Goal: Transaction & Acquisition: Purchase product/service

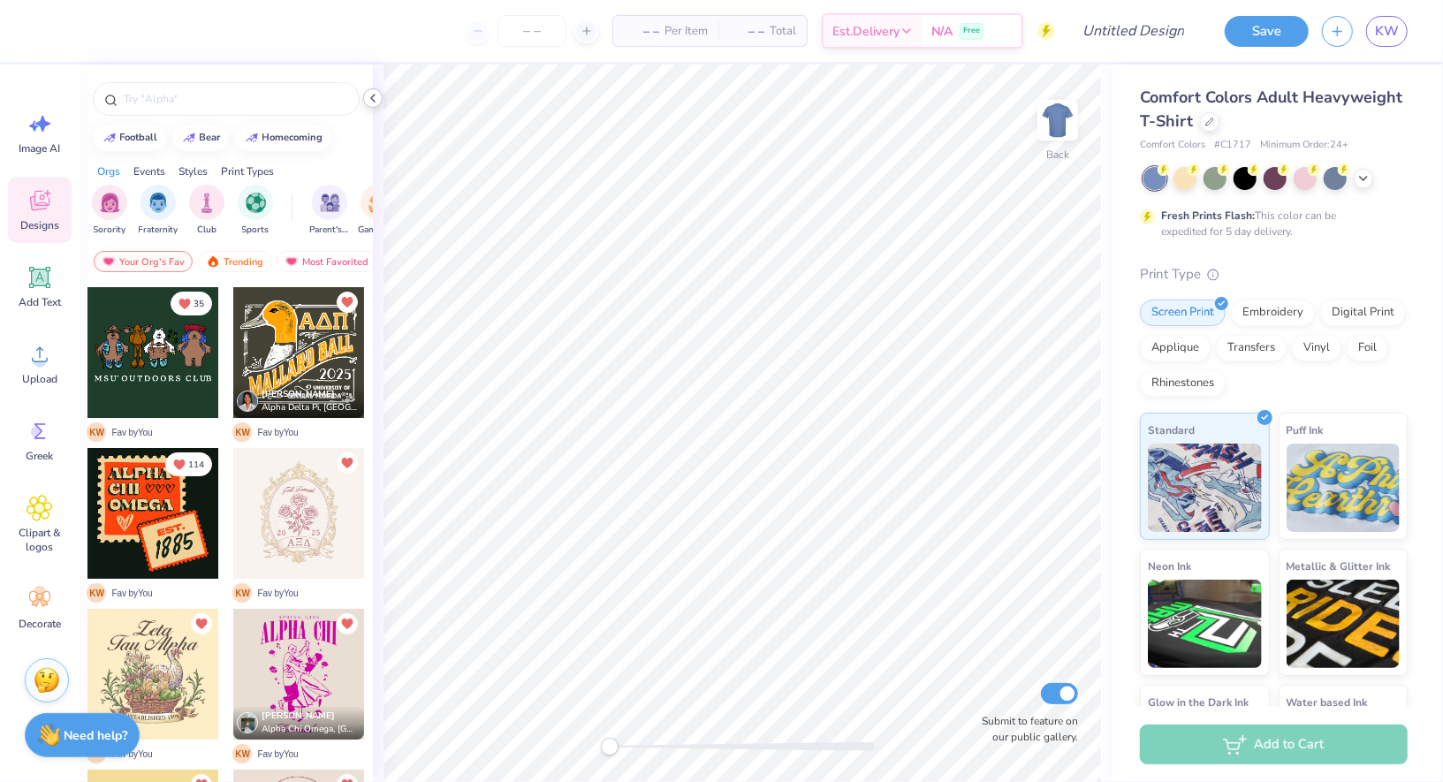
click at [372, 106] on div at bounding box center [372, 97] width 19 height 19
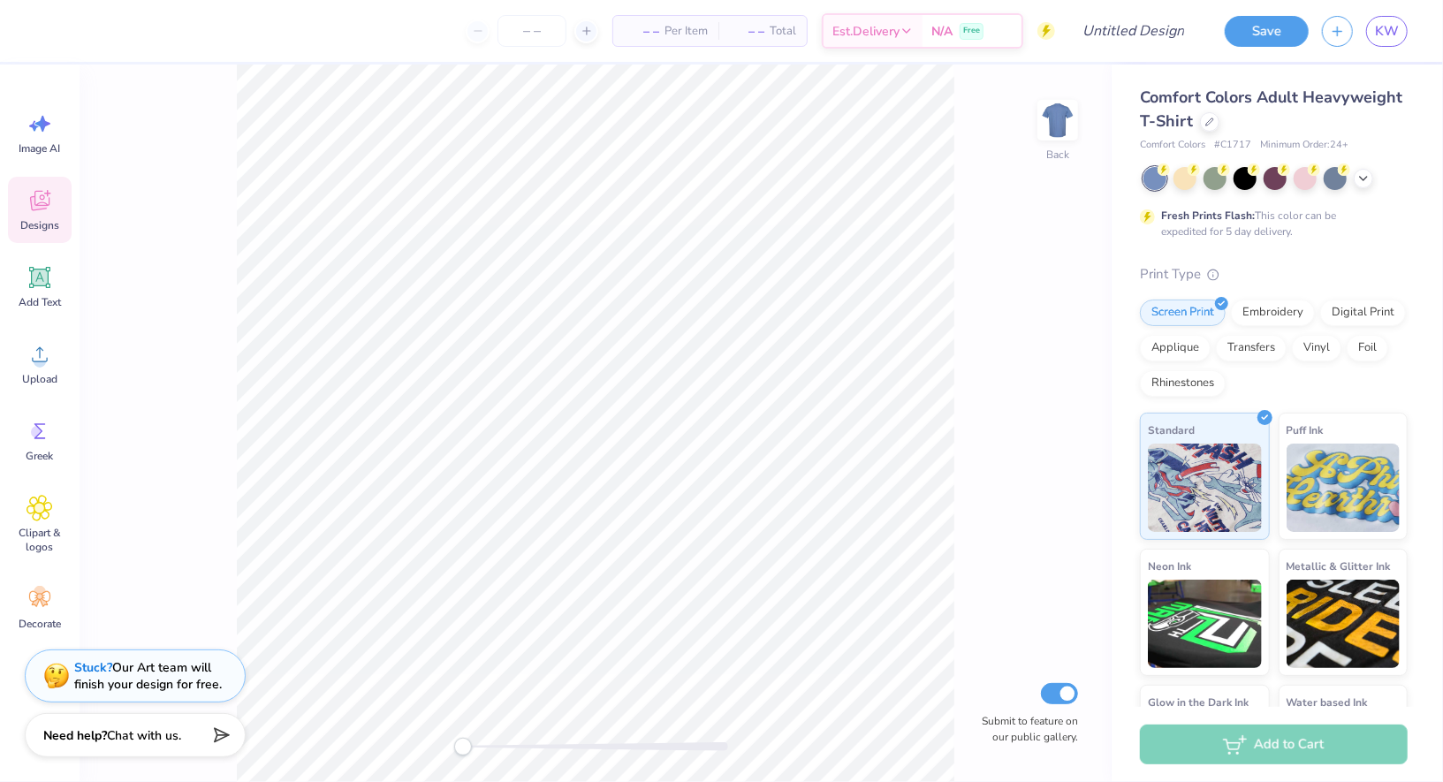
click at [267, 49] on div "– – Per Item – – Total Est. Delivery N/A Free" at bounding box center [552, 31] width 1006 height 62
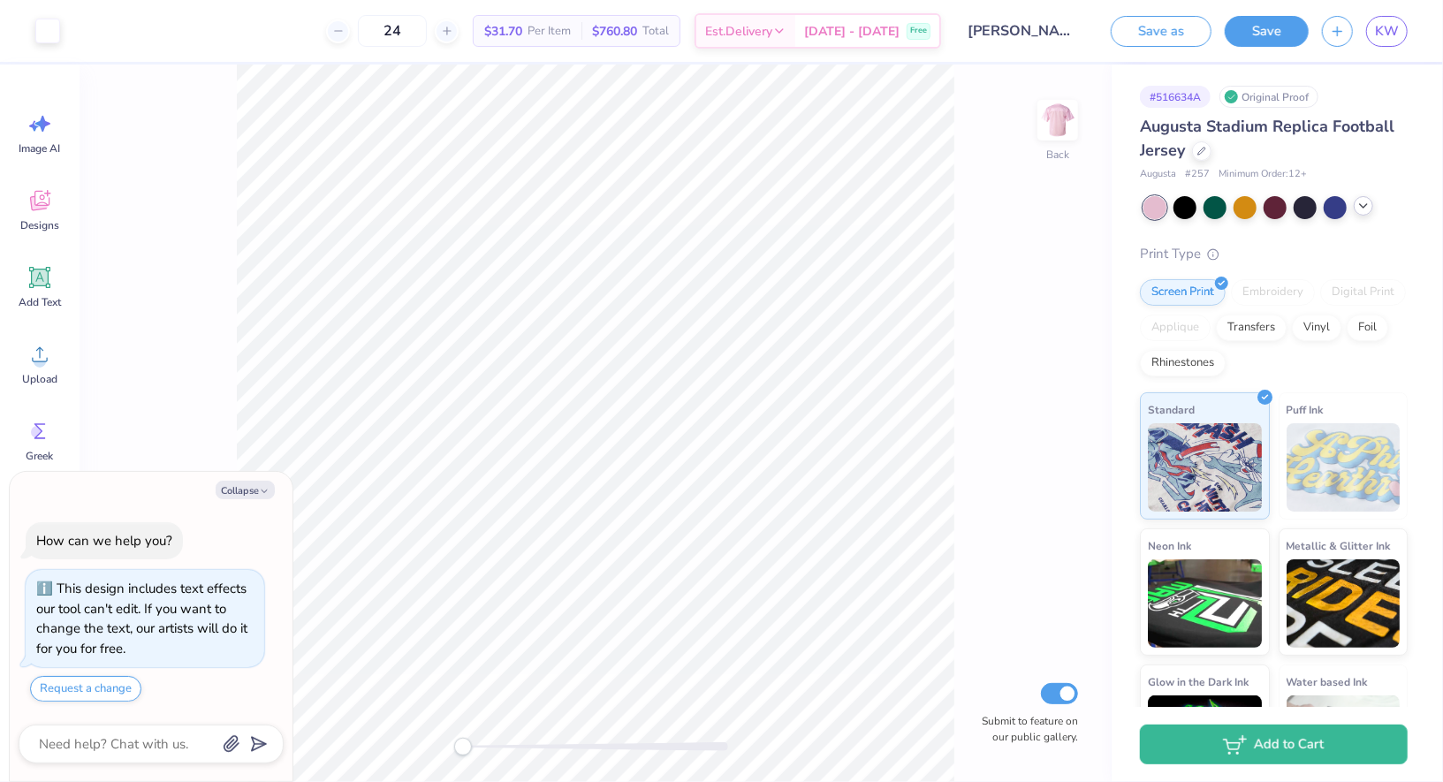
click at [1359, 206] on icon at bounding box center [1363, 206] width 14 height 14
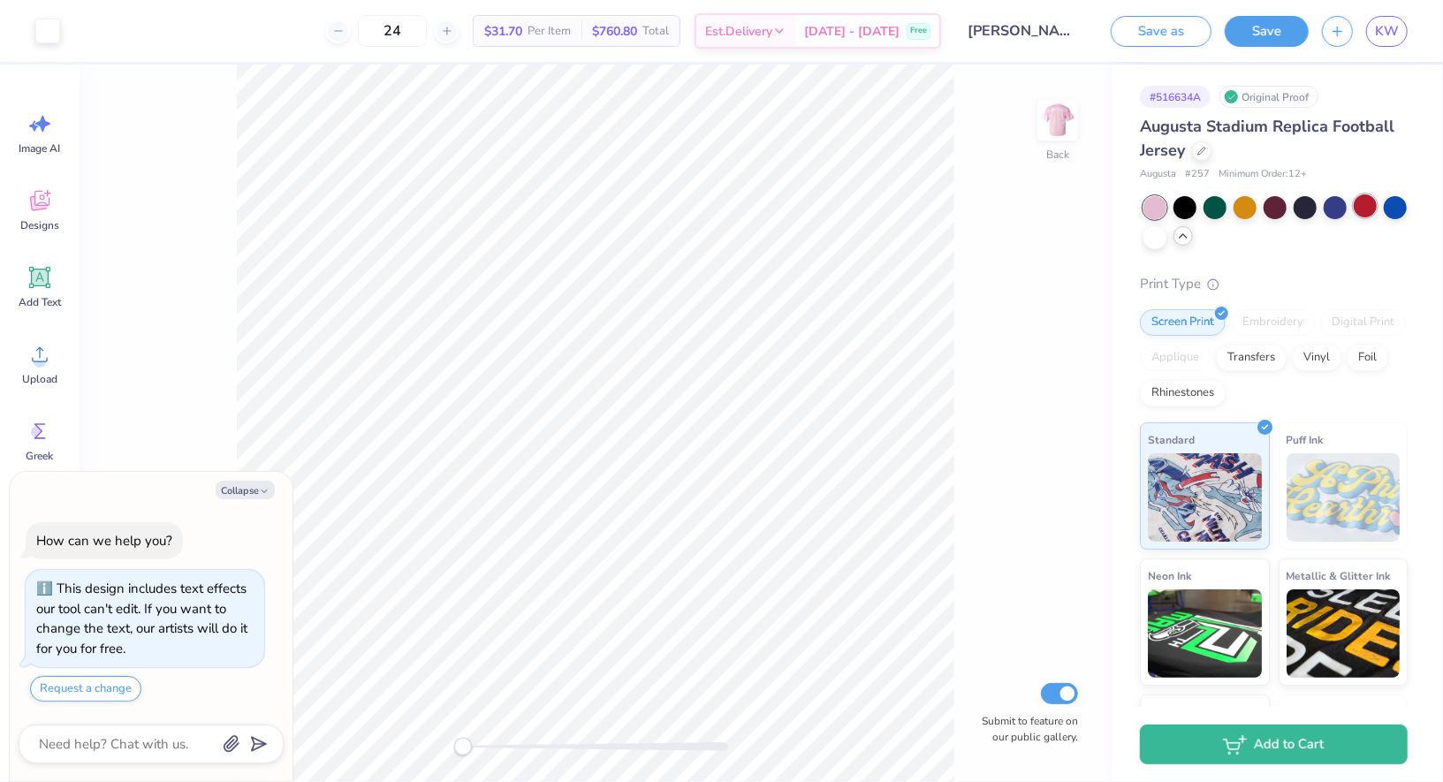
click at [1368, 209] on div at bounding box center [1365, 205] width 23 height 23
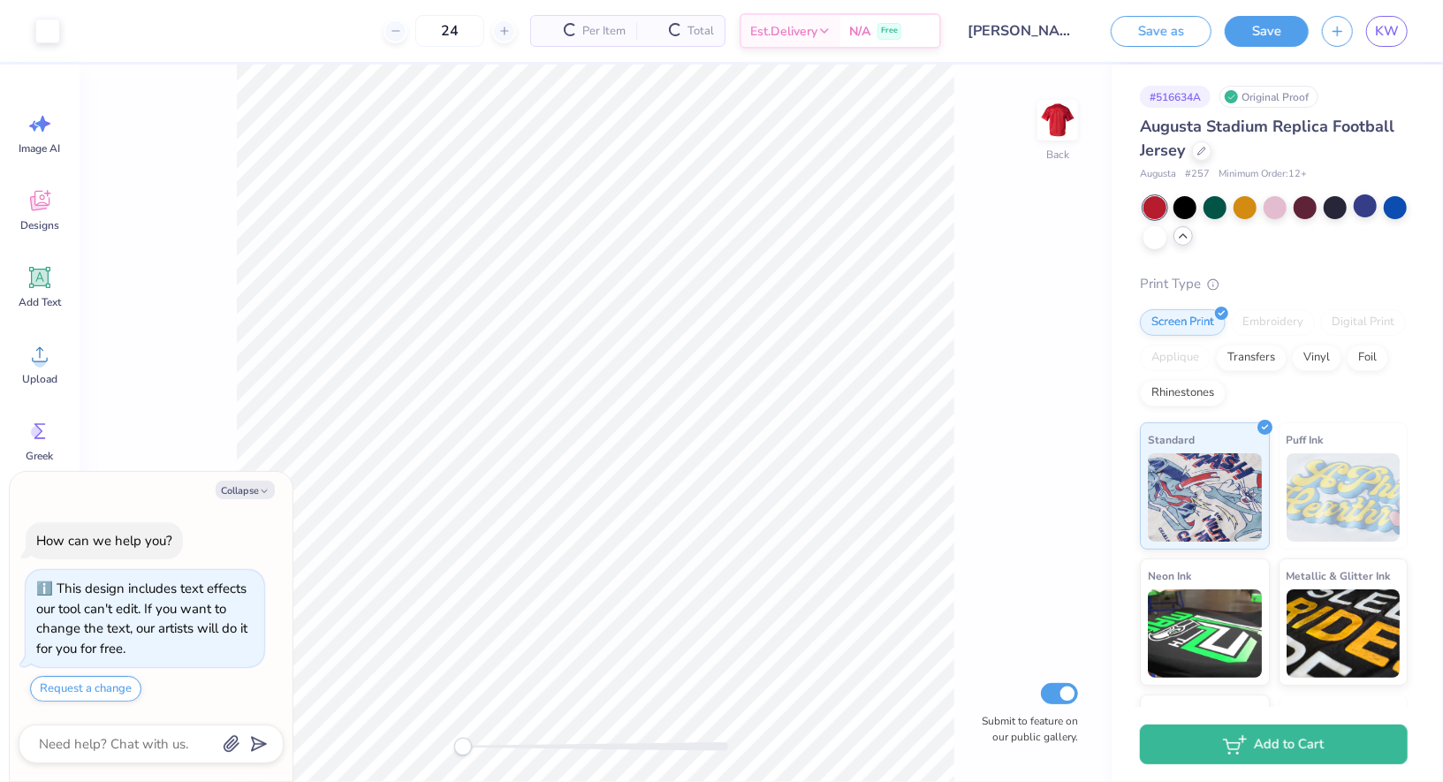
type textarea "x"
click at [427, 34] on input "24" at bounding box center [392, 31] width 69 height 32
type input "2"
type textarea "x"
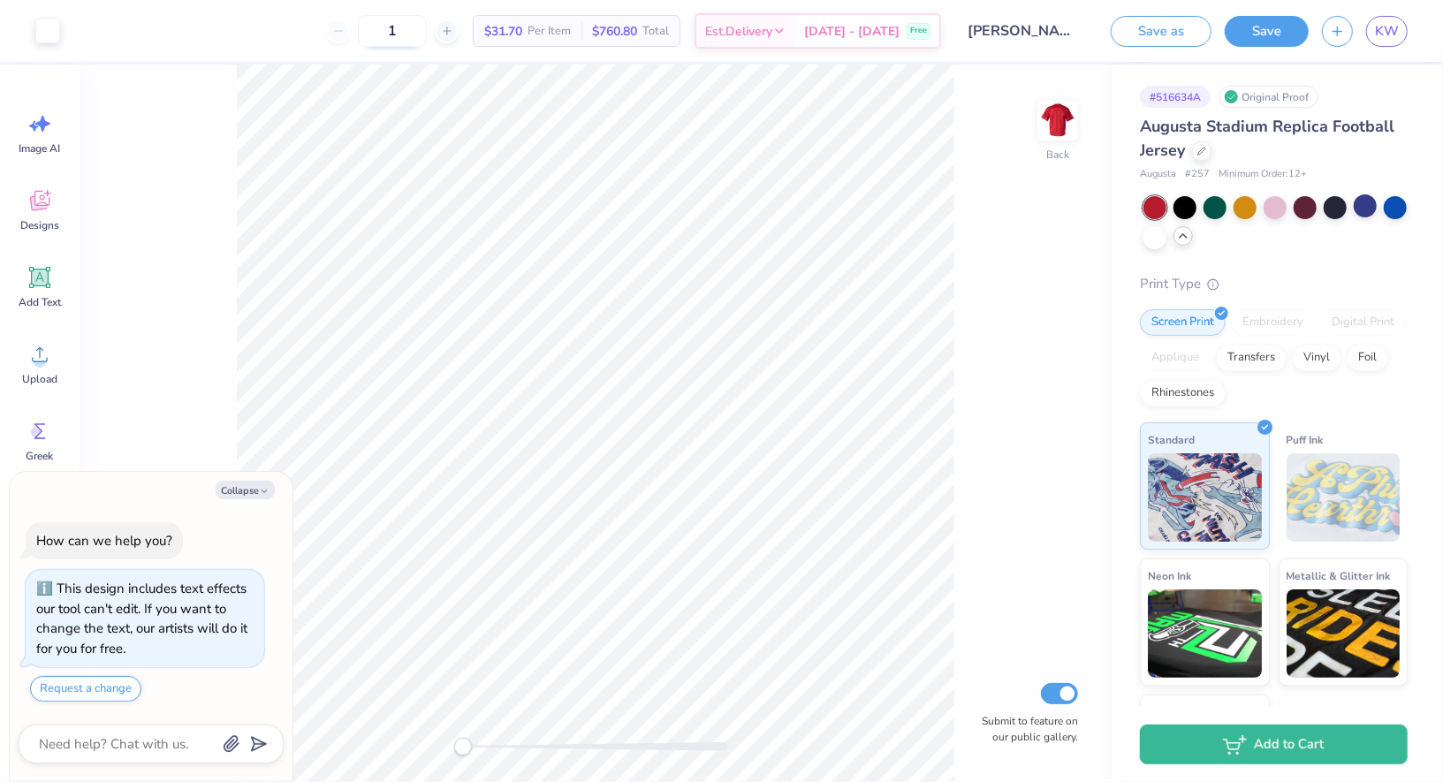
type input "15"
type textarea "x"
type input "15"
click at [1070, 123] on img at bounding box center [1057, 120] width 71 height 71
click at [1070, 123] on img at bounding box center [1057, 120] width 35 height 35
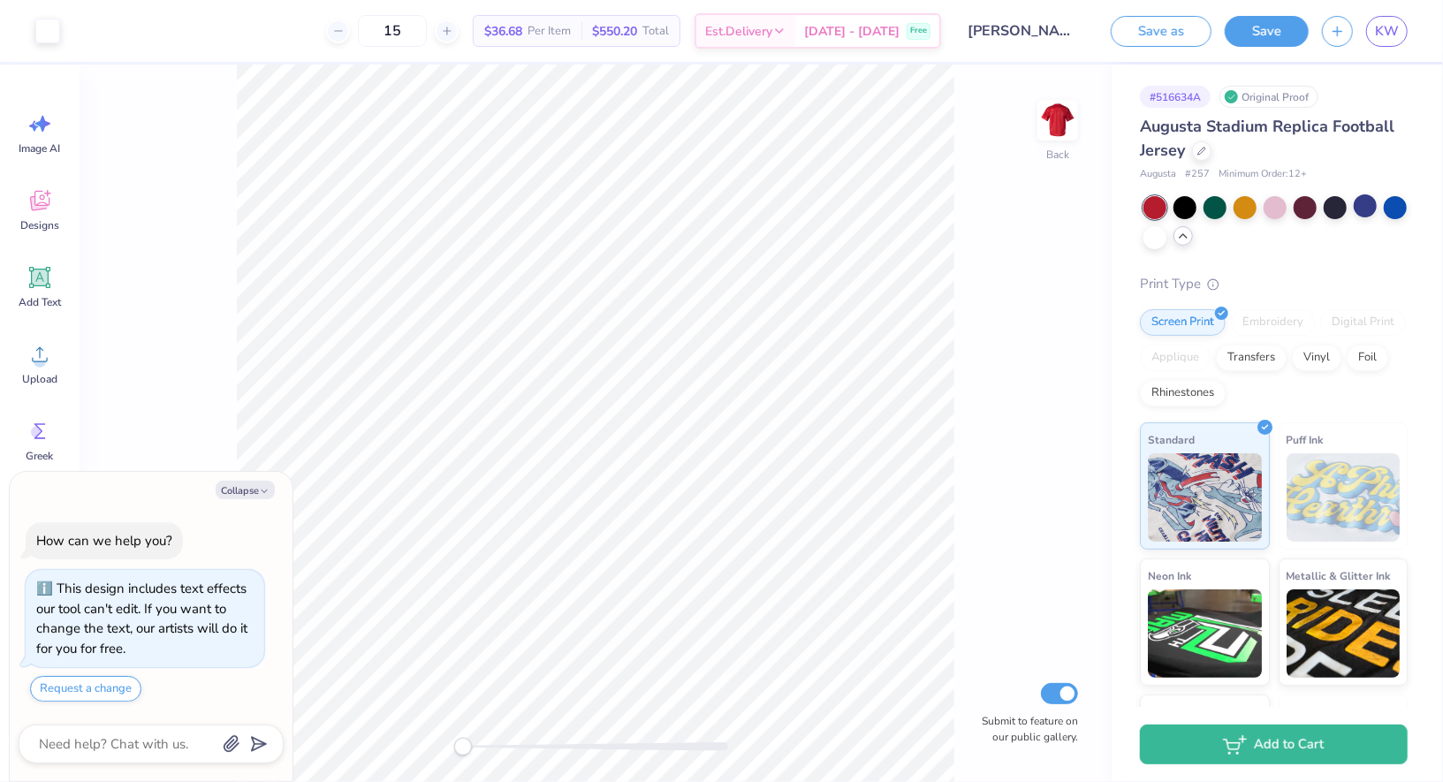
click at [1037, 518] on div "Back Submit to feature on our public gallery." at bounding box center [596, 424] width 1032 height 718
click at [1278, 32] on button "Save" at bounding box center [1267, 28] width 84 height 31
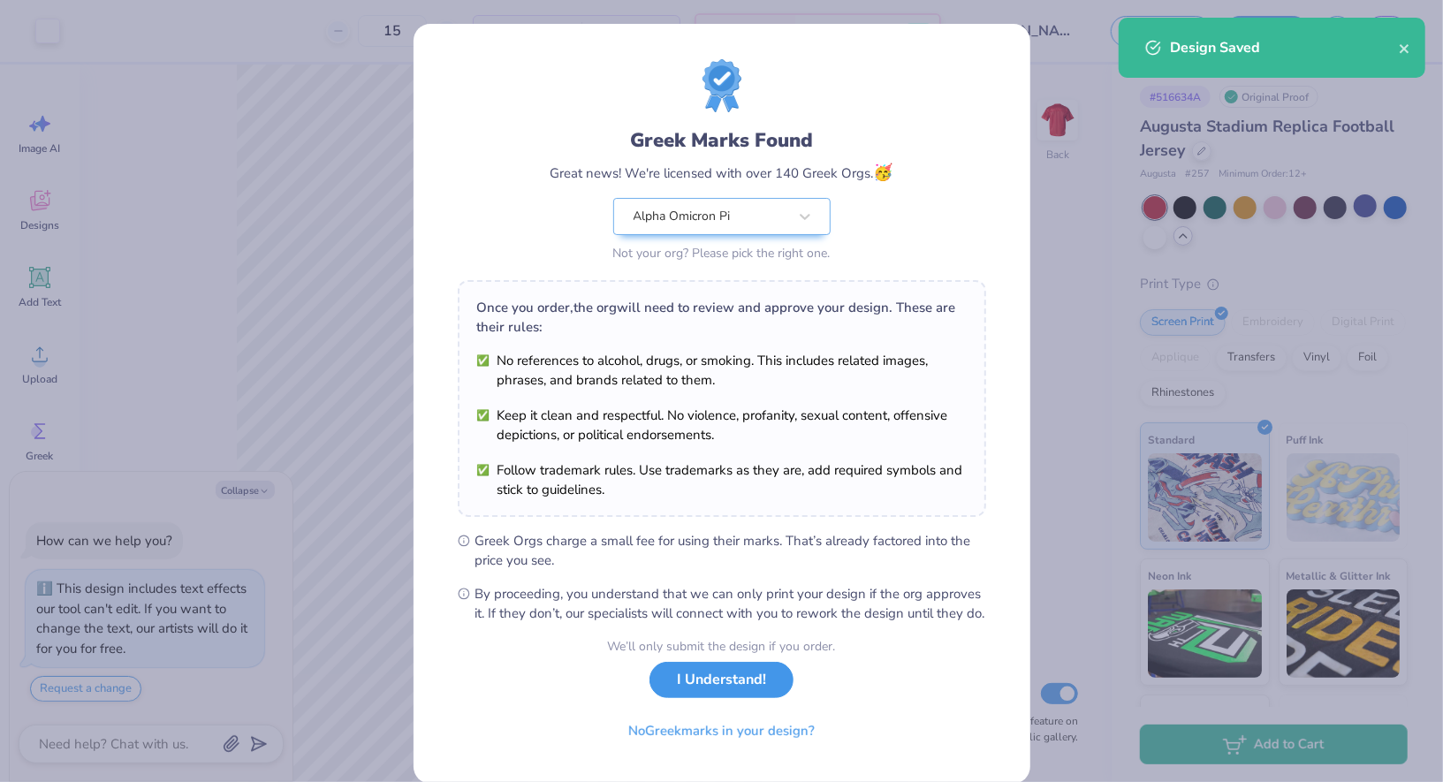
click at [693, 698] on button "I Understand!" at bounding box center [721, 680] width 144 height 36
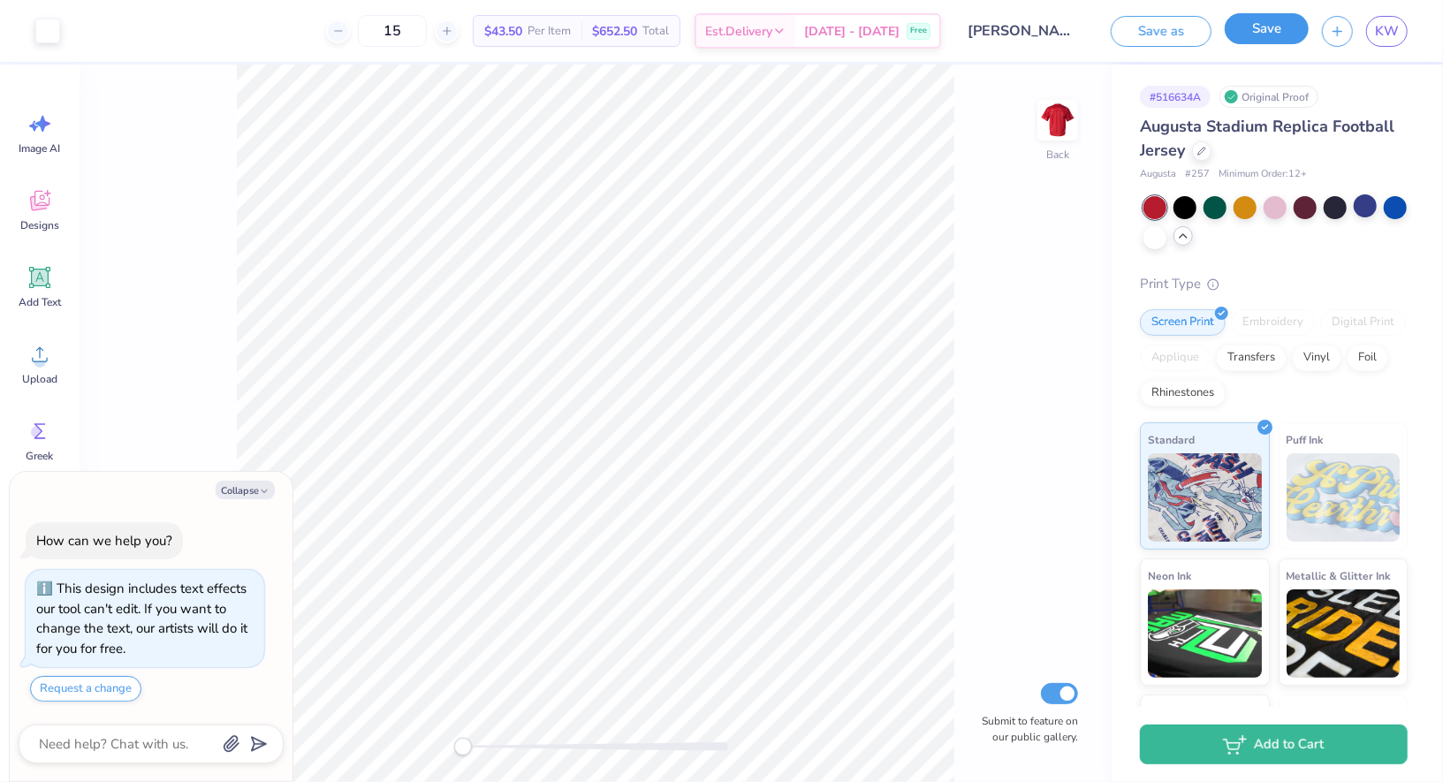
click at [1273, 26] on button "Save" at bounding box center [1267, 28] width 84 height 31
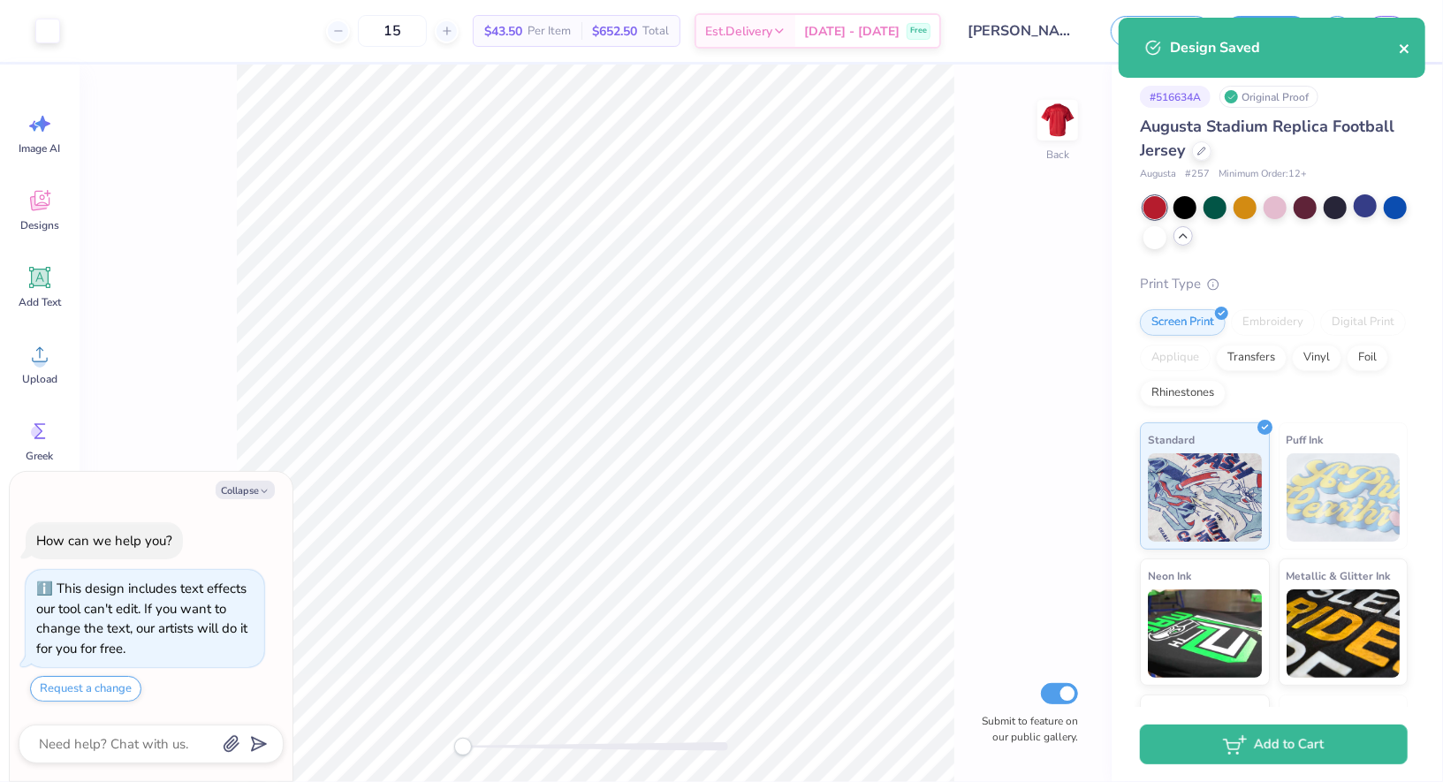
click at [1406, 44] on icon "close" at bounding box center [1405, 49] width 12 height 14
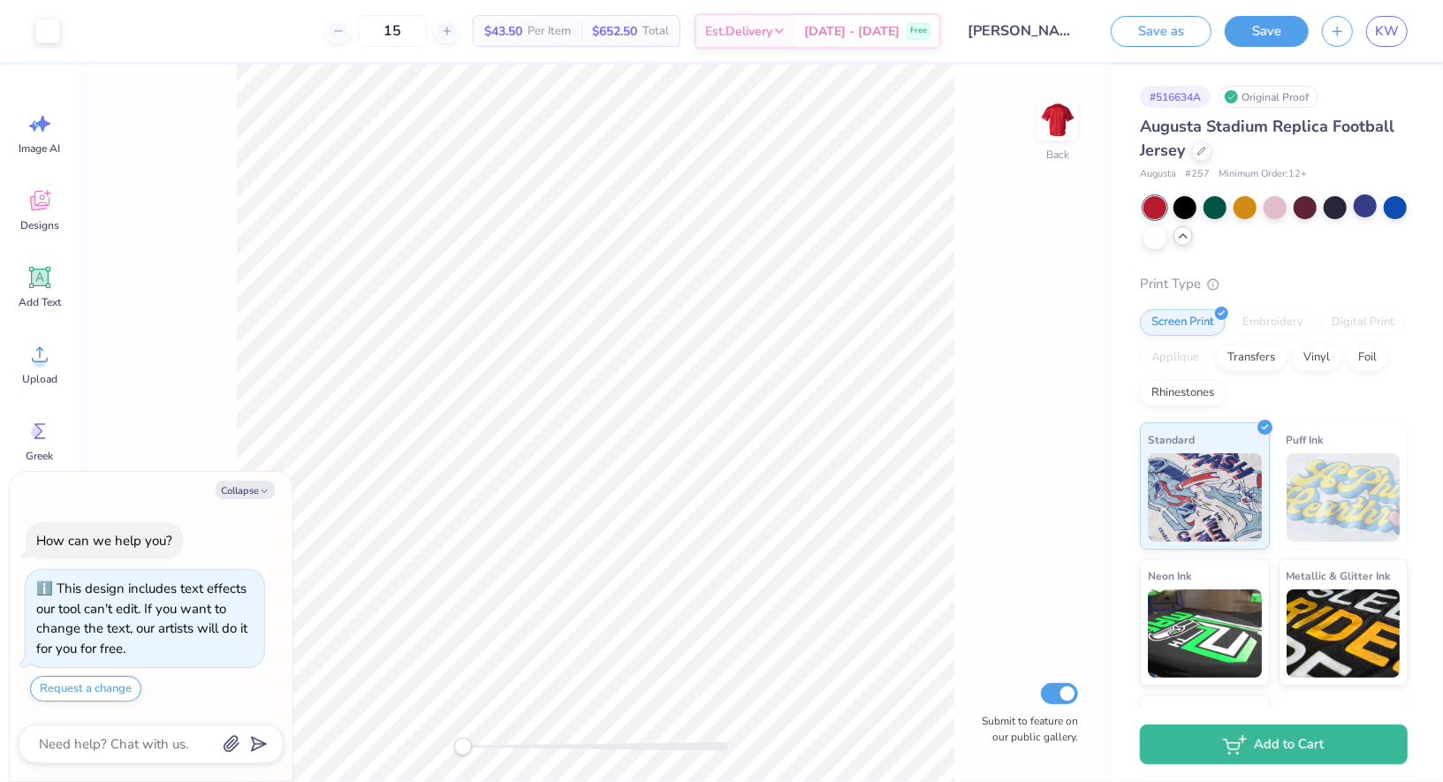
click at [1401, 38] on div "Design Saved" at bounding box center [1272, 54] width 314 height 80
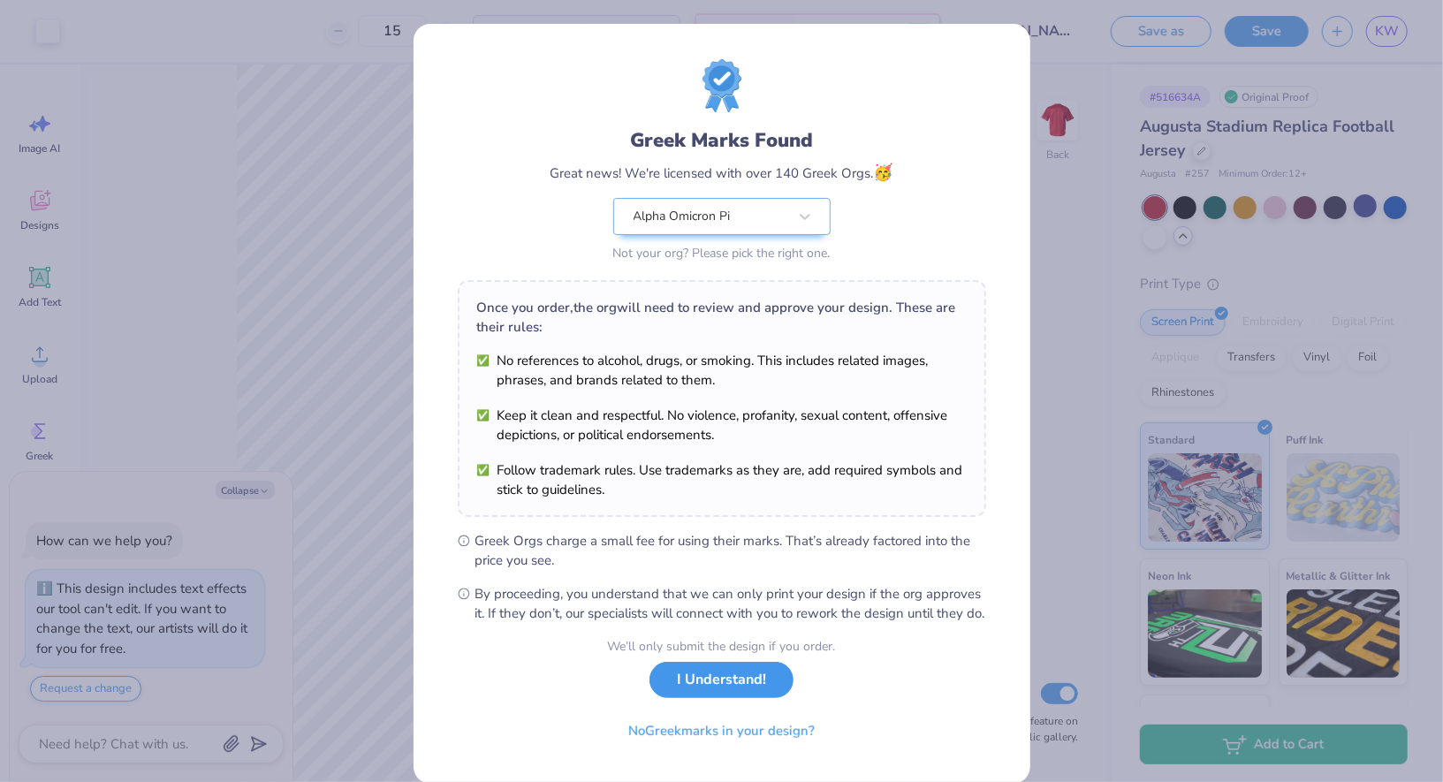
click at [721, 689] on button "I Understand!" at bounding box center [721, 680] width 144 height 36
type textarea "x"
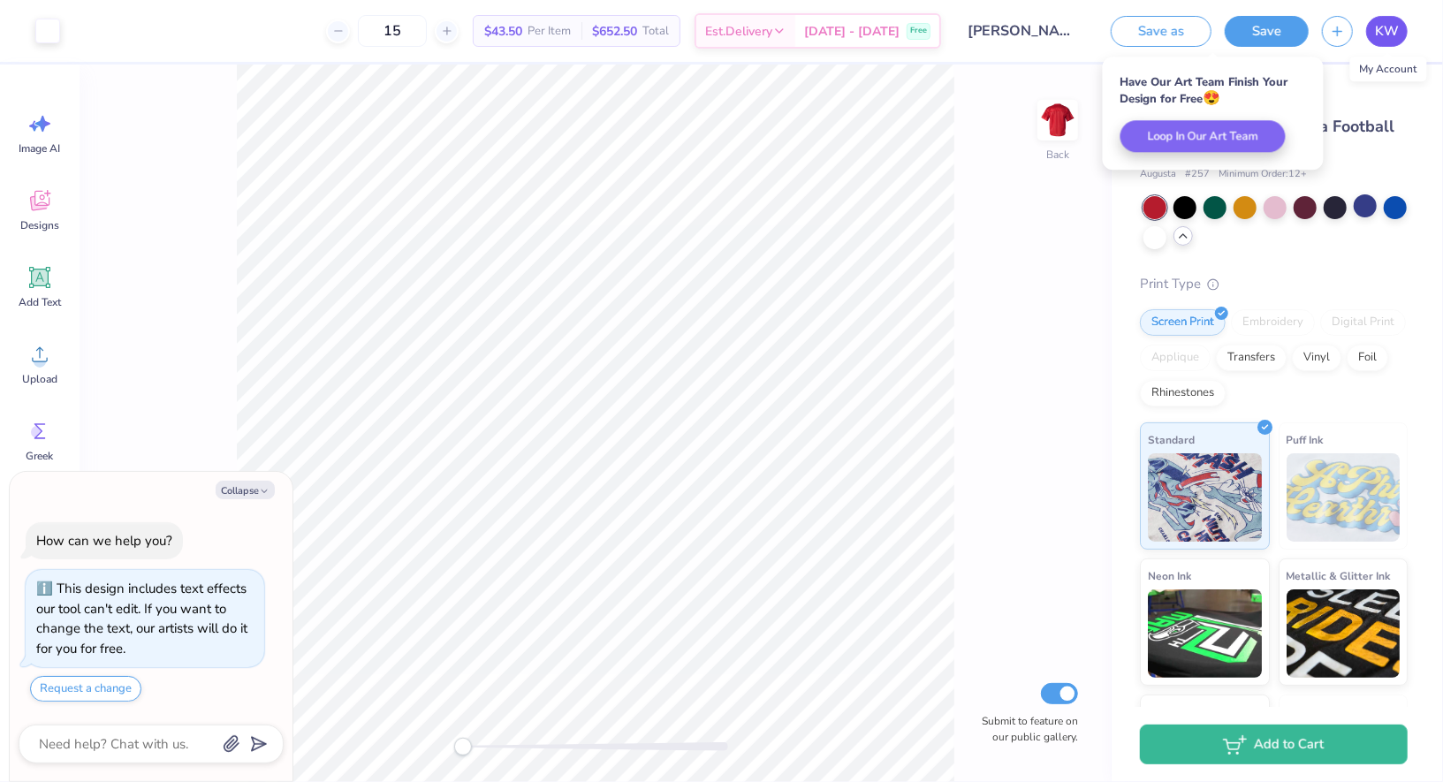
click at [1383, 30] on span "KW" at bounding box center [1387, 31] width 24 height 20
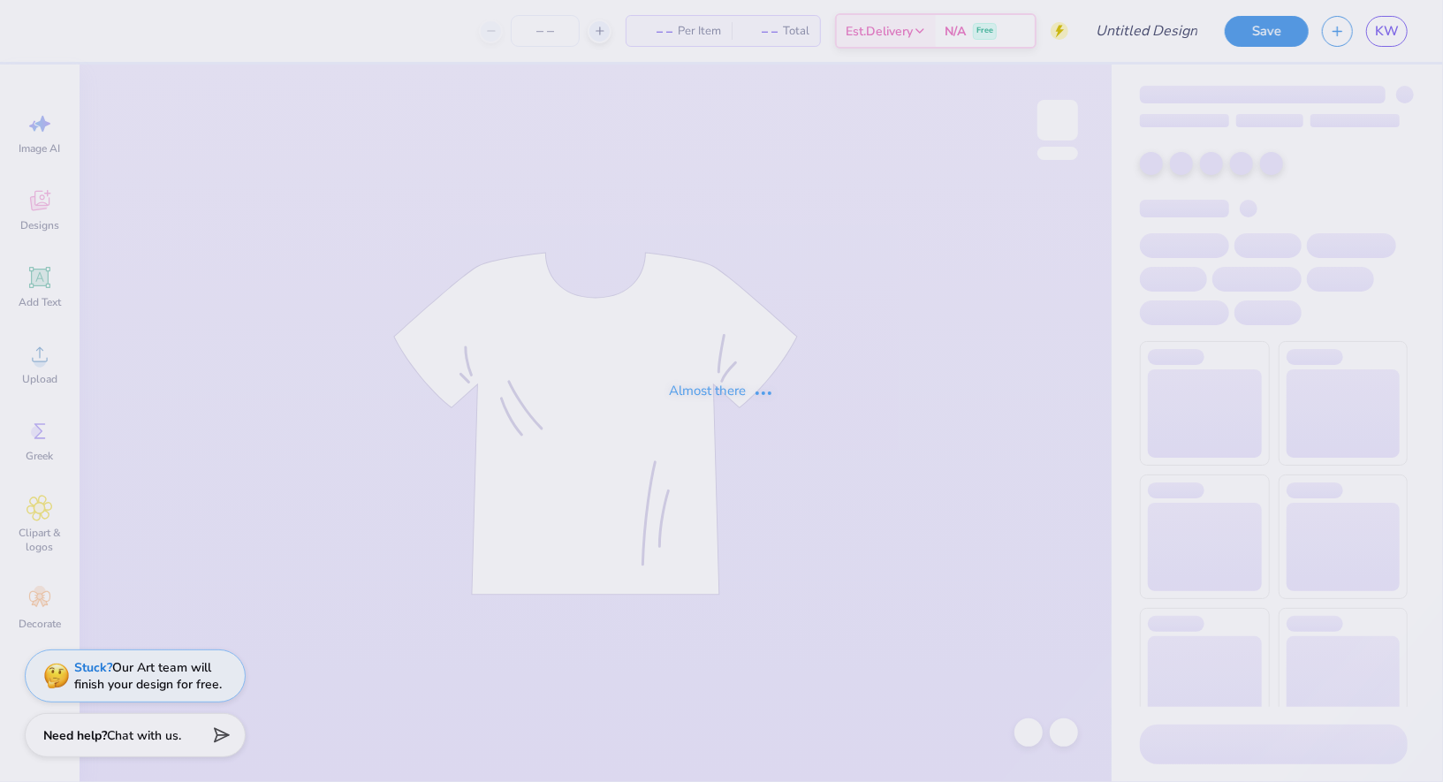
type input "aoii sis shirt"
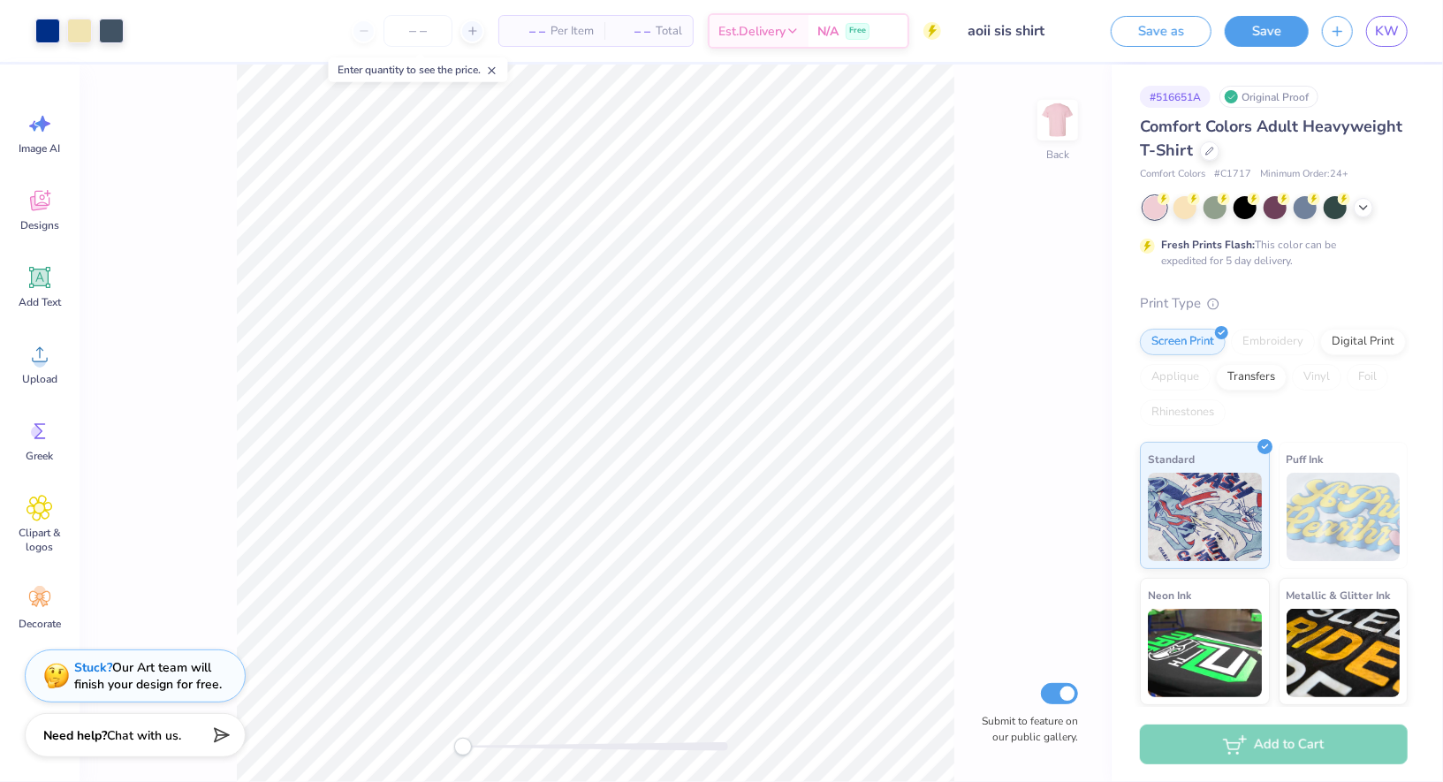
click at [220, 231] on div "Back Submit to feature on our public gallery." at bounding box center [596, 424] width 1032 height 718
click at [221, 232] on div "Back Submit to feature on our public gallery." at bounding box center [596, 424] width 1032 height 718
click at [114, 29] on div at bounding box center [111, 29] width 25 height 25
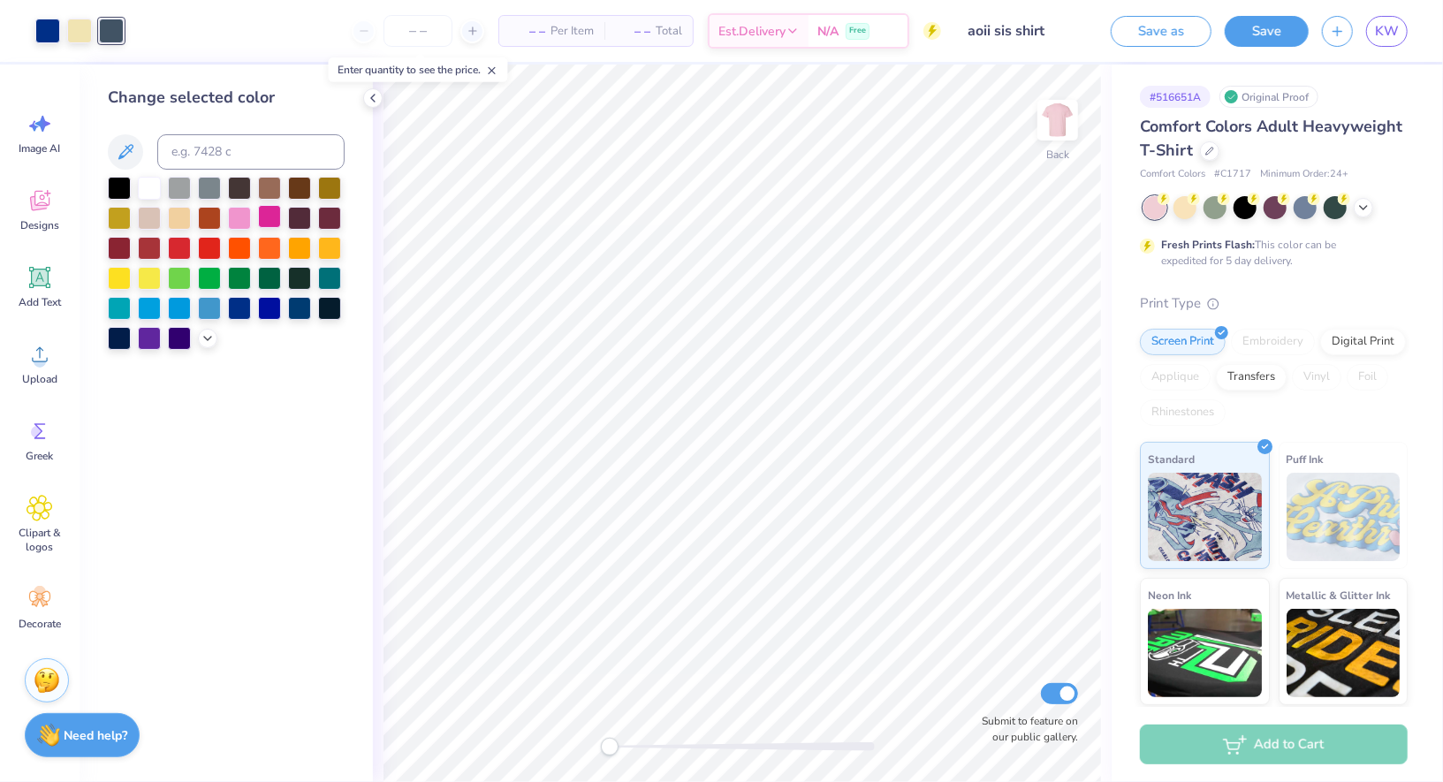
click at [271, 210] on div at bounding box center [269, 216] width 23 height 23
click at [245, 216] on div at bounding box center [239, 216] width 23 height 23
click at [269, 216] on div at bounding box center [269, 216] width 23 height 23
click at [72, 42] on div at bounding box center [79, 29] width 25 height 25
click at [237, 217] on div at bounding box center [239, 216] width 23 height 23
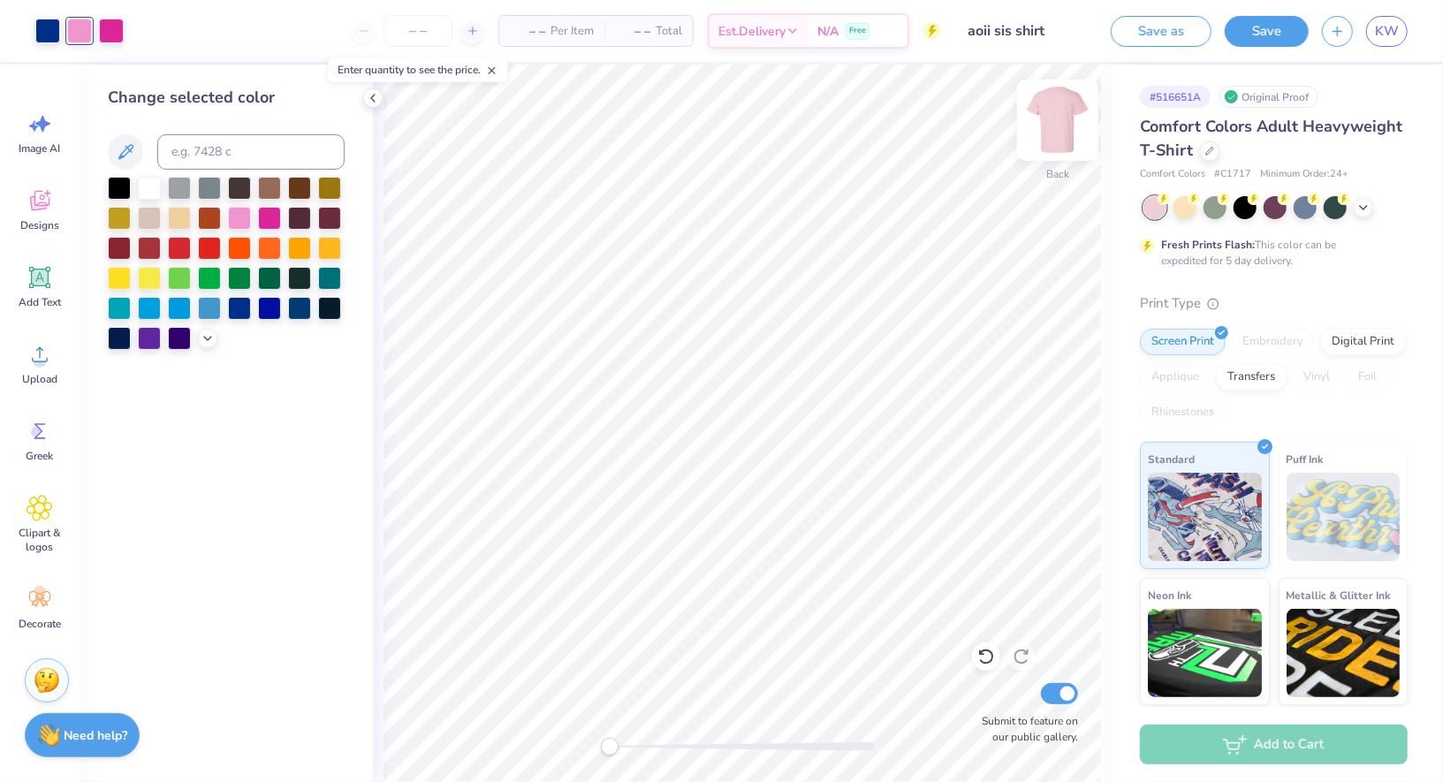
click at [1052, 125] on img at bounding box center [1057, 120] width 71 height 71
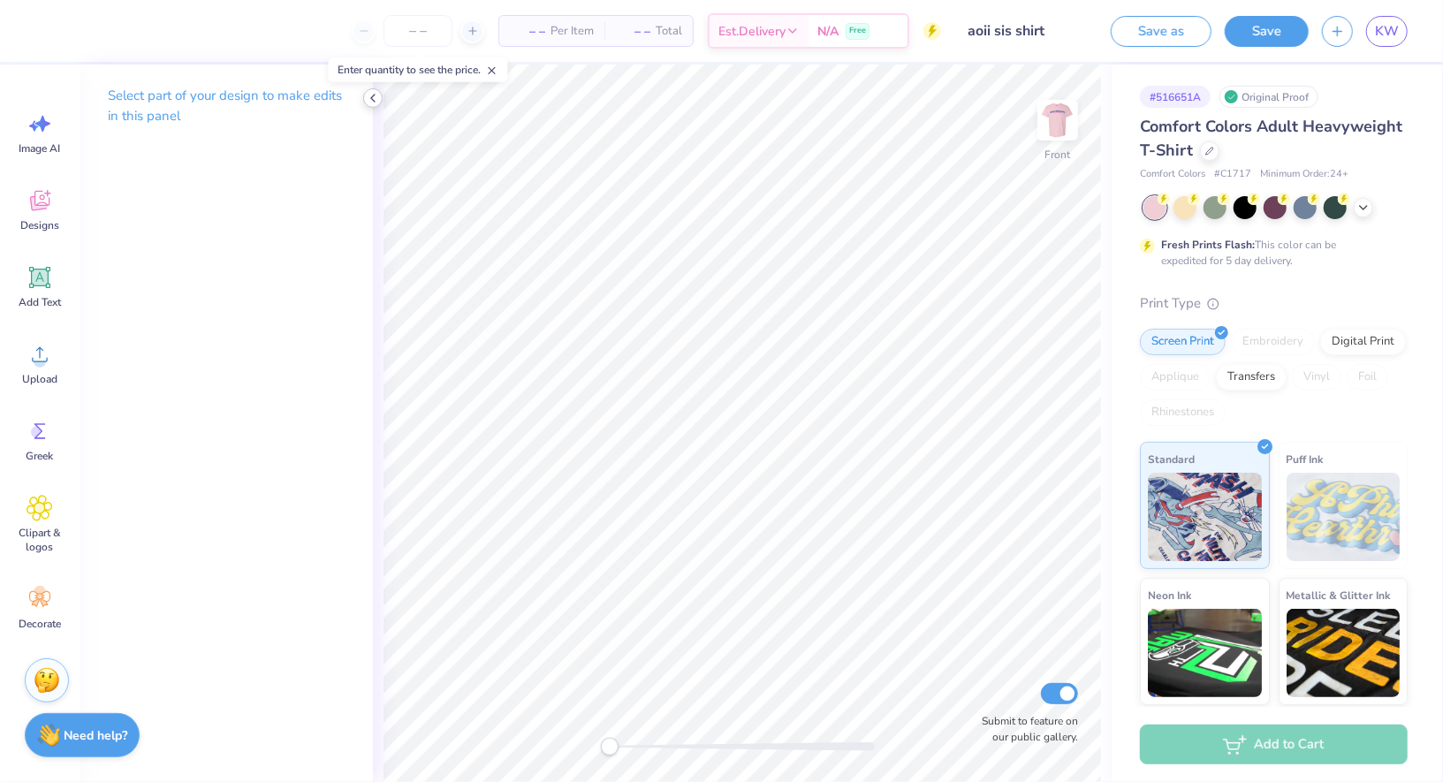
click at [379, 96] on icon at bounding box center [373, 98] width 14 height 14
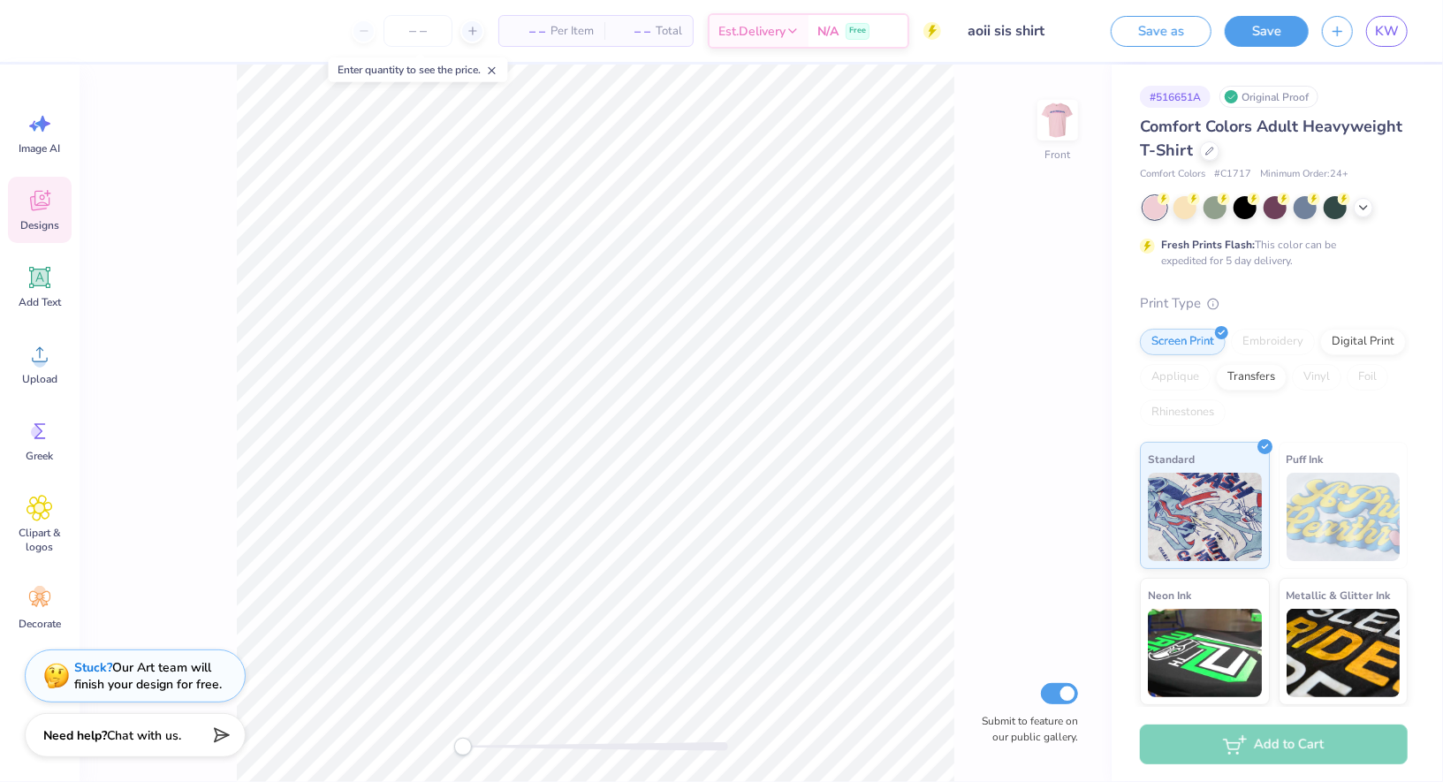
click at [29, 229] on span "Designs" at bounding box center [39, 225] width 39 height 14
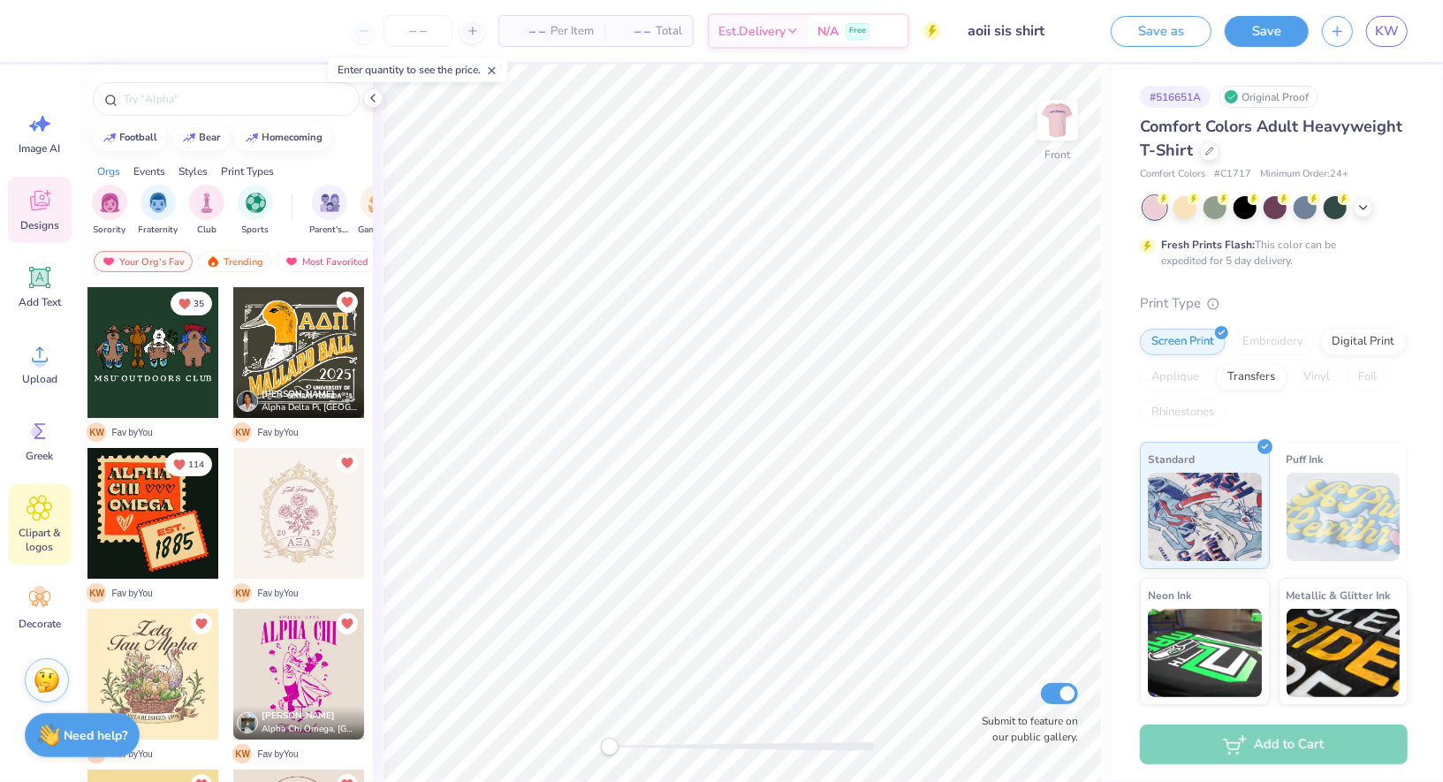
click at [47, 526] on span "Clipart & logos" at bounding box center [40, 540] width 58 height 28
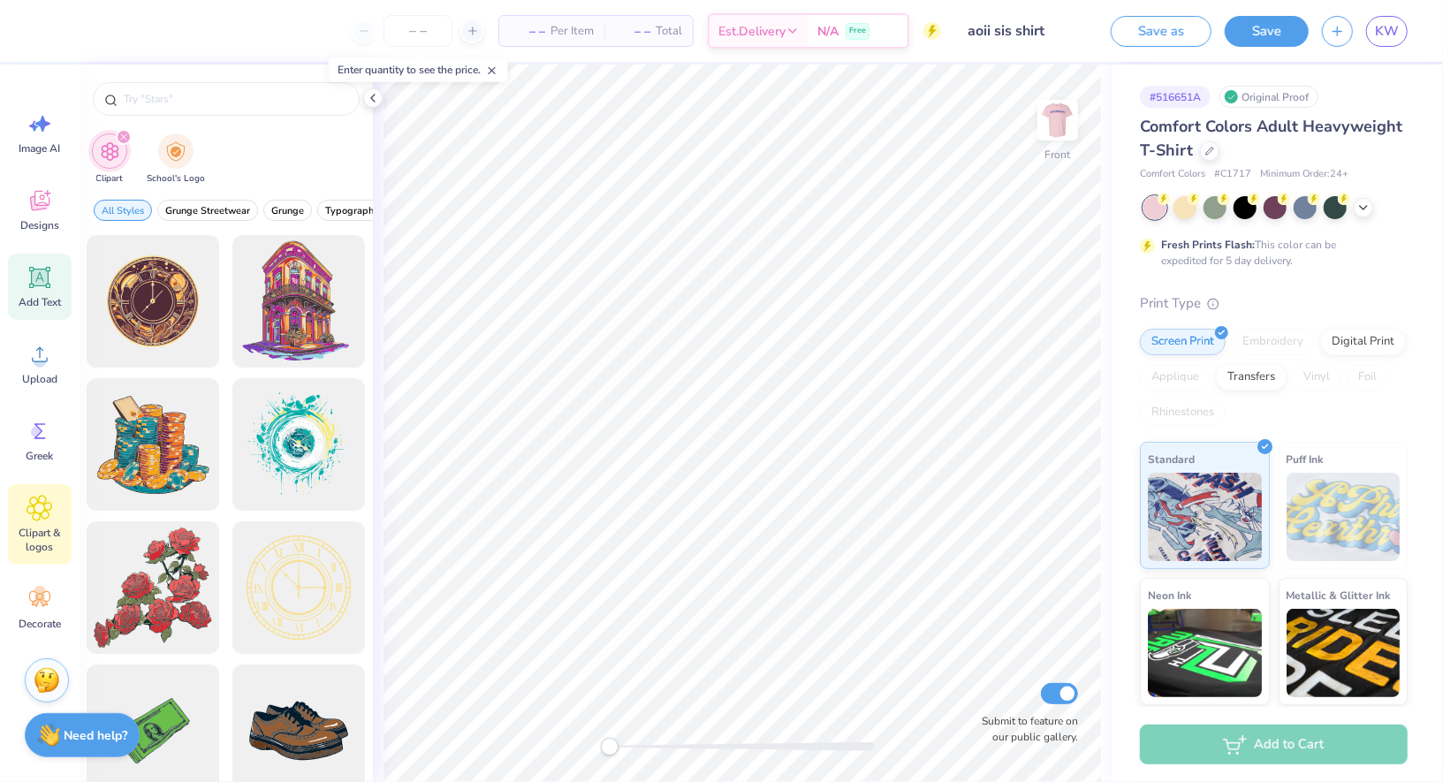
click at [42, 277] on icon at bounding box center [40, 278] width 17 height 17
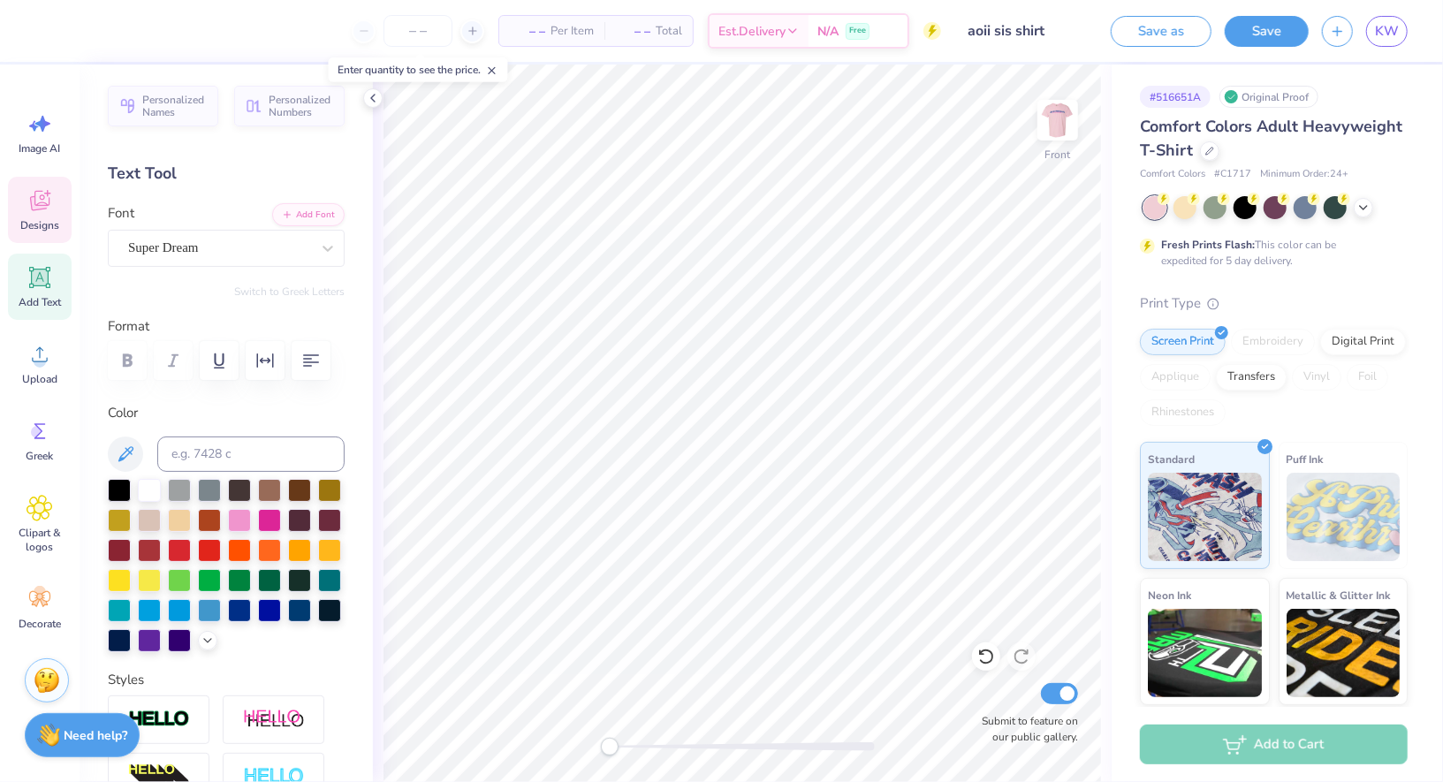
click at [48, 218] on span "Designs" at bounding box center [39, 225] width 39 height 14
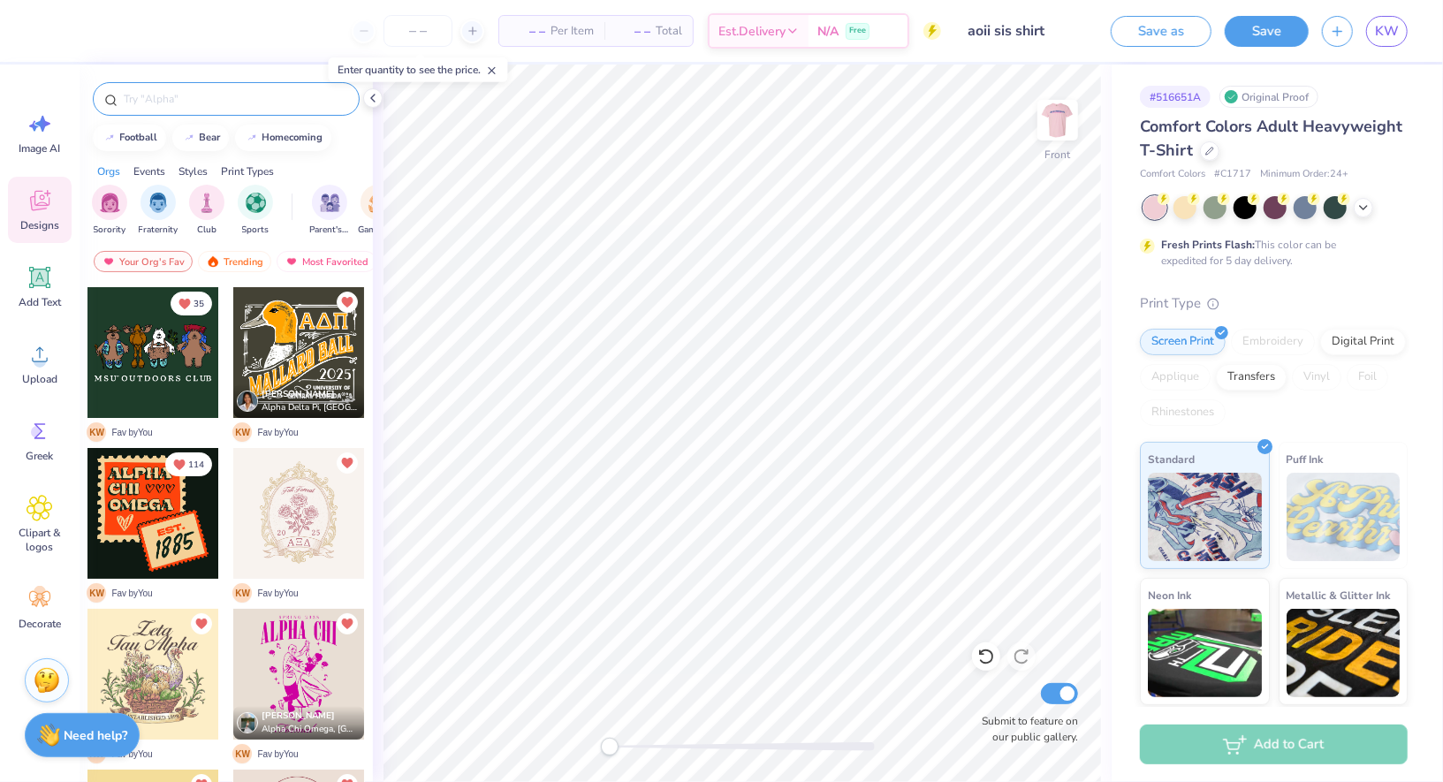
click at [207, 112] on div at bounding box center [226, 99] width 267 height 34
click at [204, 97] on input "text" at bounding box center [235, 99] width 226 height 18
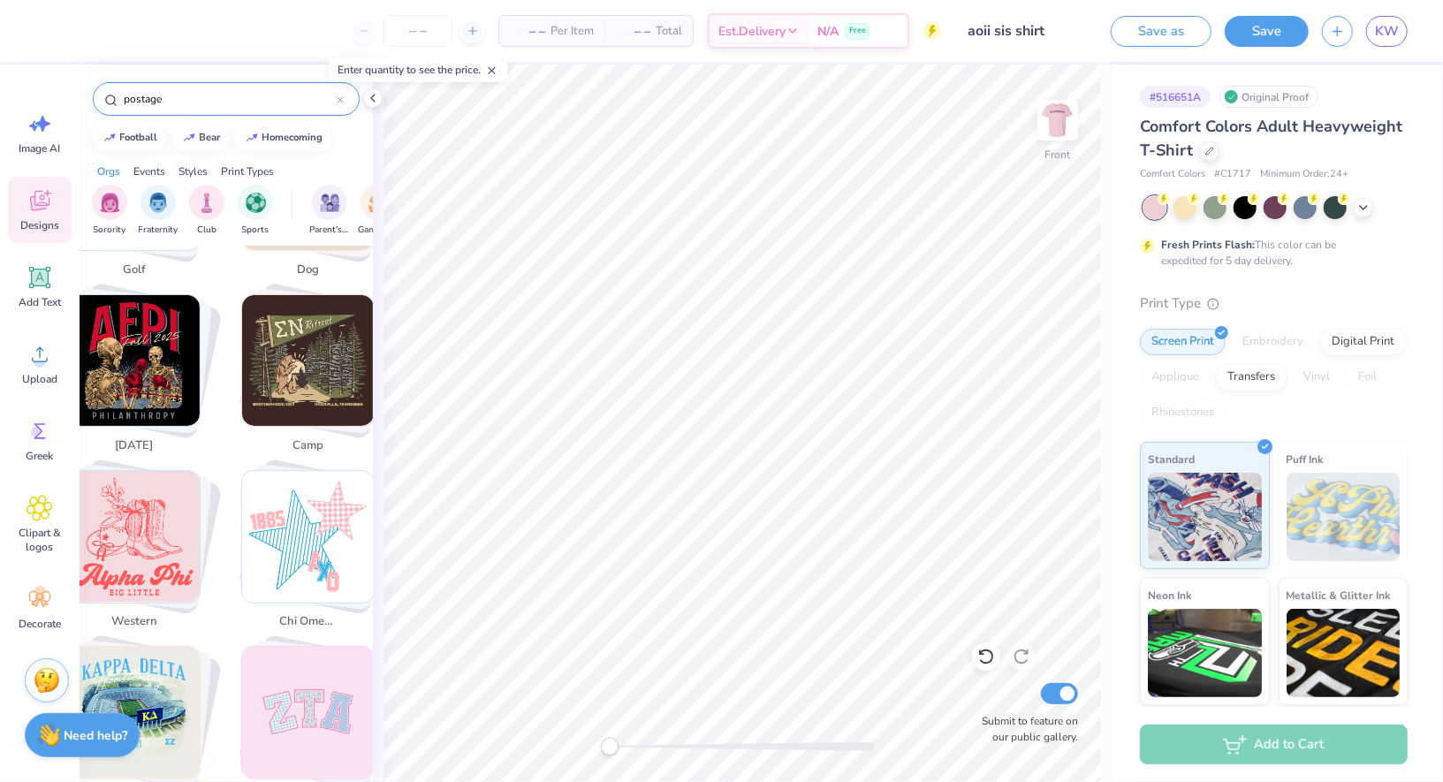
scroll to position [1332, 0]
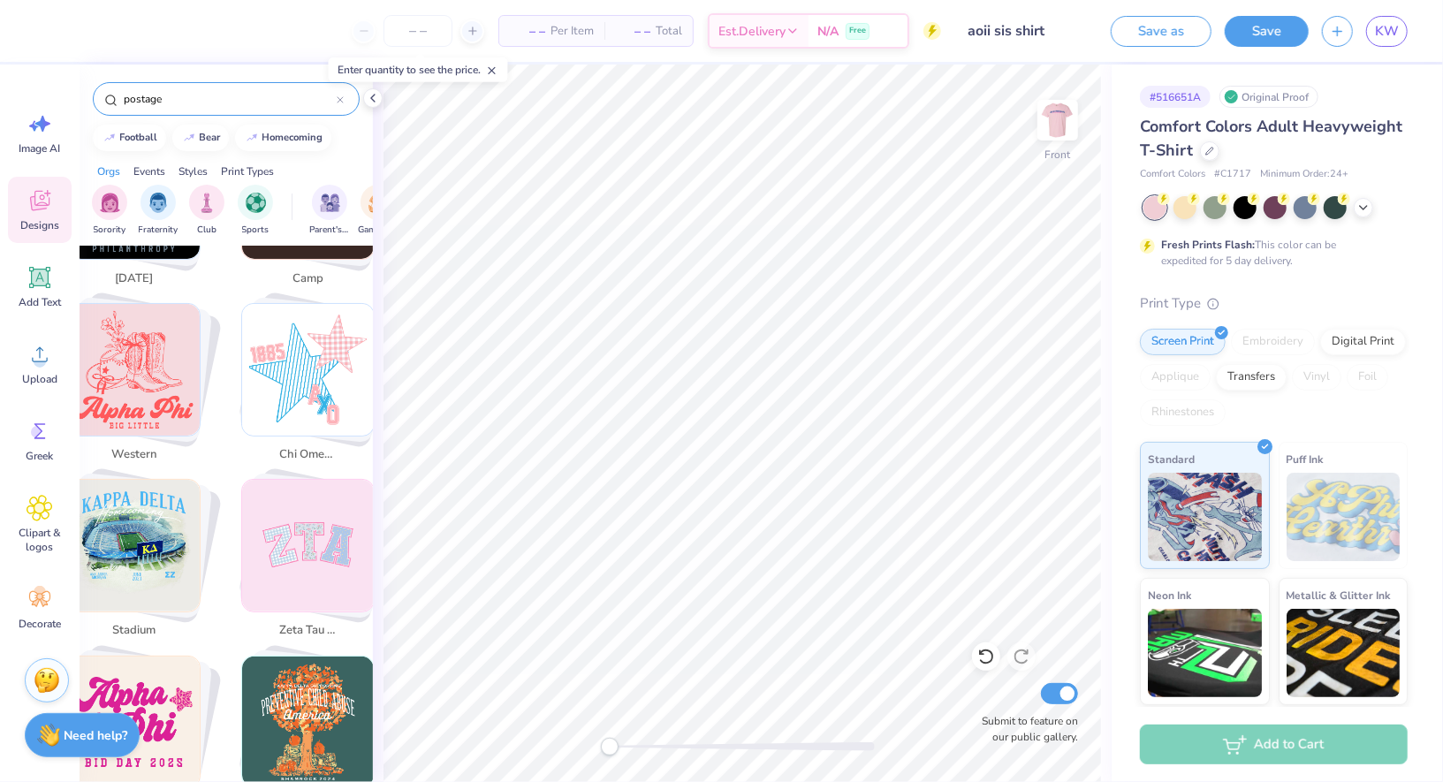
drag, startPoint x: 191, startPoint y: 93, endPoint x: 98, endPoint y: 90, distance: 92.8
click at [98, 92] on div "postage" at bounding box center [226, 99] width 267 height 34
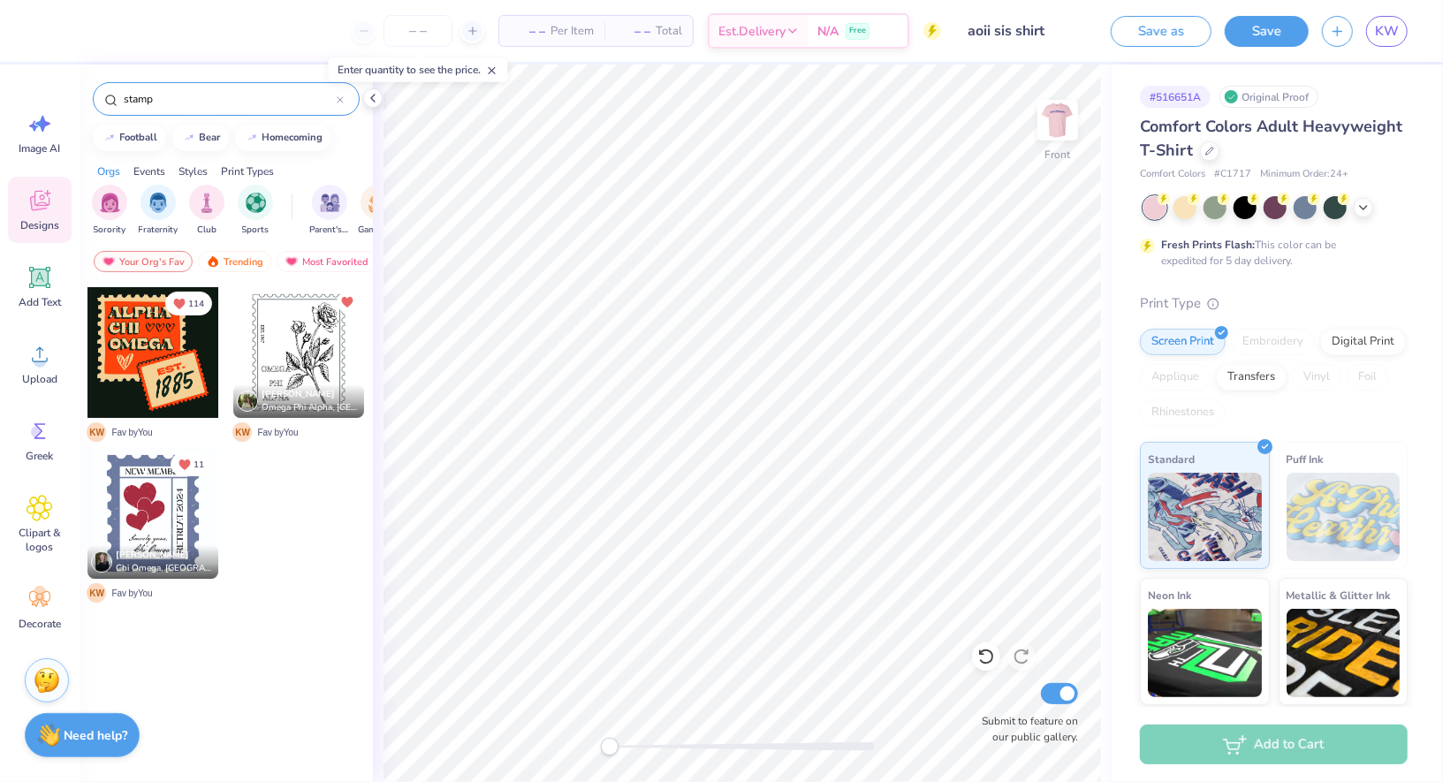
type input "stamp"
click at [378, 104] on icon at bounding box center [373, 98] width 14 height 14
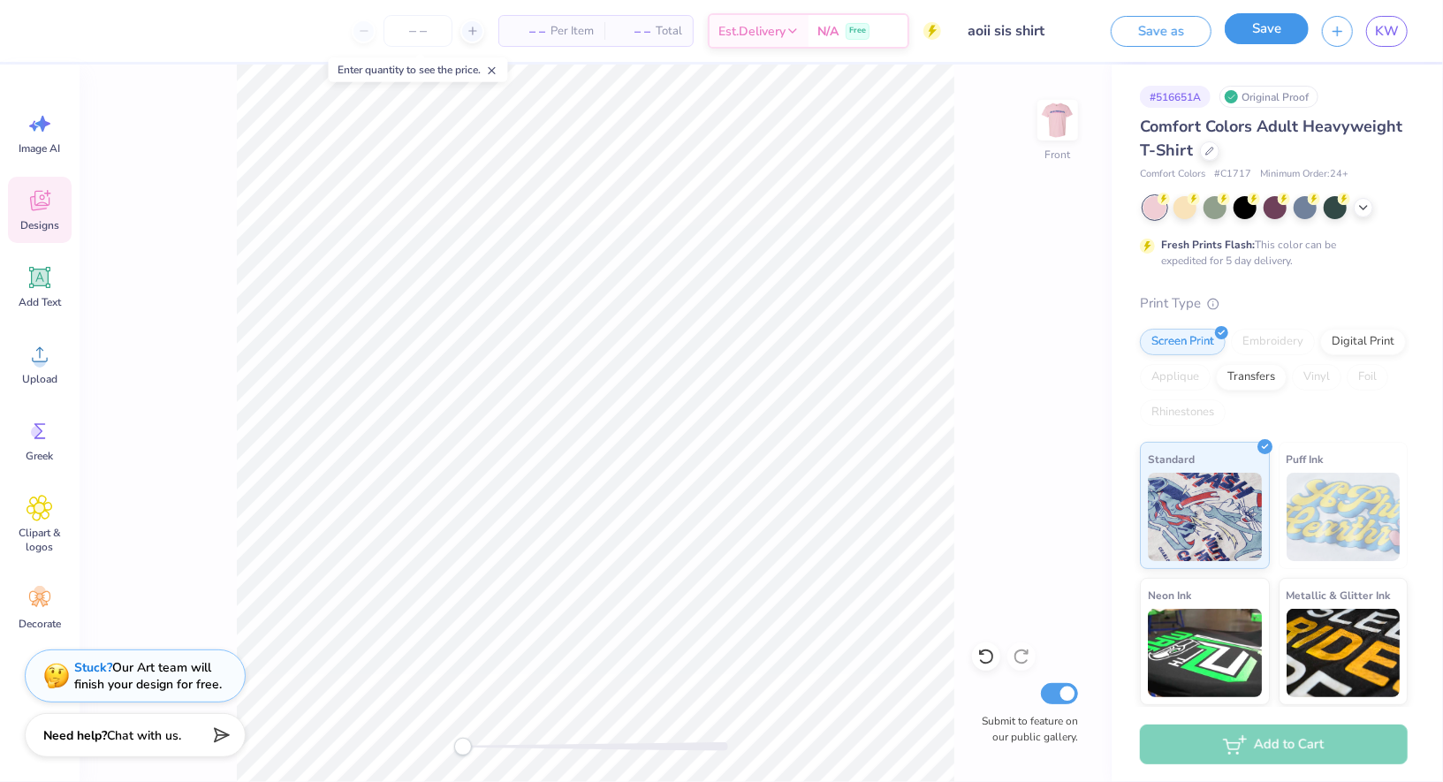
click at [1255, 20] on button "Save" at bounding box center [1267, 28] width 84 height 31
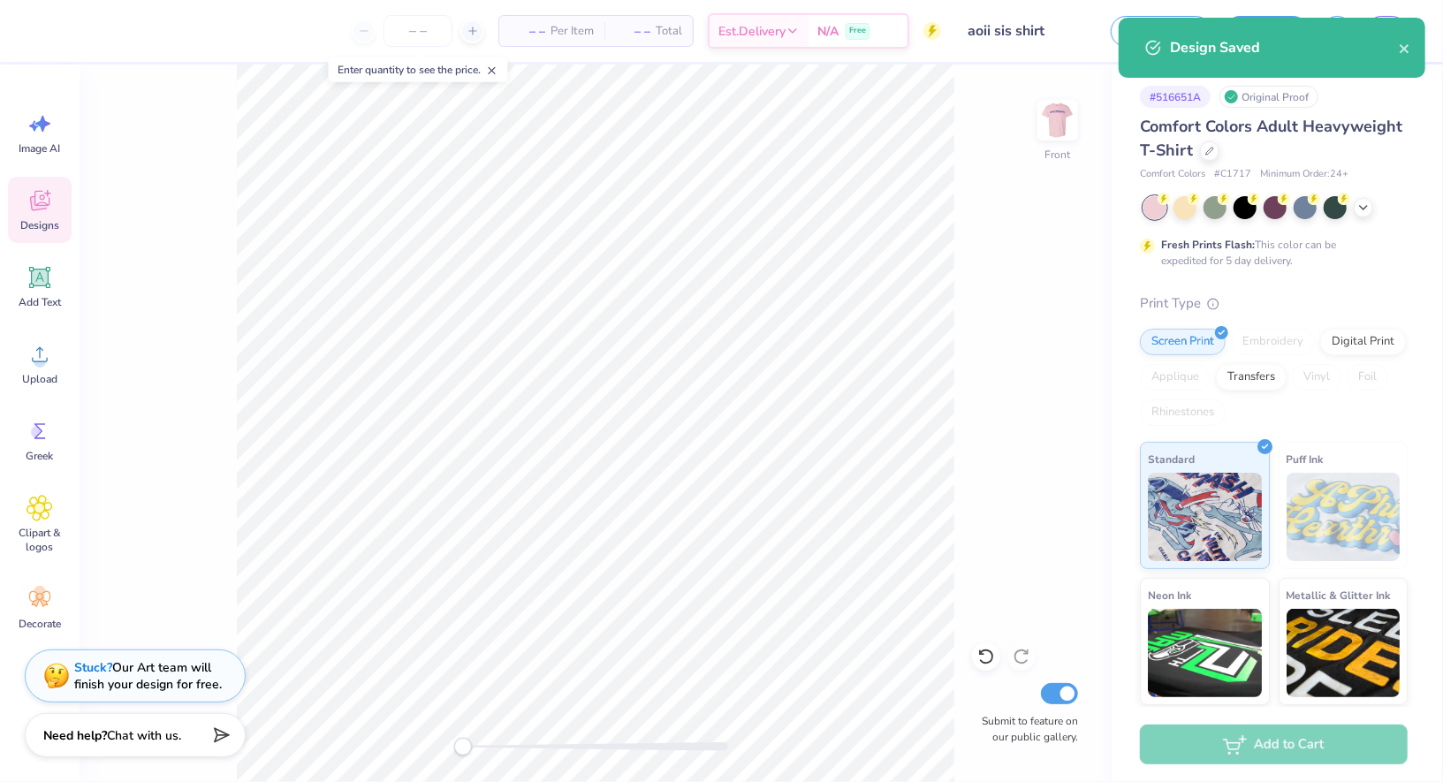
click at [1411, 56] on div "Design Saved" at bounding box center [1272, 48] width 307 height 60
click at [1402, 49] on icon "close" at bounding box center [1405, 49] width 12 height 14
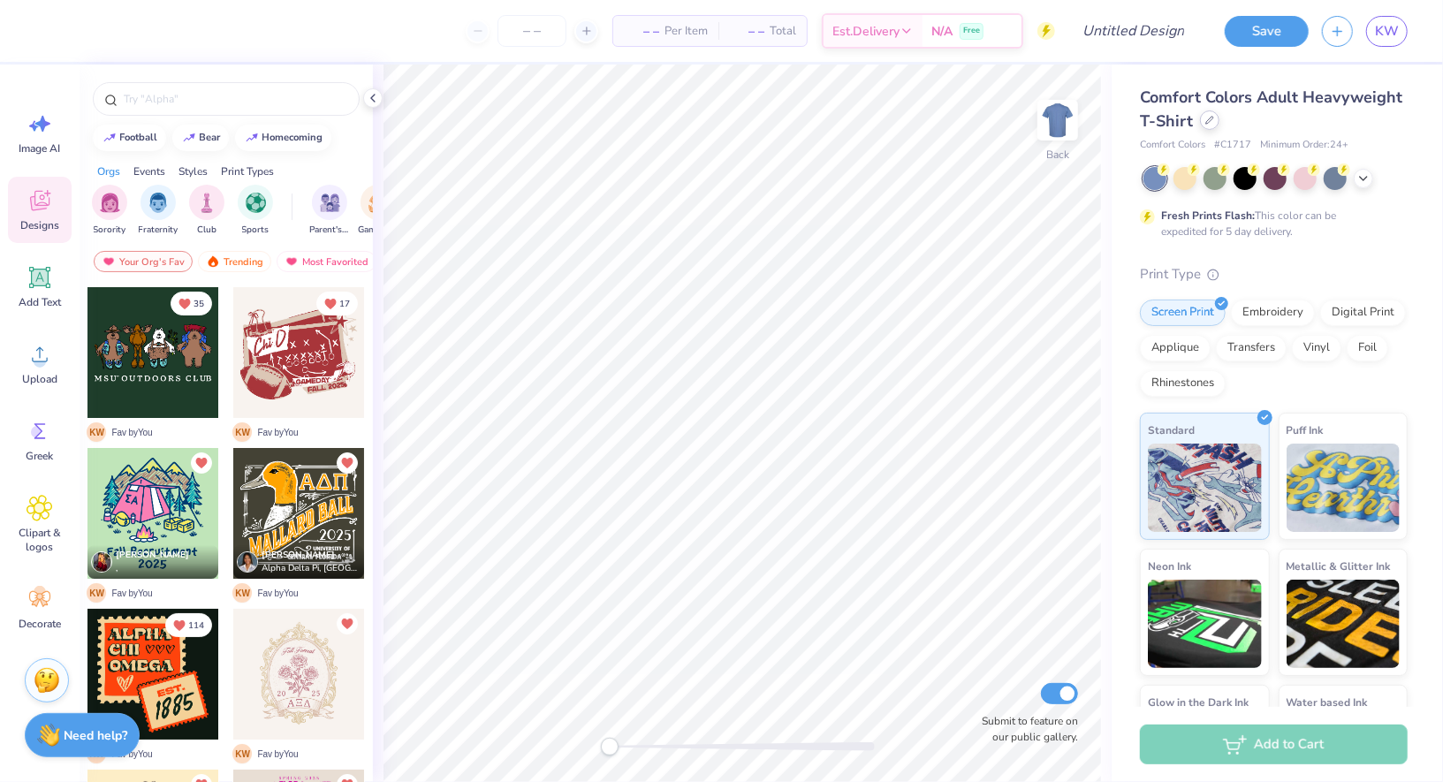
click at [1204, 126] on div at bounding box center [1209, 119] width 19 height 19
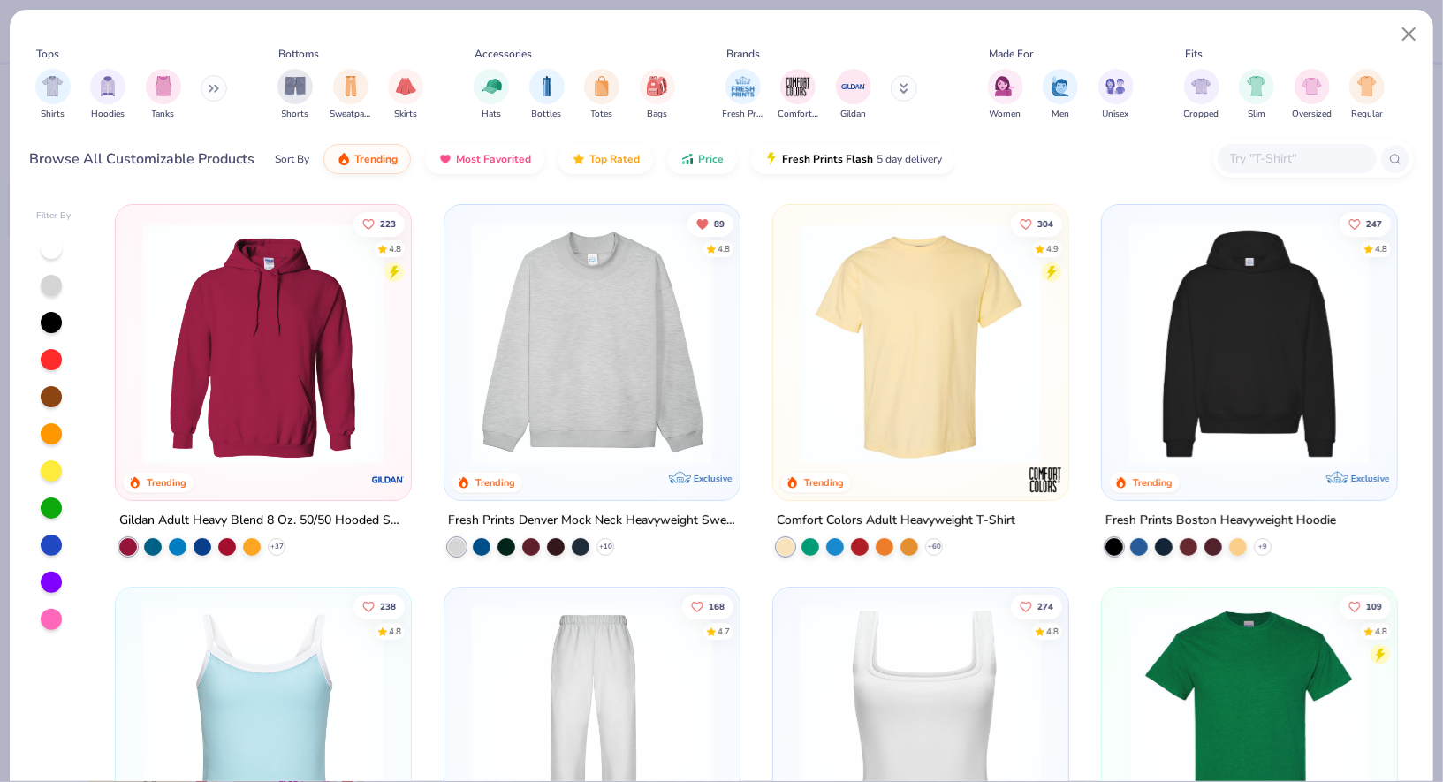
click at [1271, 162] on input "text" at bounding box center [1296, 158] width 136 height 20
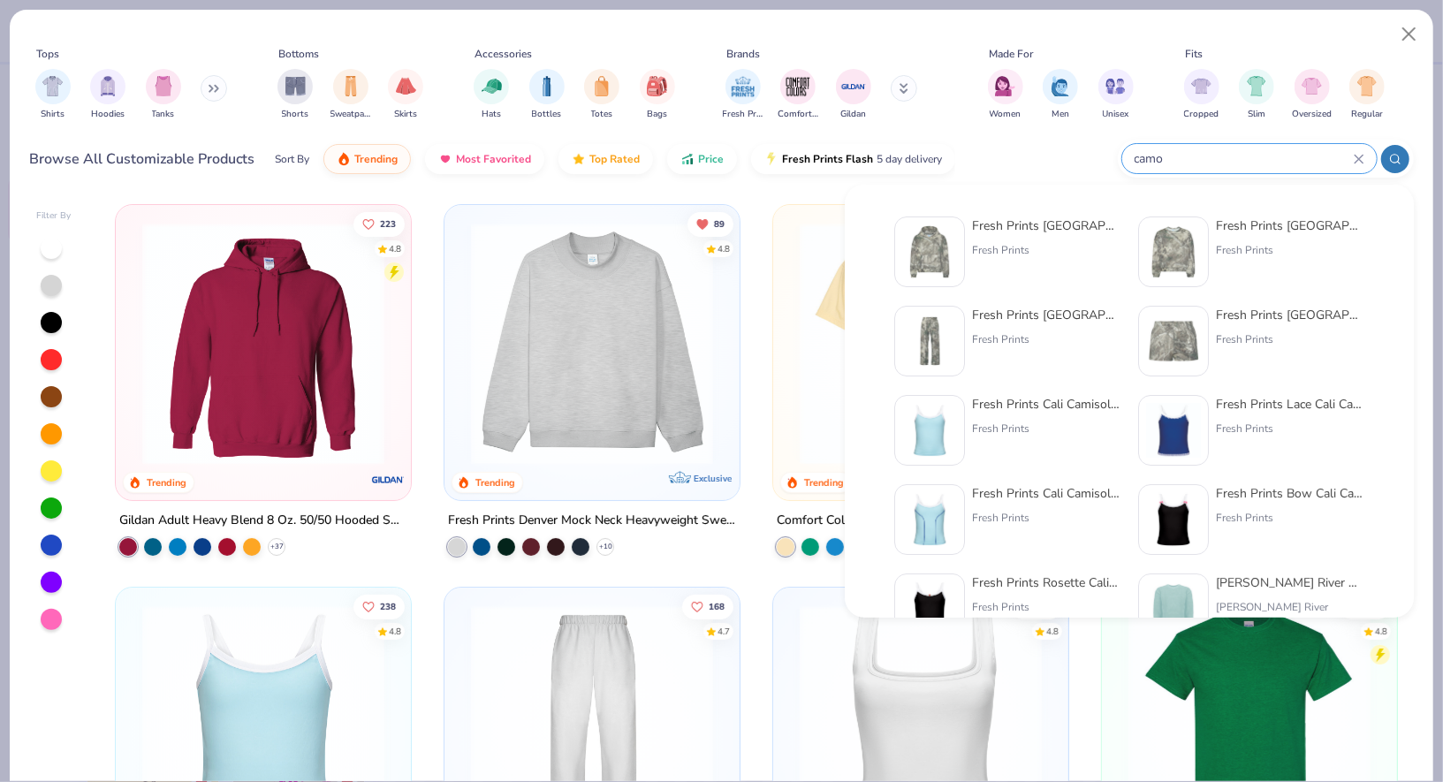
click at [1402, 163] on div at bounding box center [1395, 159] width 28 height 28
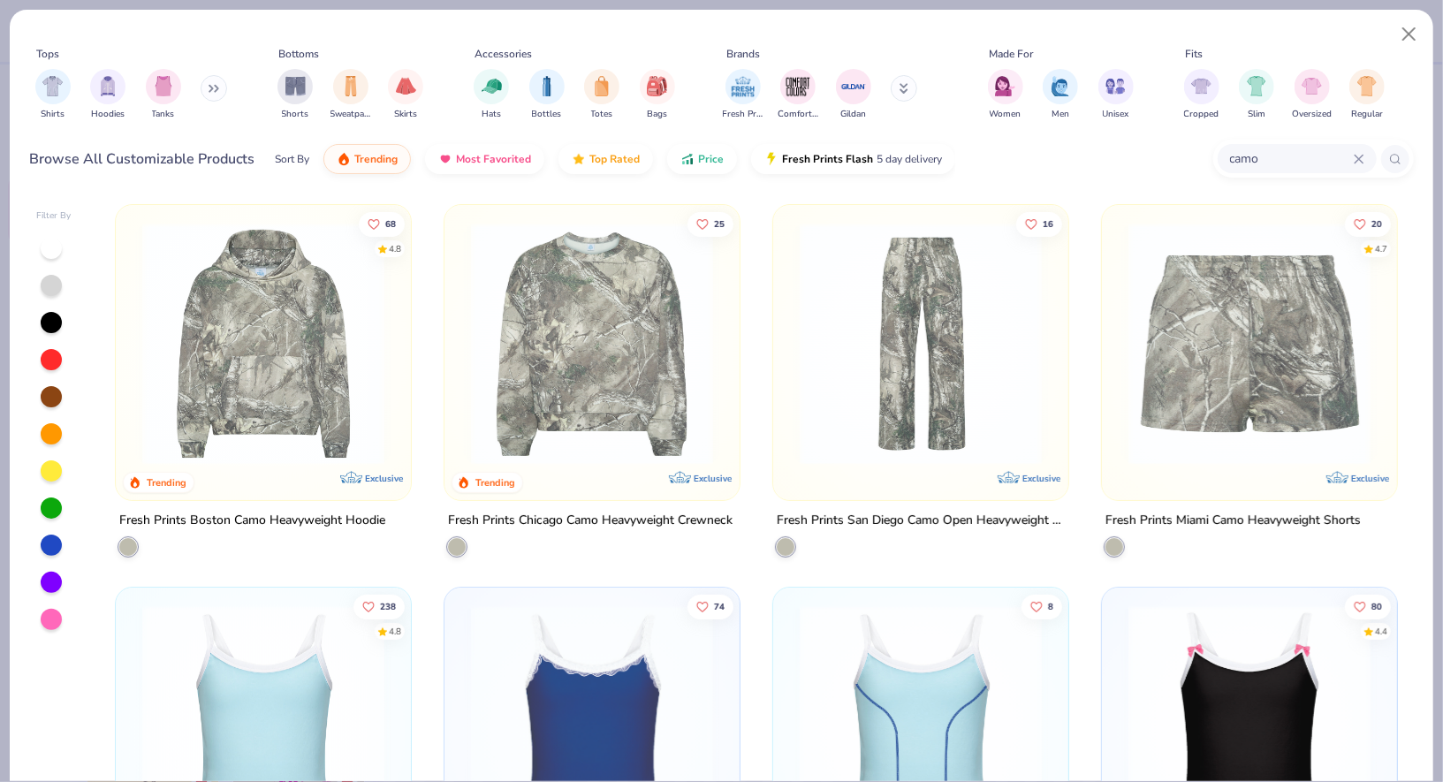
type input "camo"
click at [616, 343] on img at bounding box center [592, 344] width 260 height 242
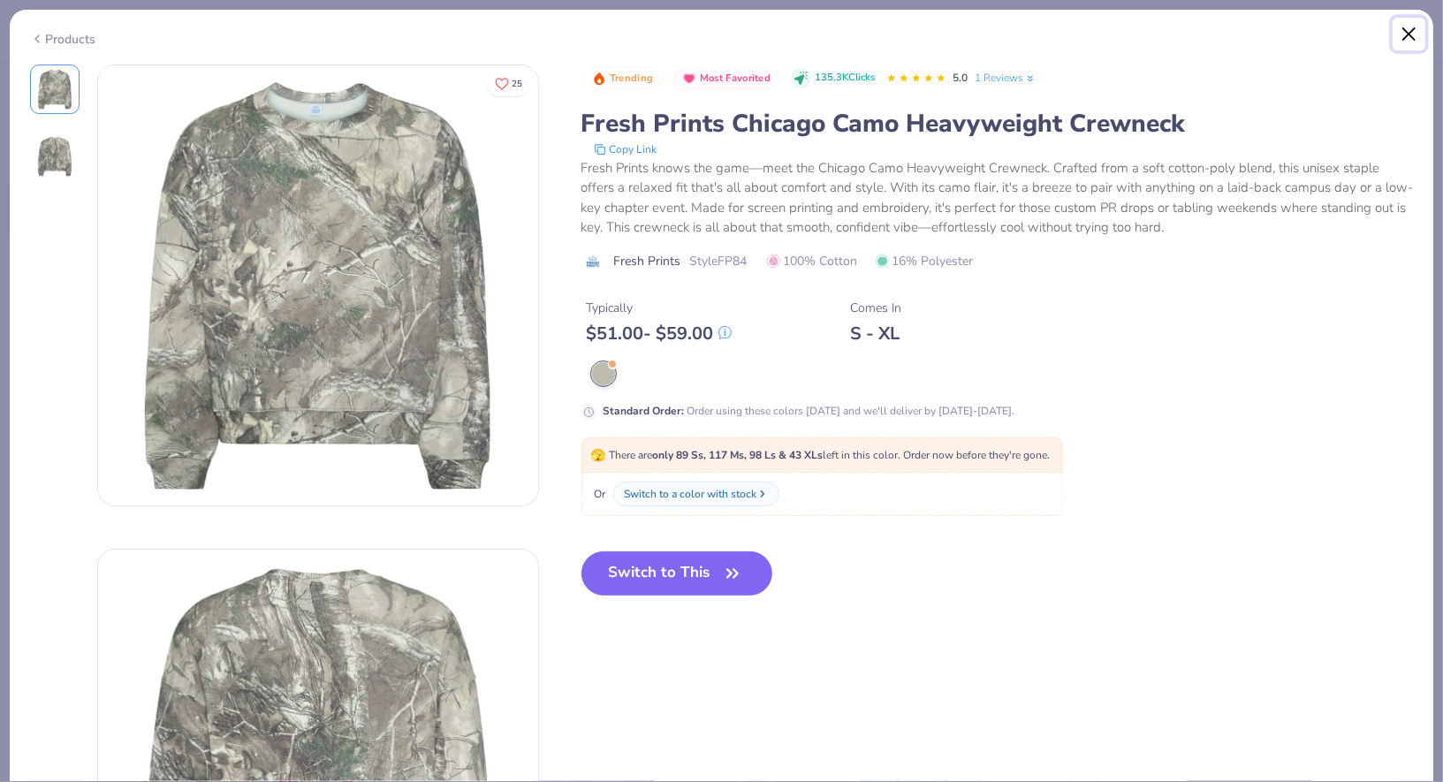
click at [1413, 29] on button "Close" at bounding box center [1410, 35] width 34 height 34
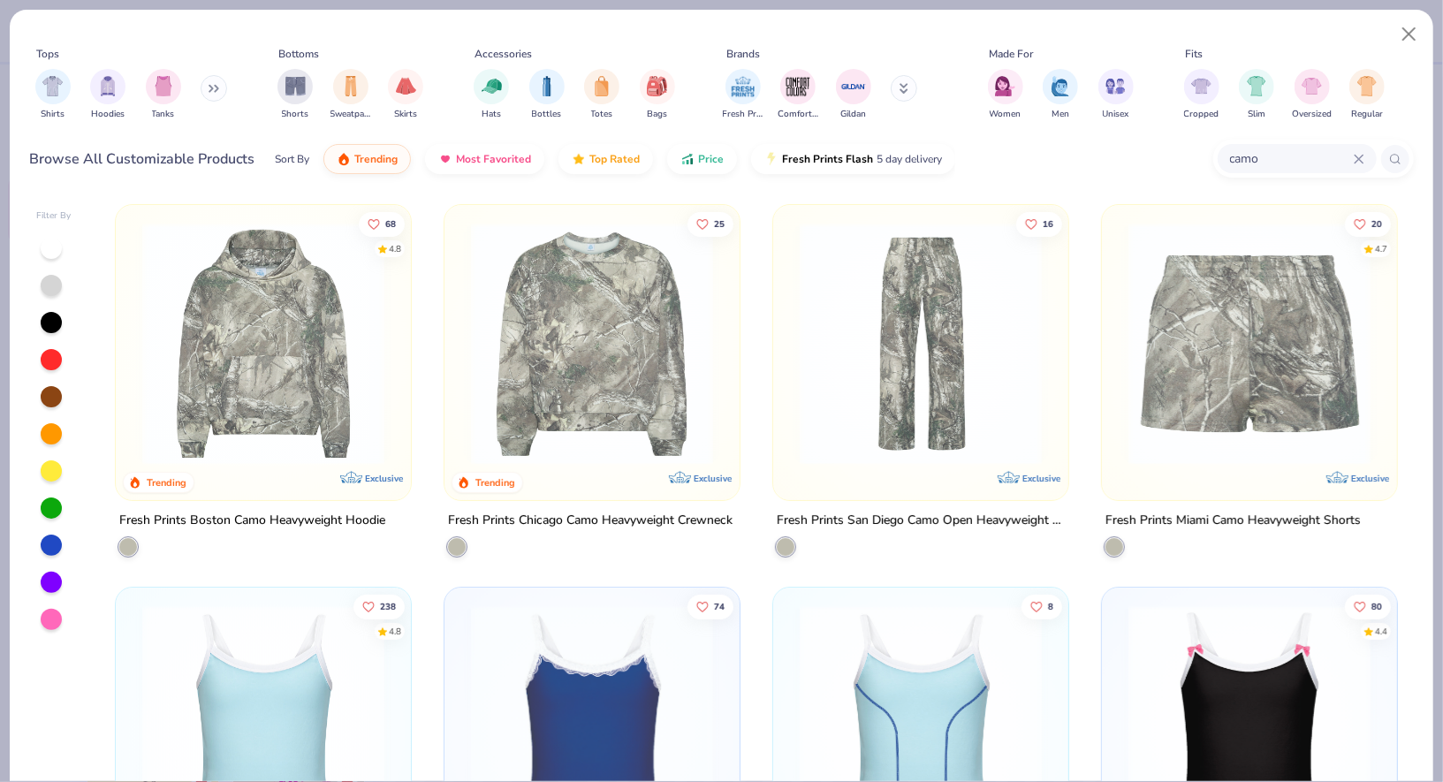
click at [1295, 153] on input "camo" at bounding box center [1290, 158] width 125 height 20
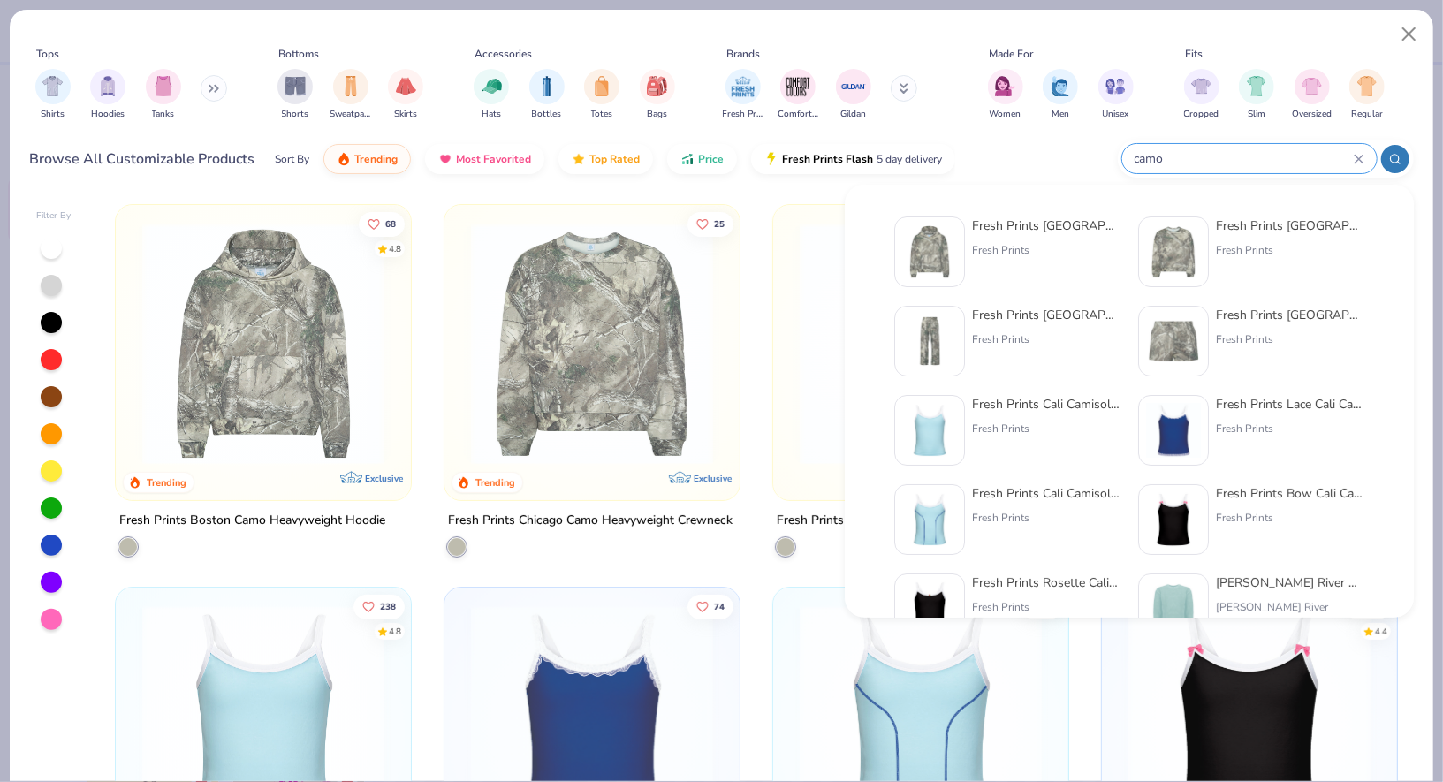
click at [1348, 161] on input "camo" at bounding box center [1243, 158] width 221 height 20
click at [1353, 161] on input "camo" at bounding box center [1243, 158] width 221 height 20
click at [1361, 161] on icon at bounding box center [1359, 159] width 8 height 8
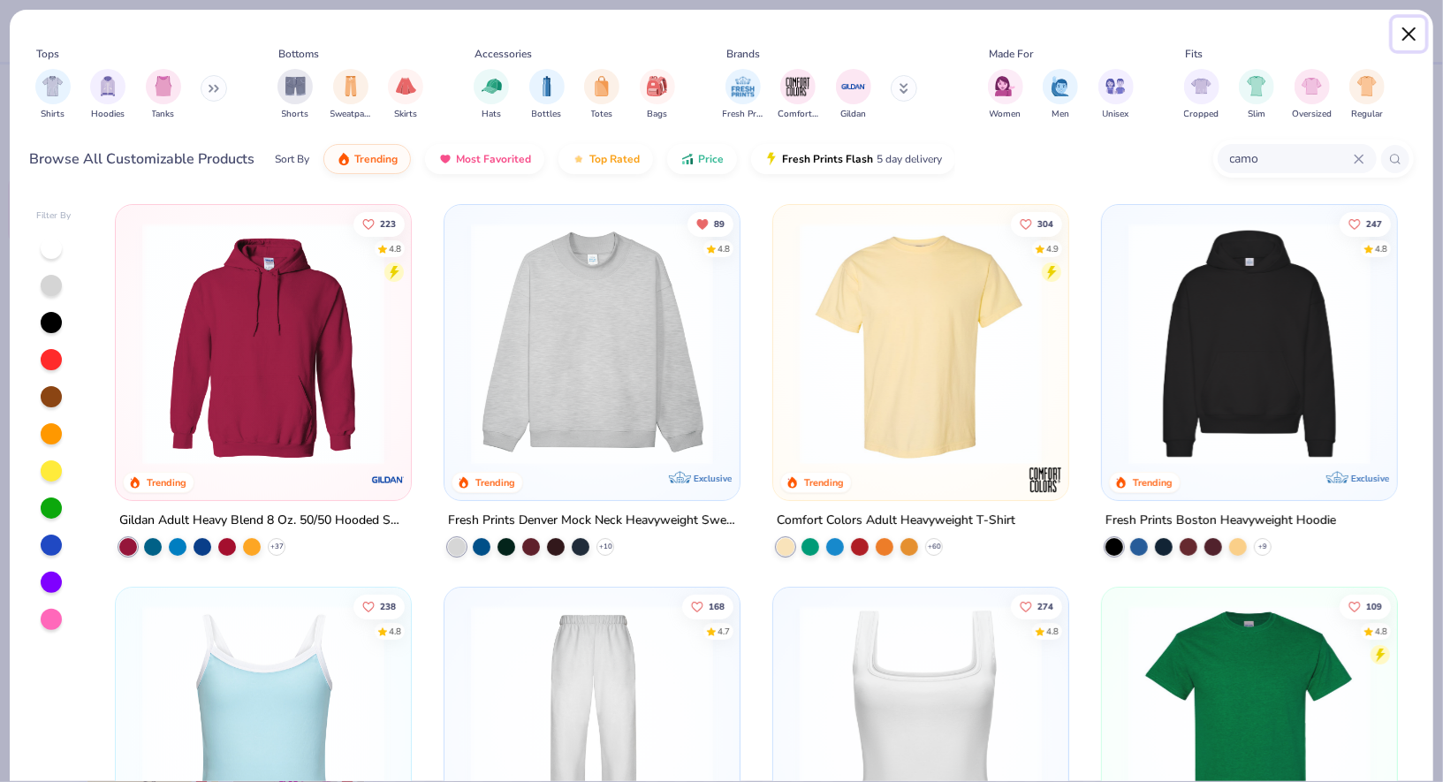
click at [1415, 29] on button "Close" at bounding box center [1410, 35] width 34 height 34
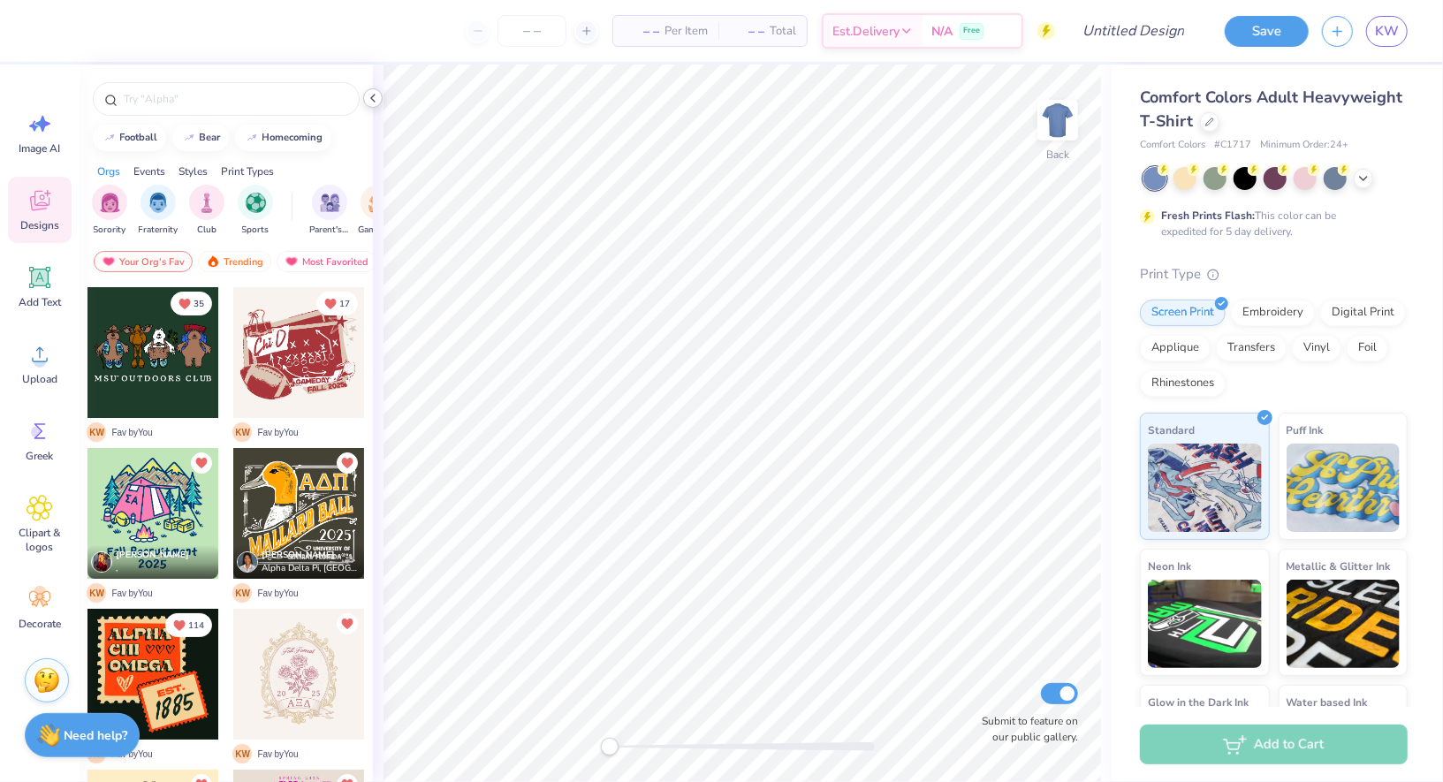
click at [379, 93] on icon at bounding box center [373, 98] width 14 height 14
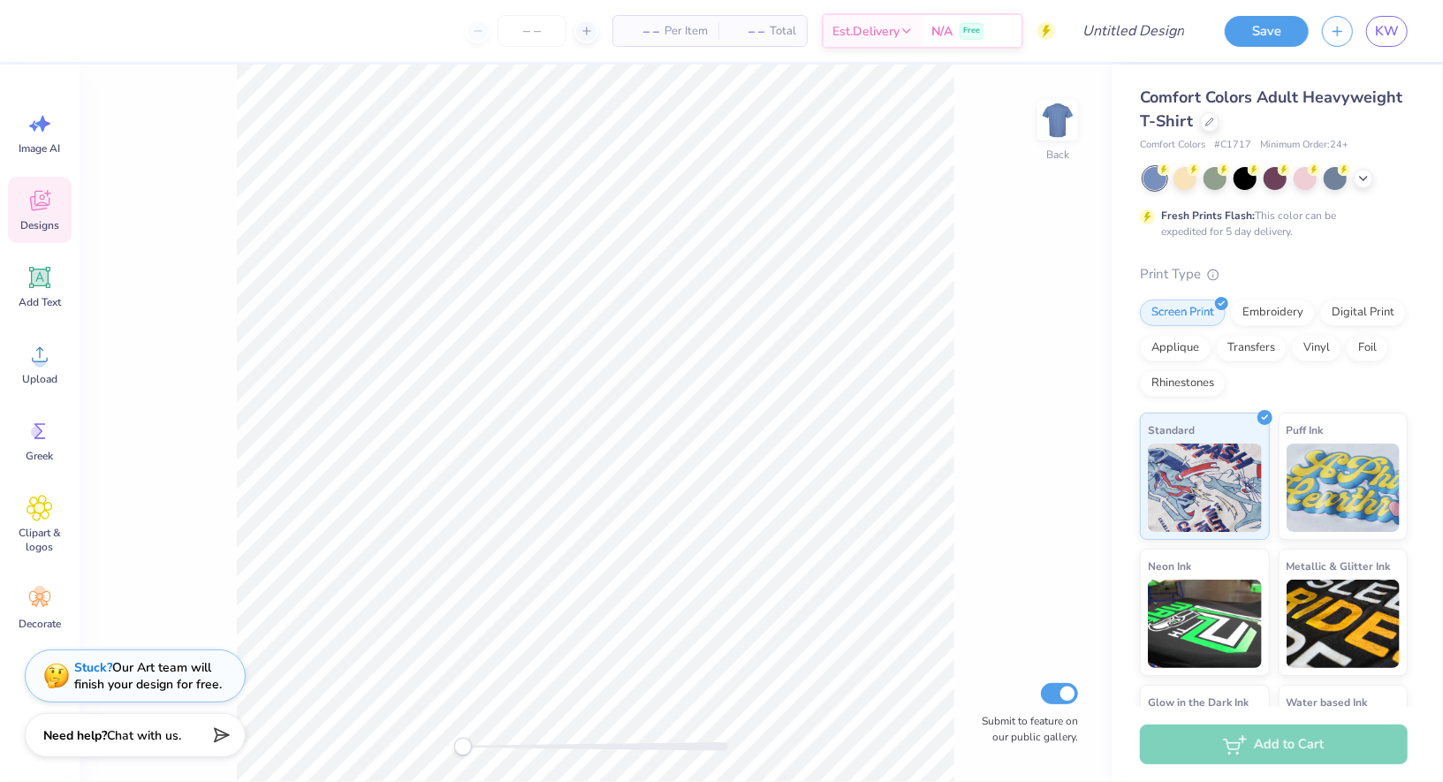
click at [233, 143] on div "Back Submit to feature on our public gallery." at bounding box center [596, 424] width 1032 height 718
click at [1394, 27] on span "KW" at bounding box center [1387, 31] width 24 height 20
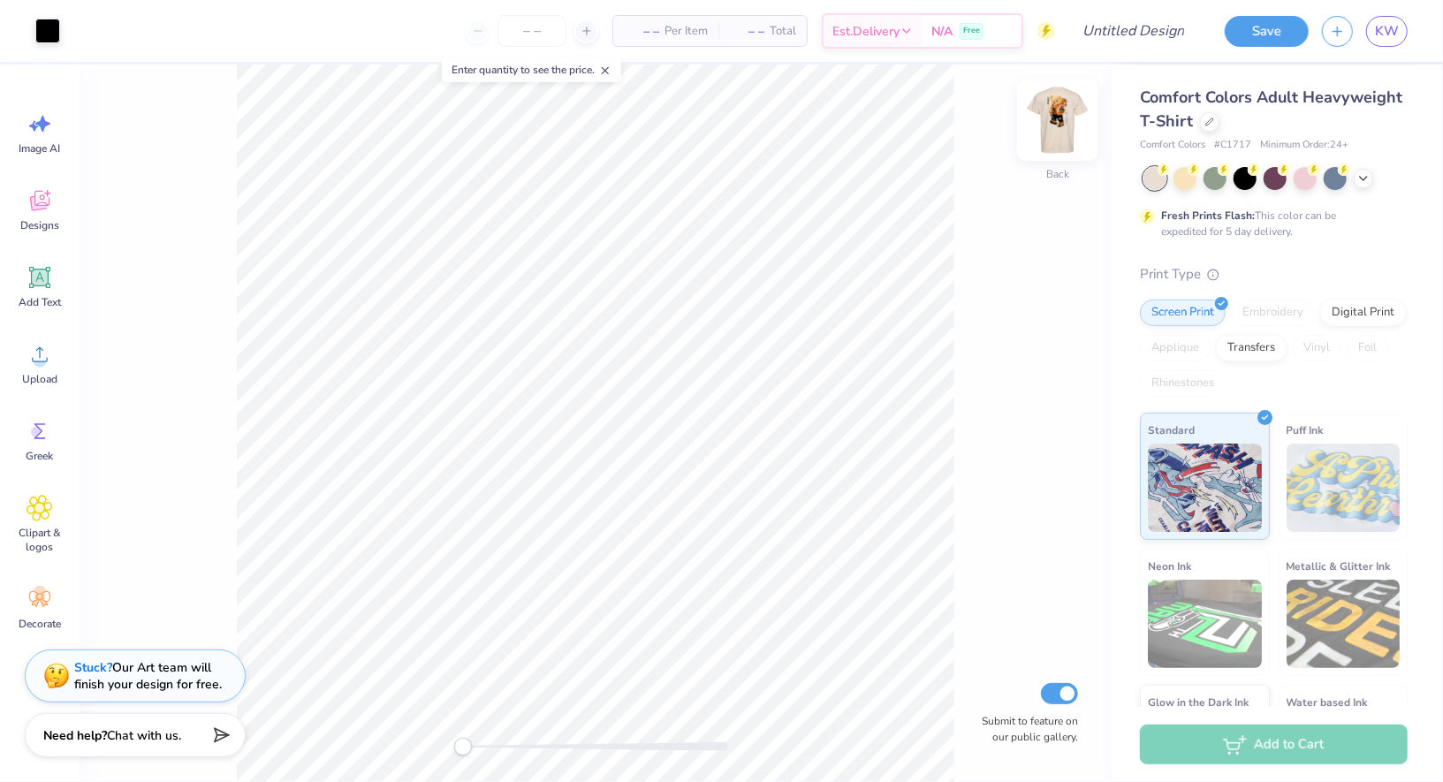
click at [1067, 121] on img at bounding box center [1057, 120] width 71 height 71
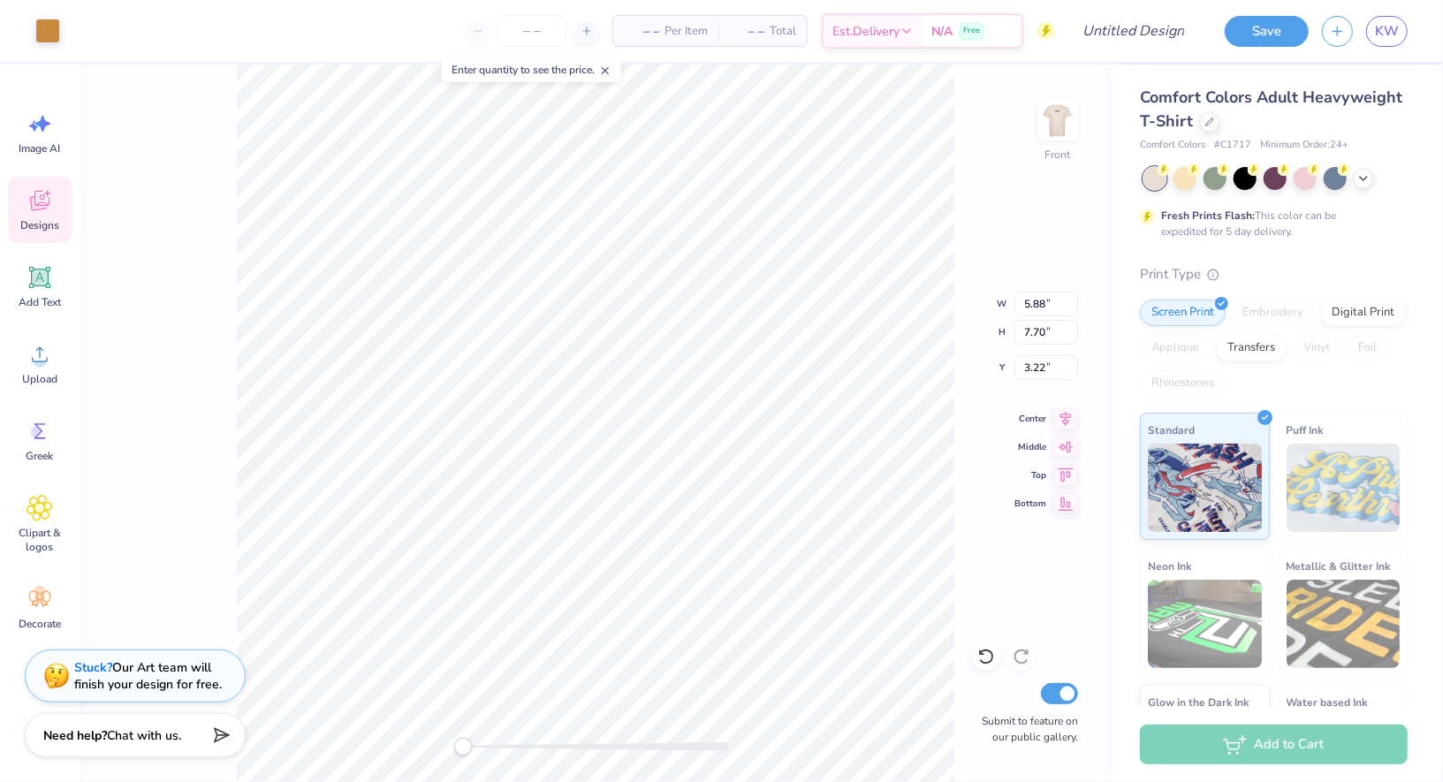
type input "5.88"
type input "7.70"
type input "3.22"
type input "3.28"
click at [49, 193] on icon at bounding box center [47, 193] width 7 height 7
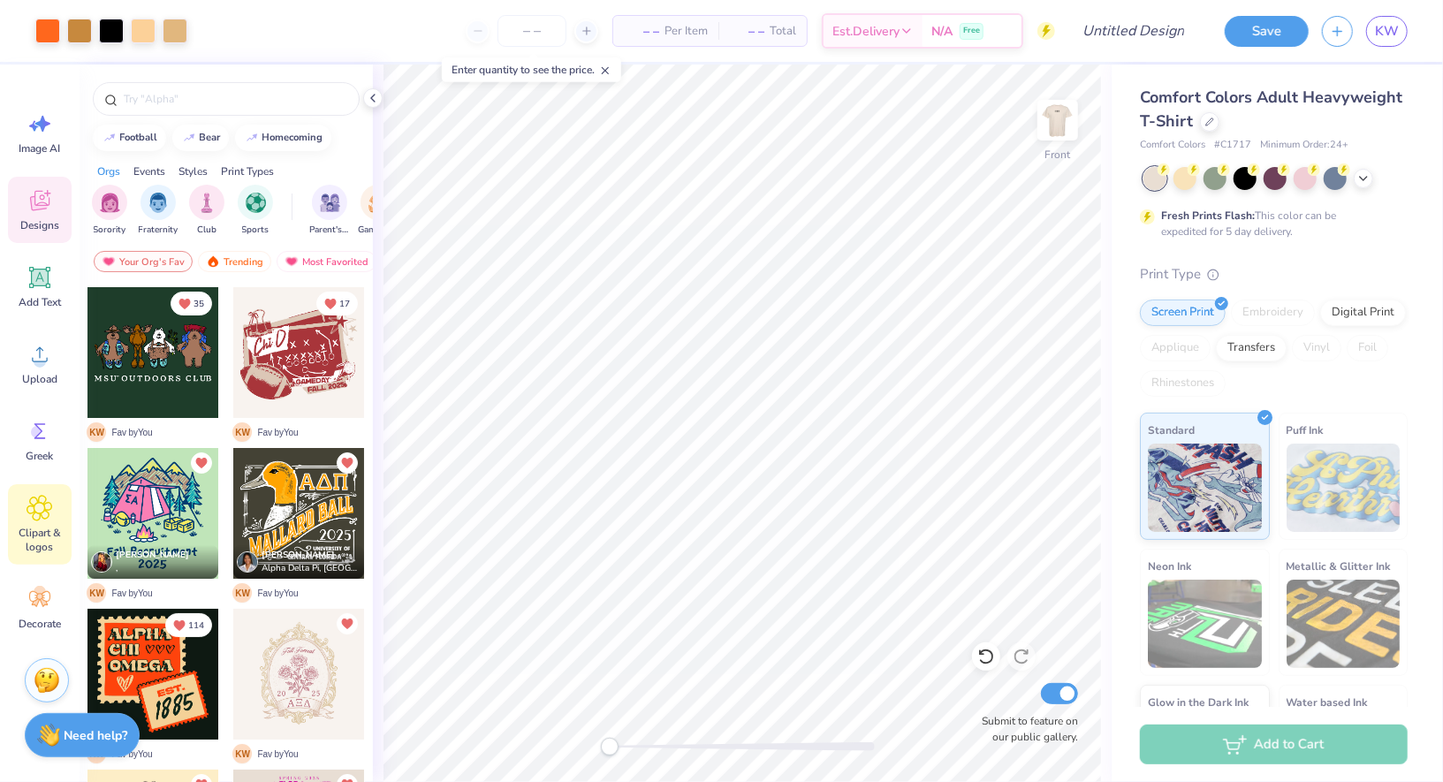
click at [53, 520] on div "Clipart & logos" at bounding box center [40, 524] width 64 height 80
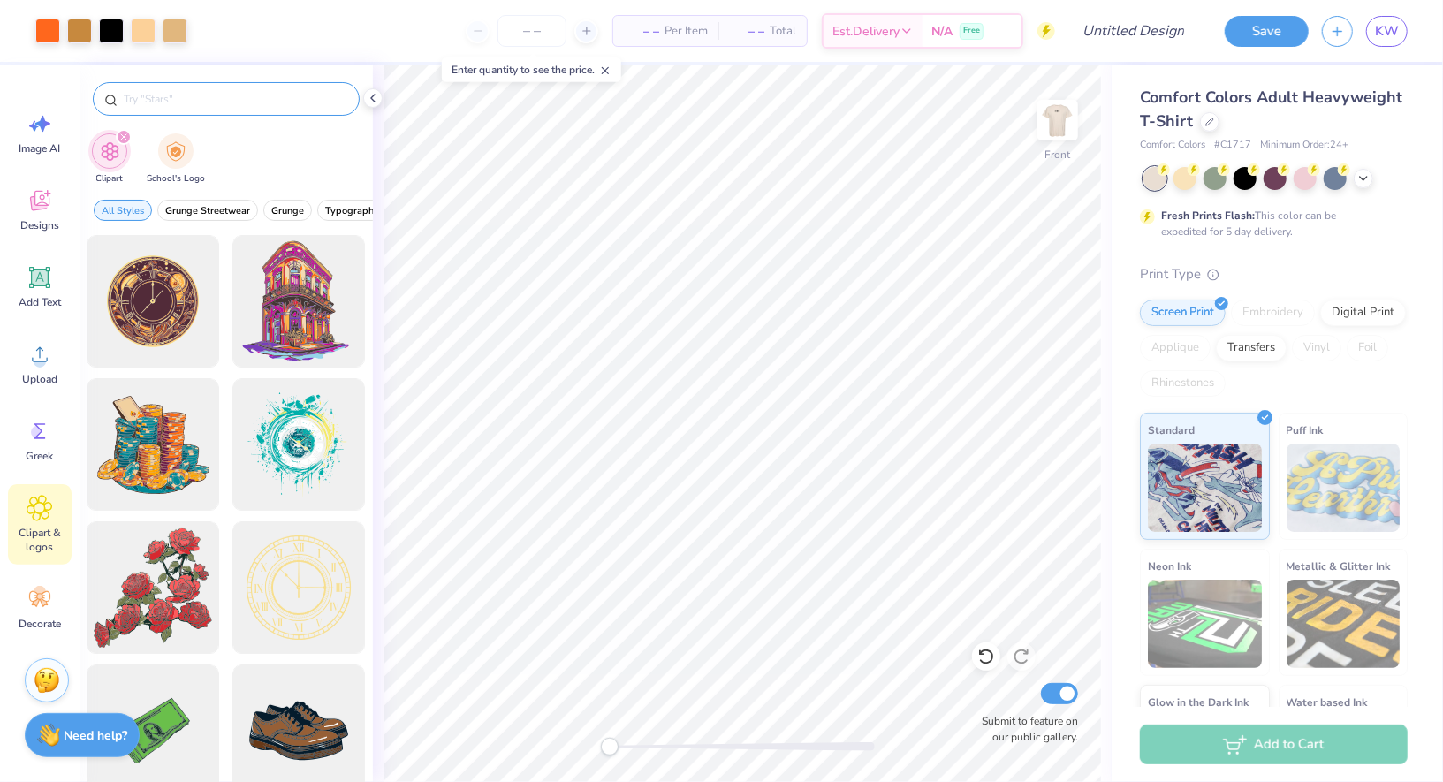
click at [247, 105] on input "text" at bounding box center [235, 99] width 226 height 18
type input "panda"
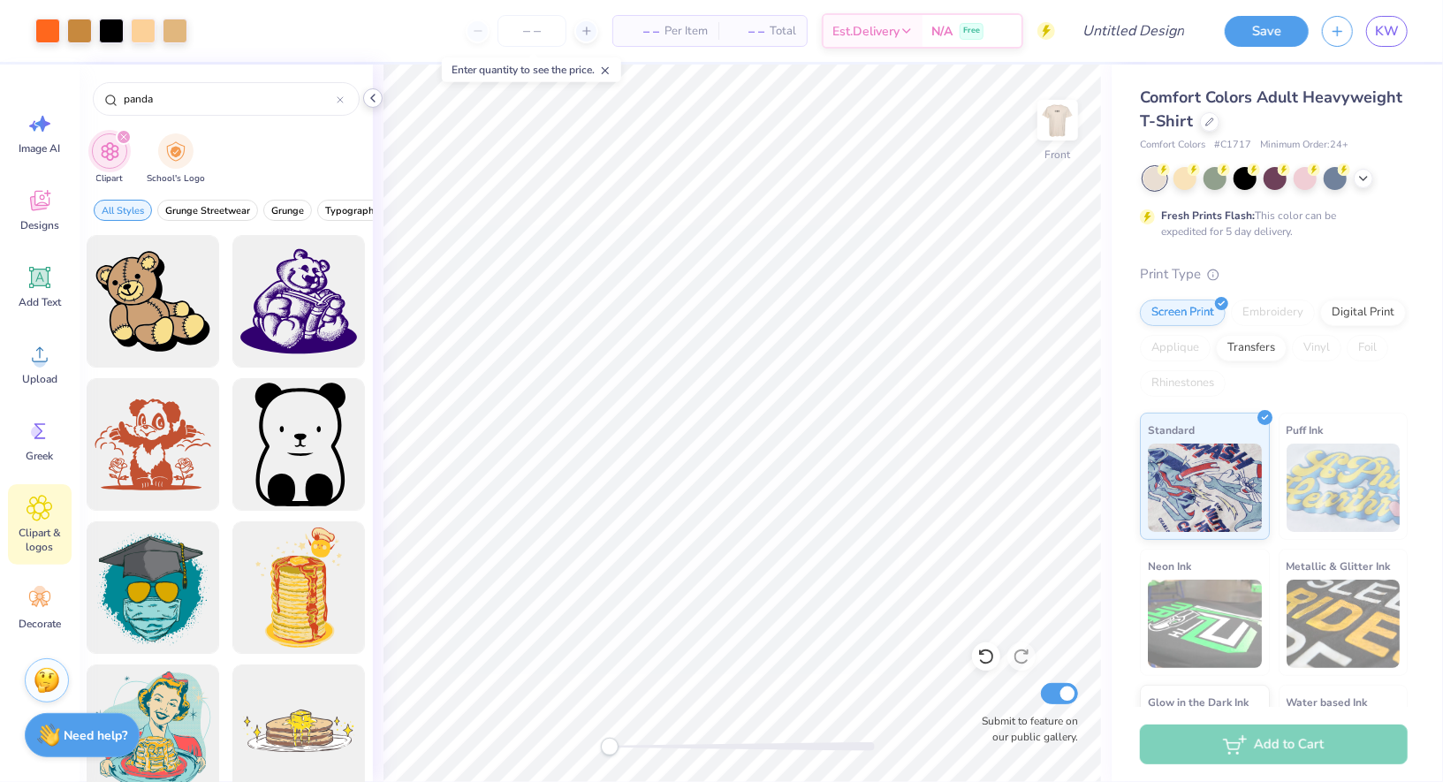
click at [377, 103] on icon at bounding box center [373, 98] width 14 height 14
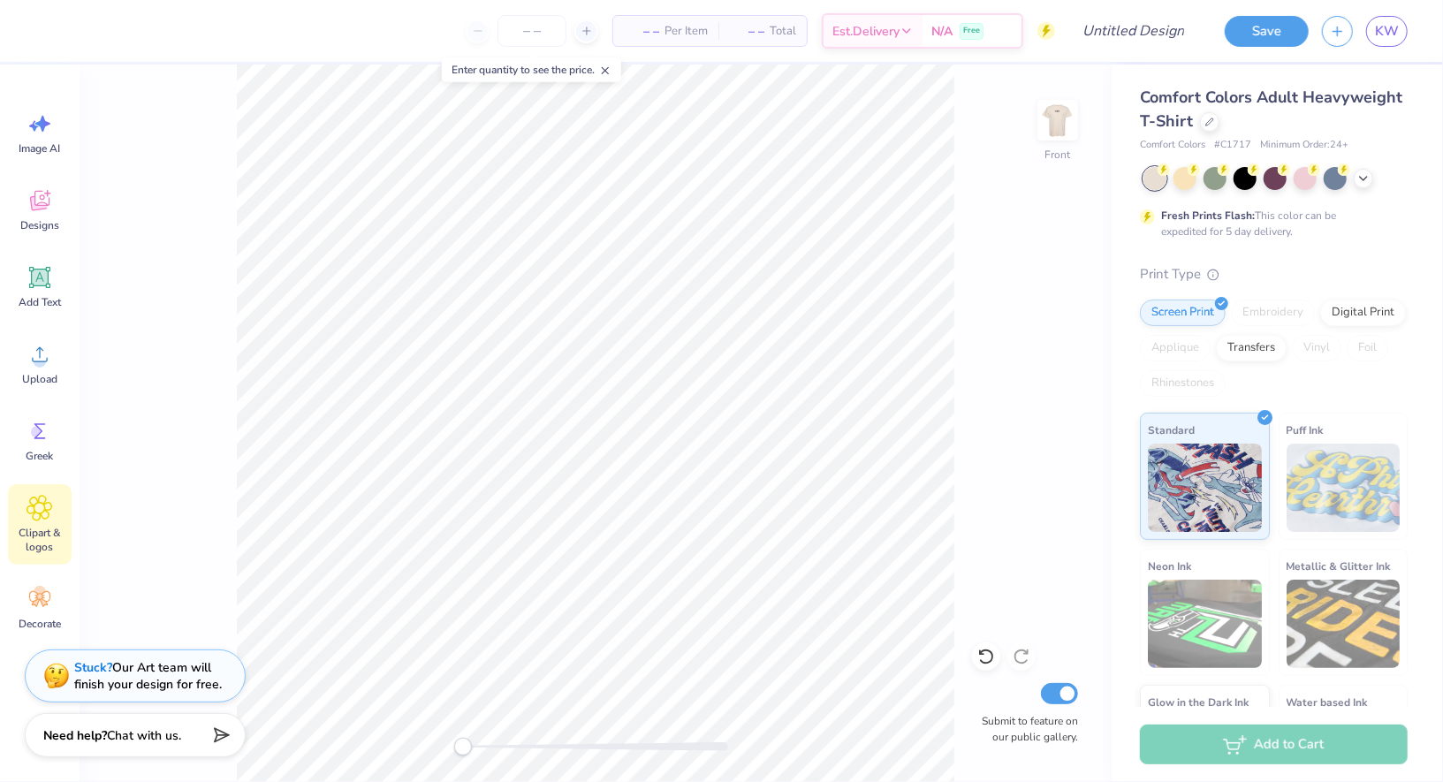
click at [604, 76] on span at bounding box center [605, 70] width 12 height 16
click at [1044, 110] on img at bounding box center [1057, 120] width 71 height 71
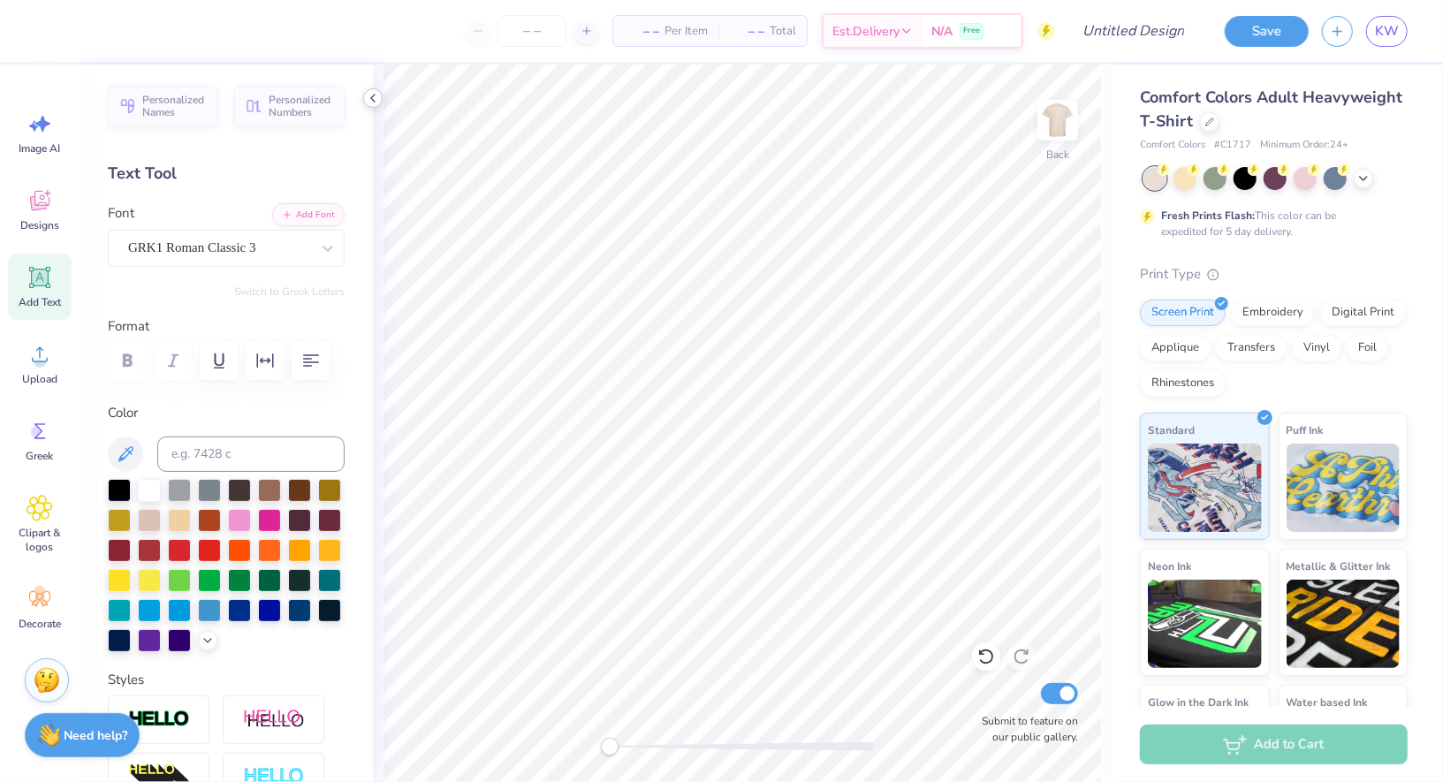
click at [381, 99] on div at bounding box center [372, 97] width 19 height 19
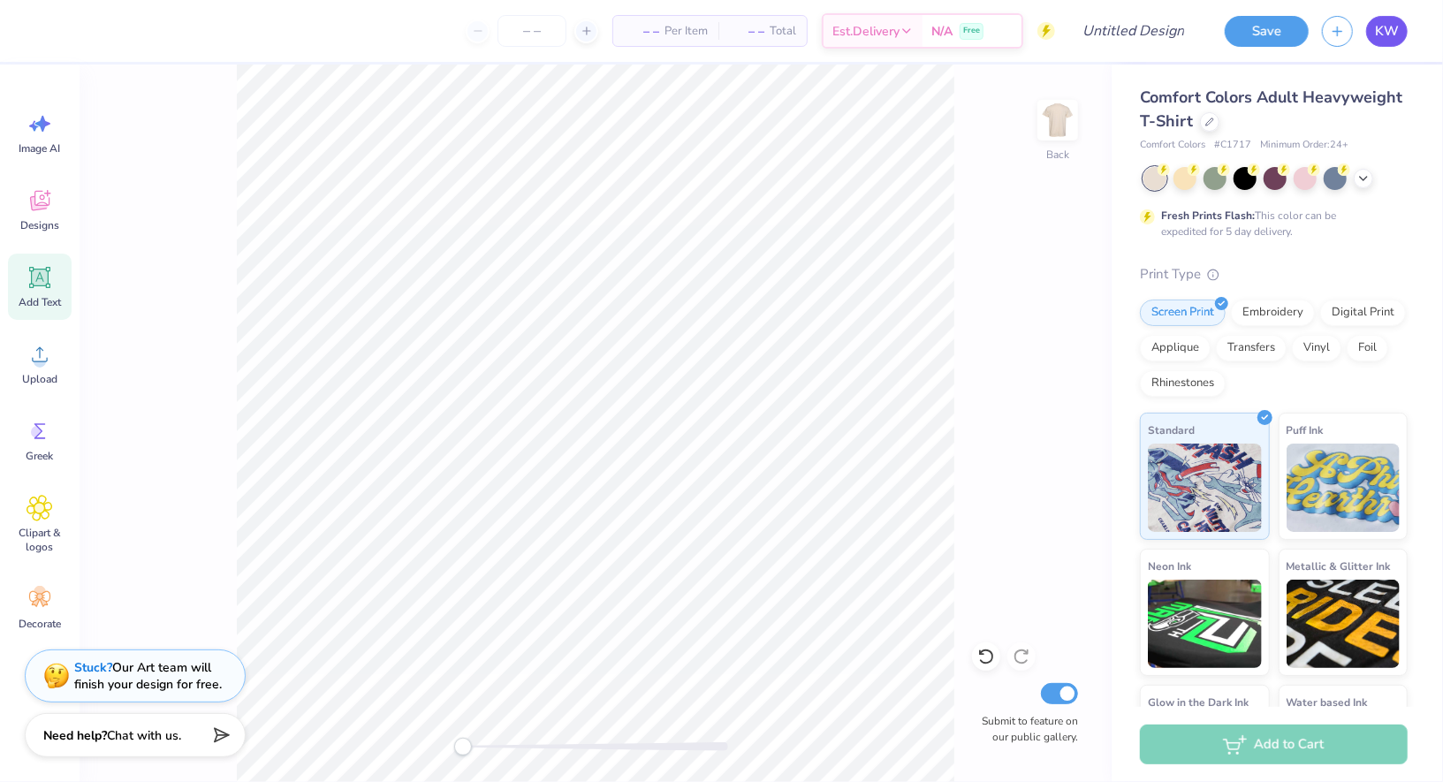
click at [1380, 21] on span "KW" at bounding box center [1387, 31] width 24 height 20
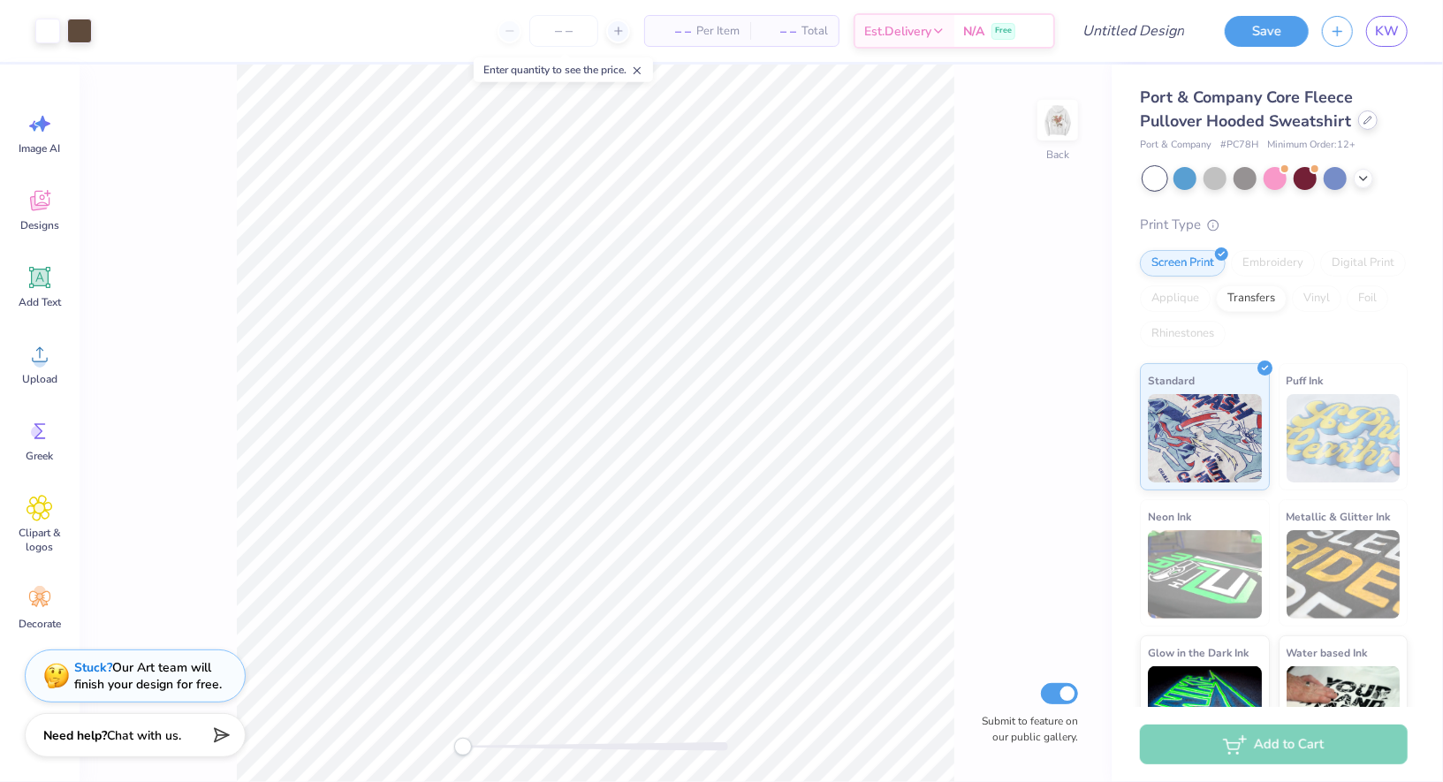
click at [1369, 130] on div "Port & Company Core Fleece Pullover Hooded Sweatshirt" at bounding box center [1274, 110] width 268 height 48
click at [1367, 122] on icon at bounding box center [1367, 120] width 9 height 9
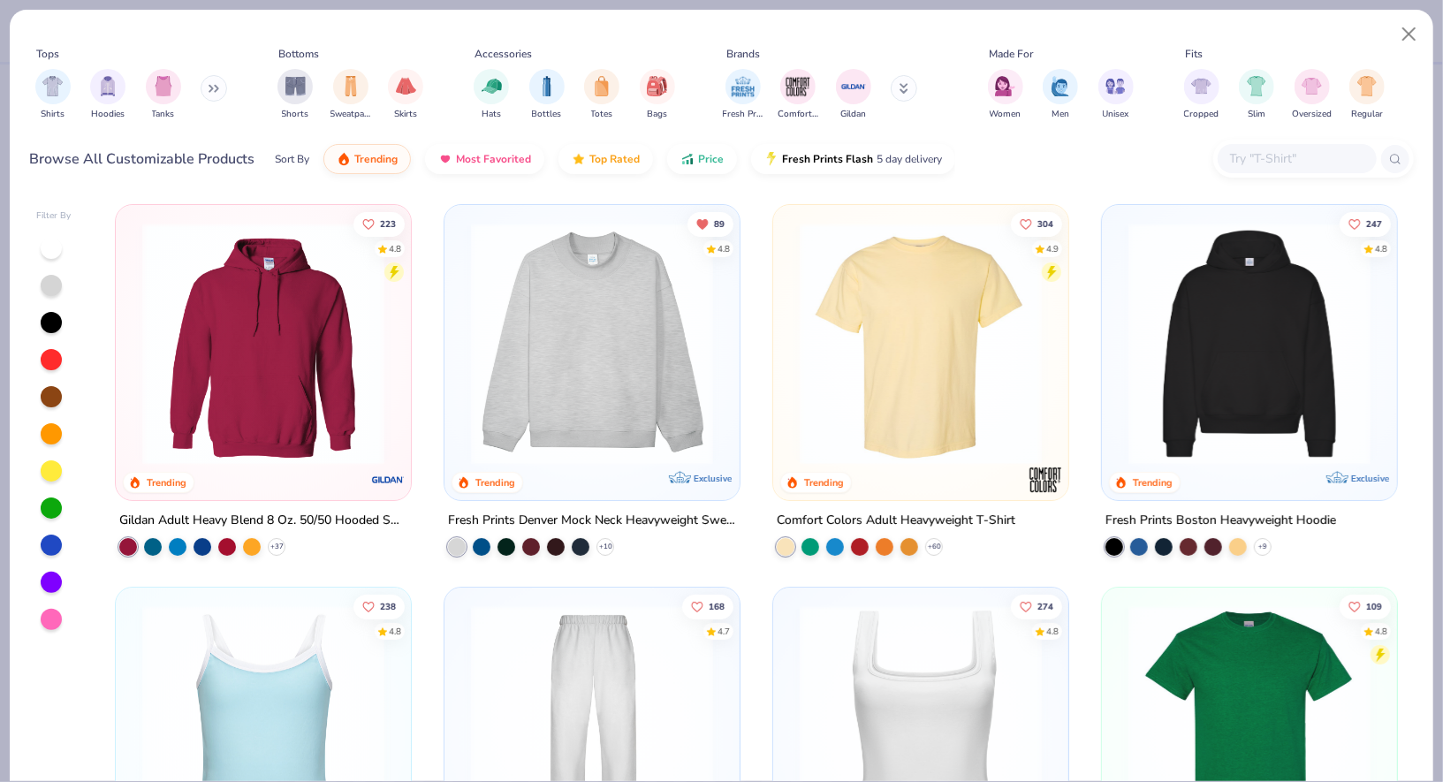
click at [895, 406] on img at bounding box center [921, 344] width 260 height 242
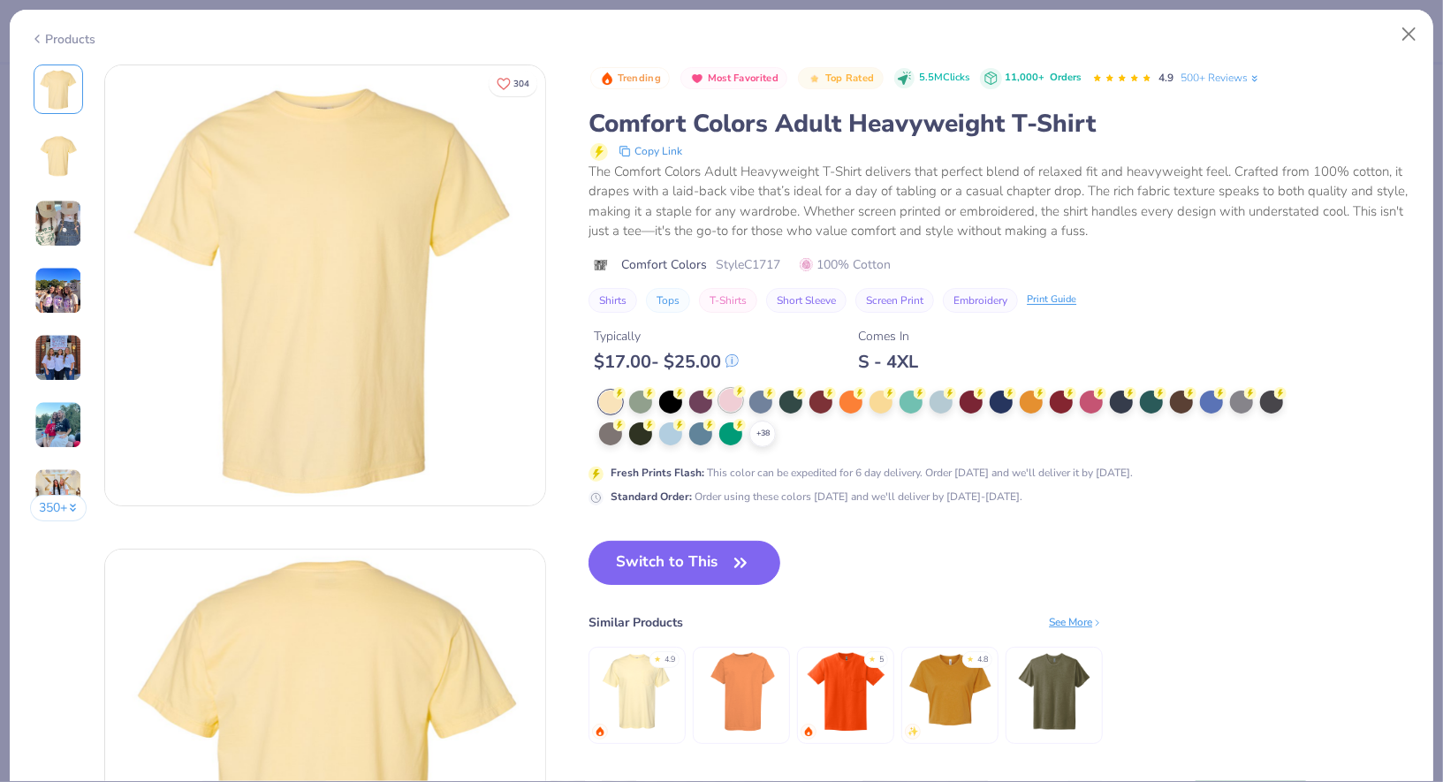
click at [724, 401] on div at bounding box center [730, 400] width 23 height 23
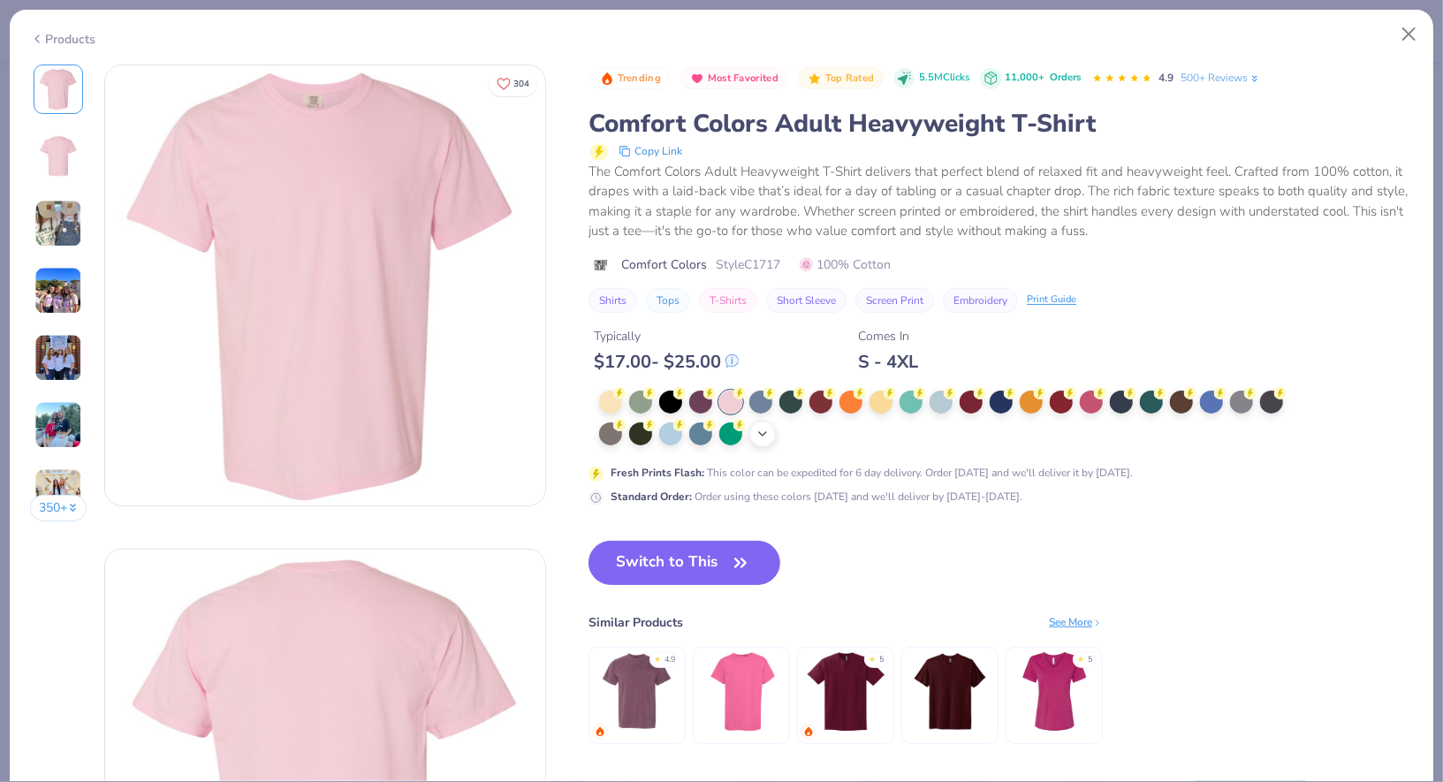
click at [757, 440] on div "+ 38" at bounding box center [762, 434] width 27 height 27
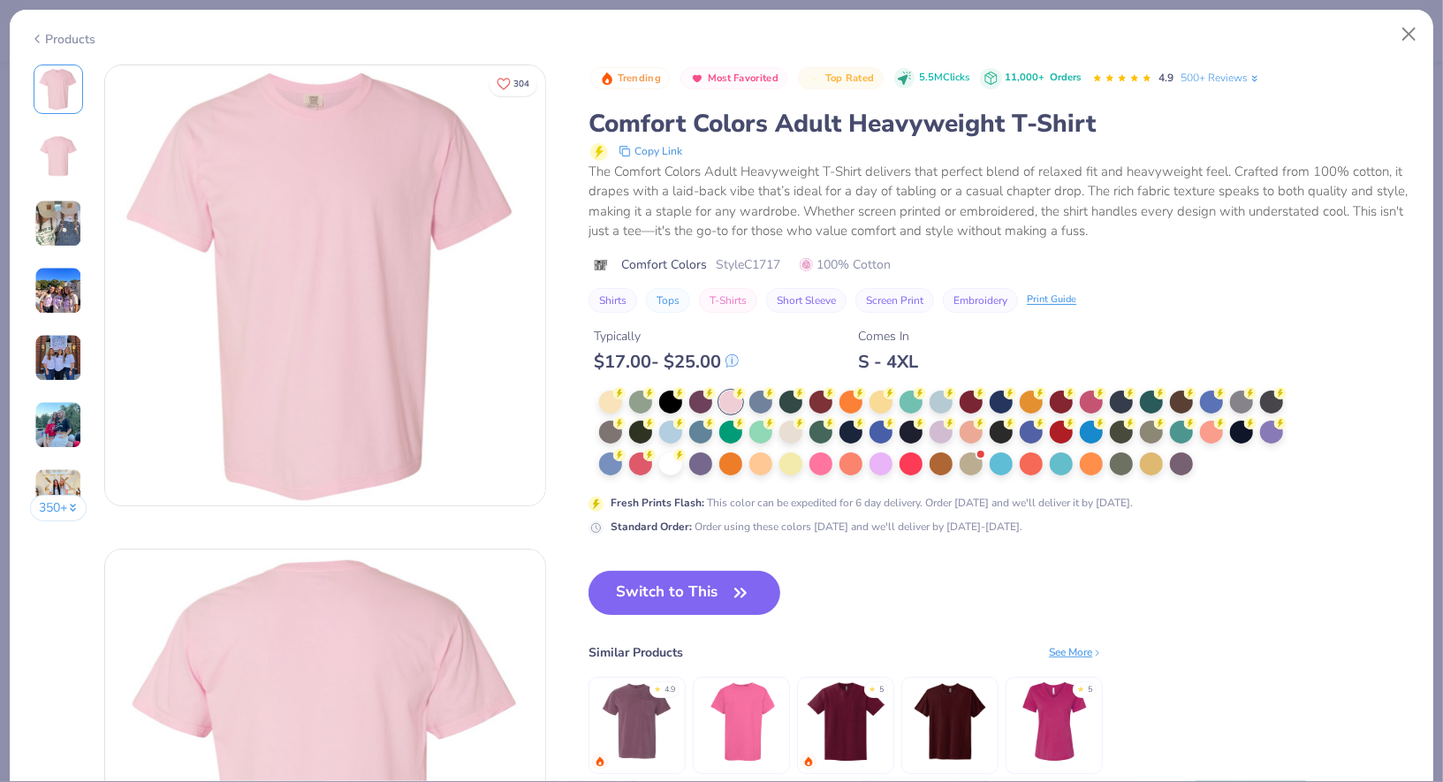
click at [835, 489] on div "Fresh Prints Flash : This color can be expedited for 6 day delivery. Order toda…" at bounding box center [942, 463] width 707 height 145
click at [734, 601] on icon "button" at bounding box center [740, 593] width 25 height 25
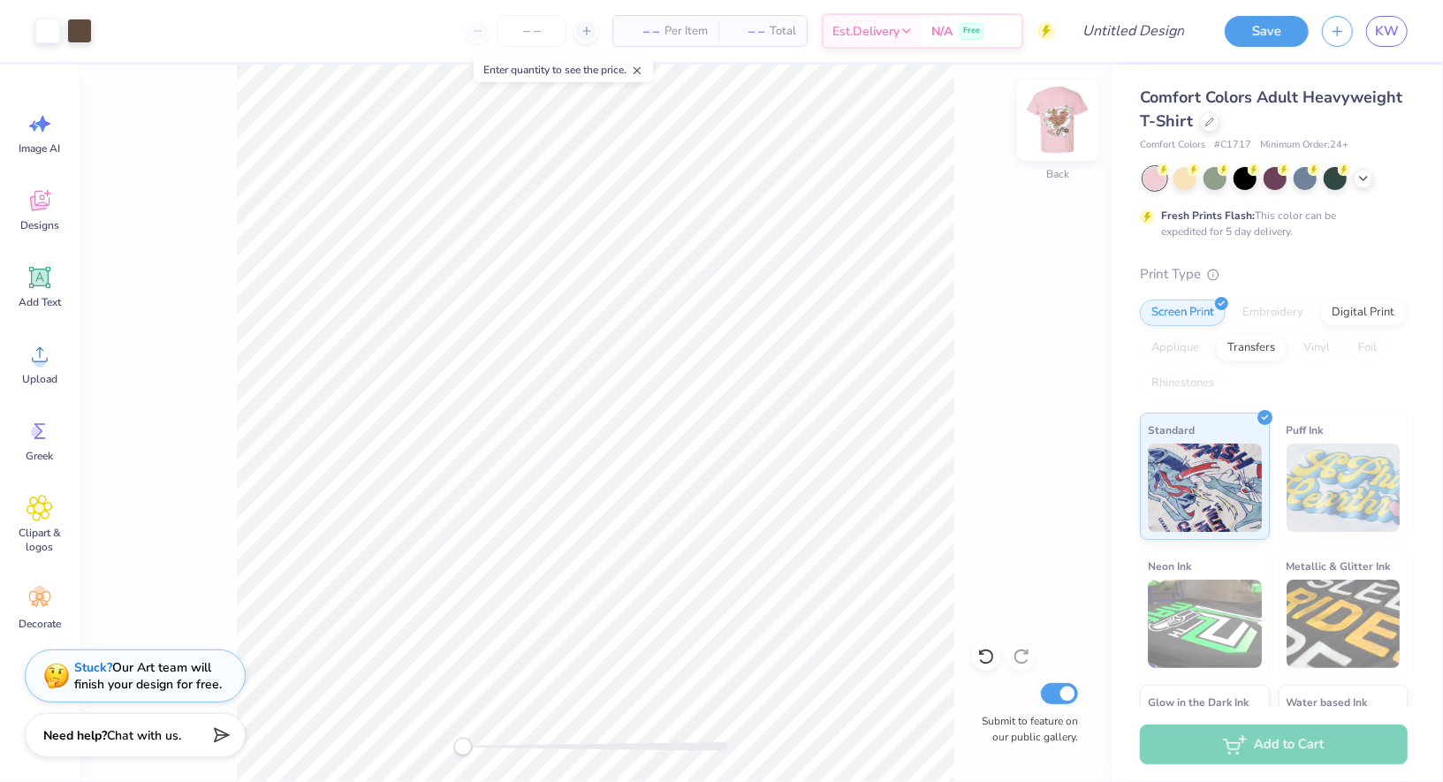
click at [1062, 112] on img at bounding box center [1057, 120] width 71 height 71
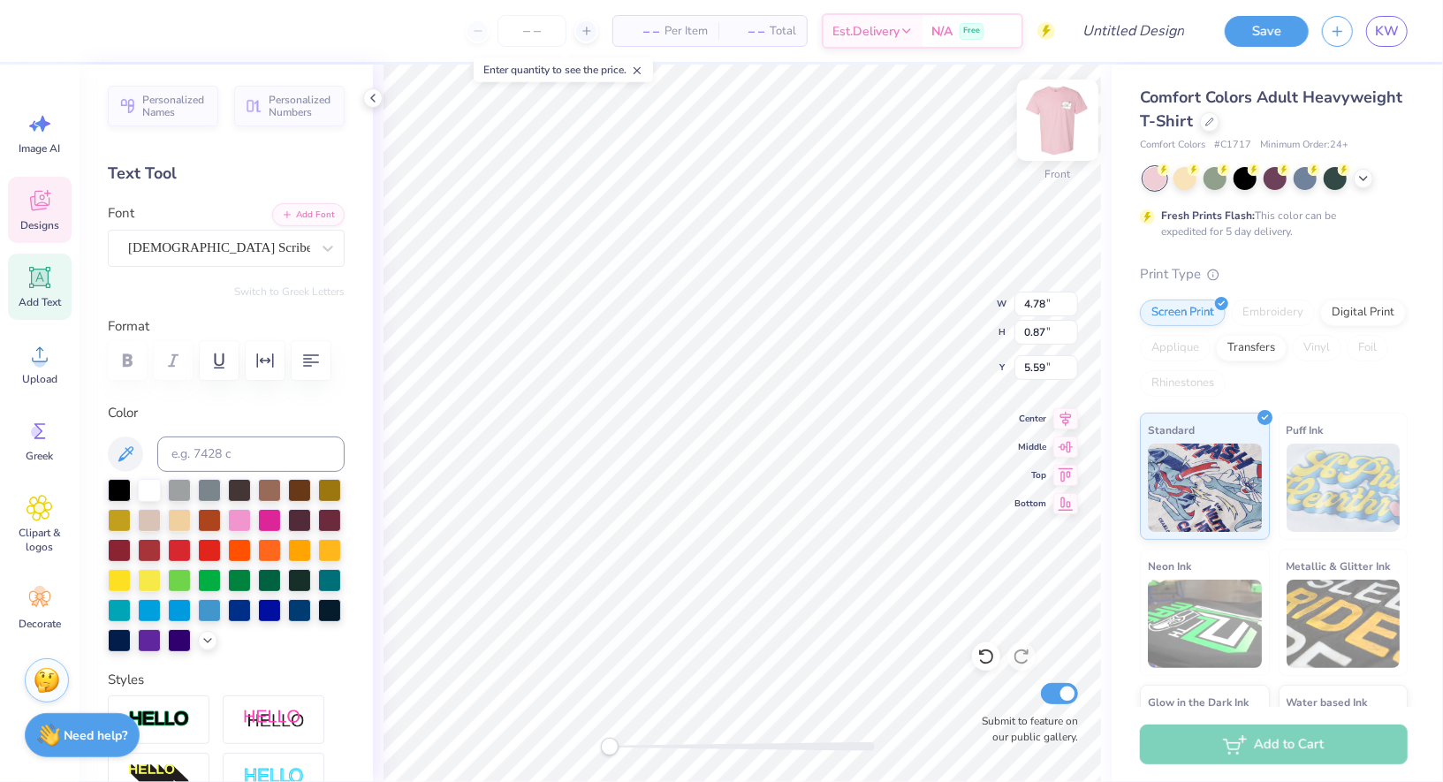
type textarea "Fall Retreat"
type textarea "Alpha"
type input "2.42"
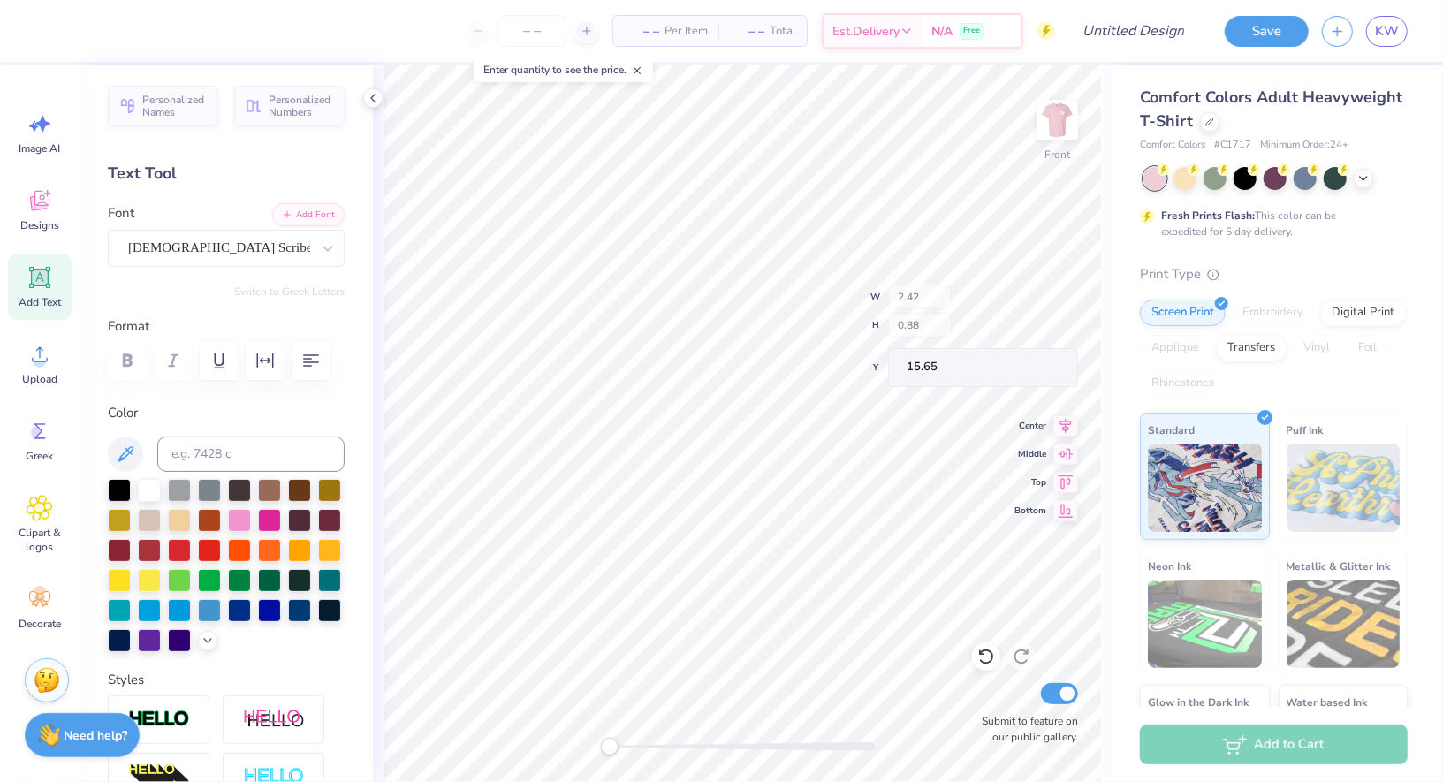
type input "0.88"
type input "15.65"
type textarea "P"
type textarea "Omicron"
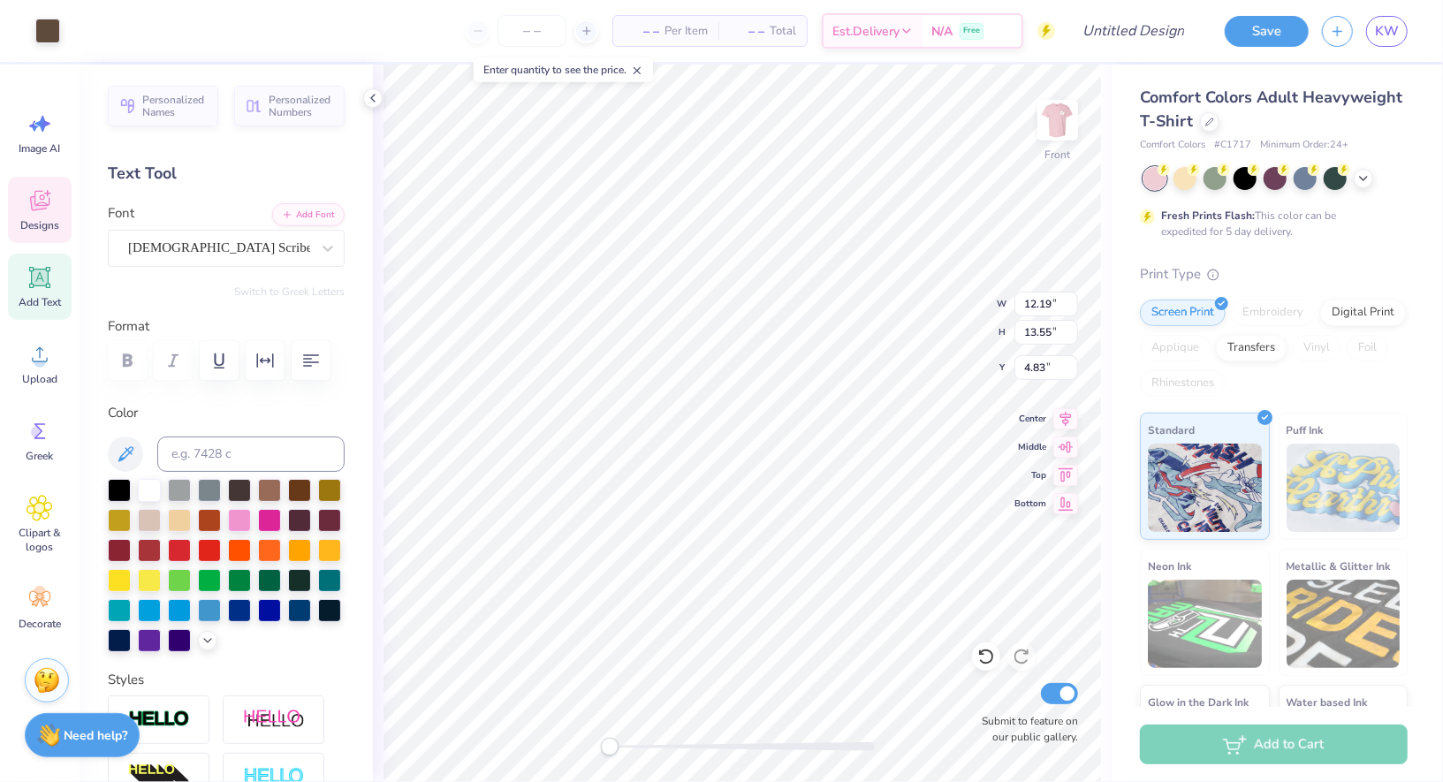
type input "2.64"
type input "0.74"
type input "15.57"
type textarea "Pi"
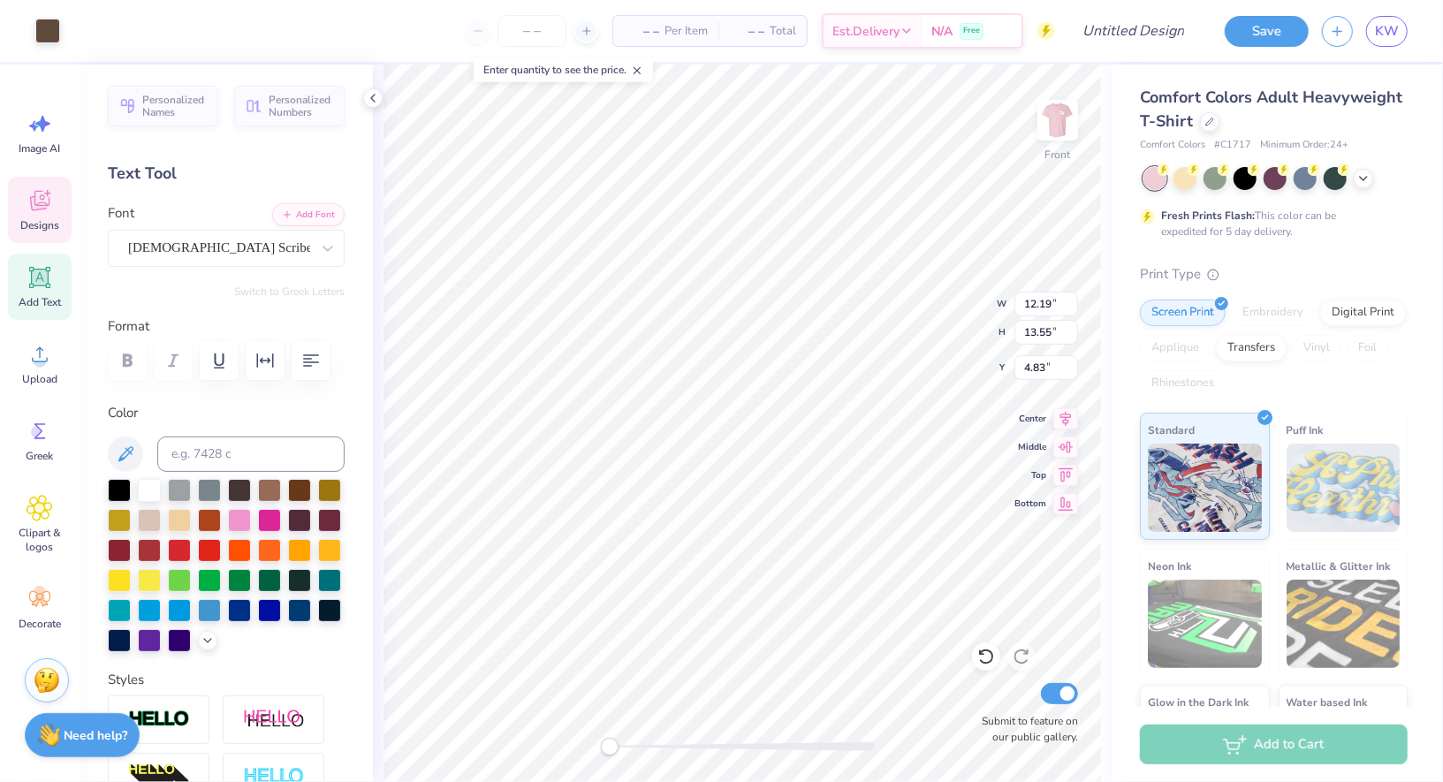
type input "1.09"
type input "0.83"
type input "16.19"
click at [527, 43] on input "number" at bounding box center [532, 31] width 69 height 32
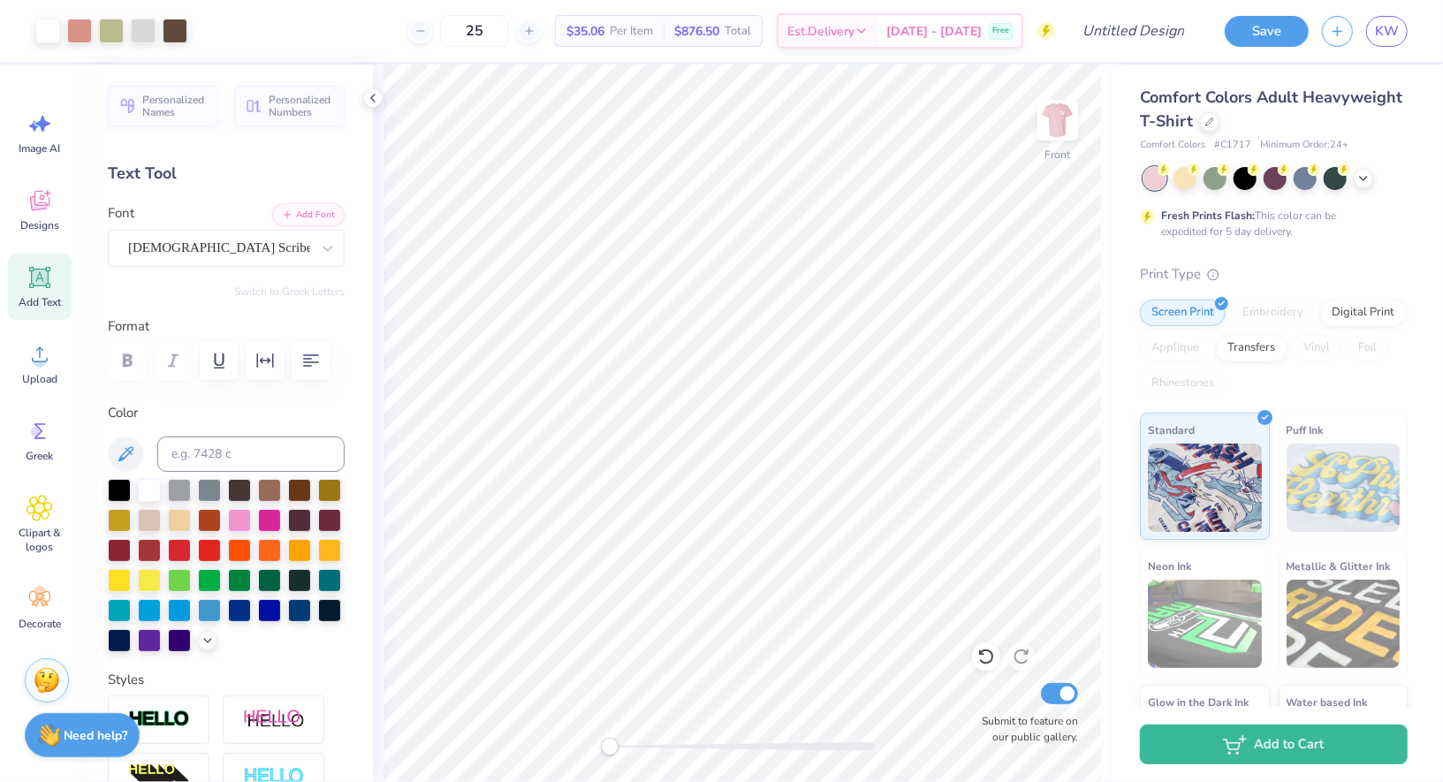
type input "25"
click at [375, 99] on icon at bounding box center [373, 98] width 14 height 14
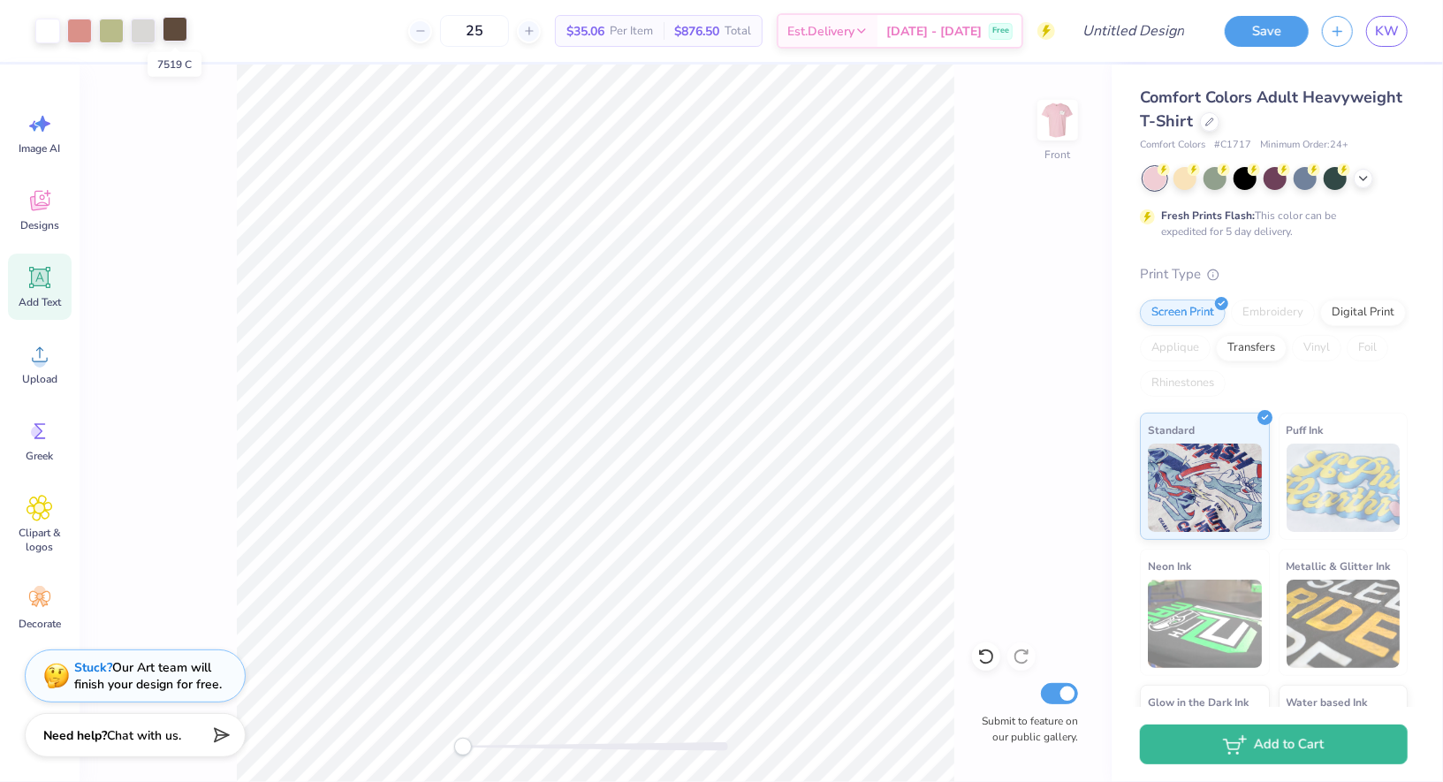
click at [174, 37] on div at bounding box center [175, 29] width 25 height 25
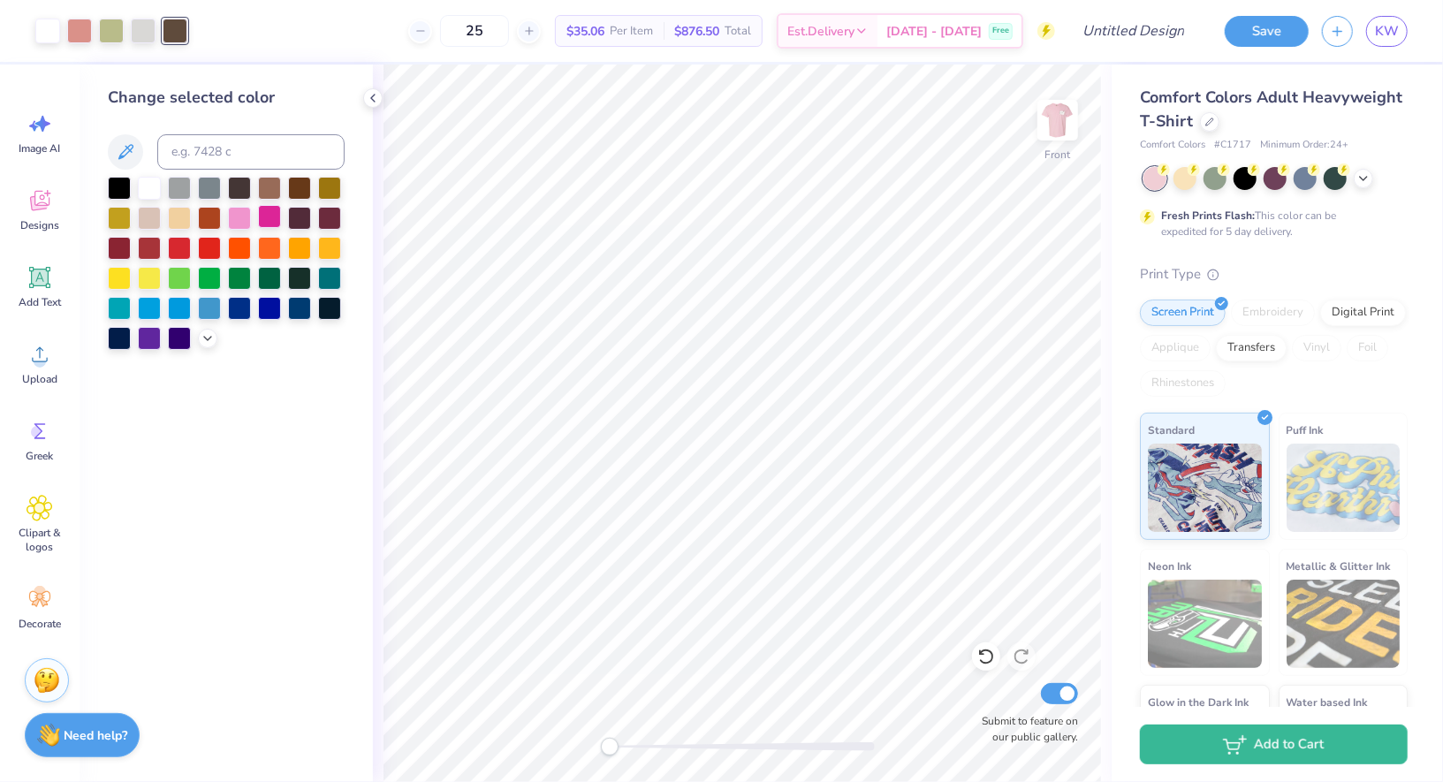
click at [271, 222] on div at bounding box center [269, 216] width 23 height 23
click at [239, 198] on div at bounding box center [239, 186] width 23 height 23
click at [239, 49] on div "25 $35.06 Per Item $876.50 Total Est. Delivery Sep 21 - 24 Free" at bounding box center [628, 31] width 855 height 62
click at [370, 93] on icon at bounding box center [373, 98] width 14 height 14
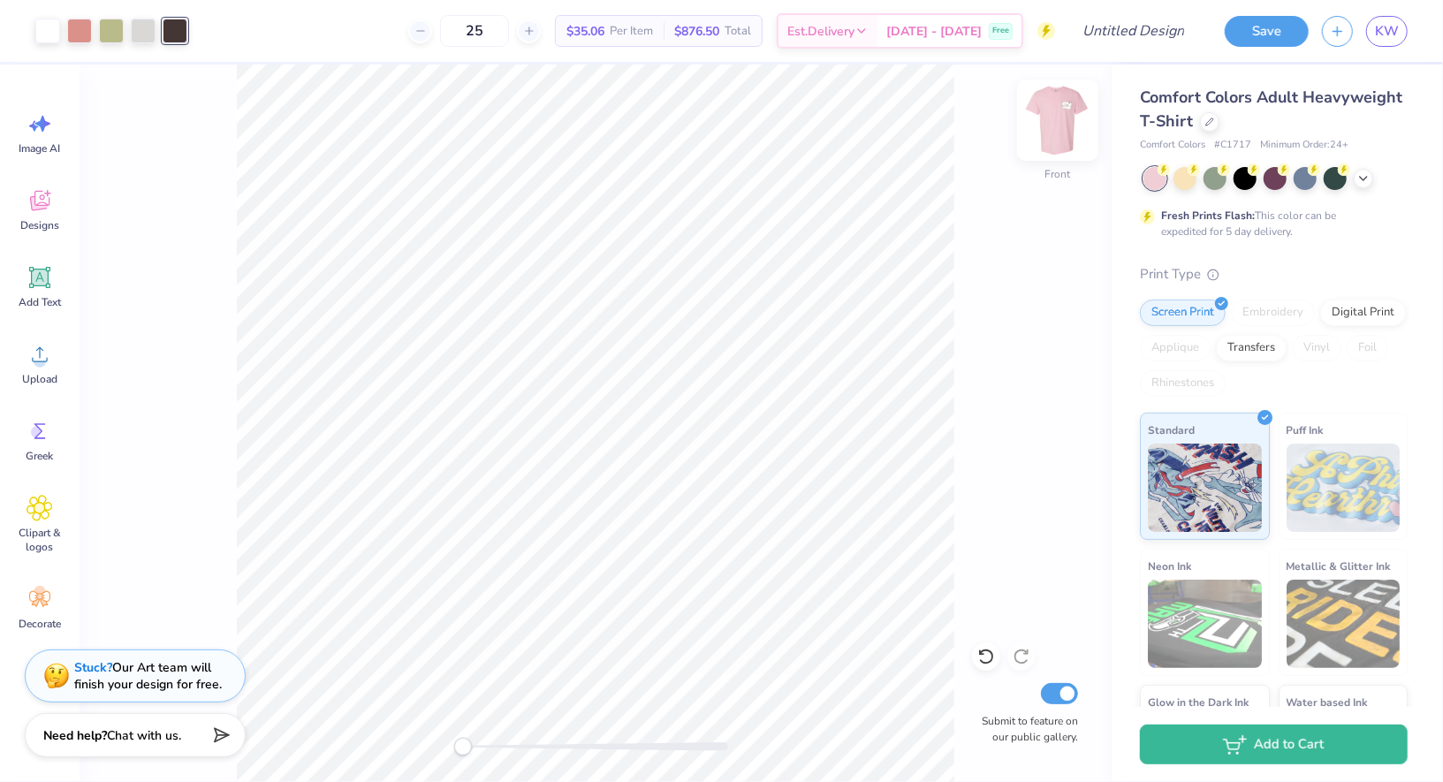
click at [1058, 125] on img at bounding box center [1057, 120] width 71 height 71
click at [1064, 116] on img at bounding box center [1057, 120] width 71 height 71
click at [1064, 118] on img at bounding box center [1057, 120] width 71 height 71
click at [49, 193] on icon at bounding box center [40, 200] width 27 height 27
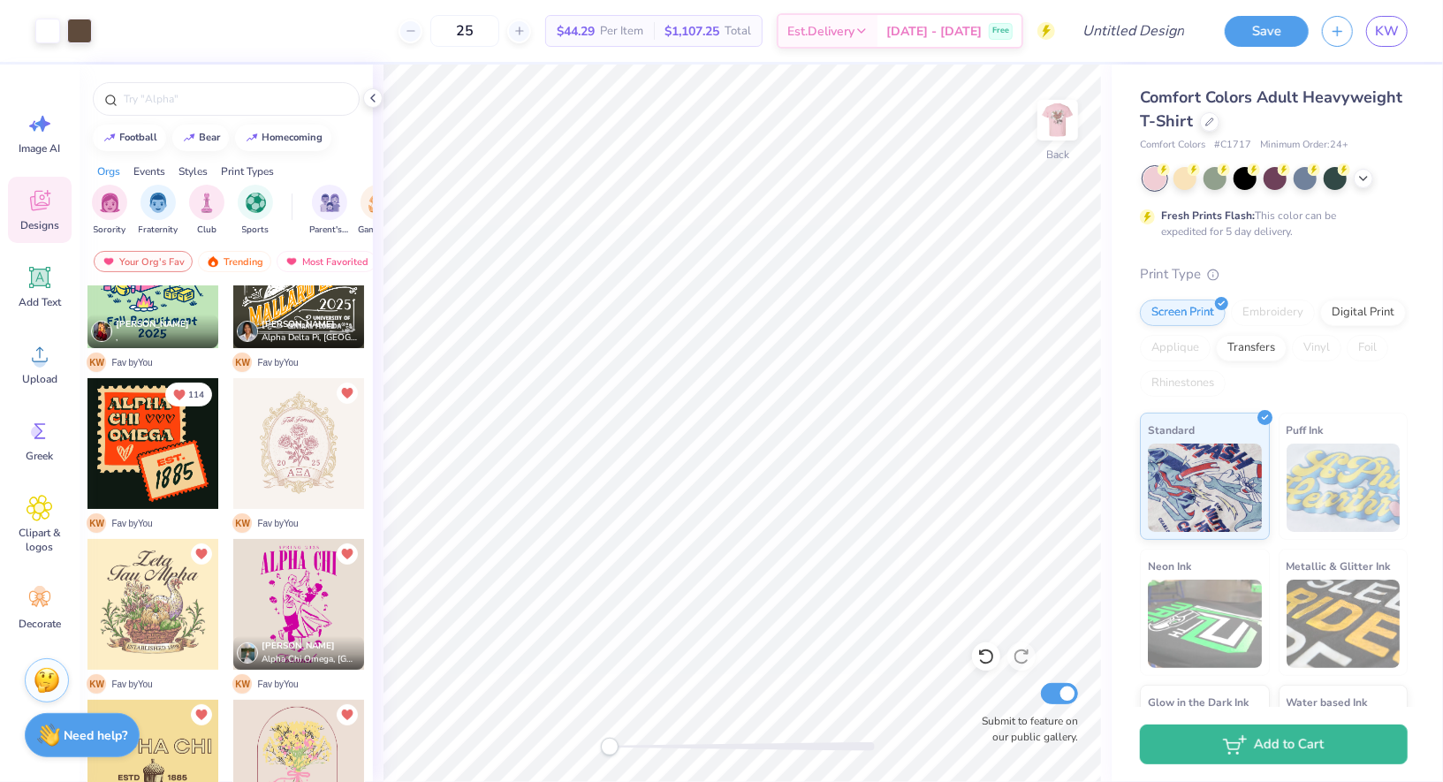
scroll to position [232, 0]
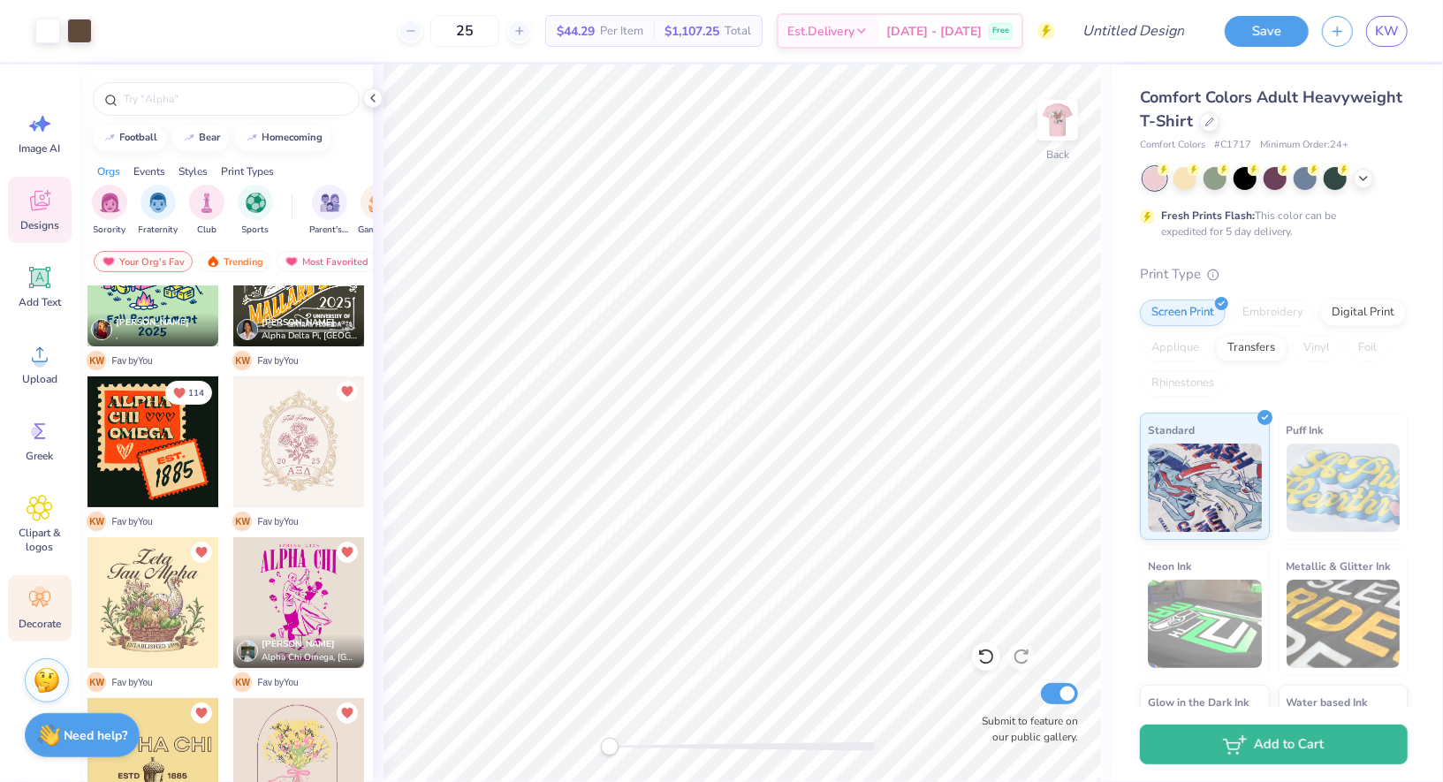
click at [42, 584] on div "Decorate" at bounding box center [40, 608] width 64 height 66
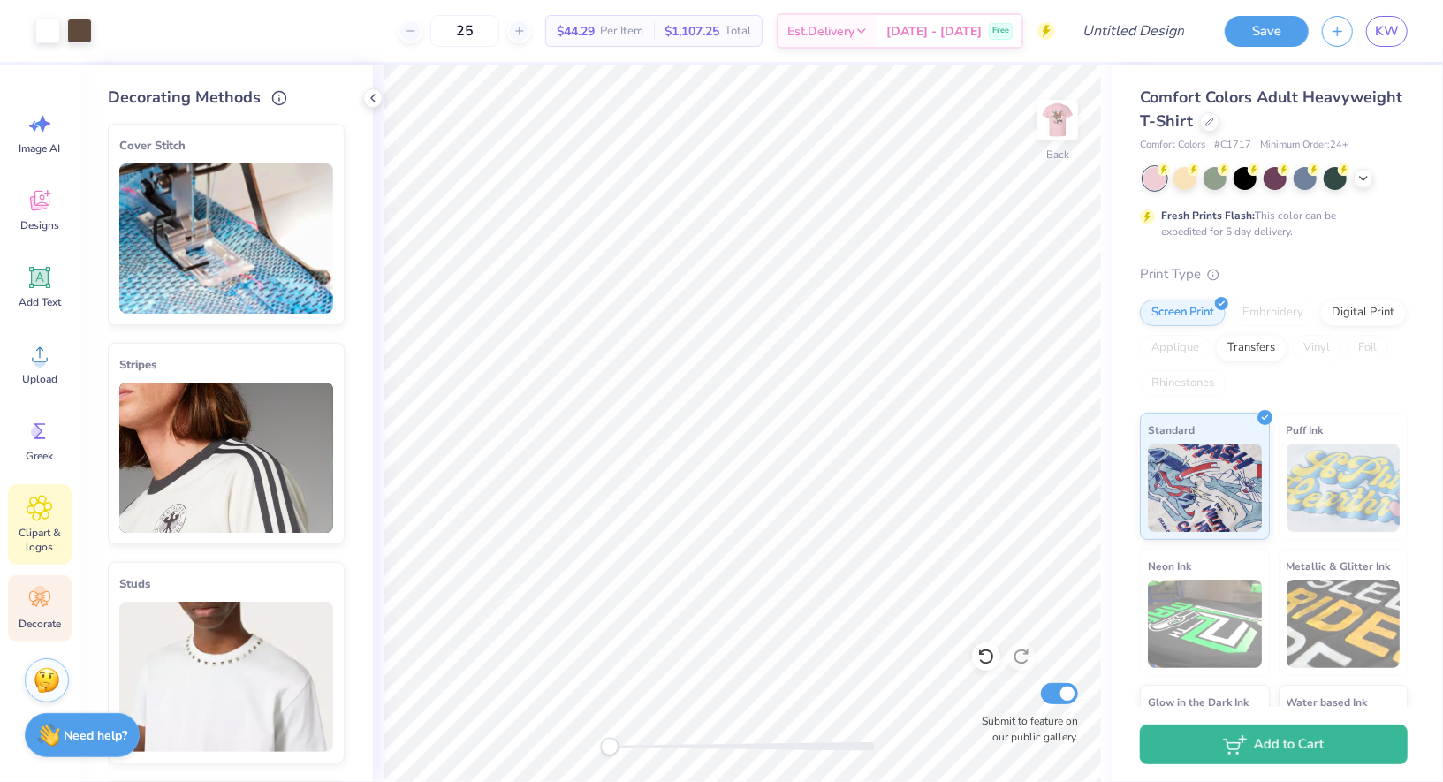
click at [42, 536] on span "Clipart & logos" at bounding box center [40, 540] width 58 height 28
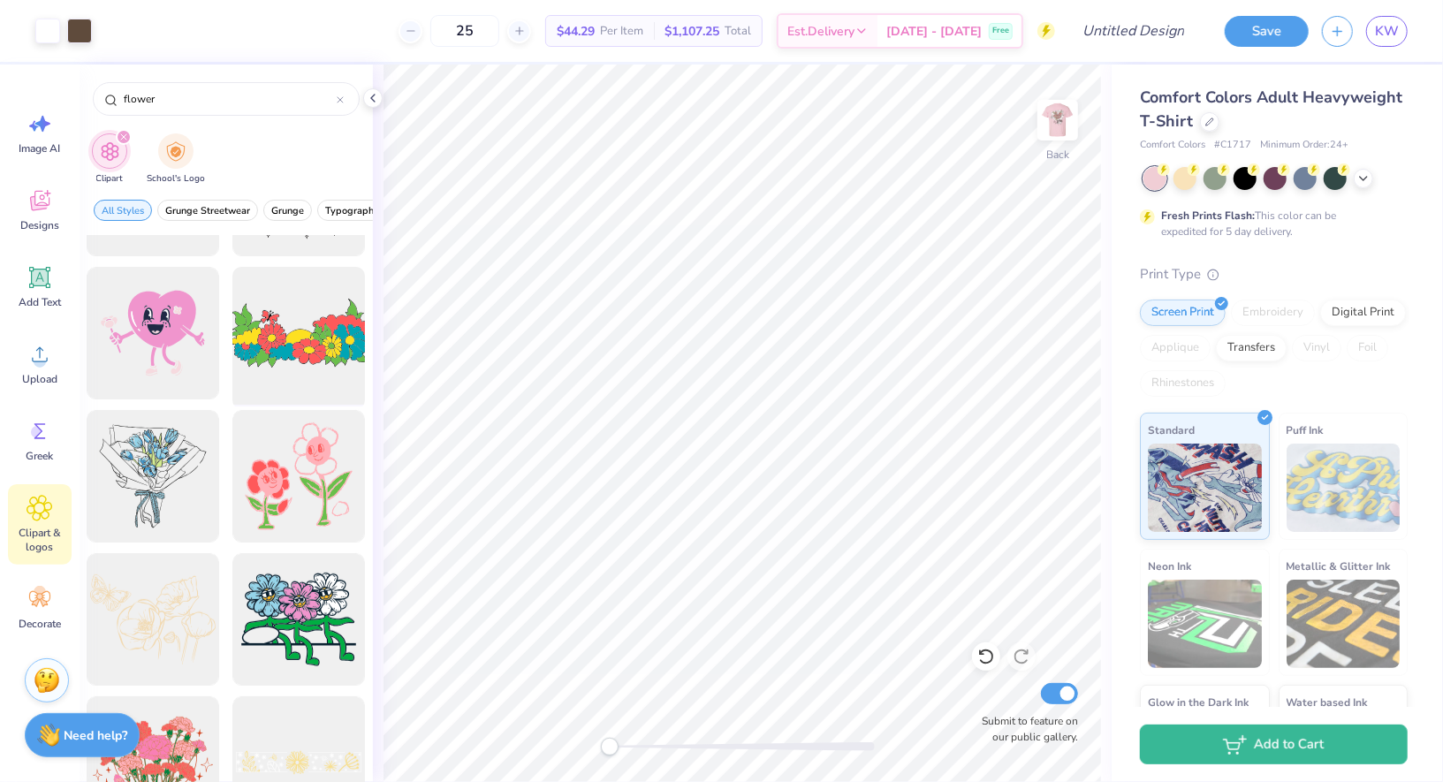
scroll to position [4778, 0]
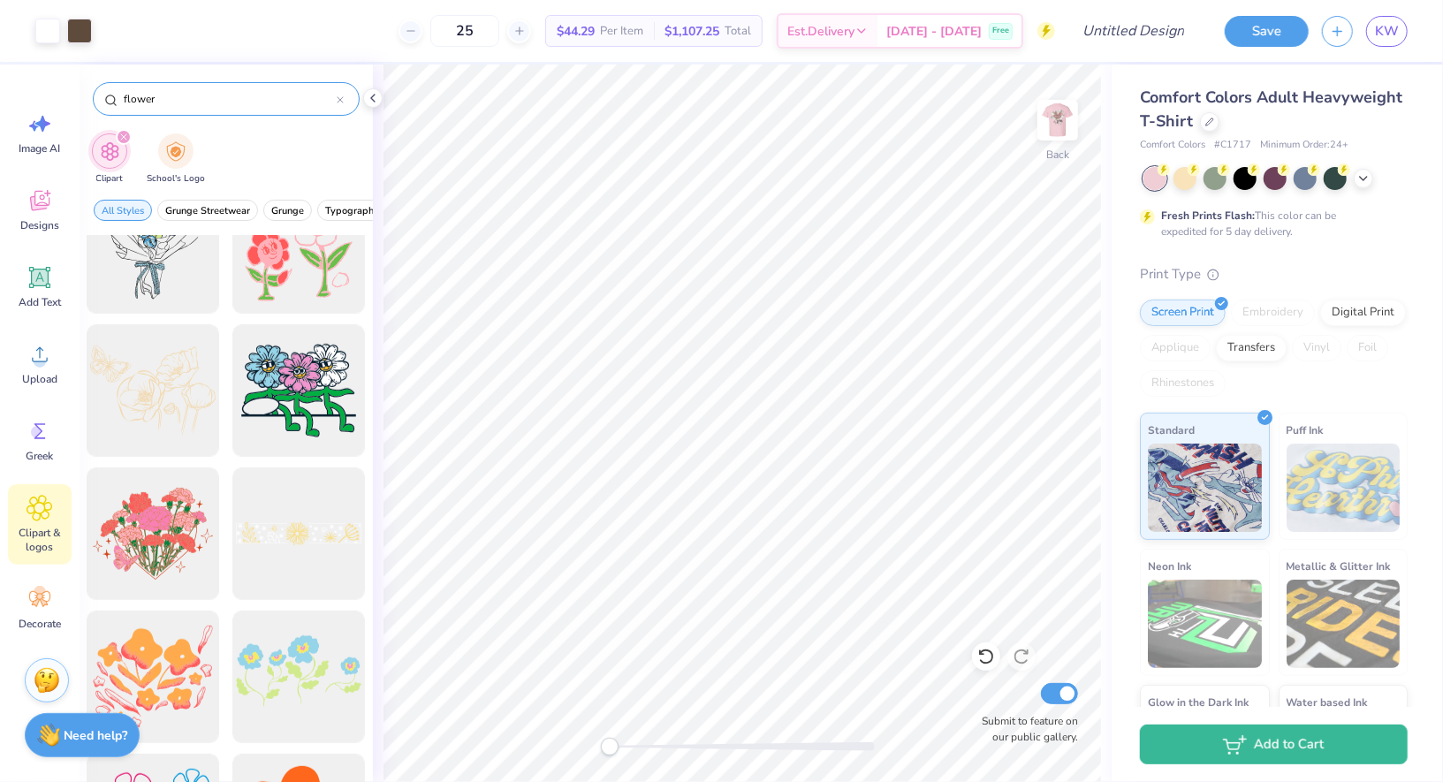
drag, startPoint x: 202, startPoint y: 96, endPoint x: 108, endPoint y: 97, distance: 94.6
click at [108, 97] on div "flower" at bounding box center [226, 99] width 267 height 34
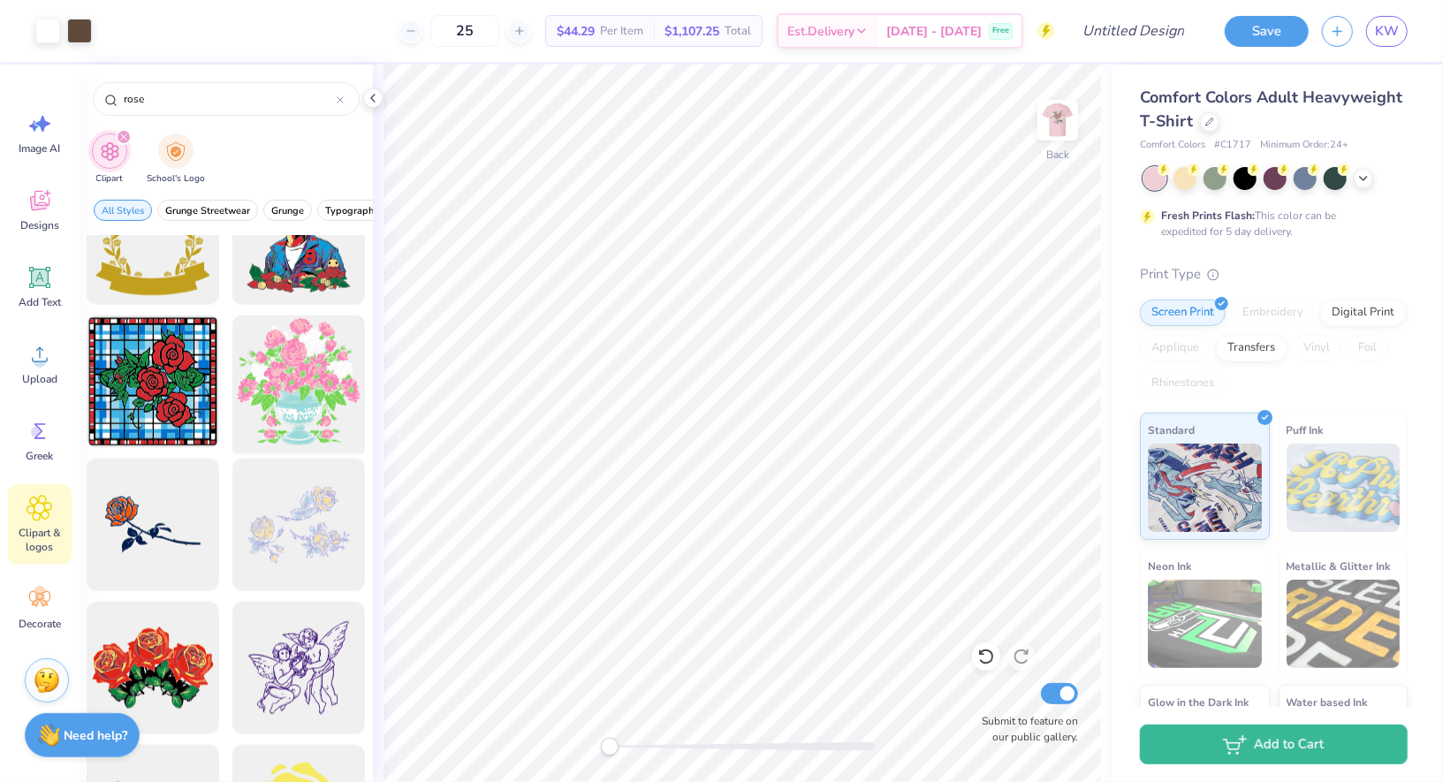
scroll to position [10081, 0]
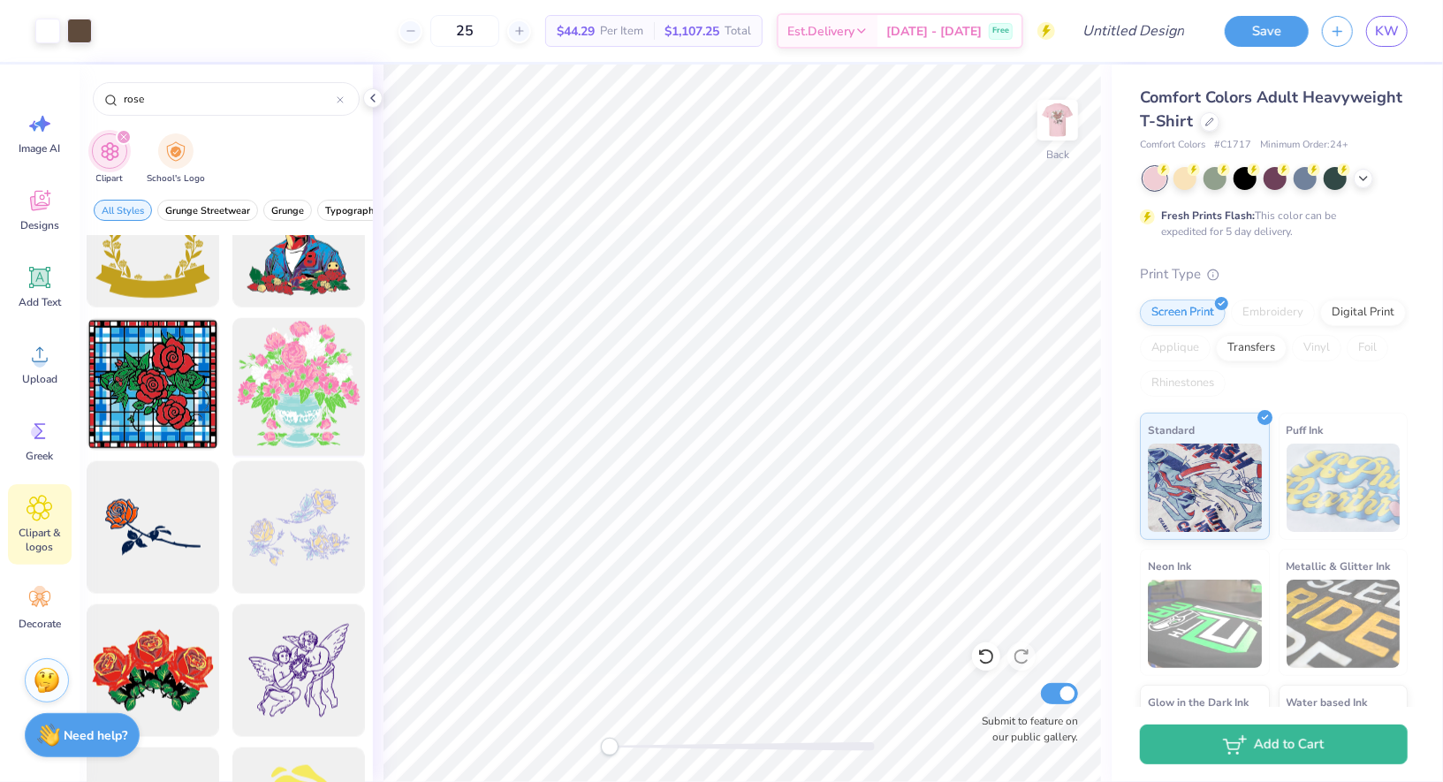
type input "rose"
click at [289, 399] on div at bounding box center [299, 385] width 146 height 146
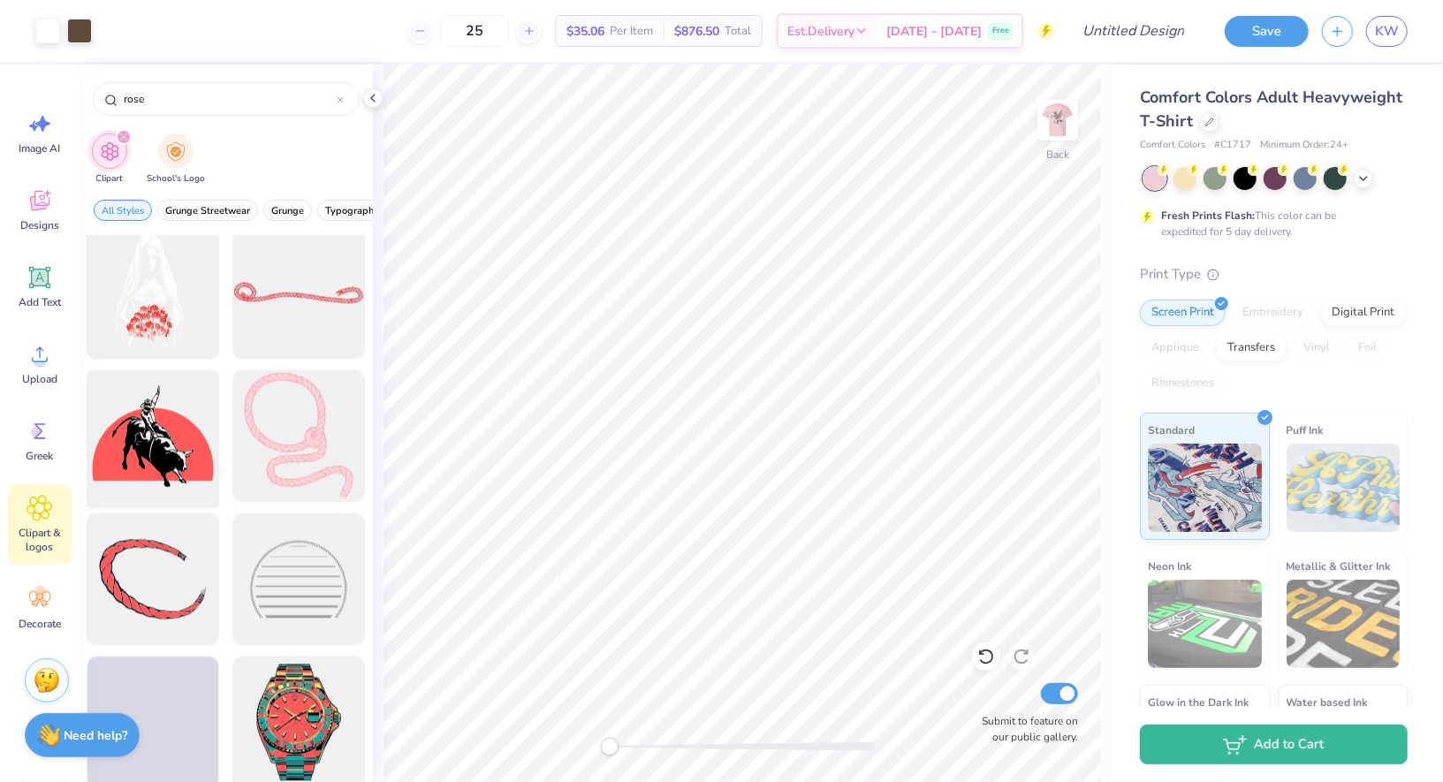
scroll to position [11314, 0]
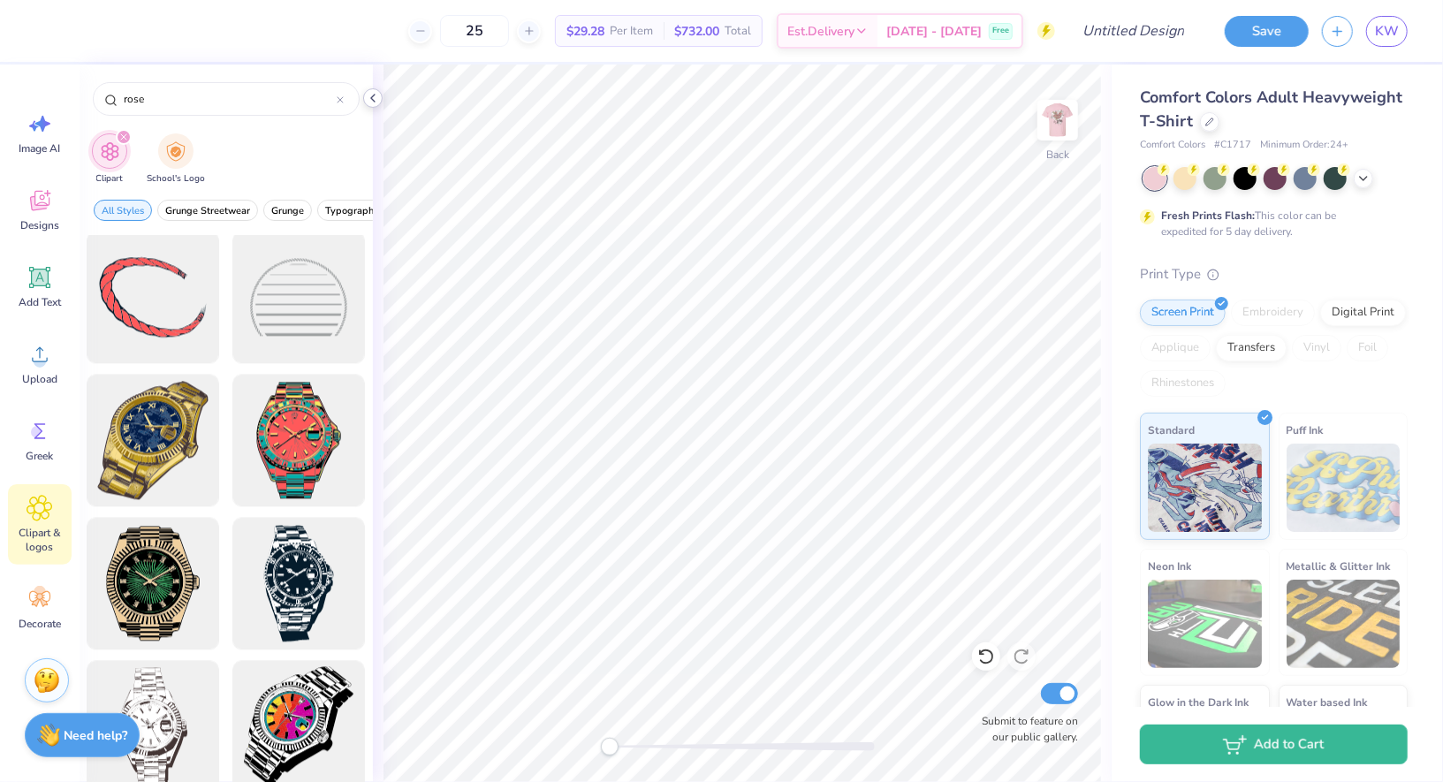
click at [371, 95] on icon at bounding box center [373, 98] width 14 height 14
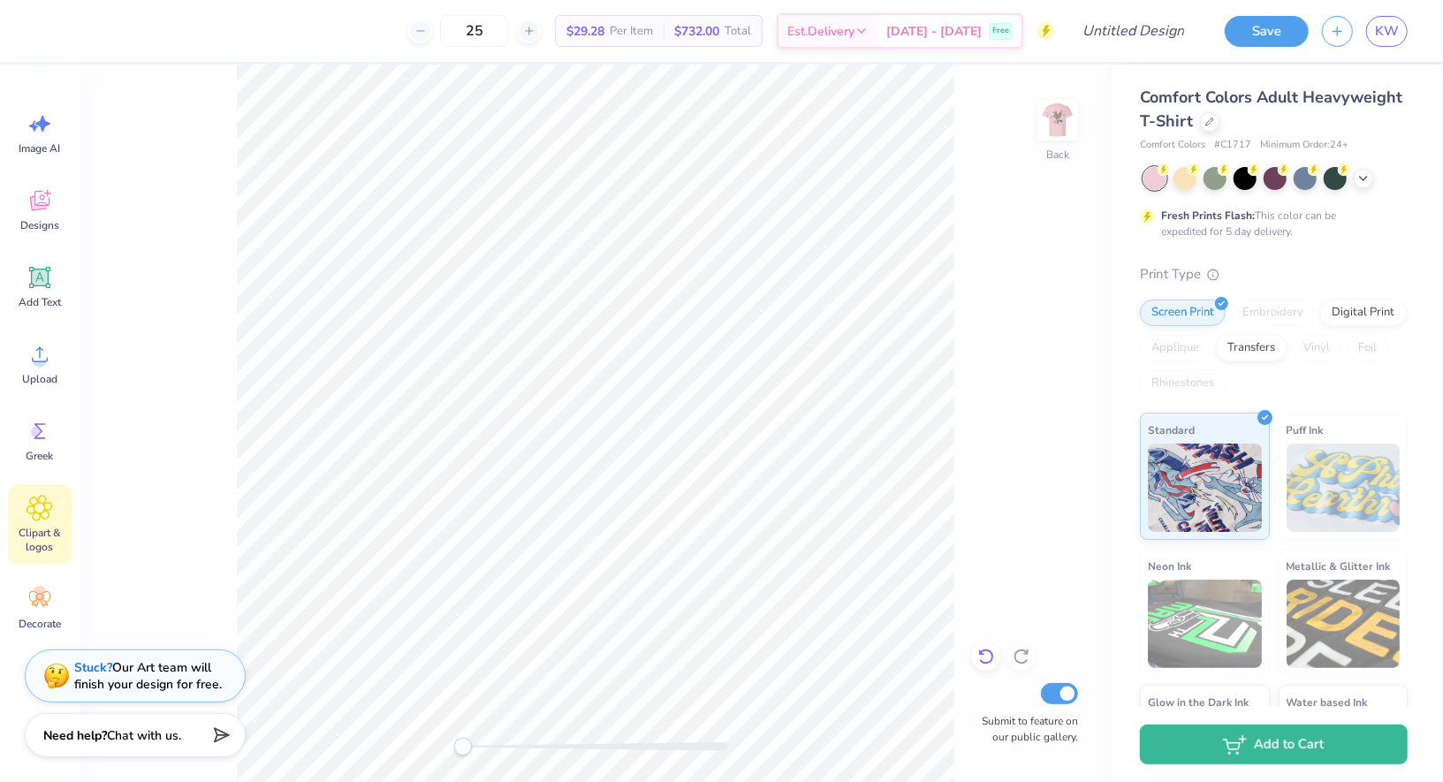
click at [987, 663] on icon at bounding box center [985, 657] width 15 height 16
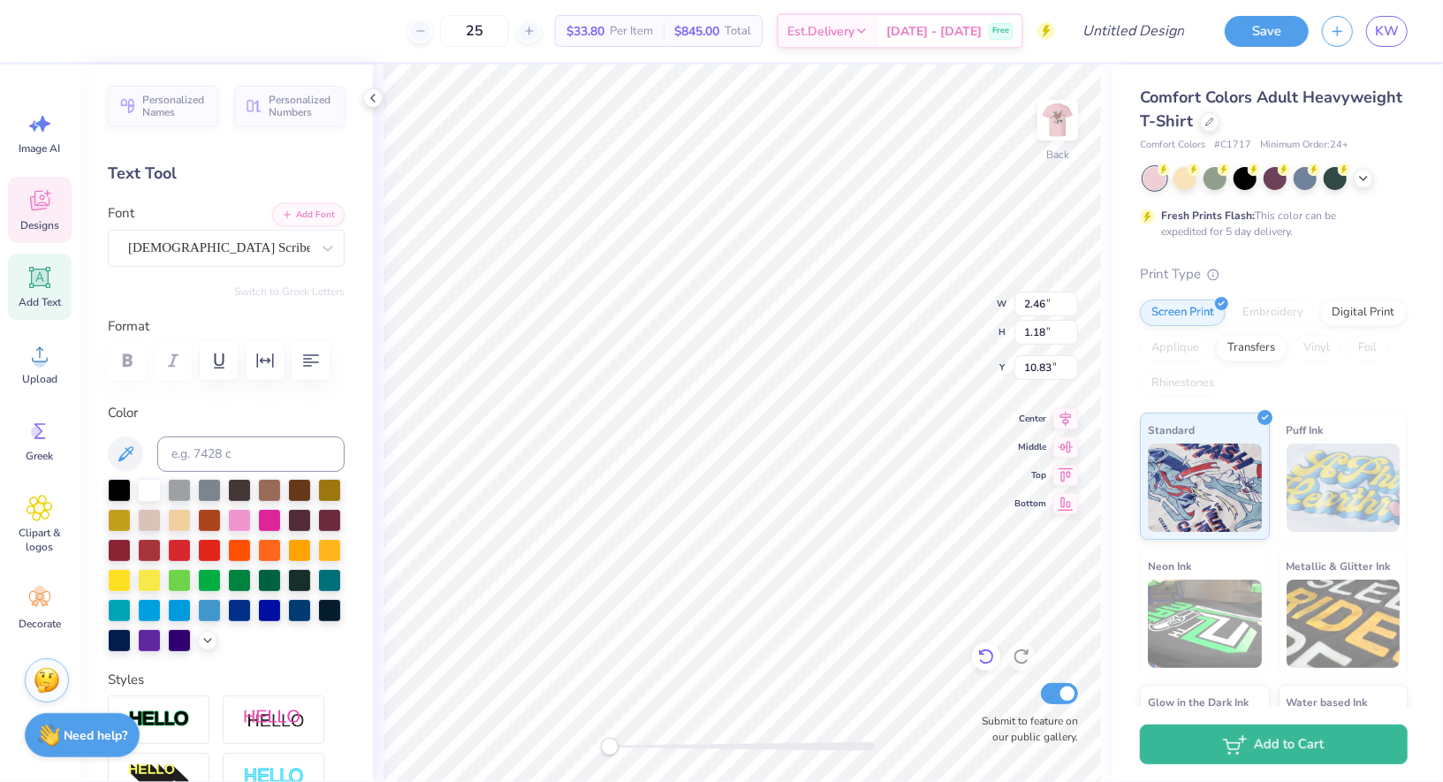
scroll to position [0, 4]
type textarea "Alpha Omicron Pi"
type textarea "A"
type textarea "Fall Sisterhood Retreat"
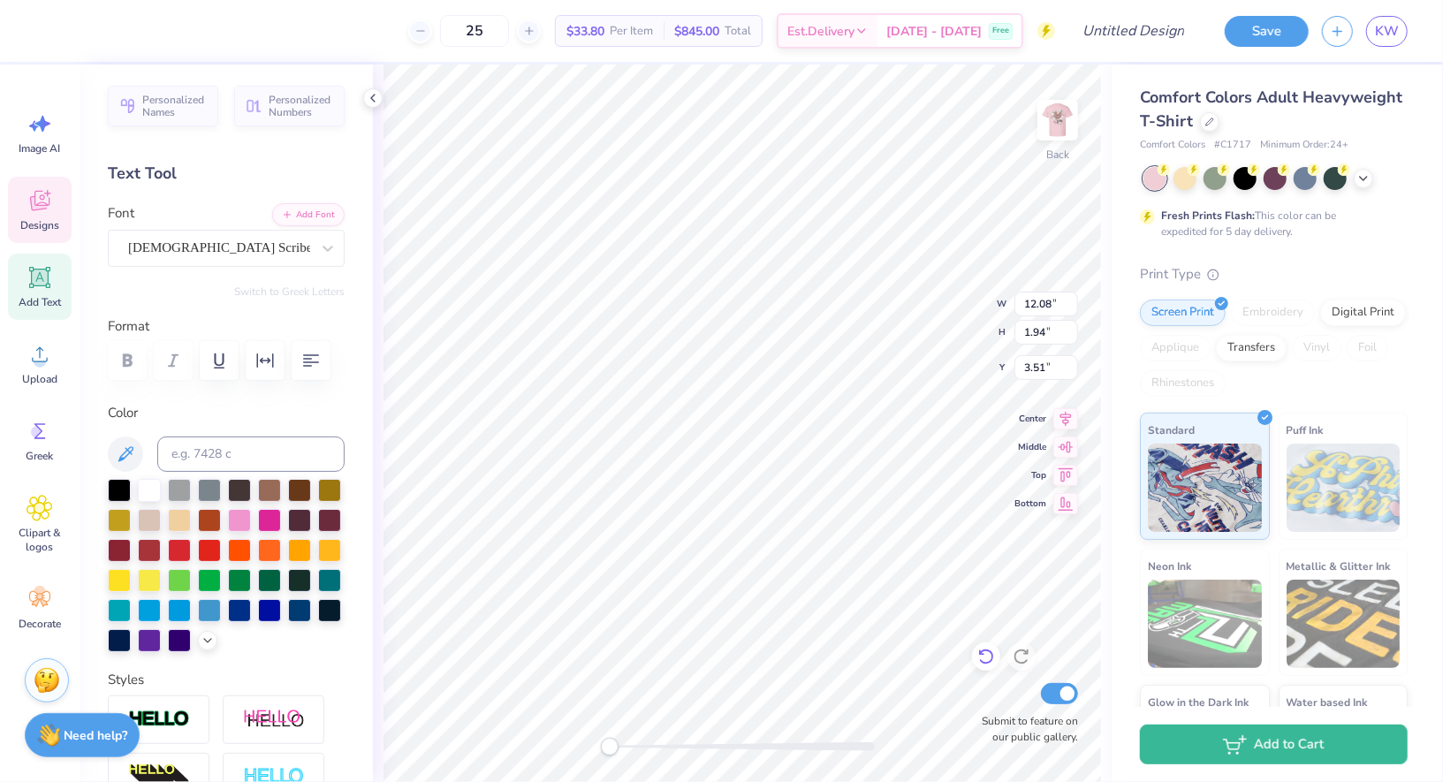
scroll to position [0, 7]
click at [285, 243] on div "American Scribe" at bounding box center [219, 247] width 186 height 27
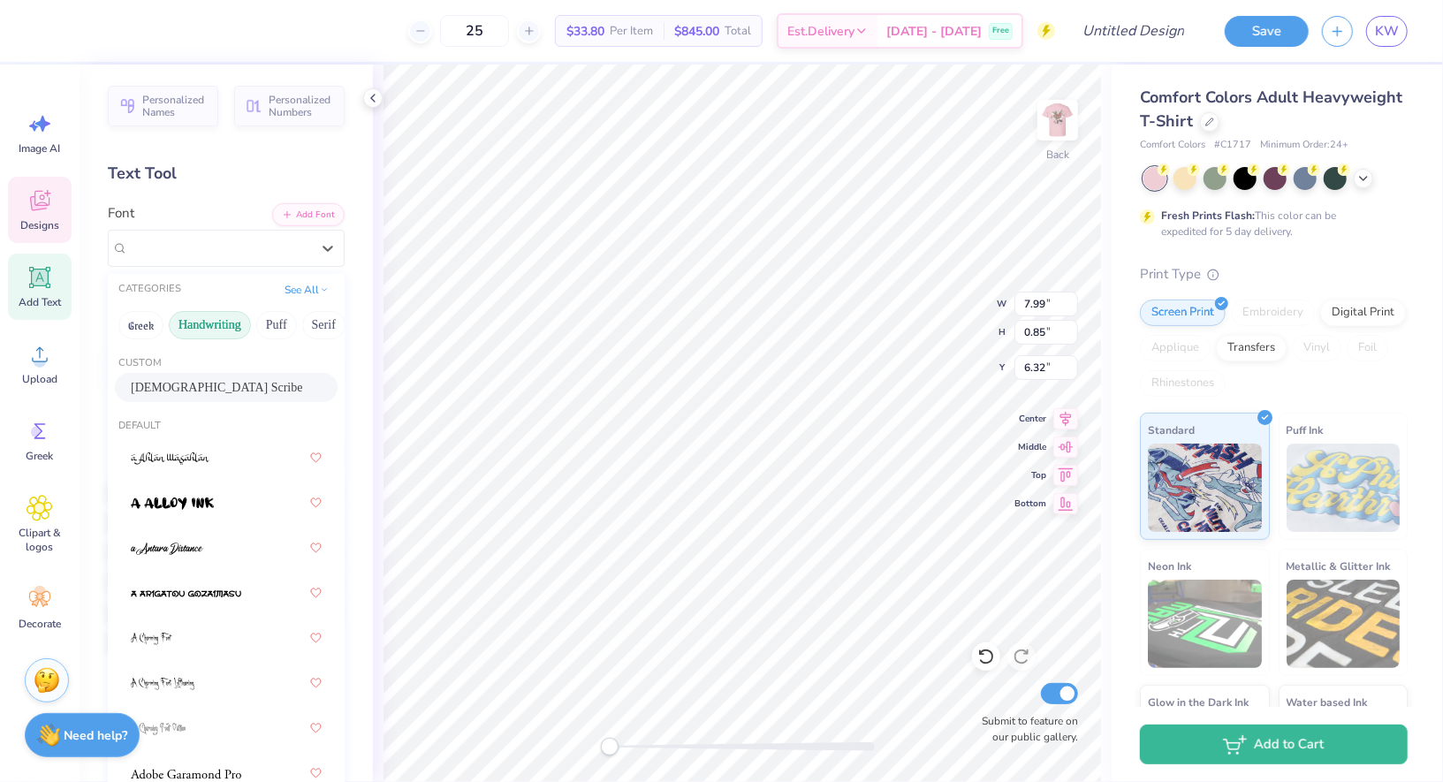
click at [213, 334] on button "Handwriting" at bounding box center [210, 325] width 82 height 28
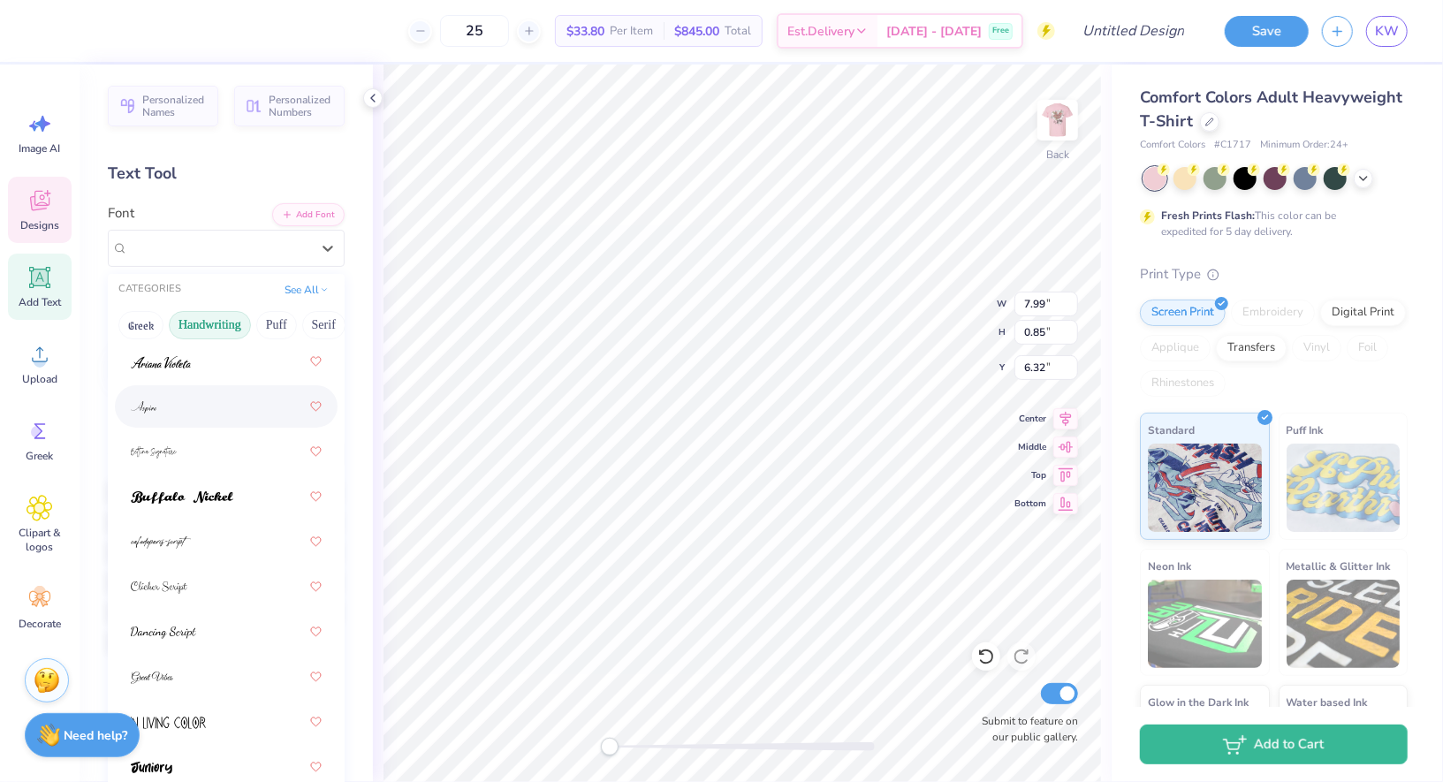
scroll to position [190, 0]
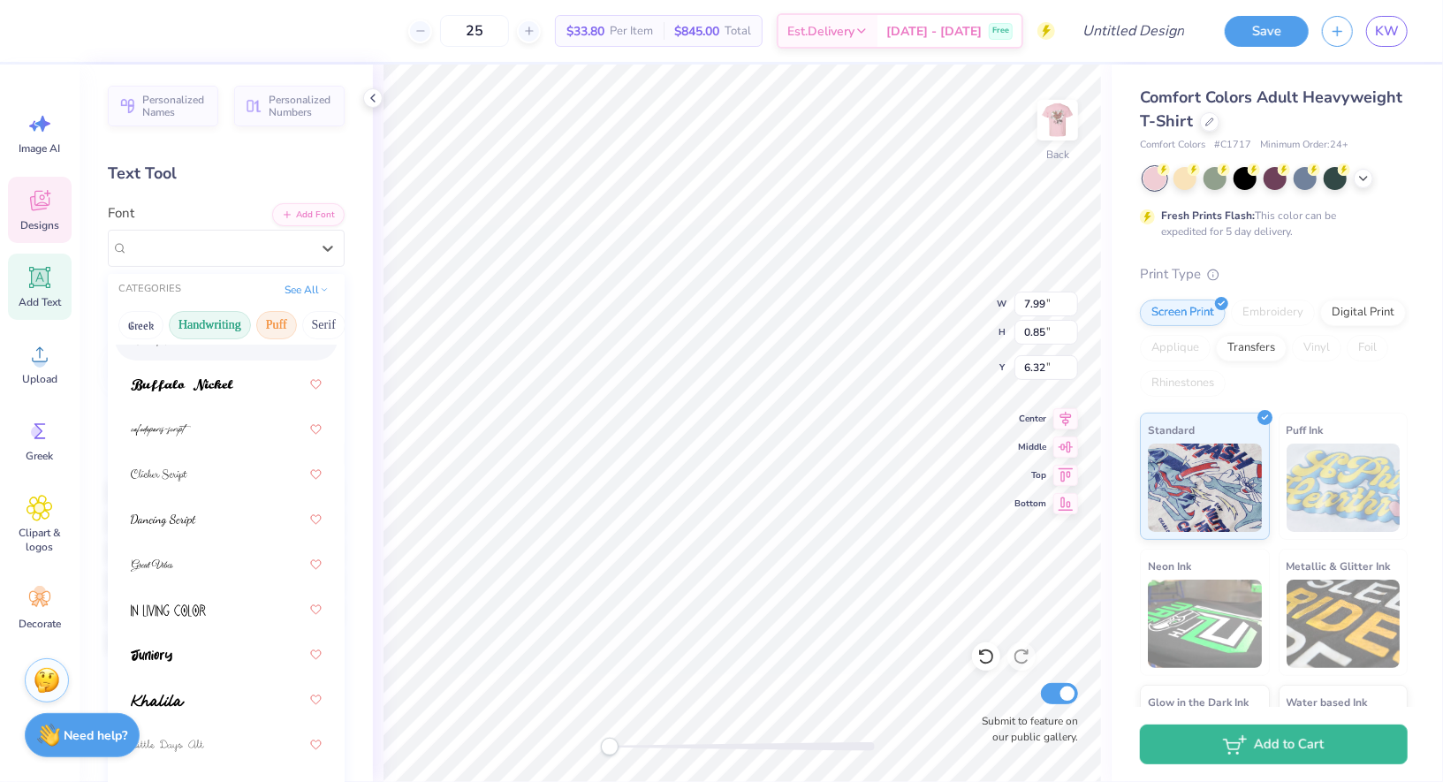
click at [267, 324] on button "Puff" at bounding box center [276, 325] width 41 height 28
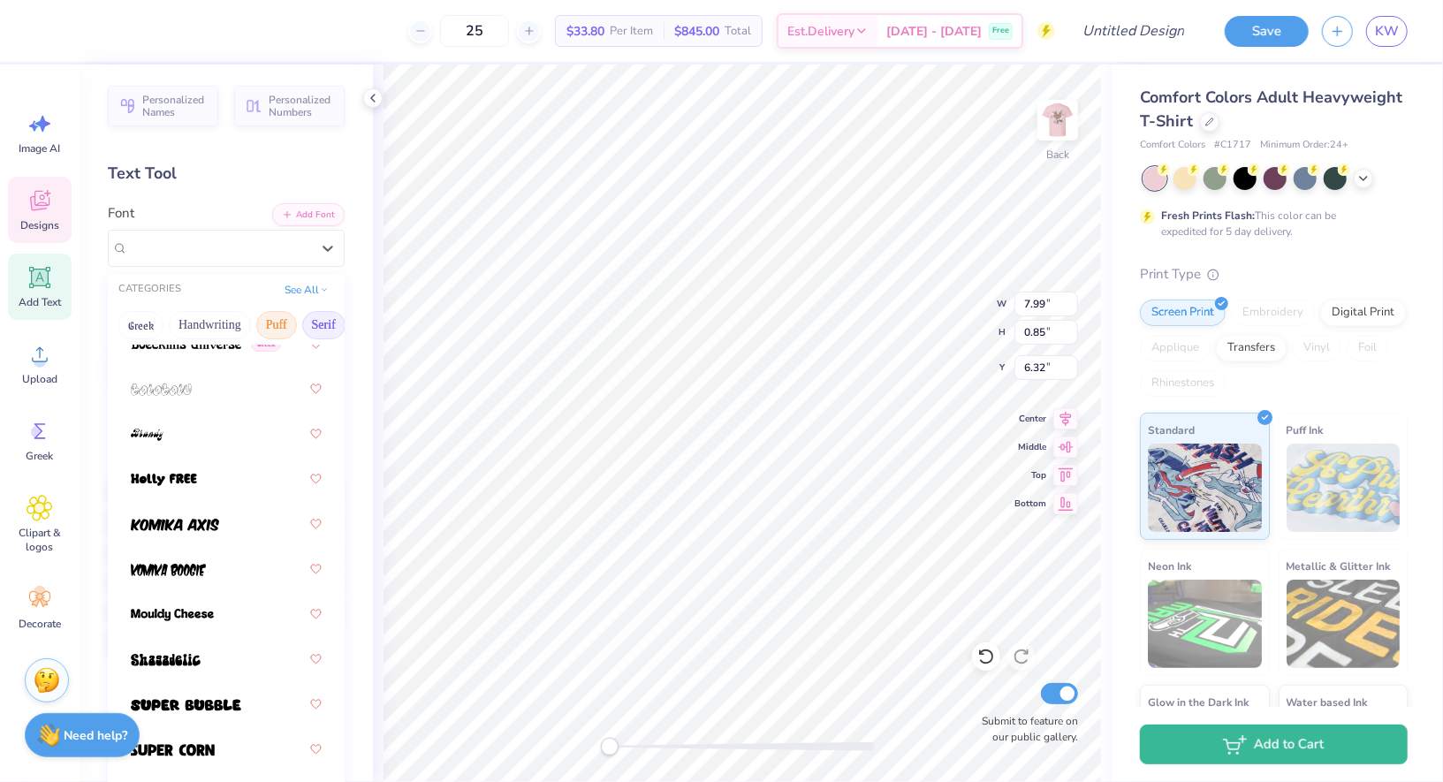
click at [308, 334] on button "Serif" at bounding box center [323, 325] width 43 height 28
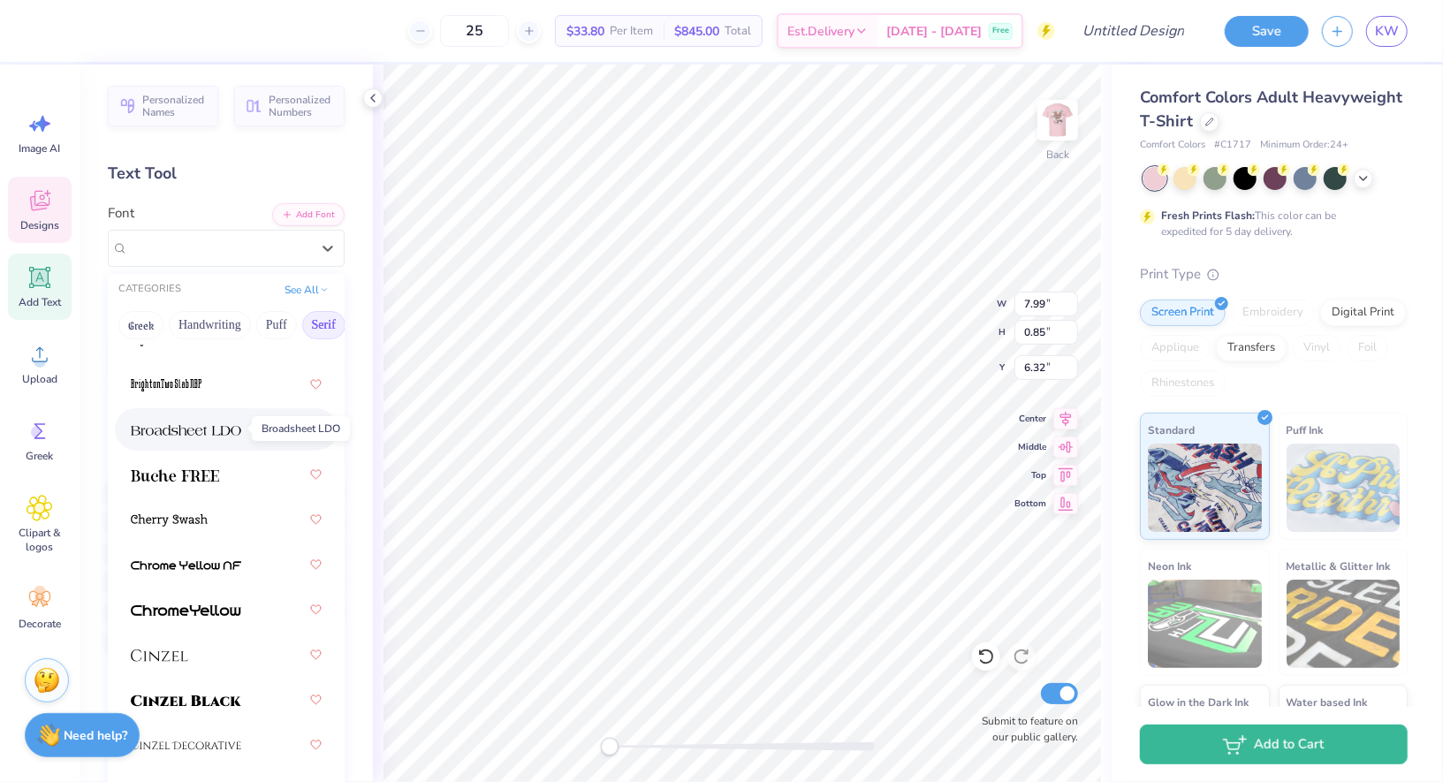
click at [210, 429] on img at bounding box center [186, 430] width 110 height 12
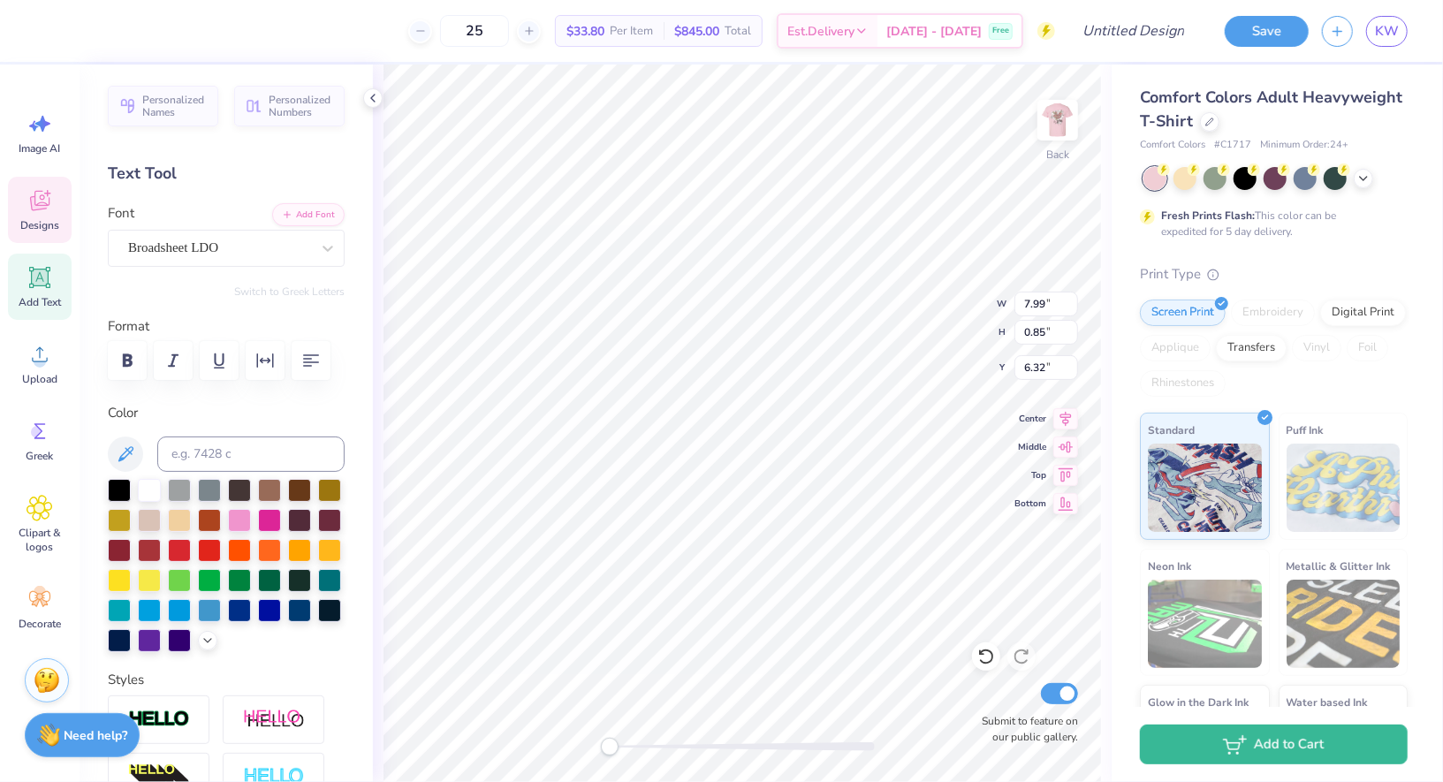
scroll to position [0, 4]
type input "3.39"
type textarea "Alpha Omicron Pi"
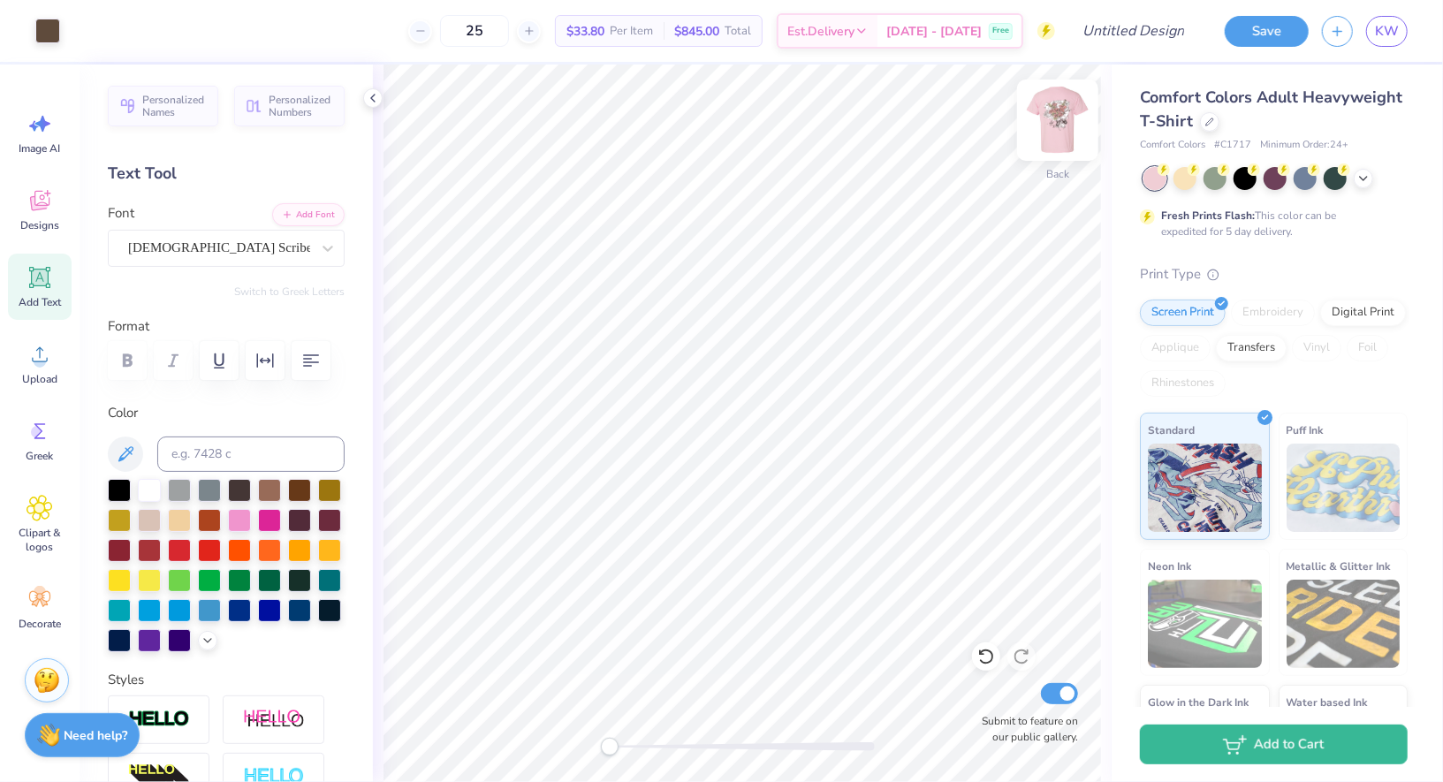
click at [1055, 135] on img at bounding box center [1057, 120] width 71 height 71
click at [1356, 182] on icon at bounding box center [1363, 177] width 14 height 14
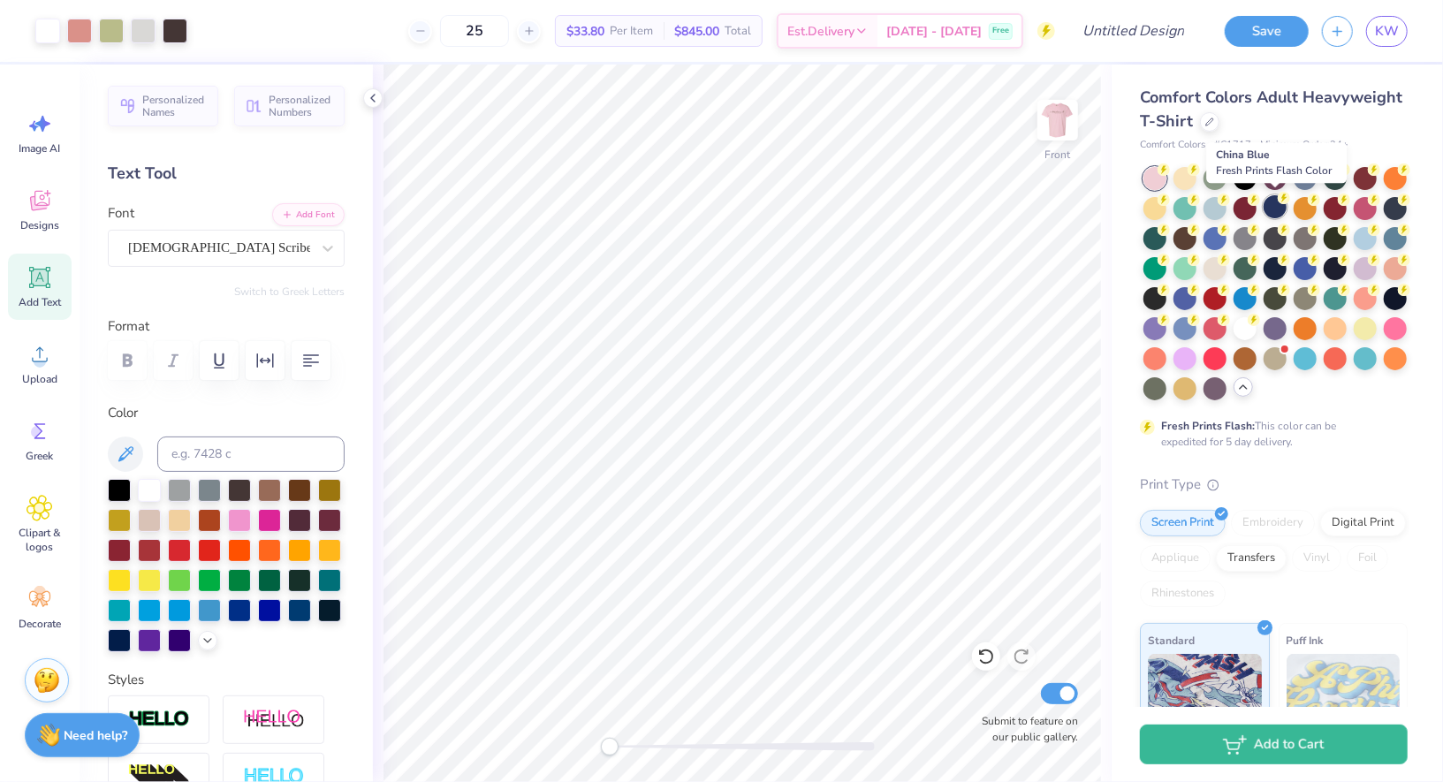
click at [1276, 201] on div at bounding box center [1275, 206] width 23 height 23
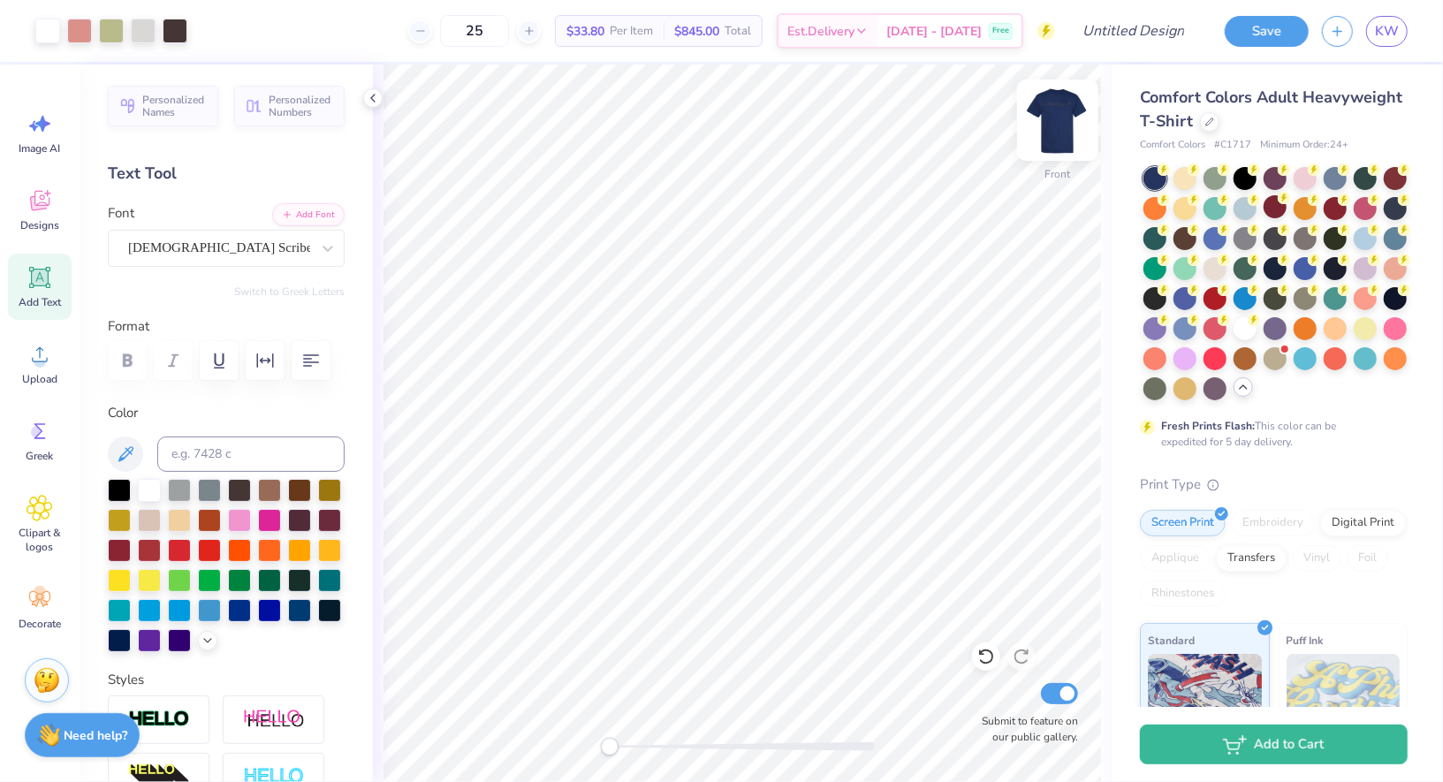
click at [1067, 115] on img at bounding box center [1057, 120] width 71 height 71
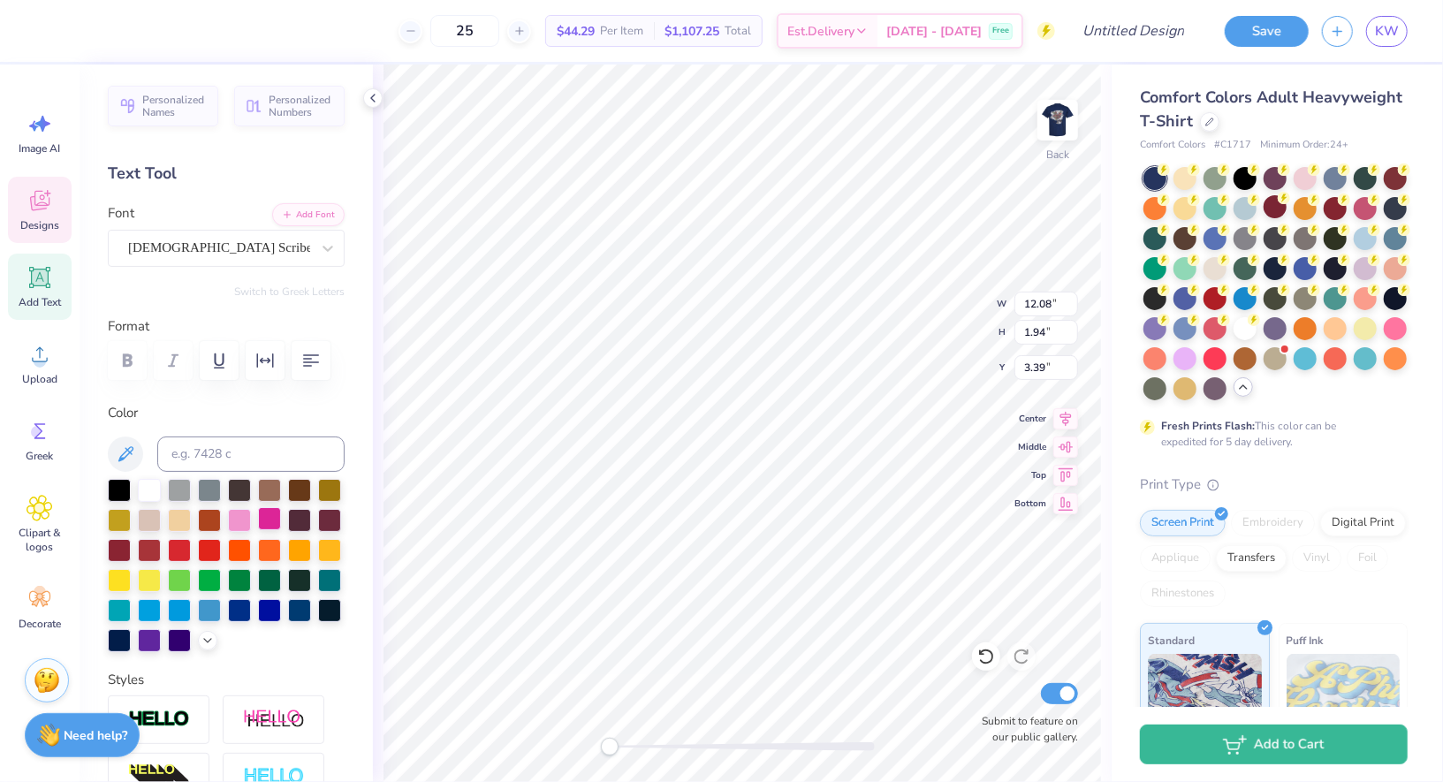
click at [271, 523] on div at bounding box center [269, 518] width 23 height 23
click at [247, 513] on div at bounding box center [239, 518] width 23 height 23
click at [266, 516] on div at bounding box center [269, 518] width 23 height 23
click at [228, 523] on div at bounding box center [239, 518] width 23 height 23
click at [1305, 172] on div at bounding box center [1305, 176] width 23 height 23
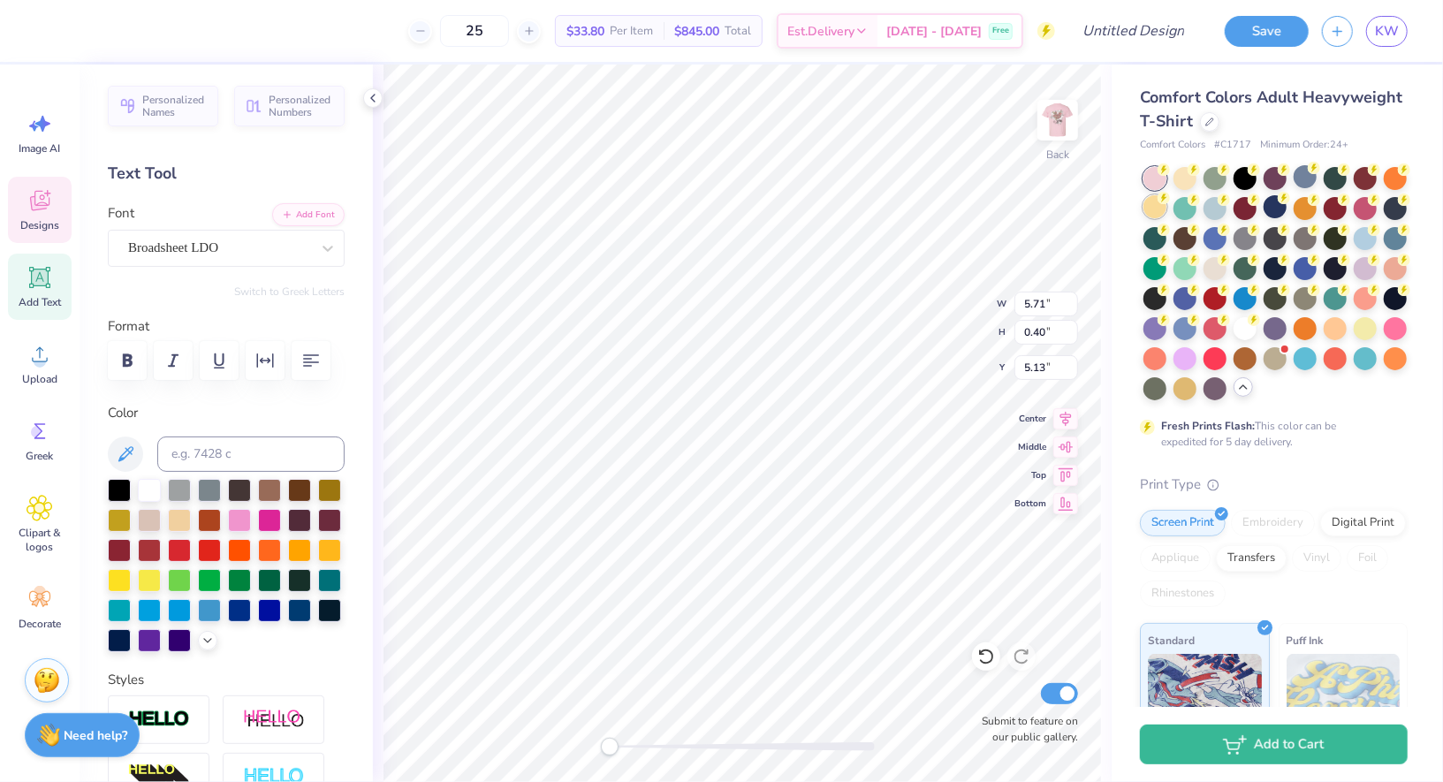
type input "12.08"
type input "1.94"
type input "3.39"
click at [244, 611] on div at bounding box center [239, 608] width 23 height 23
type input "5.71"
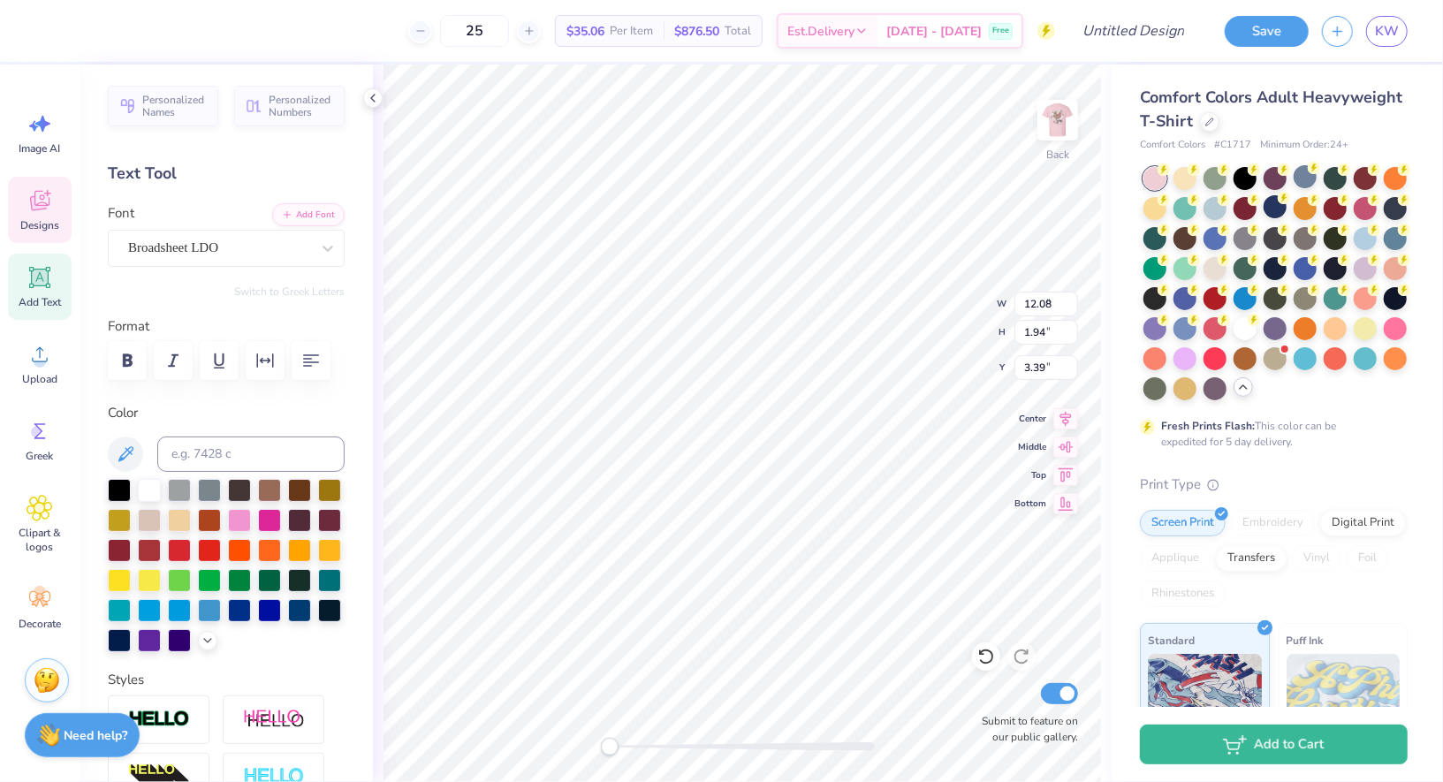
type input "0.40"
type input "5.13"
click at [239, 620] on div at bounding box center [239, 608] width 23 height 23
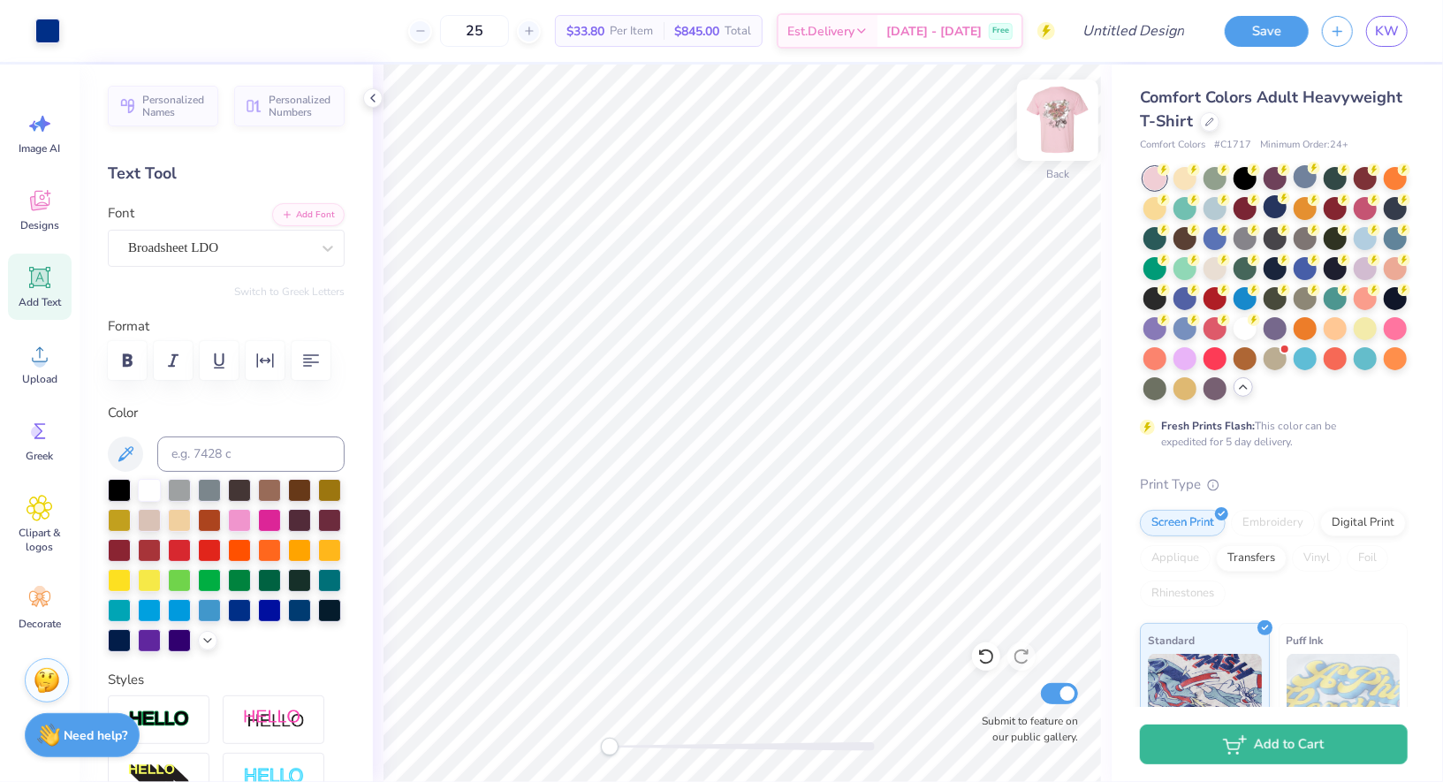
click at [1051, 124] on img at bounding box center [1057, 120] width 71 height 71
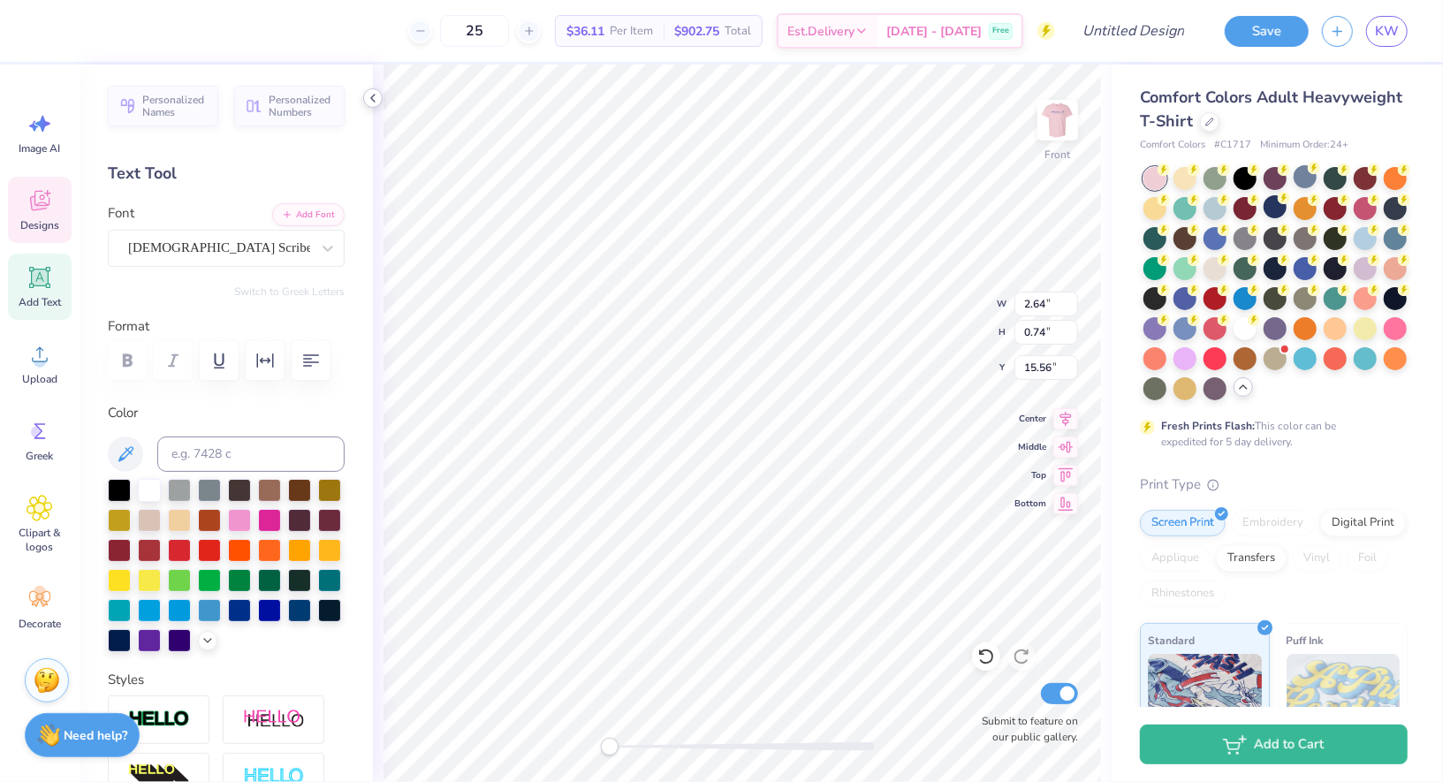
click at [378, 98] on icon at bounding box center [373, 98] width 14 height 14
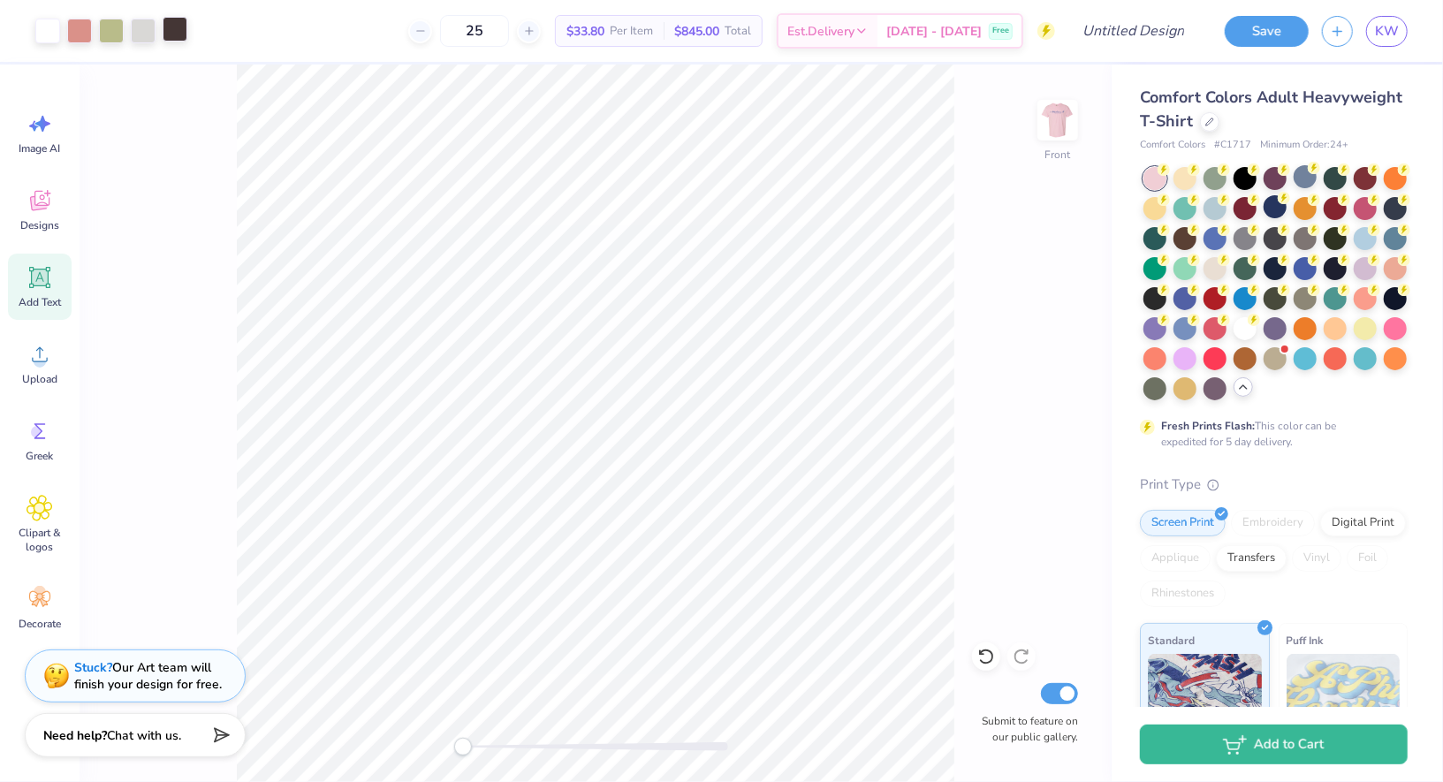
click at [170, 37] on div at bounding box center [175, 29] width 25 height 25
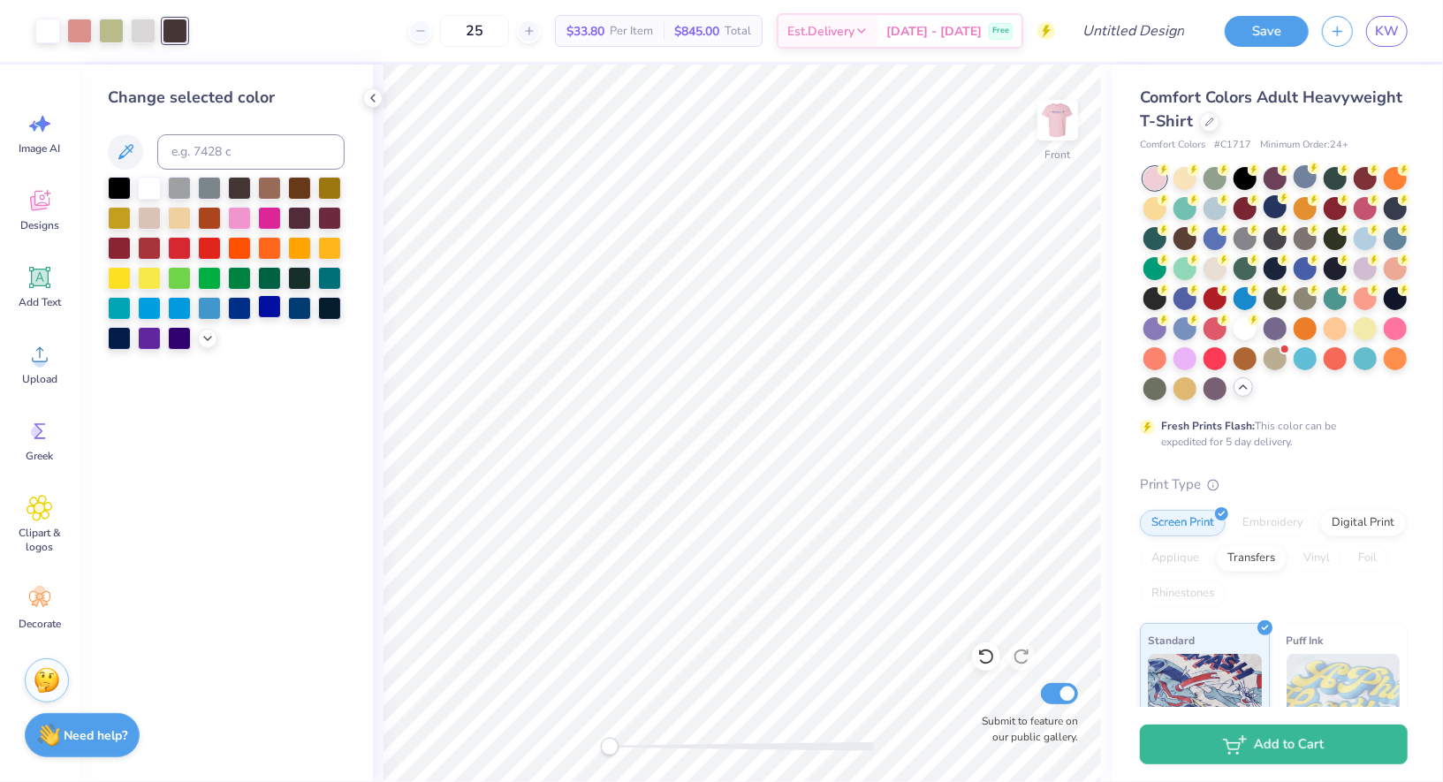
click at [268, 316] on div at bounding box center [269, 306] width 23 height 23
click at [244, 308] on div at bounding box center [239, 306] width 23 height 23
click at [1043, 117] on img at bounding box center [1057, 120] width 71 height 71
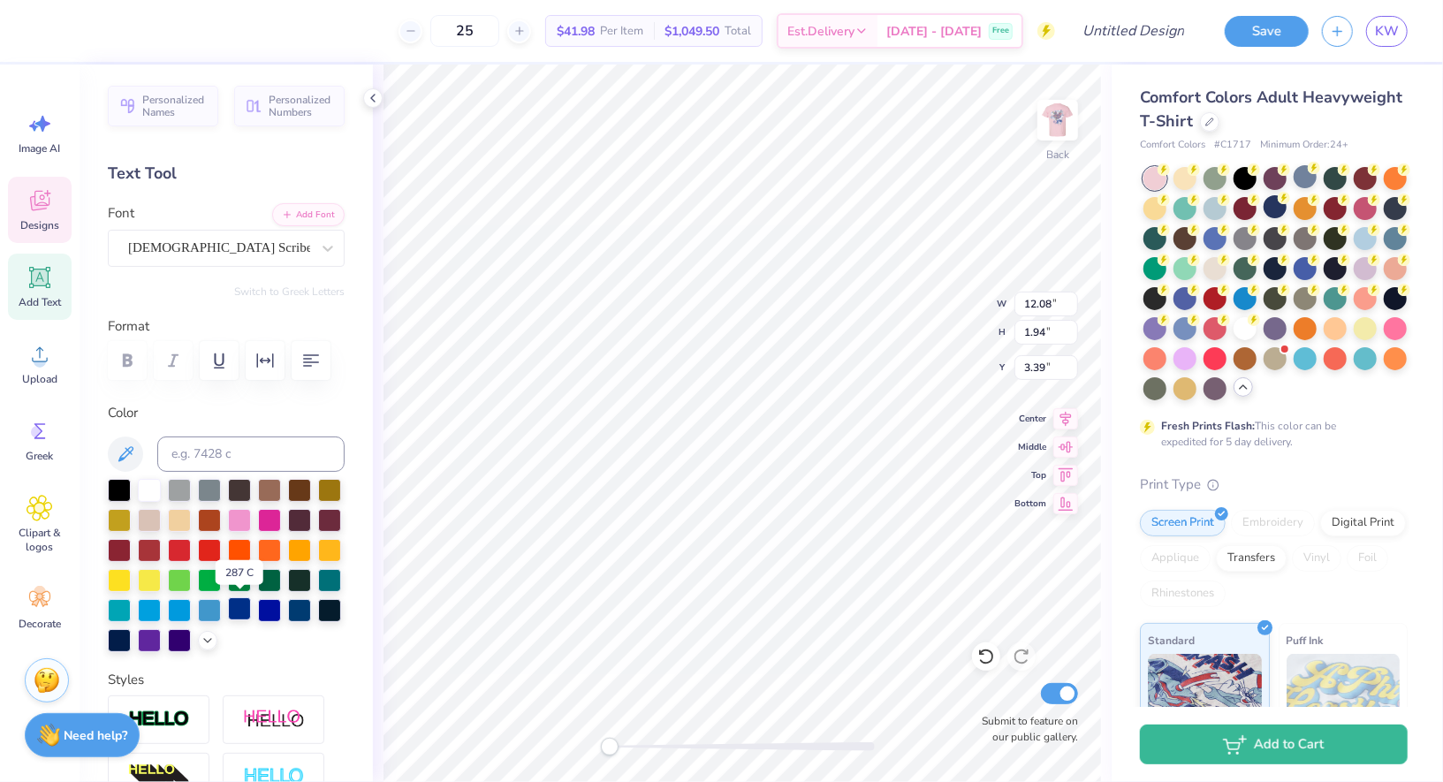
click at [234, 610] on div at bounding box center [239, 608] width 23 height 23
click at [245, 608] on div at bounding box center [239, 608] width 23 height 23
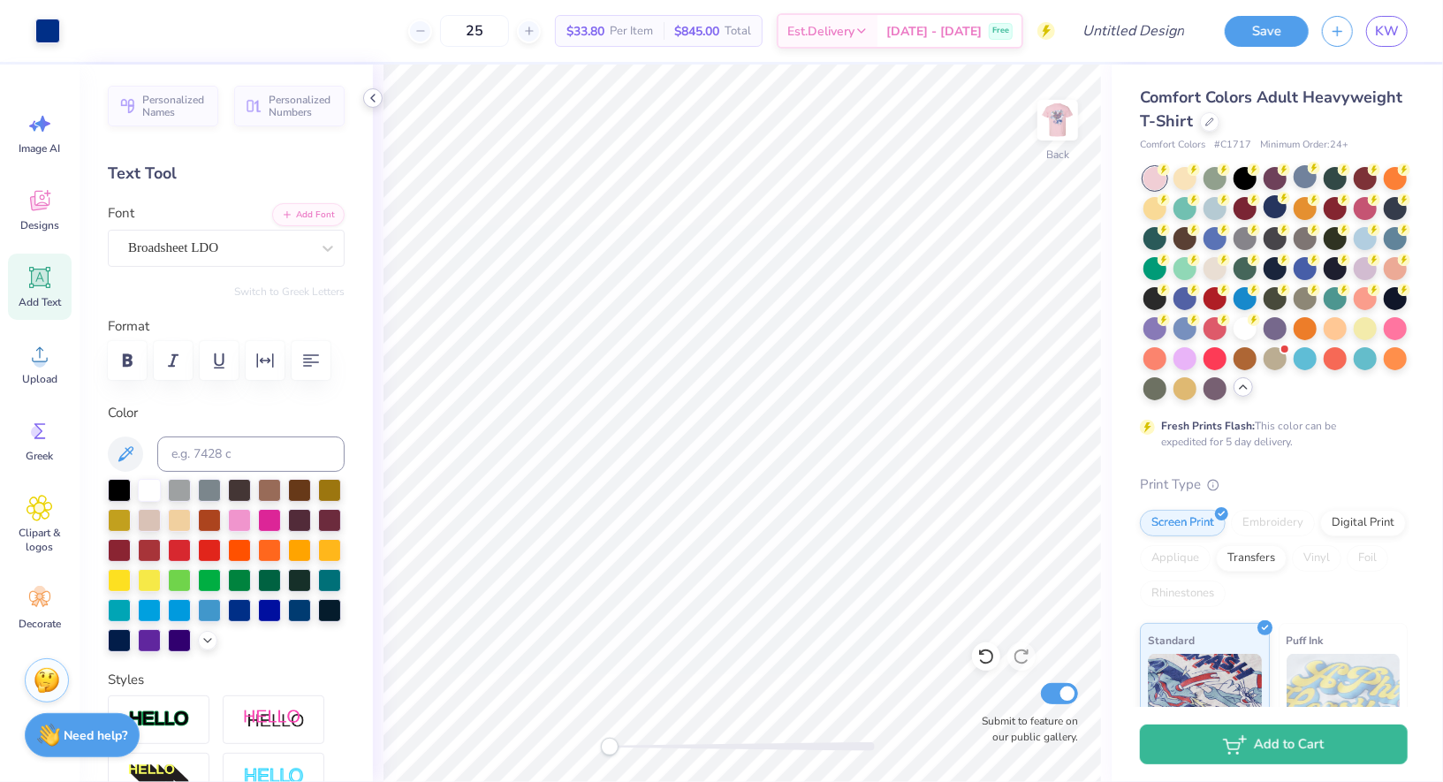
click at [376, 102] on icon at bounding box center [373, 98] width 14 height 14
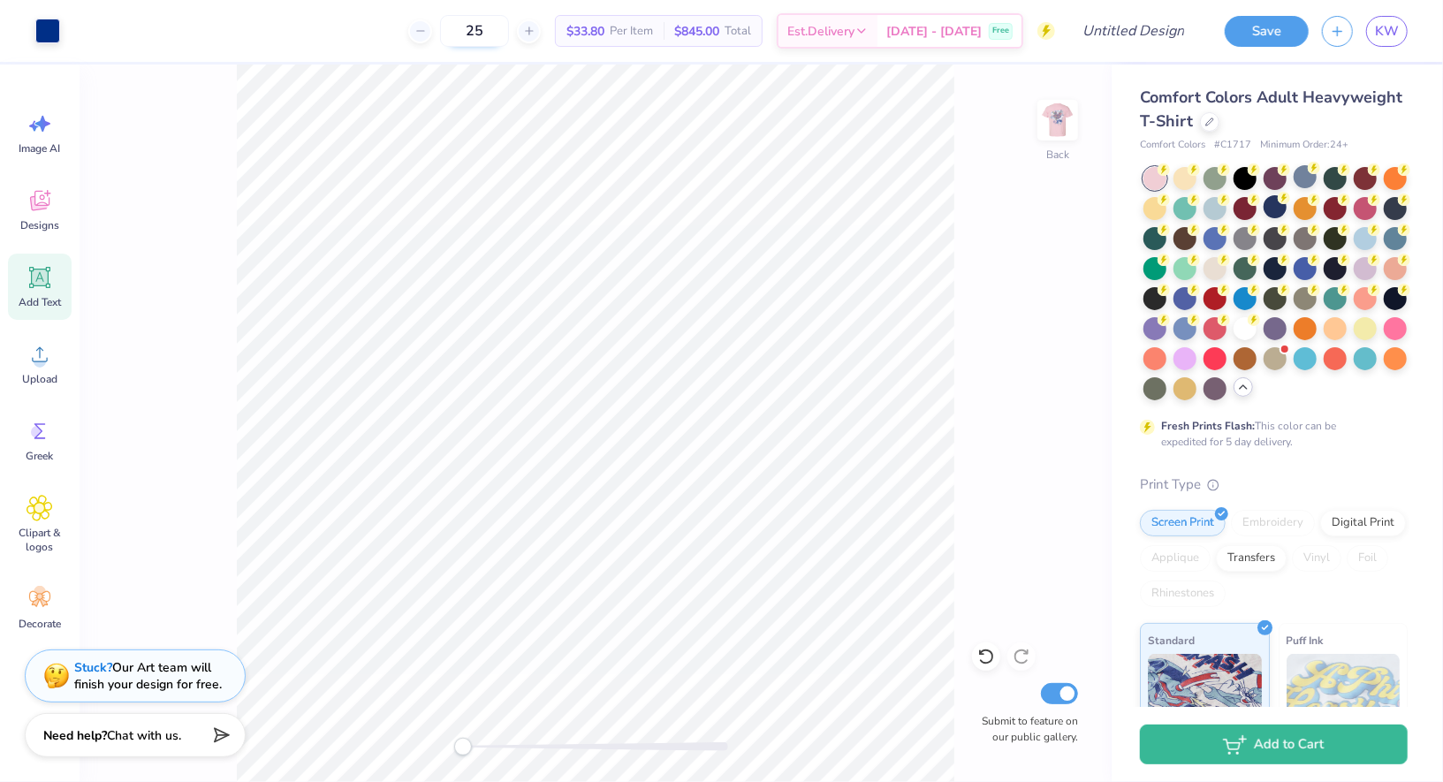
click at [509, 19] on input "25" at bounding box center [474, 31] width 69 height 32
click at [1204, 121] on div at bounding box center [1209, 119] width 19 height 19
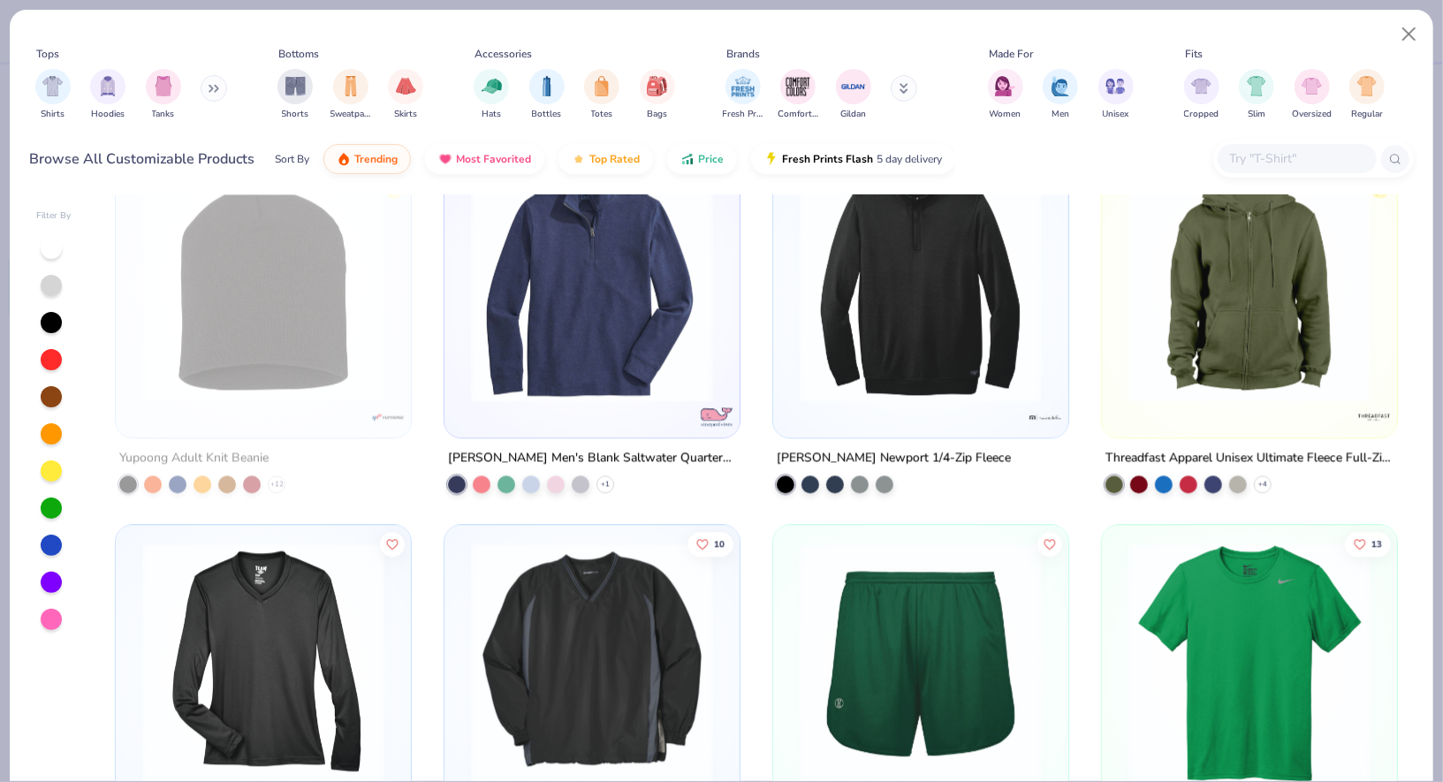
scroll to position [19989, 0]
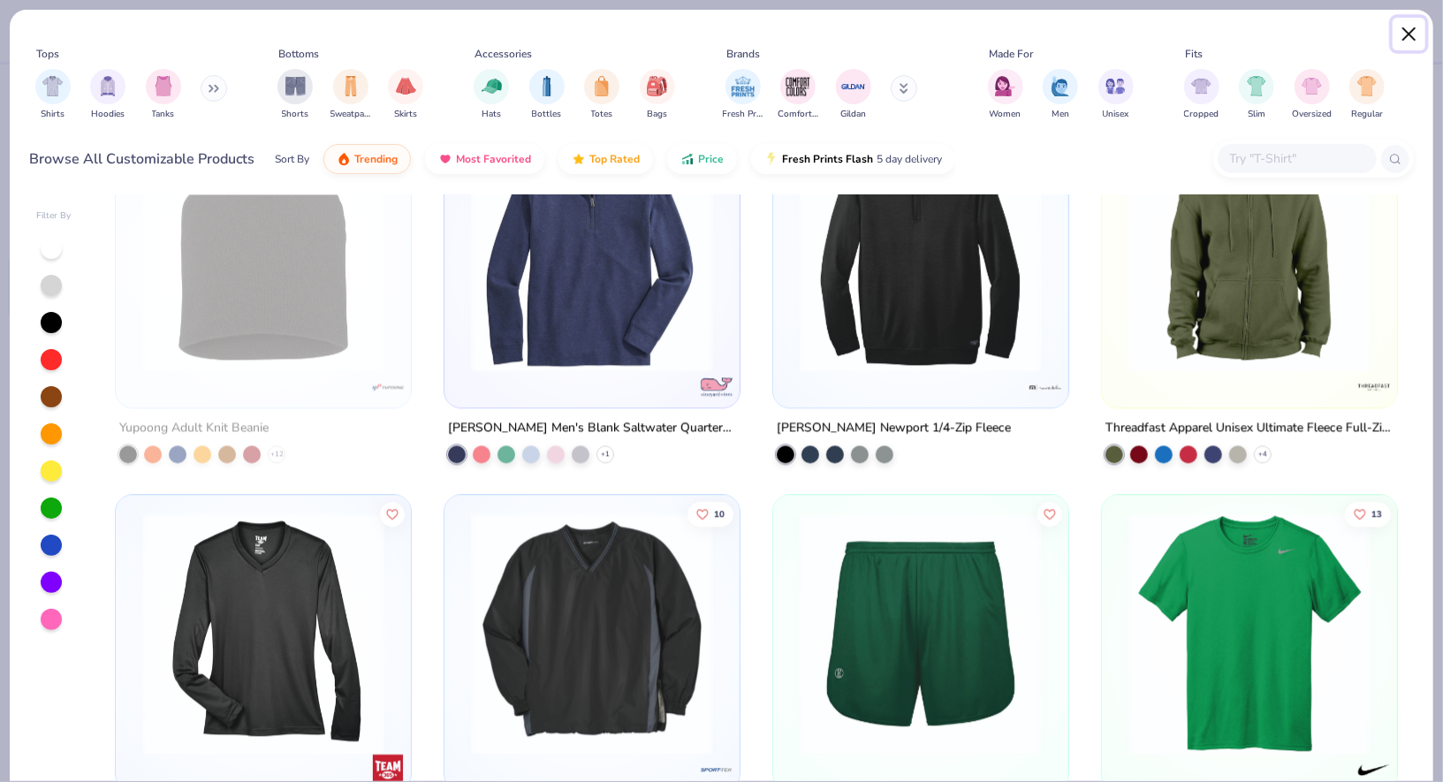
click at [1402, 30] on button "Close" at bounding box center [1410, 35] width 34 height 34
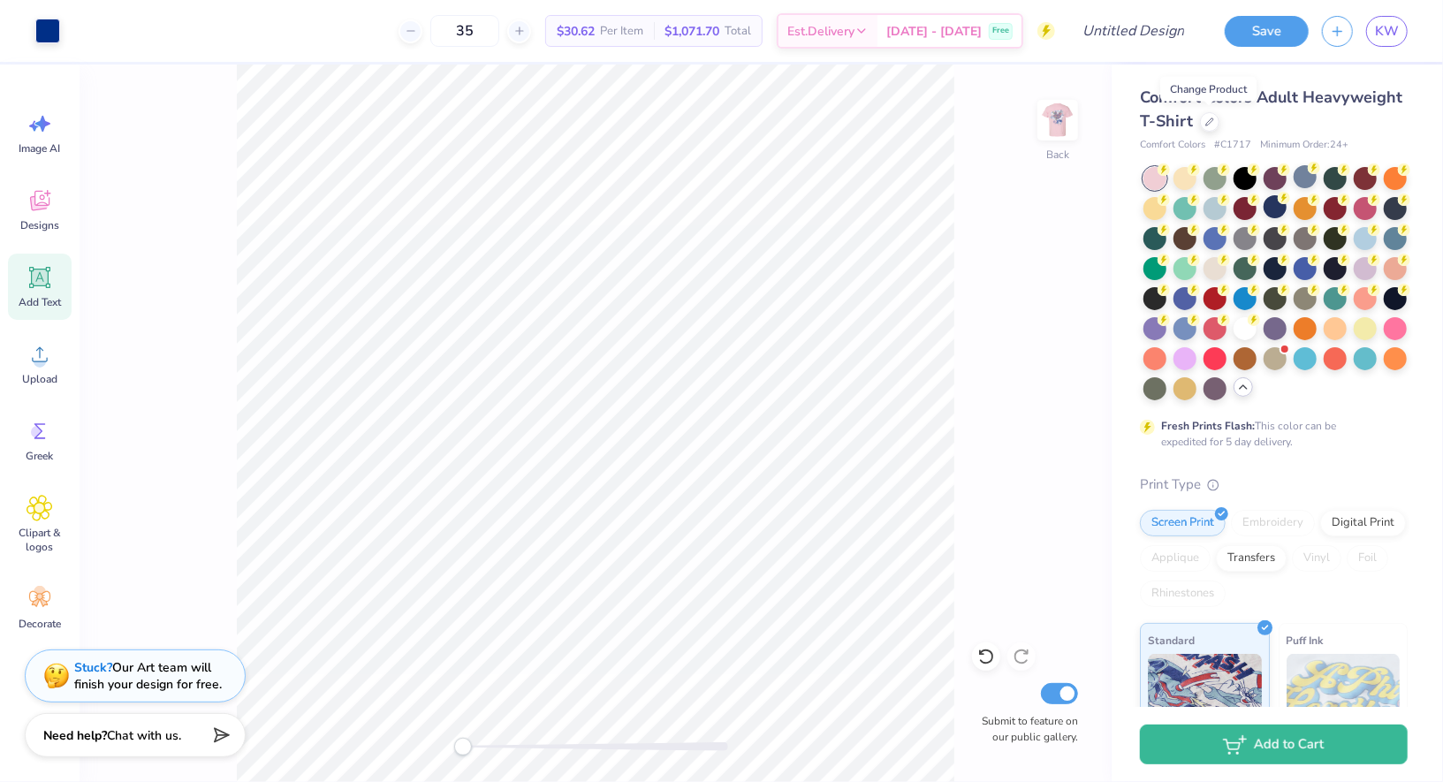
drag, startPoint x: 1213, startPoint y: 209, endPoint x: 995, endPoint y: 151, distance: 225.7
click at [1213, 209] on div at bounding box center [1215, 208] width 23 height 23
click at [1370, 242] on div at bounding box center [1365, 236] width 23 height 23
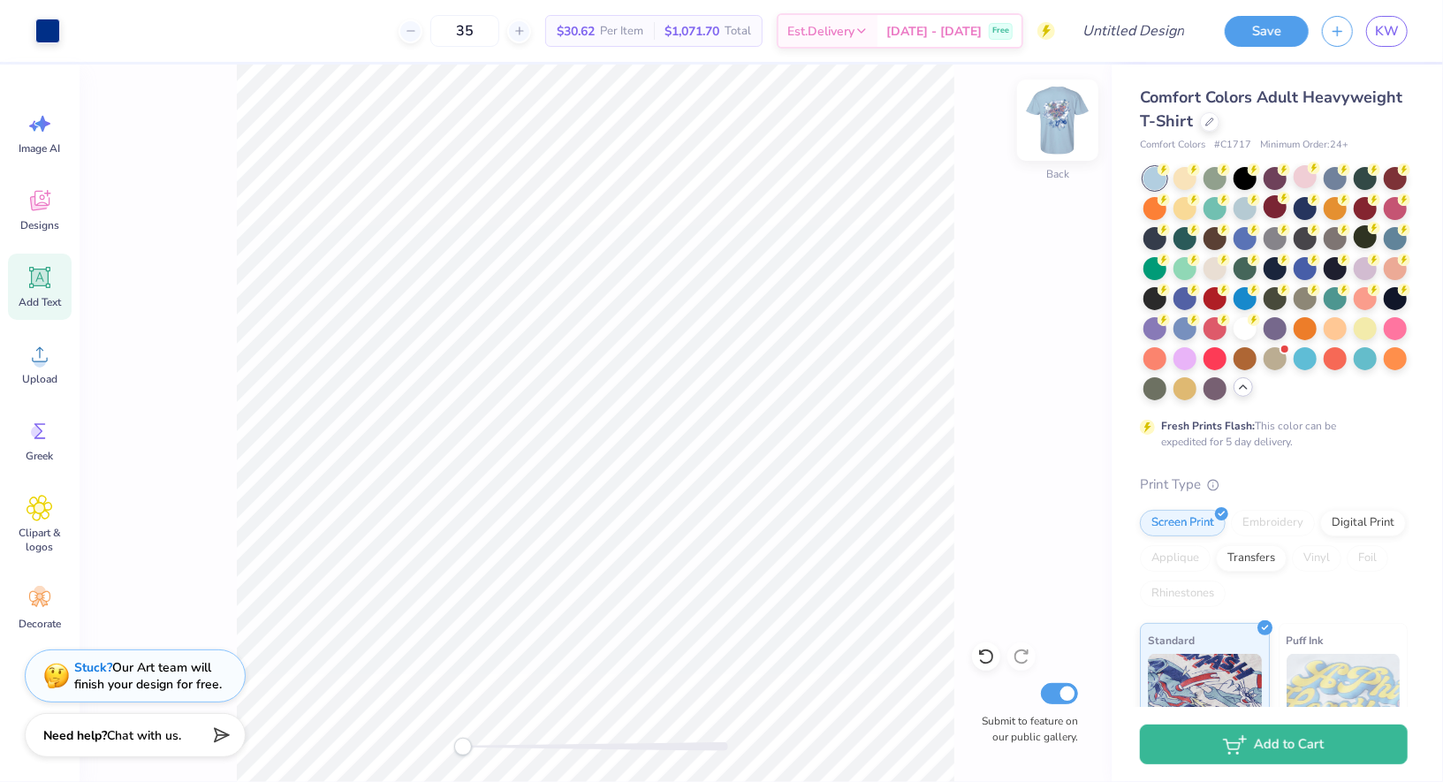
click at [1074, 132] on img at bounding box center [1057, 120] width 71 height 71
click at [1397, 216] on div at bounding box center [1395, 206] width 23 height 23
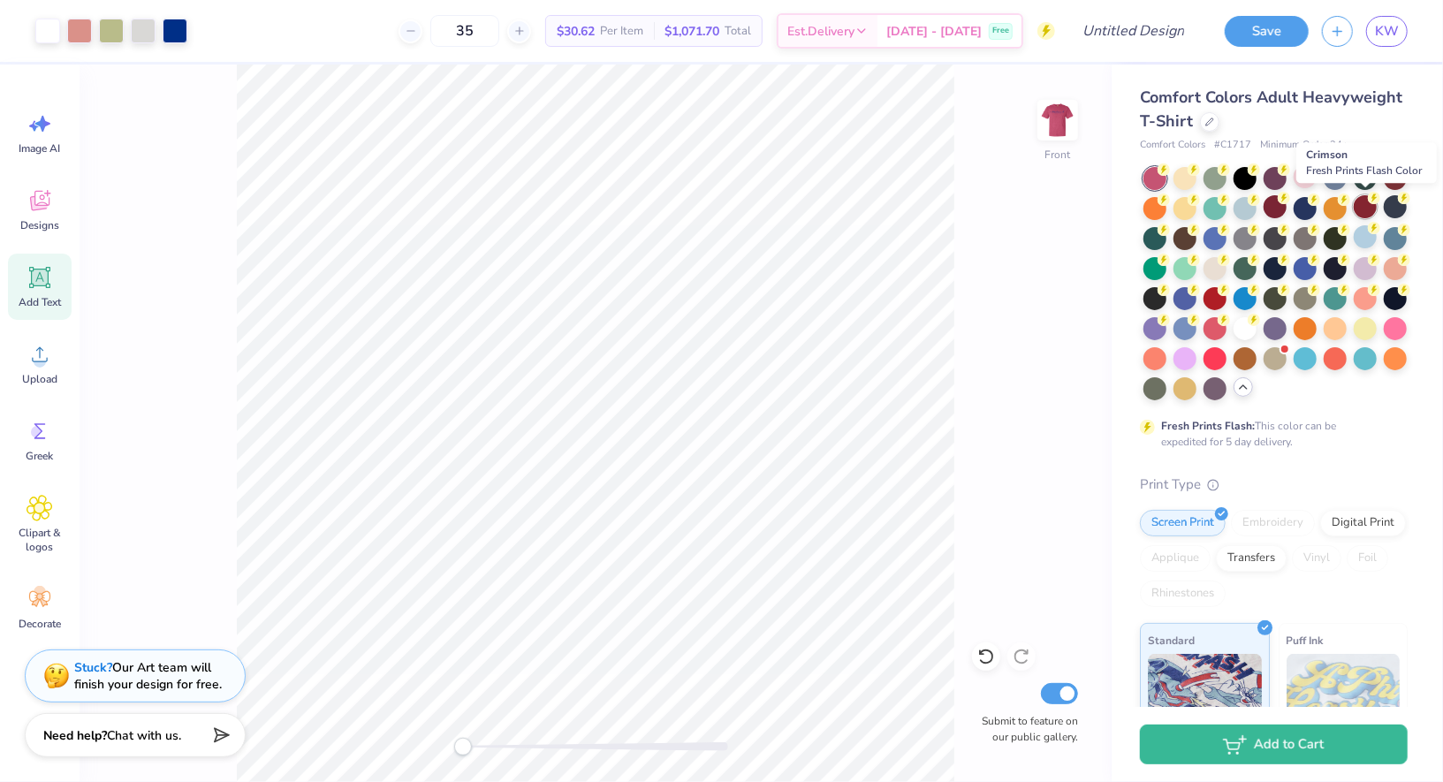
click at [1365, 211] on div at bounding box center [1365, 206] width 23 height 23
click at [1397, 214] on div at bounding box center [1395, 206] width 23 height 23
click at [1220, 354] on div at bounding box center [1215, 357] width 23 height 23
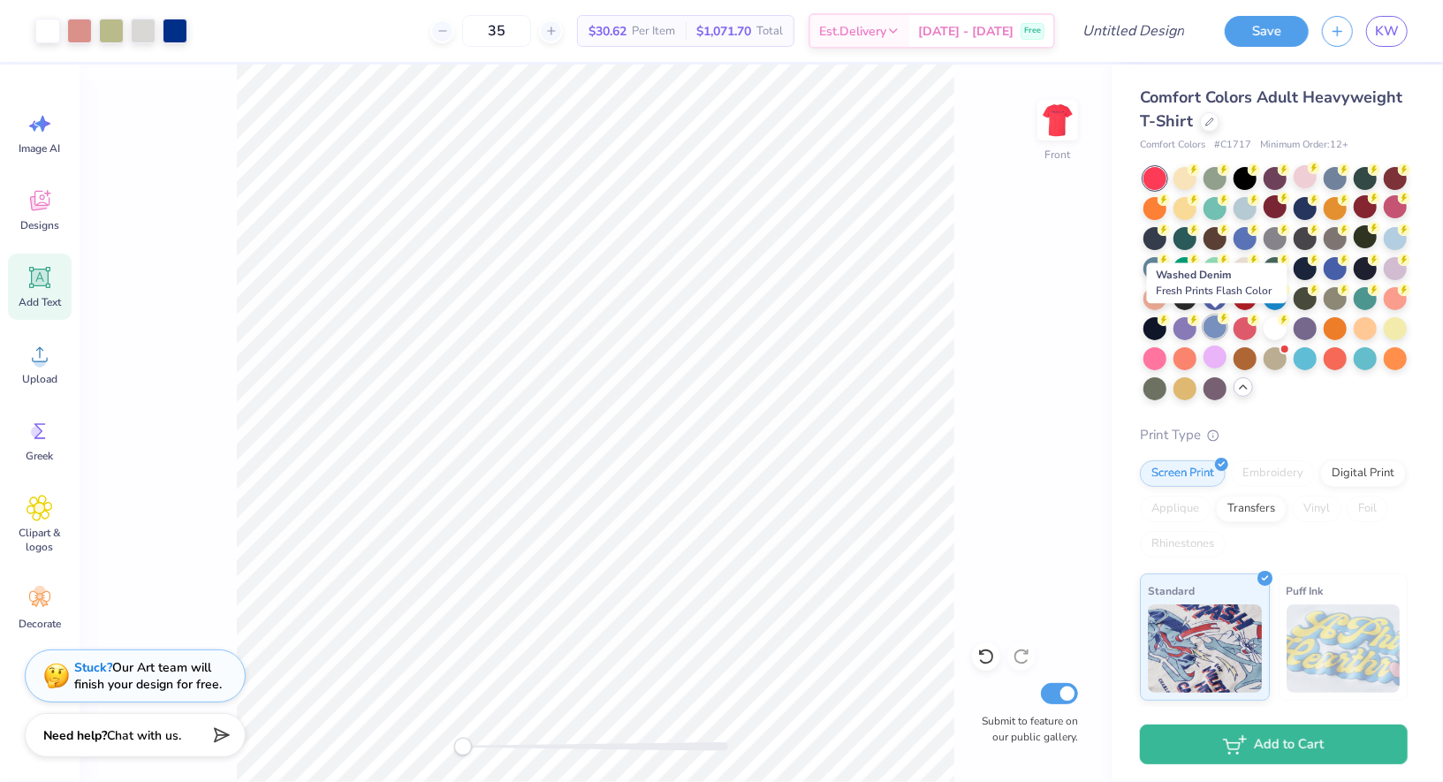
click at [1220, 330] on div at bounding box center [1215, 326] width 23 height 23
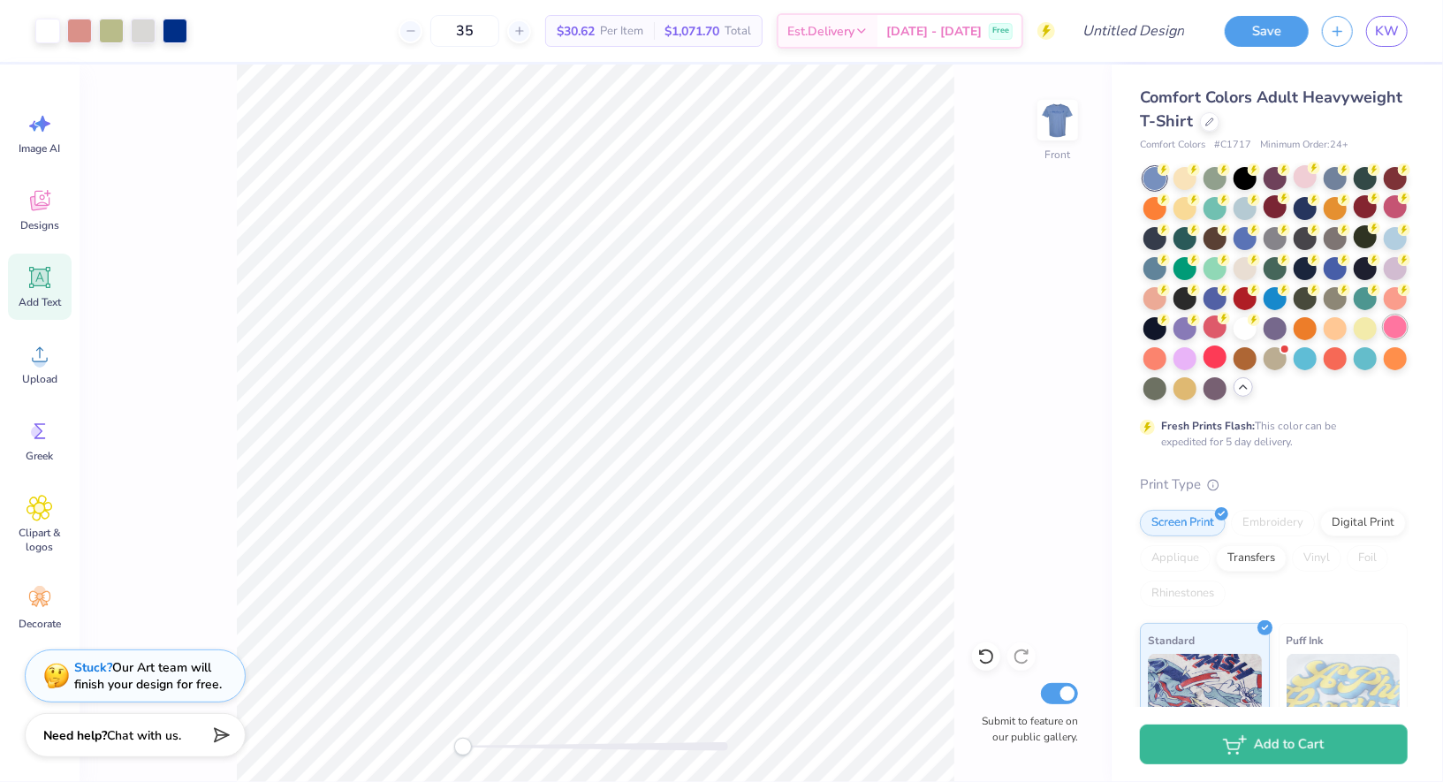
click at [1398, 322] on div at bounding box center [1395, 326] width 23 height 23
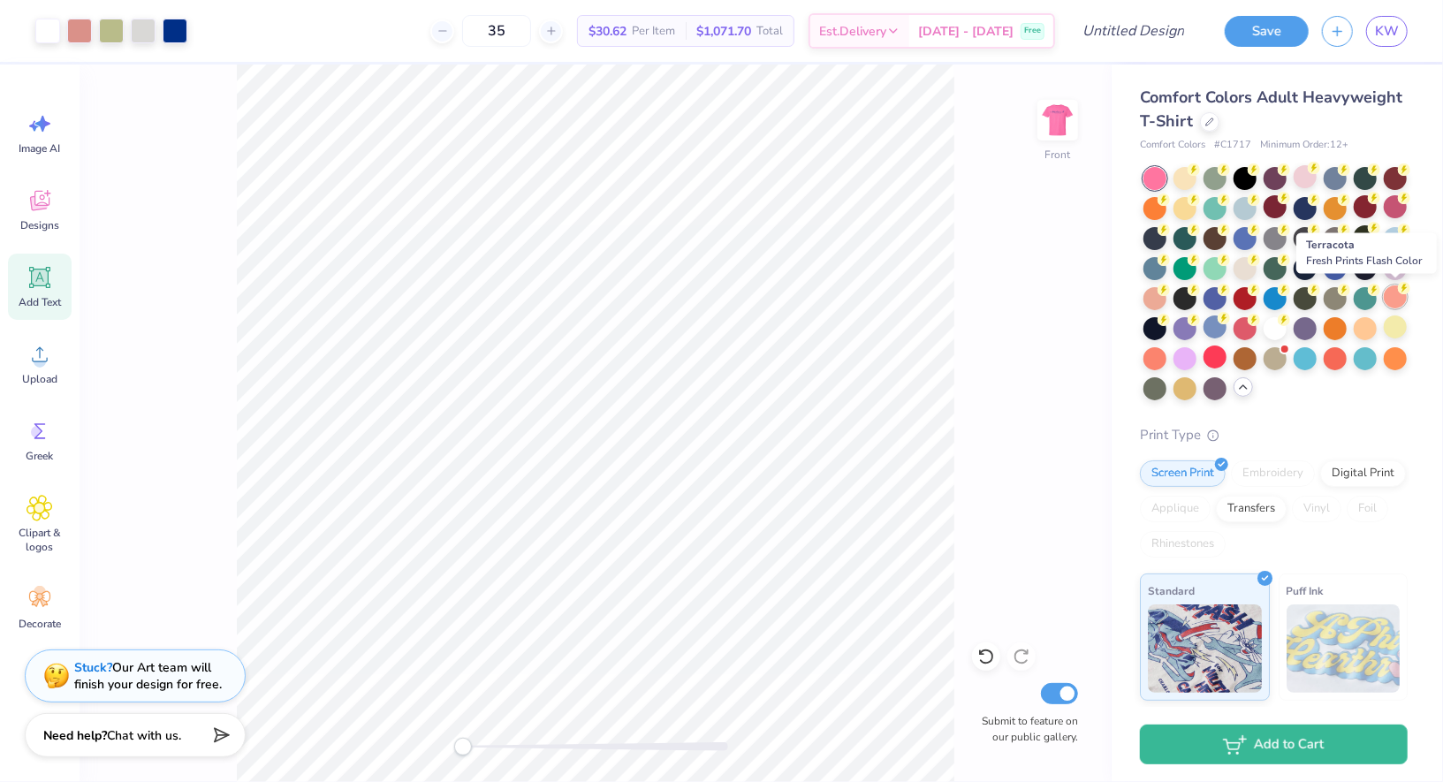
click at [1397, 301] on div at bounding box center [1395, 296] width 23 height 23
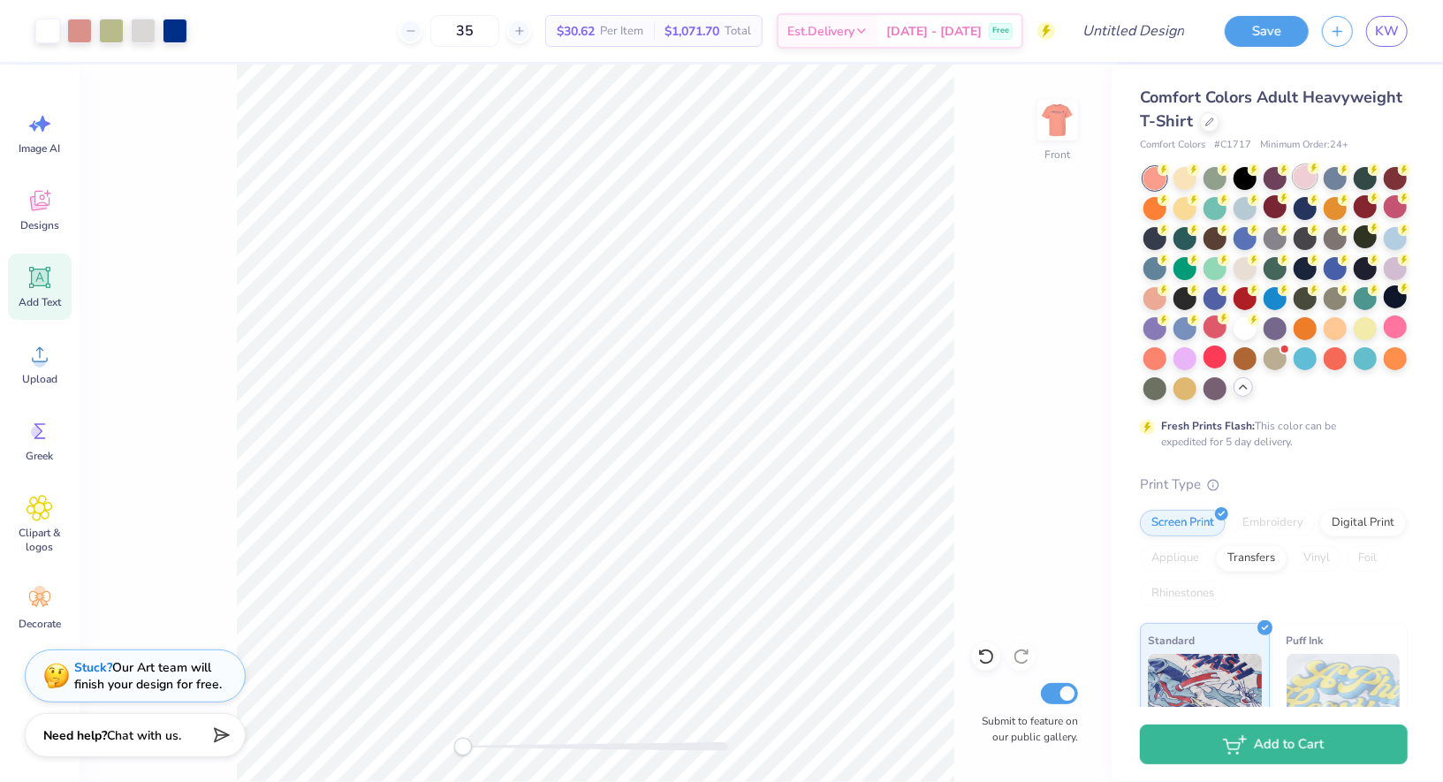
click at [1310, 183] on div at bounding box center [1305, 176] width 23 height 23
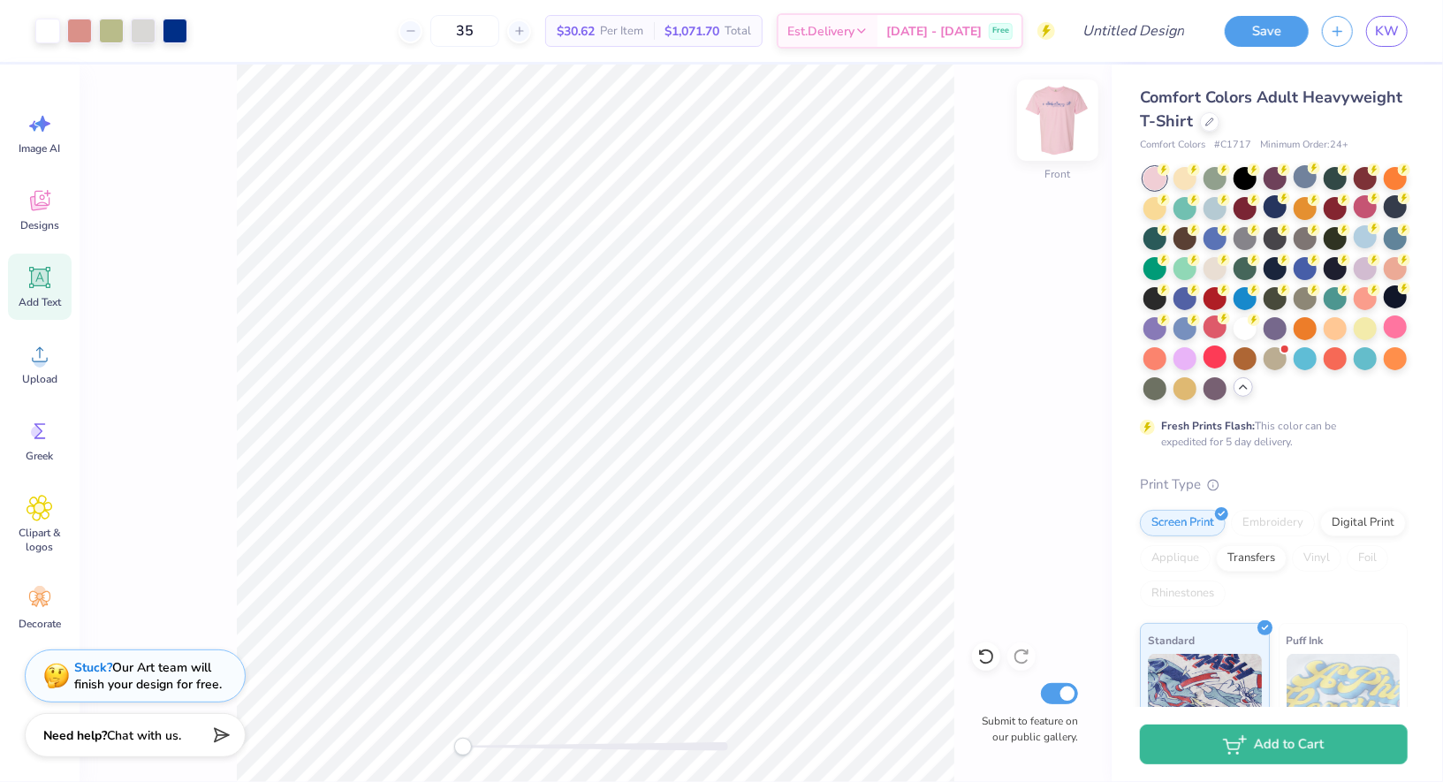
click at [1050, 124] on img at bounding box center [1057, 120] width 71 height 71
click at [498, 28] on div "35" at bounding box center [465, 31] width 133 height 32
drag, startPoint x: 479, startPoint y: 31, endPoint x: 513, endPoint y: 34, distance: 33.8
click at [499, 36] on input "35" at bounding box center [464, 31] width 69 height 32
type input "25"
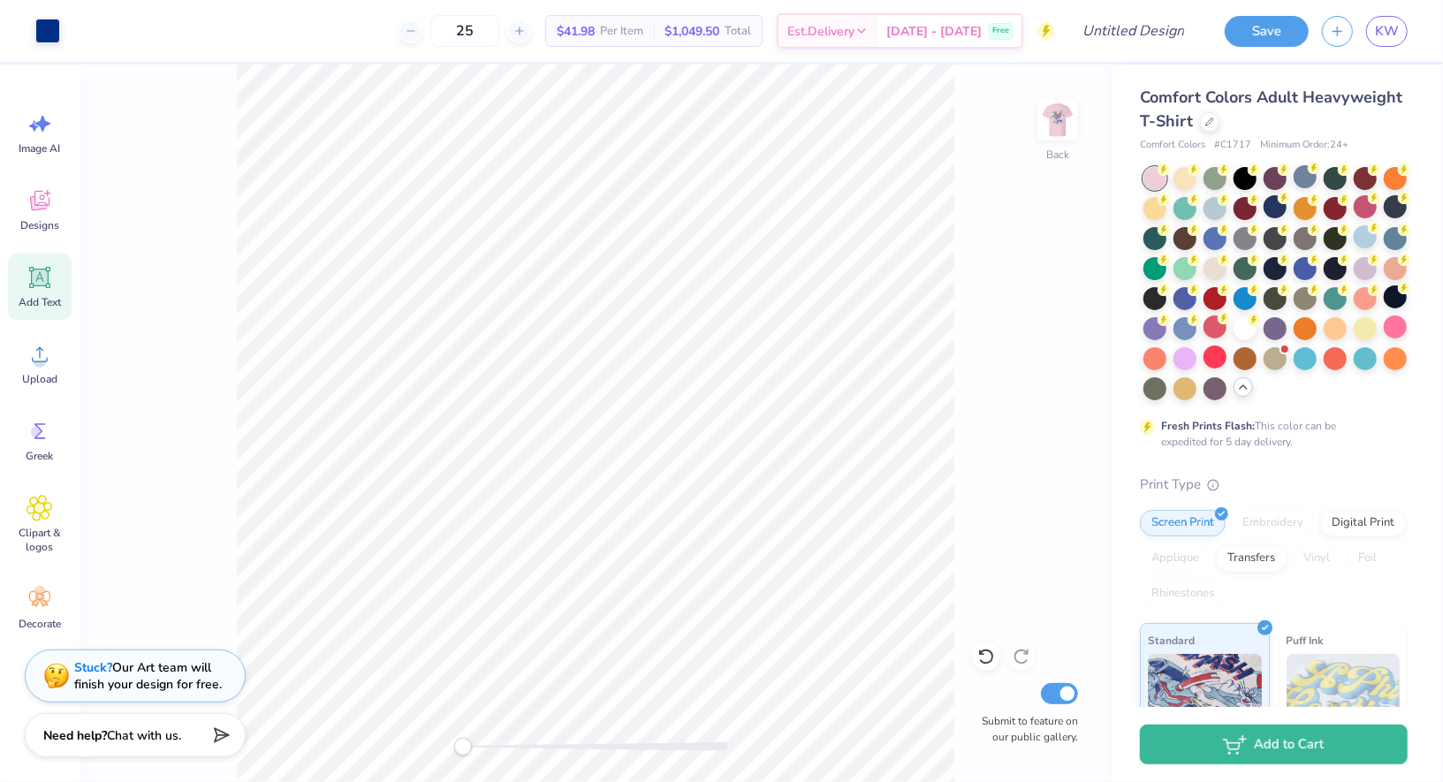
click at [126, 174] on div "Back Submit to feature on our public gallery." at bounding box center [596, 424] width 1032 height 718
click at [177, 128] on div "Back Submit to feature on our public gallery." at bounding box center [596, 424] width 1032 height 718
click at [1043, 123] on img at bounding box center [1057, 120] width 71 height 71
click at [144, 34] on div at bounding box center [143, 29] width 25 height 25
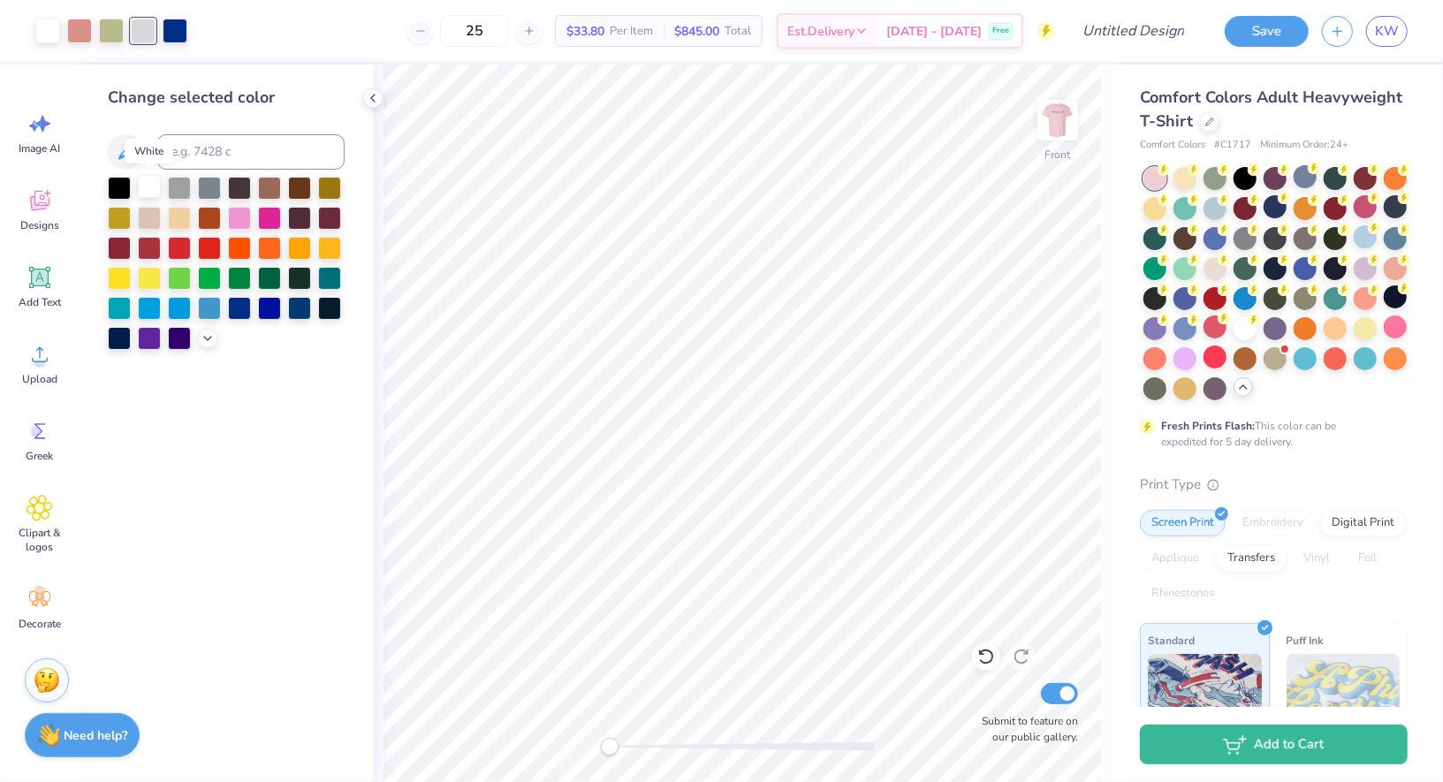
click at [148, 186] on div at bounding box center [149, 186] width 23 height 23
click at [373, 94] on icon at bounding box center [373, 98] width 14 height 14
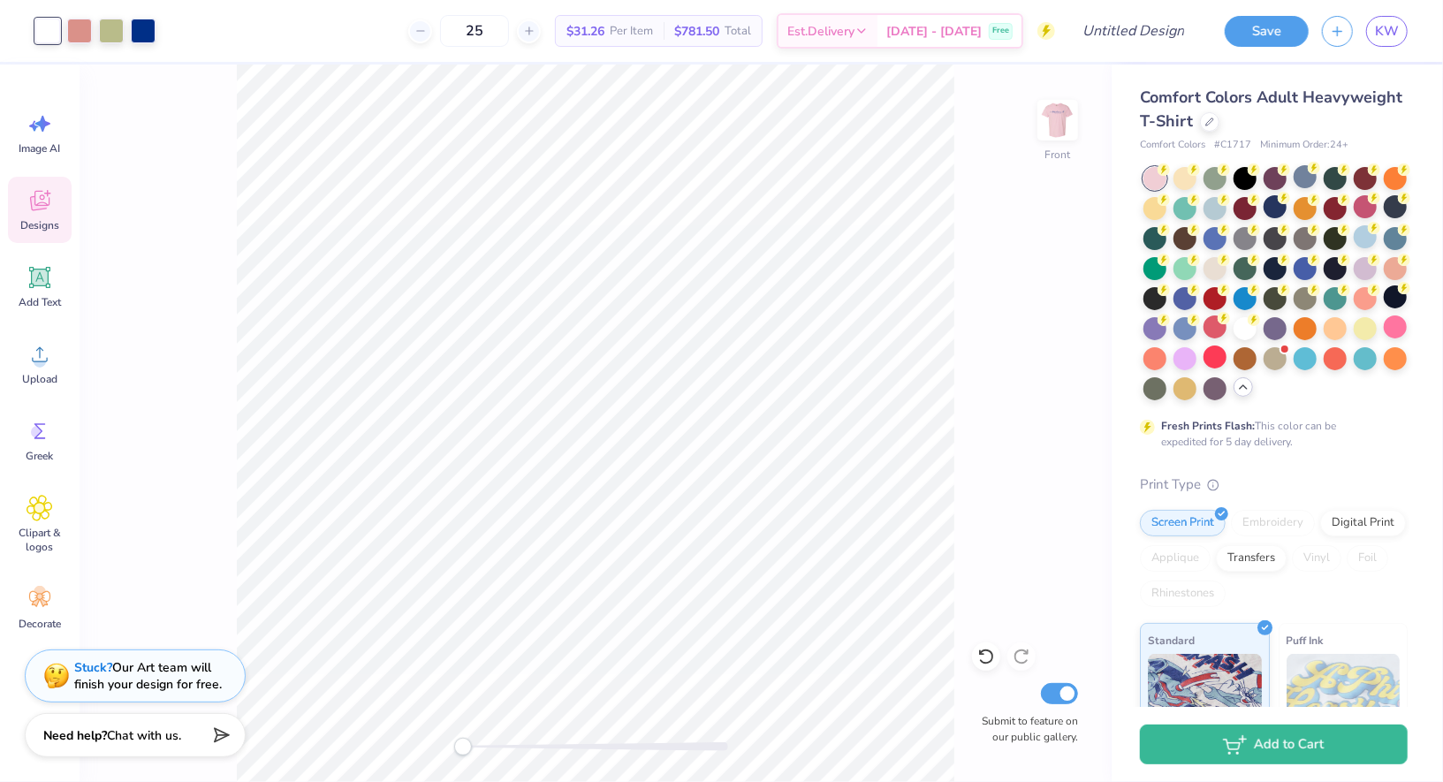
click at [51, 227] on span "Designs" at bounding box center [39, 225] width 39 height 14
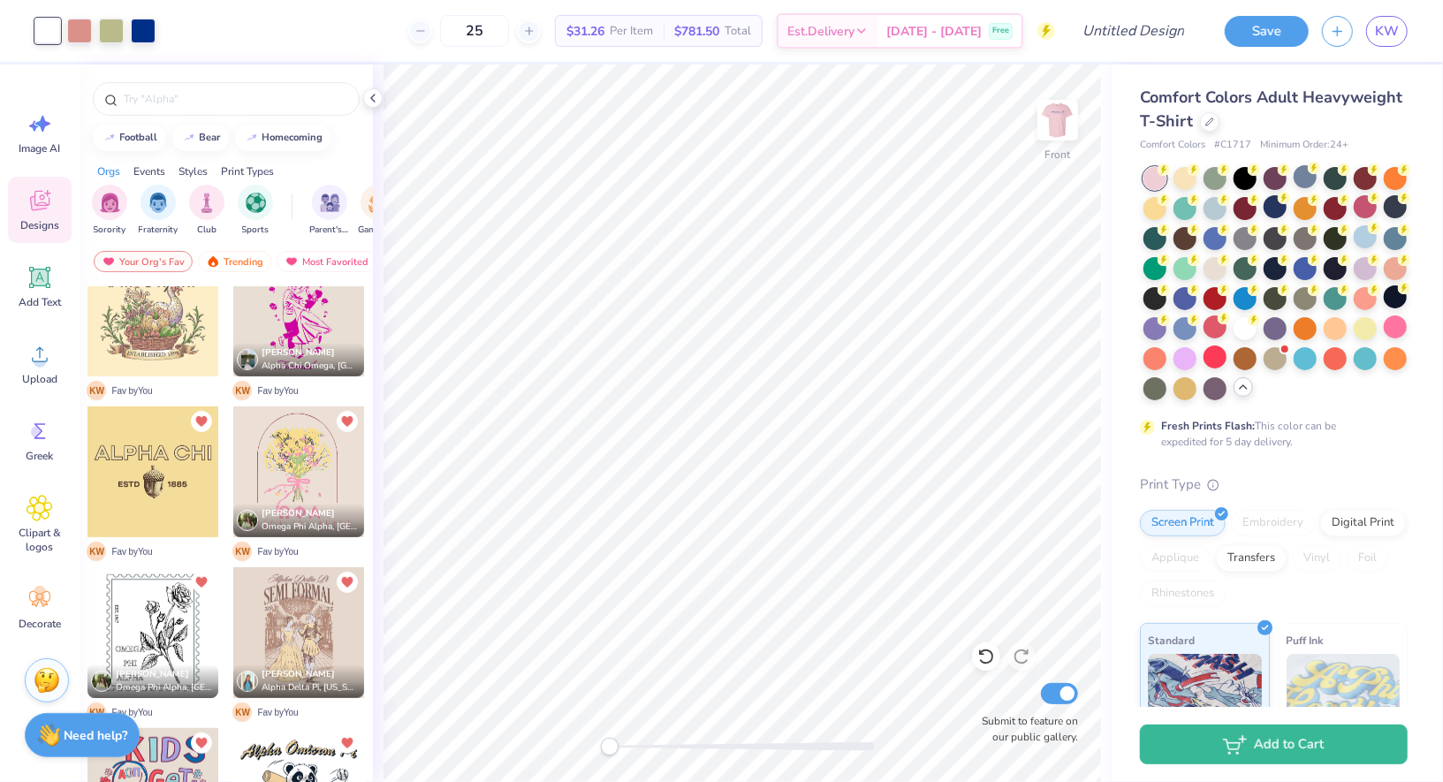
scroll to position [526, 0]
click at [322, 479] on div at bounding box center [298, 470] width 131 height 131
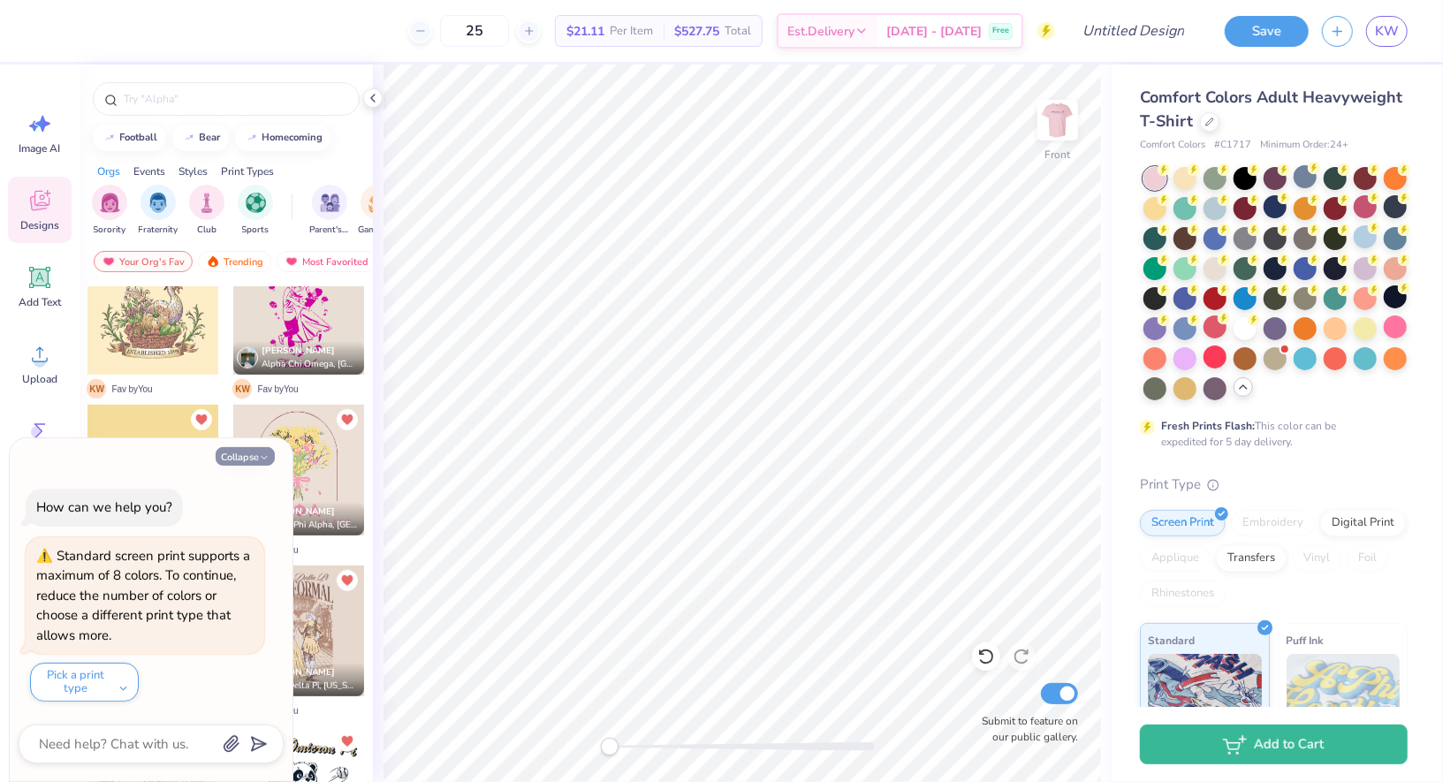
click at [265, 455] on icon "button" at bounding box center [264, 457] width 11 height 11
type textarea "x"
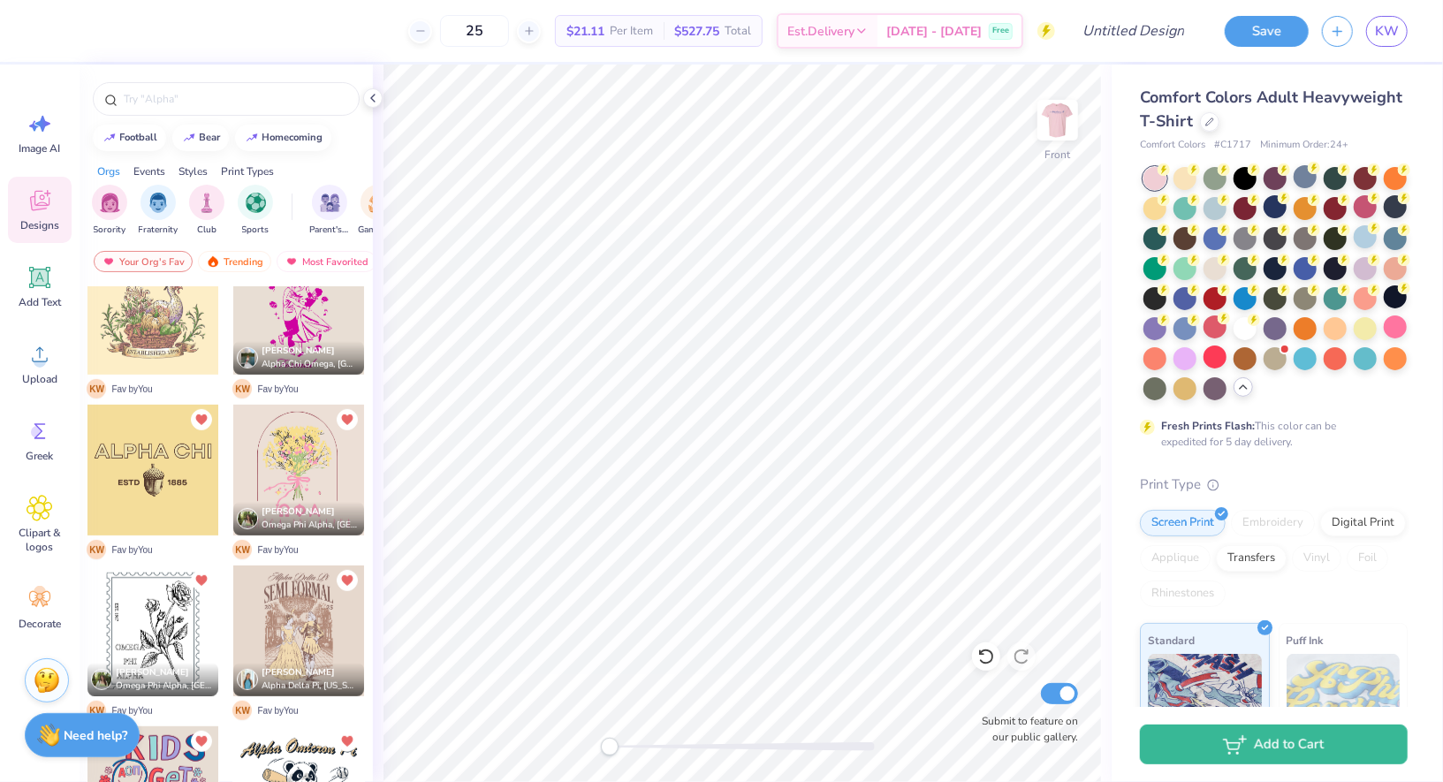
click at [307, 470] on div at bounding box center [298, 470] width 131 height 131
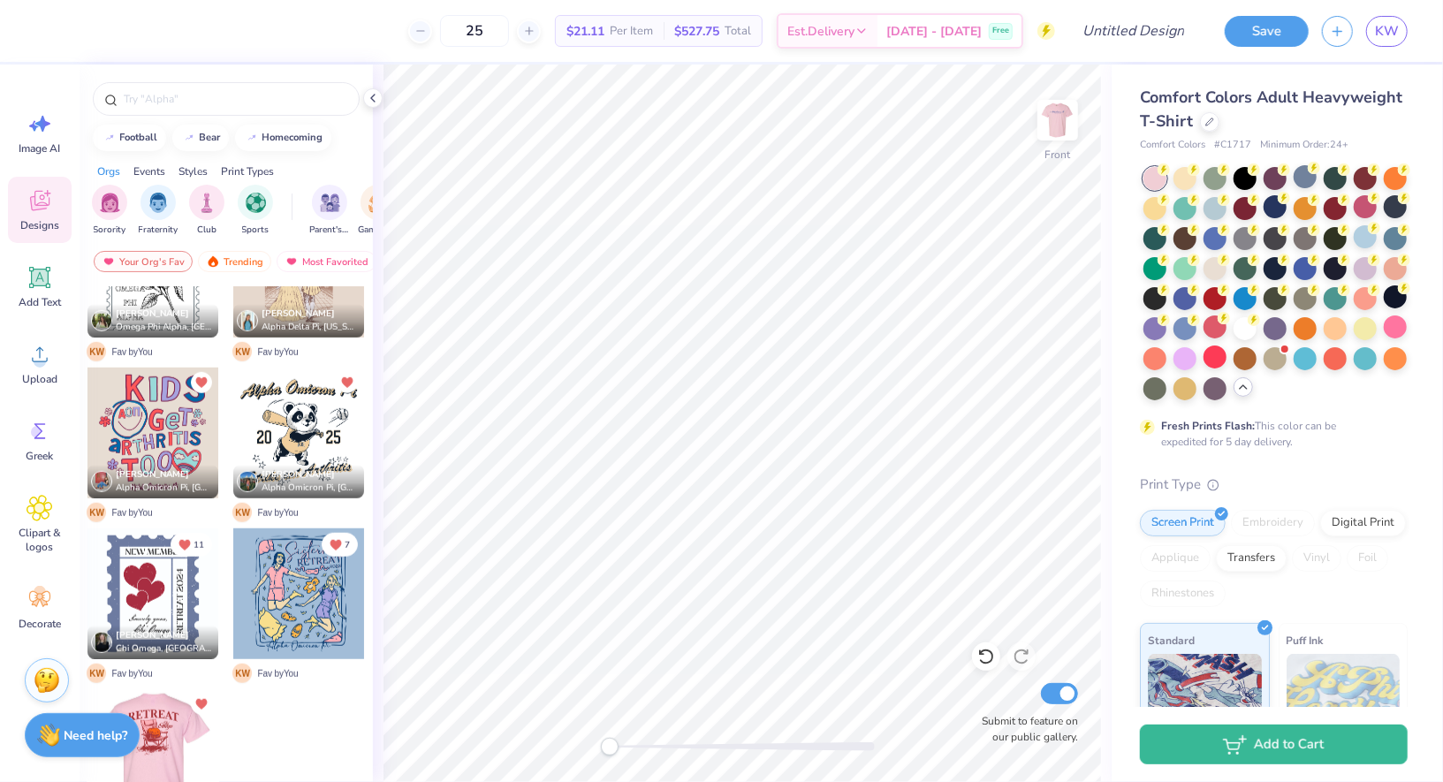
click at [178, 750] on div at bounding box center [152, 754] width 131 height 131
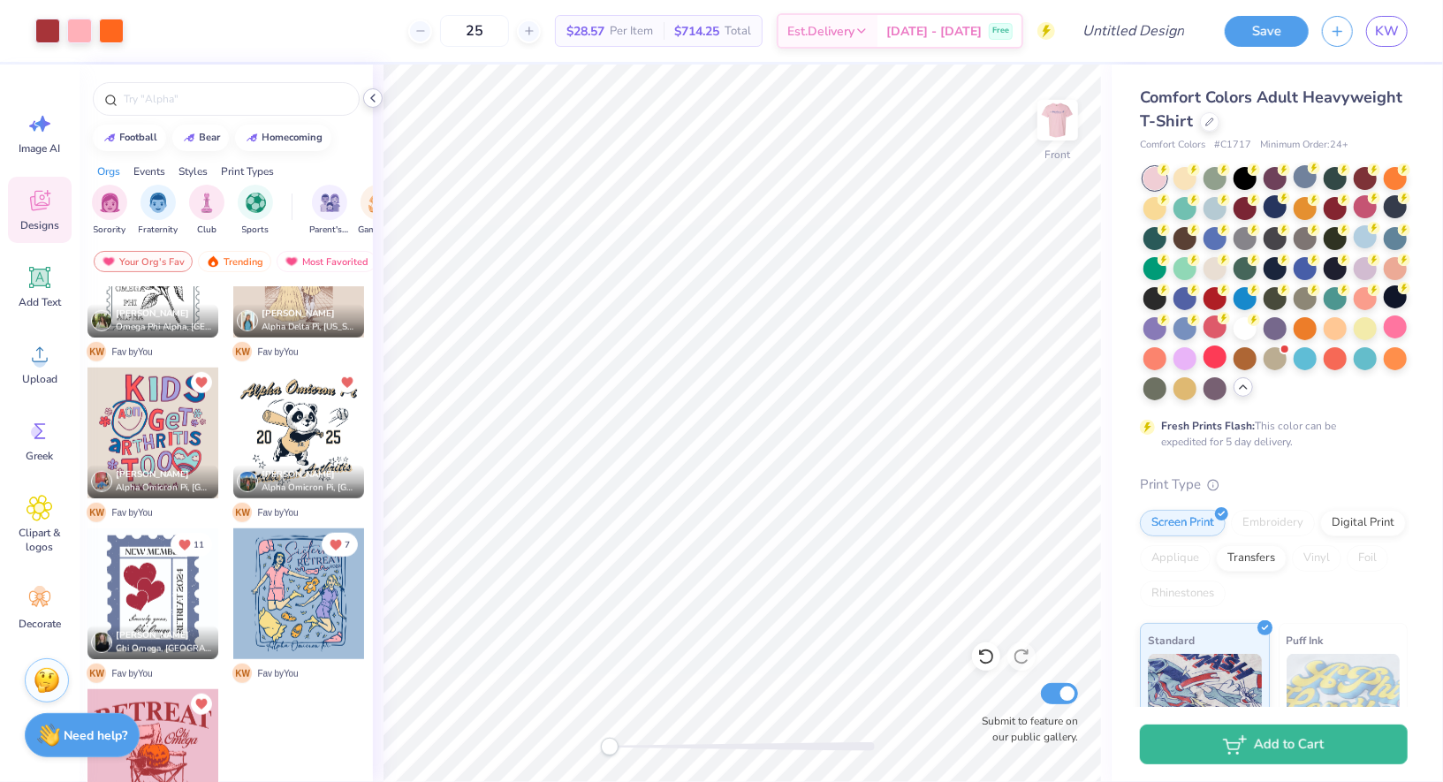
click at [379, 98] on icon at bounding box center [373, 98] width 14 height 14
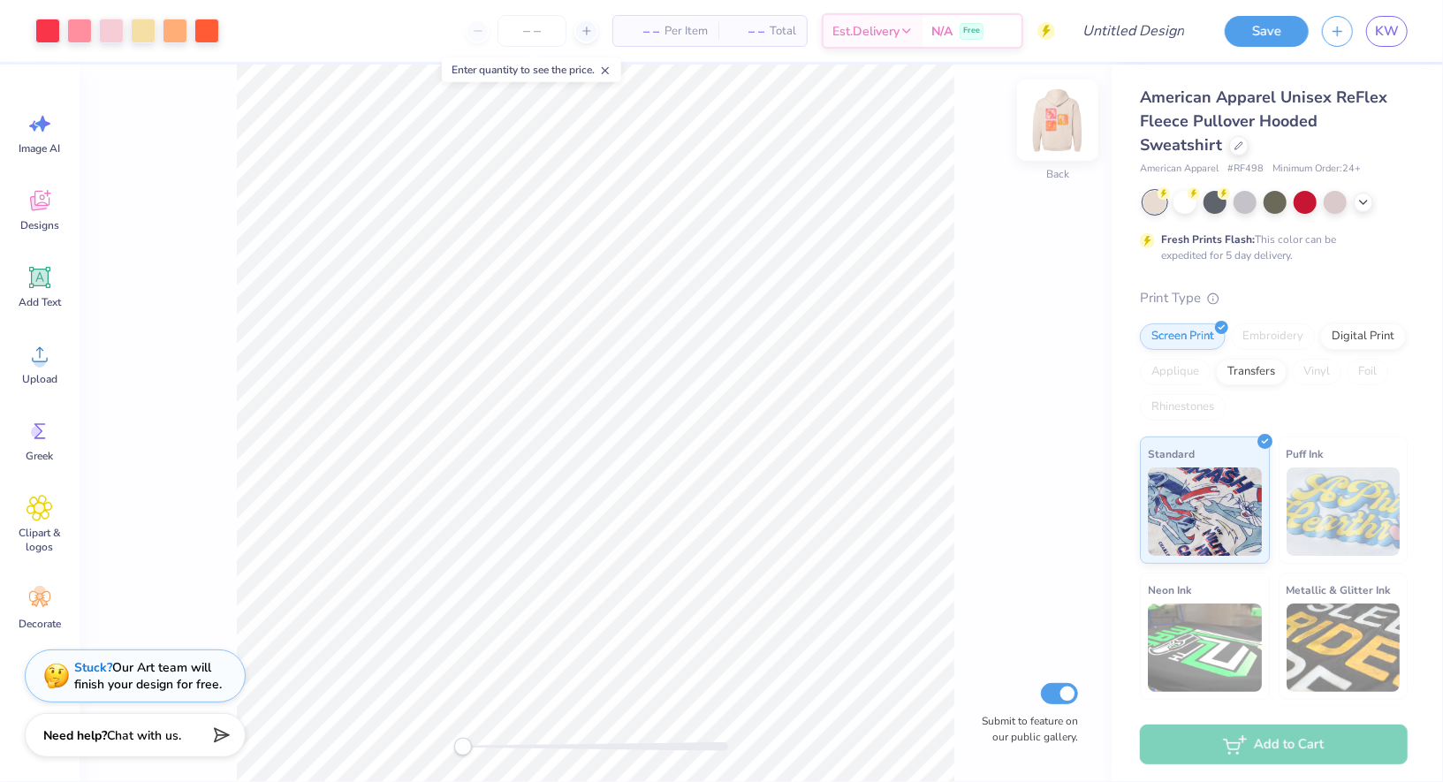
click at [1060, 125] on img at bounding box center [1057, 120] width 71 height 71
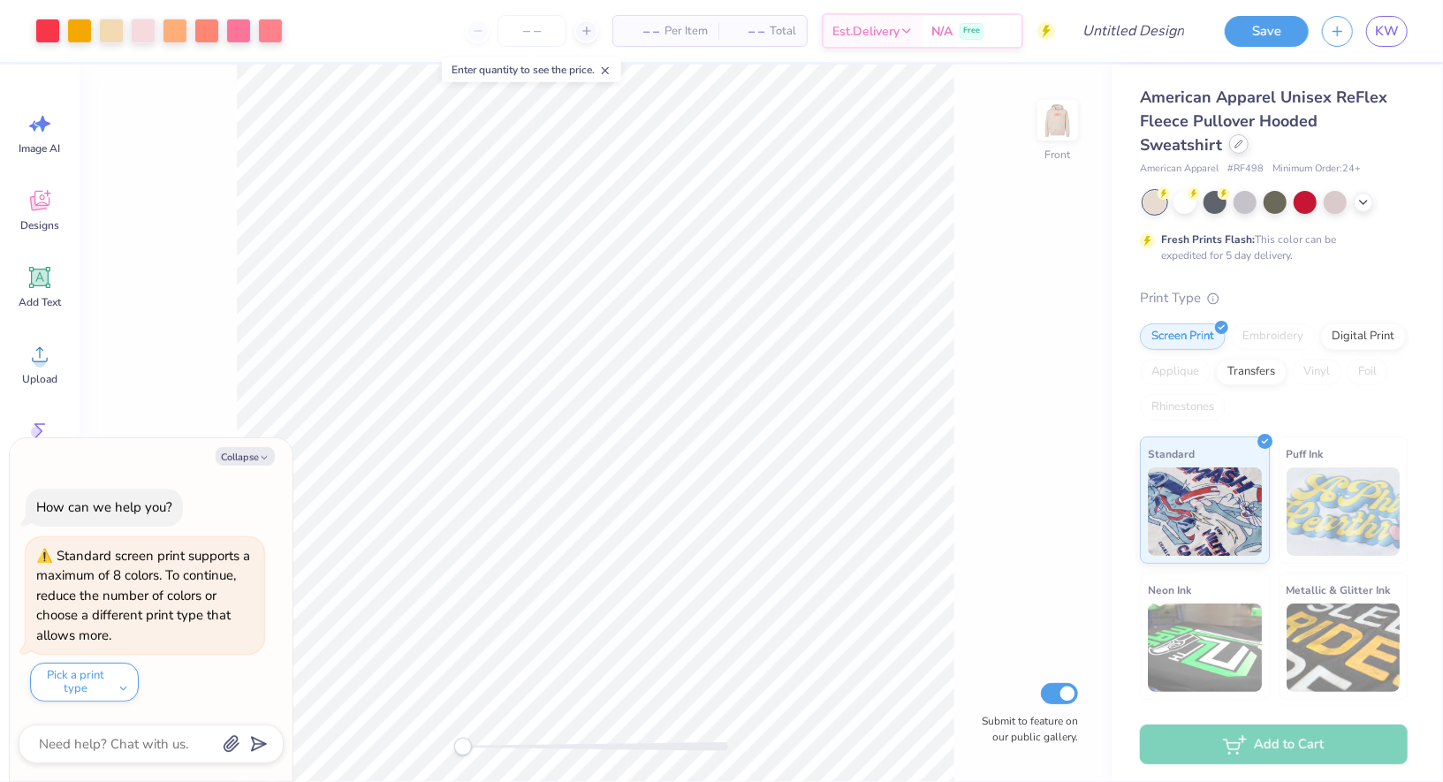
click at [1234, 146] on icon at bounding box center [1238, 144] width 9 height 9
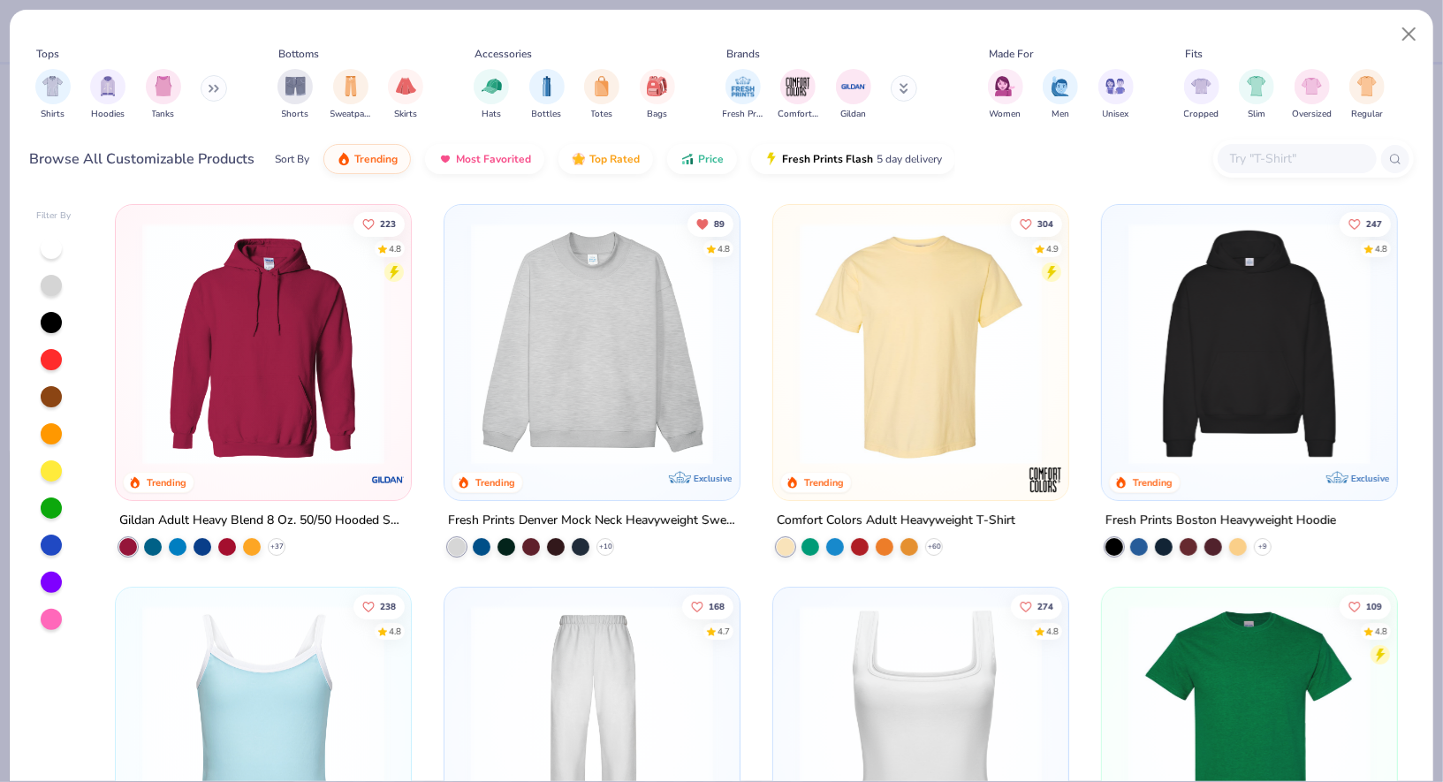
click at [869, 352] on img at bounding box center [921, 344] width 260 height 242
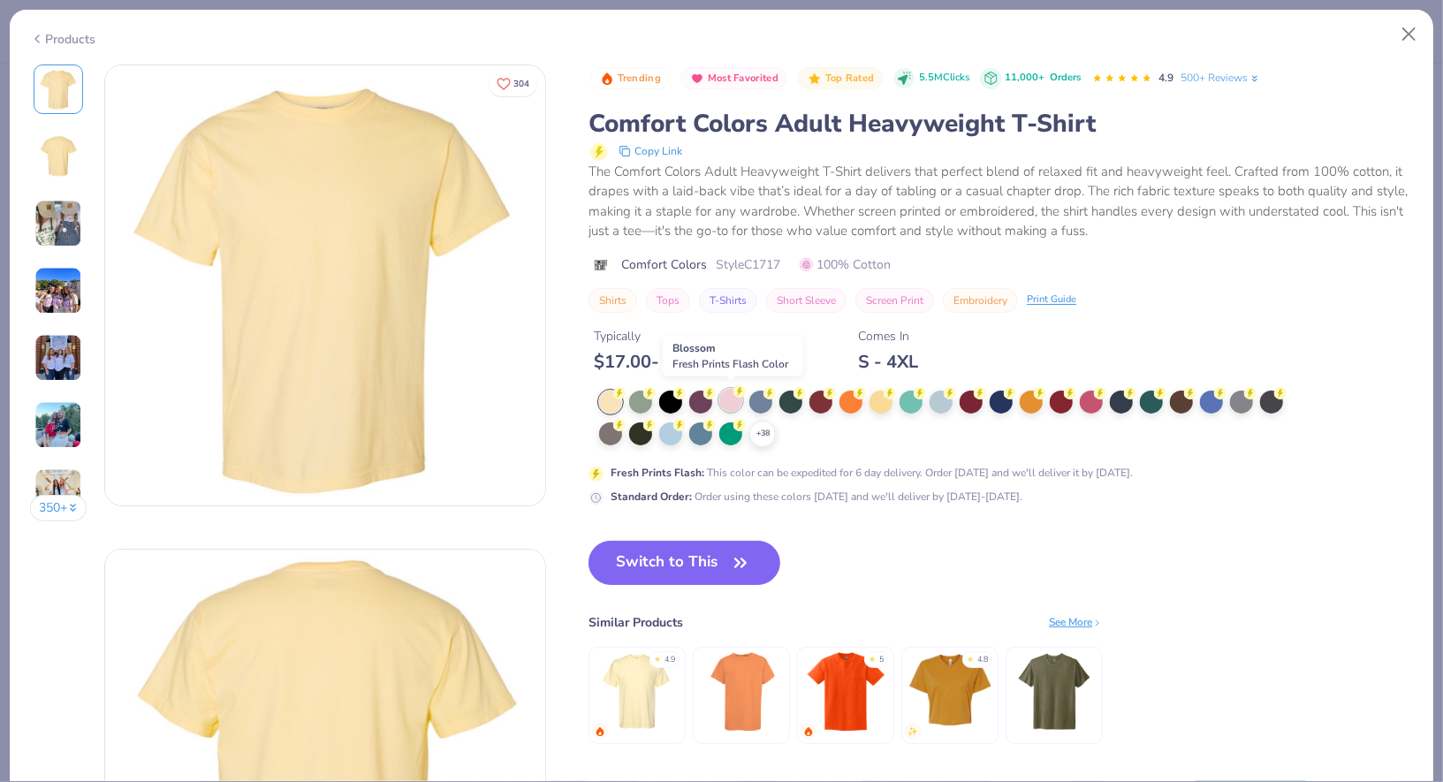
click at [734, 396] on div at bounding box center [730, 400] width 23 height 23
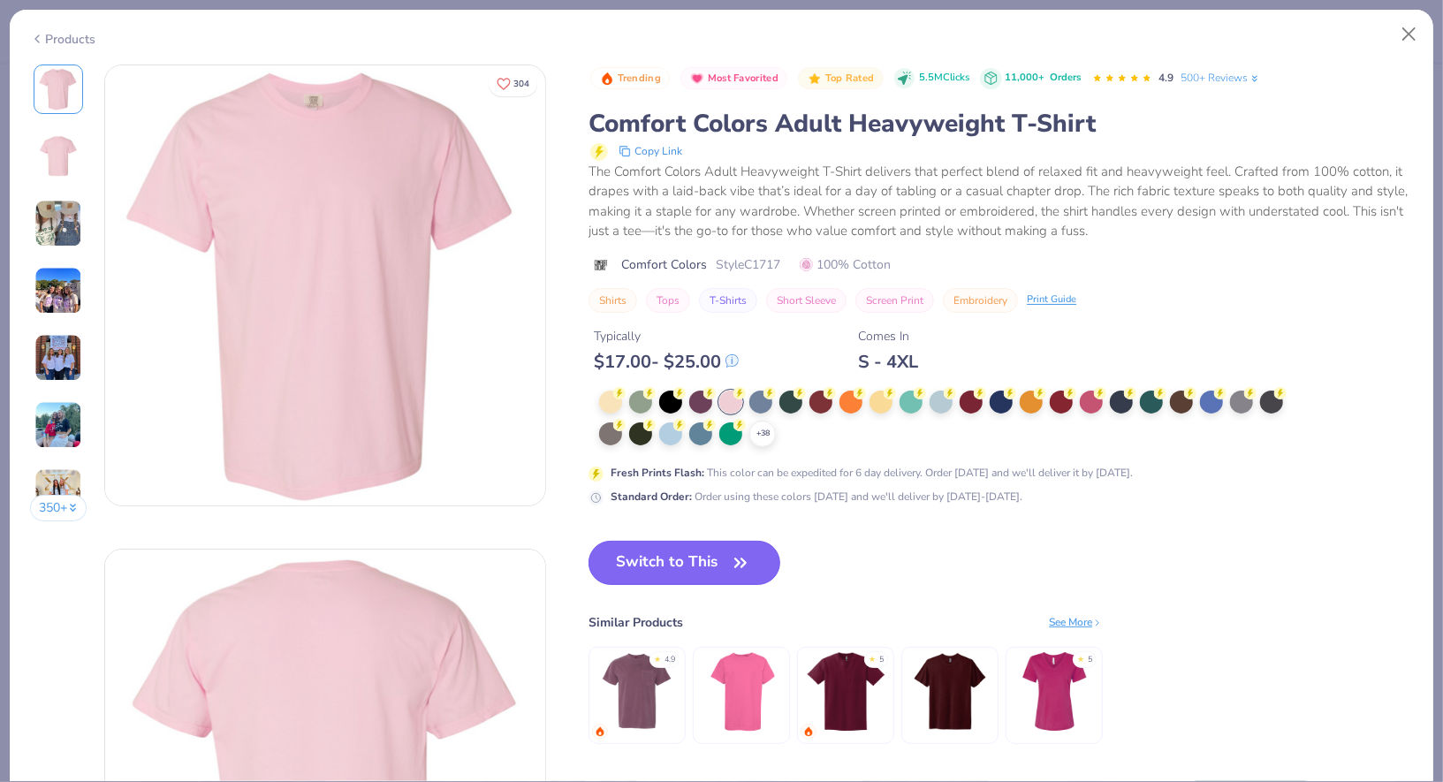
click at [701, 555] on button "Switch to This" at bounding box center [685, 563] width 192 height 44
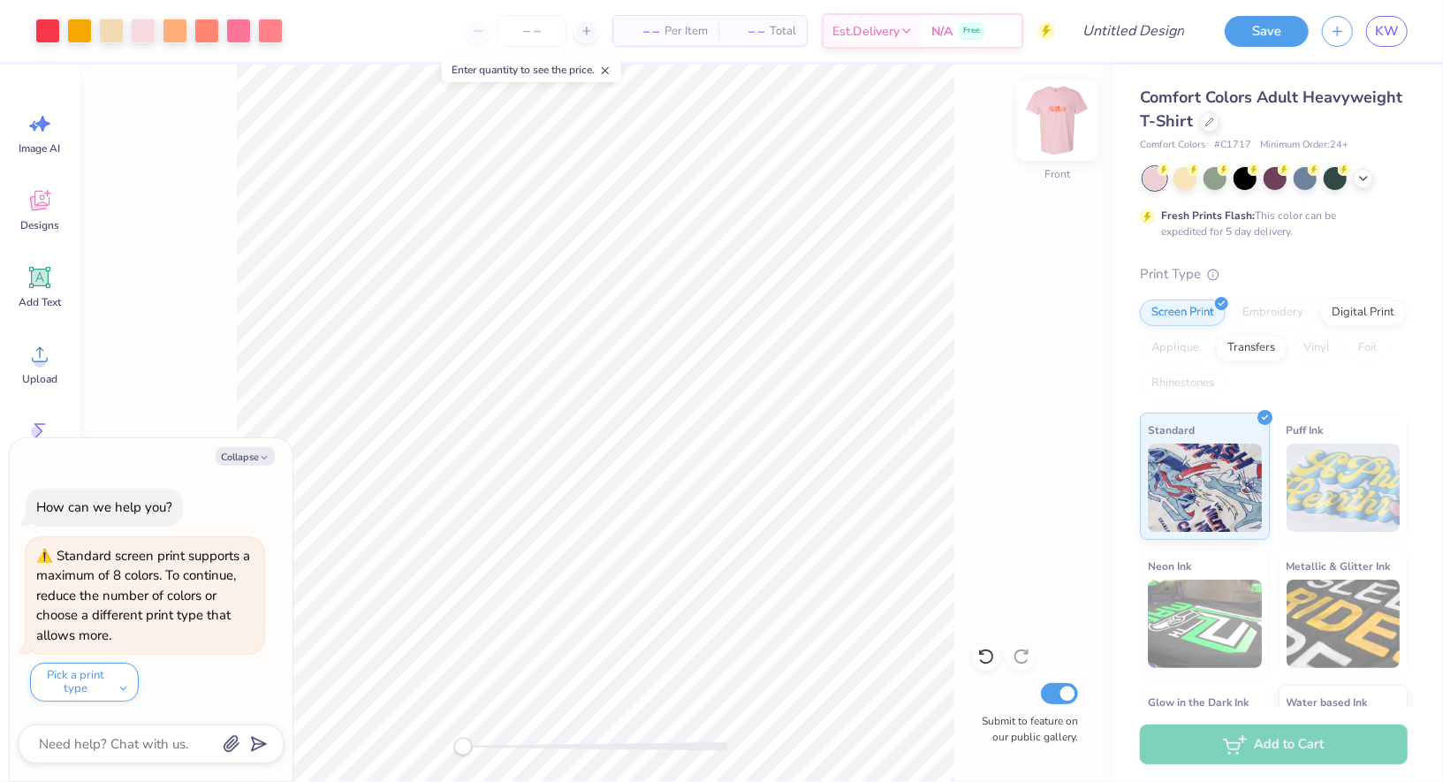
click at [1058, 114] on img at bounding box center [1057, 120] width 71 height 71
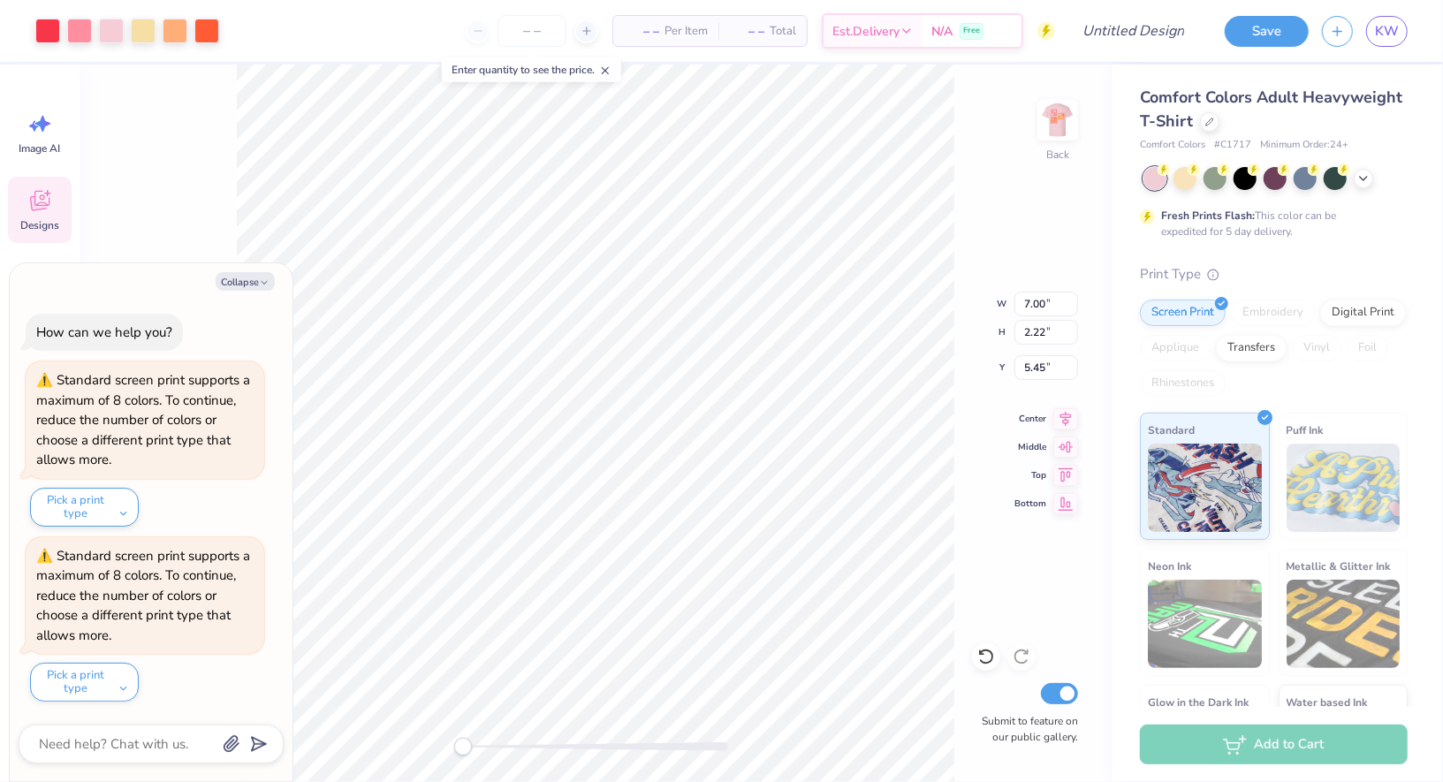
type textarea "x"
click at [534, 27] on input "number" at bounding box center [532, 31] width 69 height 32
type input "25"
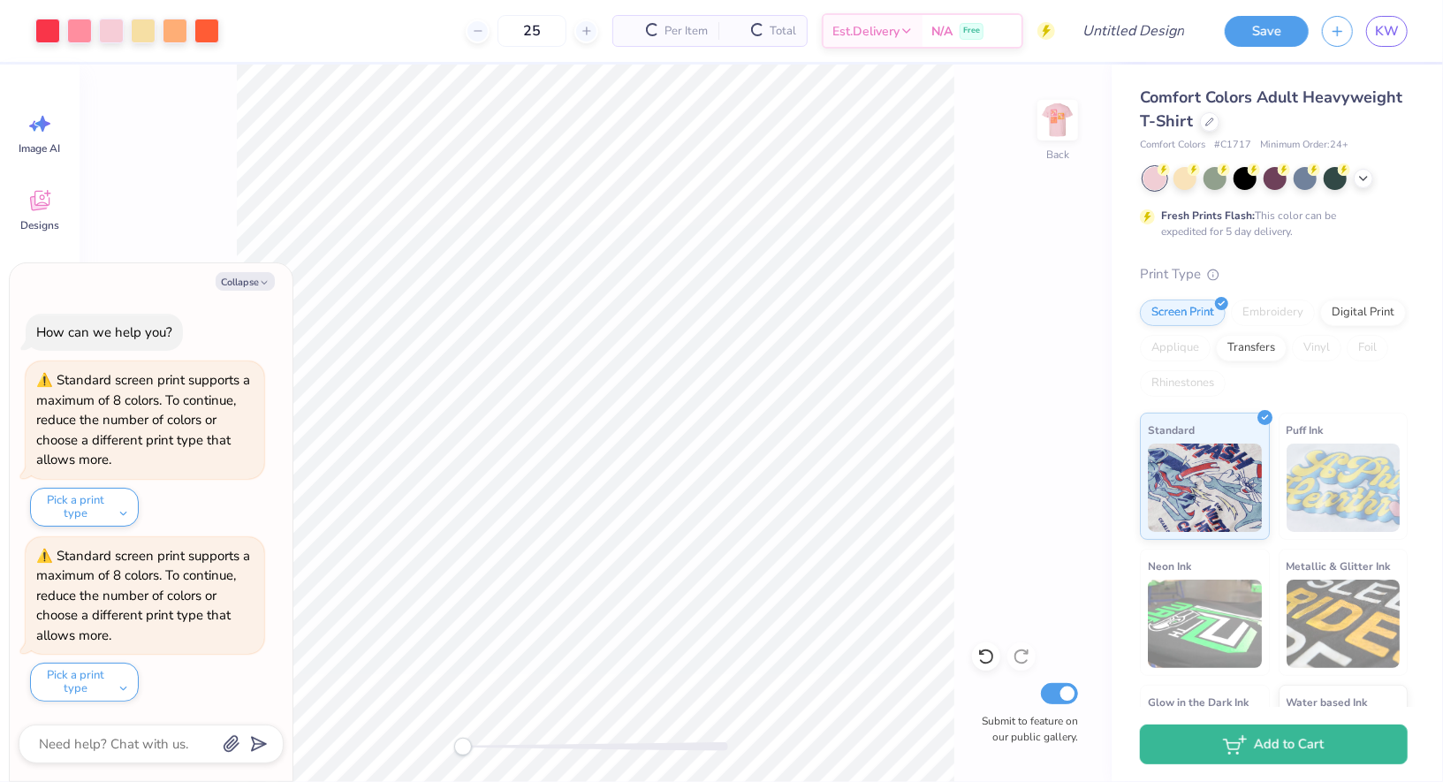
type textarea "x"
type input "25"
click at [143, 33] on div at bounding box center [143, 29] width 25 height 25
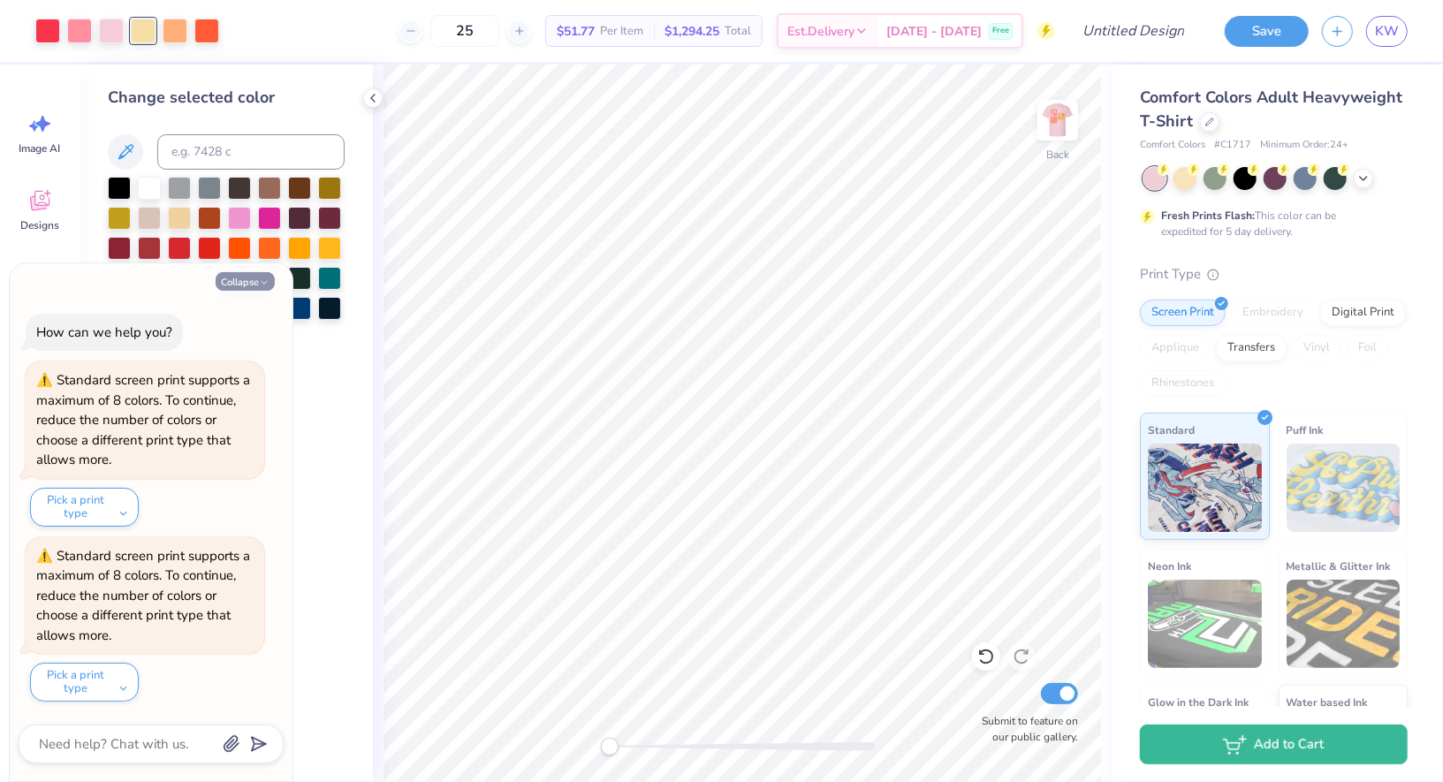
click at [247, 285] on button "Collapse" at bounding box center [245, 281] width 59 height 19
type textarea "x"
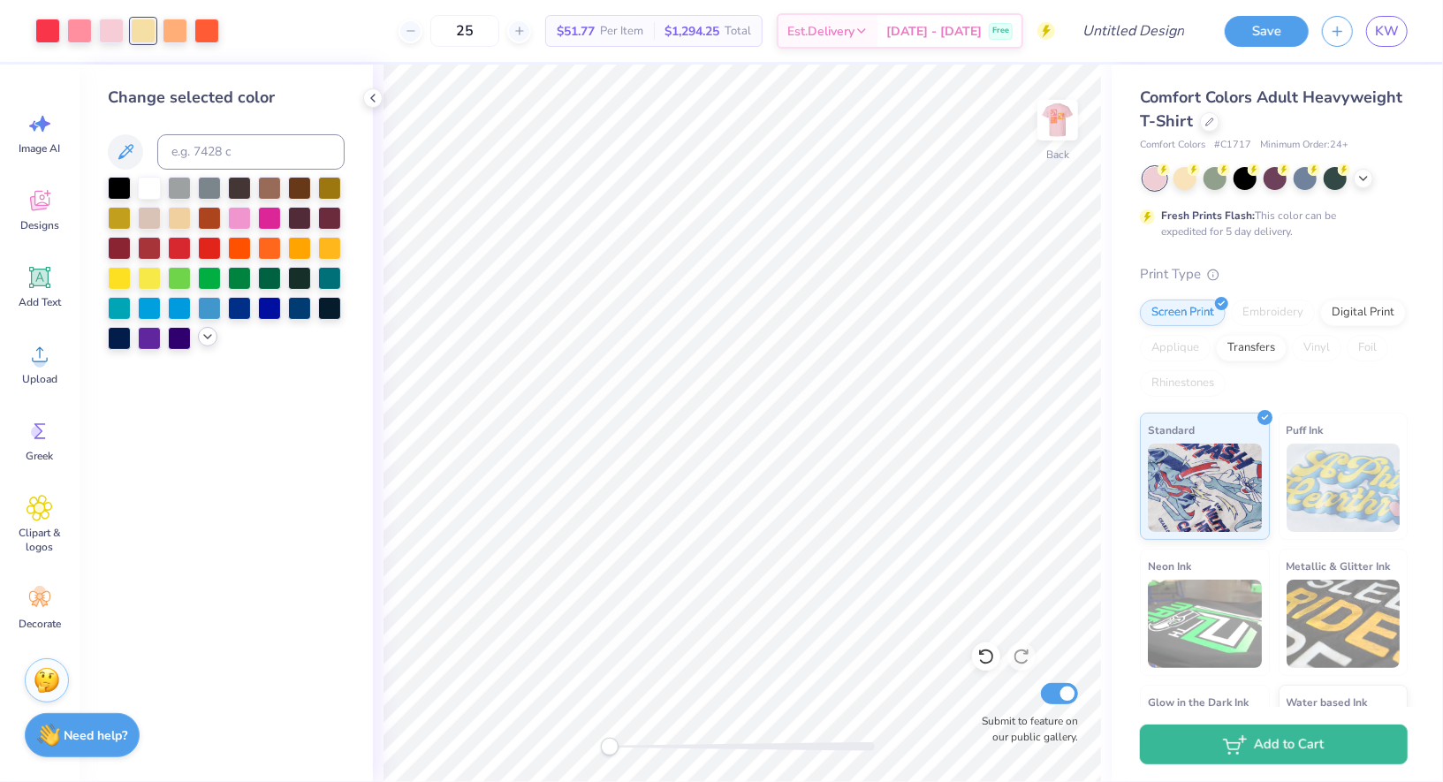
click at [210, 342] on icon at bounding box center [208, 337] width 14 height 14
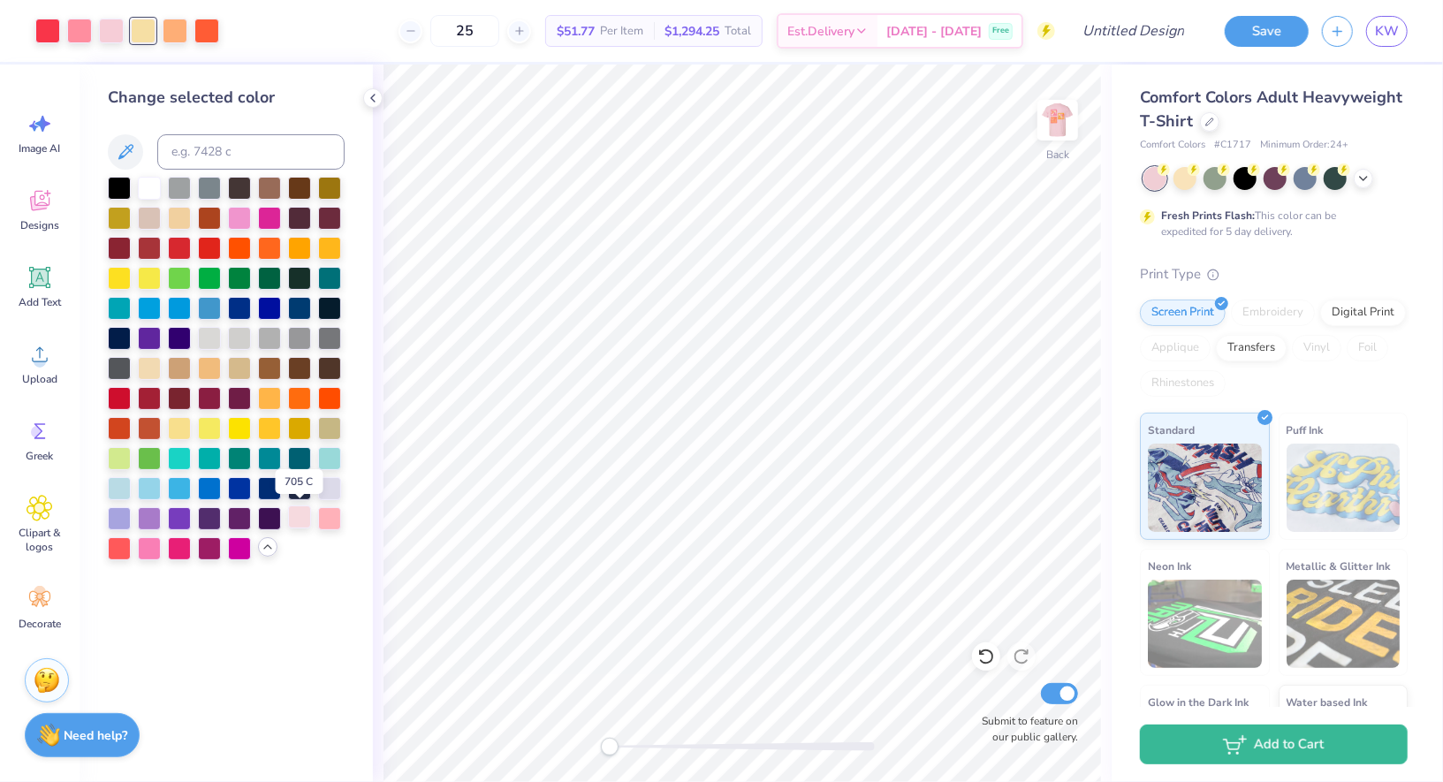
click at [304, 520] on div at bounding box center [299, 516] width 23 height 23
click at [179, 28] on div at bounding box center [175, 29] width 25 height 25
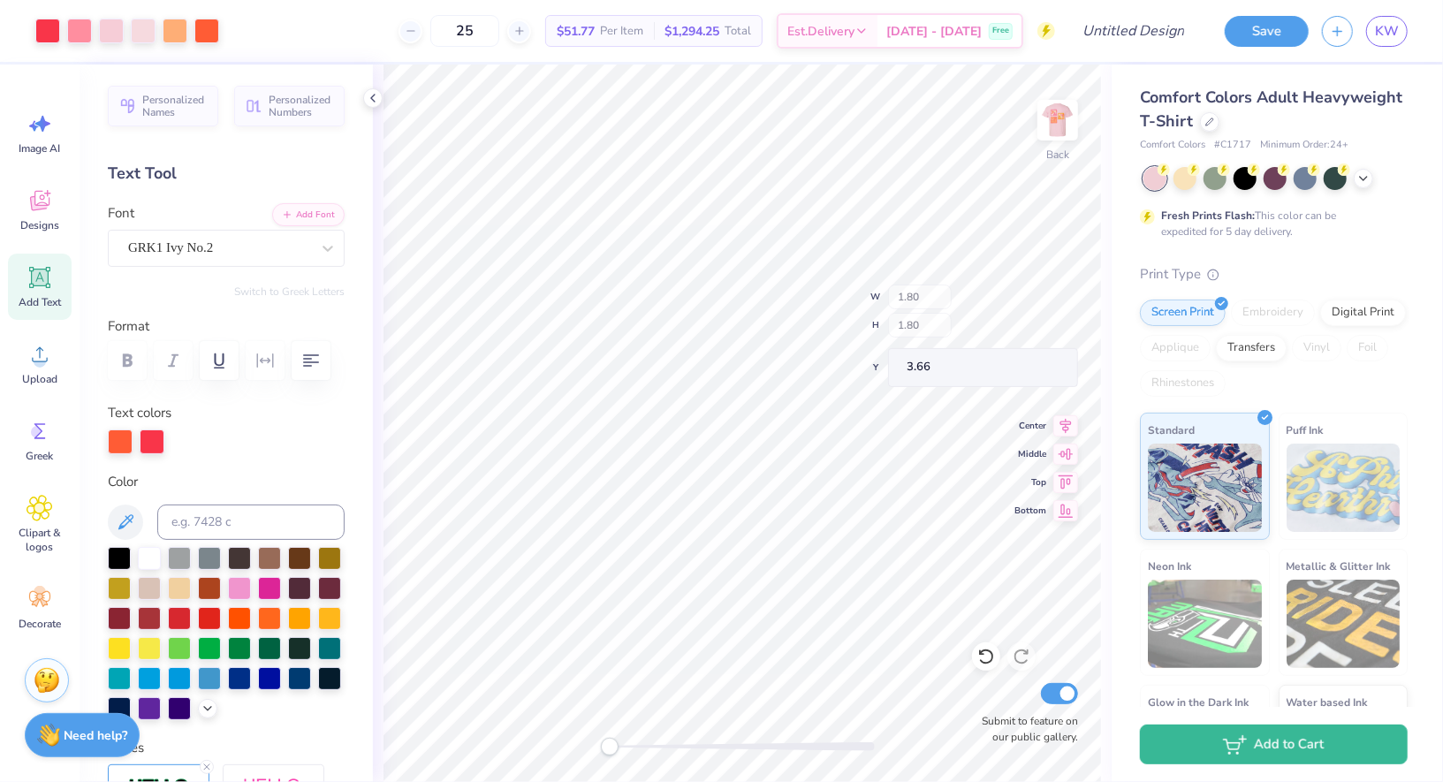
type input "1.80"
type input "3.66"
click at [202, 710] on icon at bounding box center [208, 707] width 14 height 14
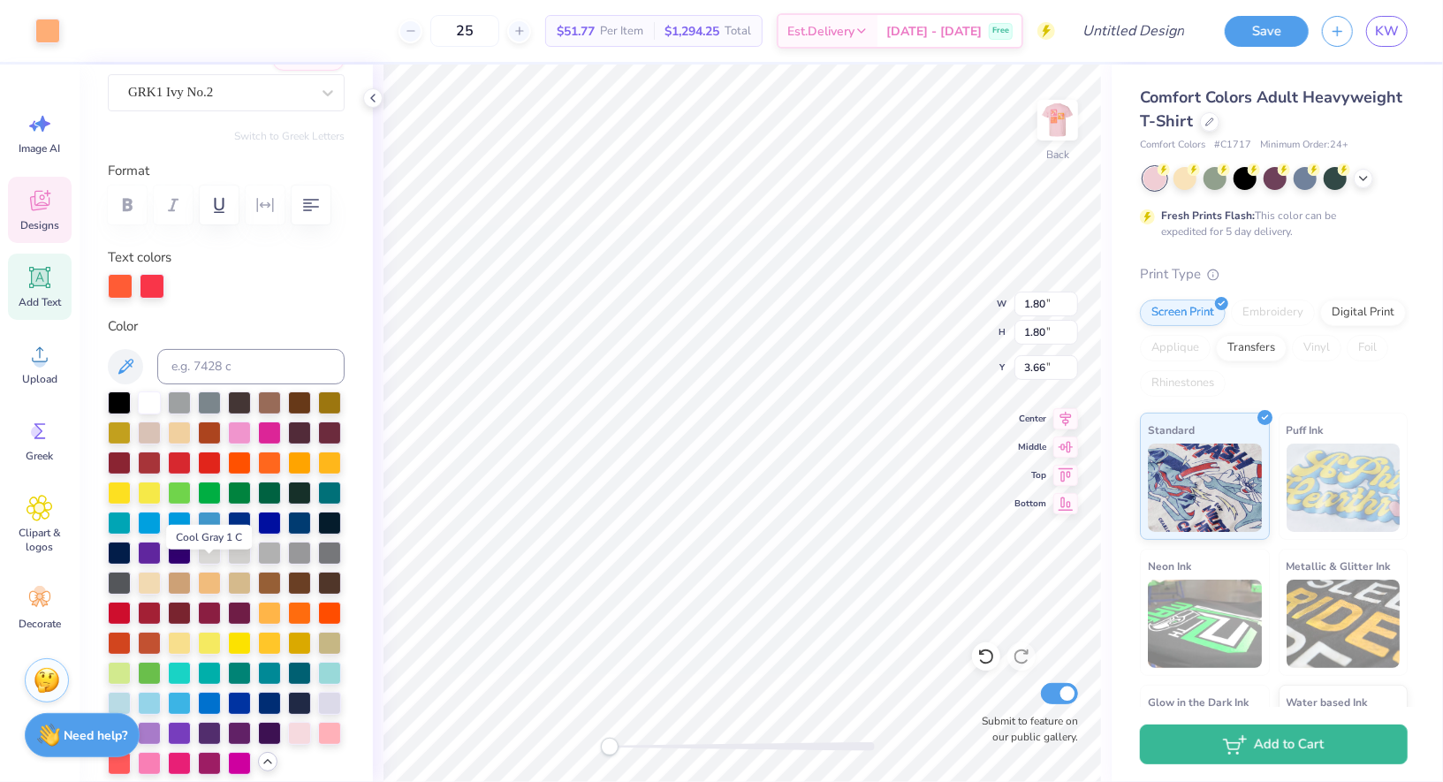
scroll to position [157, 0]
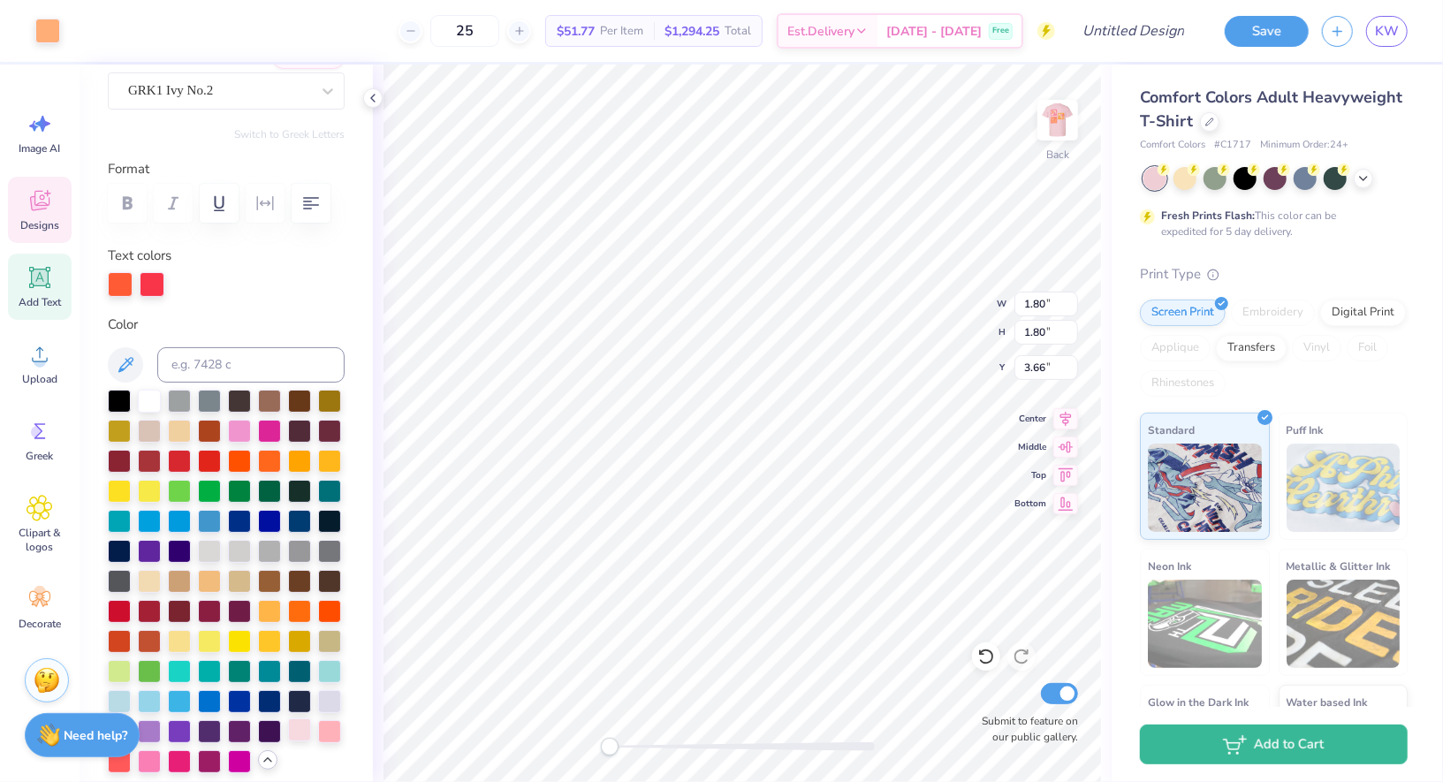
click at [298, 732] on div at bounding box center [299, 729] width 23 height 23
click at [379, 364] on div "Back W 1.80 1.80 " H 1.80 1.80 " Y 3.66 3.66 " Center Middle Top Bottom Submit …" at bounding box center [742, 424] width 739 height 718
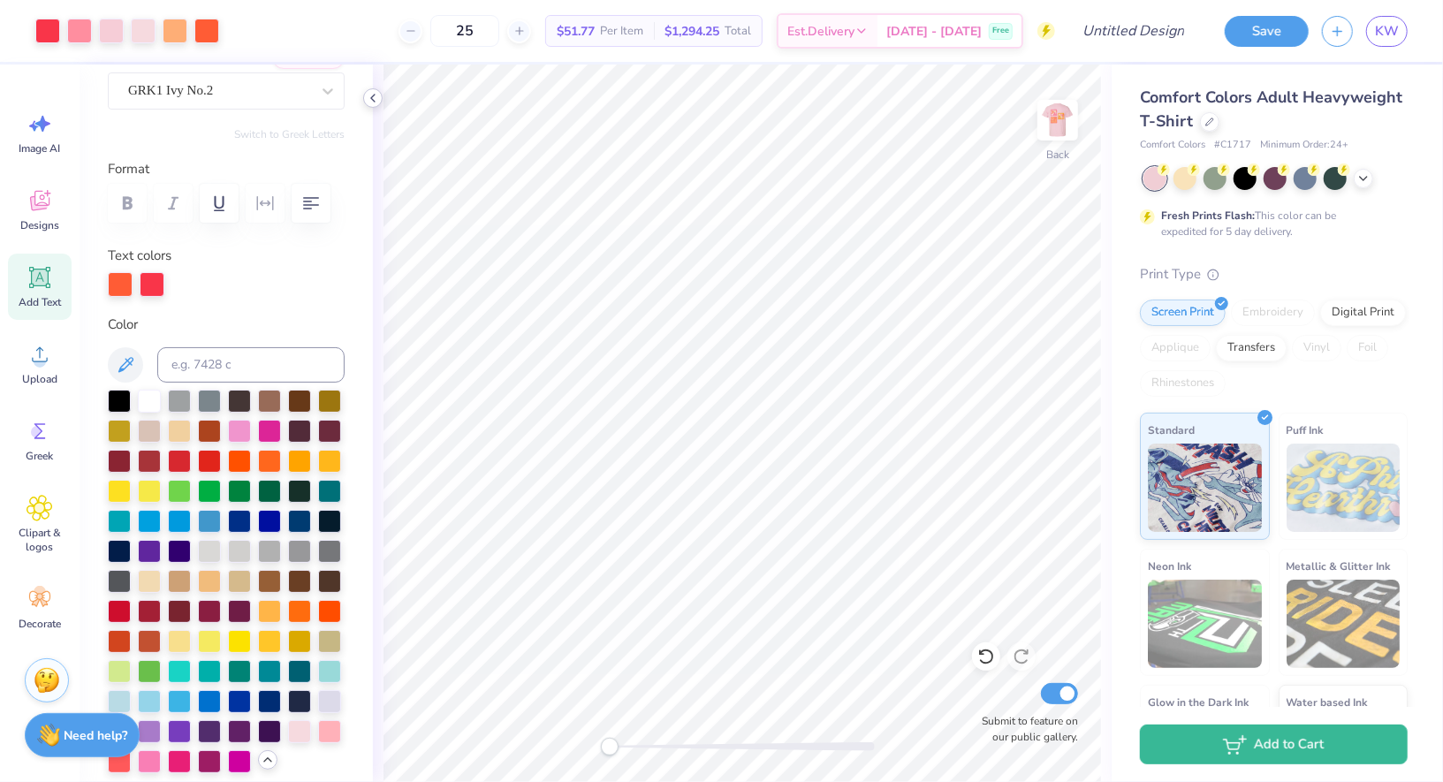
click at [374, 98] on icon at bounding box center [373, 98] width 14 height 14
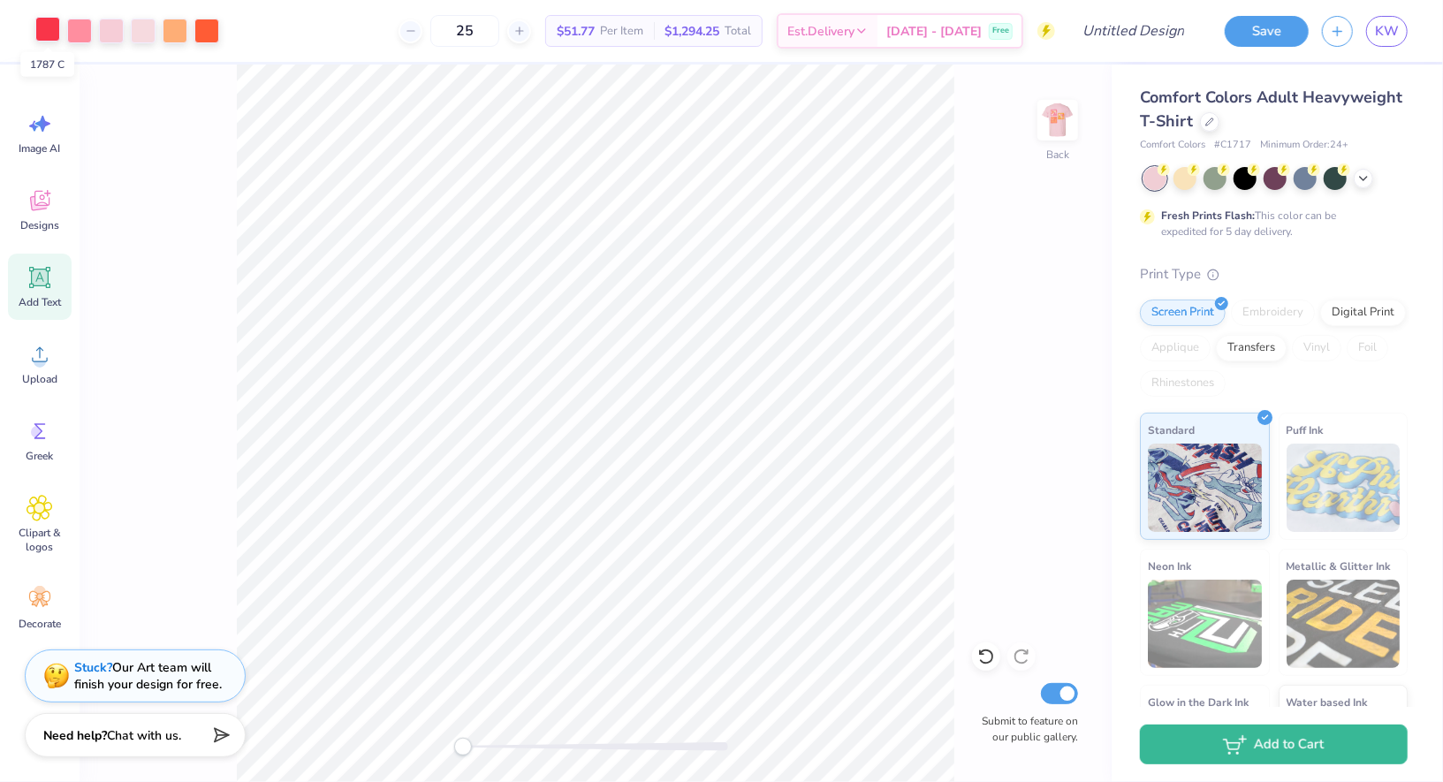
click at [45, 31] on div at bounding box center [47, 29] width 25 height 25
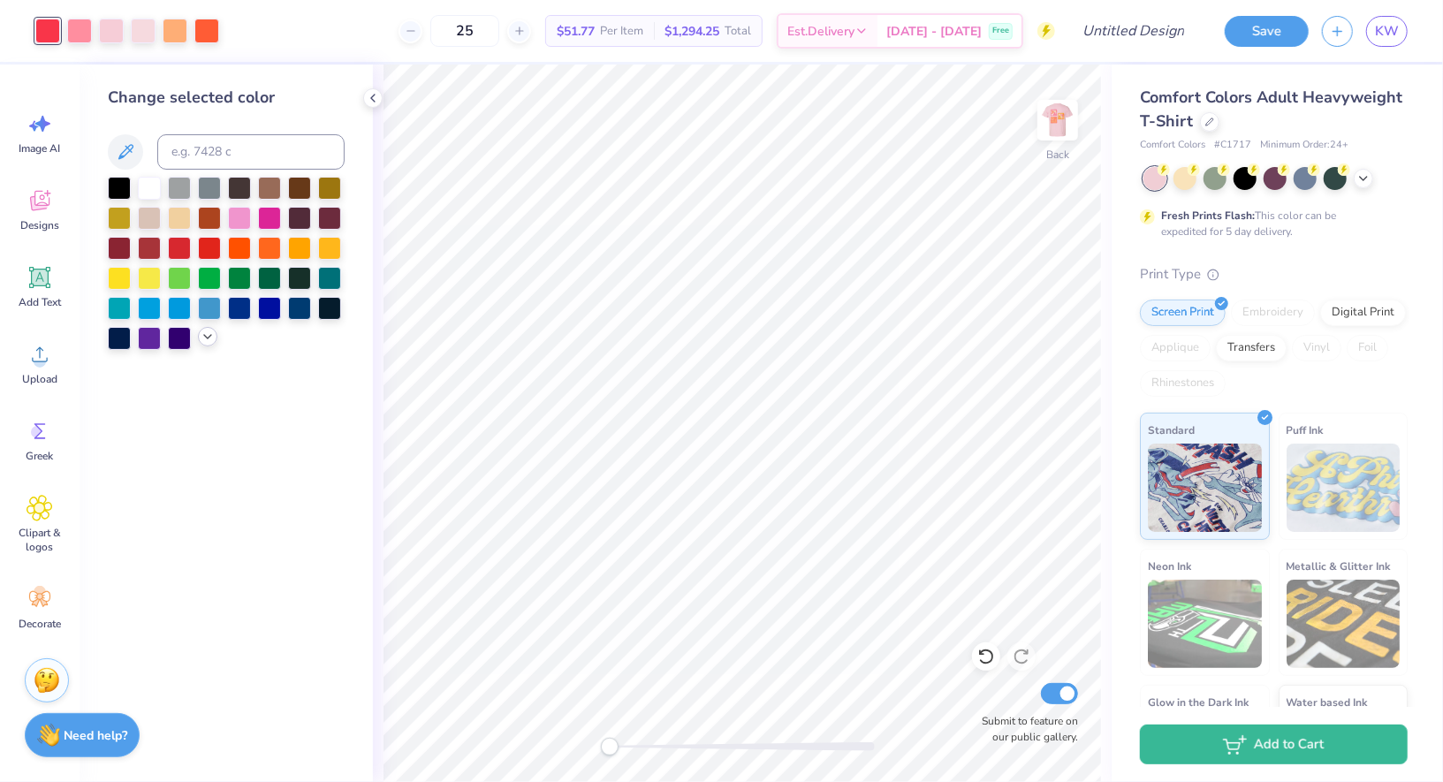
click at [203, 342] on icon at bounding box center [208, 337] width 14 height 14
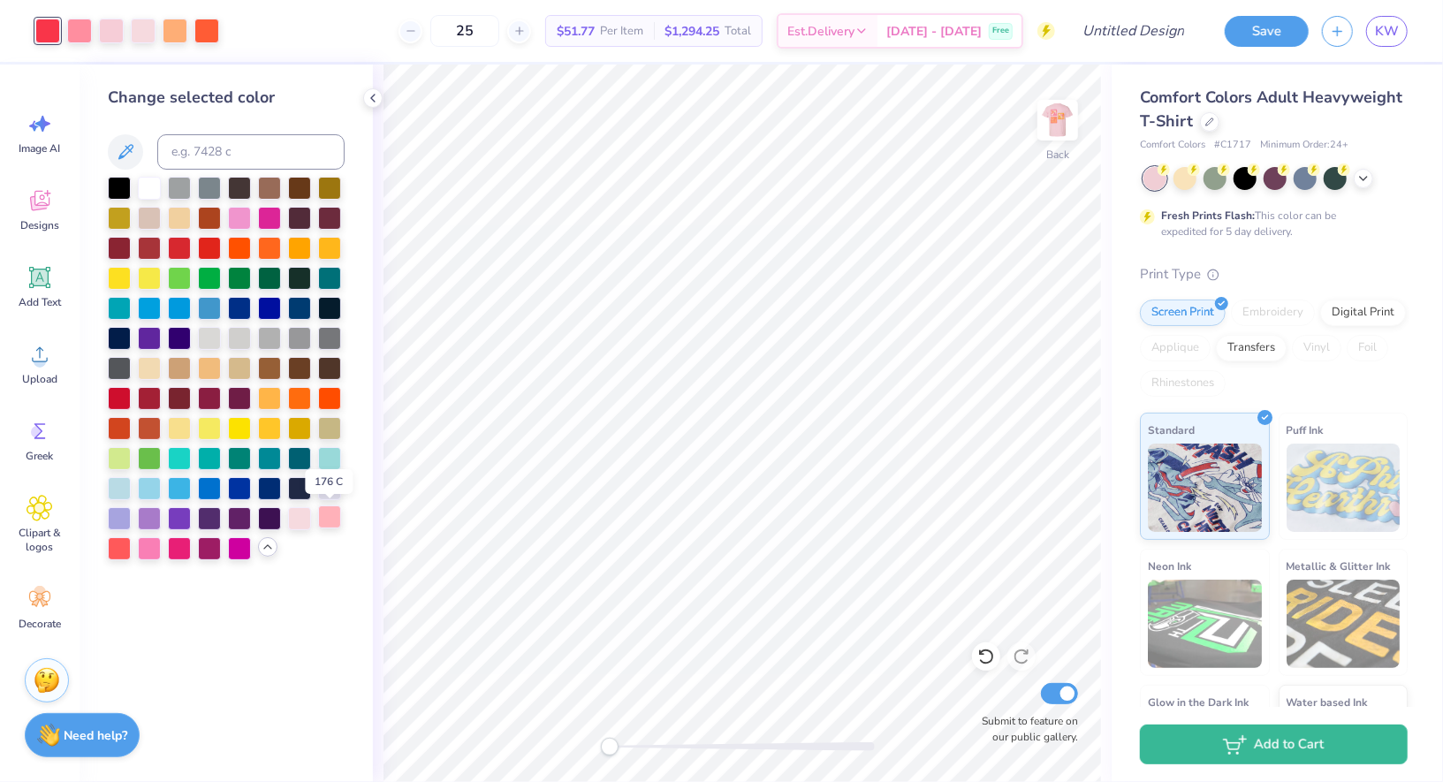
click at [329, 525] on div at bounding box center [329, 516] width 23 height 23
click at [326, 571] on div "Change selected color" at bounding box center [226, 424] width 293 height 718
click at [370, 102] on icon at bounding box center [373, 98] width 14 height 14
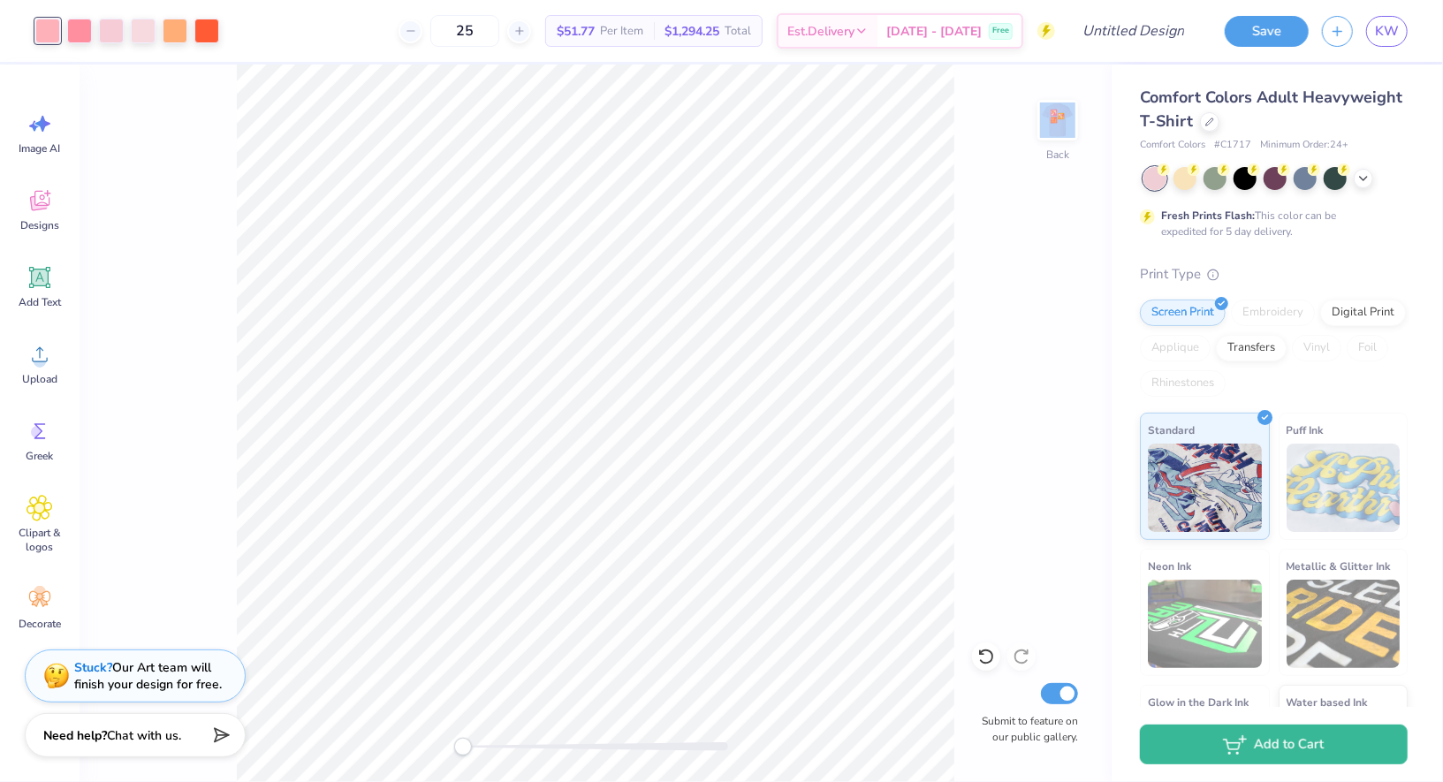
click at [370, 102] on div "Back Submit to feature on our public gallery." at bounding box center [596, 424] width 1032 height 718
click at [146, 35] on div at bounding box center [143, 29] width 25 height 25
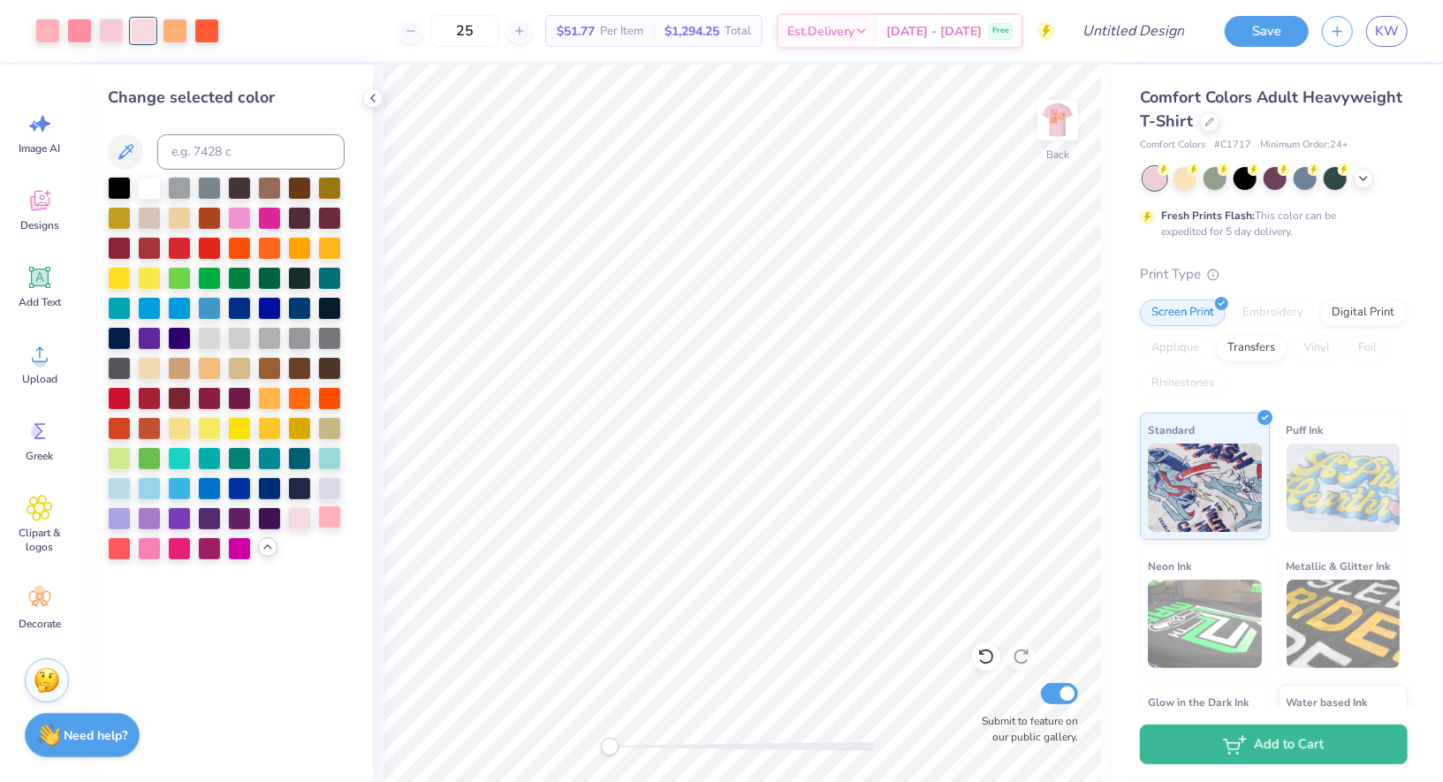
click at [331, 519] on div at bounding box center [329, 516] width 23 height 23
click at [300, 519] on div at bounding box center [299, 516] width 23 height 23
click at [121, 29] on div at bounding box center [111, 29] width 25 height 25
click at [300, 513] on div at bounding box center [299, 516] width 23 height 23
click at [83, 34] on div at bounding box center [79, 29] width 25 height 25
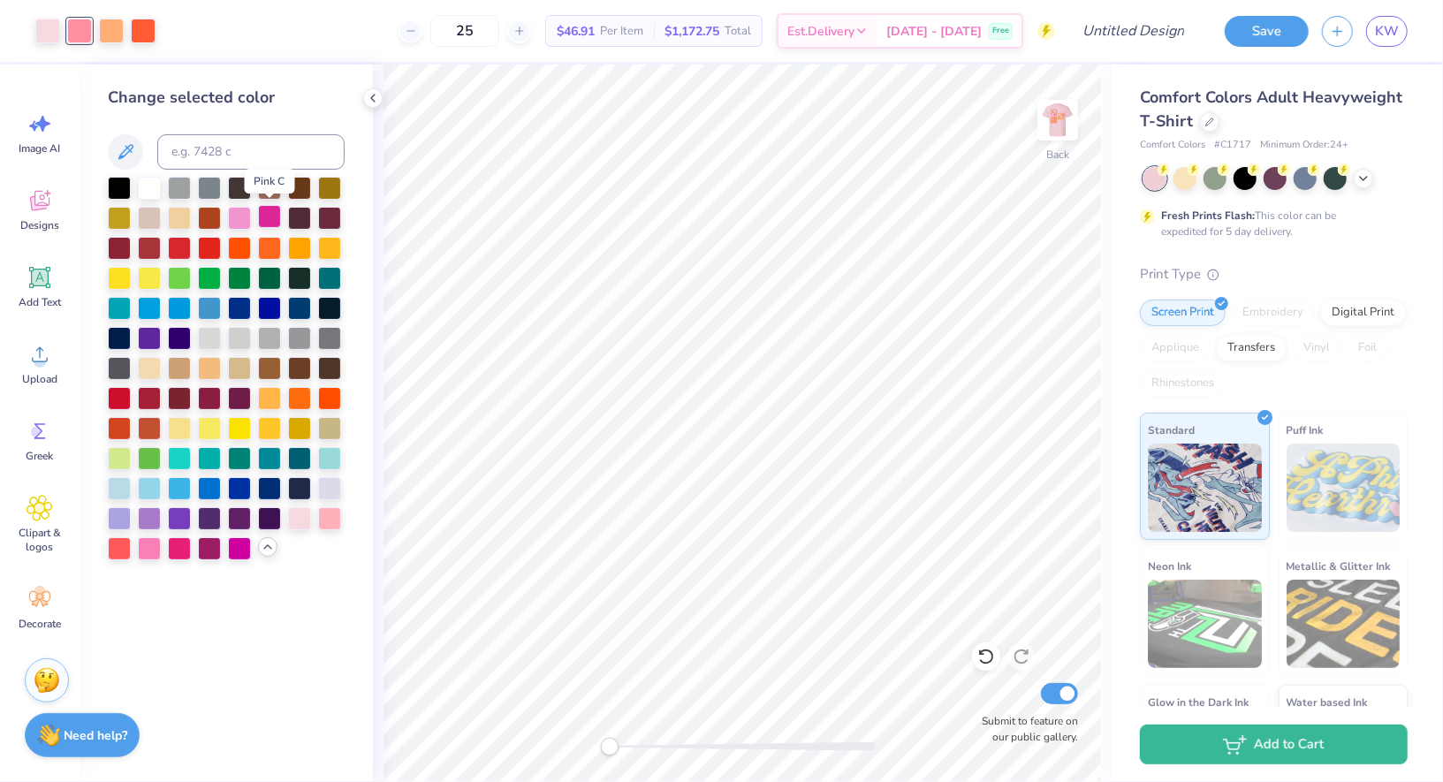
click at [270, 217] on div at bounding box center [269, 216] width 23 height 23
click at [337, 519] on div at bounding box center [329, 516] width 23 height 23
click at [374, 97] on icon at bounding box center [373, 98] width 14 height 14
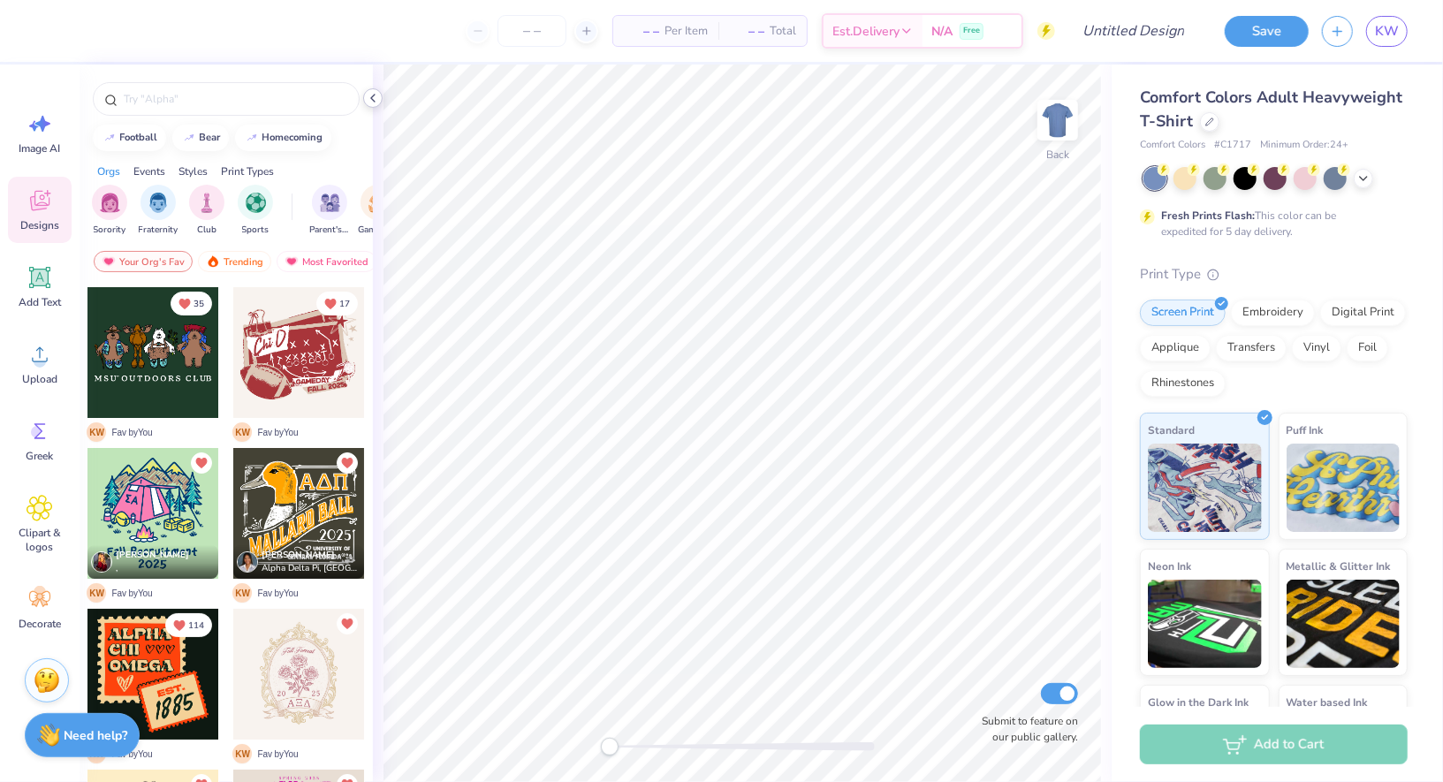
click at [374, 97] on icon at bounding box center [373, 98] width 14 height 14
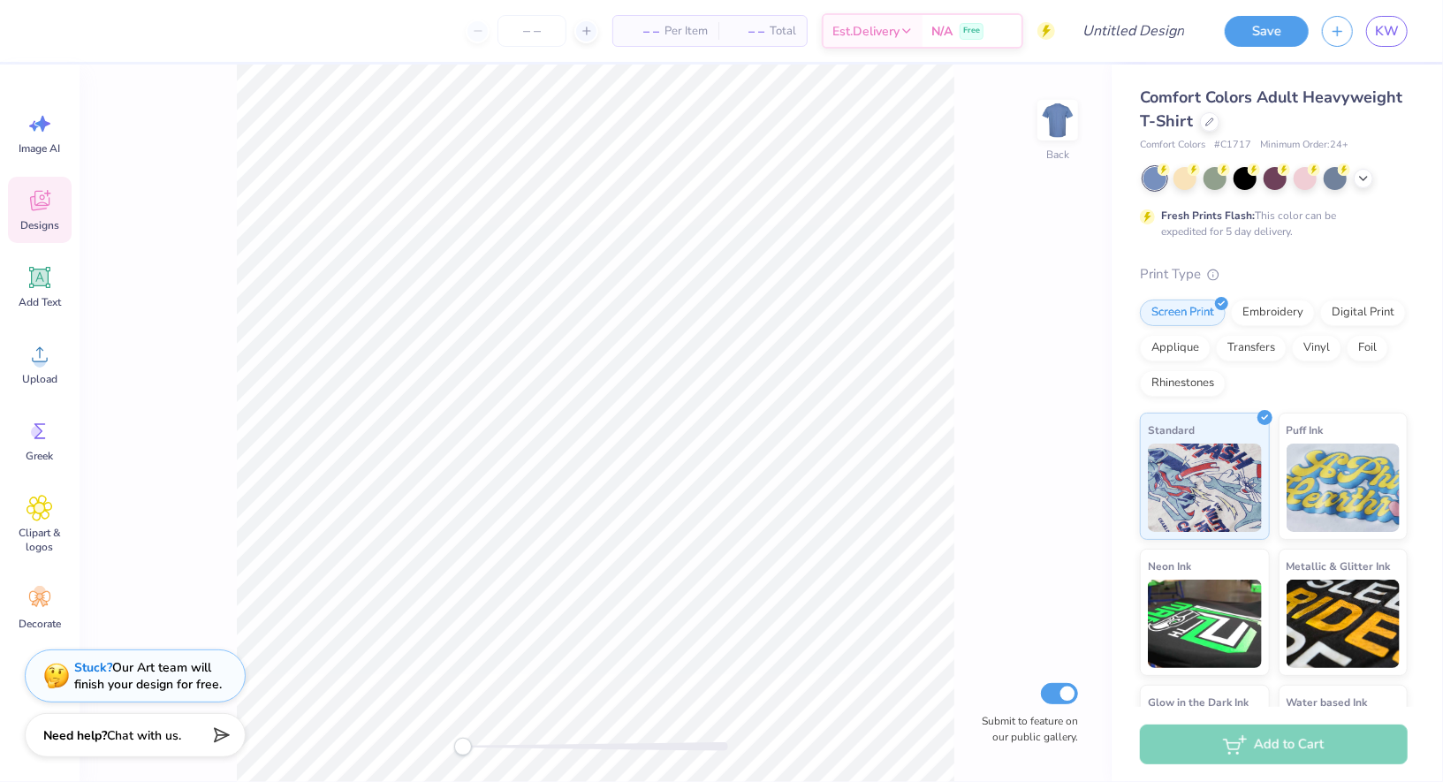
click at [52, 194] on icon at bounding box center [40, 200] width 27 height 27
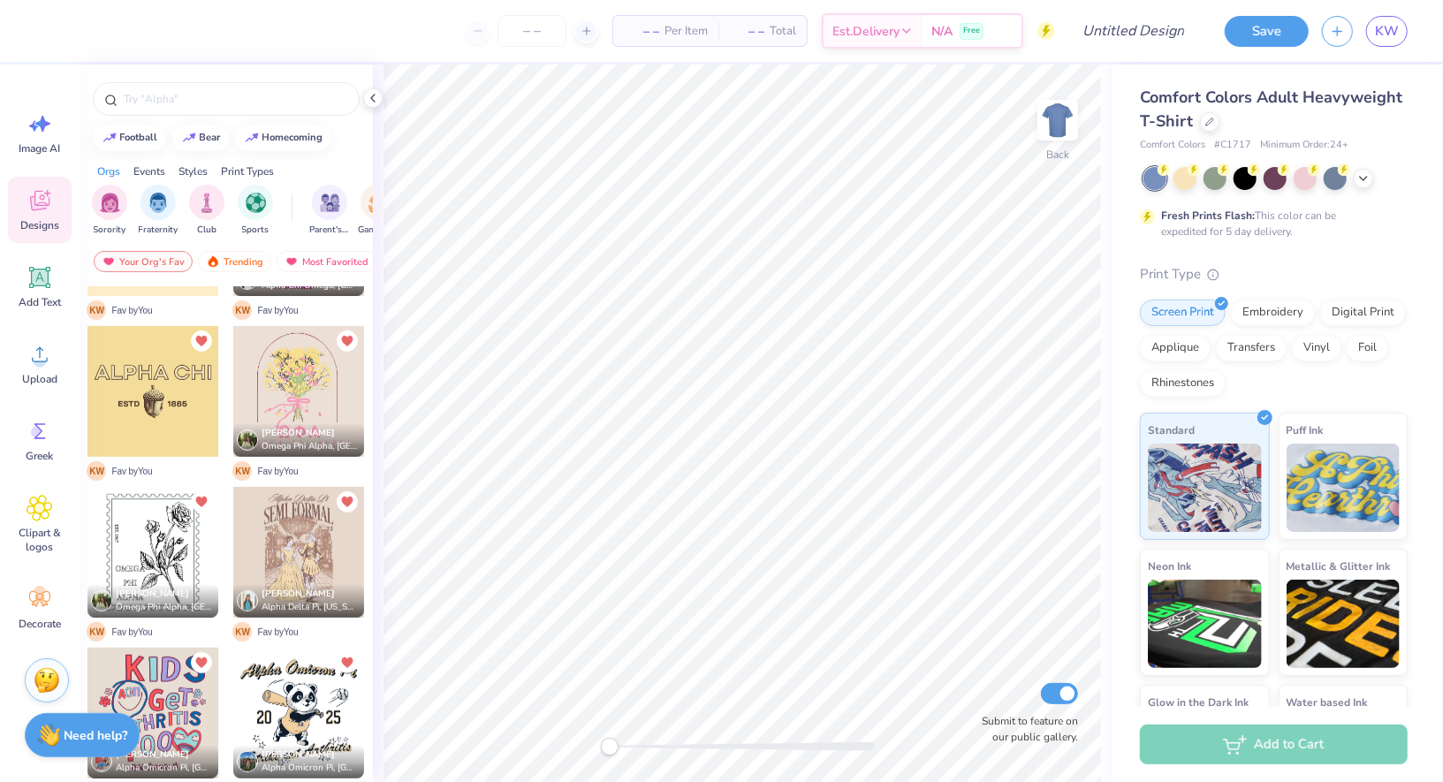
scroll to position [647, 0]
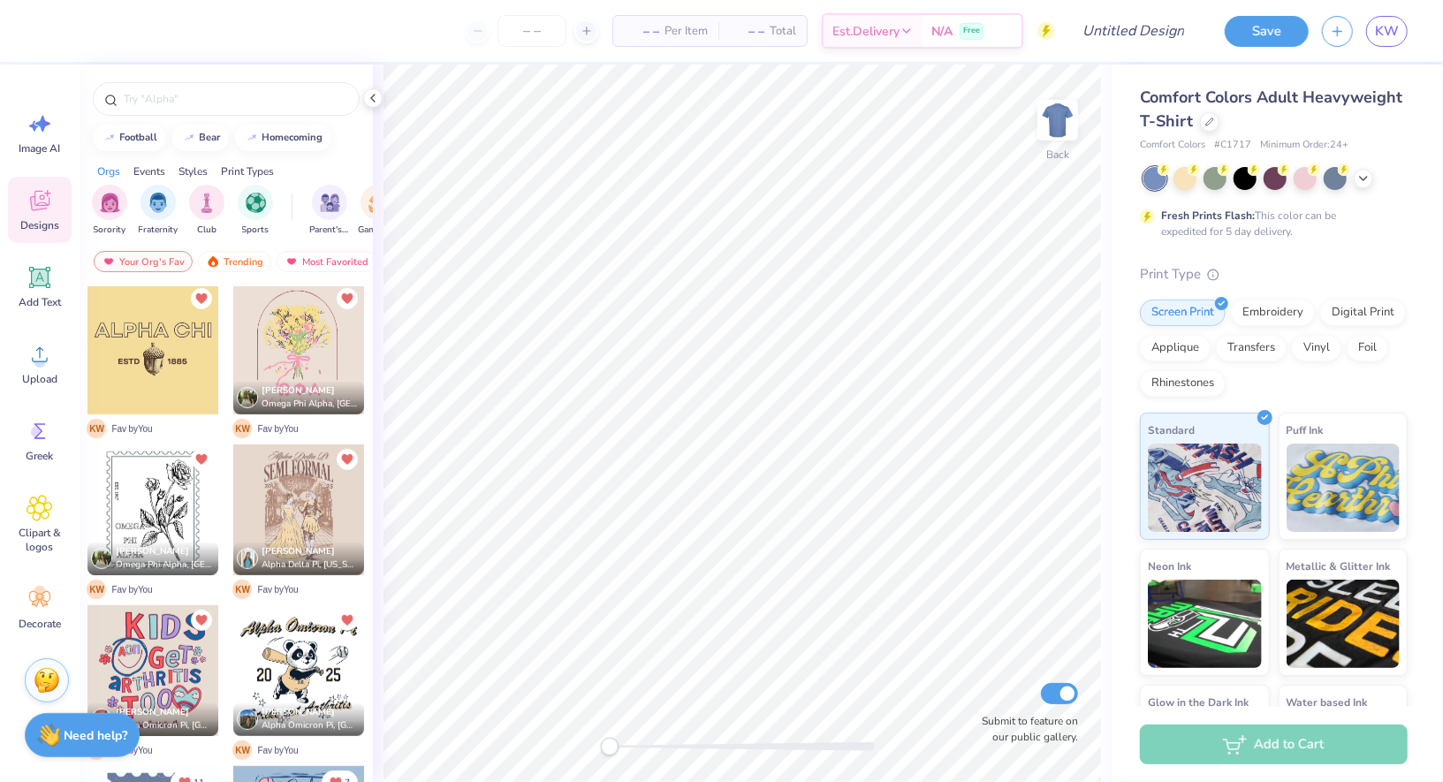
click at [1412, 42] on div "Save KW" at bounding box center [1328, 31] width 232 height 62
click at [1401, 36] on link "KW" at bounding box center [1387, 31] width 42 height 31
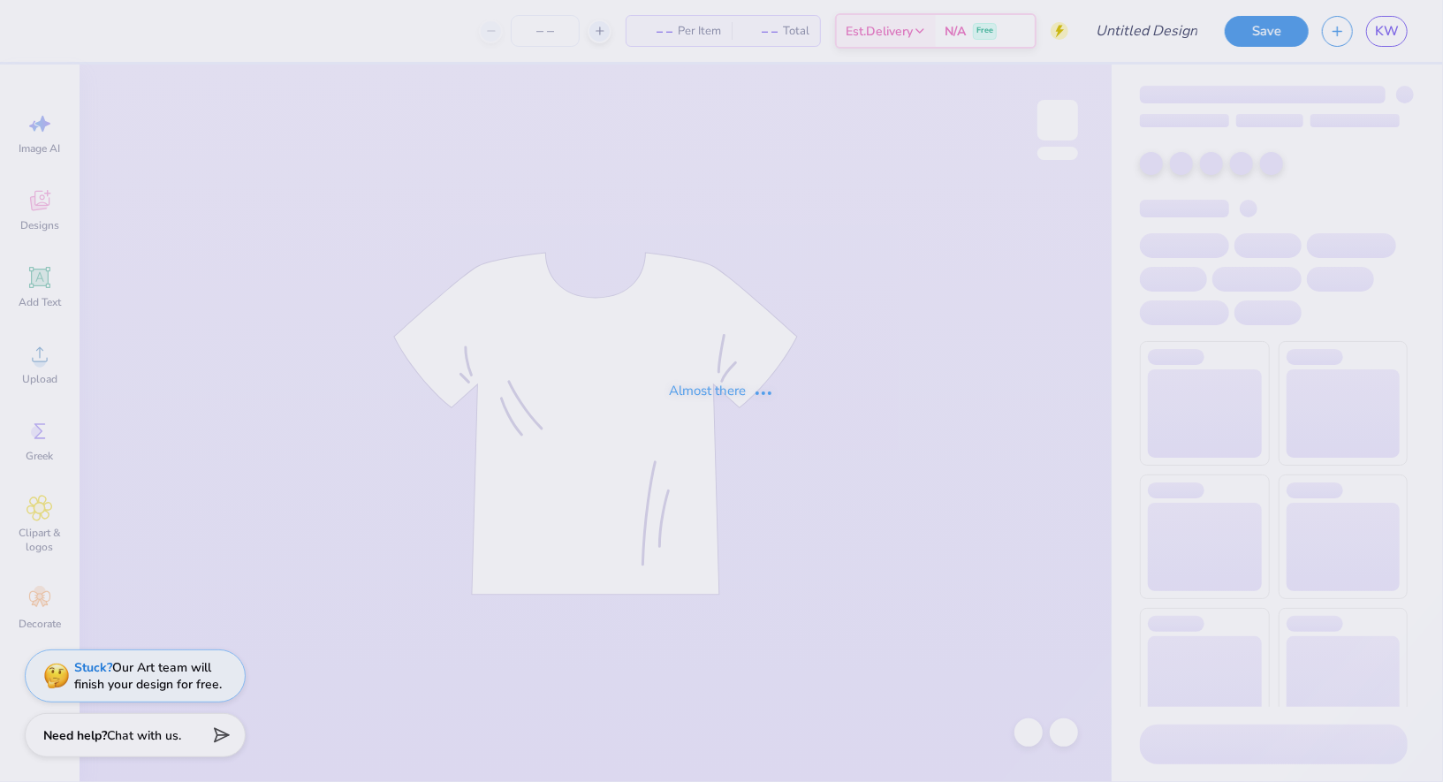
type input "AOII sisterhood retreat shirt"
type input "12"
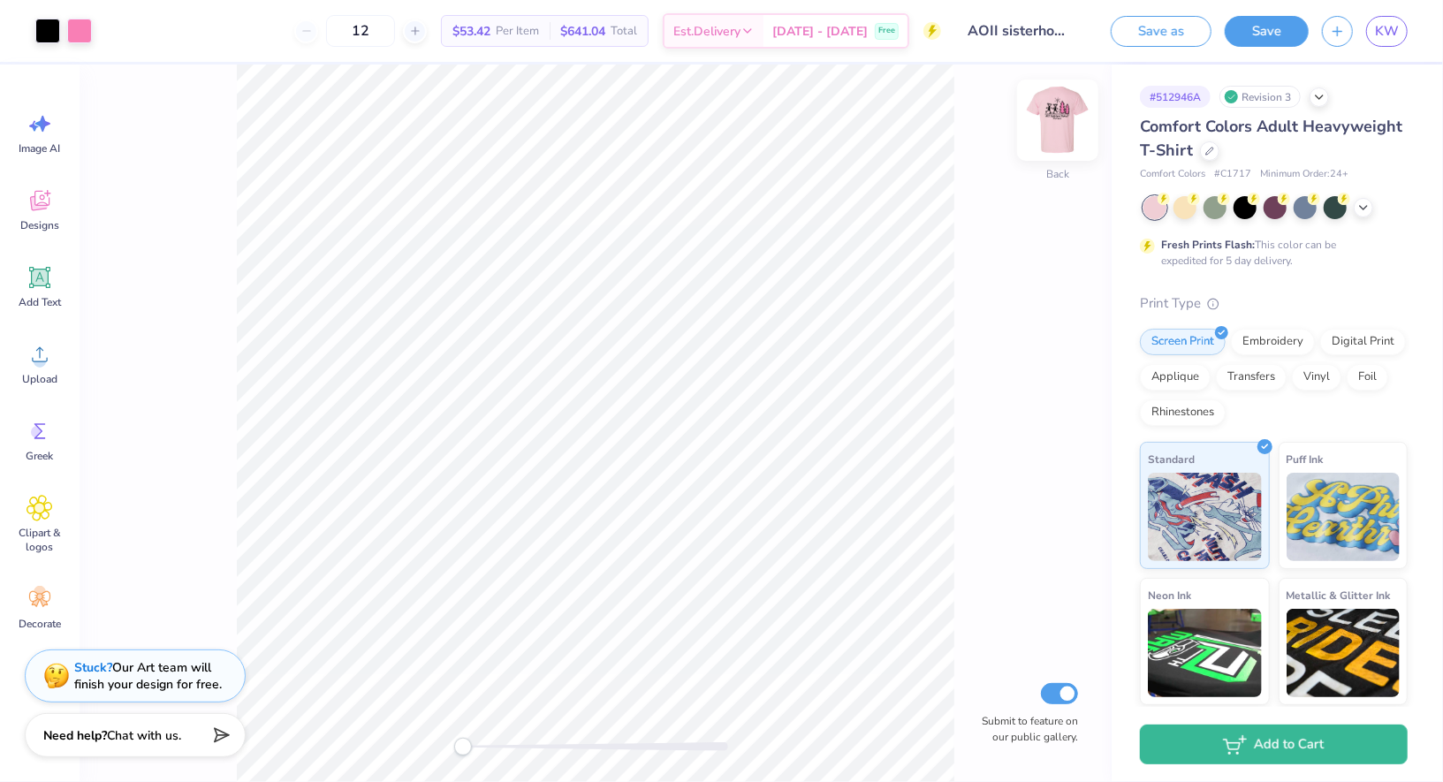
click at [1056, 117] on img at bounding box center [1057, 120] width 71 height 71
type input "4.32"
click at [1058, 111] on img at bounding box center [1057, 120] width 71 height 71
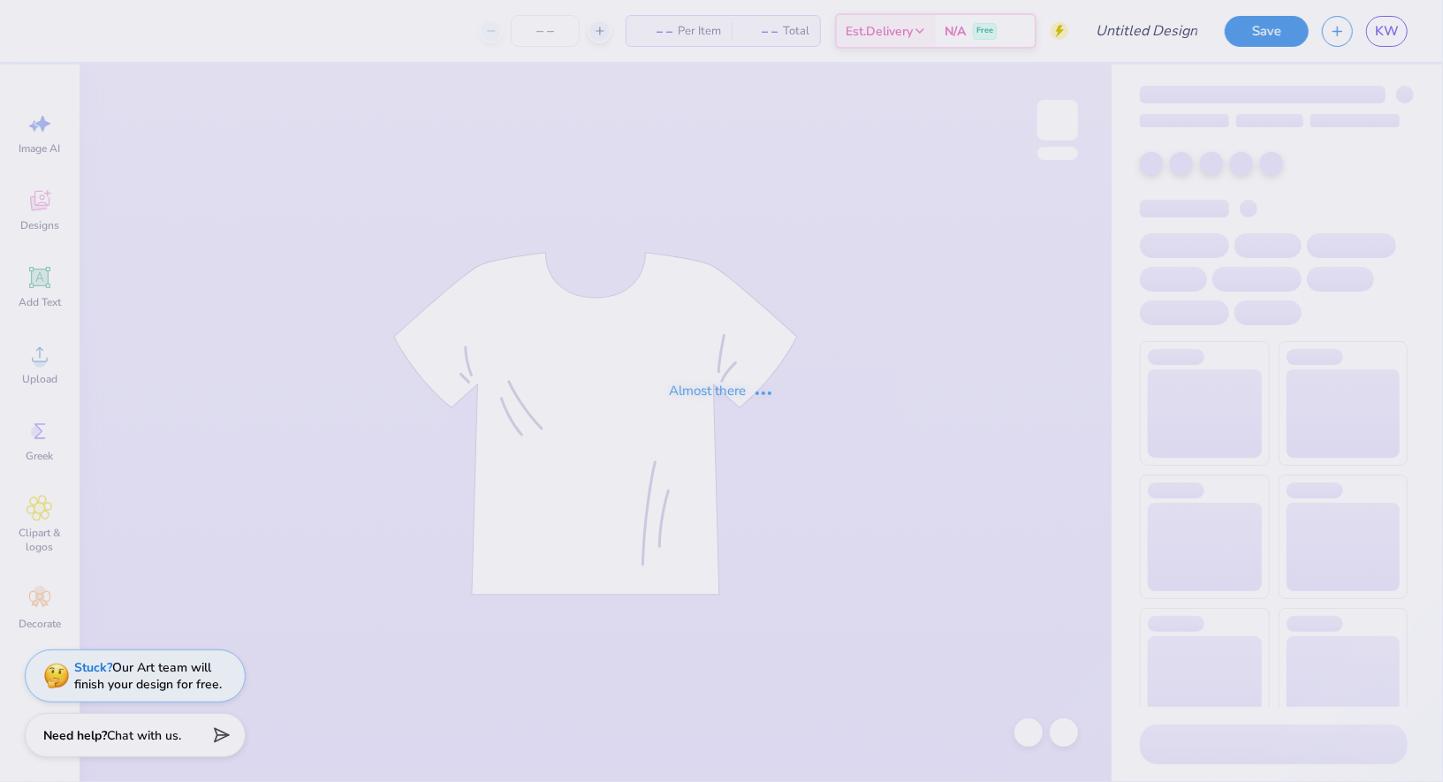
type input "big little reveal 2025"
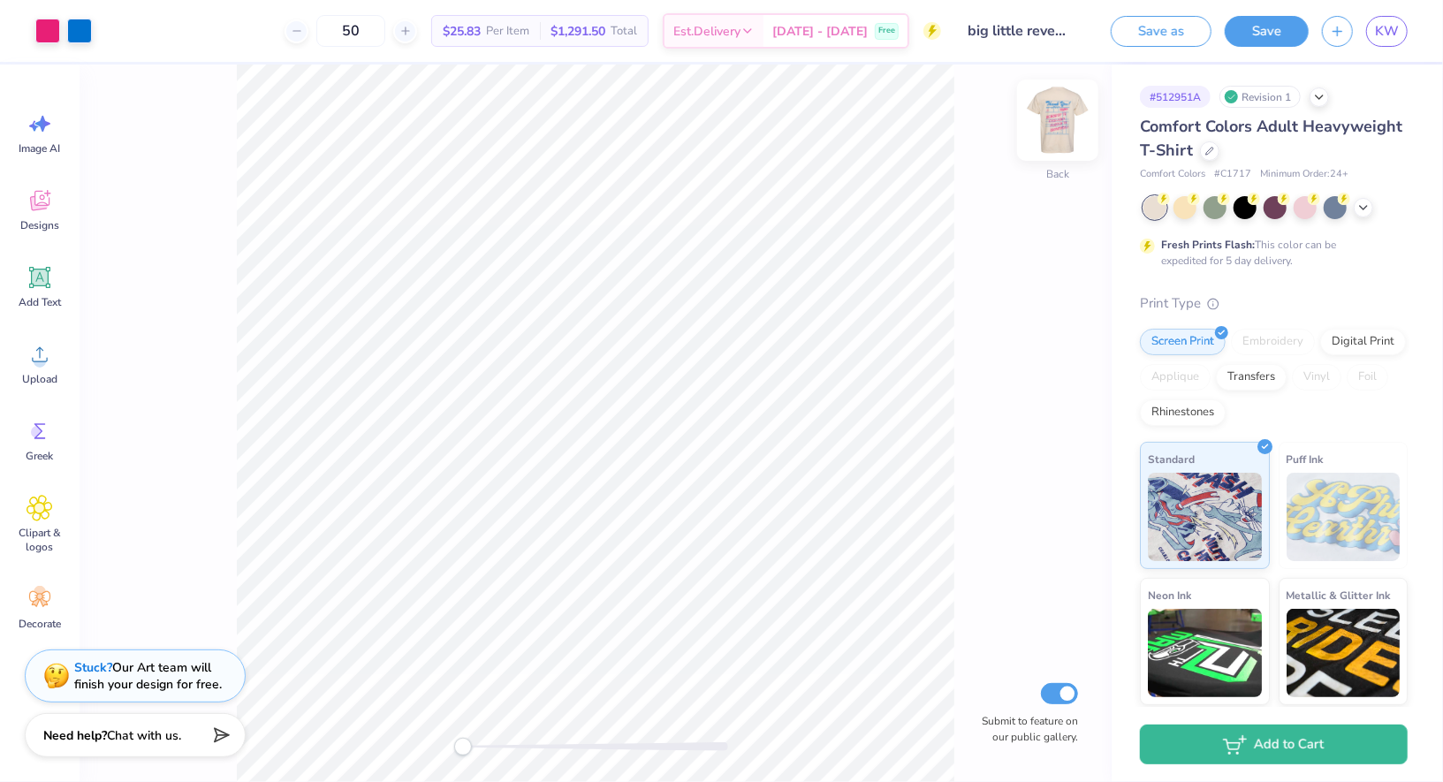
click at [1064, 133] on img at bounding box center [1057, 120] width 71 height 71
click at [1291, 30] on button "Save" at bounding box center [1267, 28] width 84 height 31
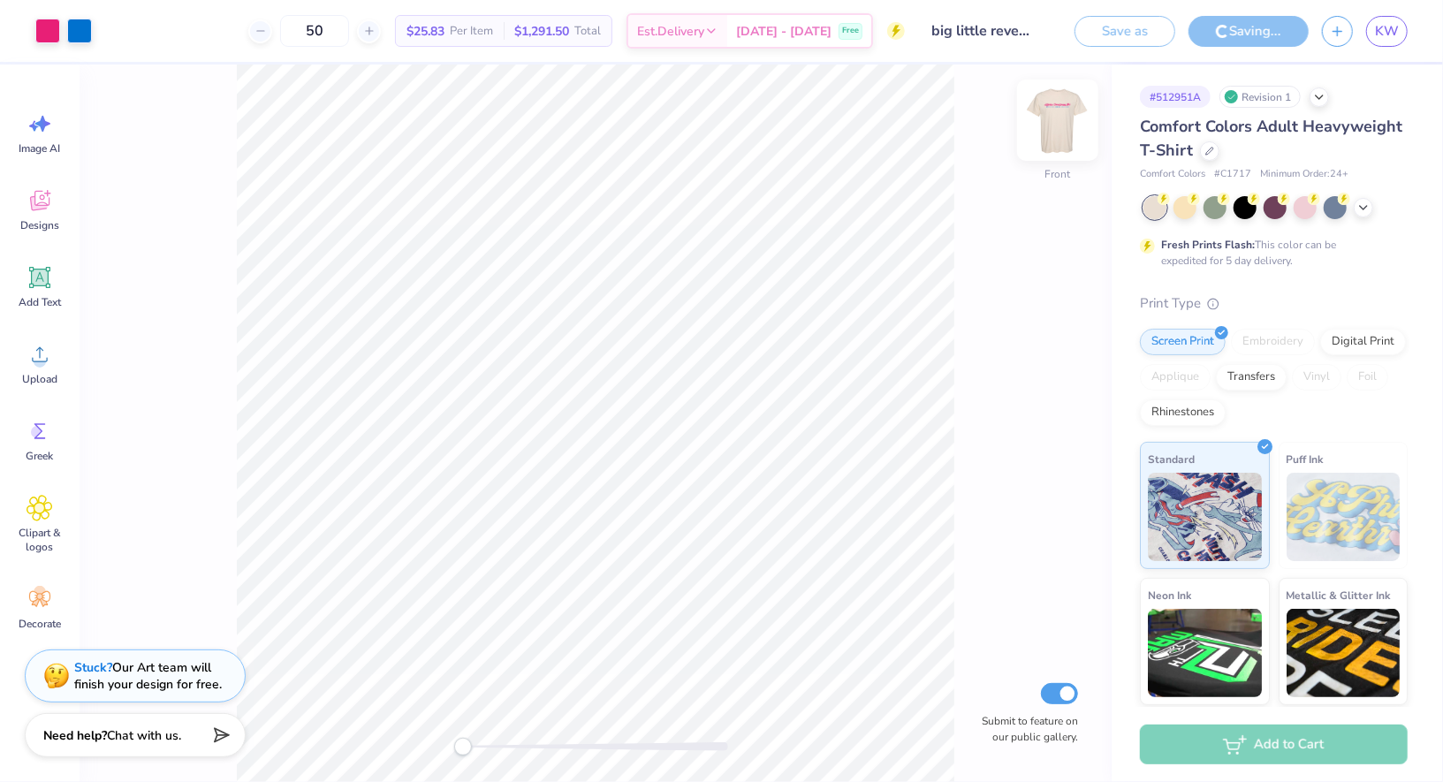
click at [1044, 126] on img at bounding box center [1057, 120] width 71 height 71
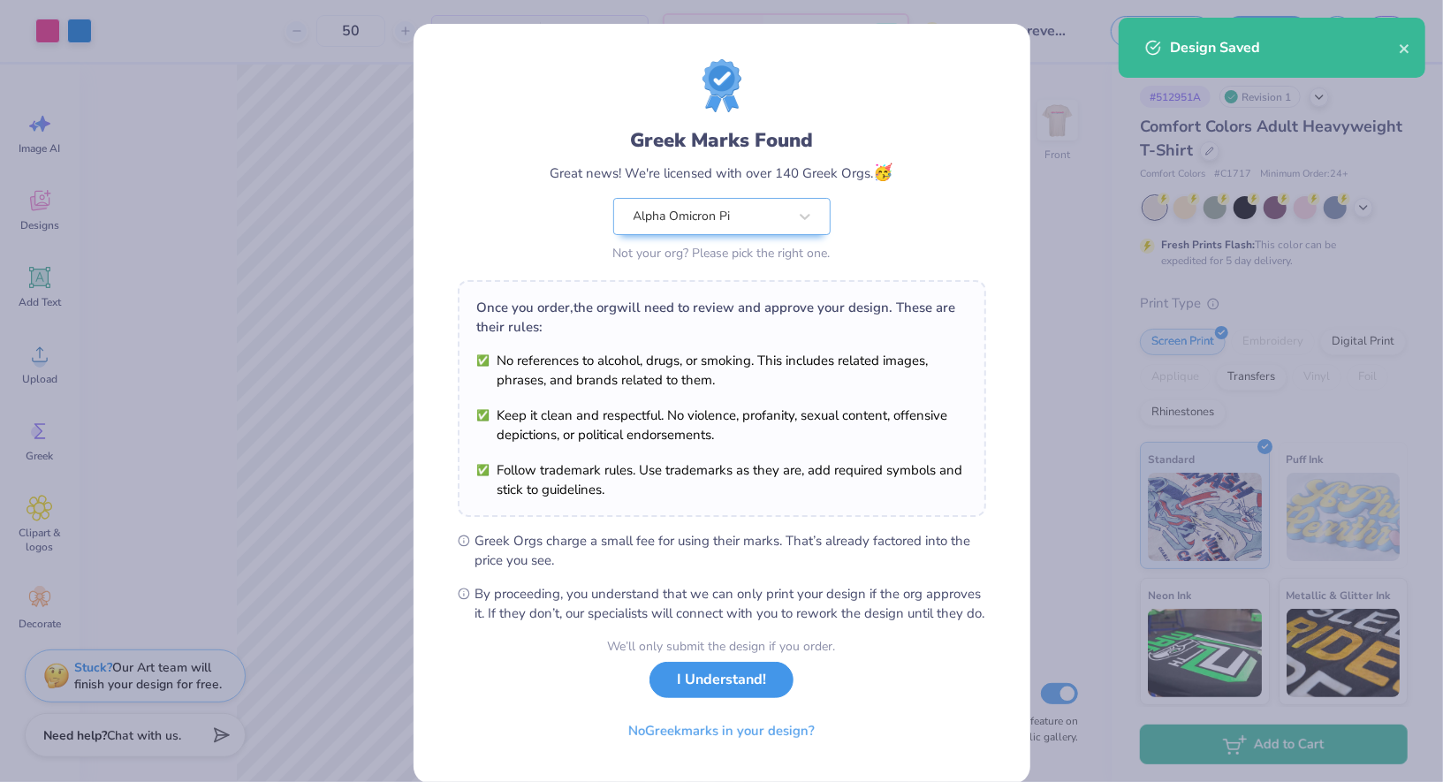
click at [746, 685] on button "I Understand!" at bounding box center [721, 680] width 144 height 36
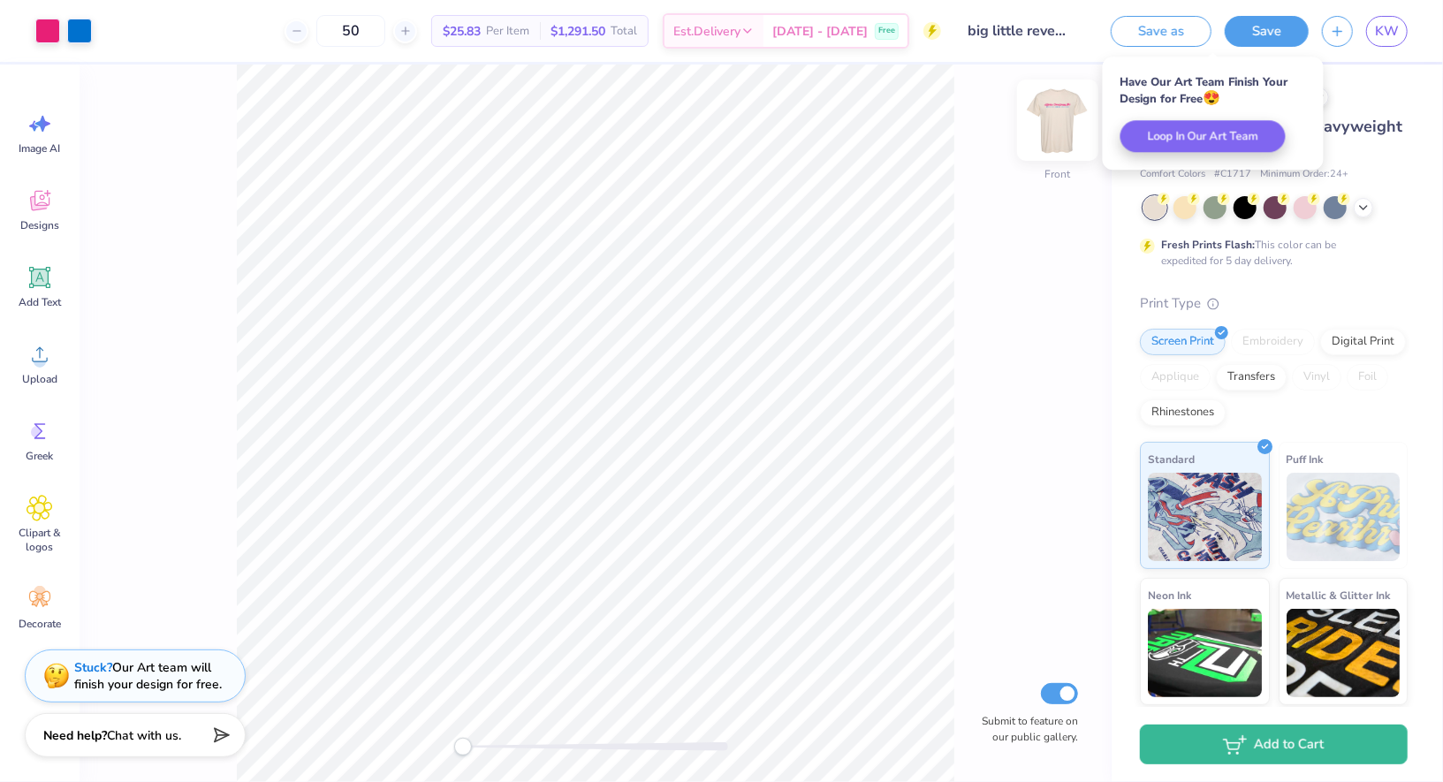
click at [1039, 114] on img at bounding box center [1057, 120] width 71 height 71
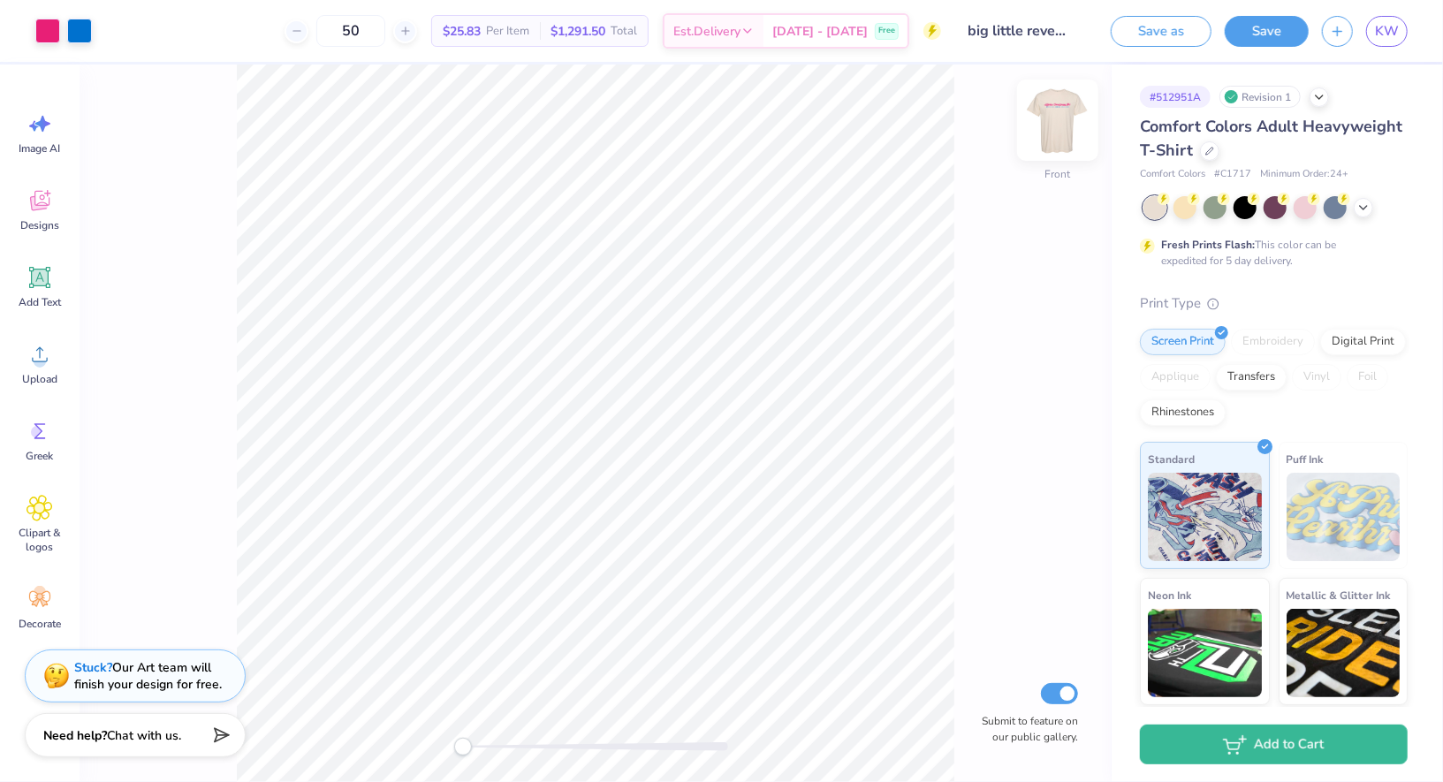
click at [1056, 125] on img at bounding box center [1057, 120] width 71 height 71
click at [1043, 392] on div "Front Submit to feature on our public gallery." at bounding box center [596, 424] width 1032 height 718
click at [1060, 110] on img at bounding box center [1057, 120] width 71 height 71
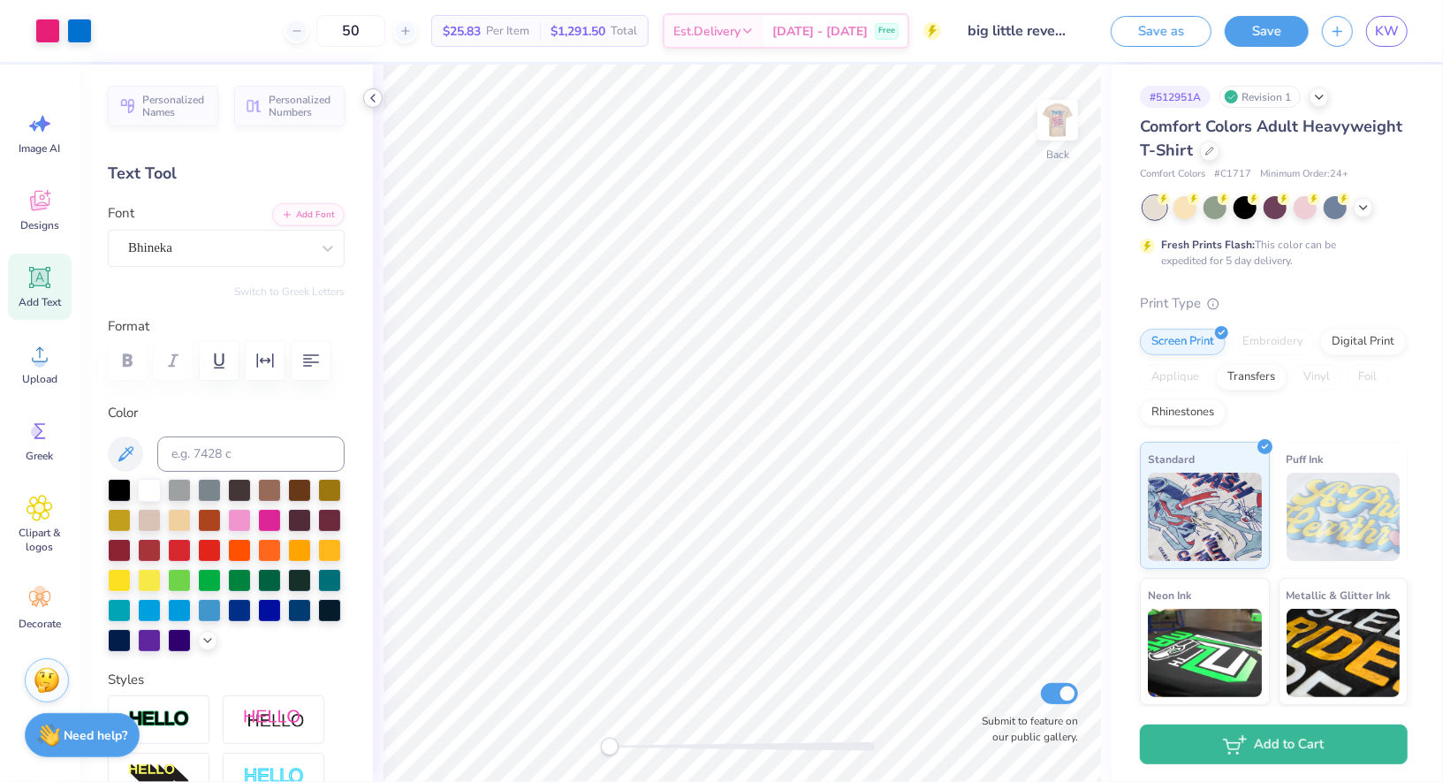
click at [366, 101] on icon at bounding box center [373, 98] width 14 height 14
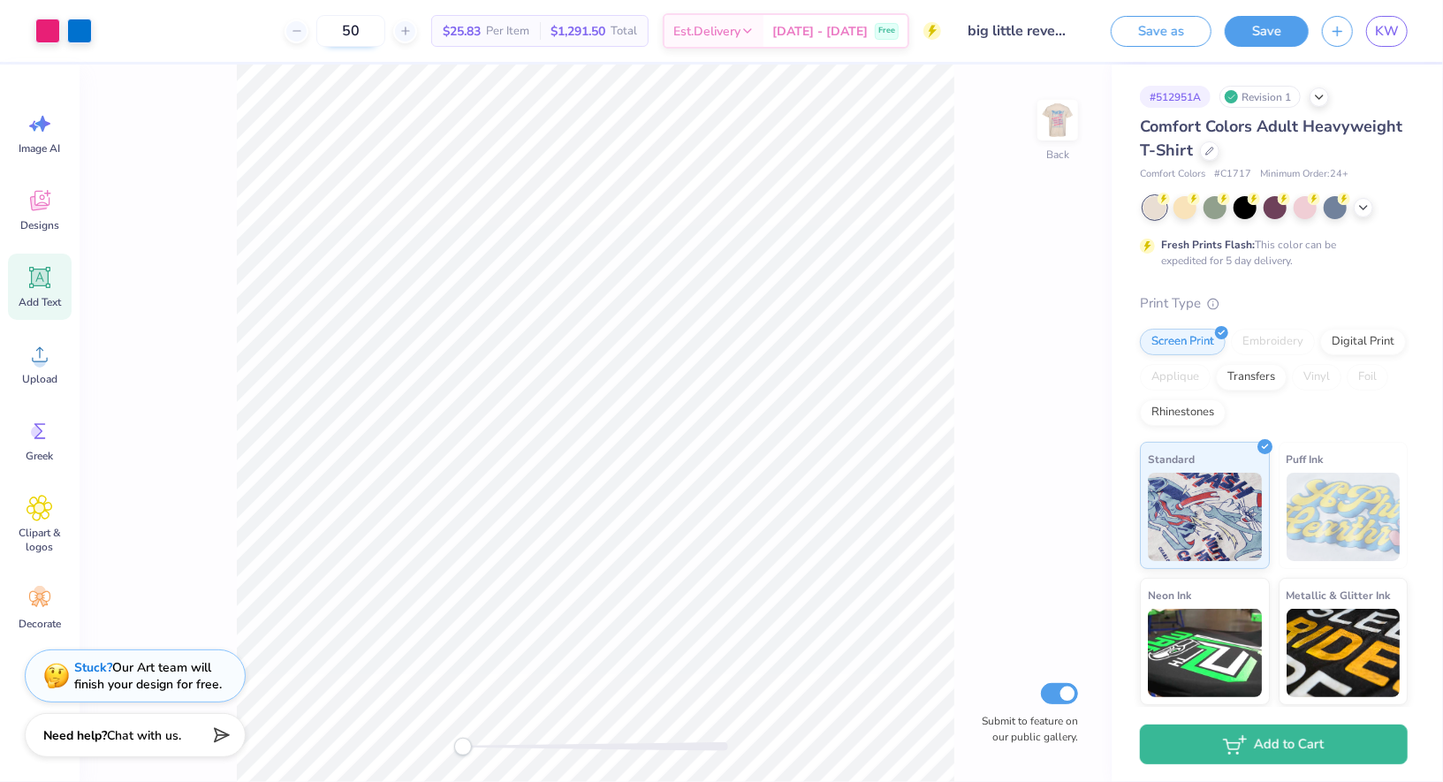
click at [385, 33] on input "50" at bounding box center [350, 31] width 69 height 32
drag, startPoint x: 391, startPoint y: 35, endPoint x: 357, endPoint y: 34, distance: 34.5
click at [358, 34] on input "50" at bounding box center [350, 31] width 69 height 32
type input "25"
click at [1248, 35] on button "Save" at bounding box center [1267, 28] width 84 height 31
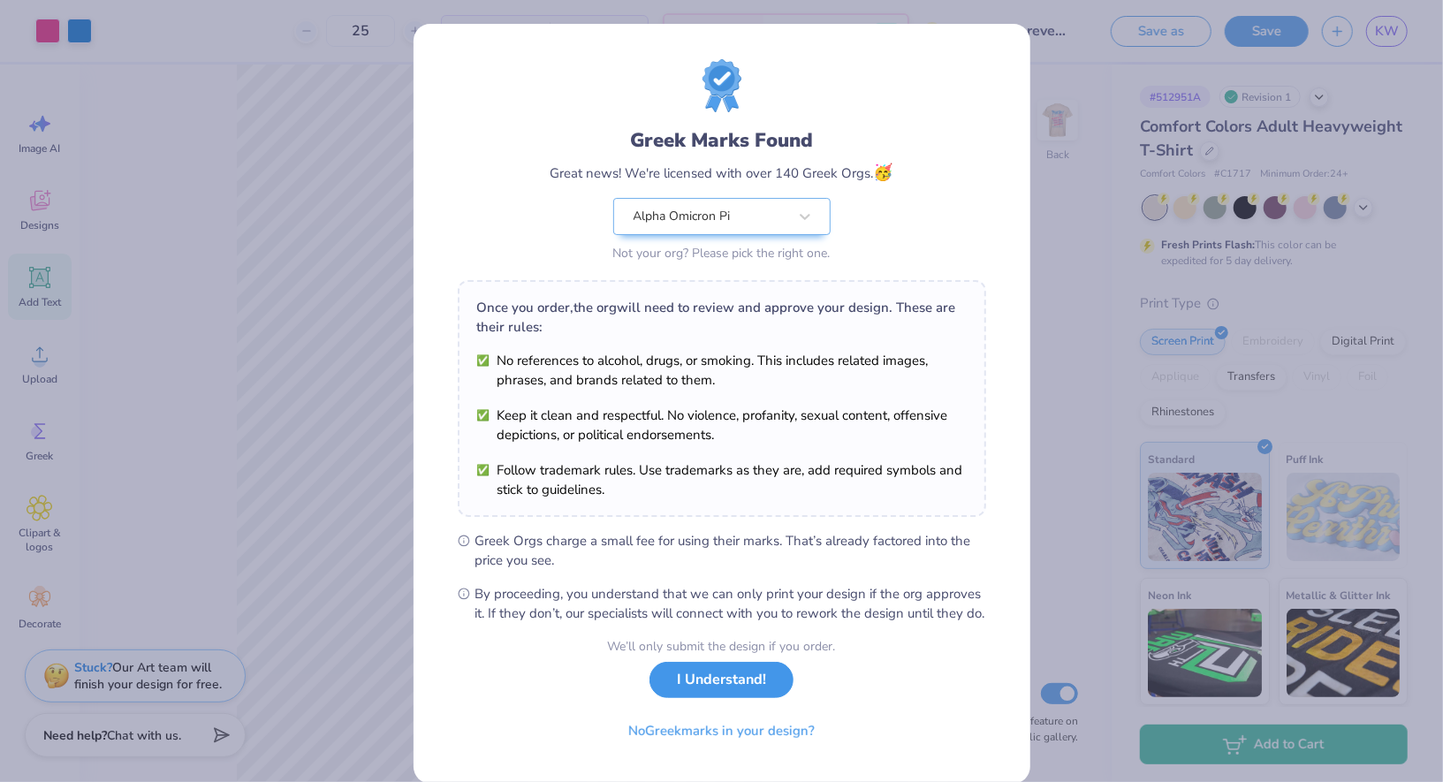
click at [715, 698] on button "I Understand!" at bounding box center [721, 680] width 144 height 36
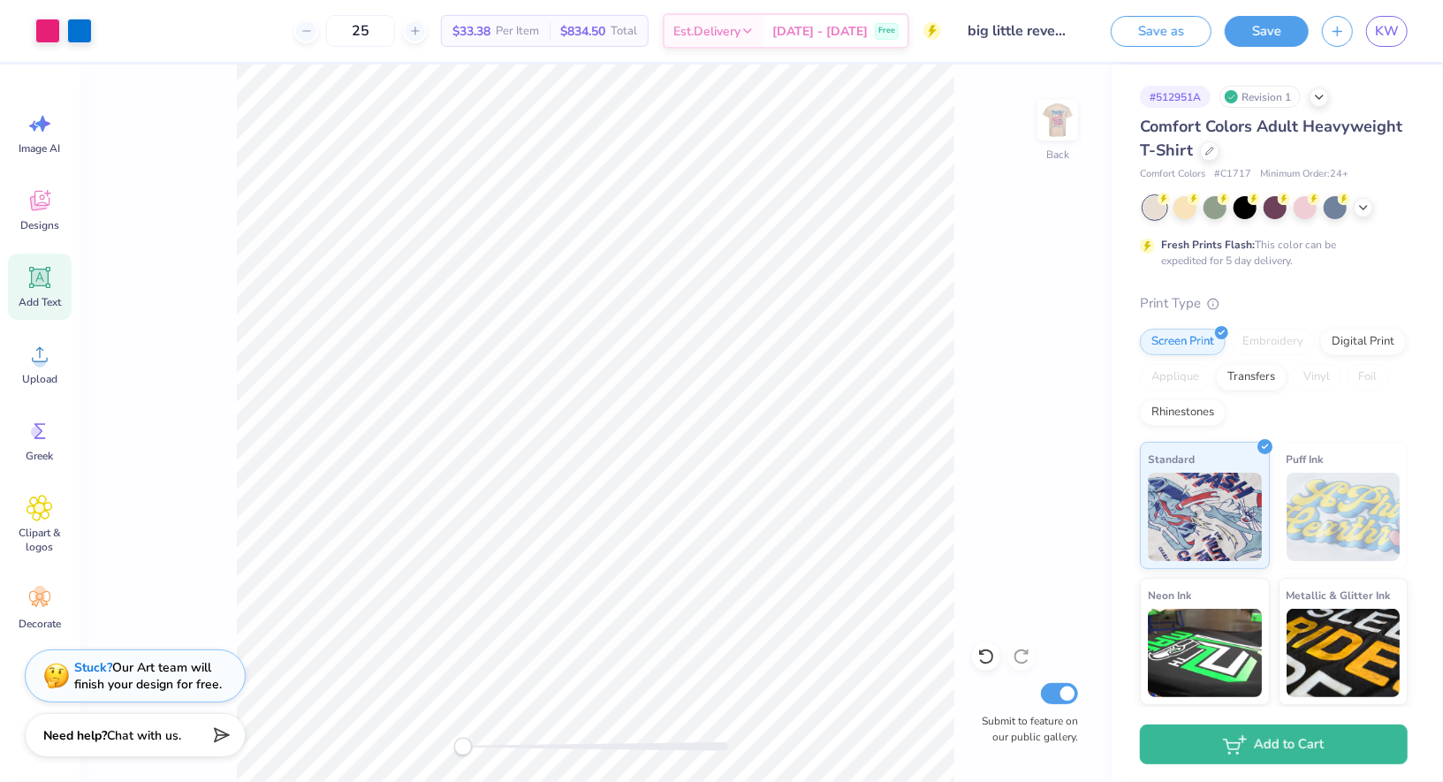
click at [1278, 13] on div "Save as Save KW" at bounding box center [1271, 31] width 346 height 62
click at [1277, 24] on button "Save" at bounding box center [1267, 28] width 84 height 31
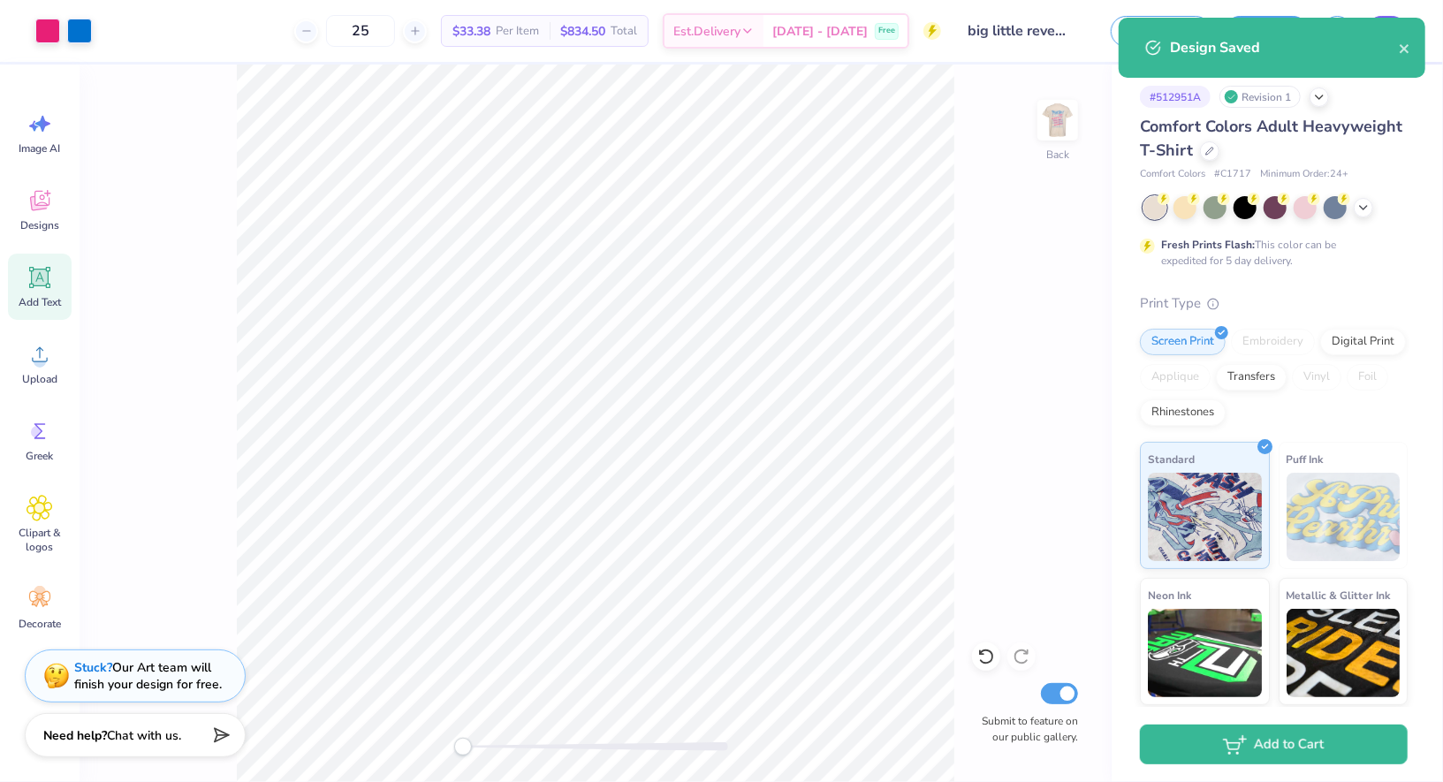
click at [1394, 27] on div "Design Saved" at bounding box center [1272, 48] width 307 height 60
click at [1406, 47] on icon "close" at bounding box center [1404, 48] width 9 height 9
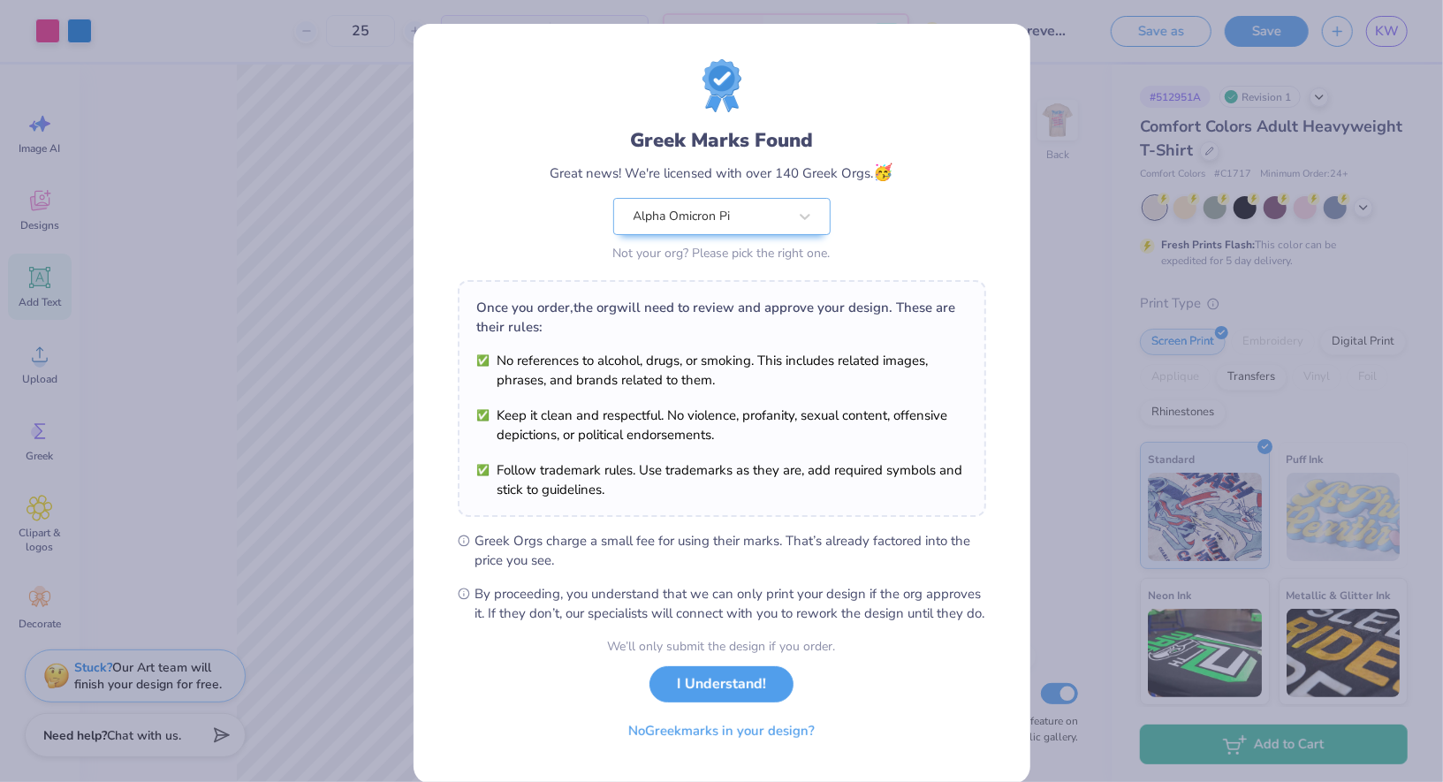
click at [1385, 35] on body "Art colors 25 $33.38 Per Item $834.50 Total Est. Delivery [DATE] - [DATE] Free …" at bounding box center [721, 391] width 1443 height 782
click at [727, 698] on button "I Understand!" at bounding box center [721, 680] width 144 height 36
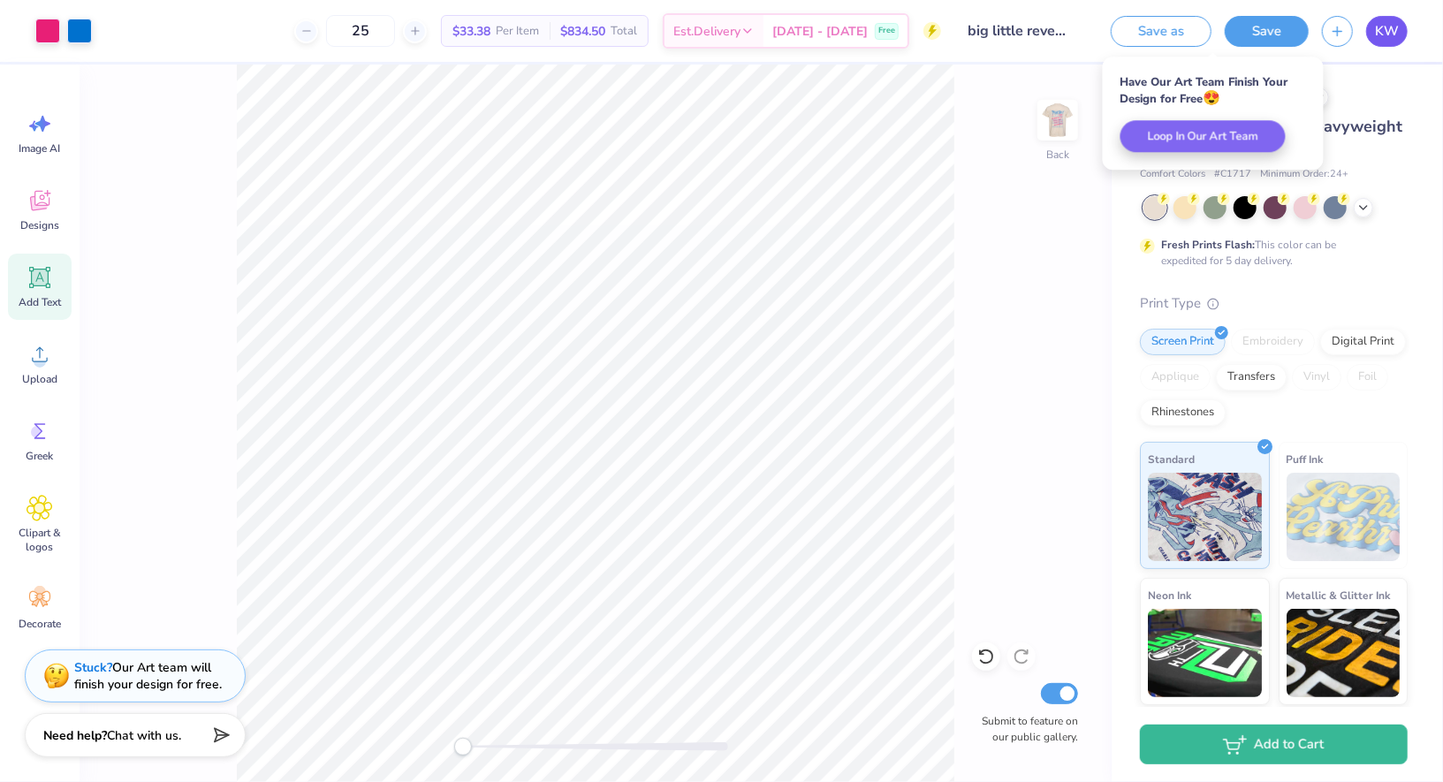
click at [1389, 36] on span "KW" at bounding box center [1387, 31] width 24 height 20
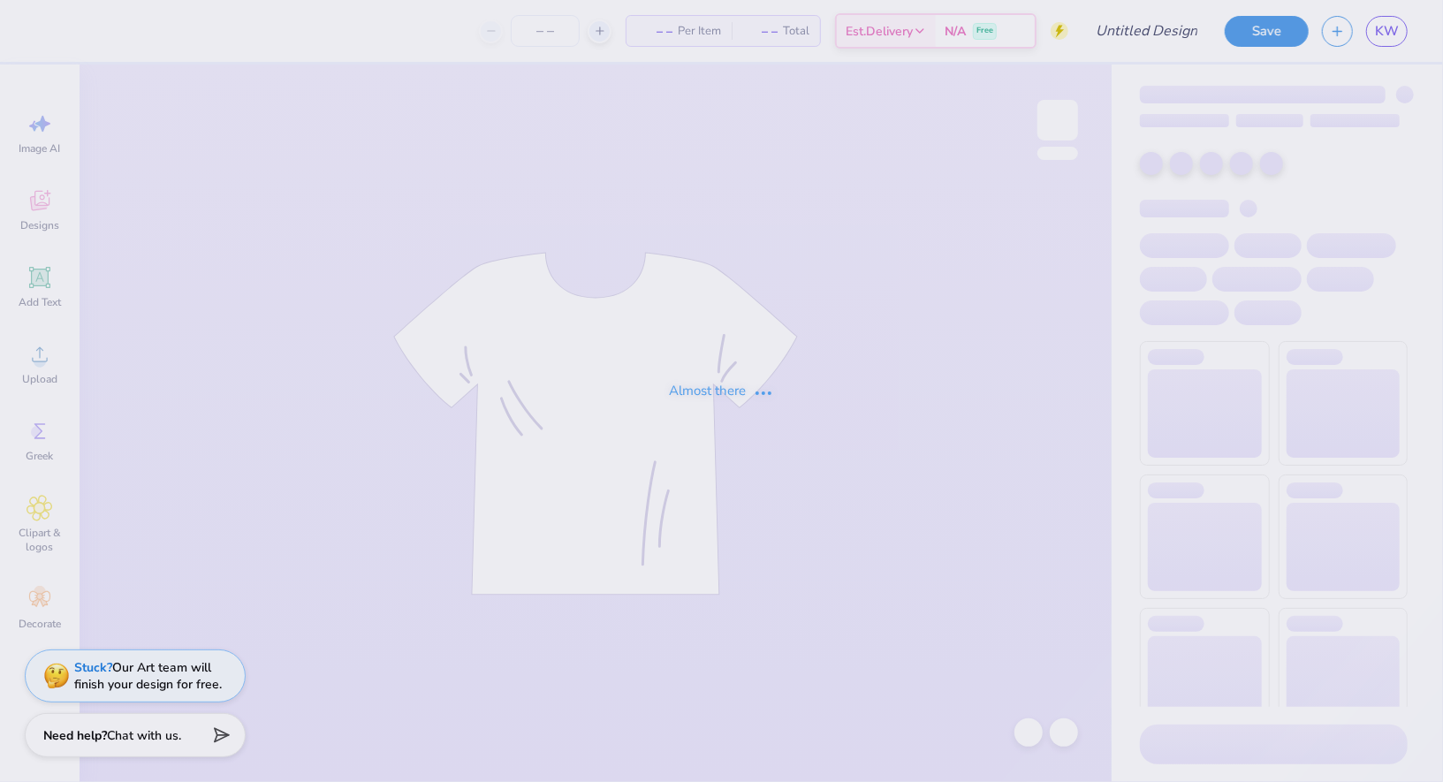
type input "aoii sis shirt"
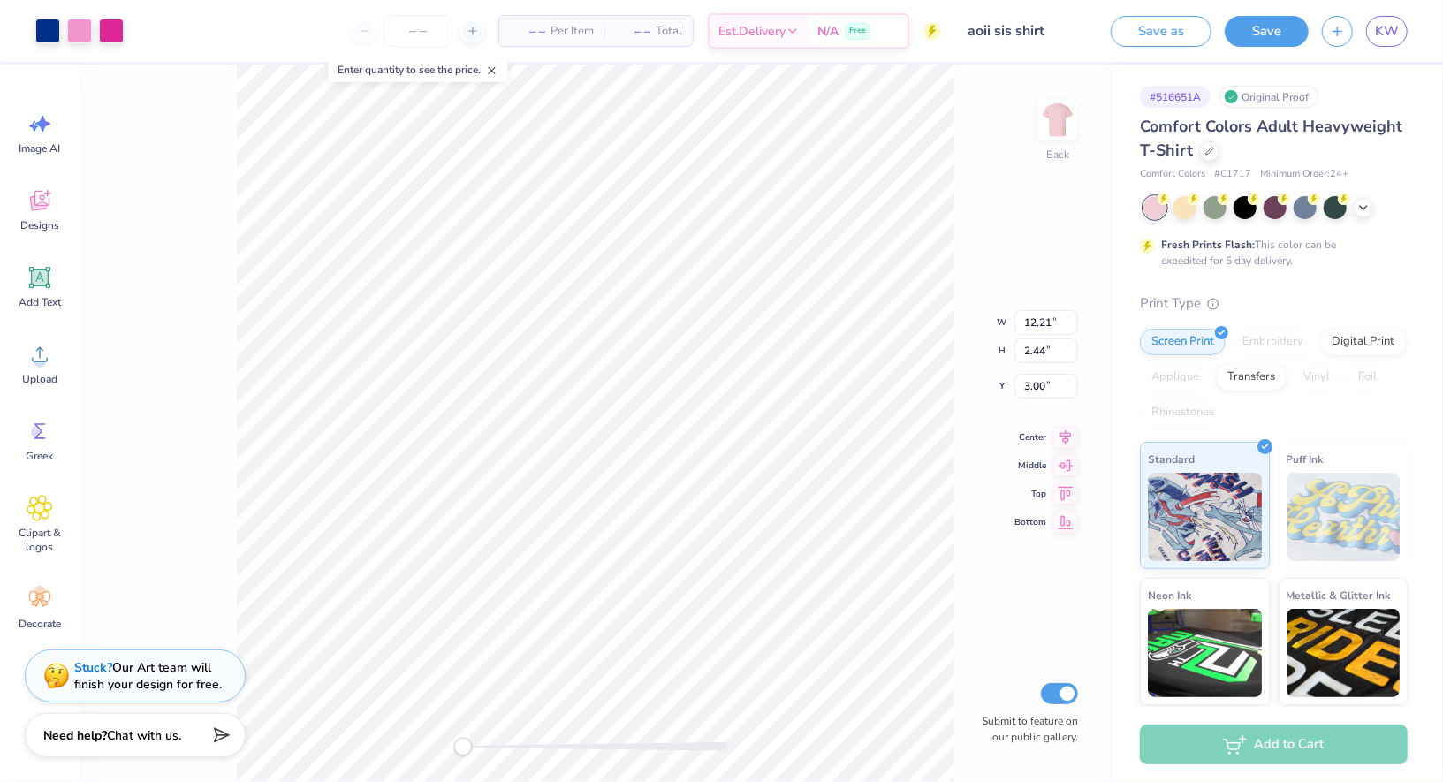
type input "2.79"
type input "0.73"
type input "3.28"
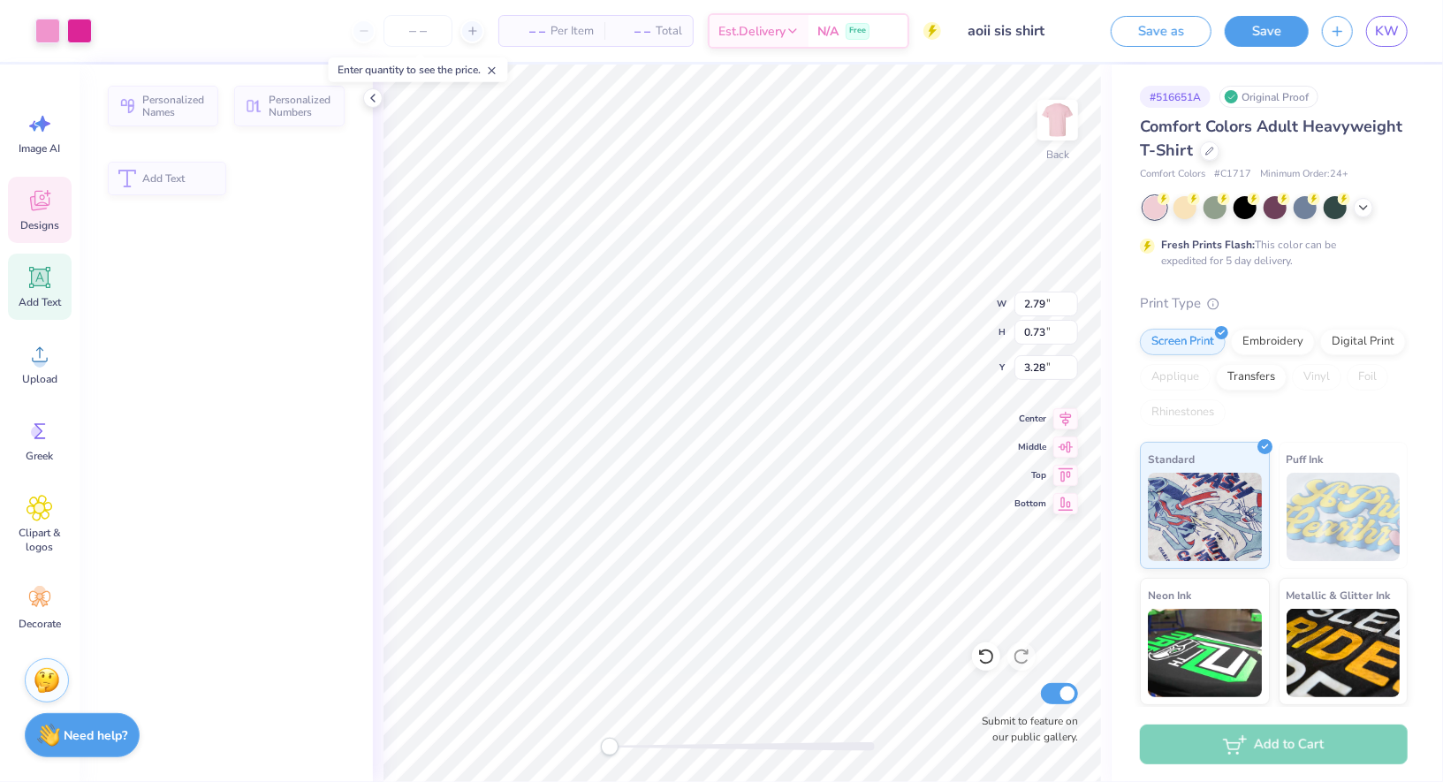
type input "8.95"
type input "1.33"
type input "3.88"
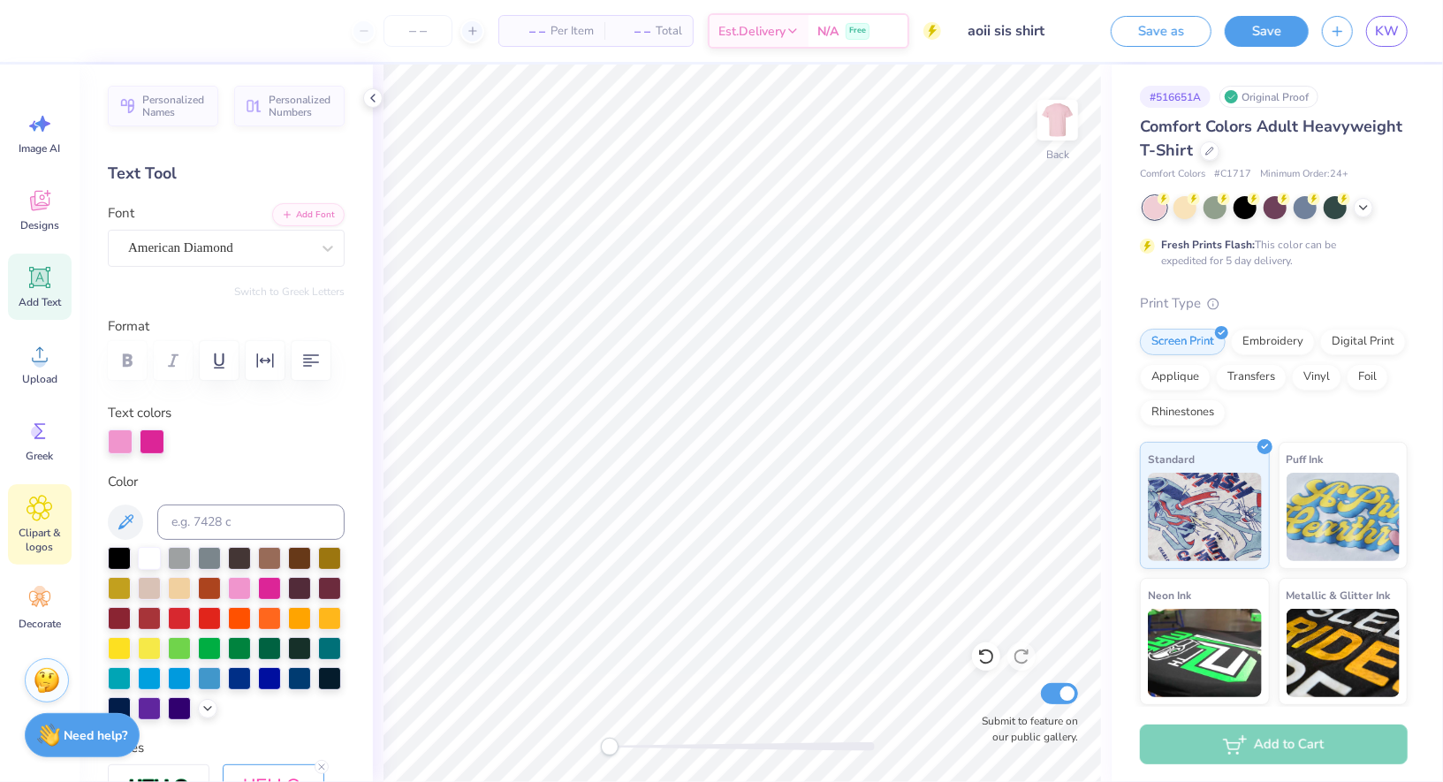
click at [27, 545] on span "Clipart & logos" at bounding box center [40, 540] width 58 height 28
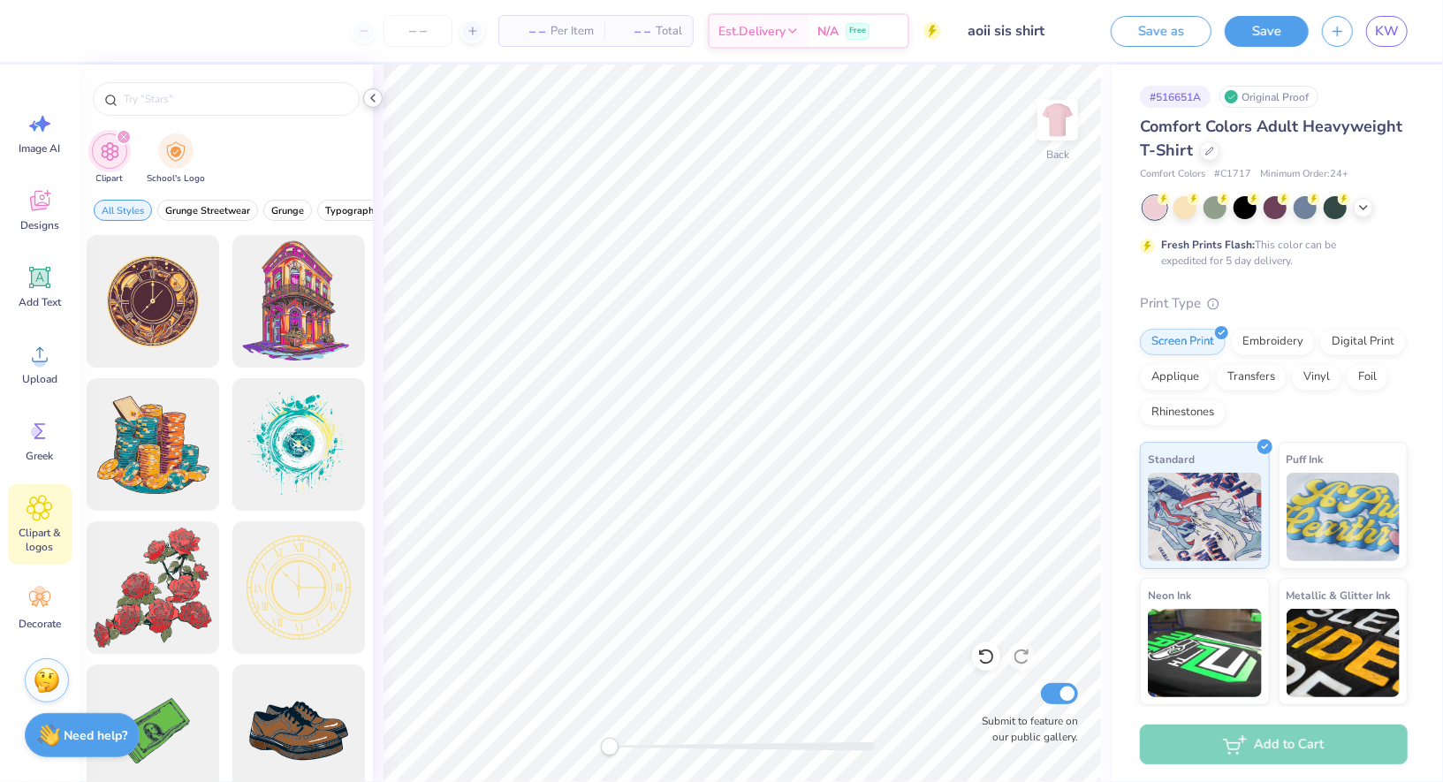
click at [372, 98] on polyline at bounding box center [373, 98] width 4 height 7
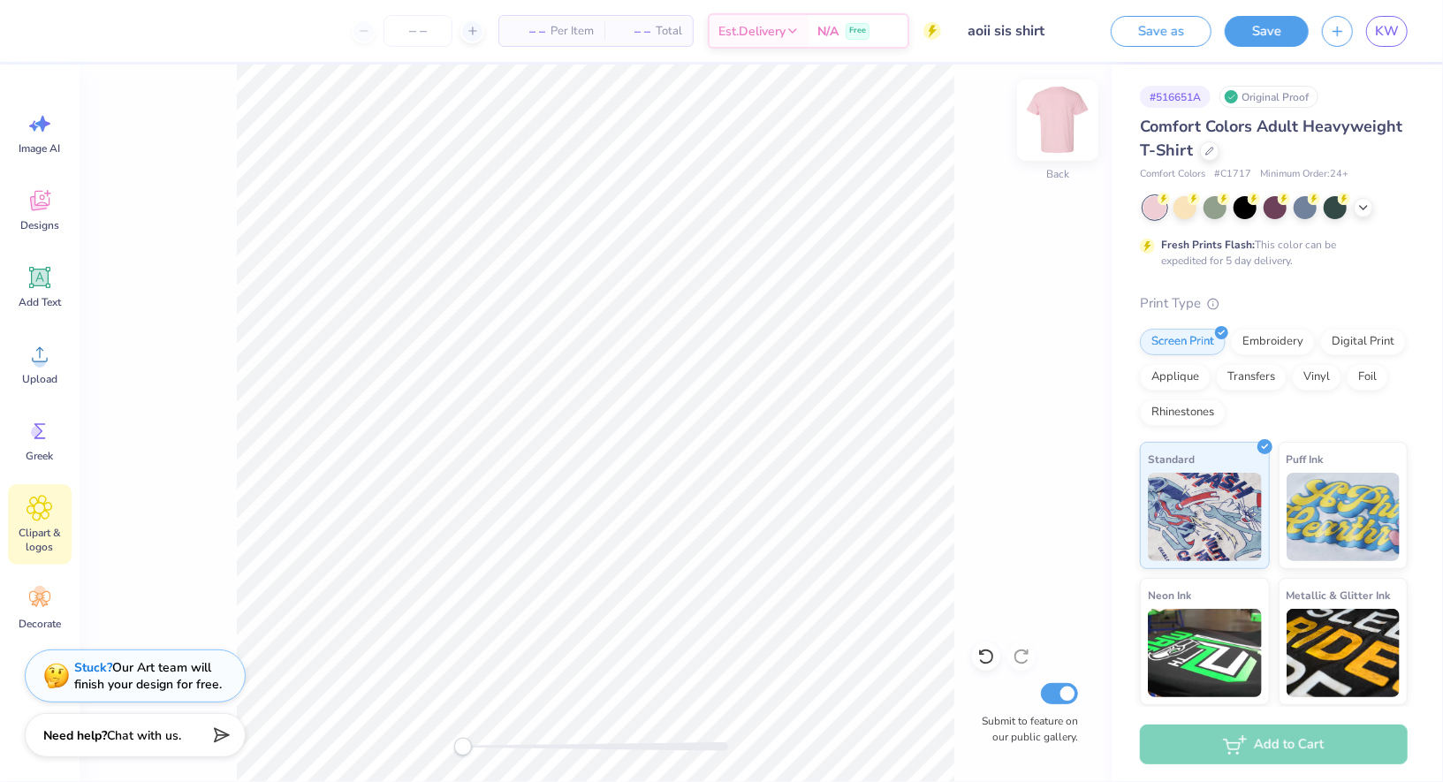
click at [1067, 120] on img at bounding box center [1057, 120] width 71 height 71
click at [1067, 120] on img at bounding box center [1057, 120] width 35 height 35
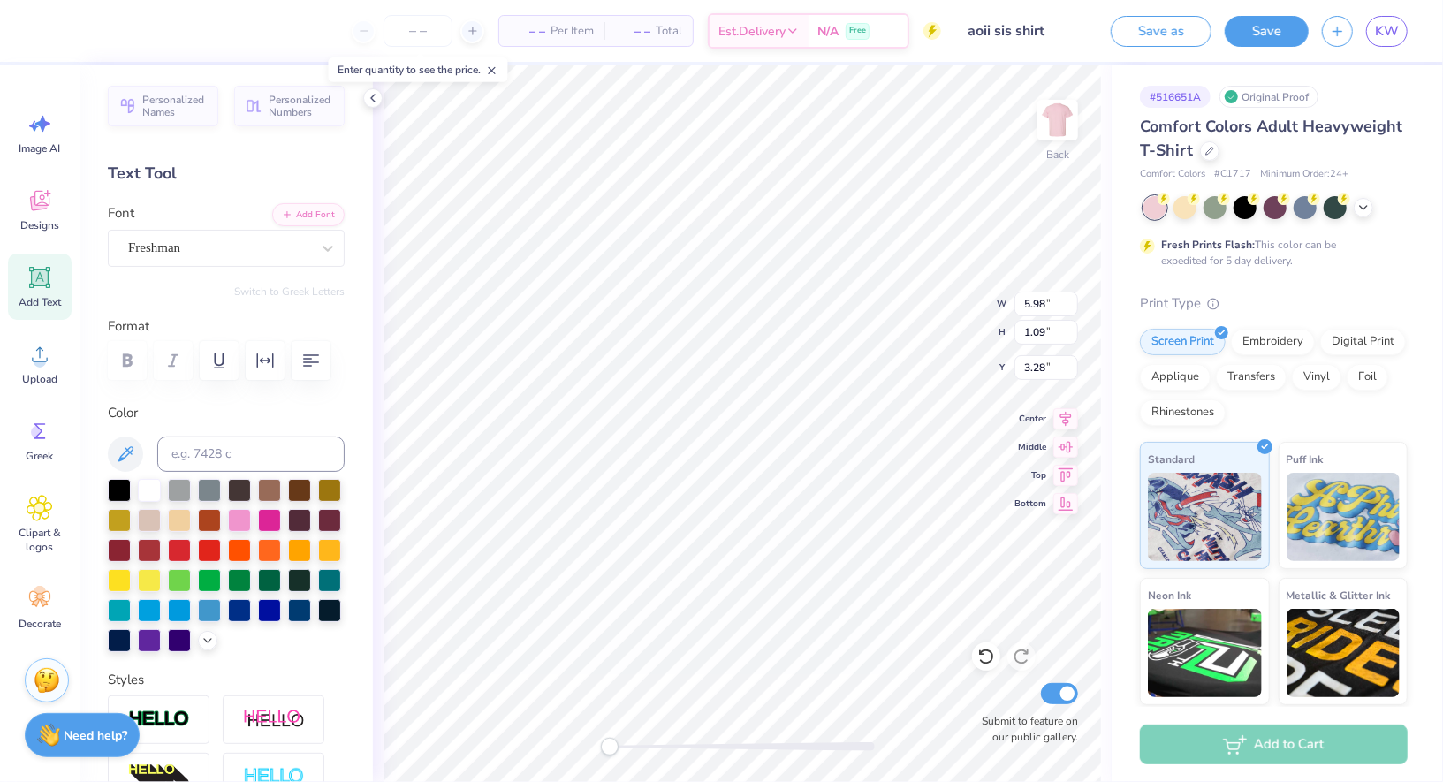
scroll to position [0, 3]
type textarea "Alpha Omicron PI"
click at [314, 360] on icon "button" at bounding box center [310, 360] width 21 height 21
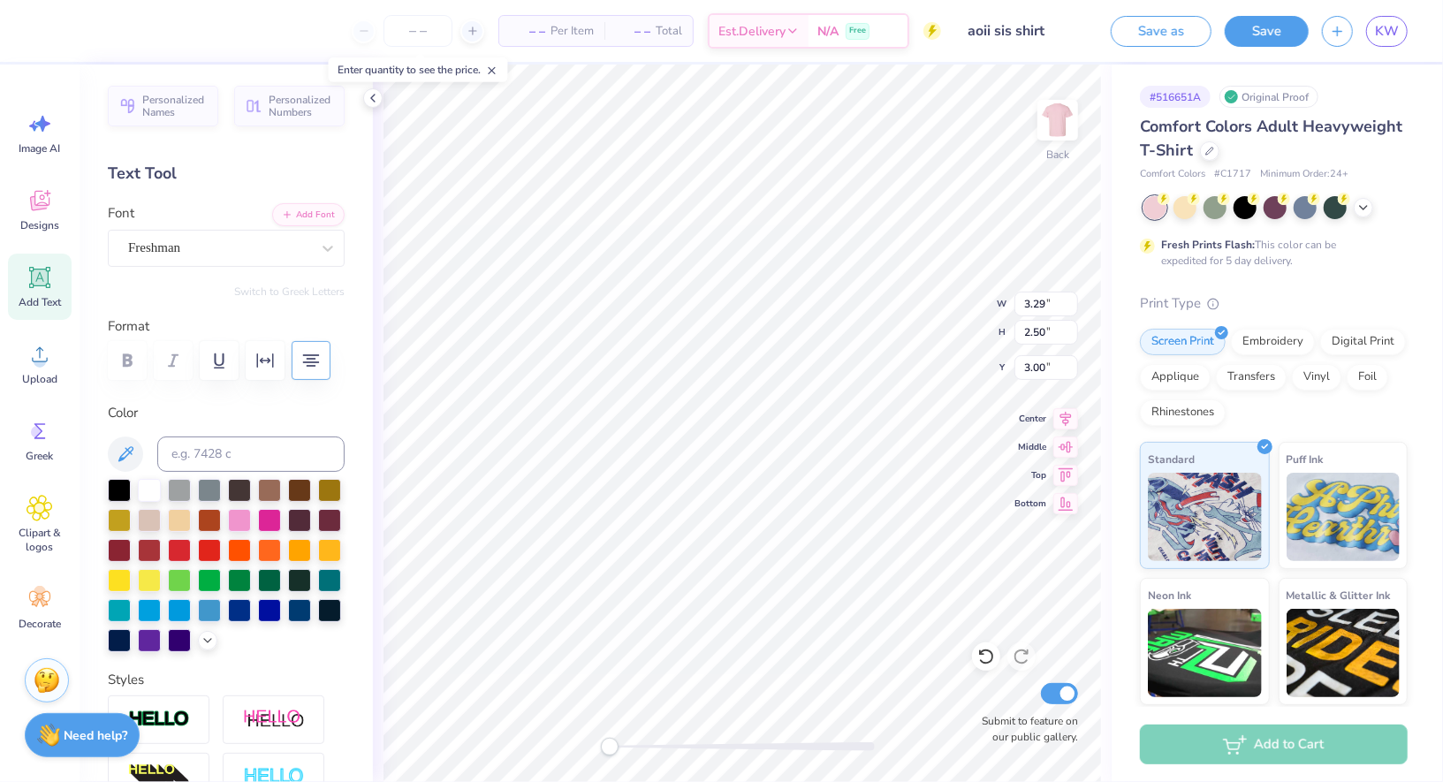
type textarea "AOII"
click at [50, 202] on icon at bounding box center [40, 200] width 27 height 27
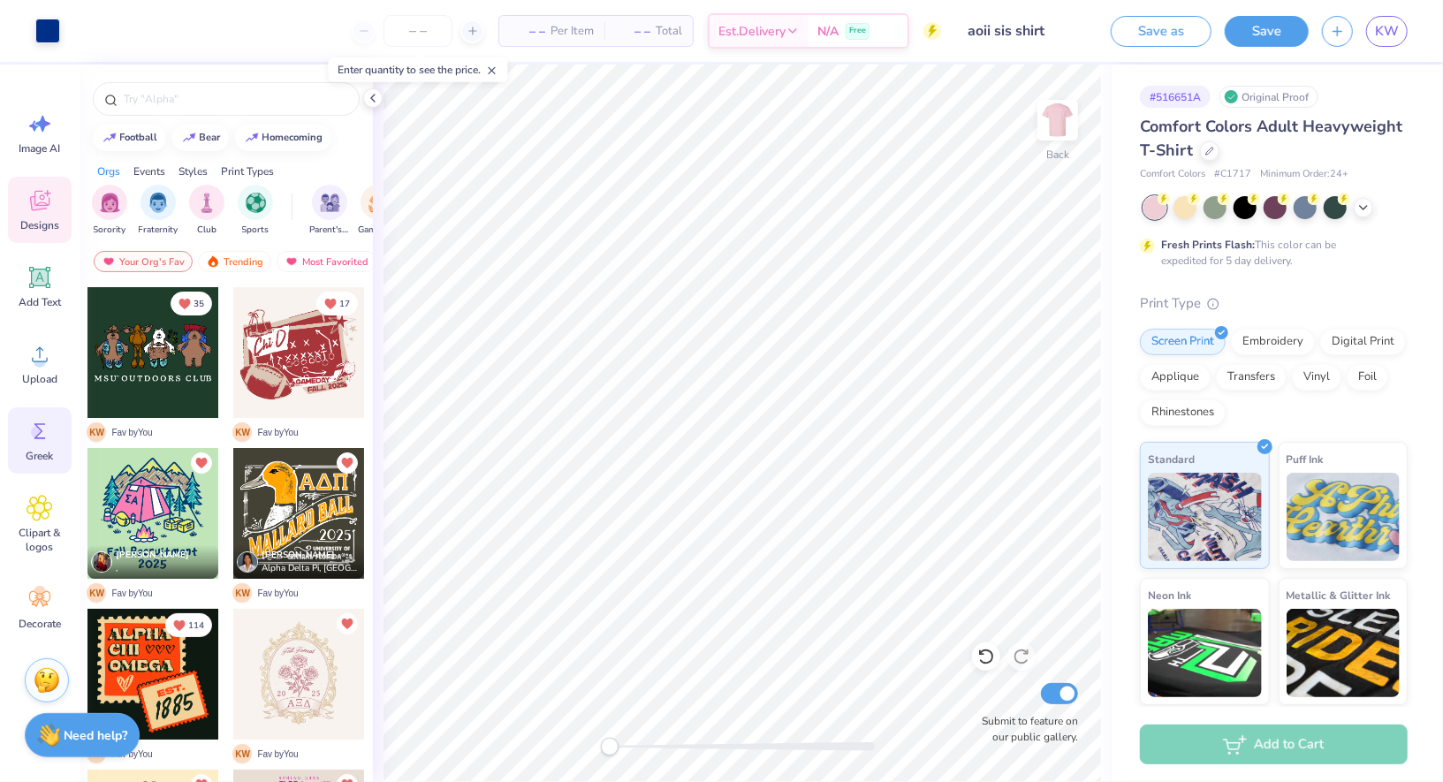
click at [45, 436] on icon at bounding box center [40, 431] width 27 height 27
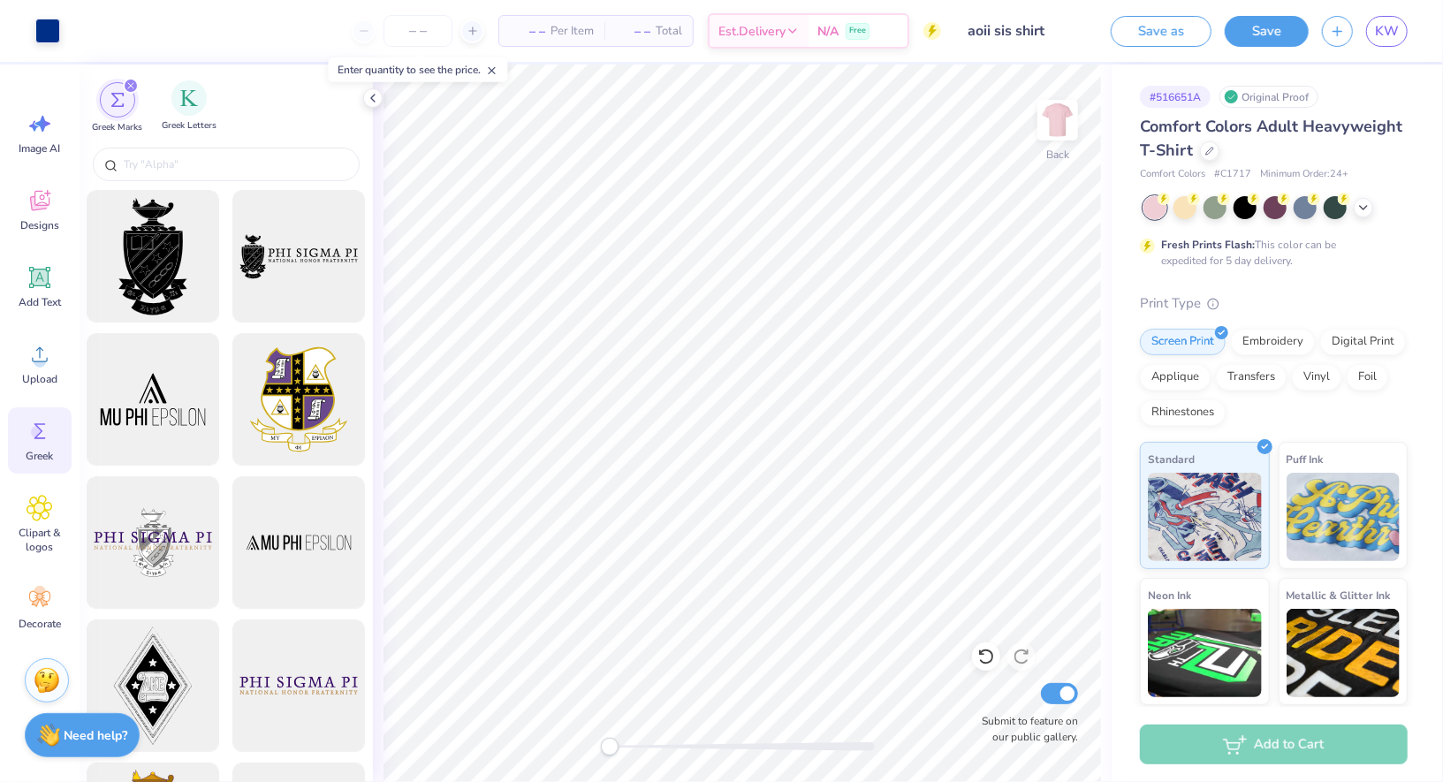
click at [164, 105] on div "Greek Letters" at bounding box center [189, 106] width 55 height 52
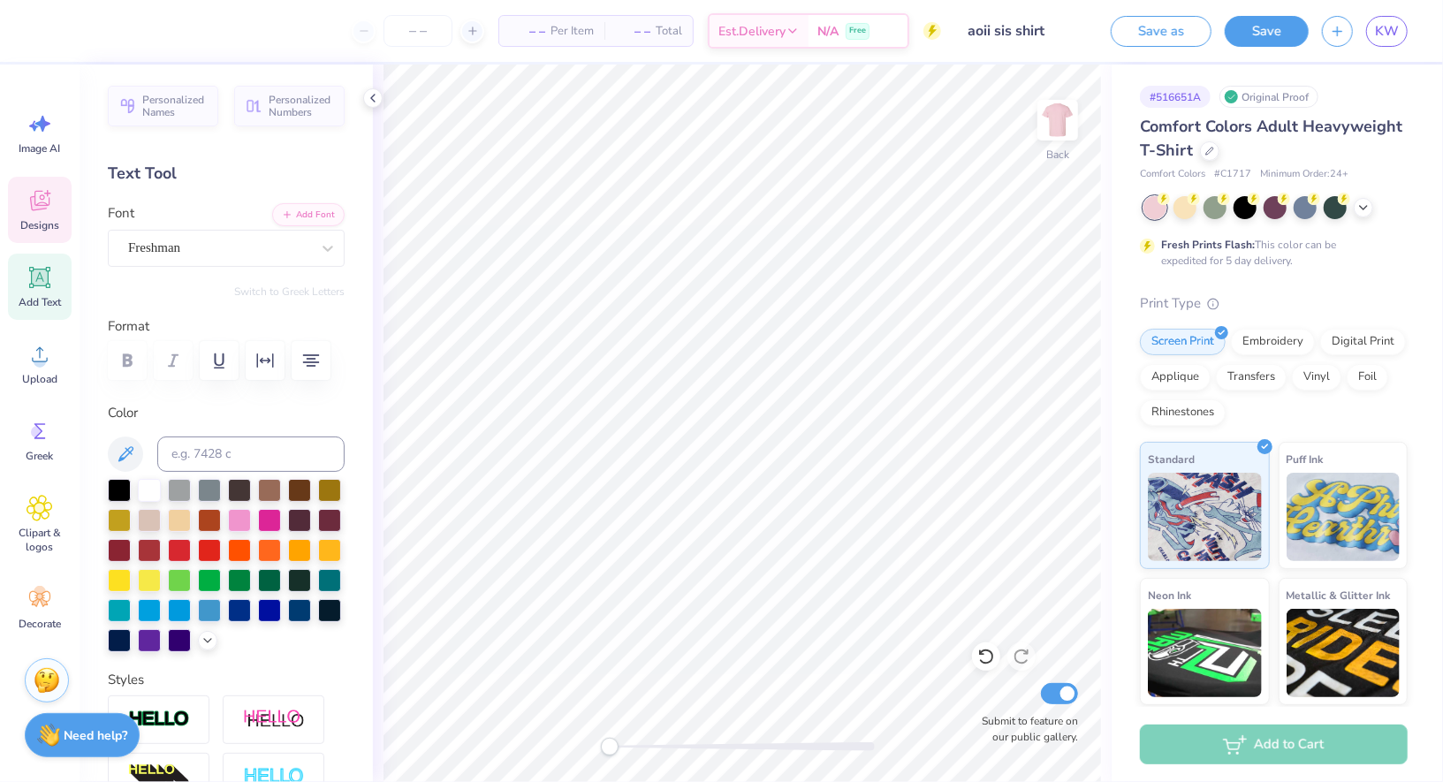
click at [46, 200] on icon at bounding box center [40, 200] width 27 height 27
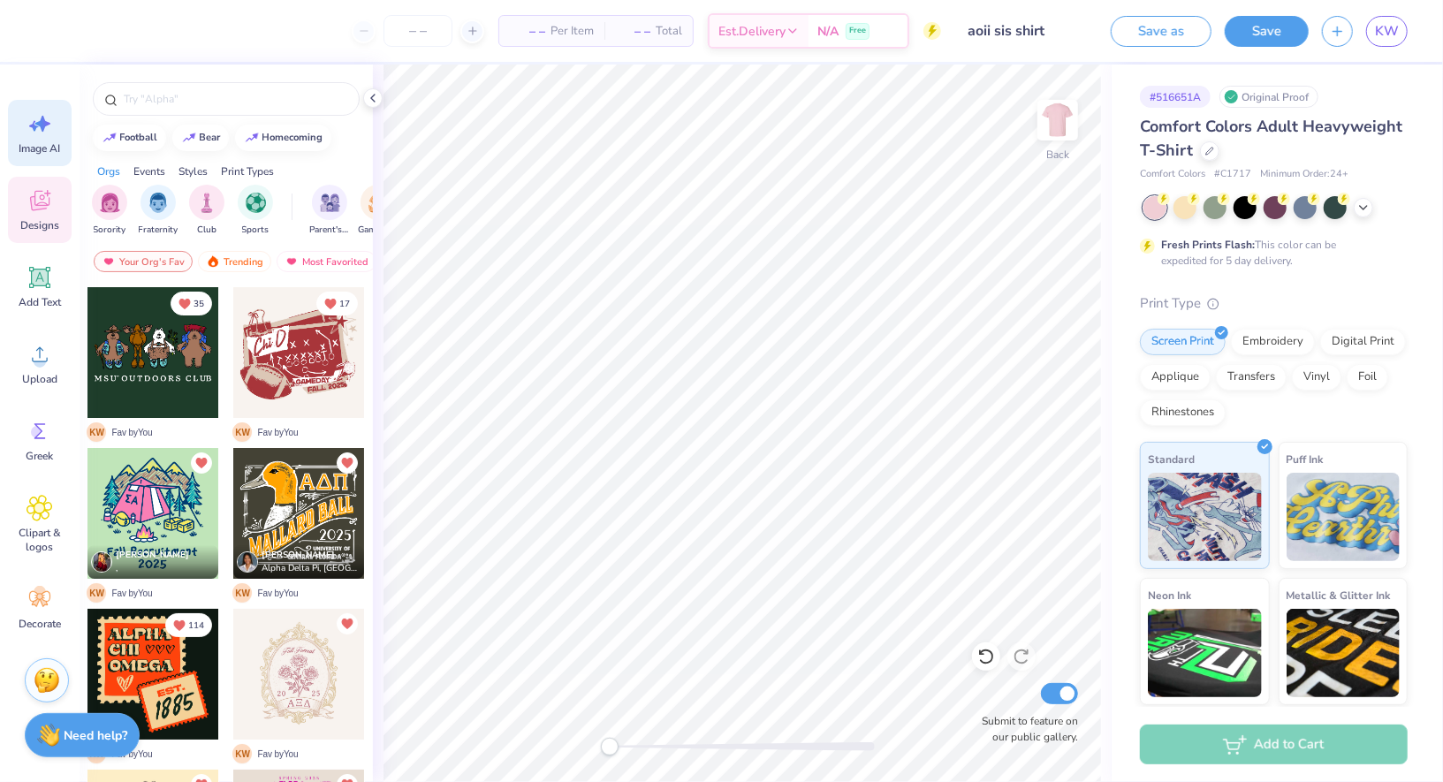
click at [51, 127] on icon at bounding box center [40, 123] width 27 height 27
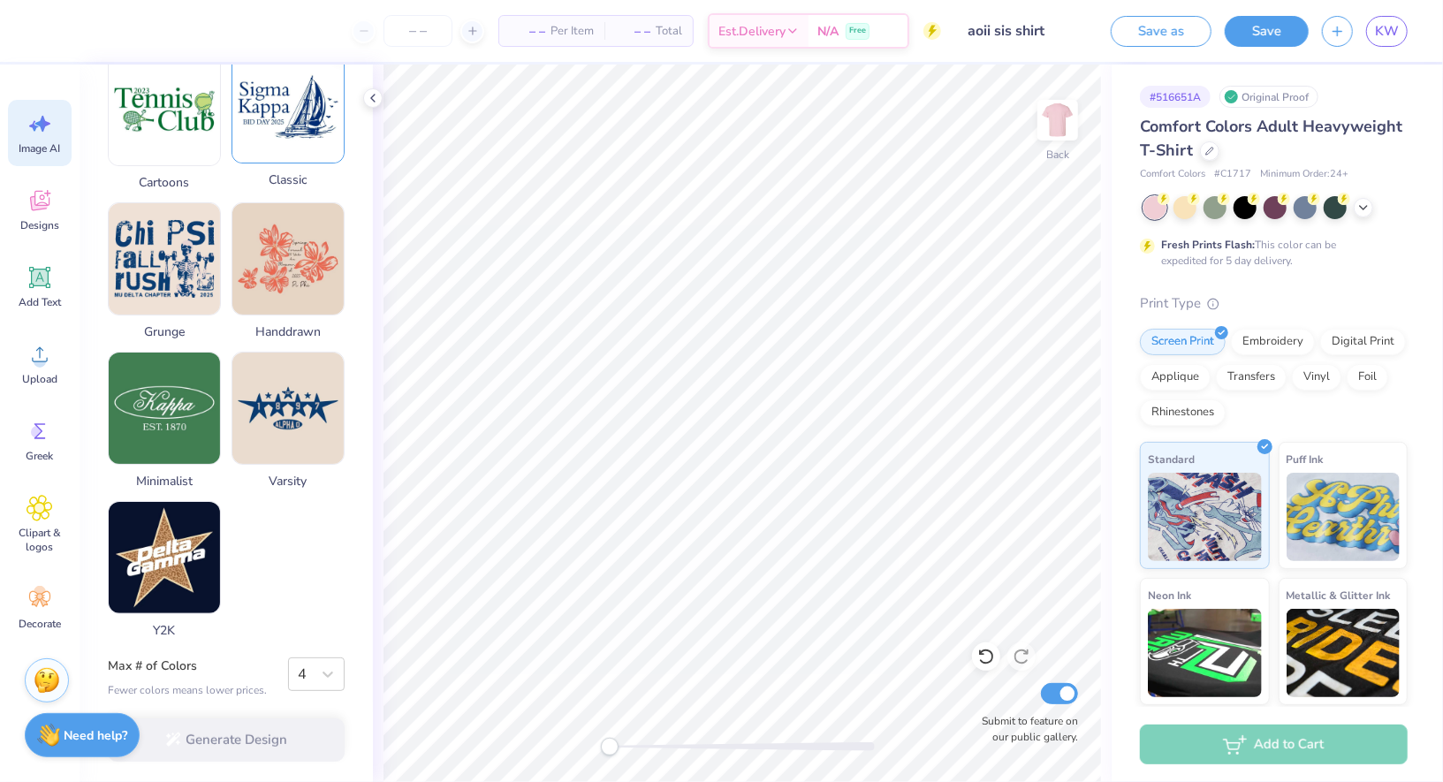
scroll to position [742, 0]
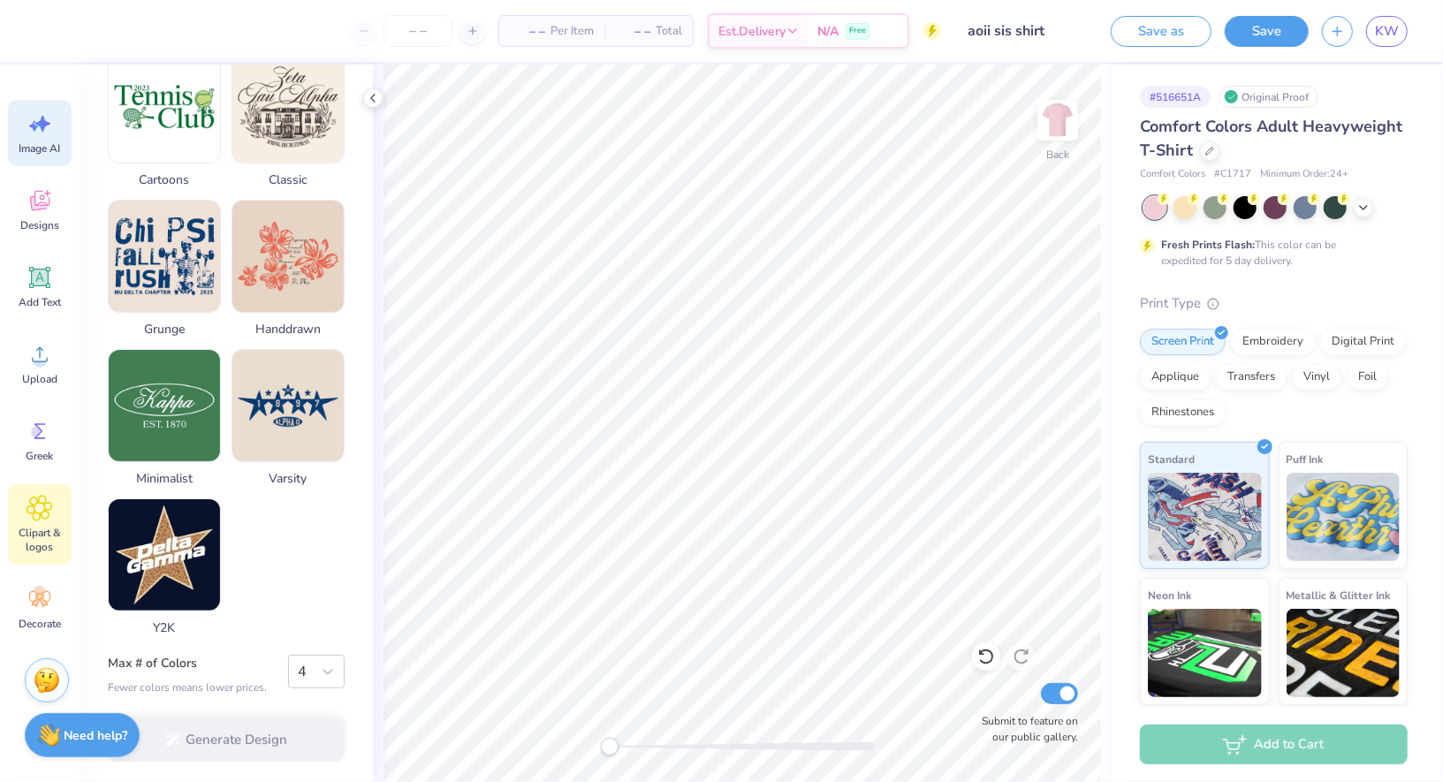
click at [42, 521] on div "Clipart & logos" at bounding box center [40, 524] width 64 height 80
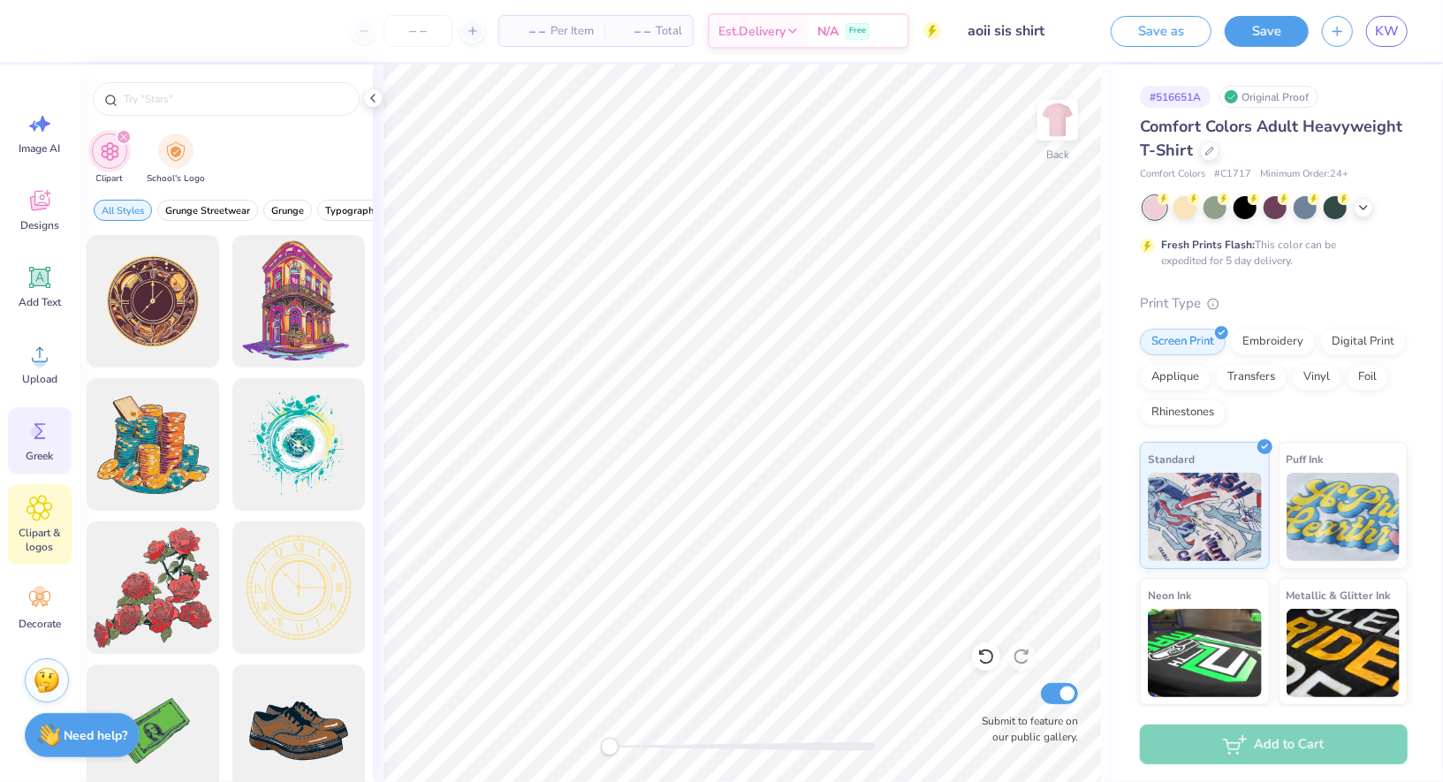
click at [49, 428] on icon at bounding box center [40, 431] width 27 height 27
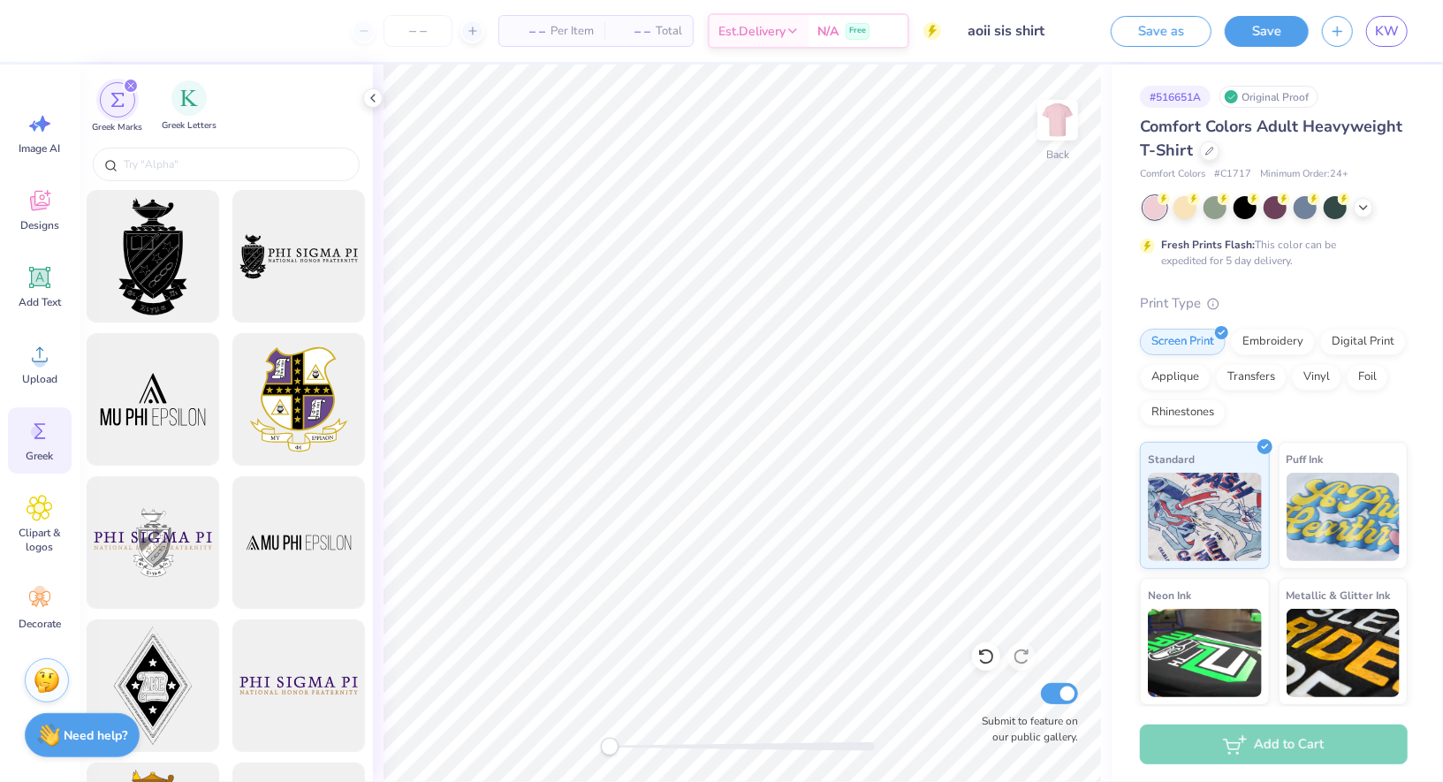
click at [182, 119] on span "Greek Letters" at bounding box center [189, 125] width 55 height 13
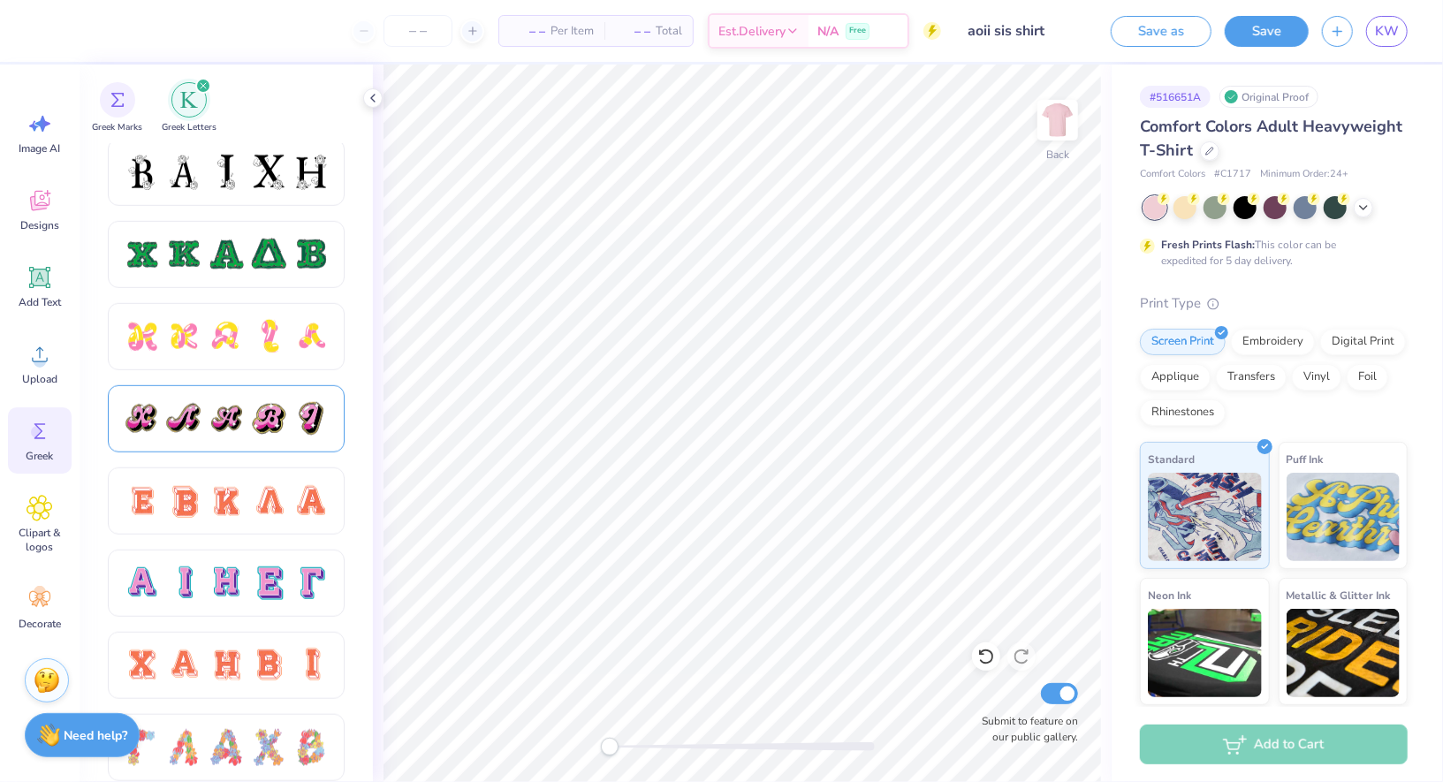
scroll to position [834, 0]
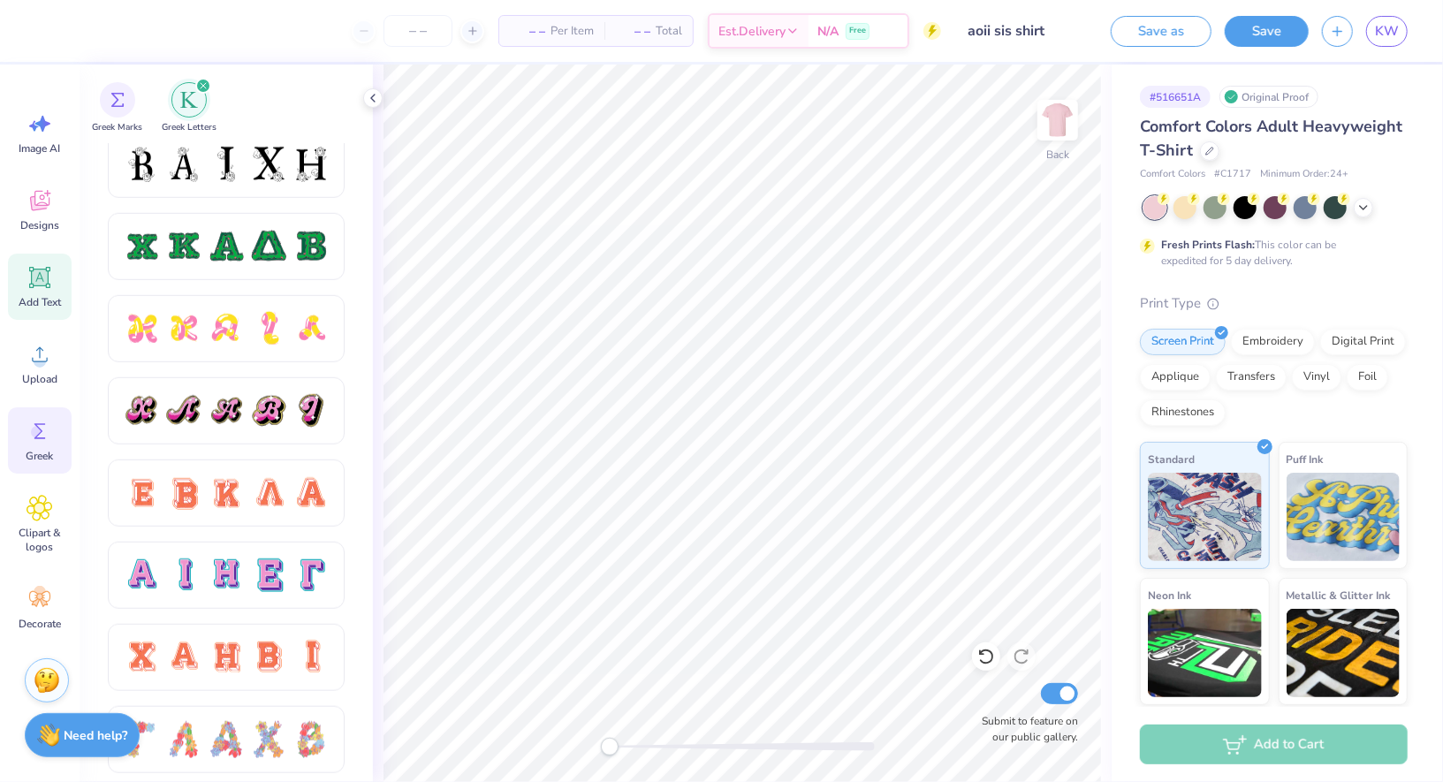
click at [49, 284] on icon at bounding box center [39, 277] width 21 height 21
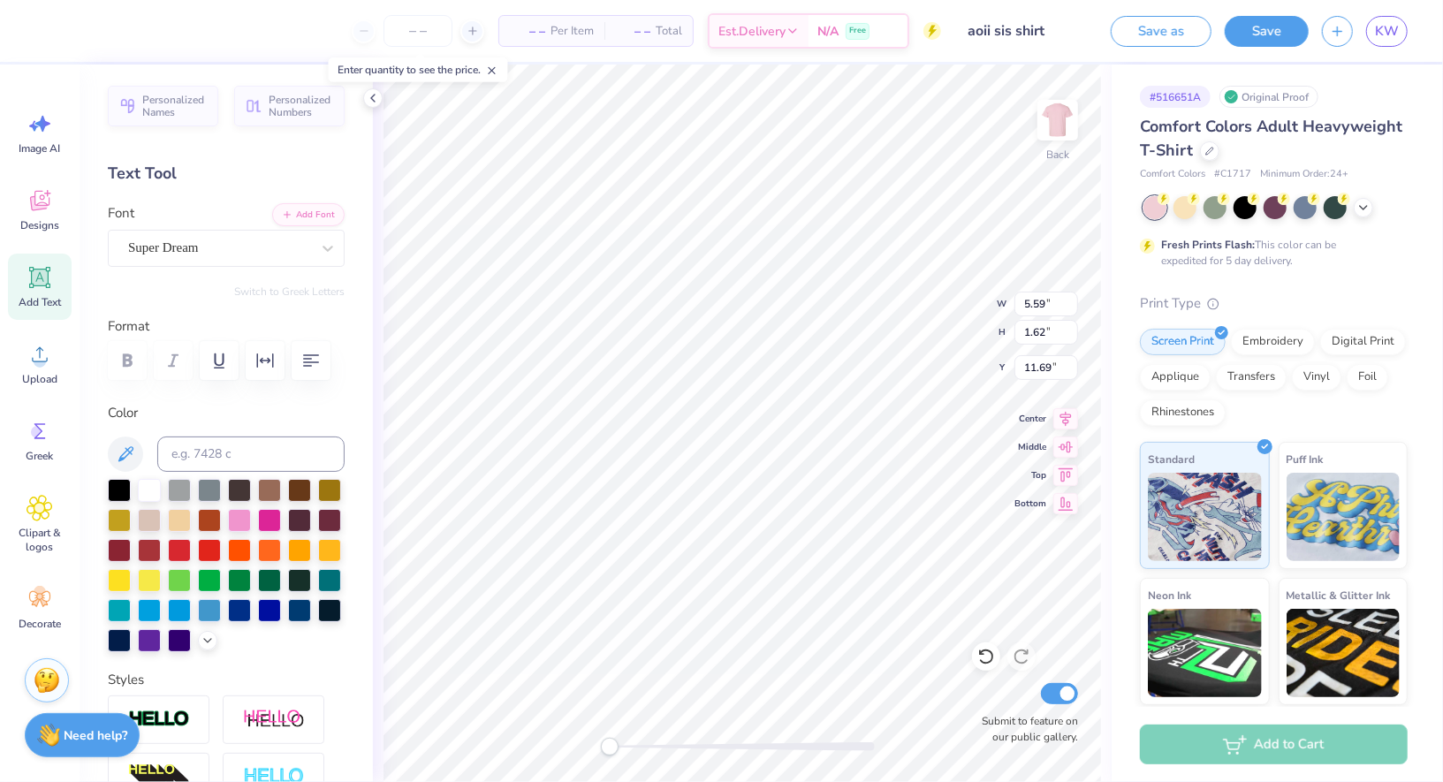
scroll to position [0, 0]
type textarea "AOII"
click at [229, 248] on div "Super Dream" at bounding box center [219, 247] width 186 height 27
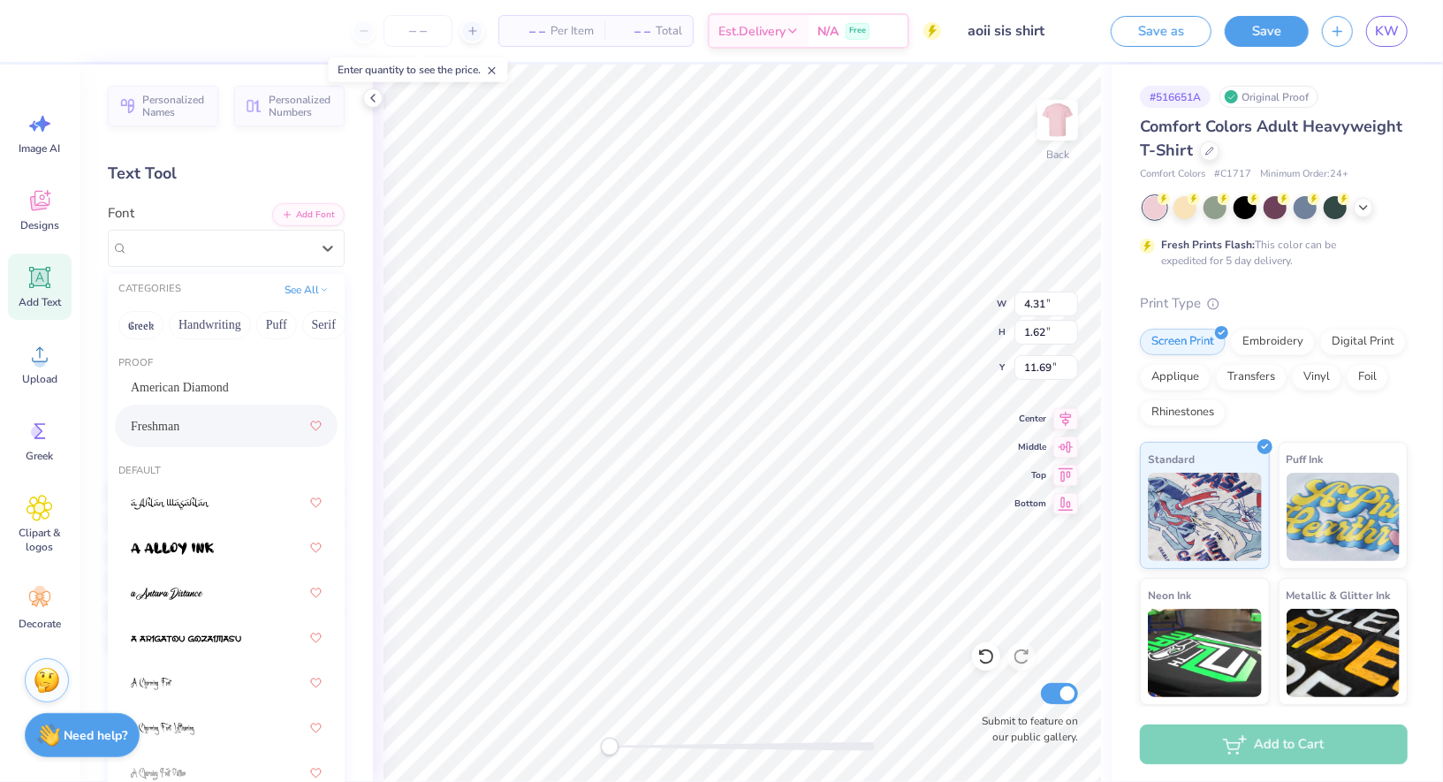
click at [208, 419] on div "Freshman" at bounding box center [226, 426] width 191 height 32
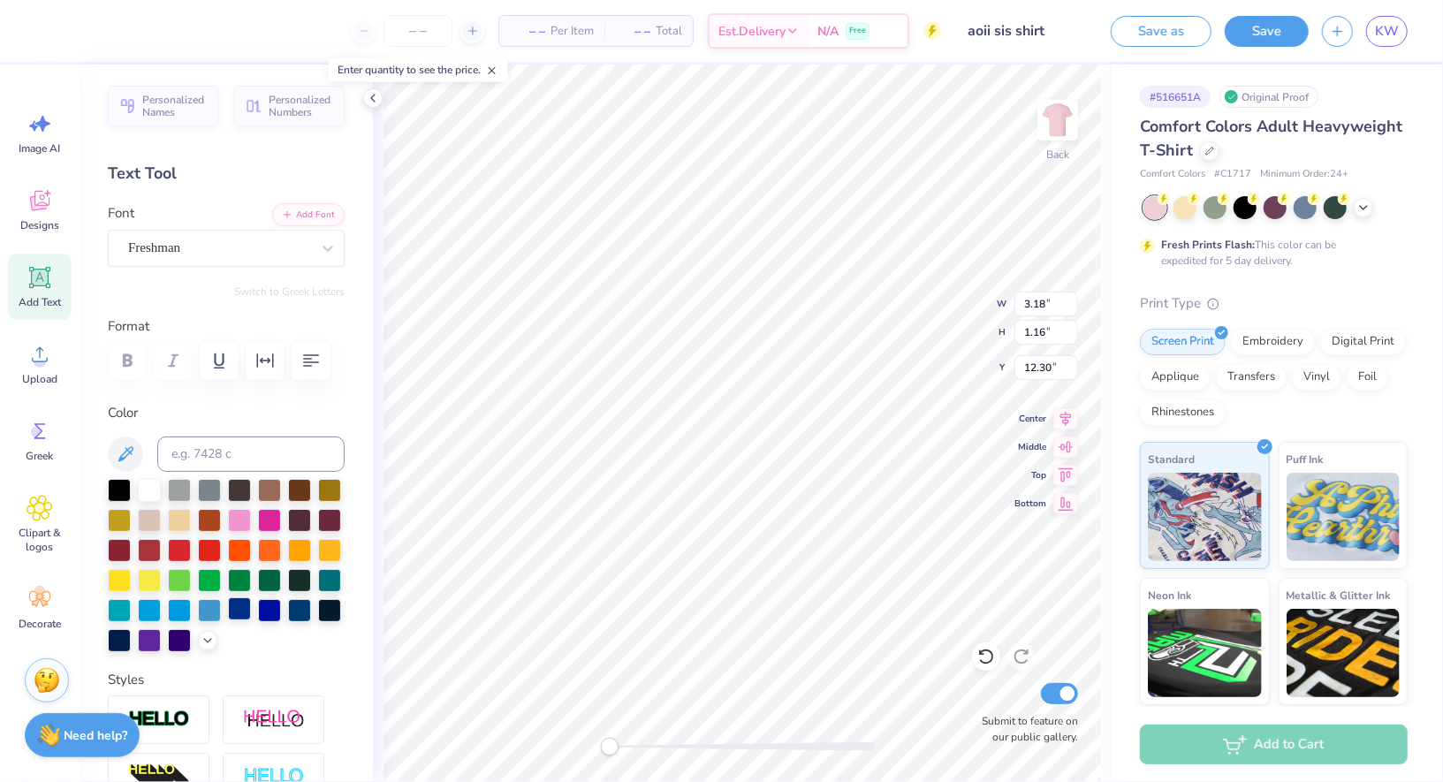
click at [243, 616] on div at bounding box center [239, 608] width 23 height 23
click at [188, 231] on div "Freshman" at bounding box center [226, 248] width 237 height 37
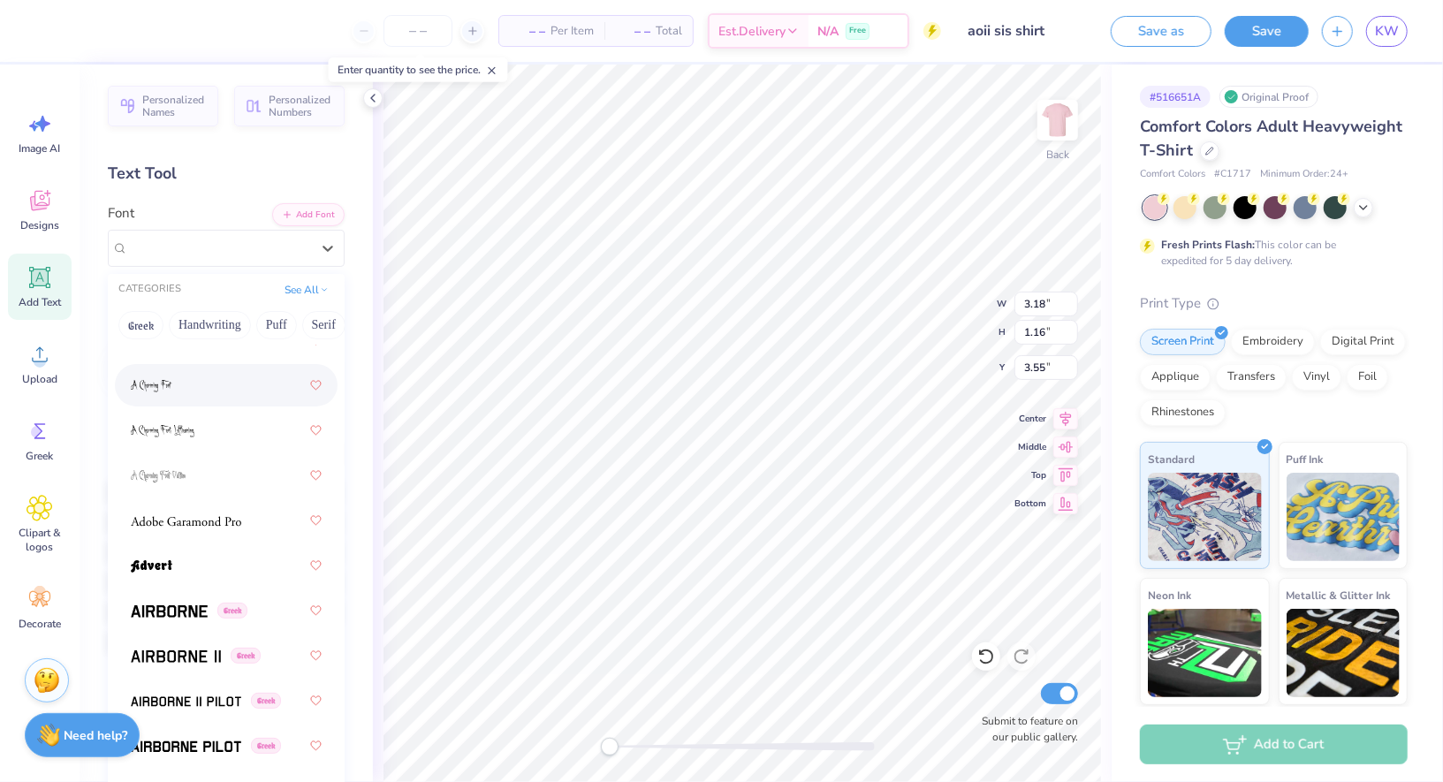
scroll to position [300, 0]
click at [181, 568] on div at bounding box center [226, 563] width 191 height 32
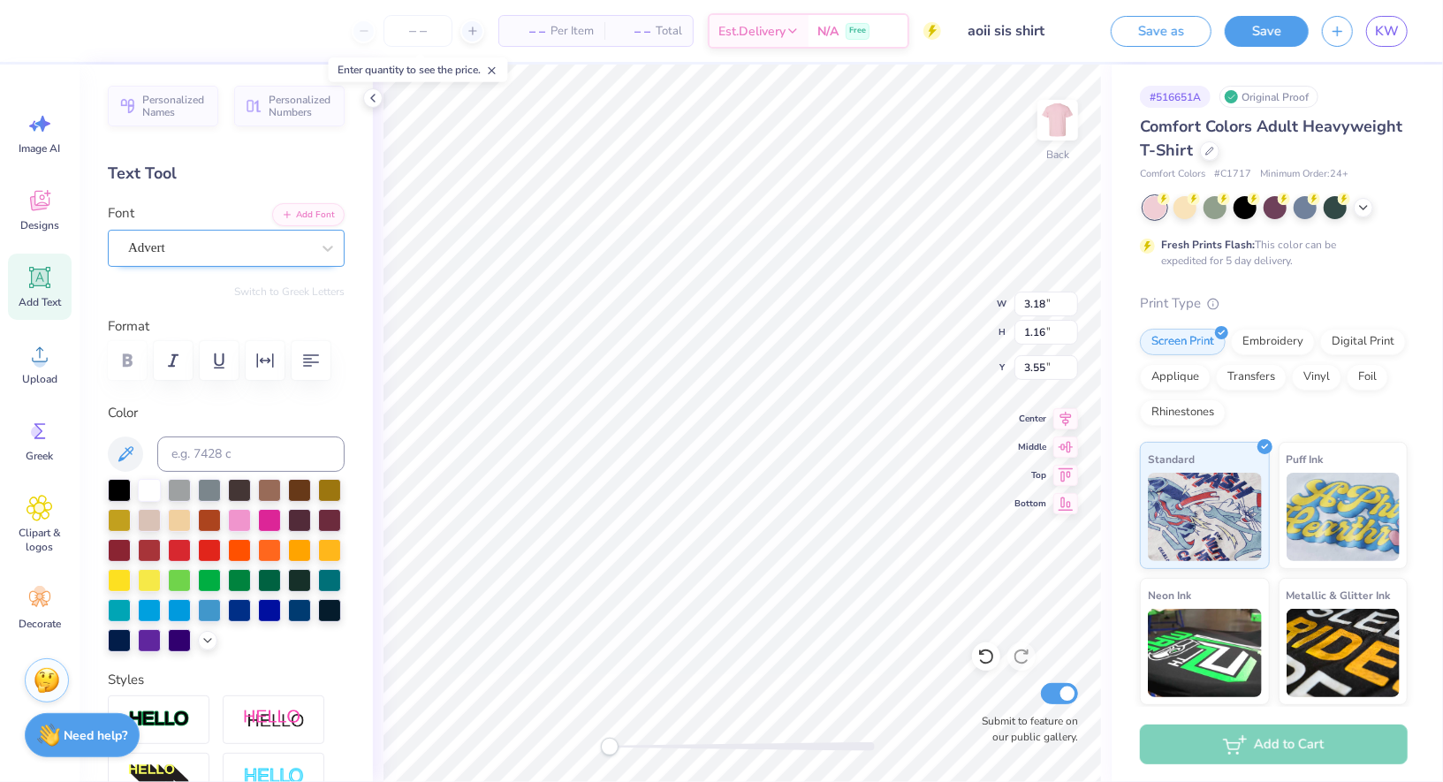
click at [211, 239] on div "Advert" at bounding box center [219, 247] width 186 height 27
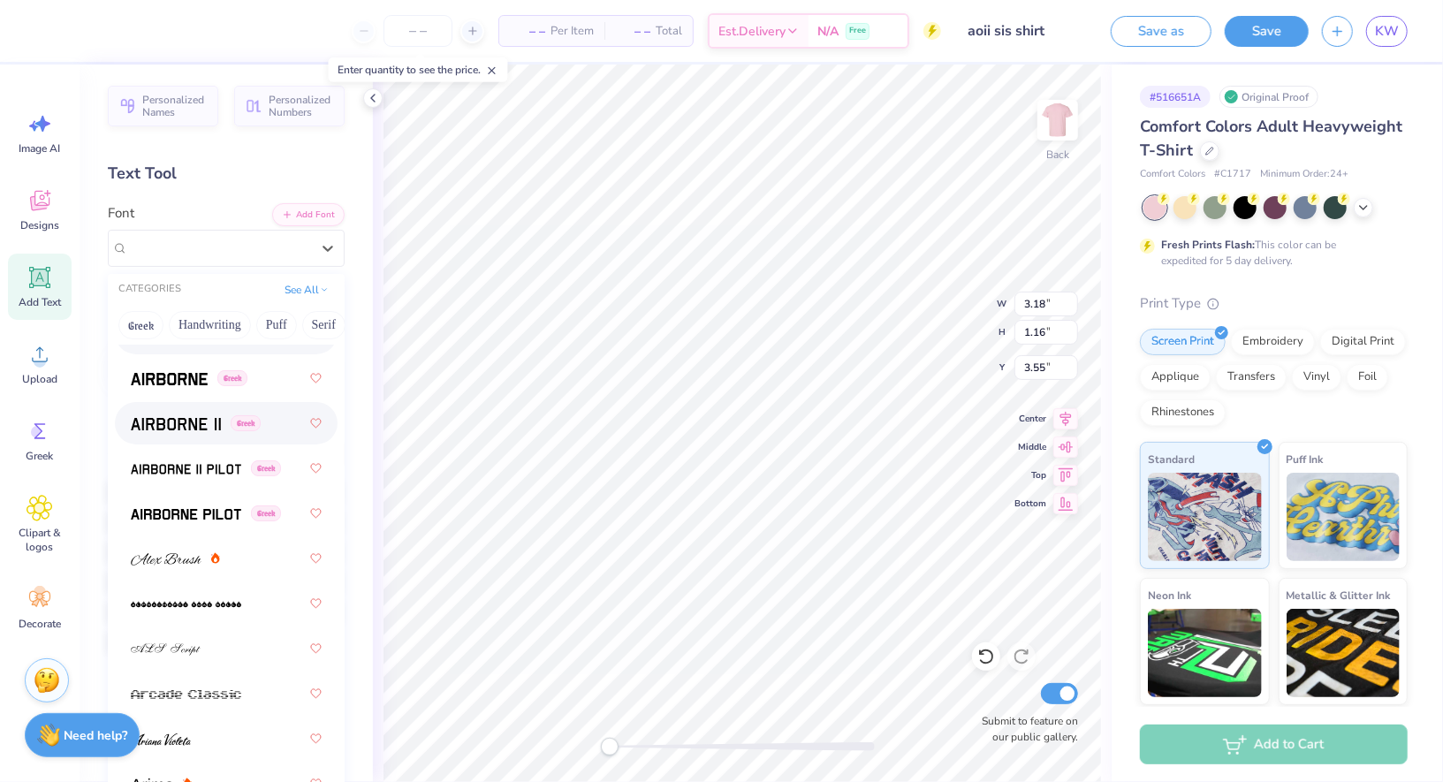
scroll to position [525, 0]
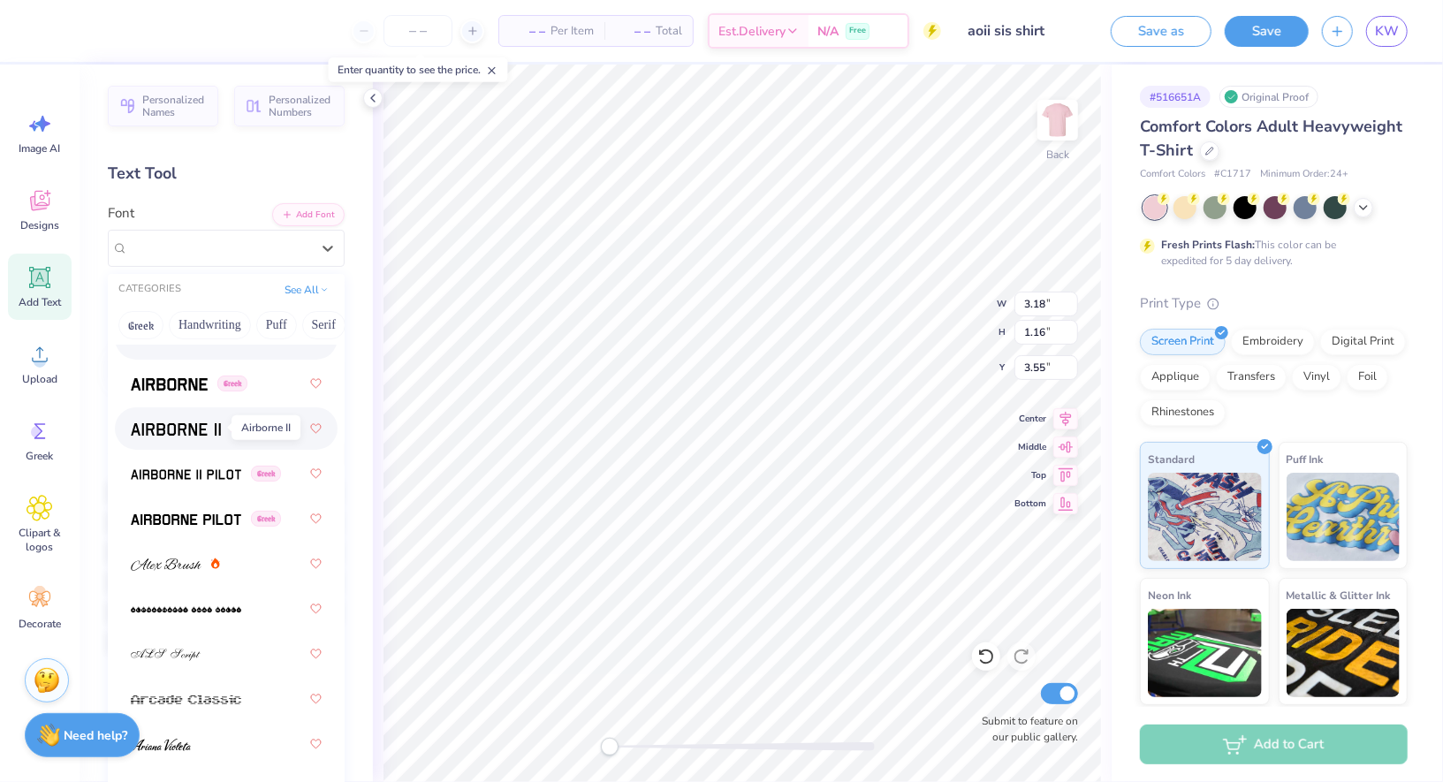
click at [209, 434] on img at bounding box center [176, 429] width 90 height 12
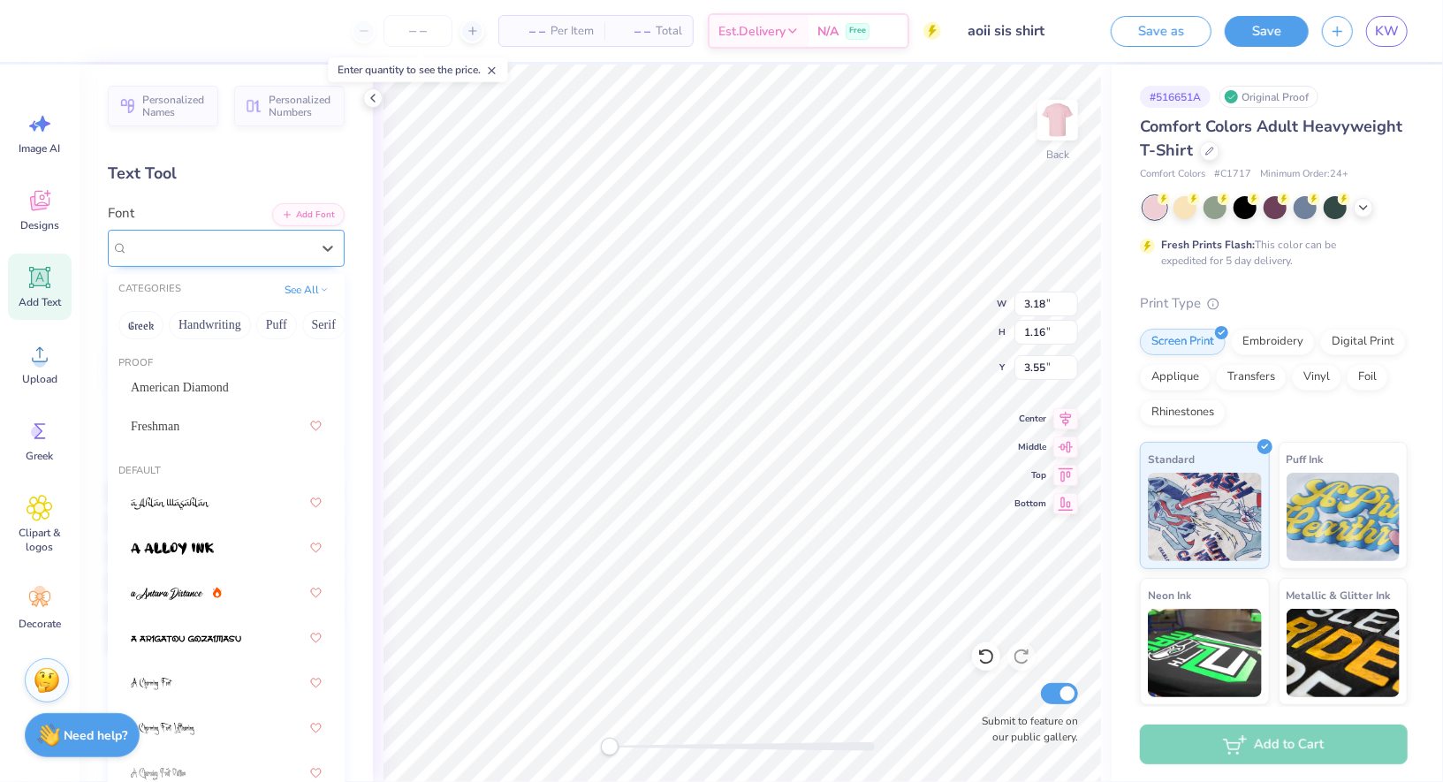
click at [230, 232] on div "Airborne II Greek" at bounding box center [226, 248] width 237 height 37
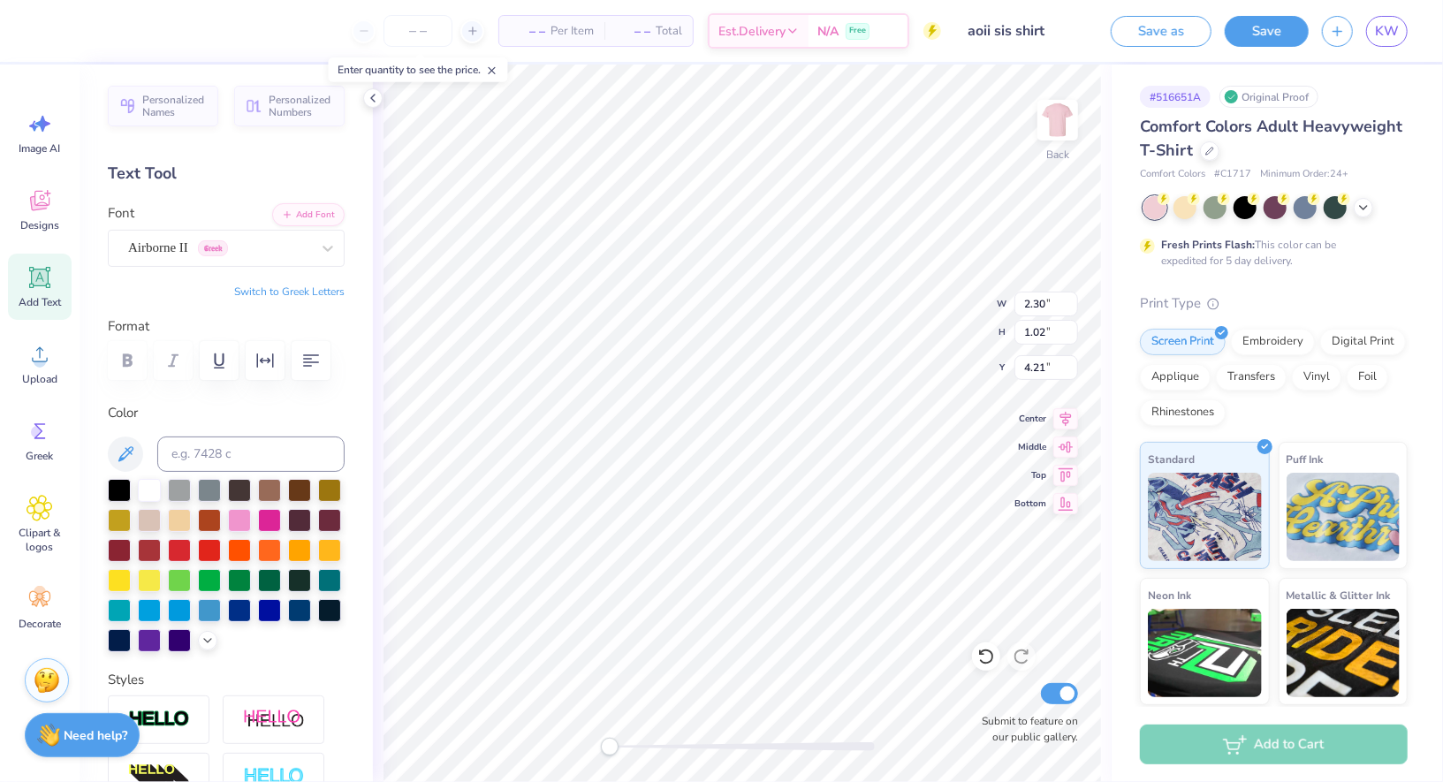
type textarea "AOII"
click at [1204, 157] on div at bounding box center [1209, 149] width 19 height 19
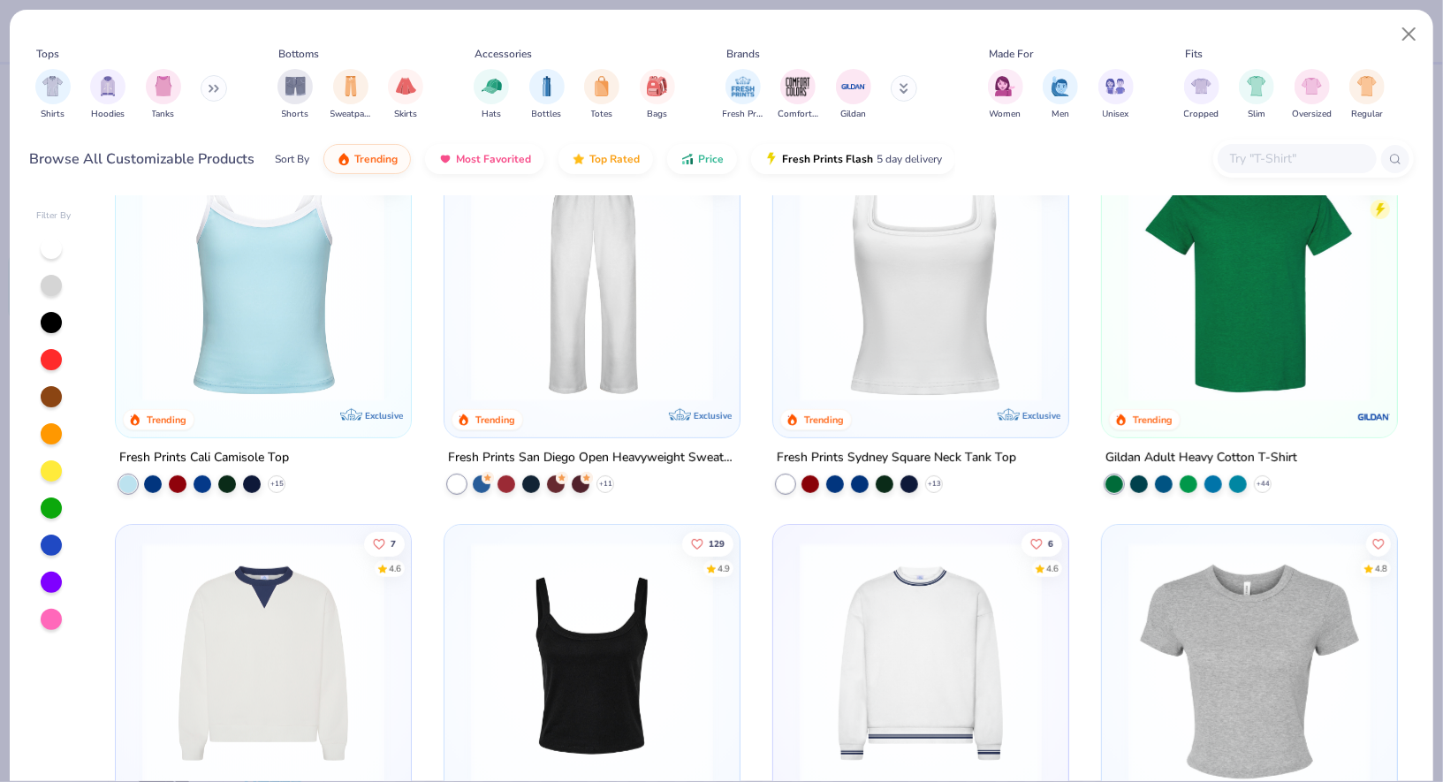
scroll to position [612, 0]
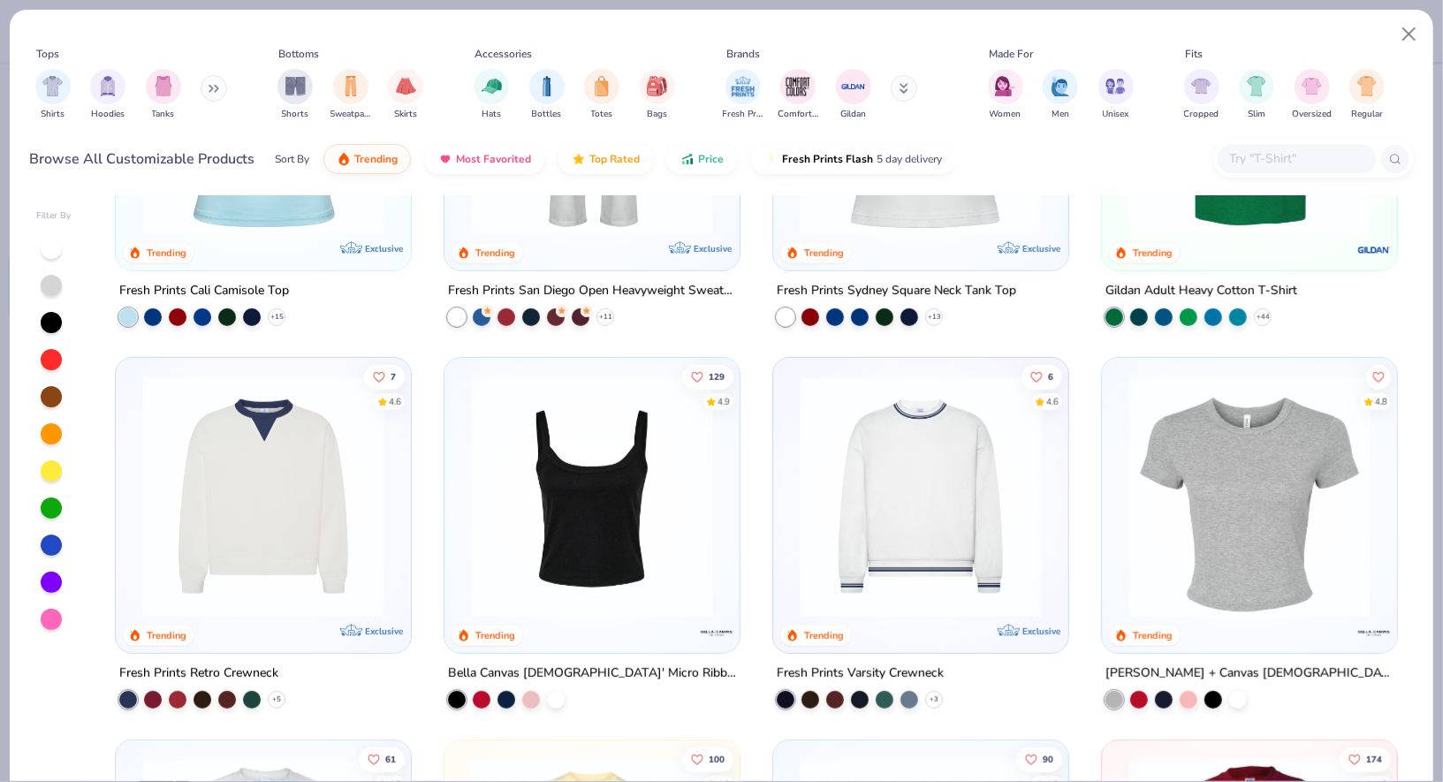
click at [1247, 146] on div at bounding box center [1297, 158] width 159 height 29
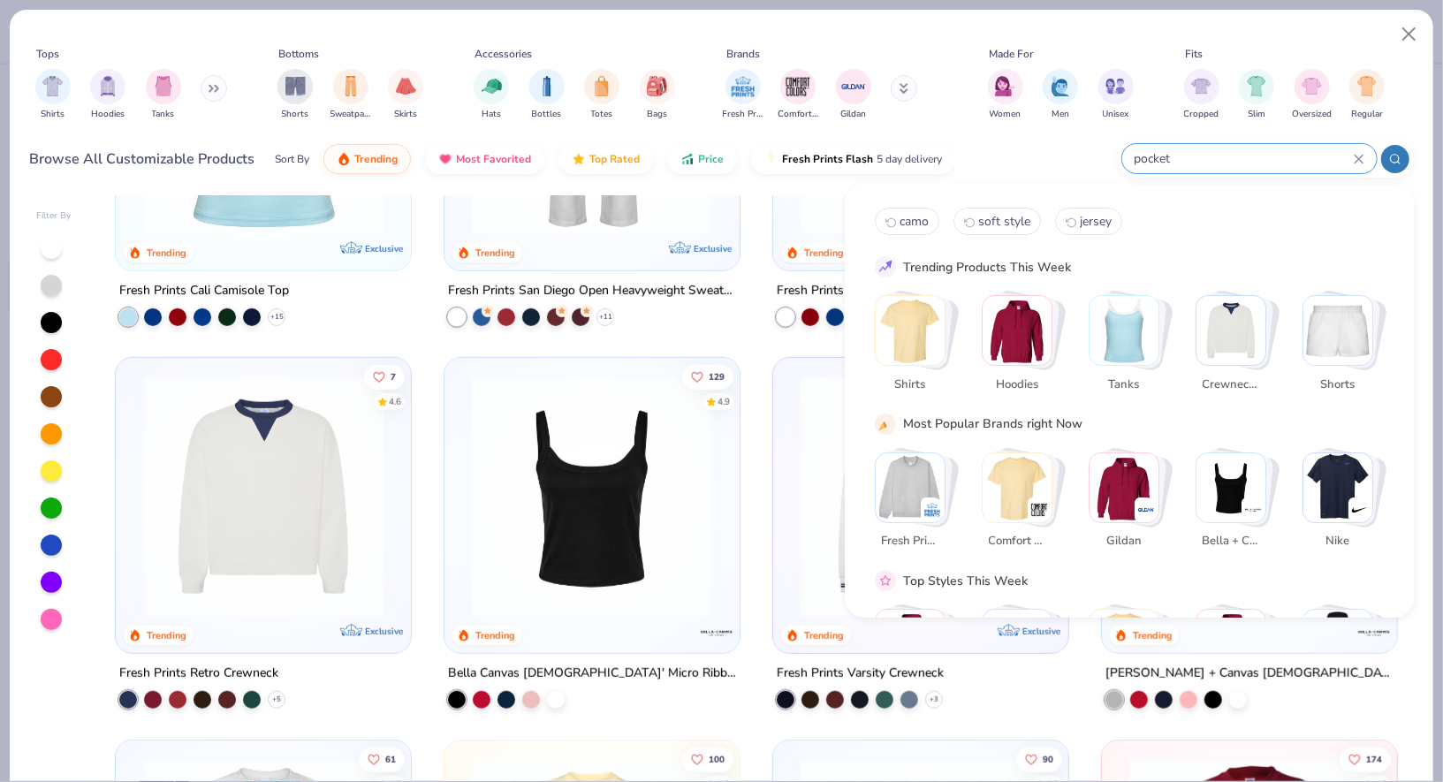
type input "pocket"
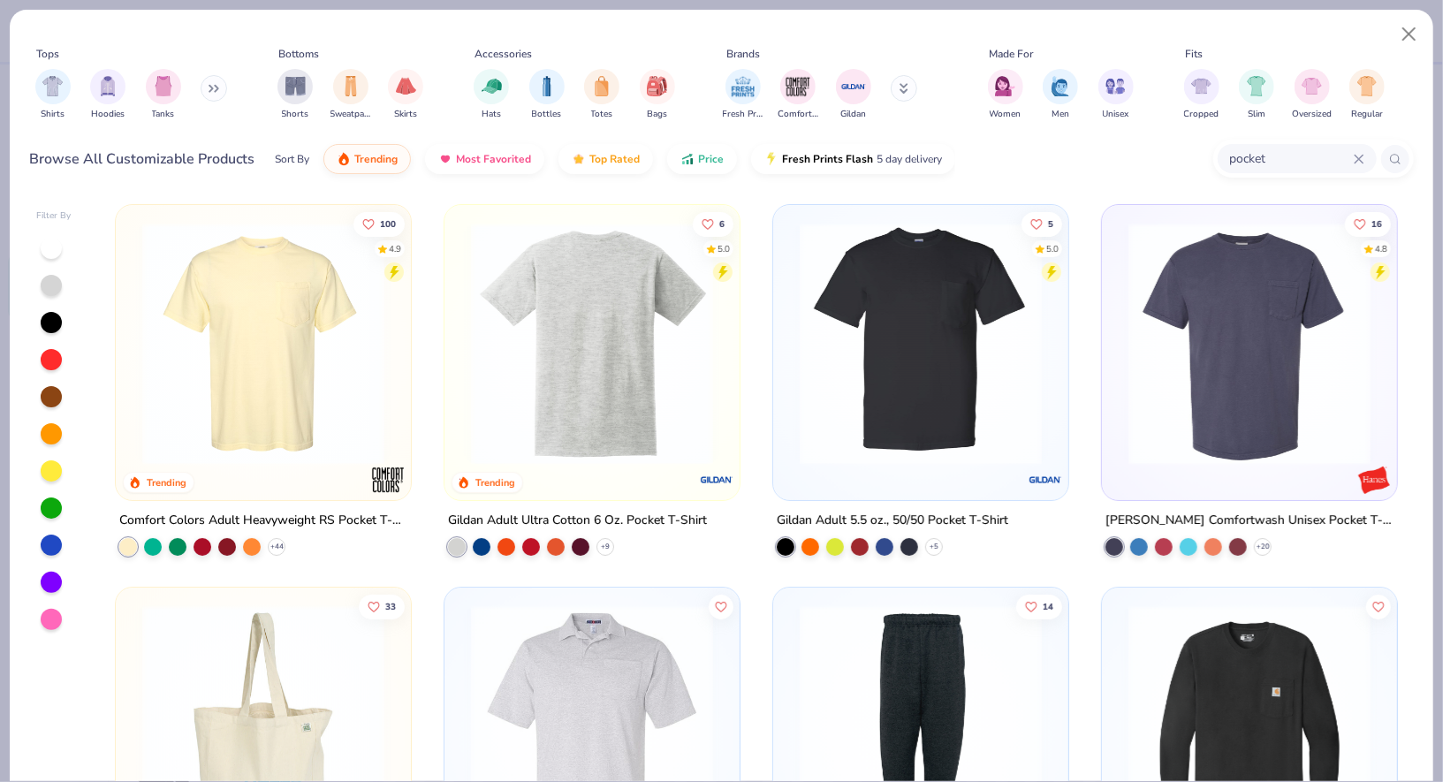
click at [642, 361] on img at bounding box center [592, 344] width 260 height 242
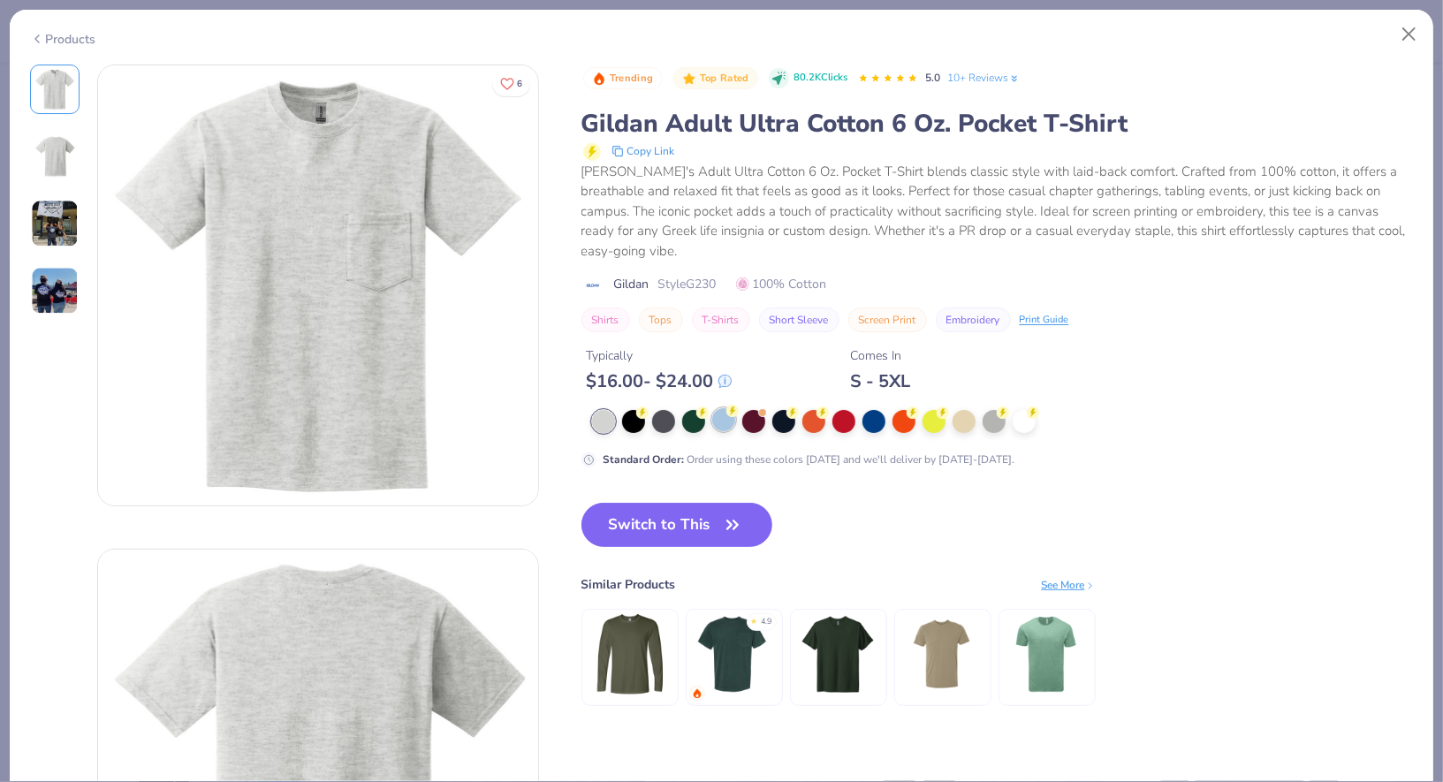
click at [719, 418] on div at bounding box center [723, 419] width 23 height 23
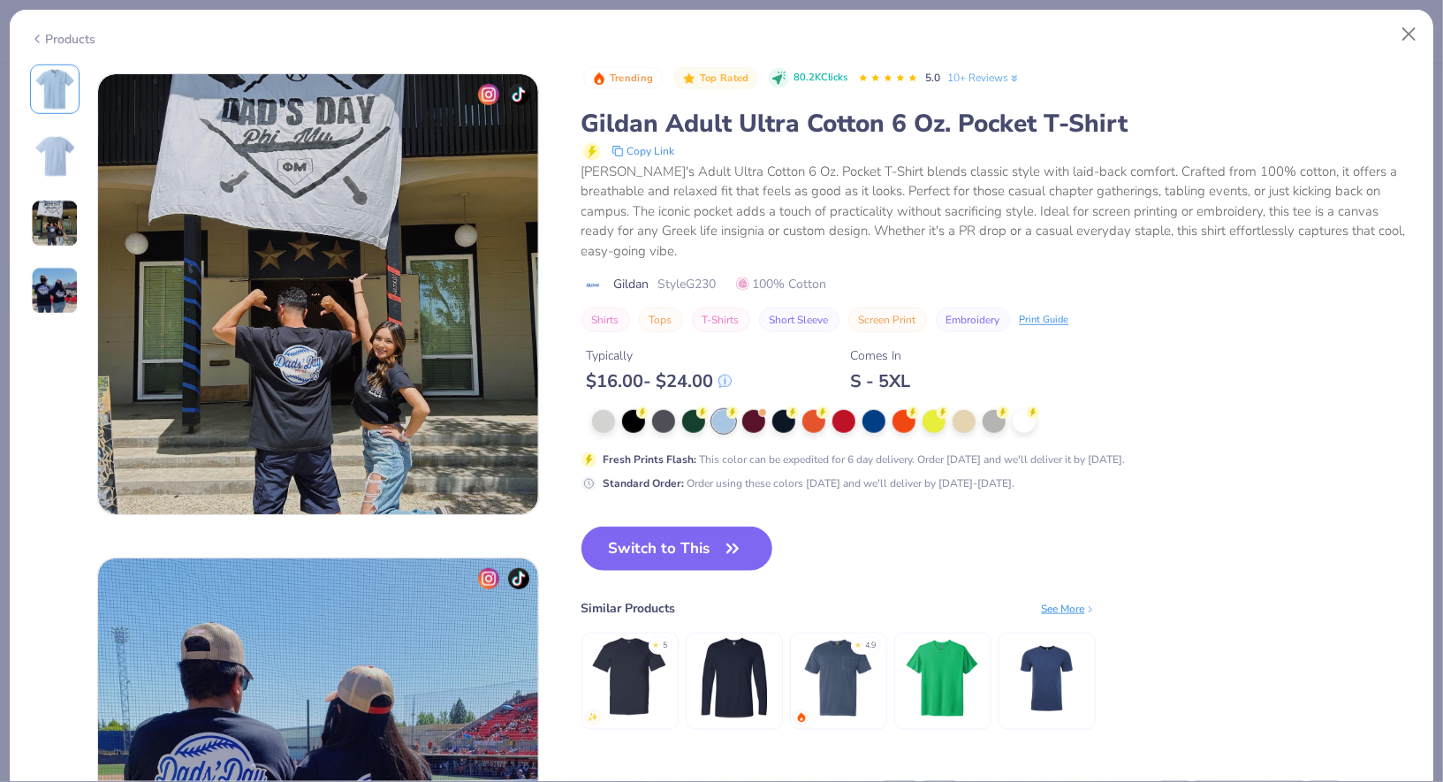
scroll to position [745, 0]
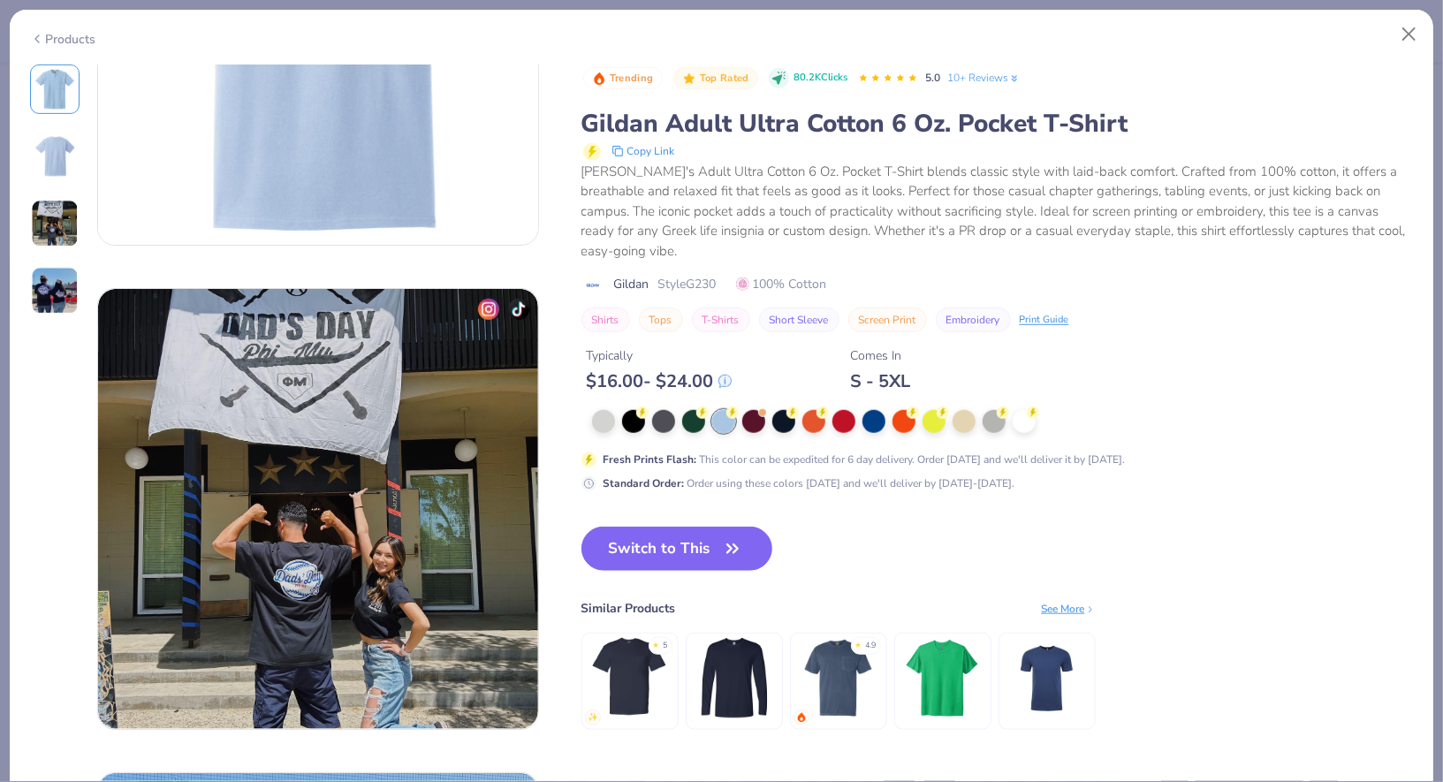
click at [84, 34] on div "Products" at bounding box center [63, 39] width 66 height 19
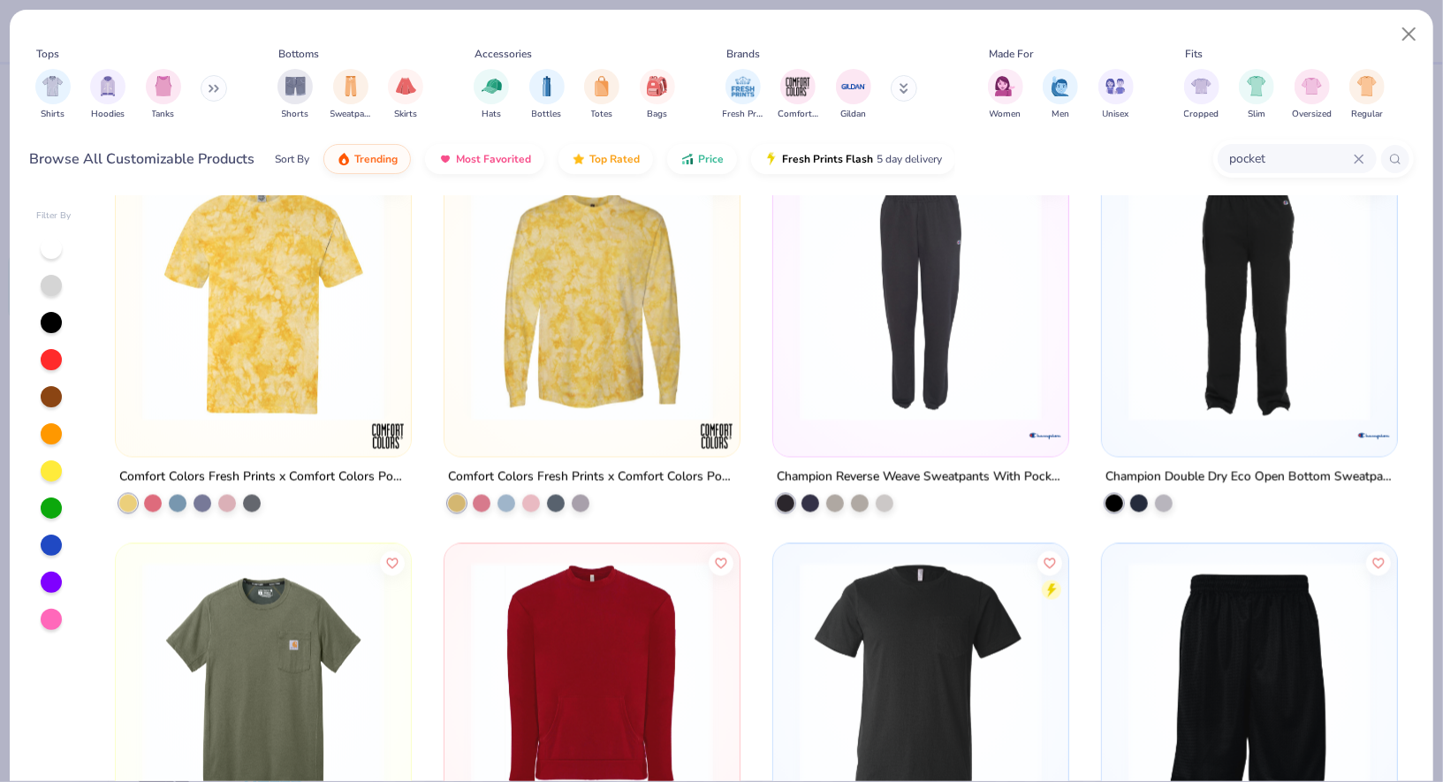
scroll to position [1956, 0]
click at [174, 498] on div at bounding box center [178, 503] width 18 height 18
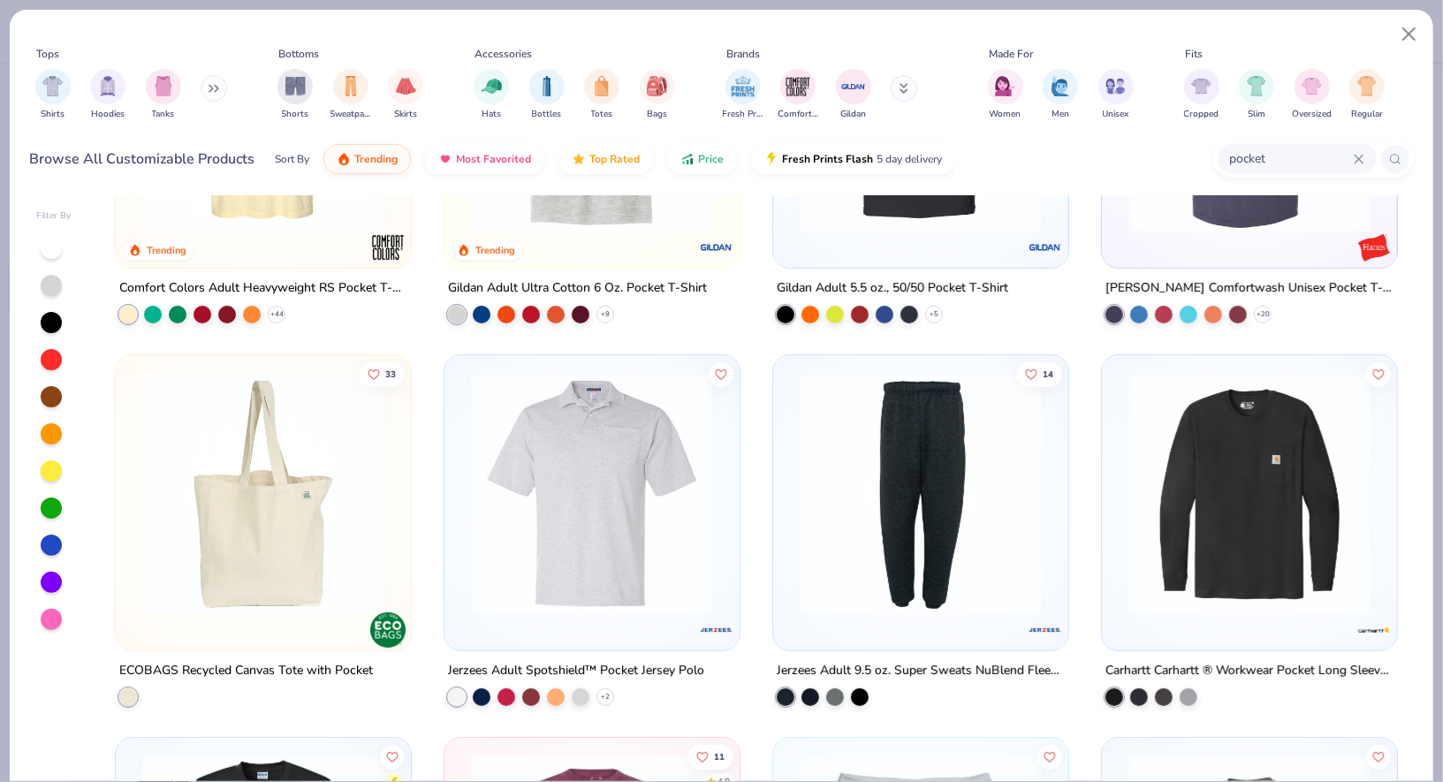
scroll to position [0, 0]
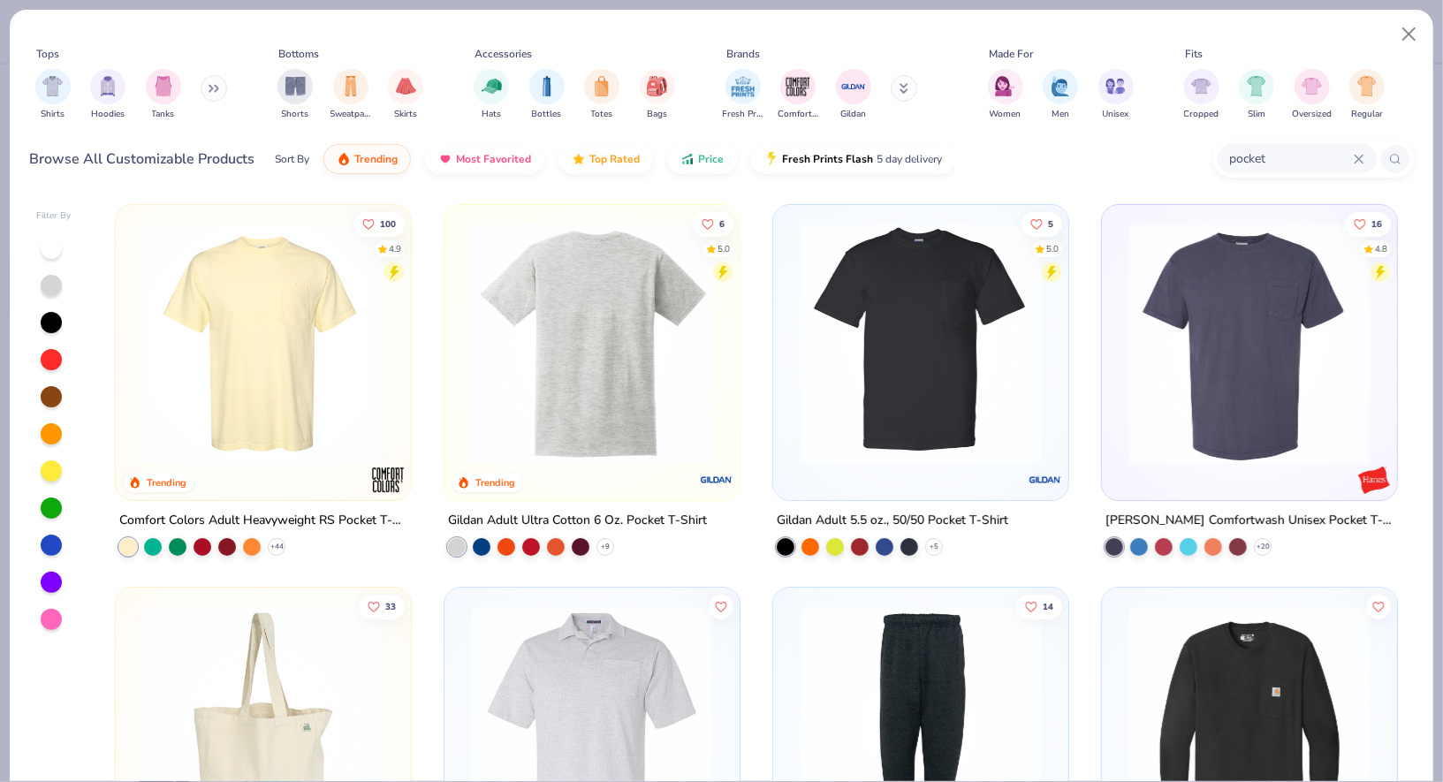
click at [206, 324] on img at bounding box center [263, 344] width 260 height 242
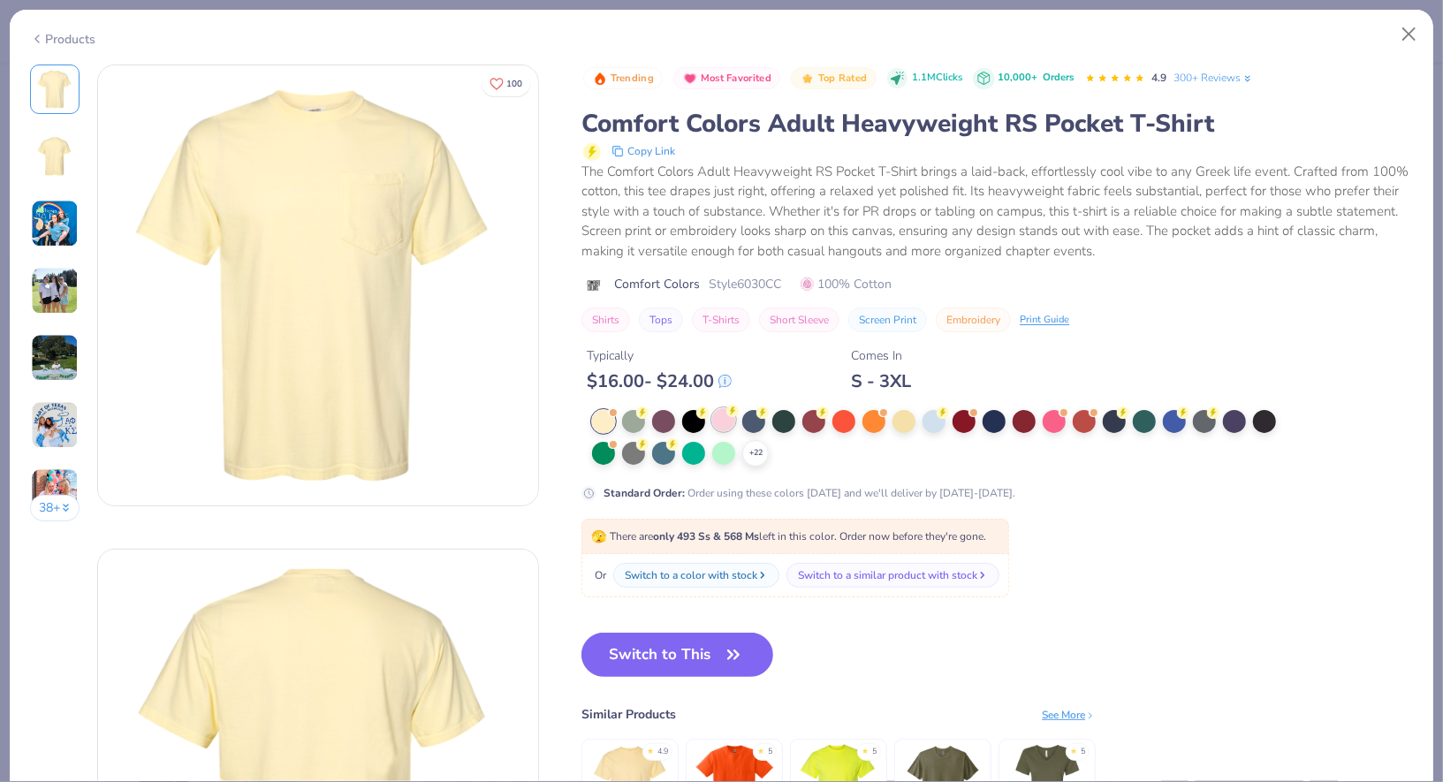
click at [722, 413] on div at bounding box center [723, 419] width 23 height 23
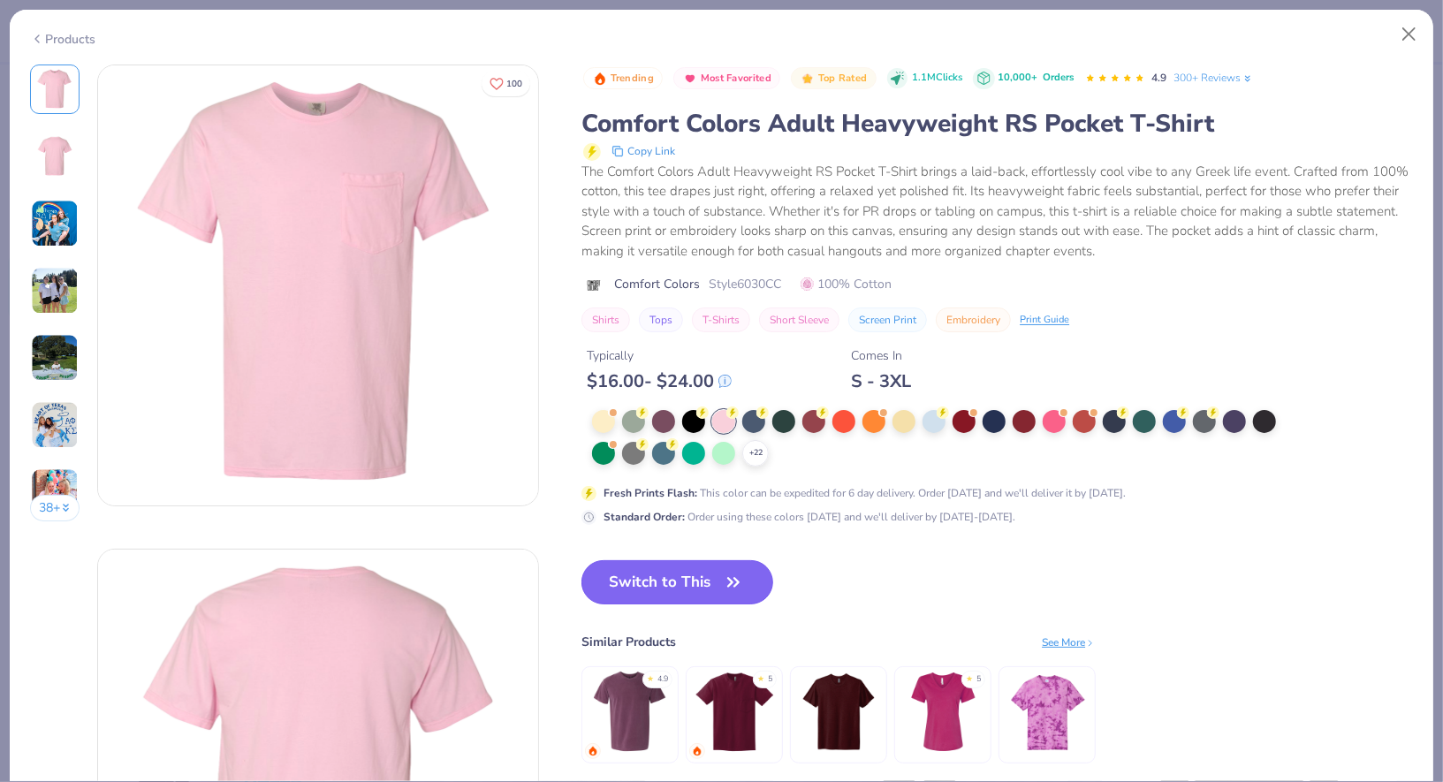
click at [665, 576] on button "Switch to This" at bounding box center [677, 582] width 192 height 44
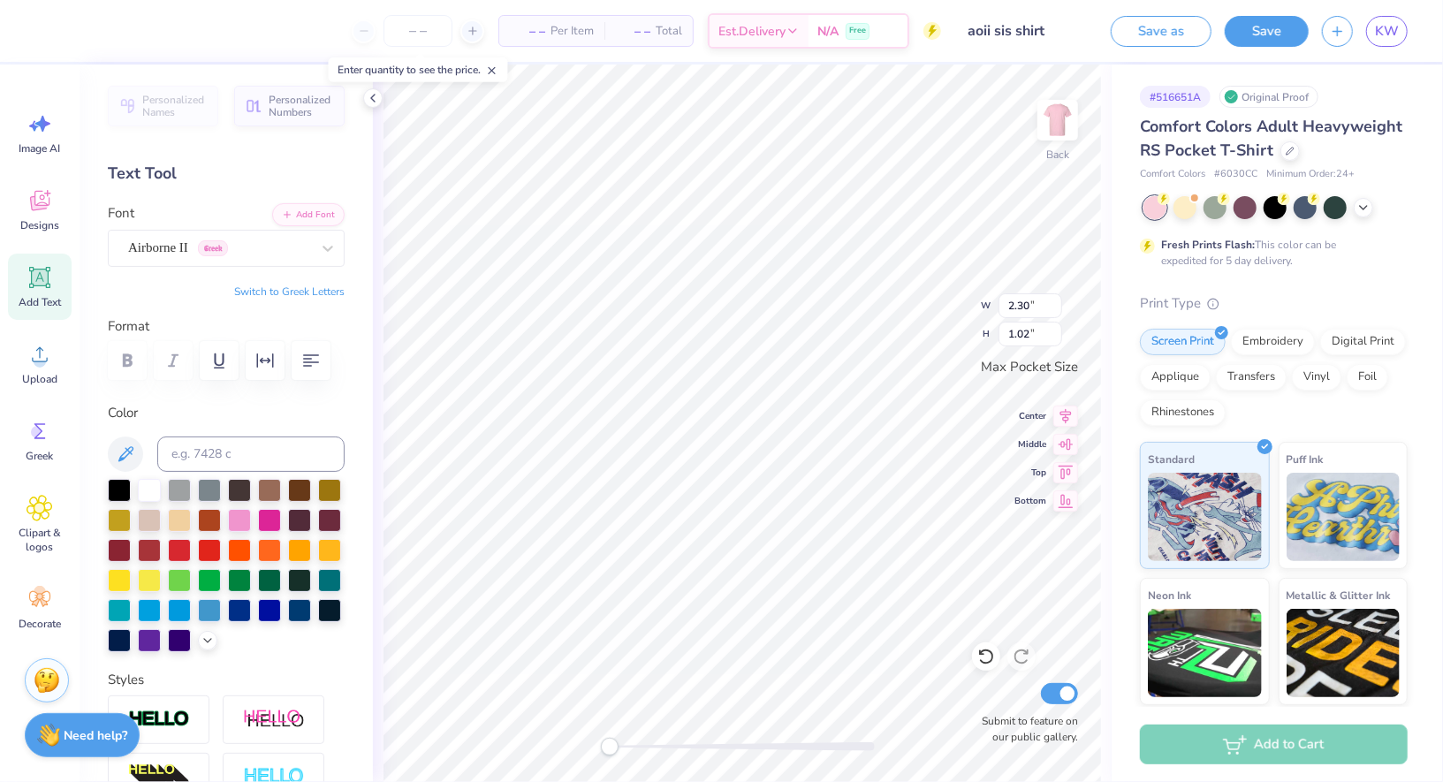
scroll to position [1, 1]
click at [301, 361] on icon "button" at bounding box center [310, 360] width 21 height 21
click at [271, 460] on input at bounding box center [250, 454] width 187 height 35
click at [296, 239] on div "Airborne II Greek" at bounding box center [219, 247] width 186 height 27
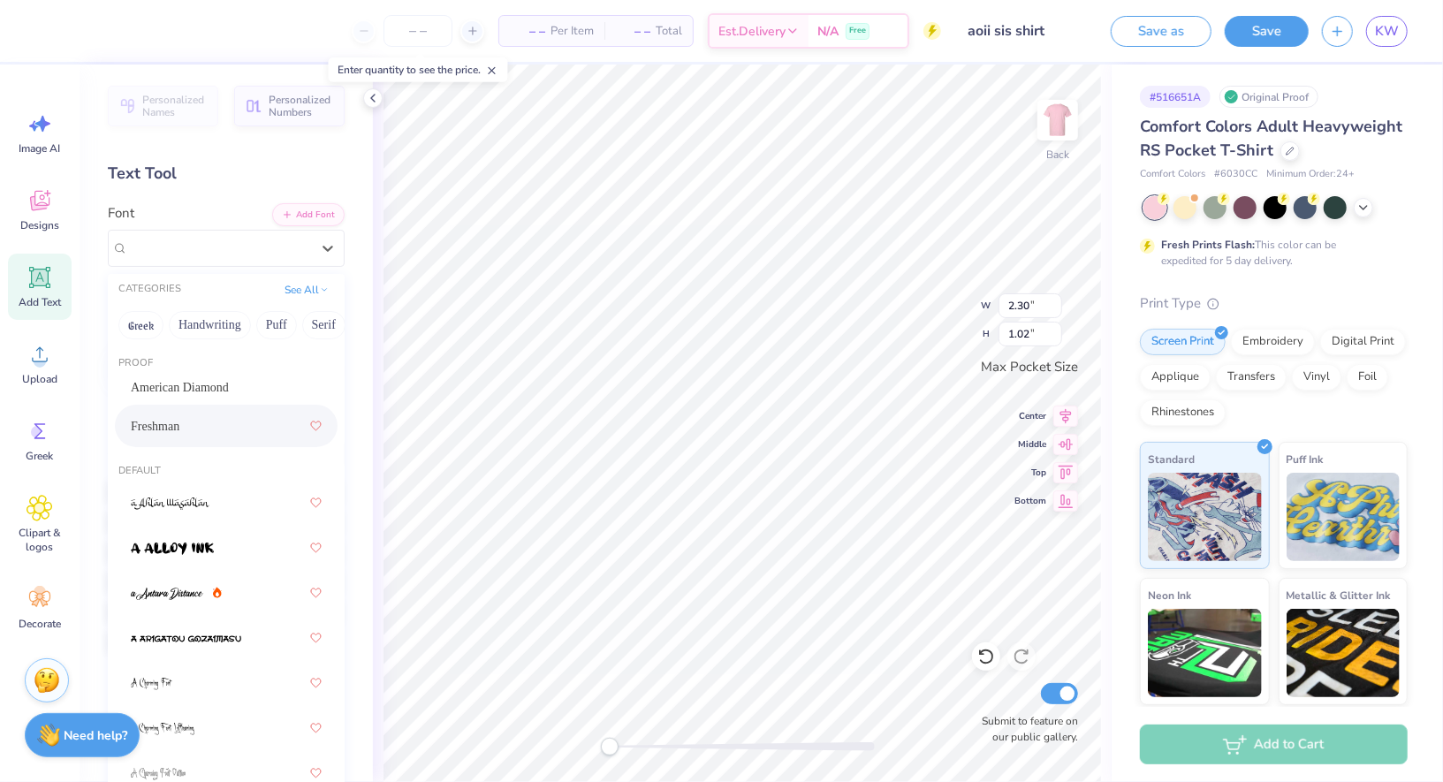
click at [223, 405] on div "Freshman" at bounding box center [226, 426] width 223 height 42
click at [239, 247] on div "Freshman" at bounding box center [219, 247] width 186 height 27
click at [209, 381] on div "American Diamond" at bounding box center [226, 387] width 191 height 19
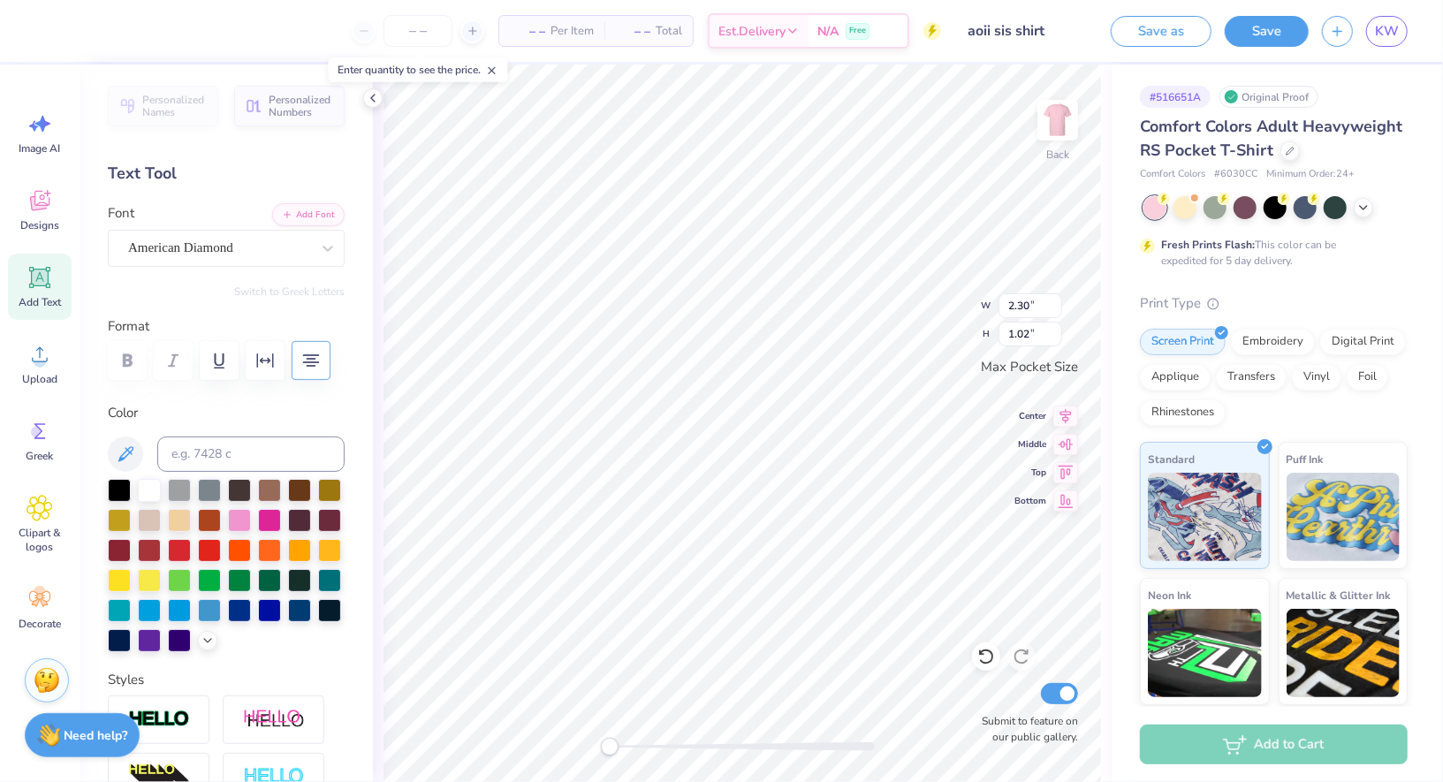
type textarea "Fall '25 Sisterhood Retreat"
click at [45, 528] on span "Clipart & logos" at bounding box center [40, 540] width 58 height 28
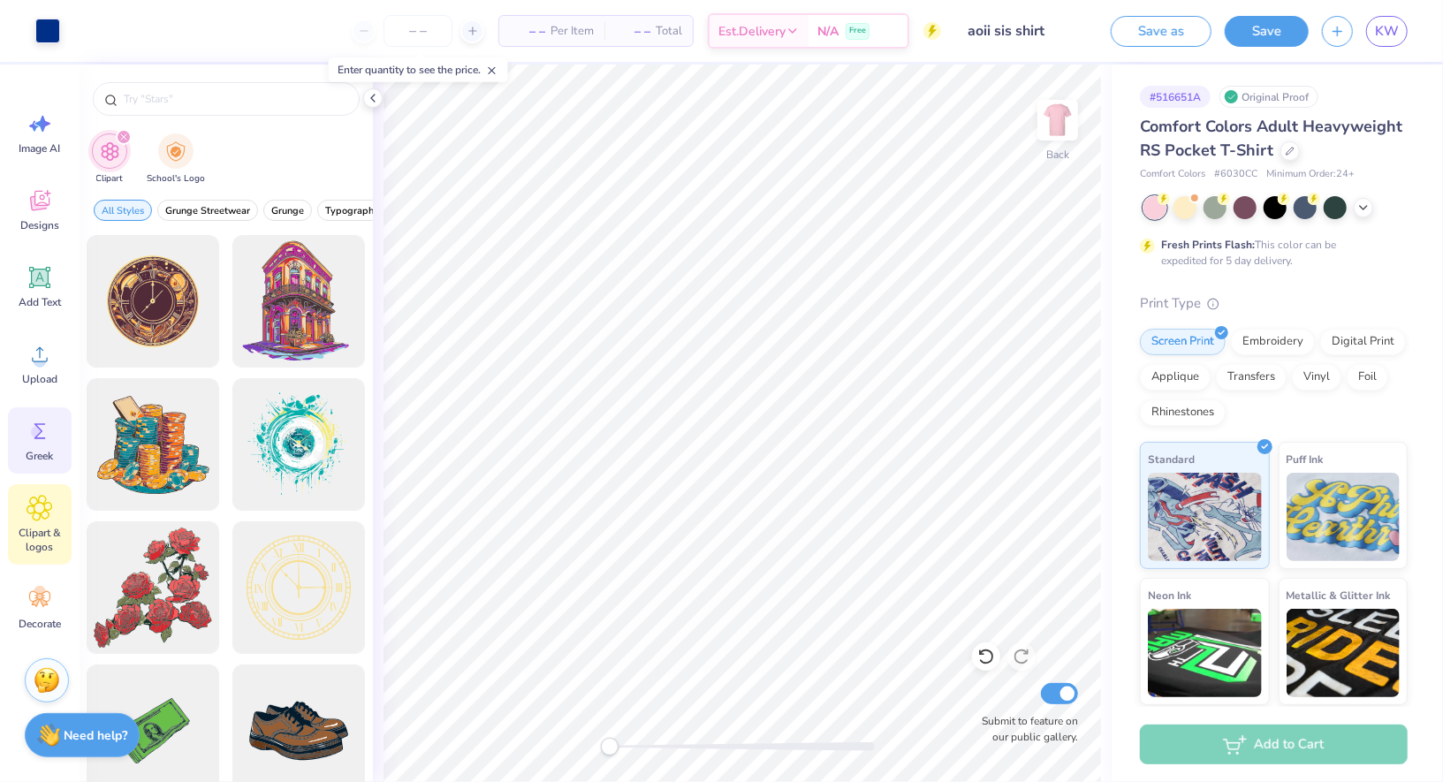
click at [44, 440] on icon at bounding box center [40, 431] width 27 height 27
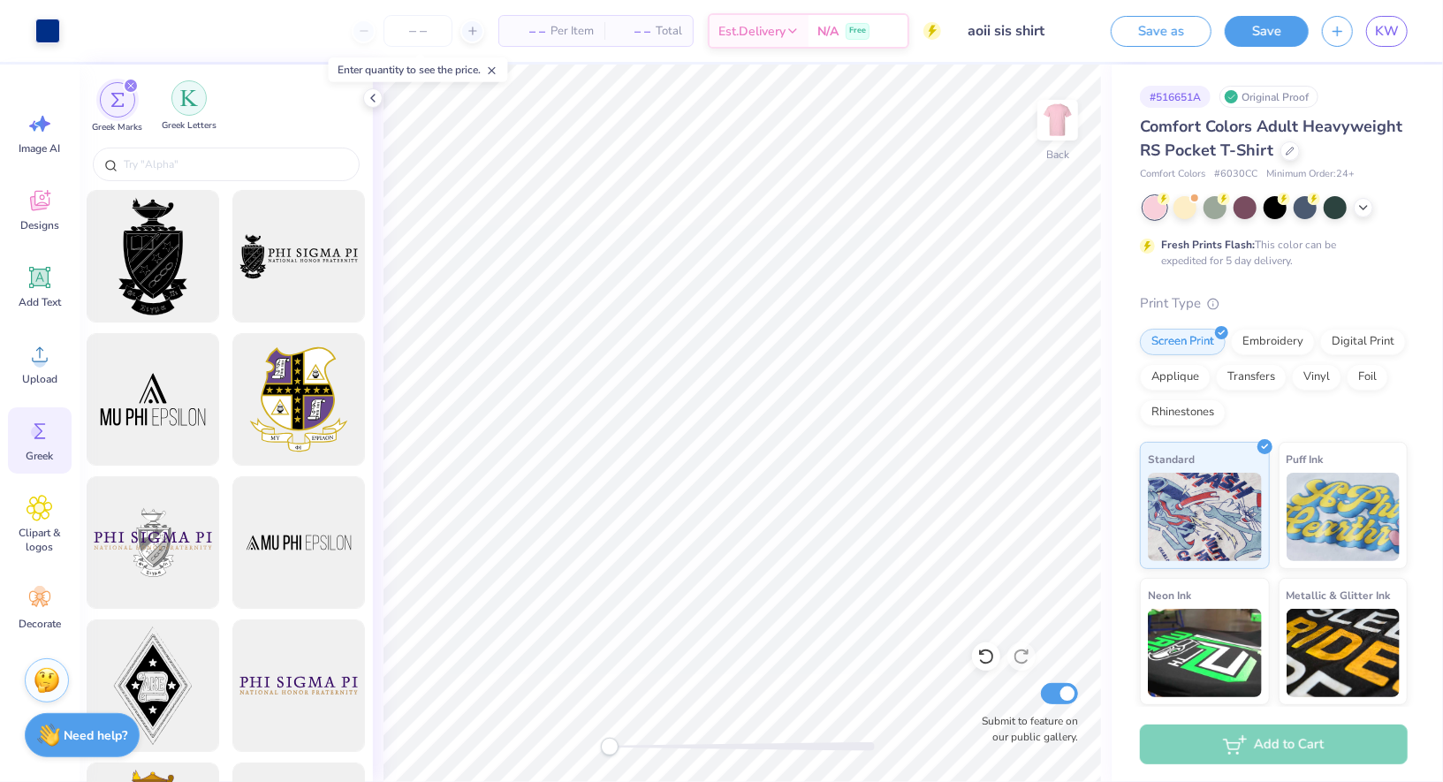
click at [186, 92] on img "filter for Greek Letters" at bounding box center [189, 98] width 18 height 18
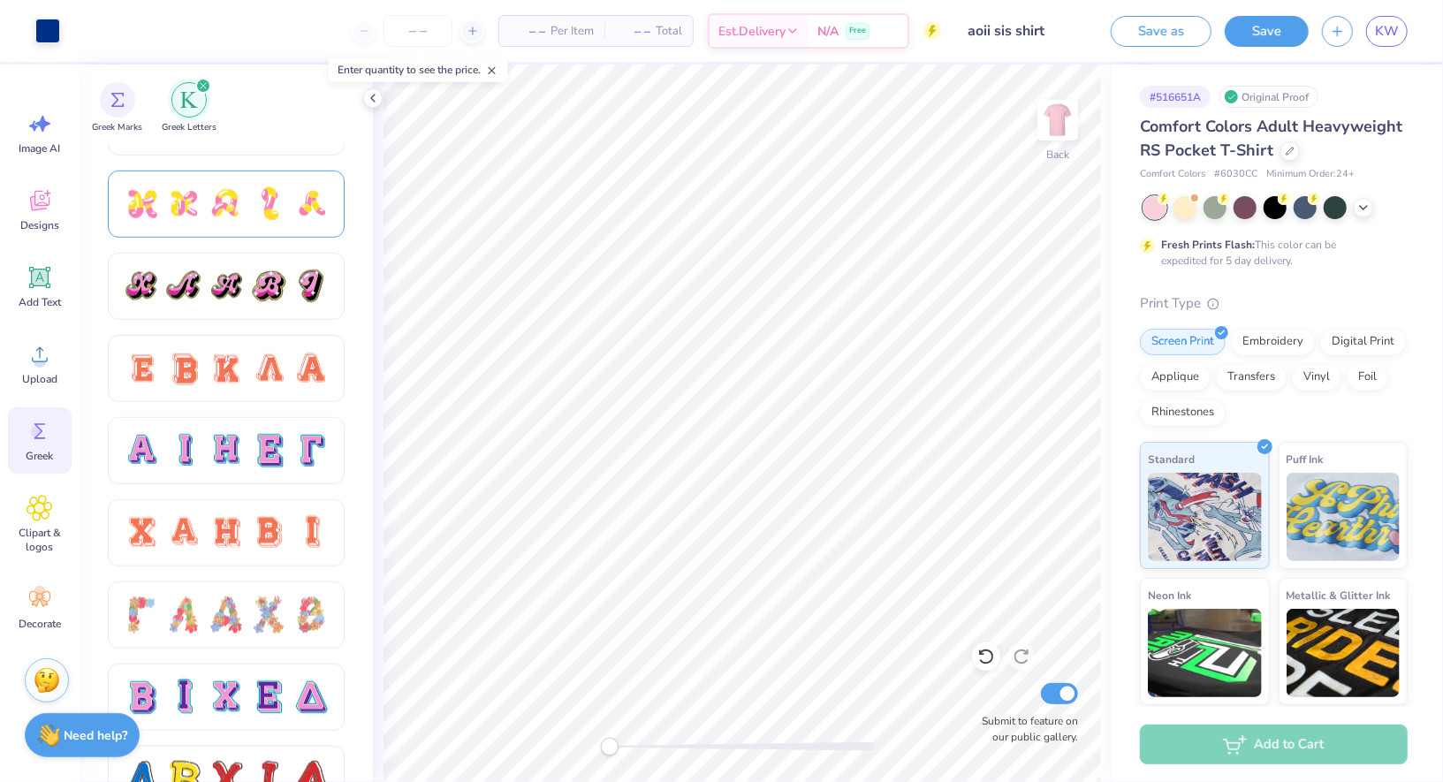
scroll to position [961, 0]
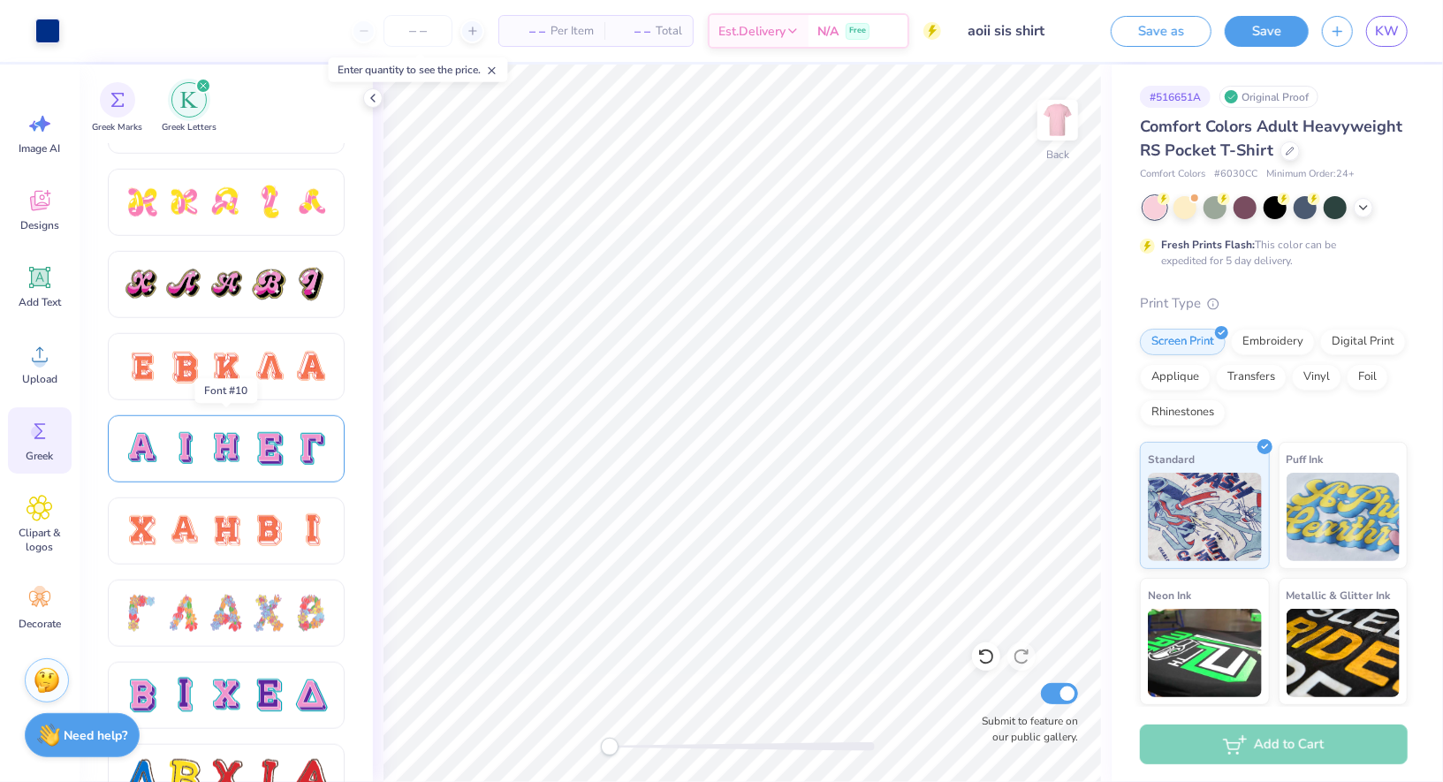
click at [240, 448] on div at bounding box center [226, 448] width 37 height 37
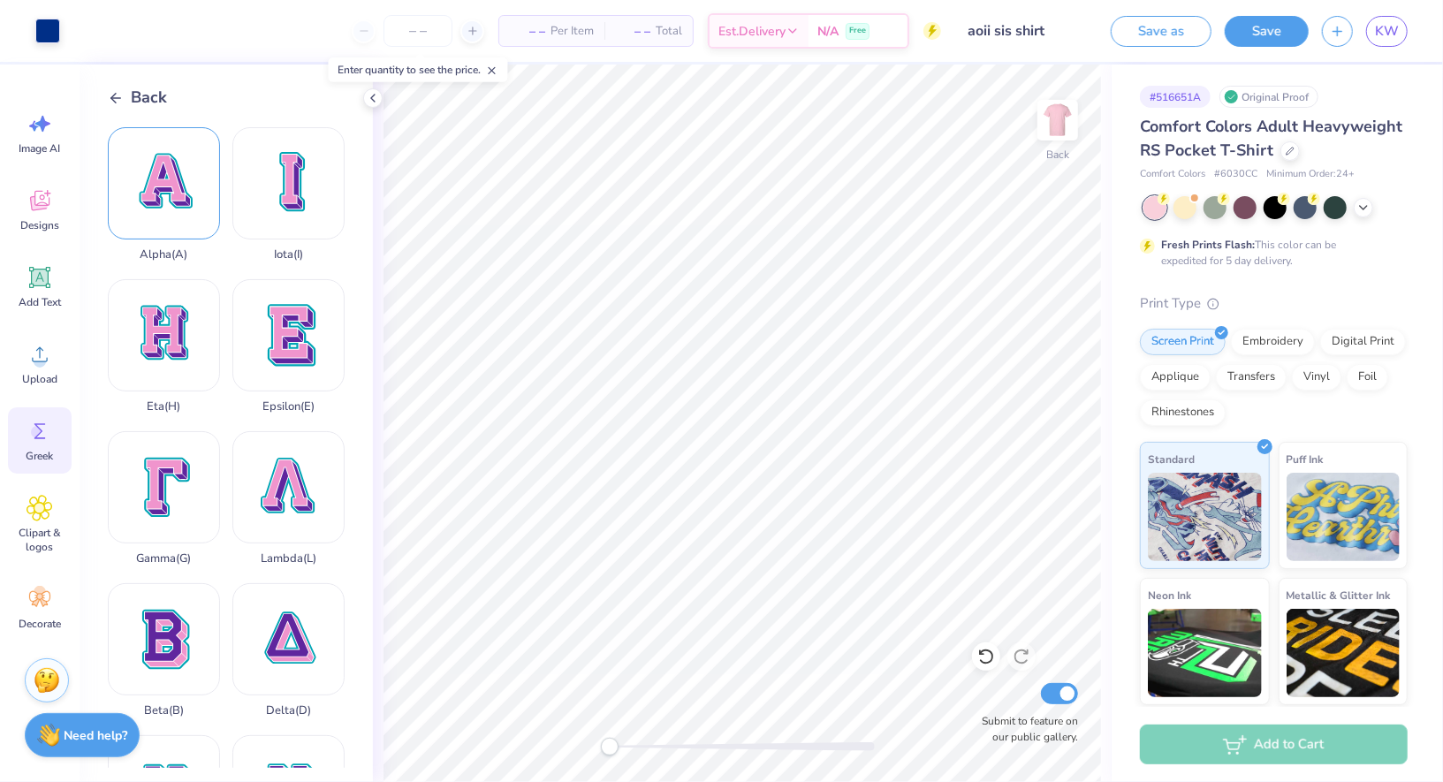
click at [189, 208] on div "Alpha ( A )" at bounding box center [164, 194] width 112 height 134
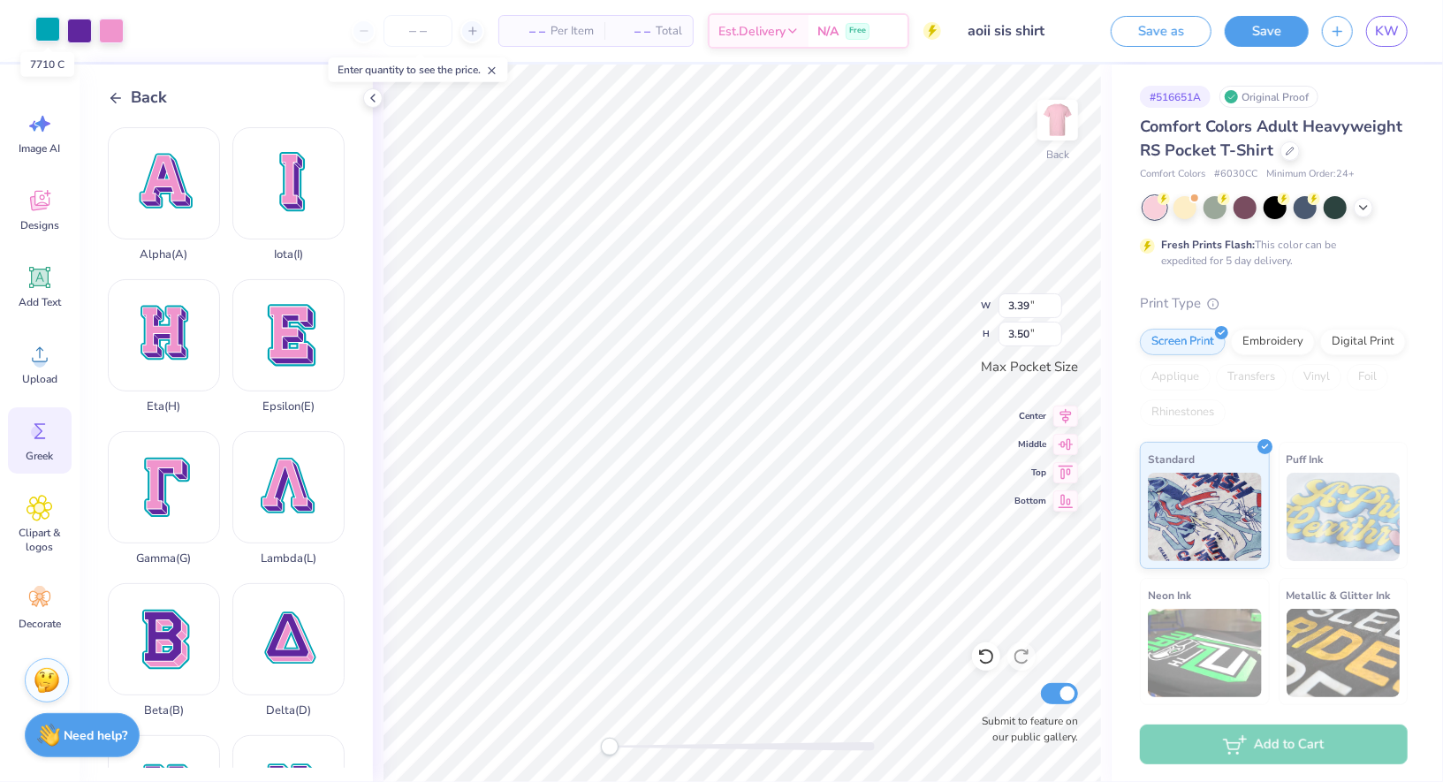
click at [48, 35] on div at bounding box center [47, 29] width 25 height 25
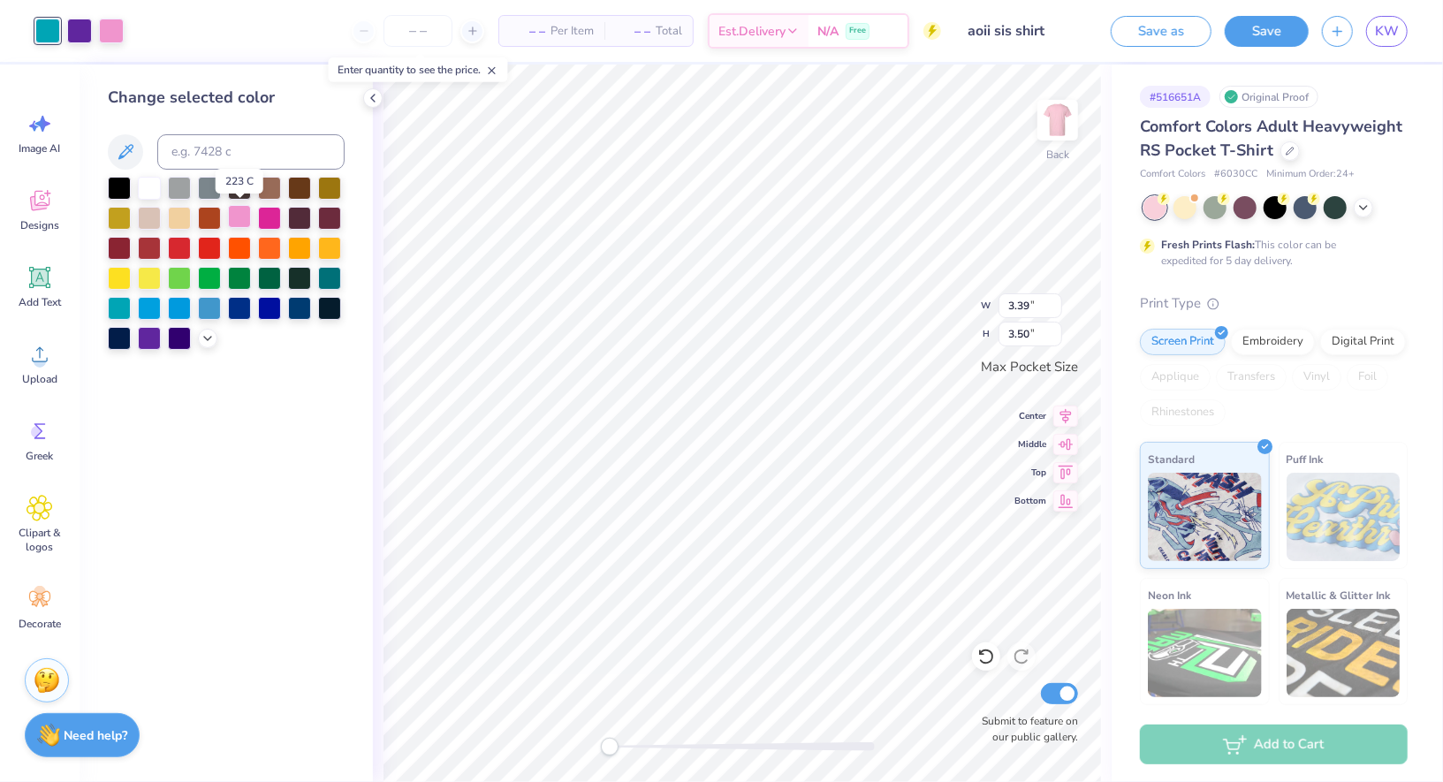
click at [247, 224] on div at bounding box center [239, 216] width 23 height 23
click at [86, 32] on div at bounding box center [79, 29] width 25 height 25
click at [243, 216] on div at bounding box center [239, 216] width 23 height 23
click at [185, 307] on div at bounding box center [179, 306] width 23 height 23
click at [149, 337] on div at bounding box center [149, 336] width 23 height 23
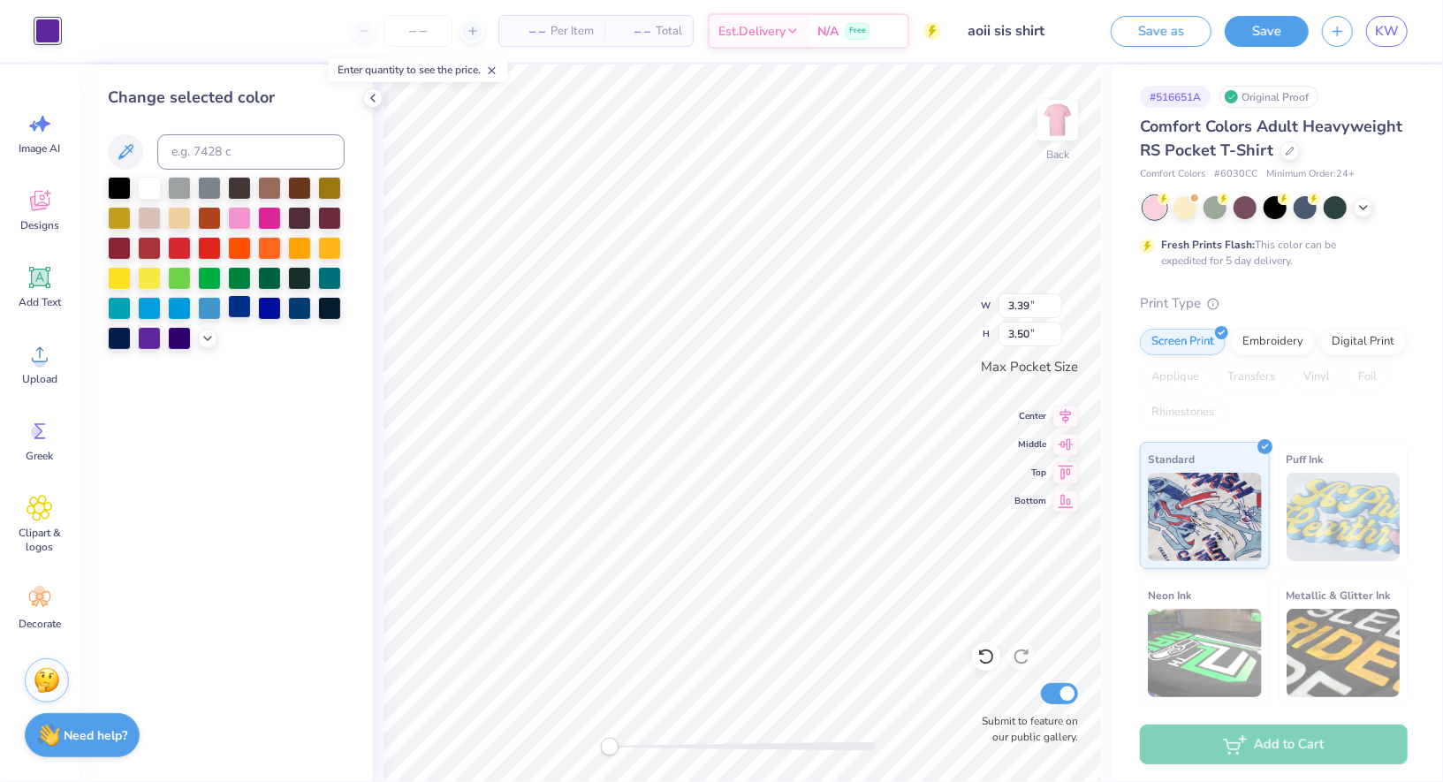
click at [246, 311] on div at bounding box center [239, 306] width 23 height 23
click at [283, 311] on div at bounding box center [226, 263] width 237 height 173
click at [264, 311] on div at bounding box center [269, 306] width 23 height 23
click at [249, 311] on div at bounding box center [239, 306] width 23 height 23
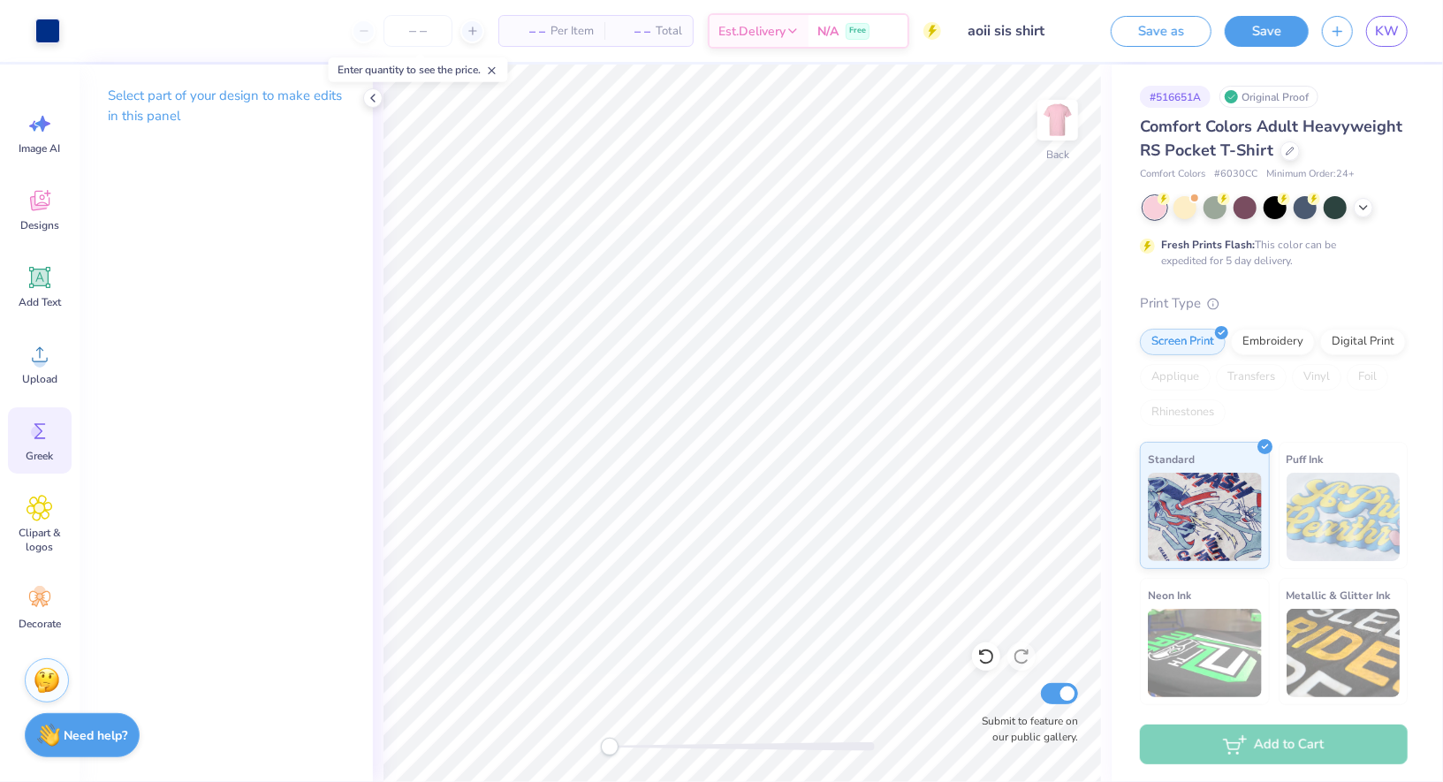
click at [45, 414] on div "Greek" at bounding box center [40, 440] width 64 height 66
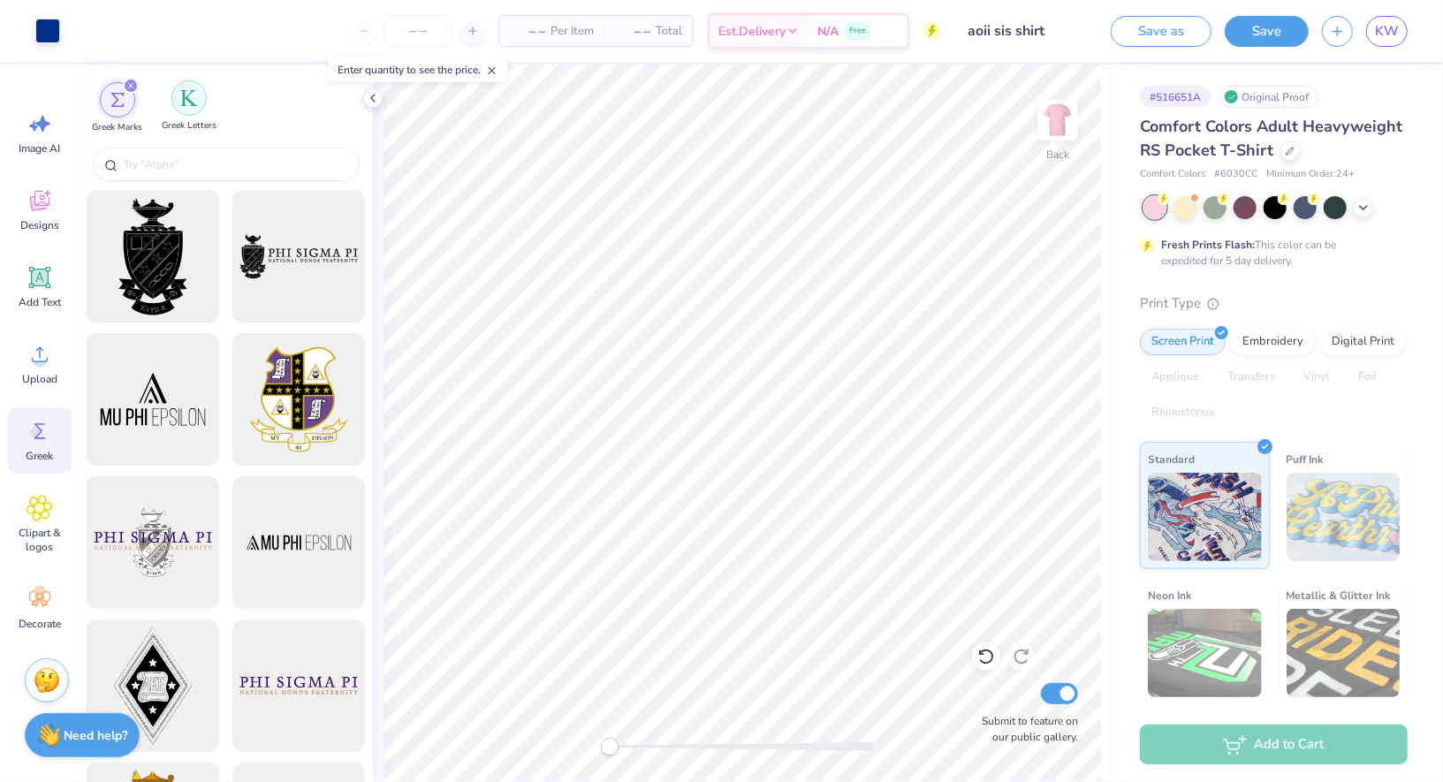
click at [188, 101] on img "filter for Greek Letters" at bounding box center [189, 98] width 18 height 18
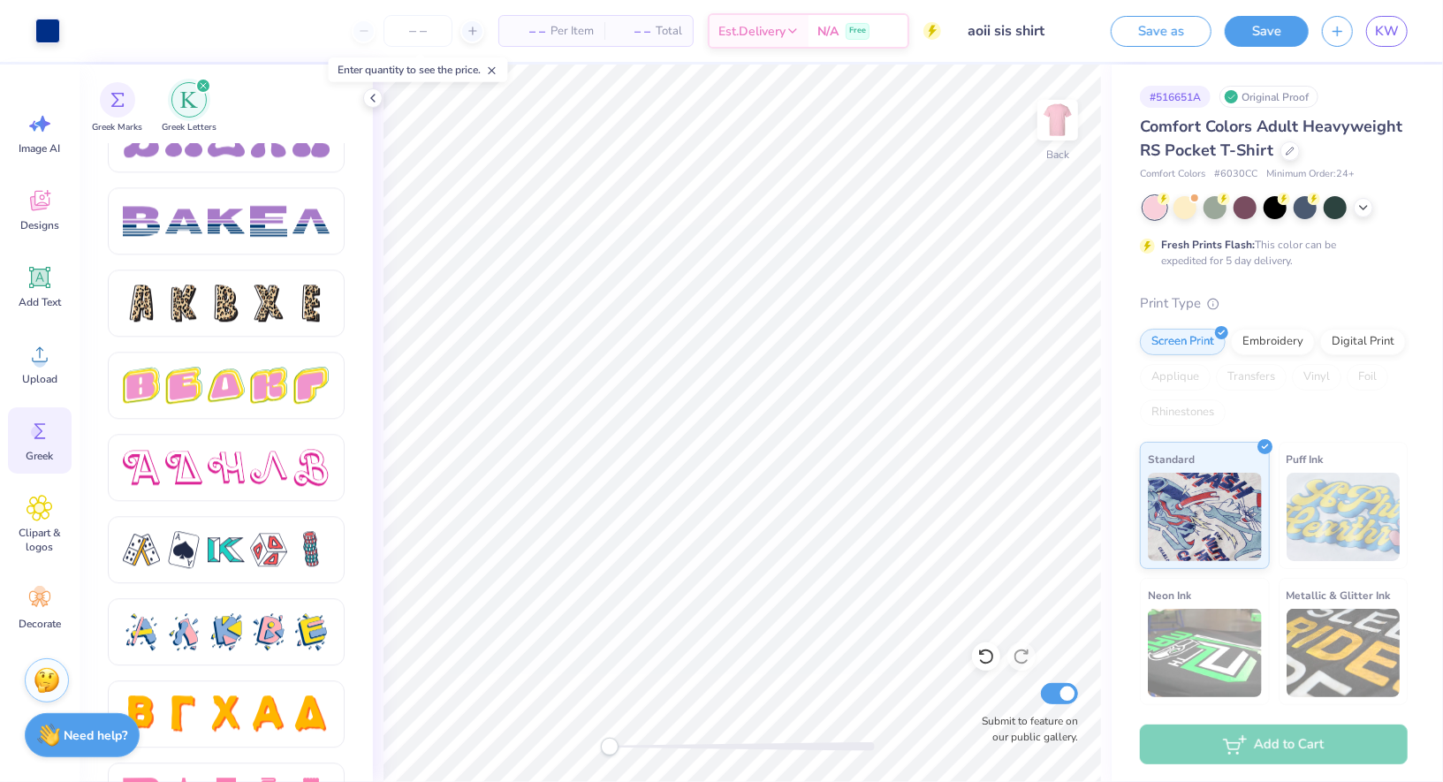
scroll to position [2891, 0]
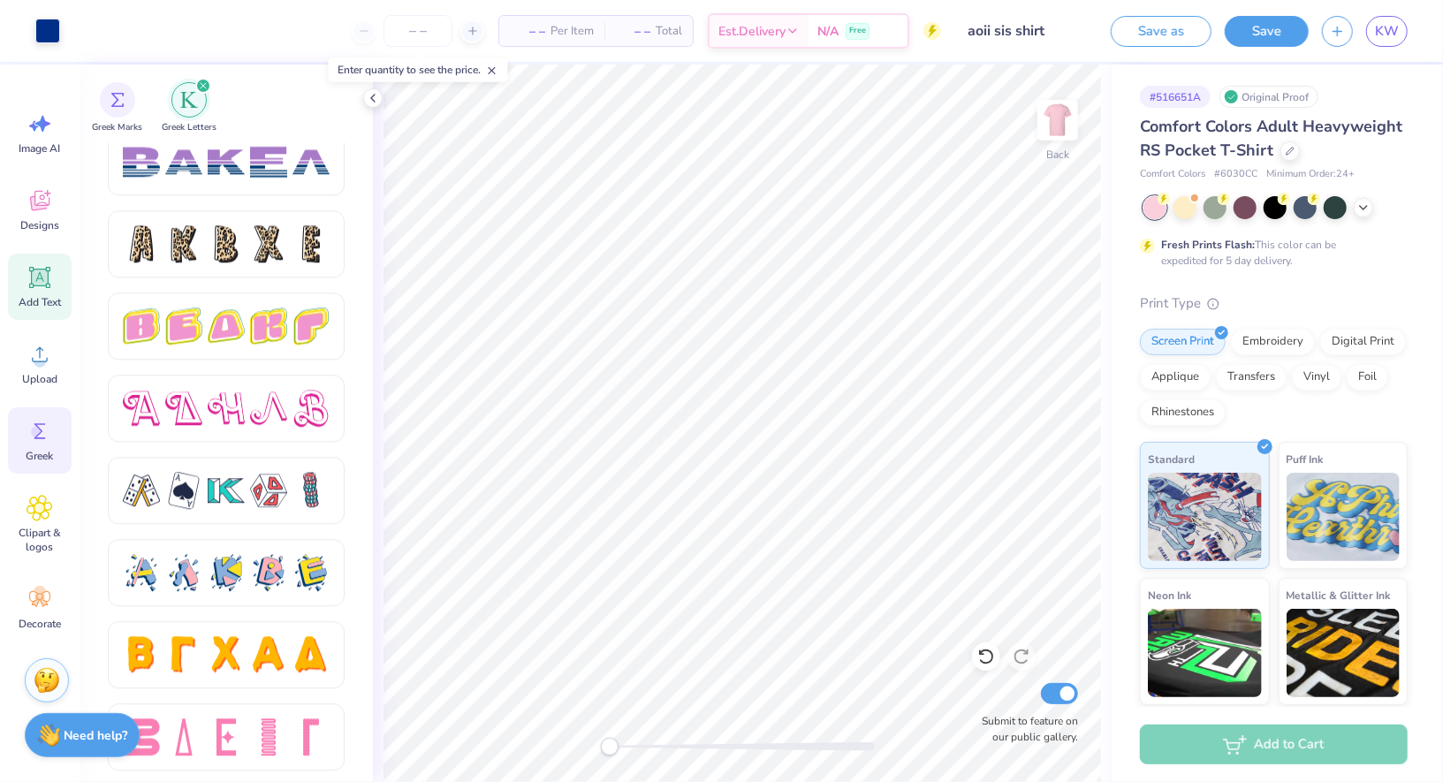
click at [54, 290] on div "Add Text" at bounding box center [40, 287] width 64 height 66
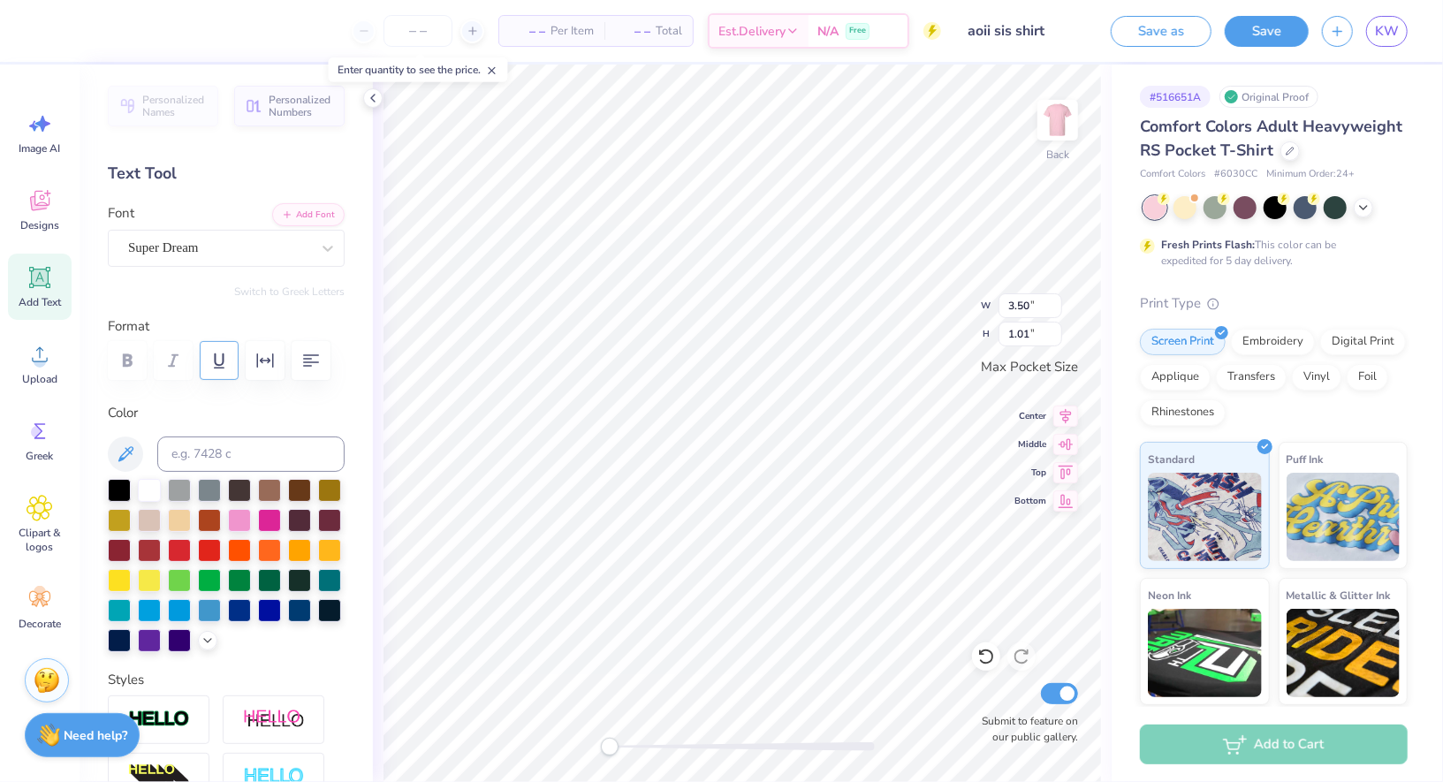
scroll to position [108, 0]
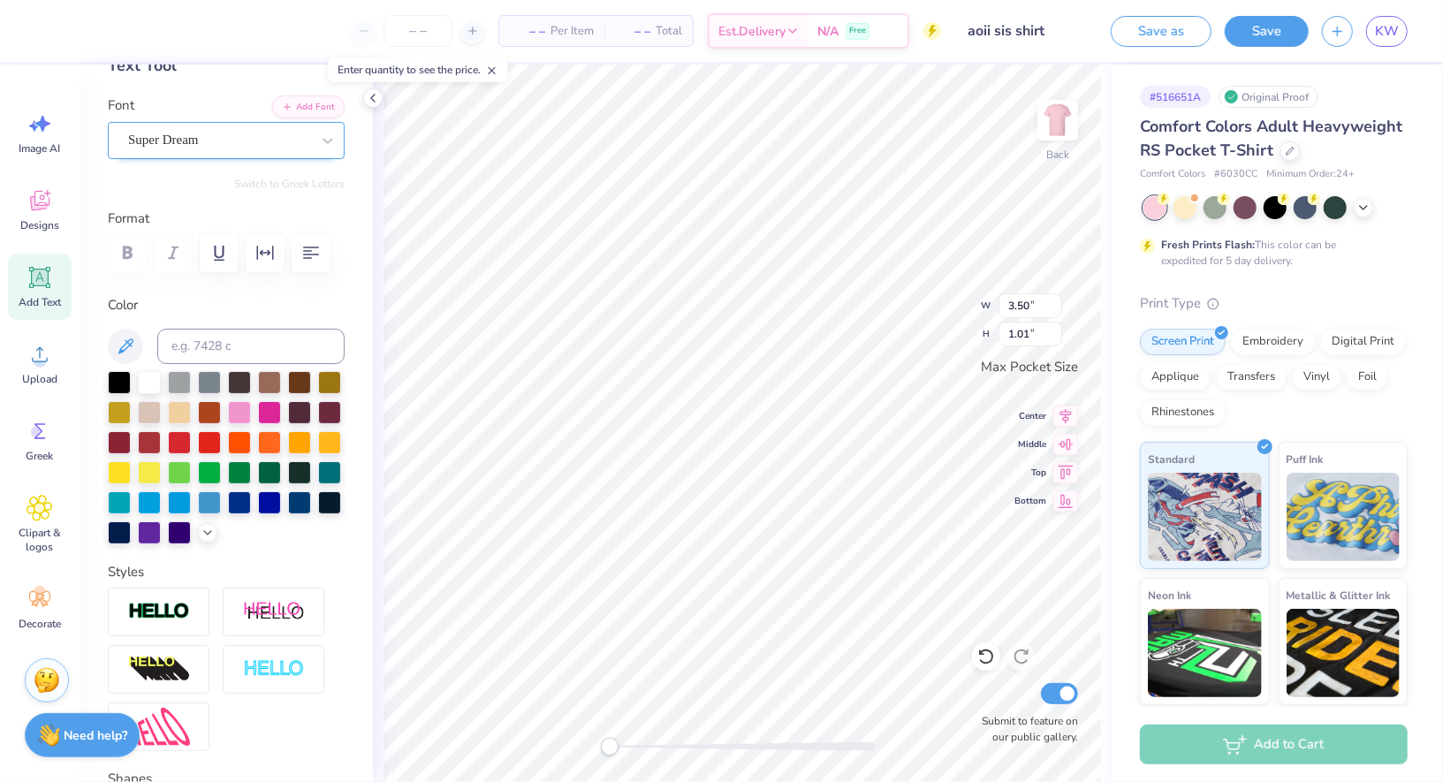
click at [203, 140] on div "Super Dream" at bounding box center [219, 139] width 186 height 27
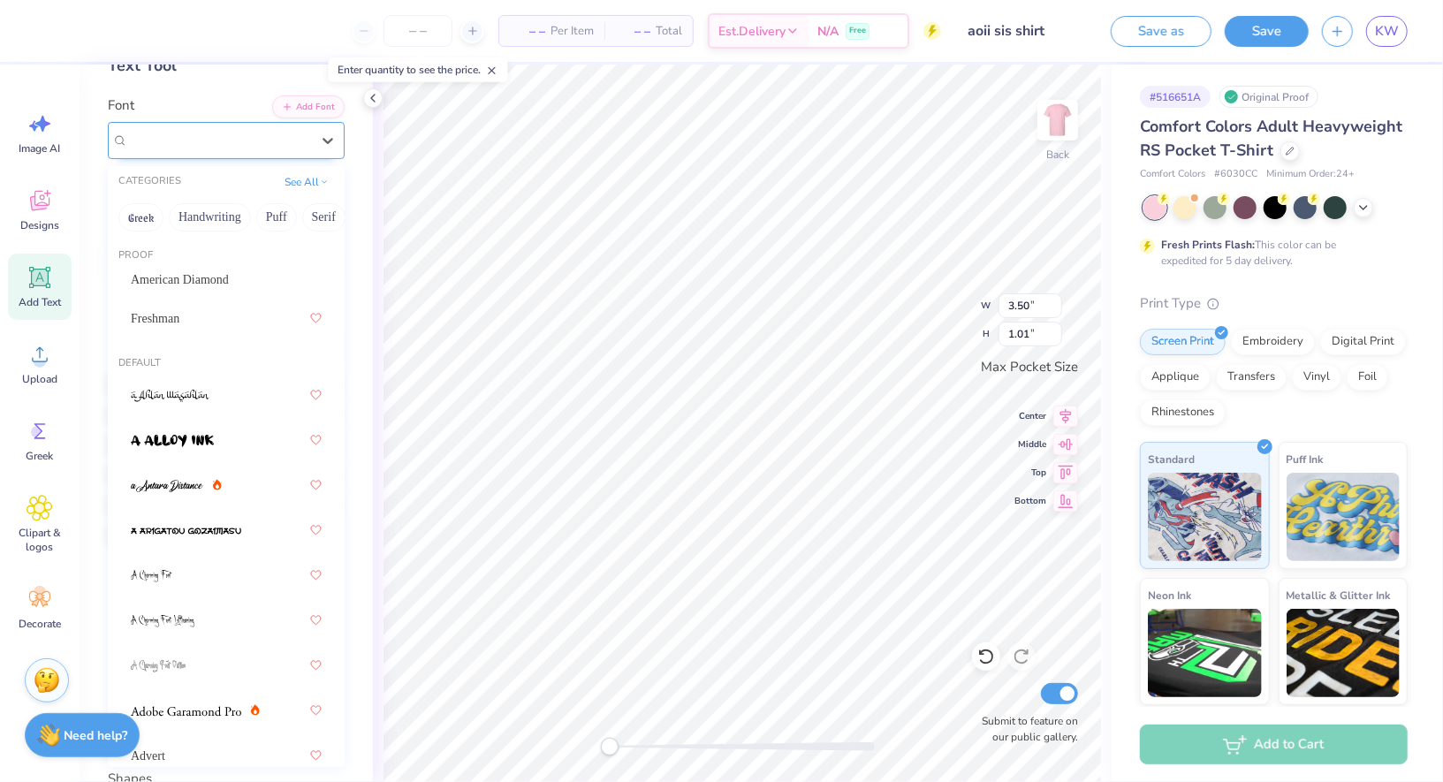
click at [199, 139] on span "Super Dream" at bounding box center [163, 140] width 71 height 20
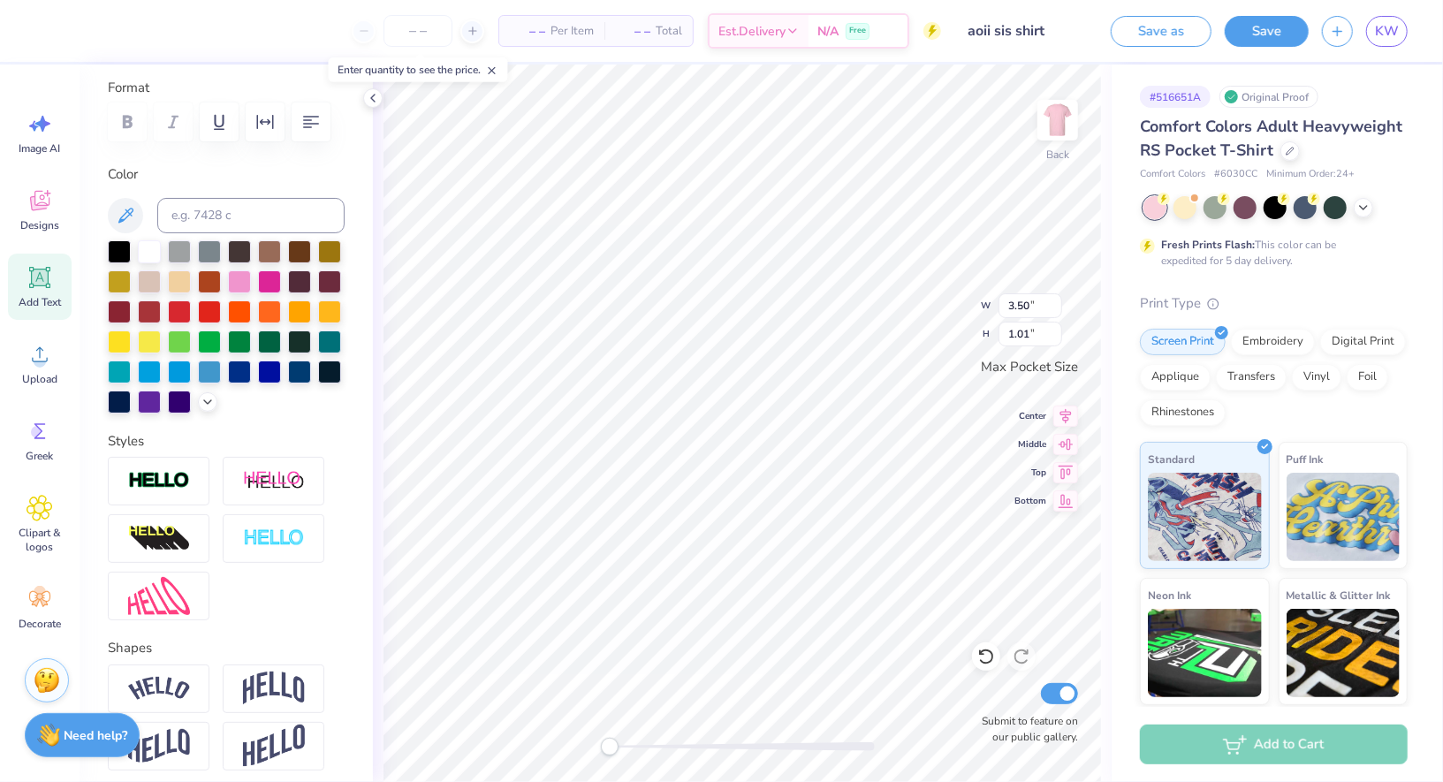
scroll to position [239, 0]
click at [53, 258] on div "Add Text" at bounding box center [40, 287] width 64 height 66
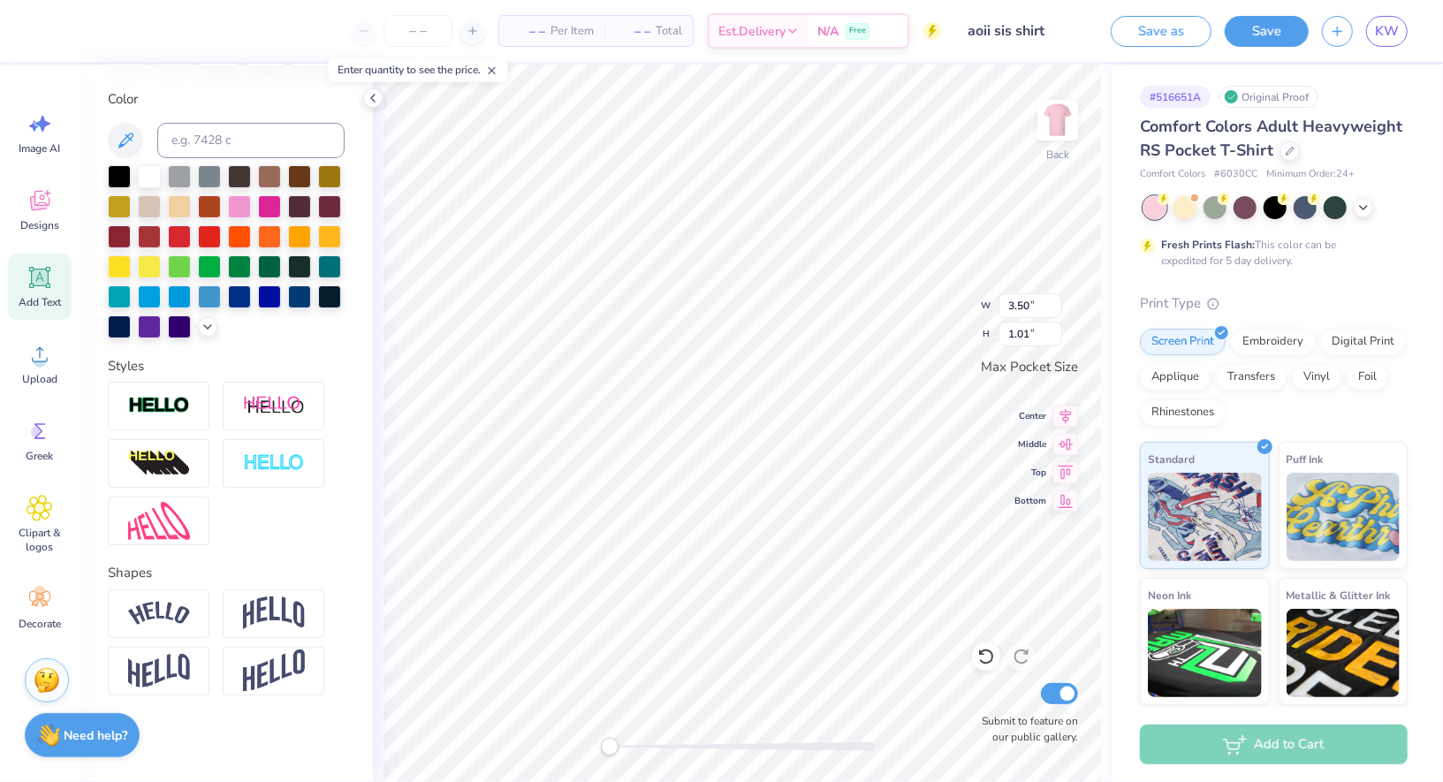
scroll to position [0, 0]
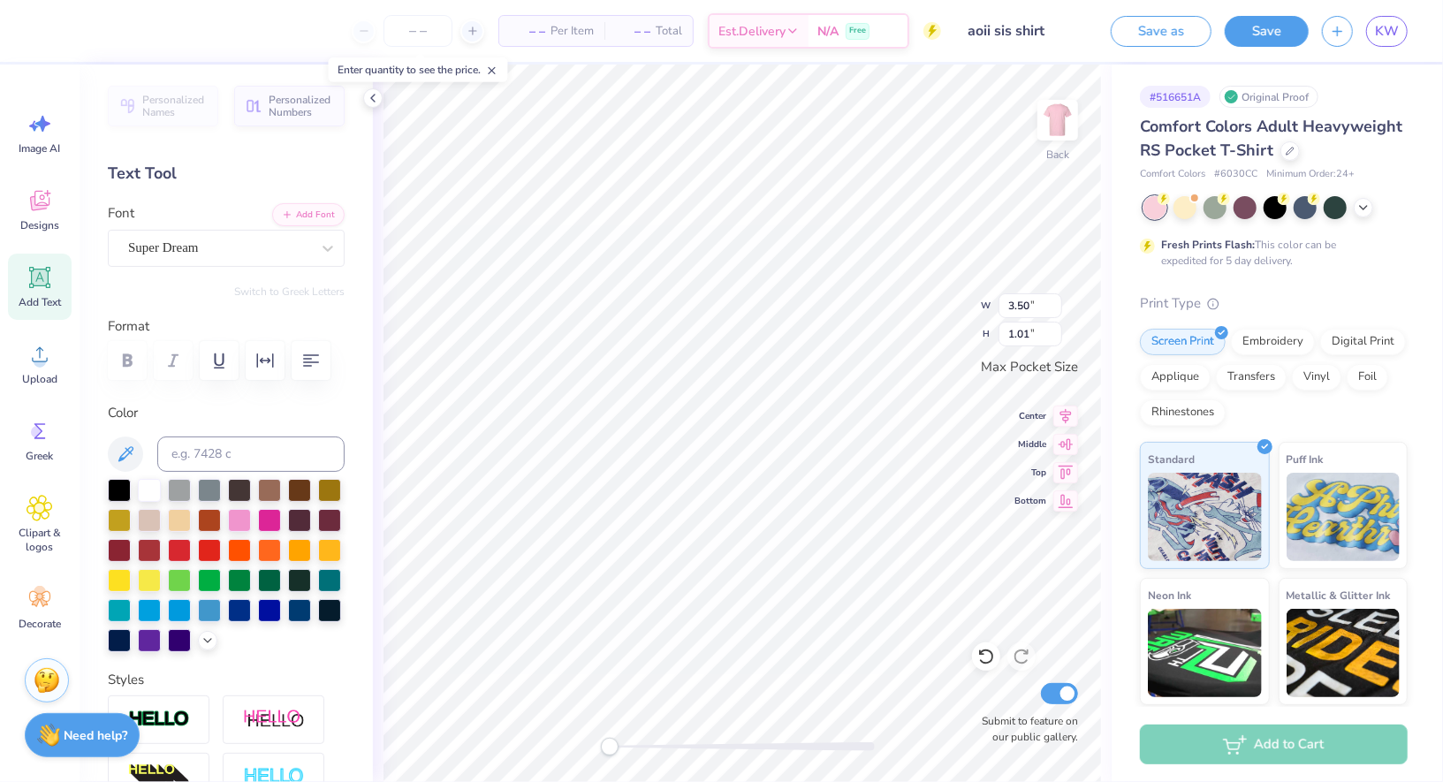
type textarea "A"
type input "3.50"
type textarea "O"
click at [27, 282] on icon at bounding box center [40, 277] width 27 height 27
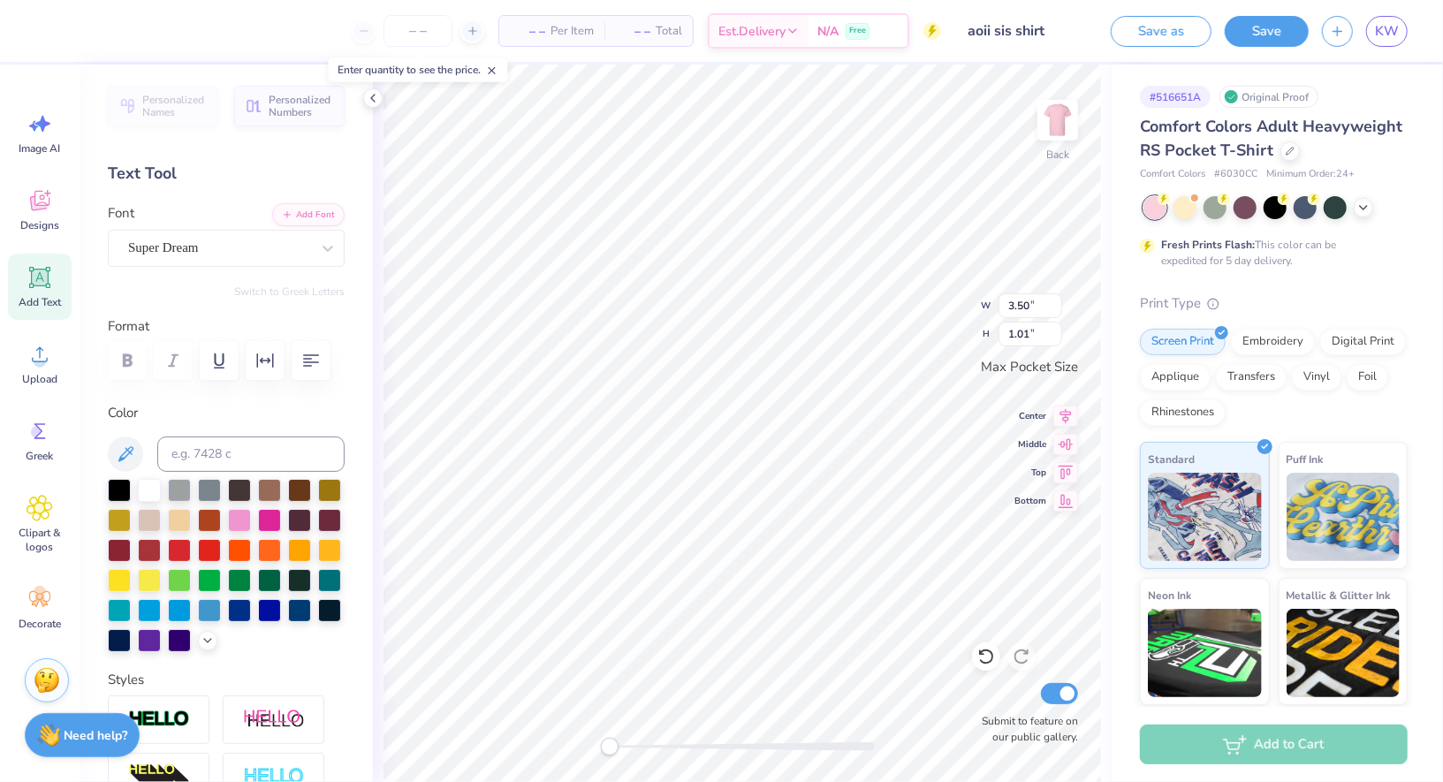
type textarea "II"
click at [244, 605] on div at bounding box center [239, 608] width 23 height 23
type input "1.65"
click at [243, 611] on div at bounding box center [239, 608] width 23 height 23
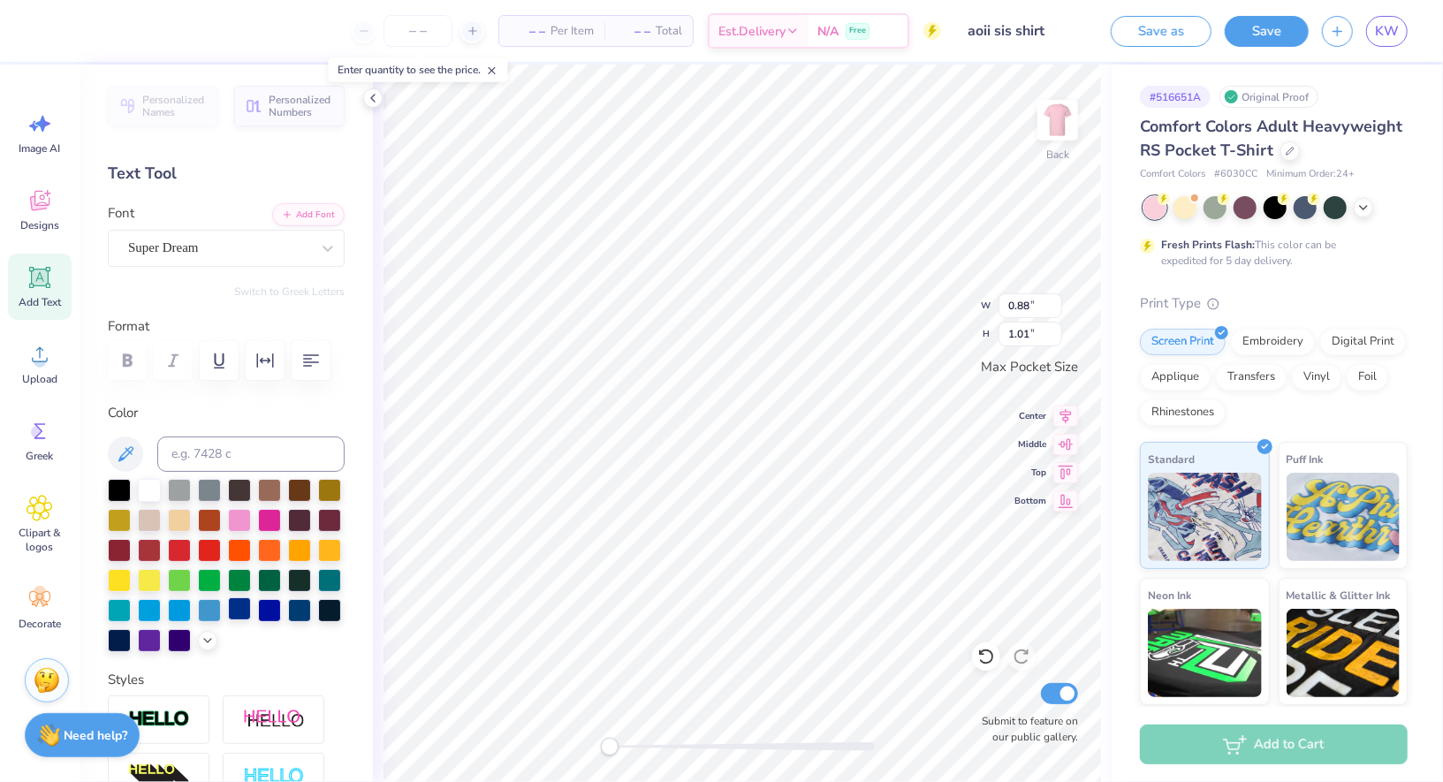
click at [246, 611] on div at bounding box center [239, 608] width 23 height 23
click at [241, 610] on div at bounding box center [239, 608] width 23 height 23
click at [154, 270] on div "Personalized Names Personalized Numbers Text Tool Add Font Font Super Dream Swi…" at bounding box center [226, 424] width 293 height 718
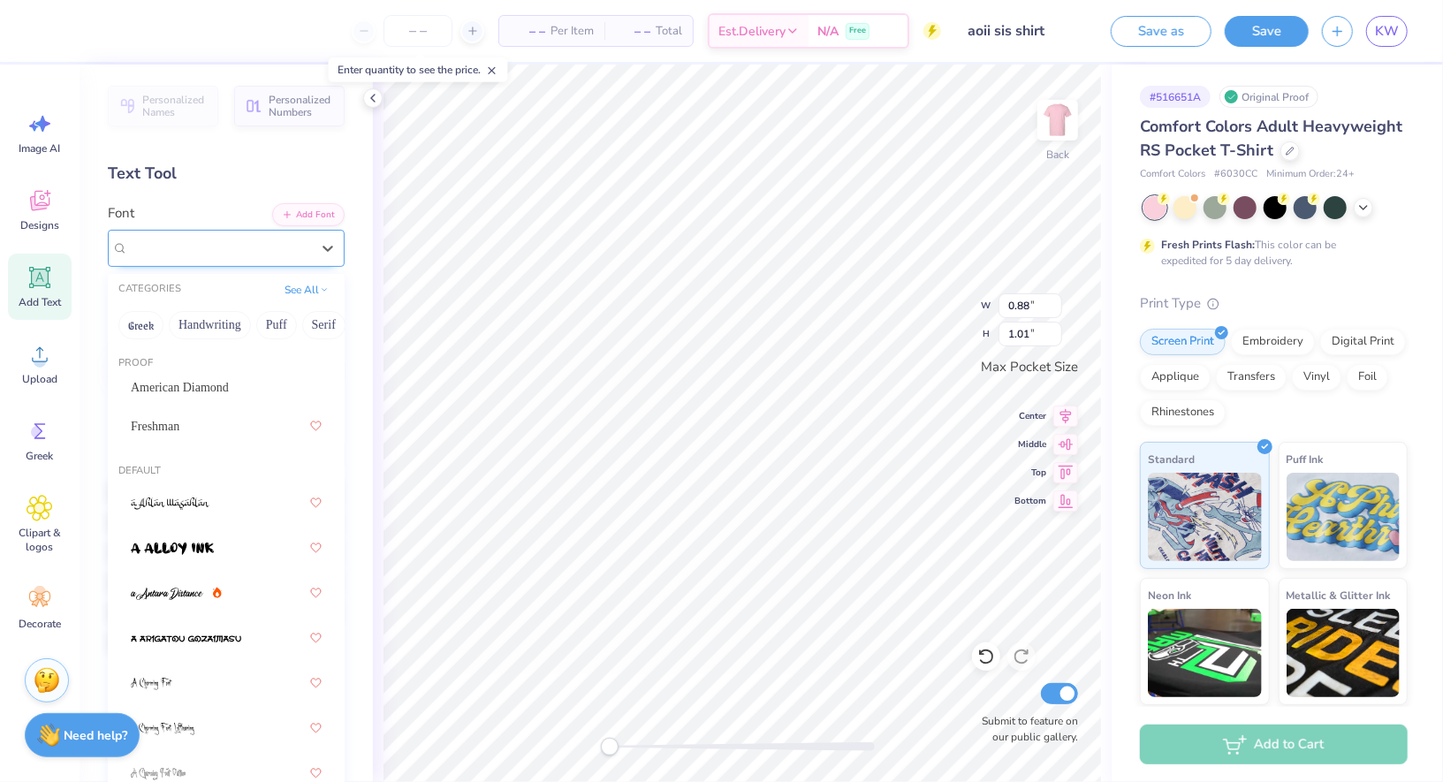
click at [154, 243] on div "Super Dream" at bounding box center [219, 247] width 186 height 27
click at [209, 307] on div "Greek Handwriting Puff Serif Bold Calligraphy Retro Sans Serif Minimal Fantasy …" at bounding box center [226, 325] width 237 height 39
click at [209, 313] on button "Handwriting" at bounding box center [210, 325] width 82 height 28
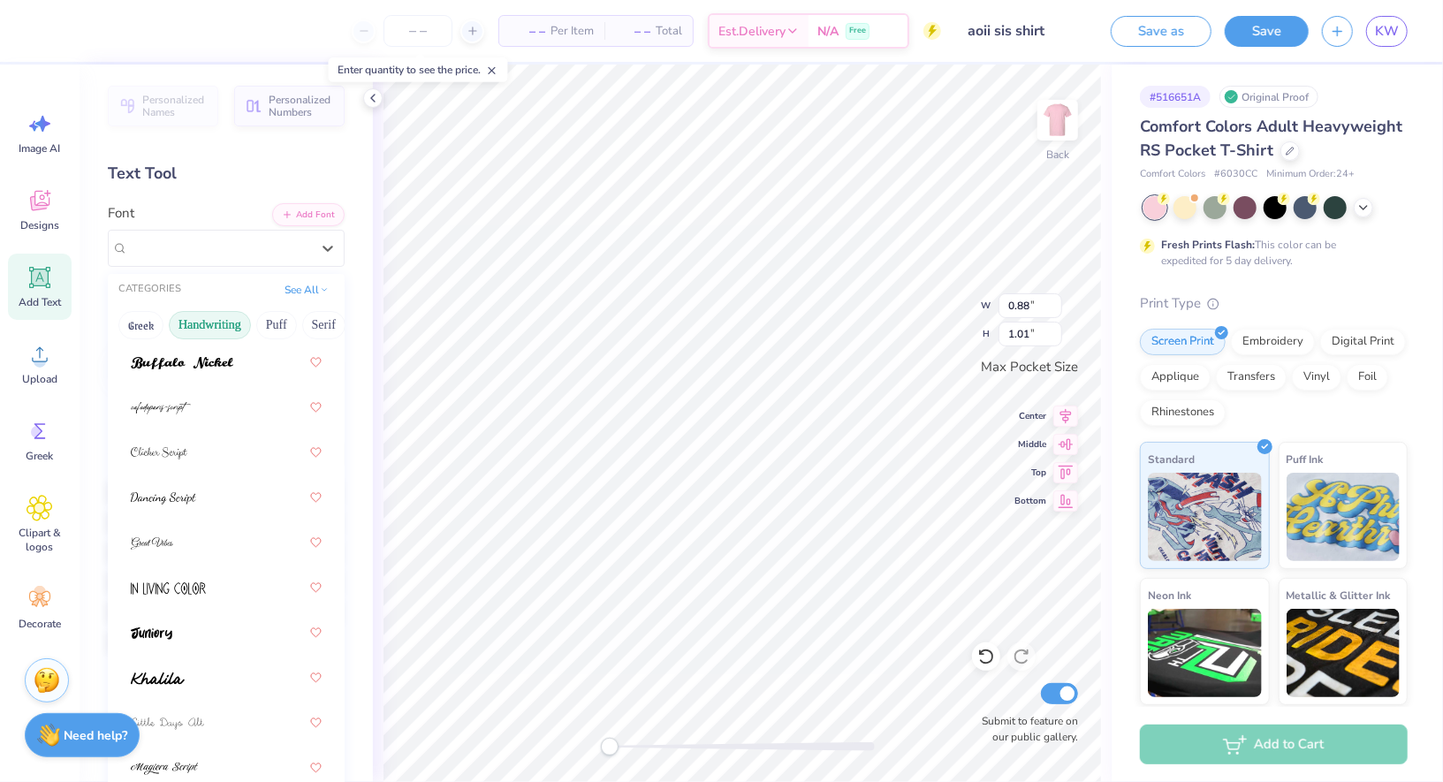
scroll to position [216, 0]
click at [203, 568] on div at bounding box center [226, 584] width 191 height 32
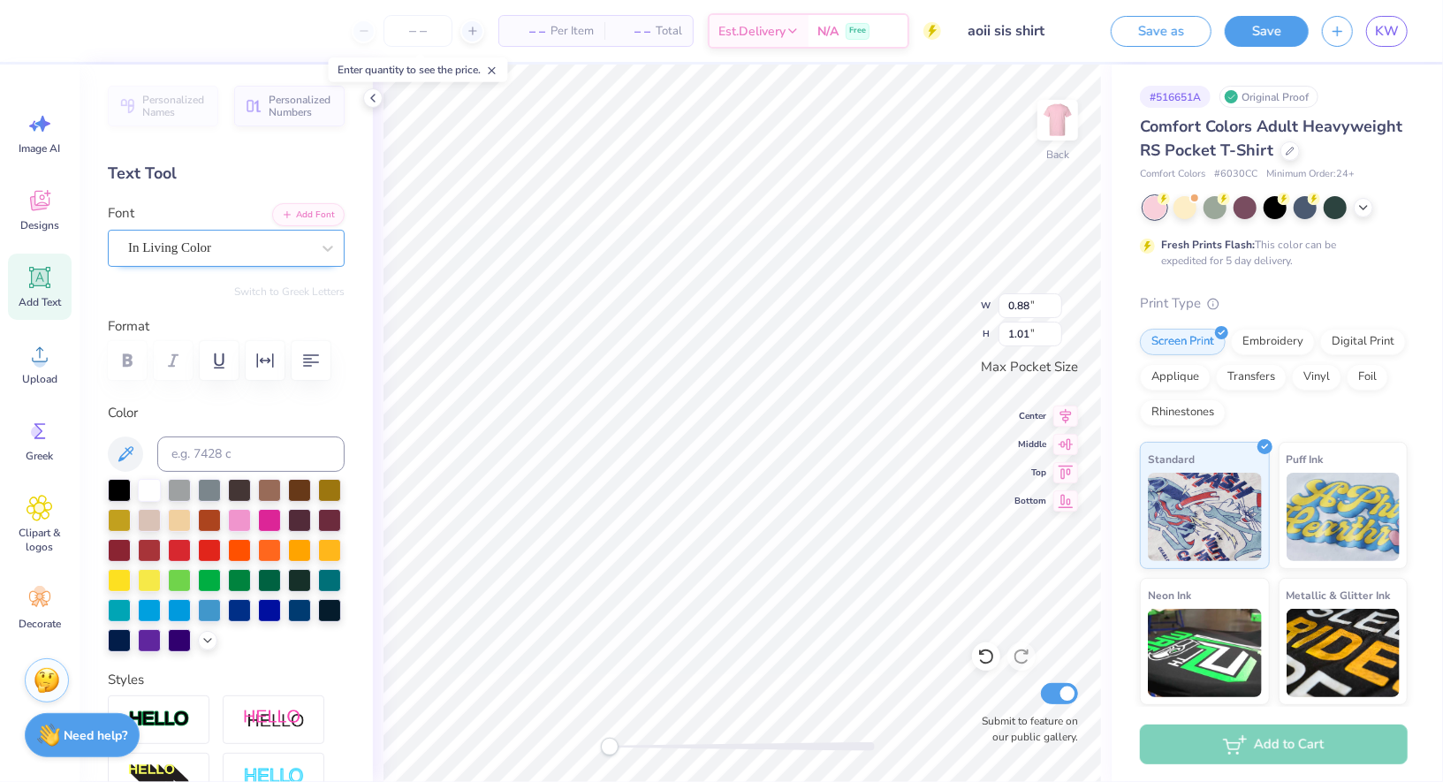
click at [237, 250] on div "In Living Color" at bounding box center [219, 247] width 186 height 27
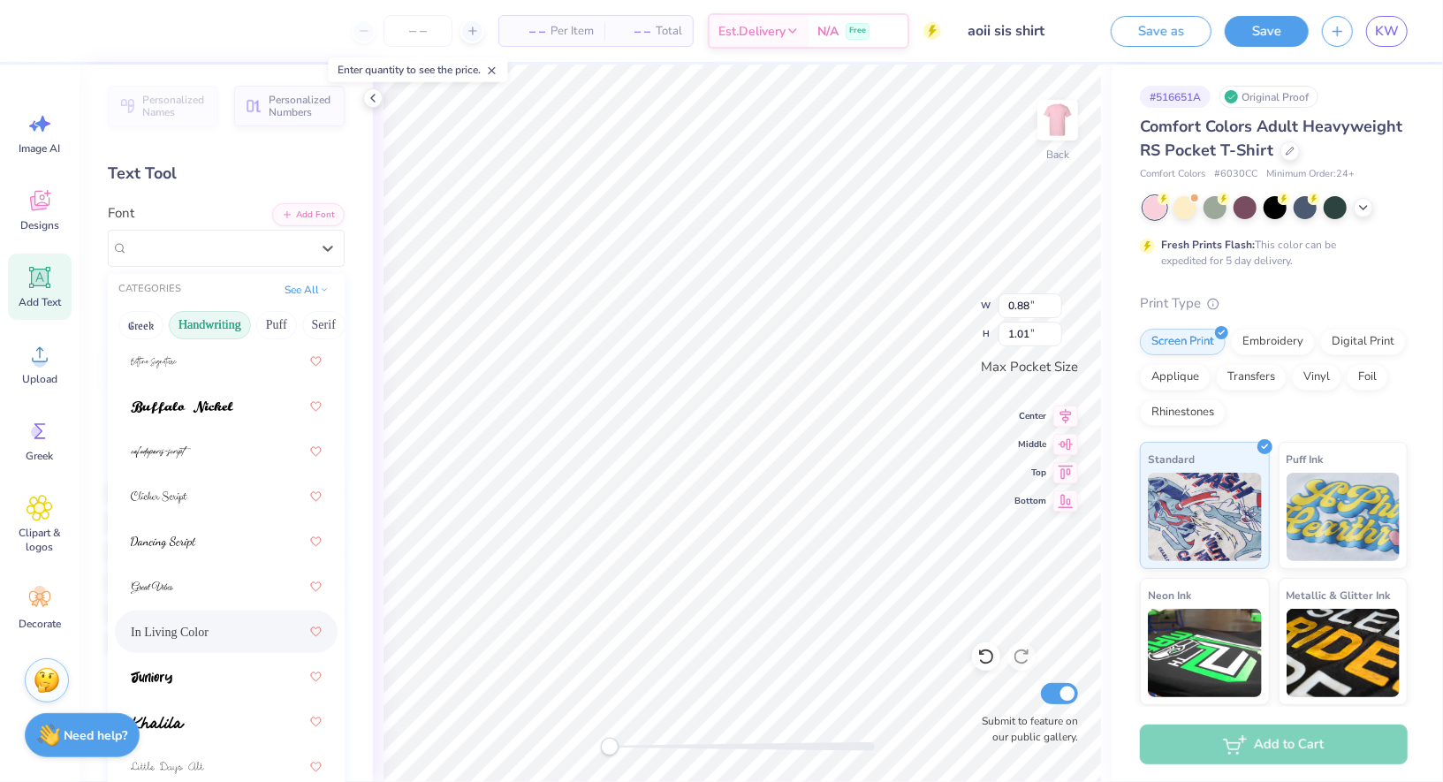
scroll to position [505, 0]
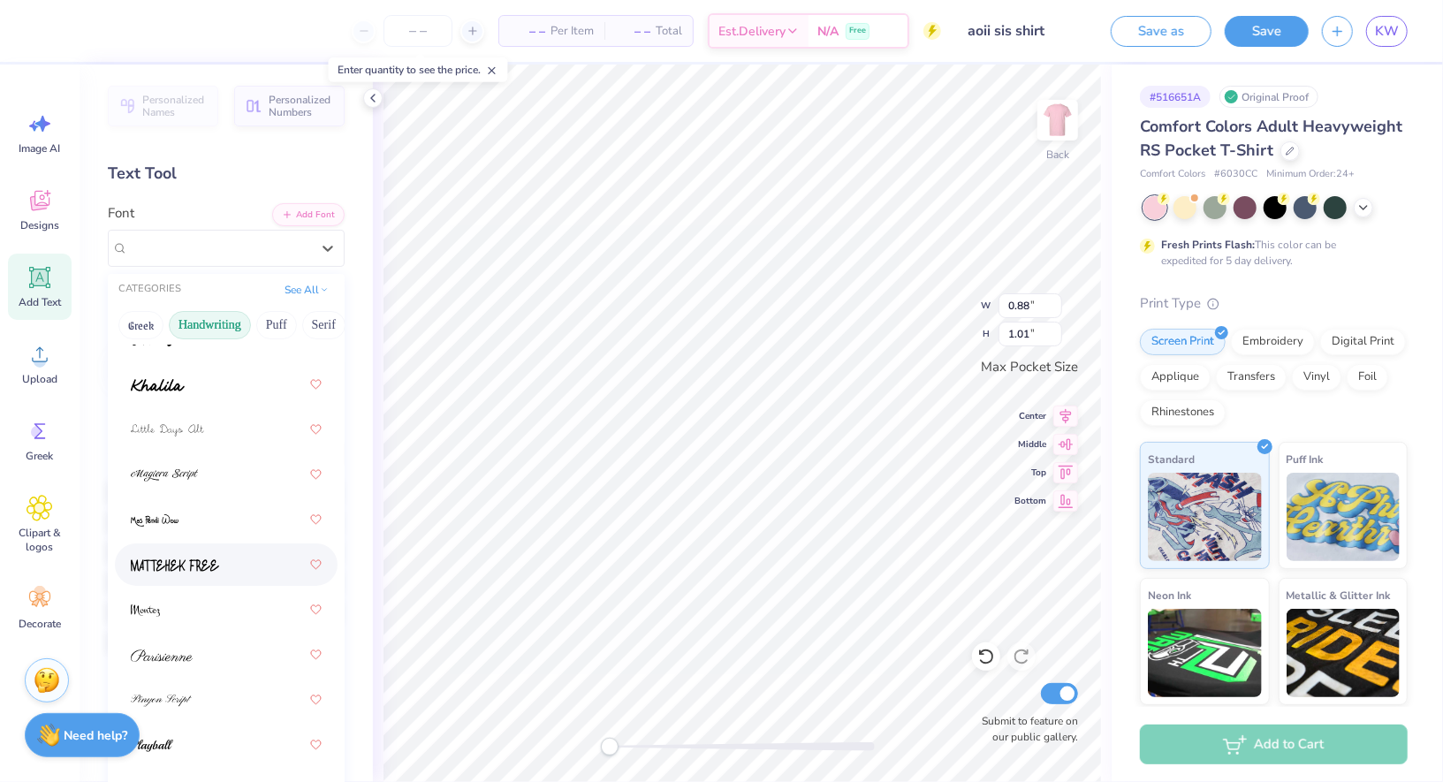
click at [220, 559] on div at bounding box center [226, 565] width 191 height 32
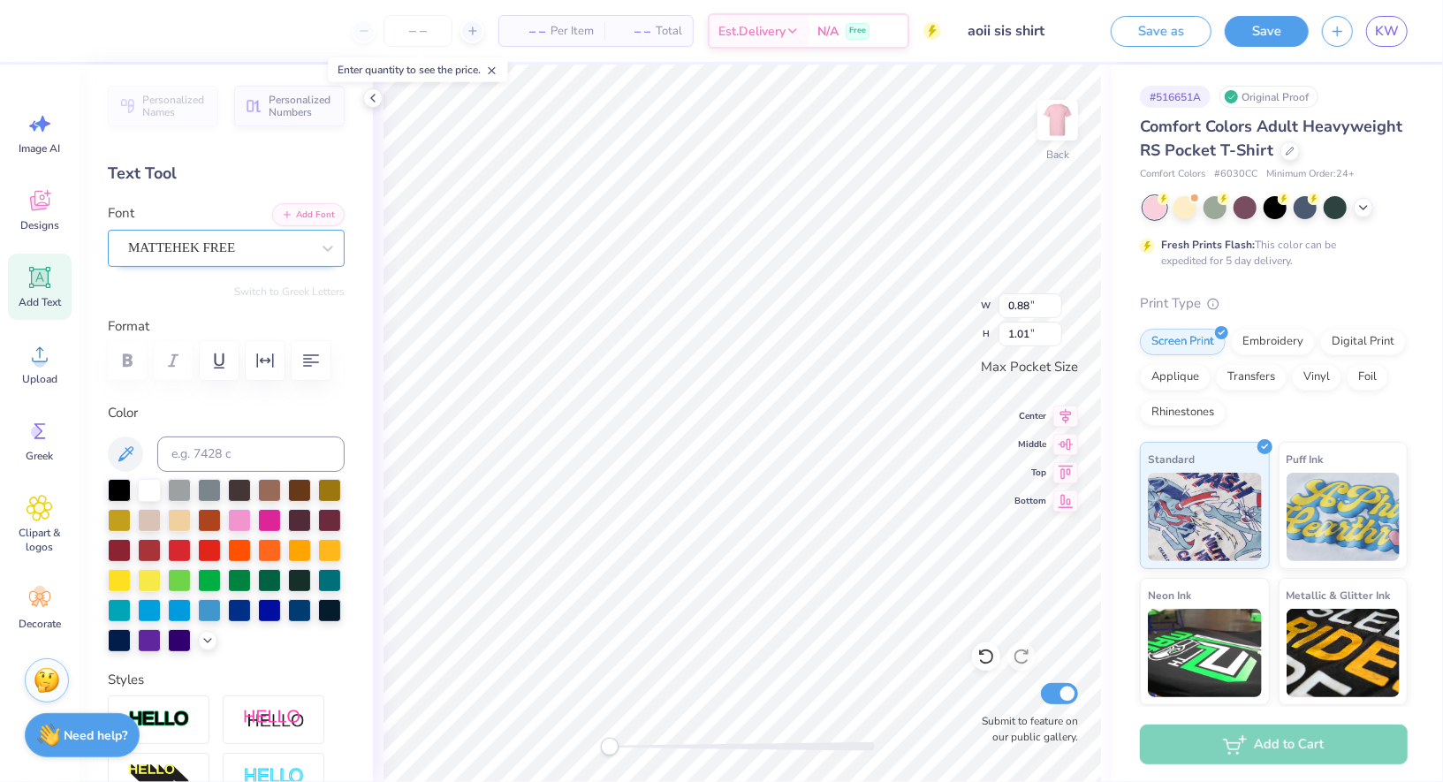
click at [234, 257] on div at bounding box center [219, 248] width 182 height 24
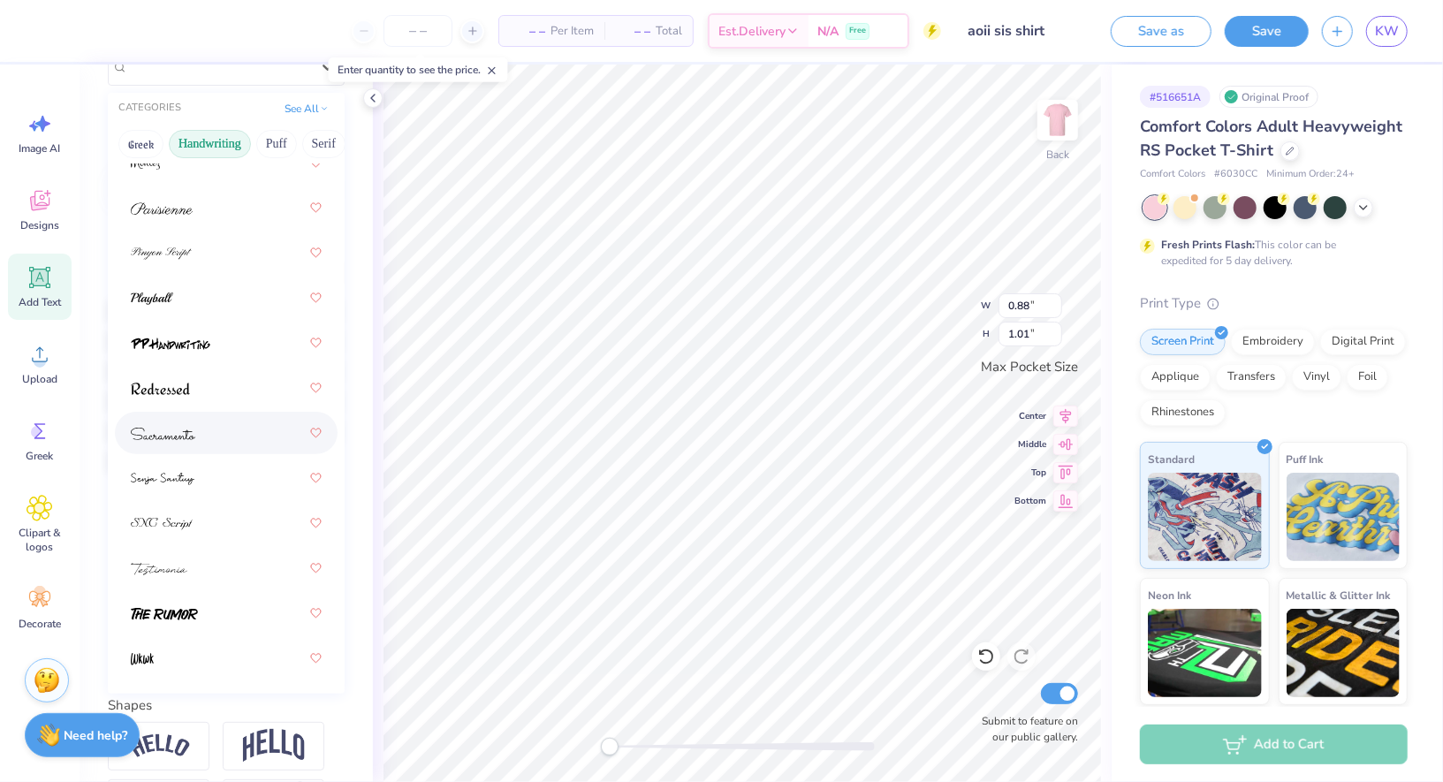
scroll to position [727, 0]
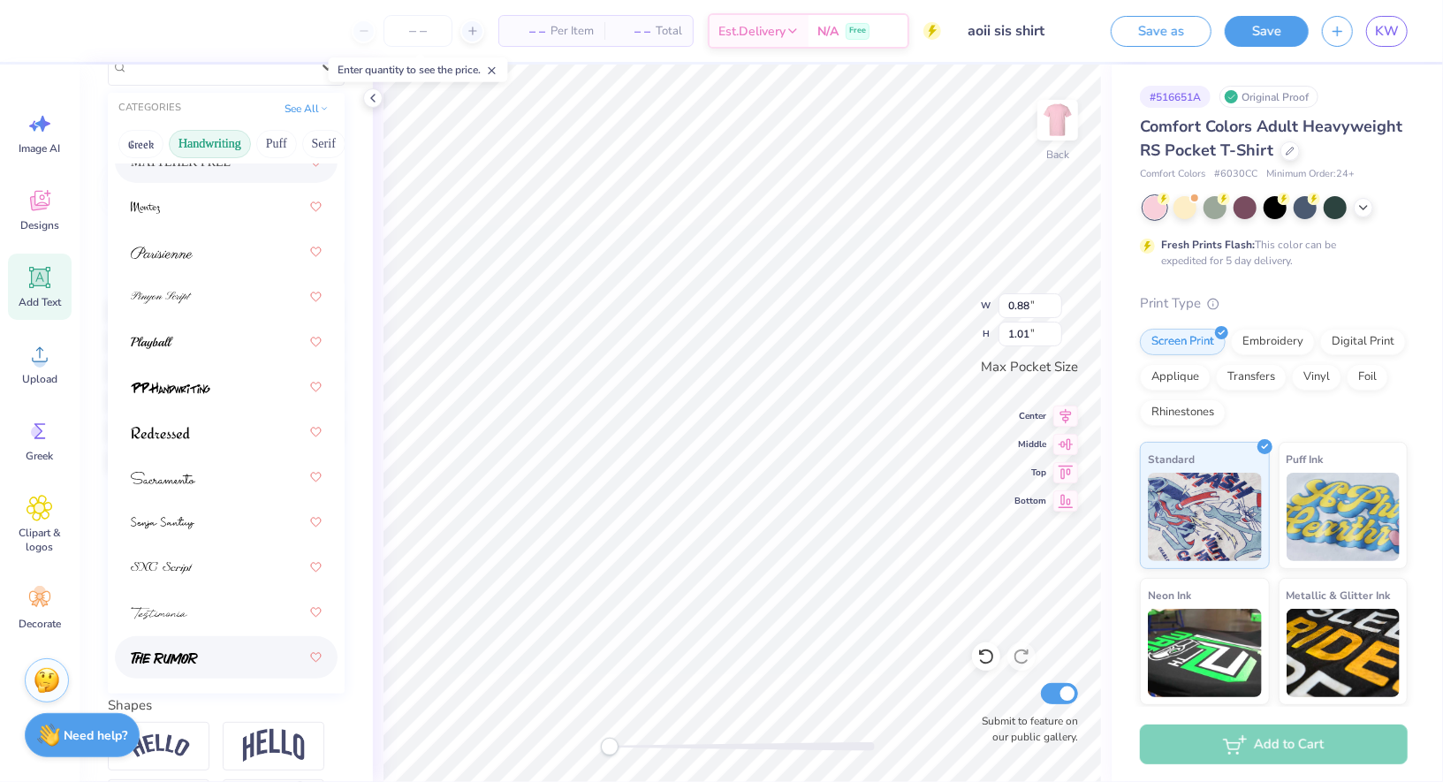
click at [230, 644] on div at bounding box center [226, 658] width 191 height 32
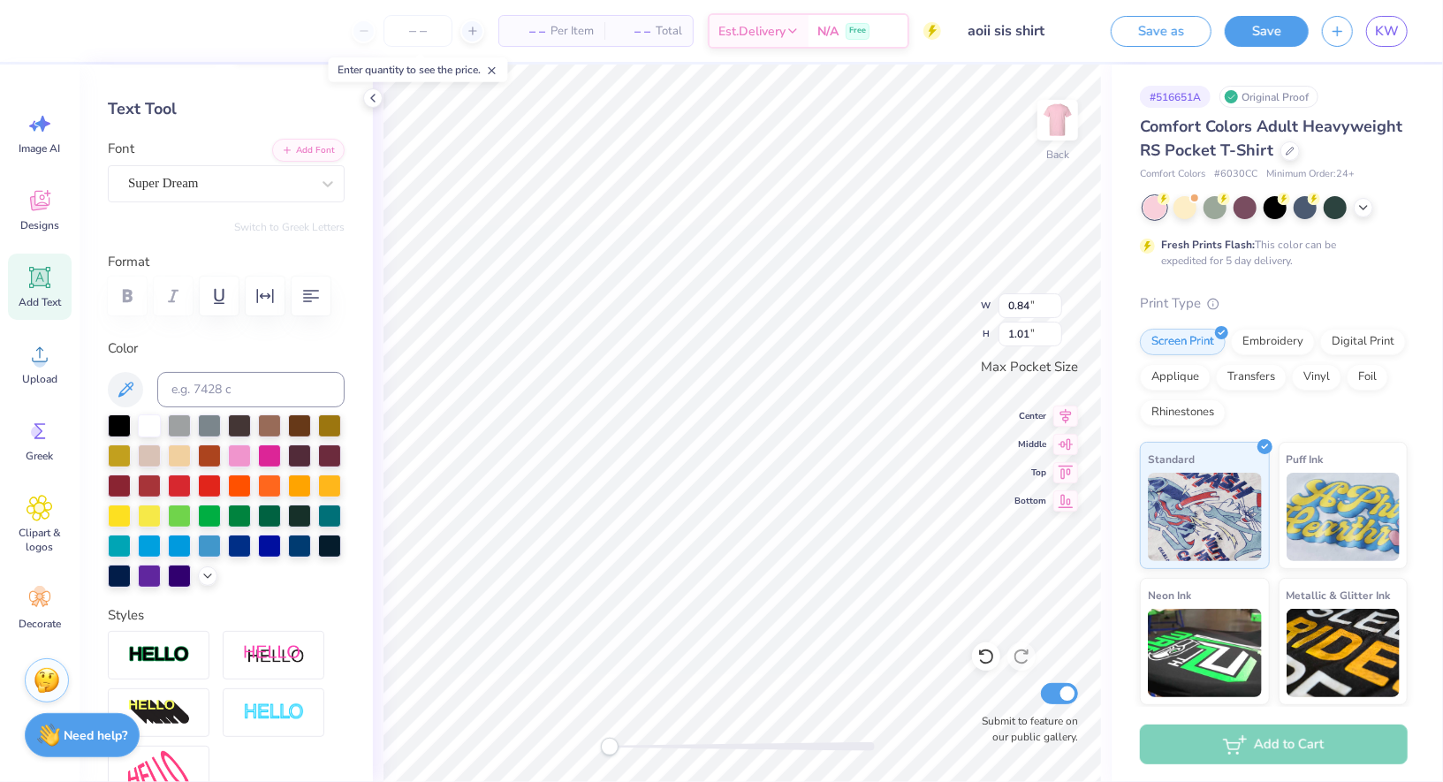
scroll to position [0, 0]
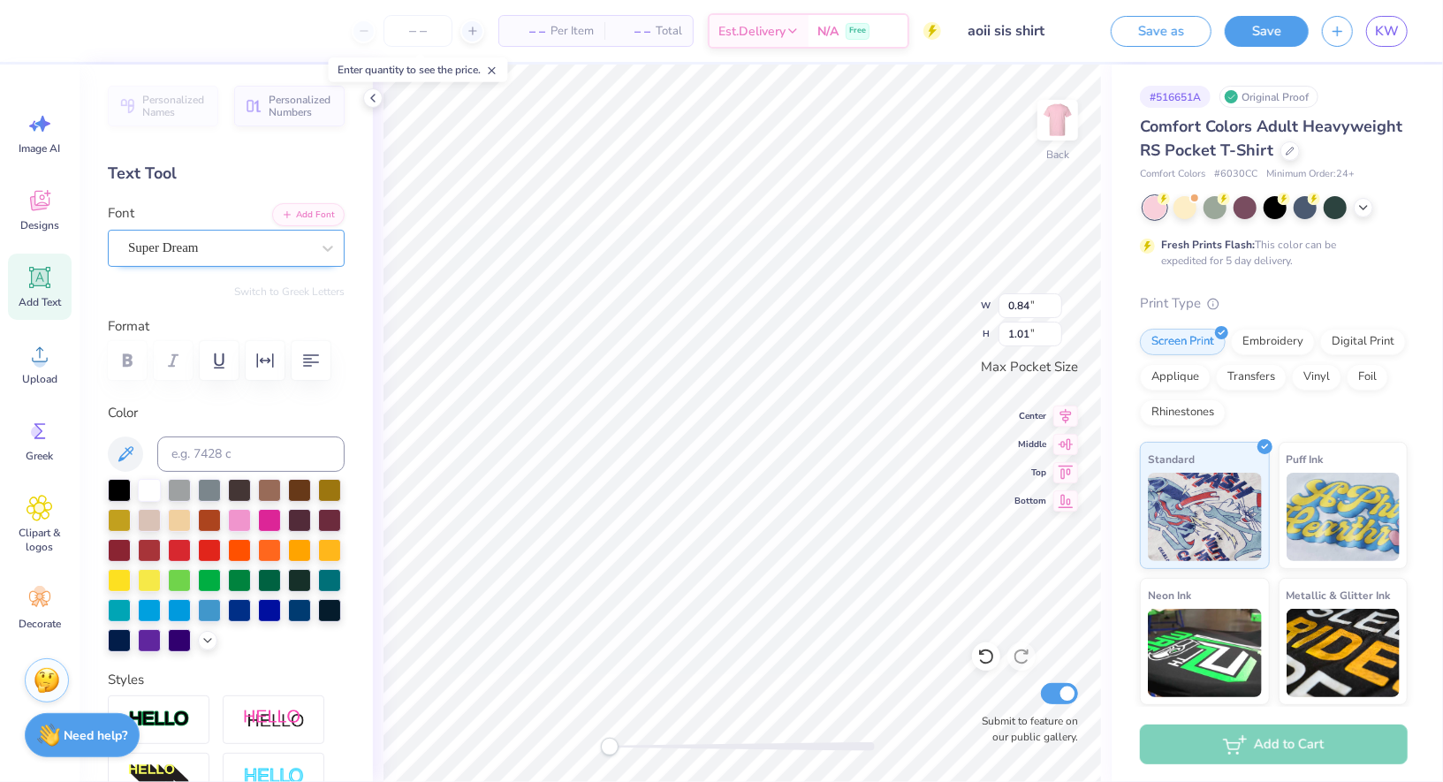
click at [183, 254] on div "Super Dream" at bounding box center [219, 247] width 186 height 27
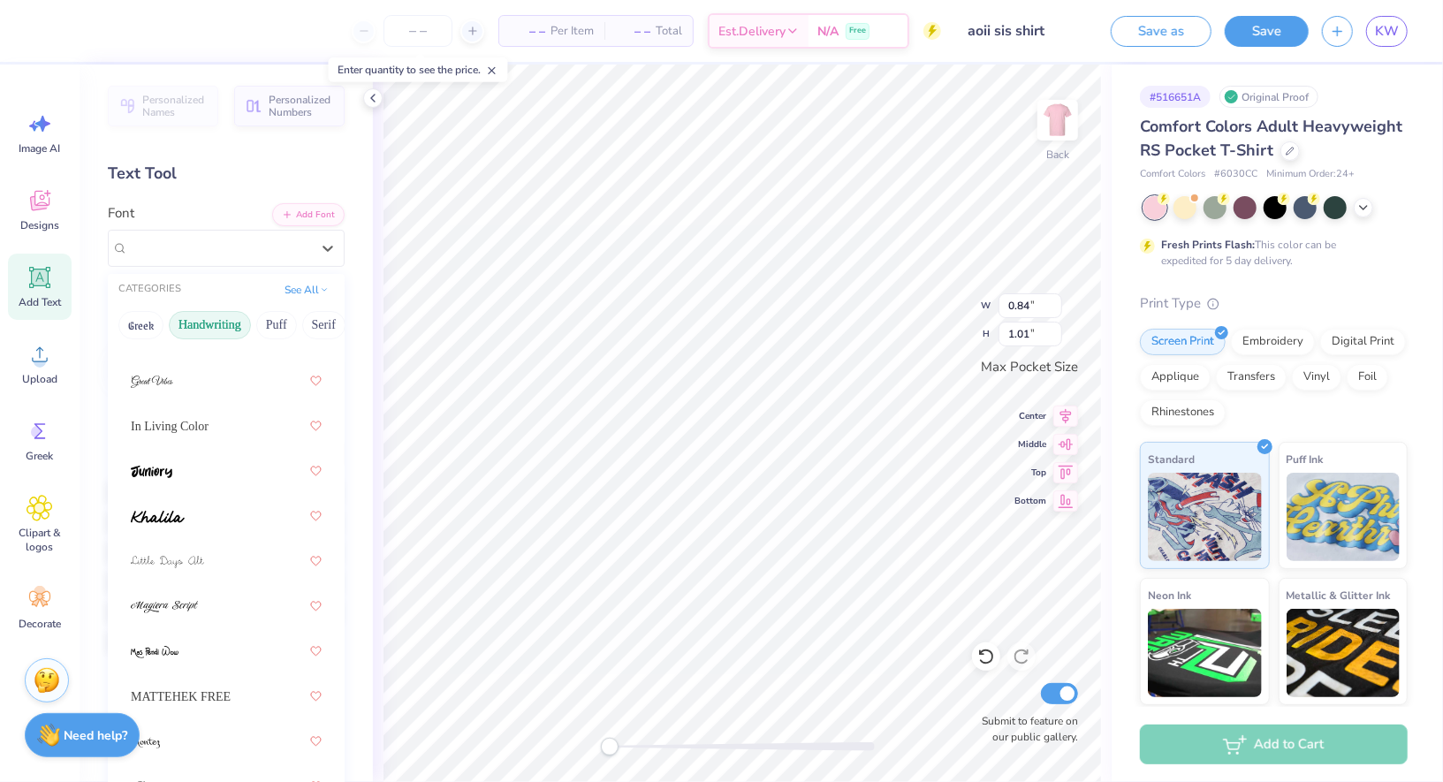
scroll to position [771, 0]
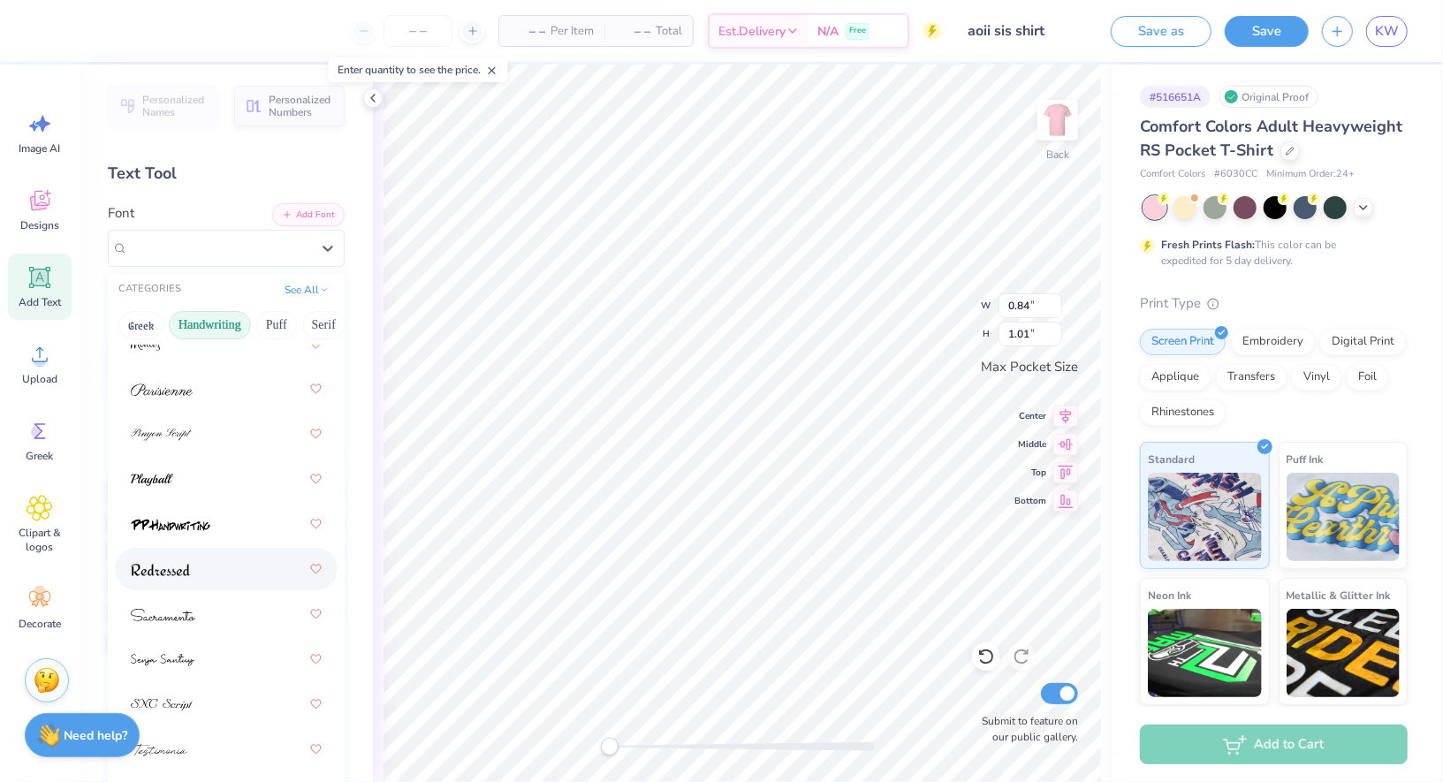
click at [211, 580] on div at bounding box center [226, 569] width 191 height 32
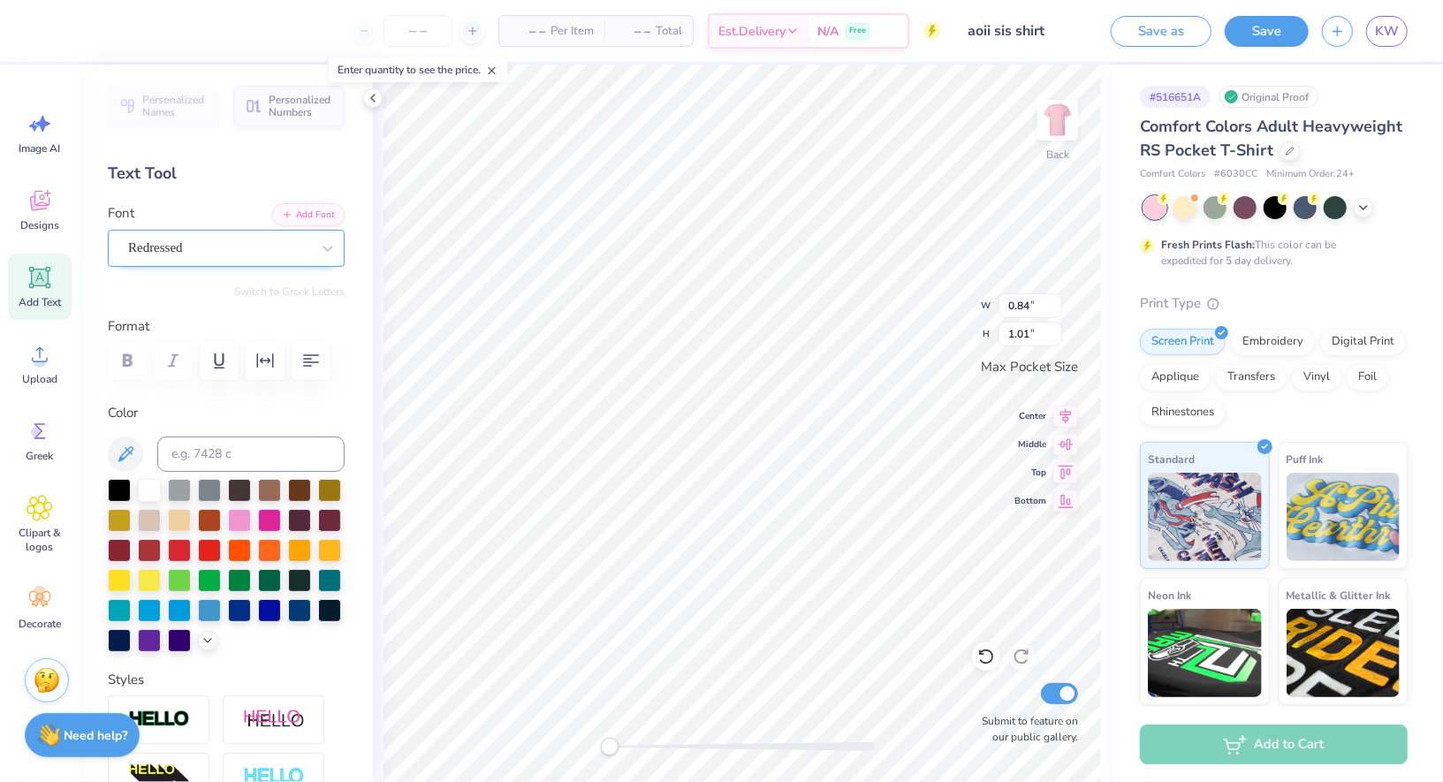
click at [146, 246] on div "Redressed" at bounding box center [219, 247] width 186 height 27
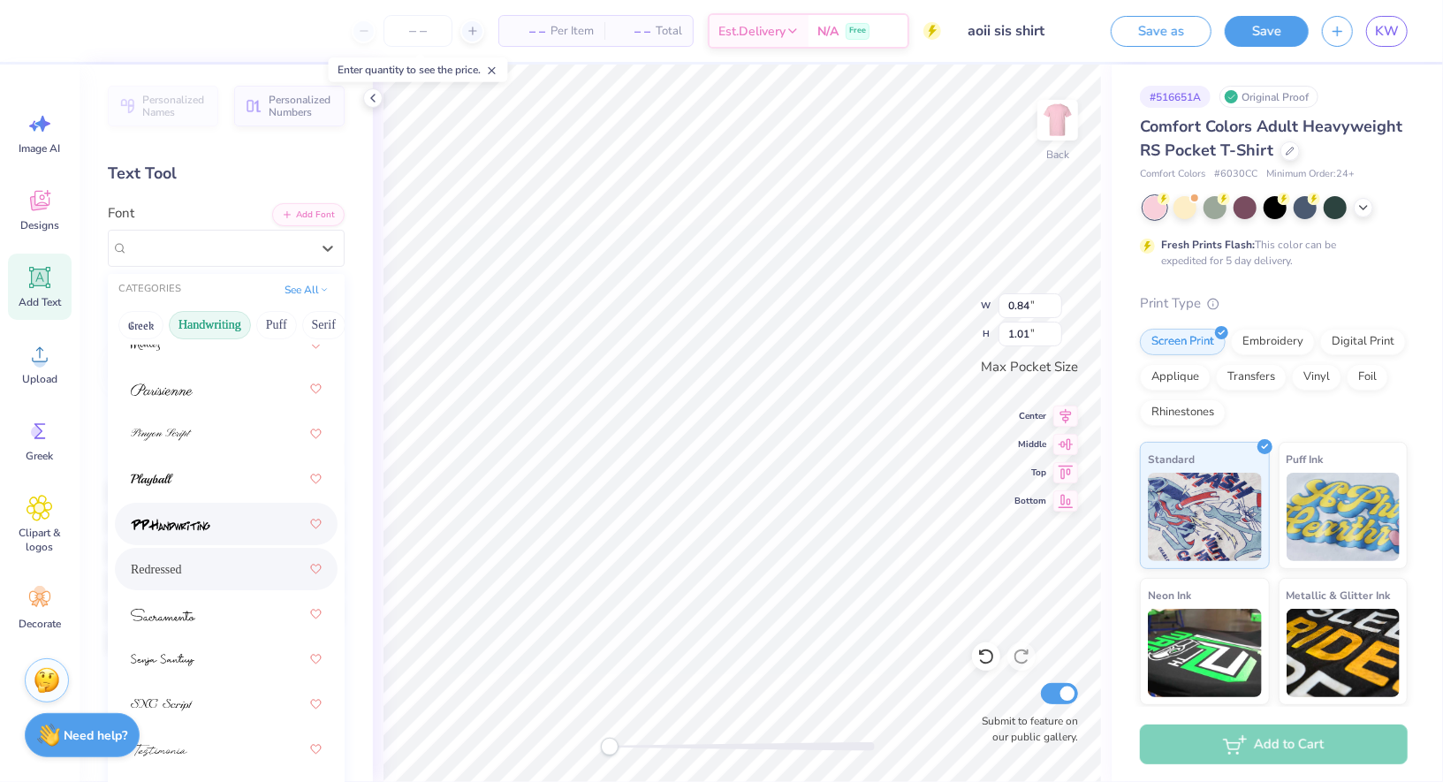
type input "0.91"
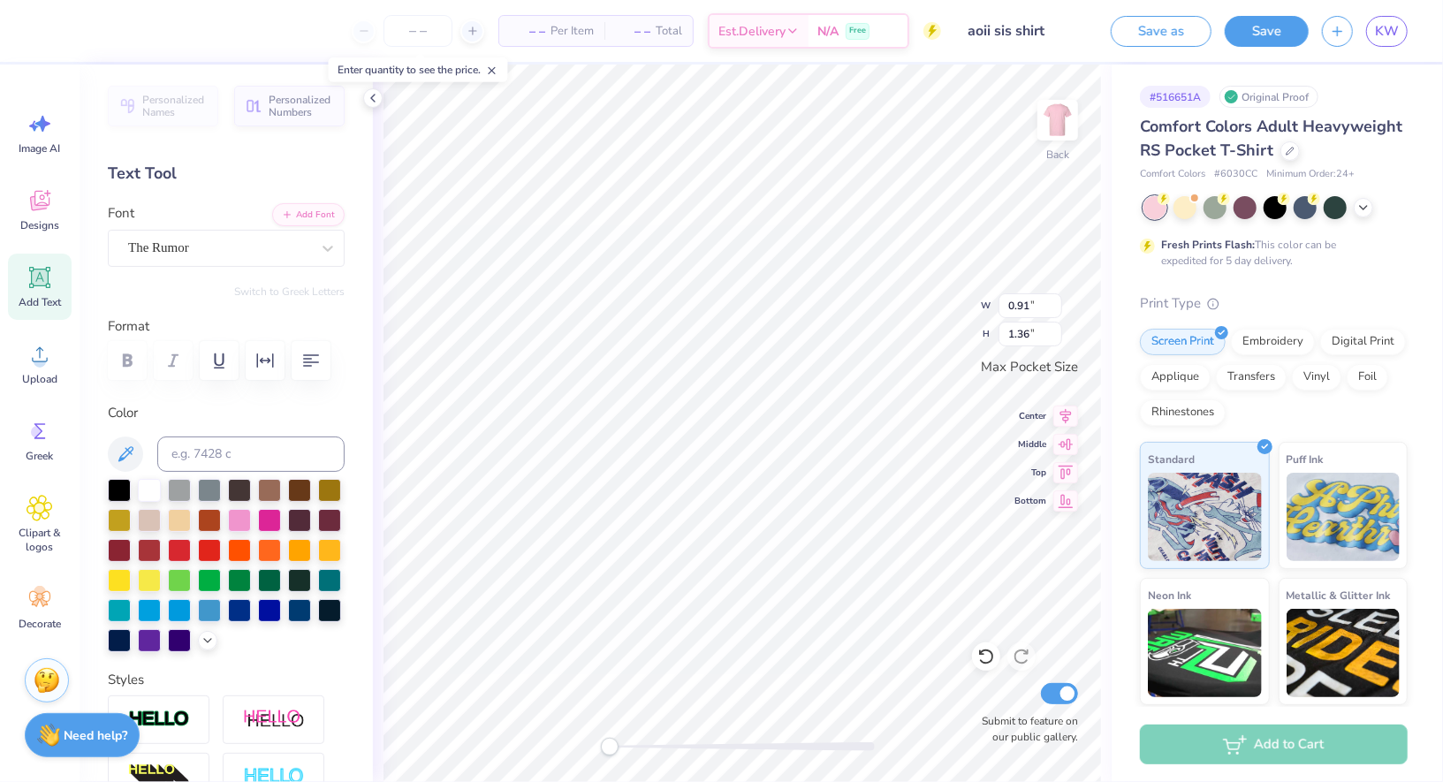
type input "1.05"
click at [255, 257] on div at bounding box center [219, 248] width 182 height 24
click at [190, 408] on div "The Rumor" at bounding box center [226, 394] width 191 height 32
type input "the"
type textarea "AOII"
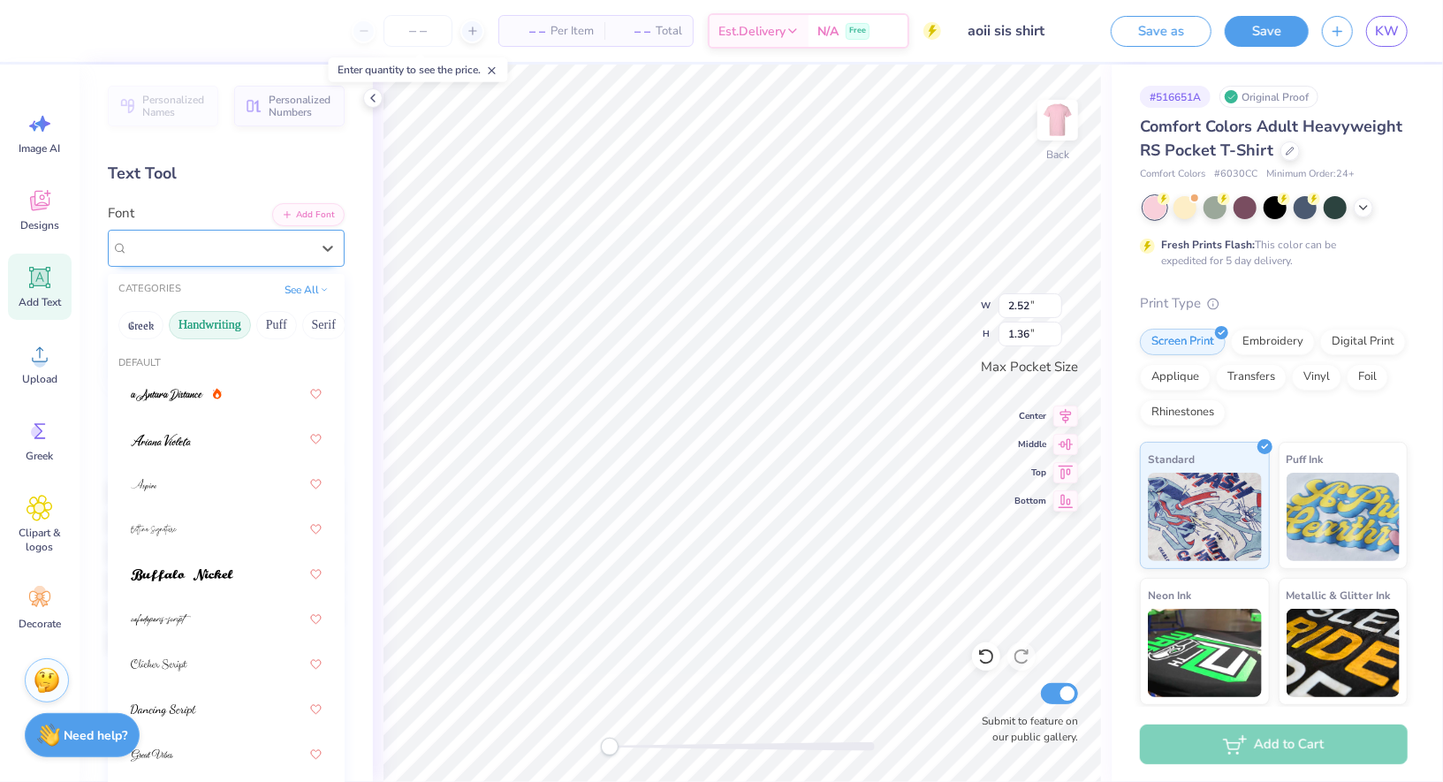
click at [164, 249] on div "The Rumor" at bounding box center [219, 247] width 186 height 27
click at [313, 320] on button "Serif" at bounding box center [323, 325] width 43 height 28
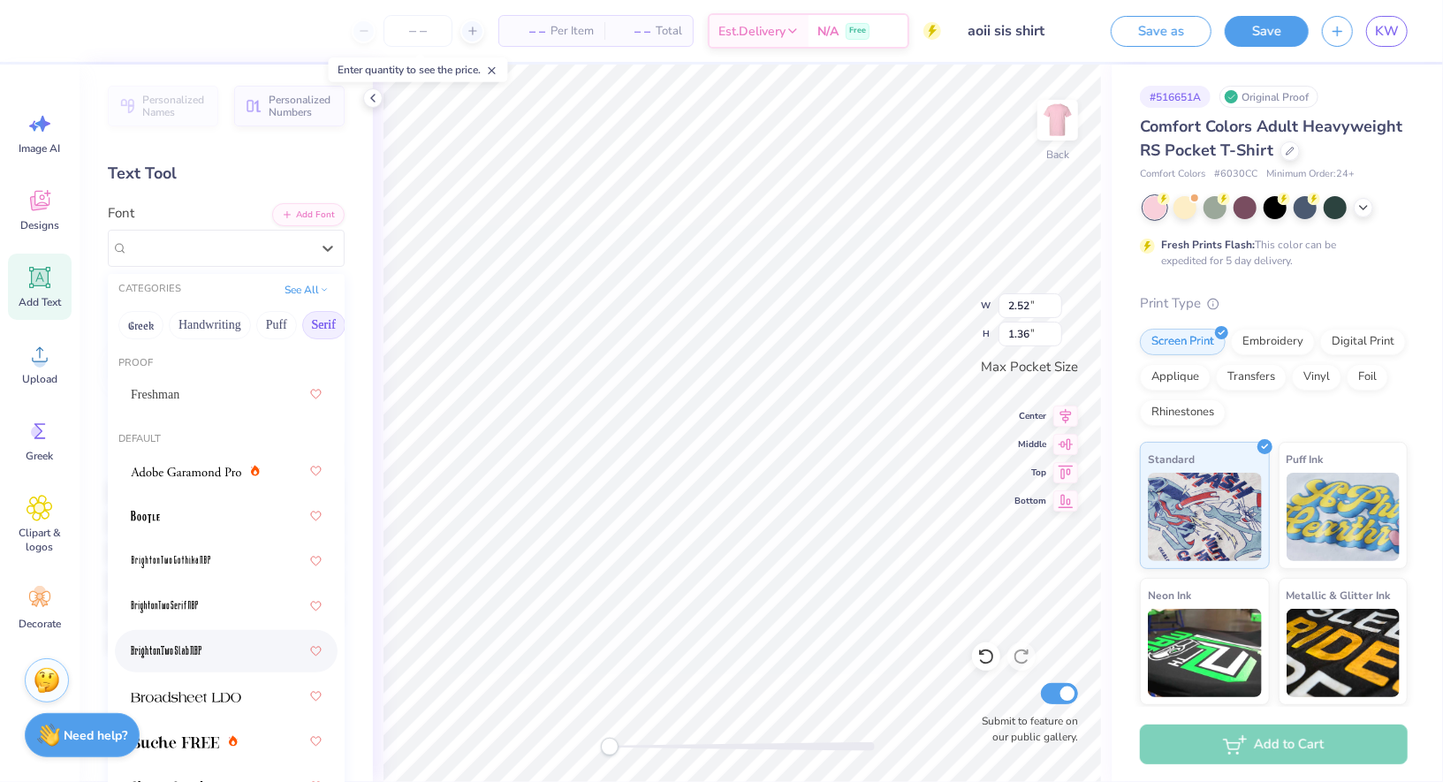
click at [190, 664] on div at bounding box center [226, 651] width 191 height 32
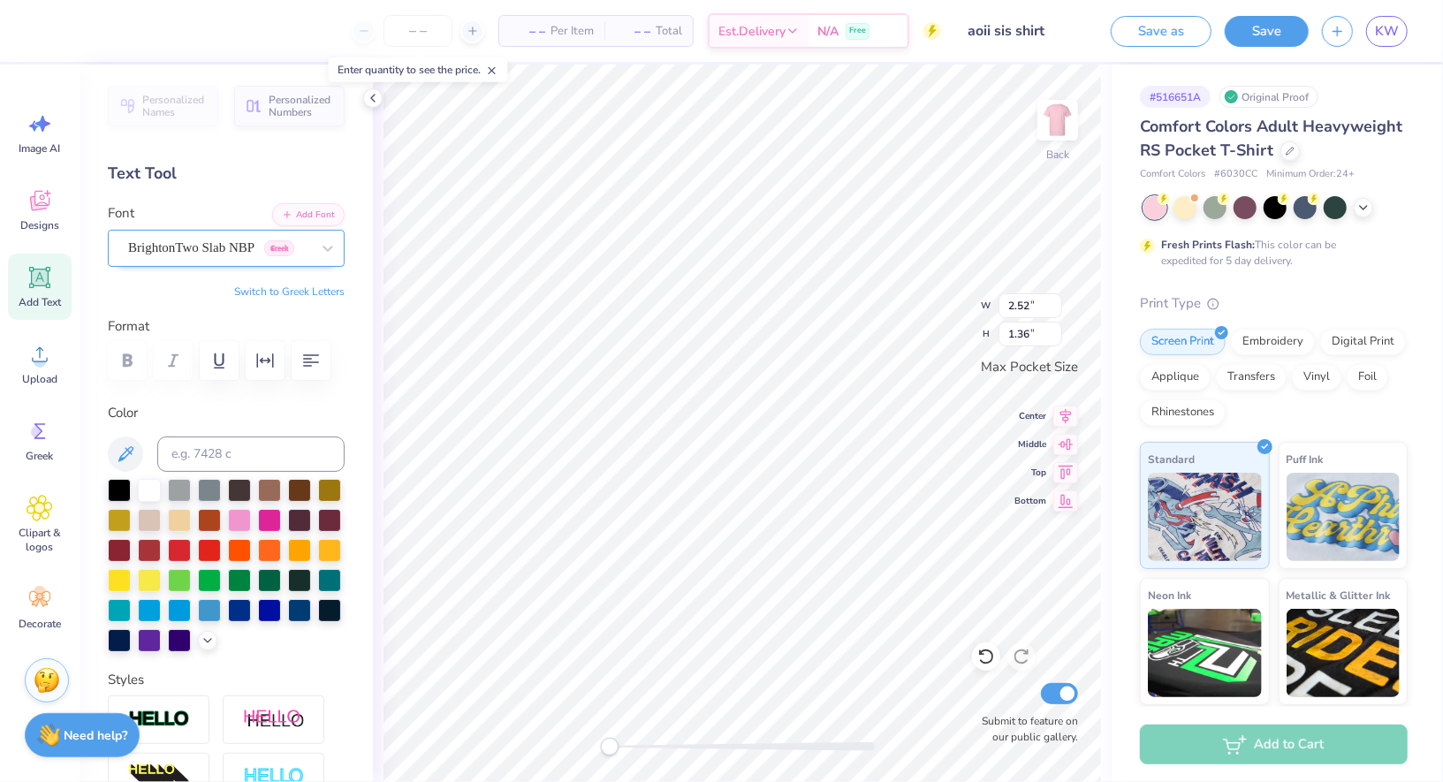
click at [270, 247] on div "BrightonTwo Slab NBP Greek" at bounding box center [219, 247] width 186 height 27
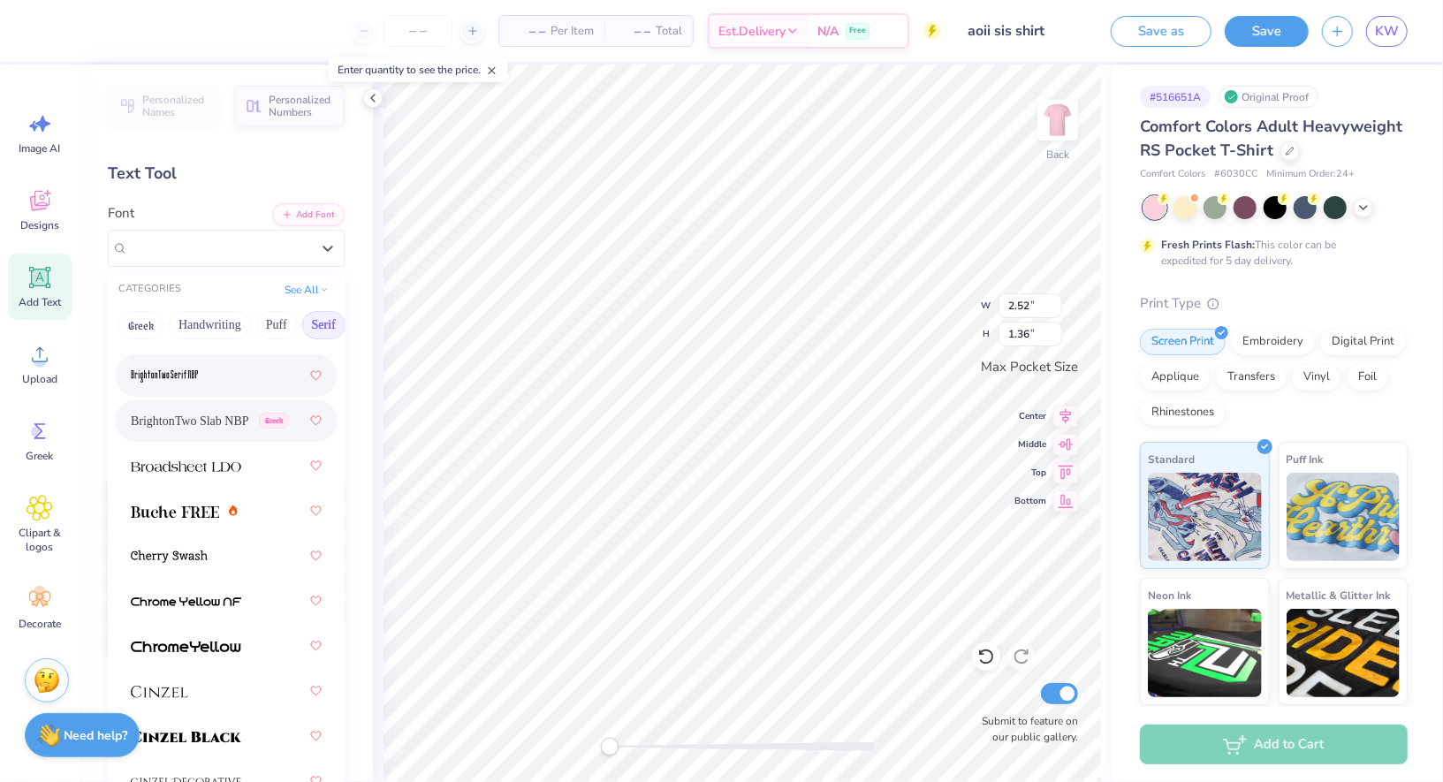
scroll to position [232, 0]
click at [230, 517] on div at bounding box center [184, 510] width 107 height 19
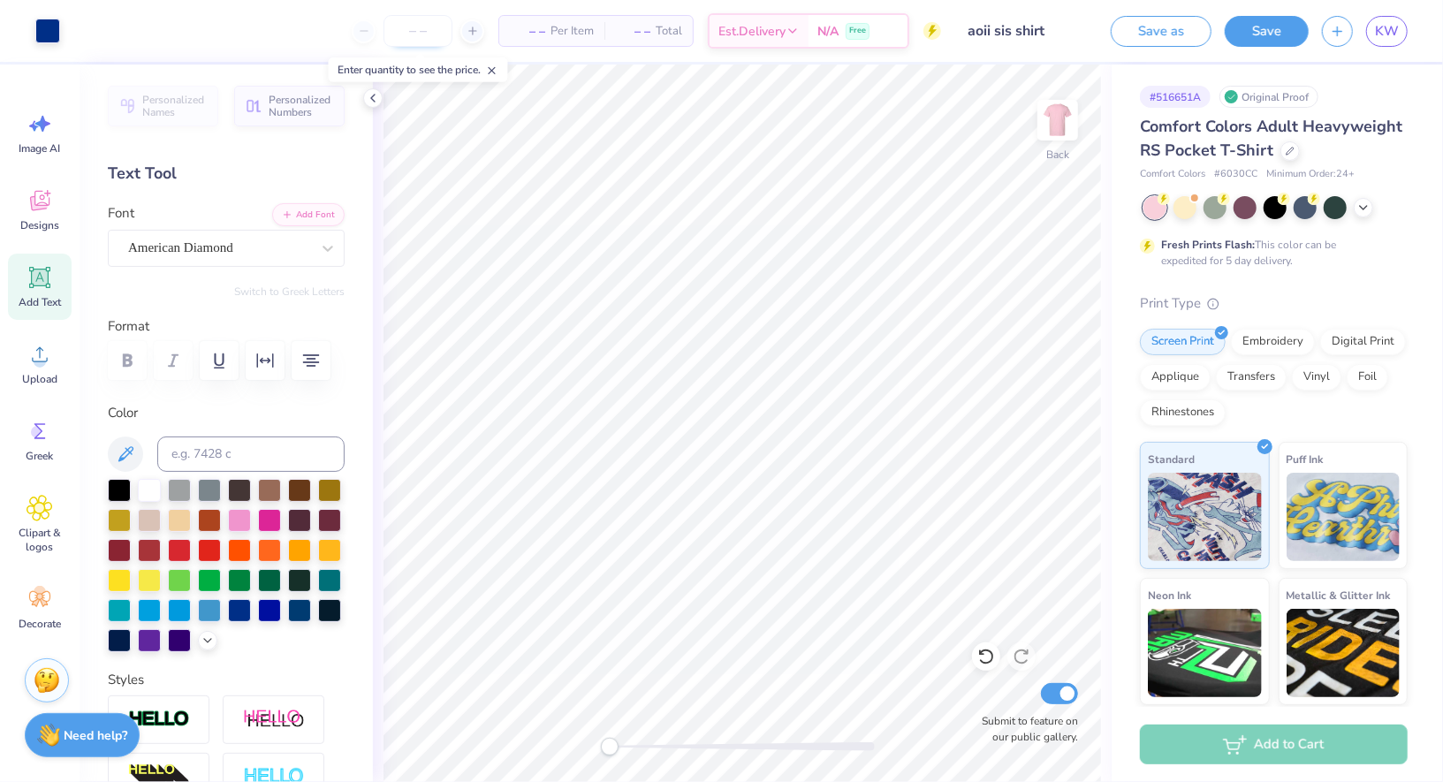
click at [438, 31] on input "number" at bounding box center [418, 31] width 69 height 32
type input "25"
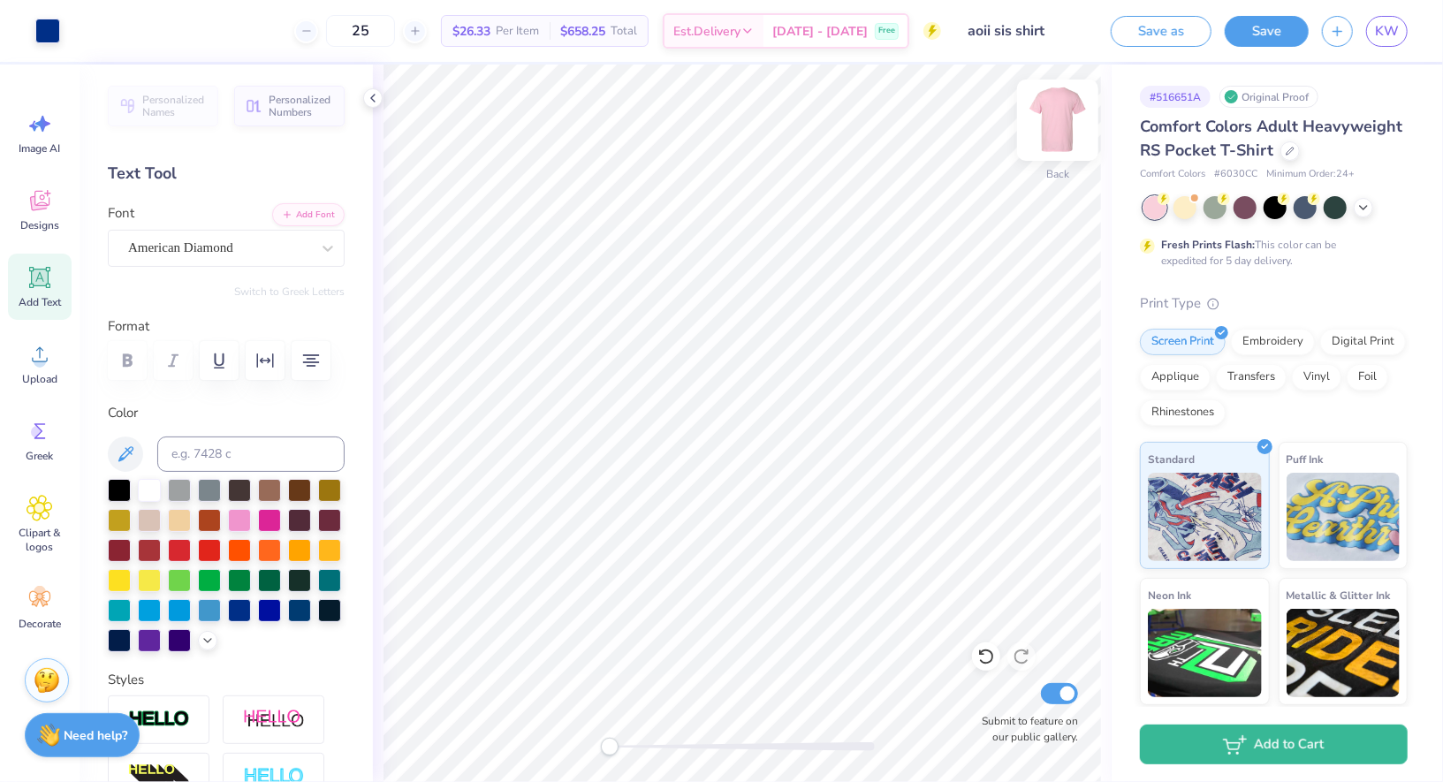
click at [1065, 108] on img at bounding box center [1057, 120] width 71 height 71
click at [1294, 163] on div "Comfort Colors Adult Heavyweight RS Pocket T-Shirt Comfort Colors # 6030CC Mini…" at bounding box center [1274, 148] width 268 height 67
click at [1286, 146] on icon at bounding box center [1290, 149] width 9 height 9
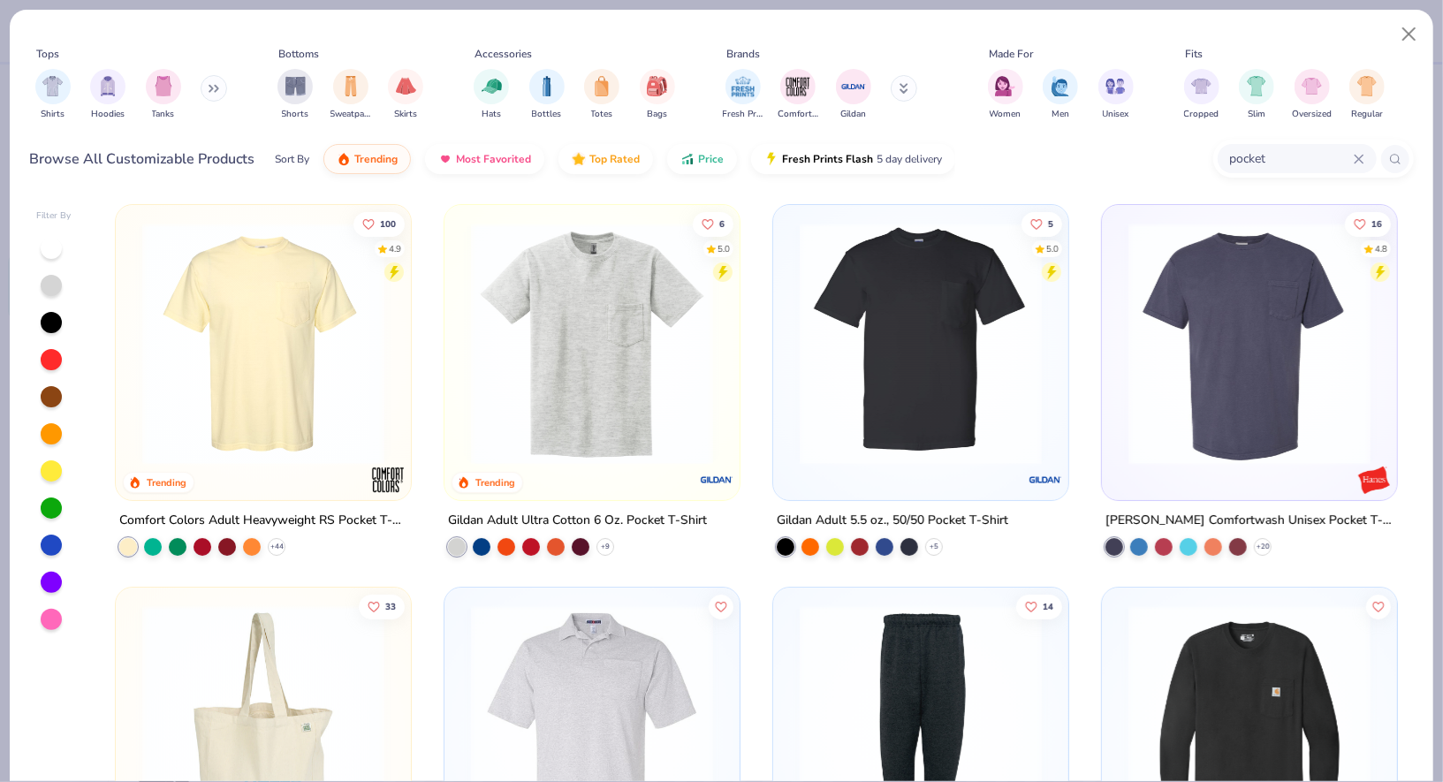
click at [915, 349] on div at bounding box center [1180, 344] width 779 height 242
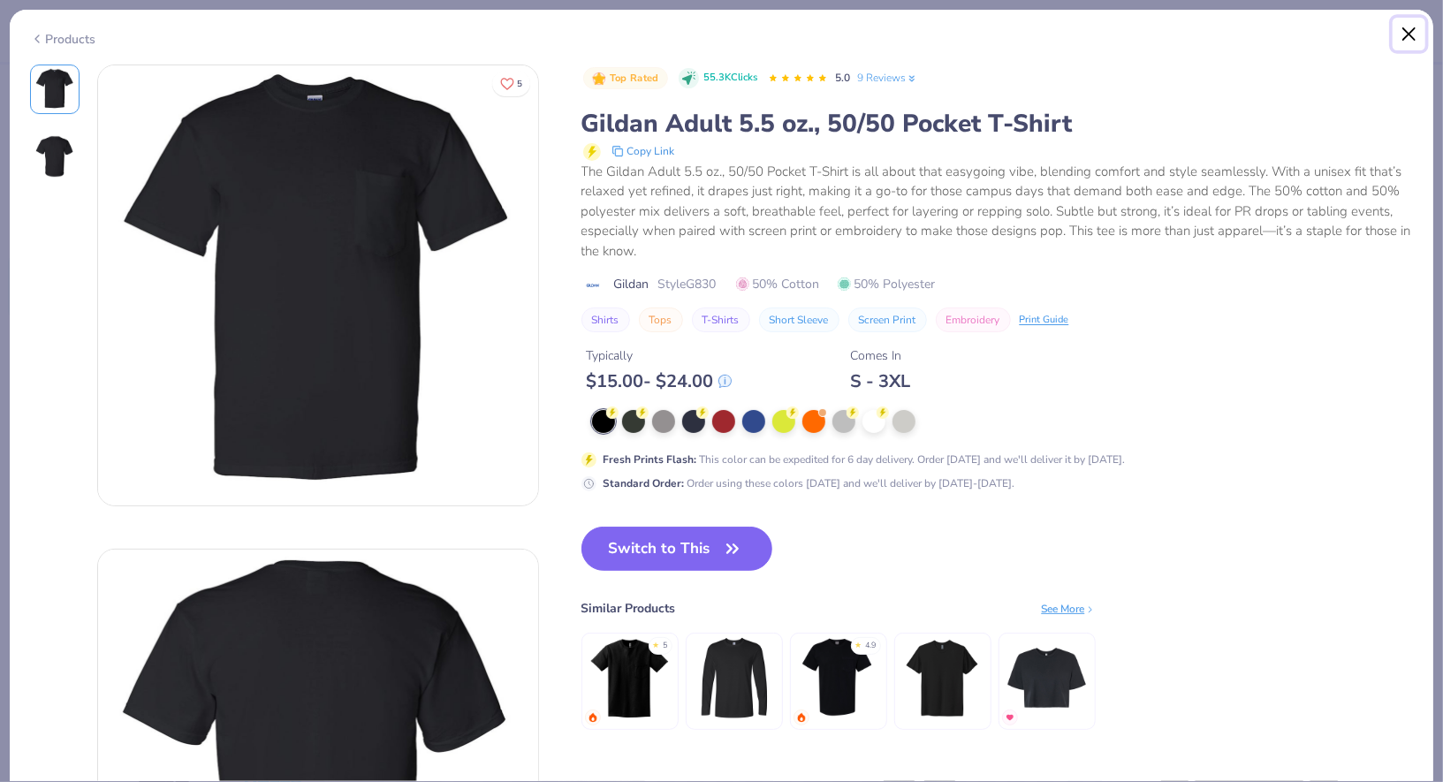
click at [1415, 33] on button "Close" at bounding box center [1410, 35] width 34 height 34
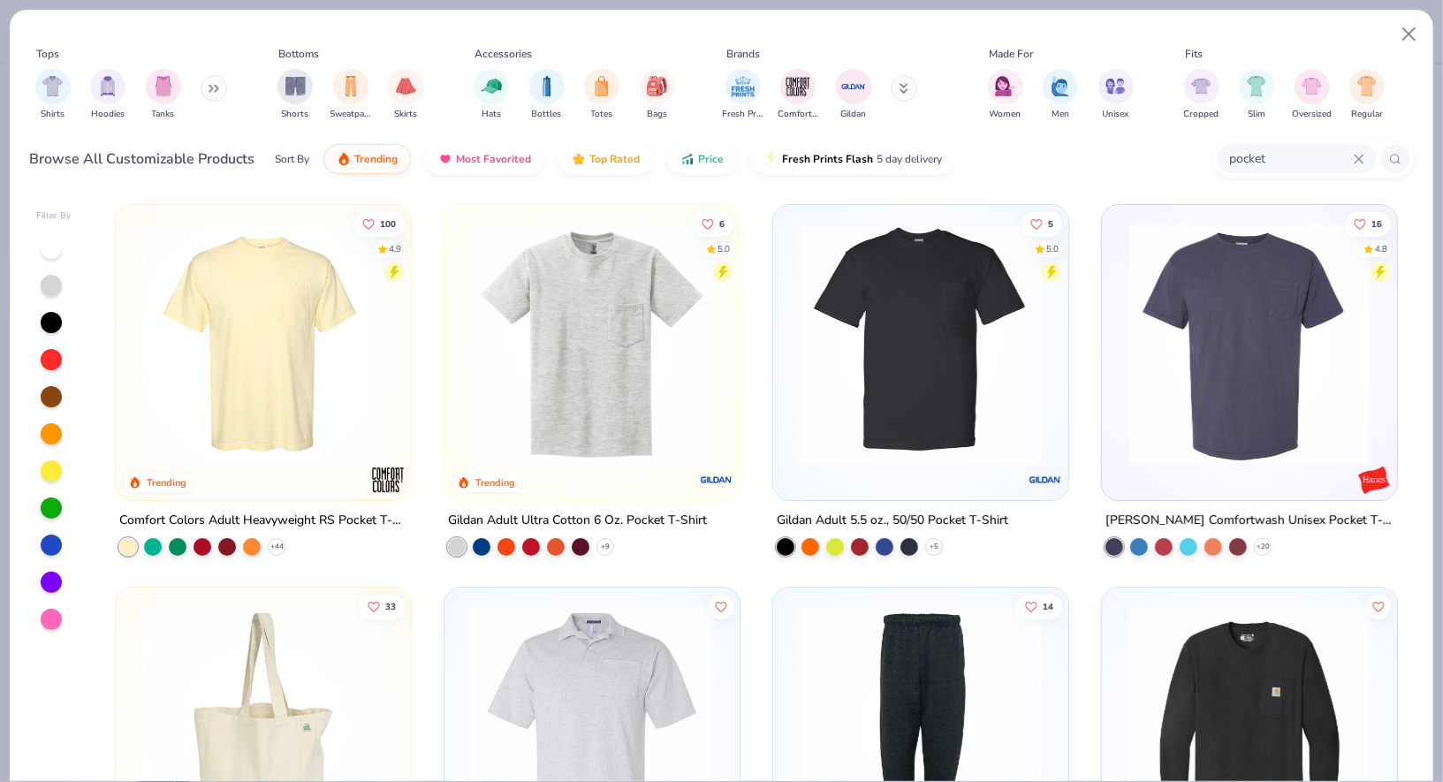
click at [618, 363] on img at bounding box center [592, 344] width 260 height 242
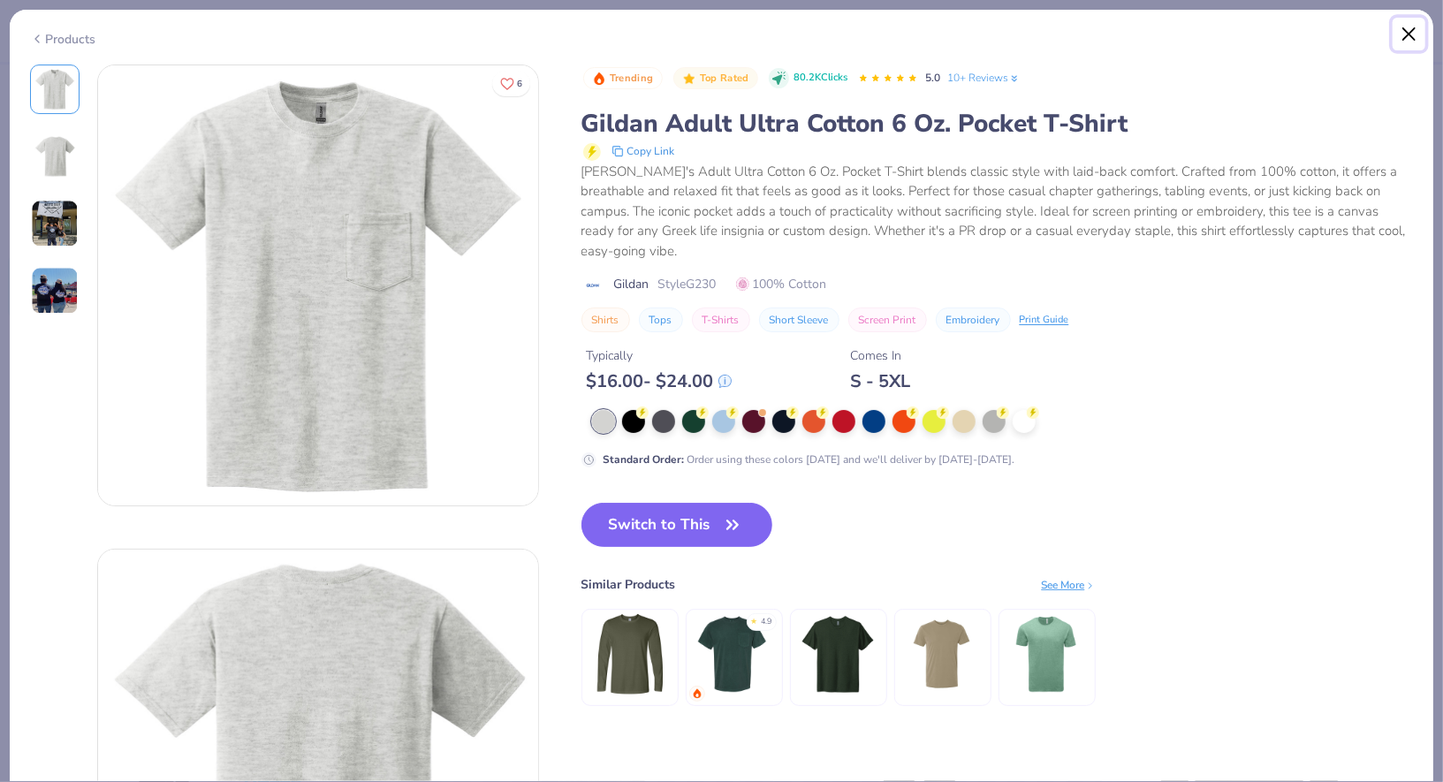
click at [1417, 34] on button "Close" at bounding box center [1410, 35] width 34 height 34
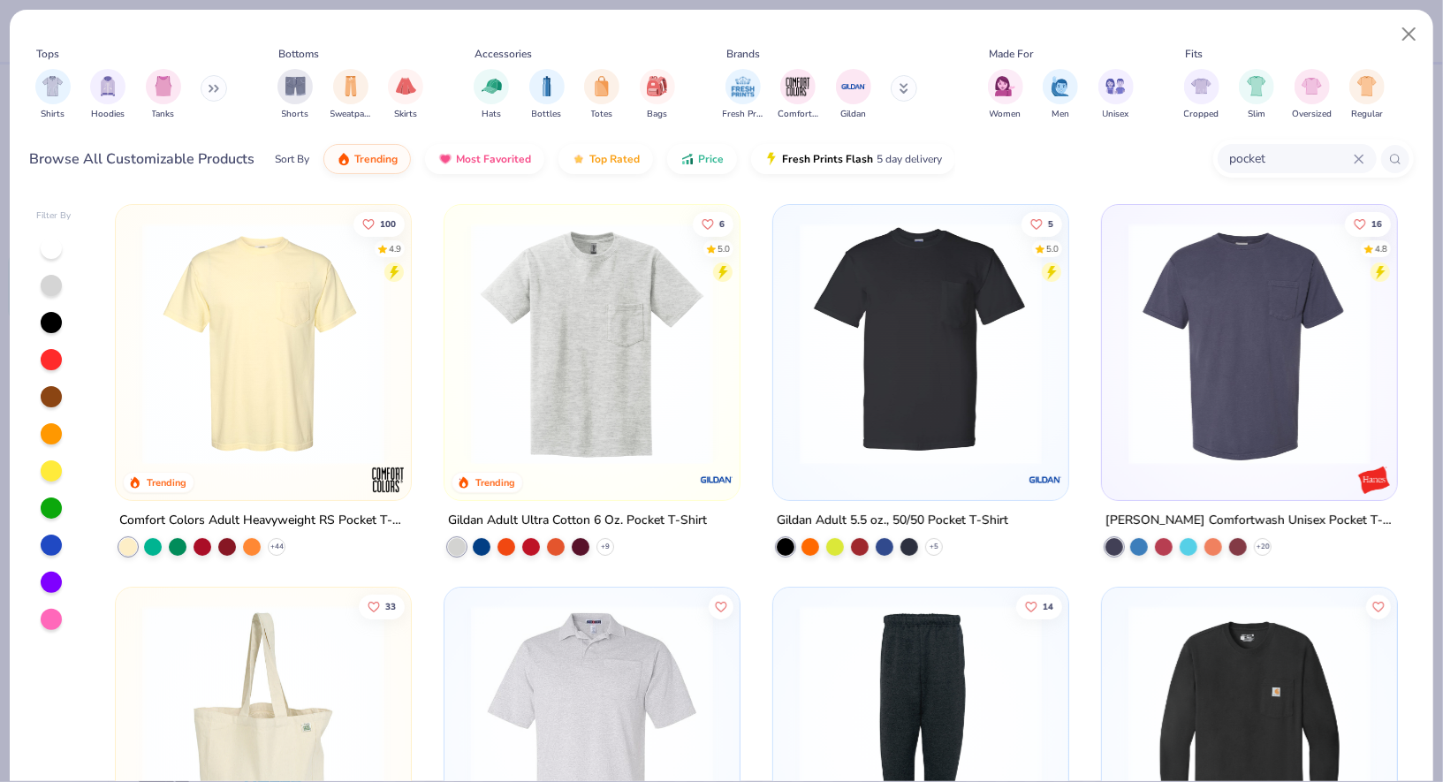
click at [1221, 358] on img at bounding box center [1250, 344] width 260 height 242
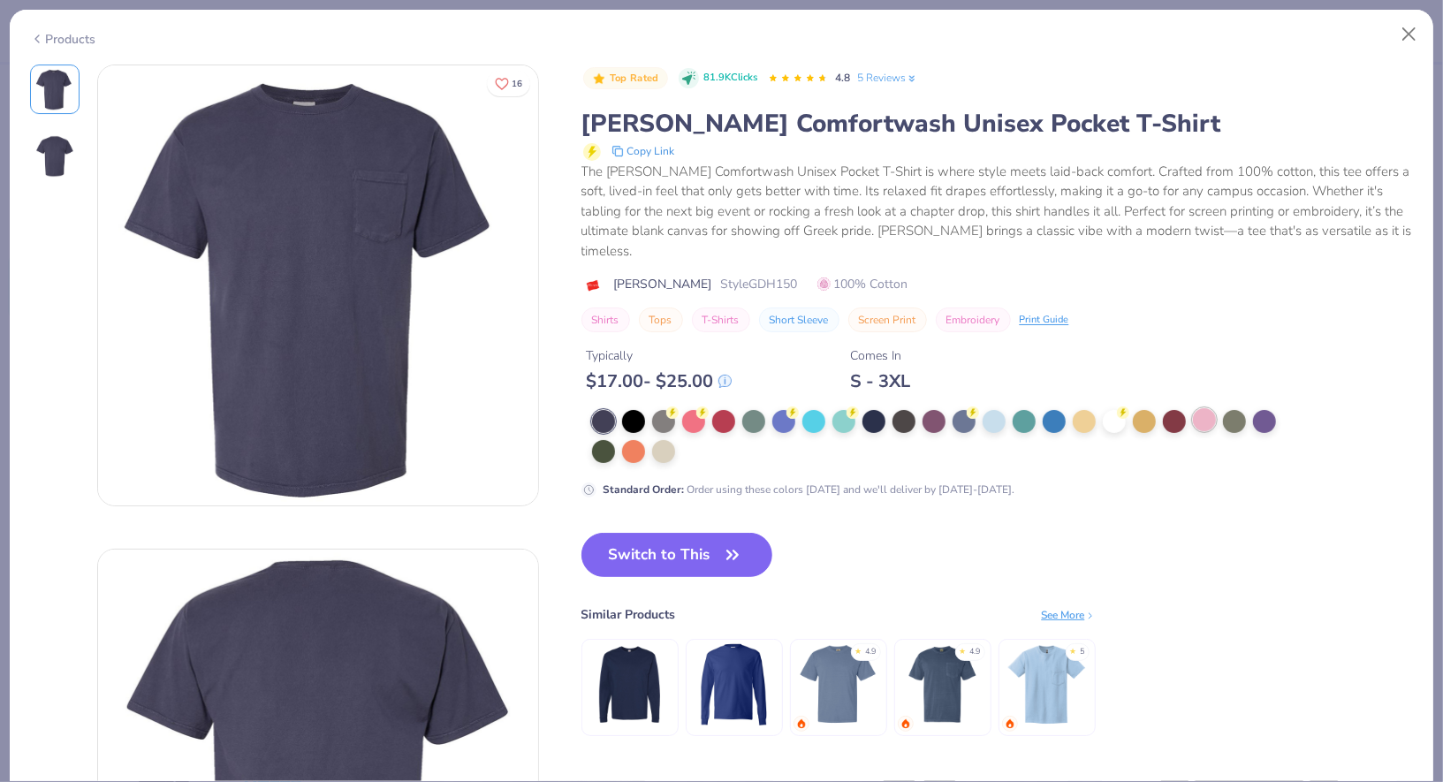
click at [1212, 408] on div at bounding box center [1204, 419] width 23 height 23
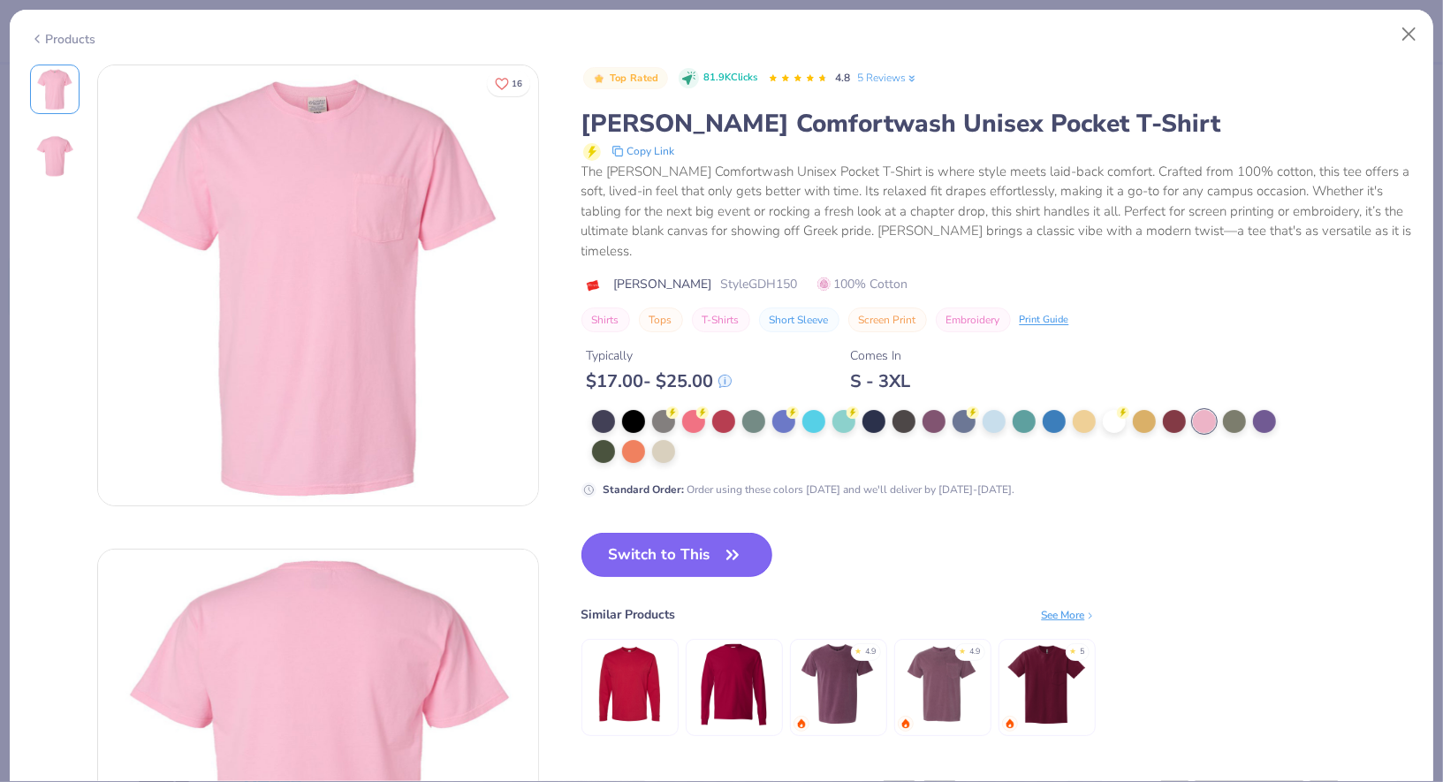
click at [675, 533] on button "Switch to This" at bounding box center [677, 555] width 192 height 44
click at [718, 533] on button "Switch to This" at bounding box center [677, 555] width 192 height 44
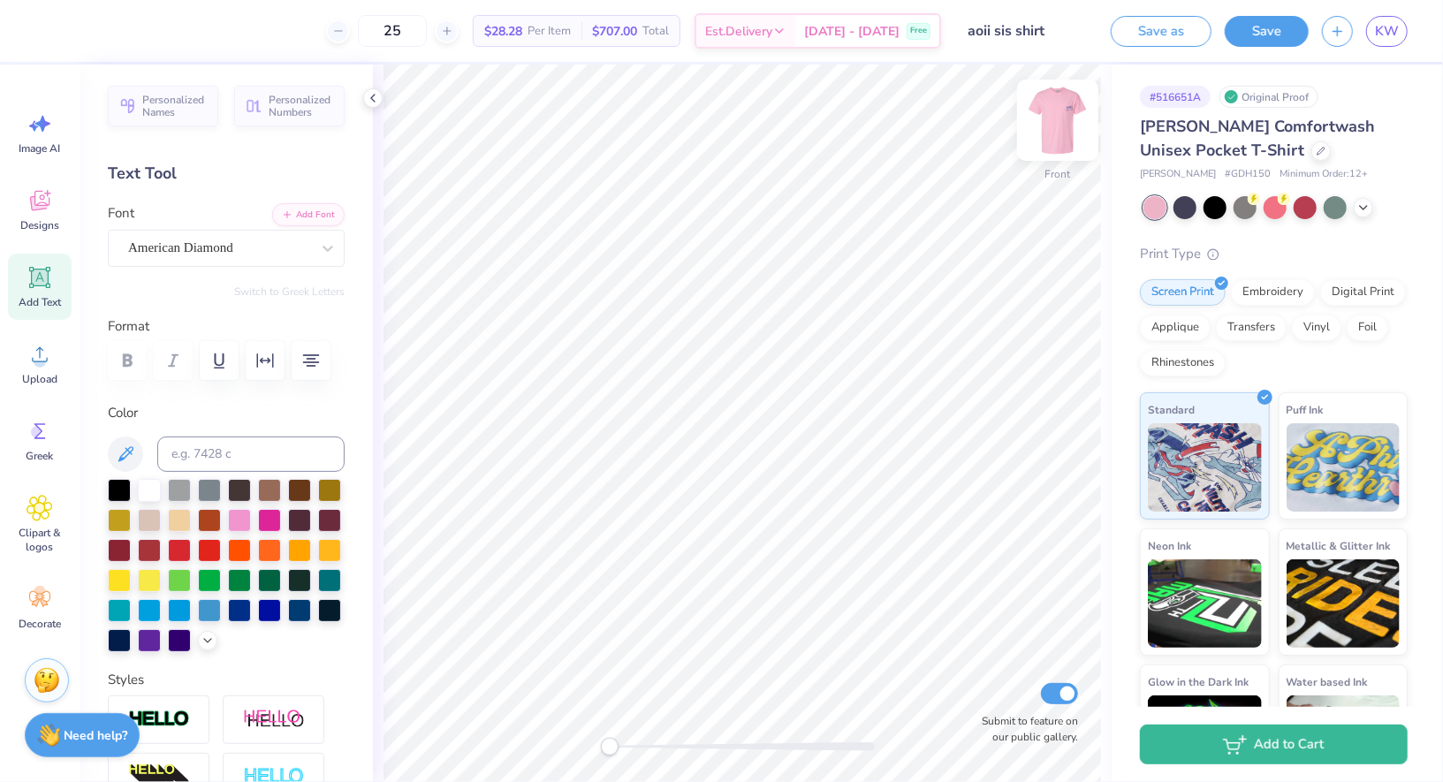
click at [1068, 127] on img at bounding box center [1057, 120] width 71 height 71
click at [1317, 154] on icon at bounding box center [1321, 149] width 9 height 9
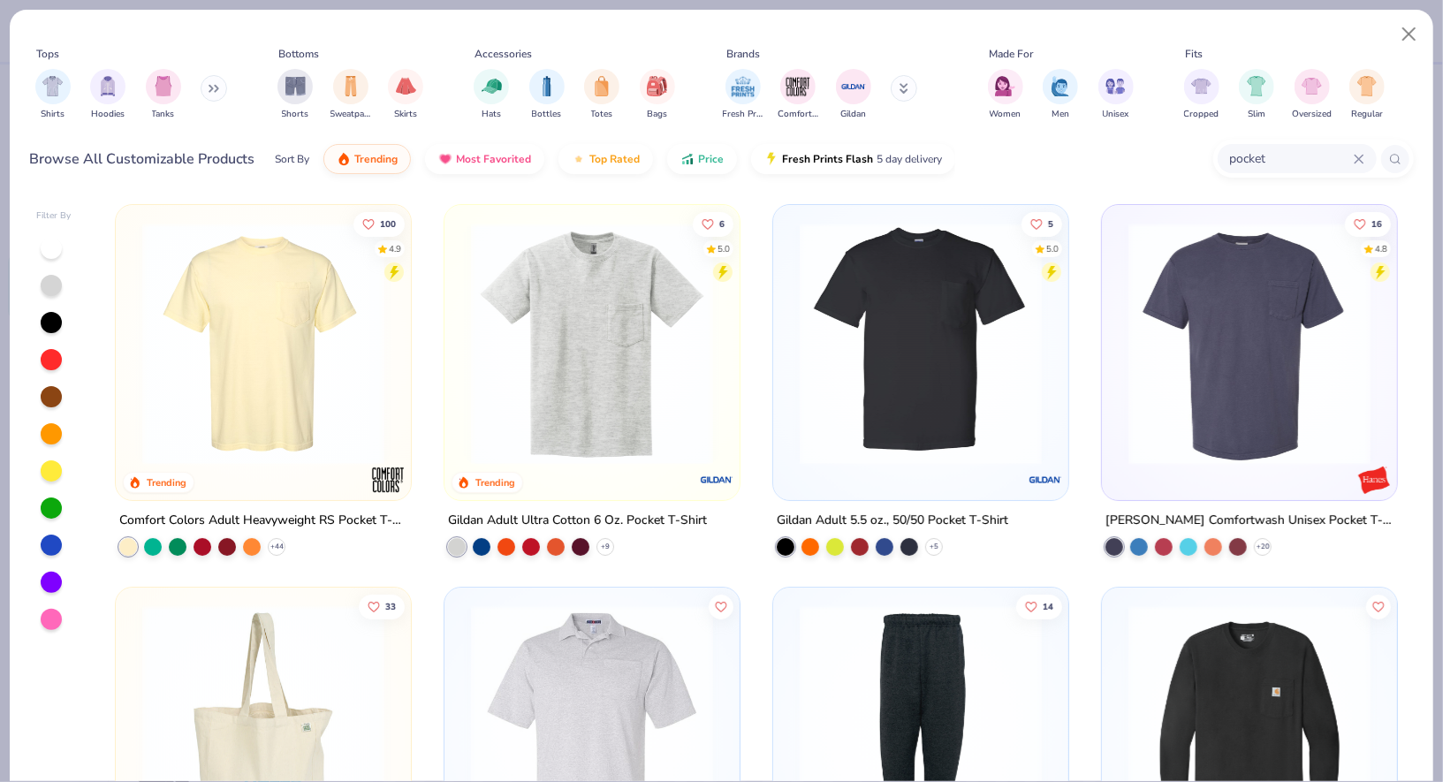
click at [253, 376] on img at bounding box center [263, 344] width 260 height 242
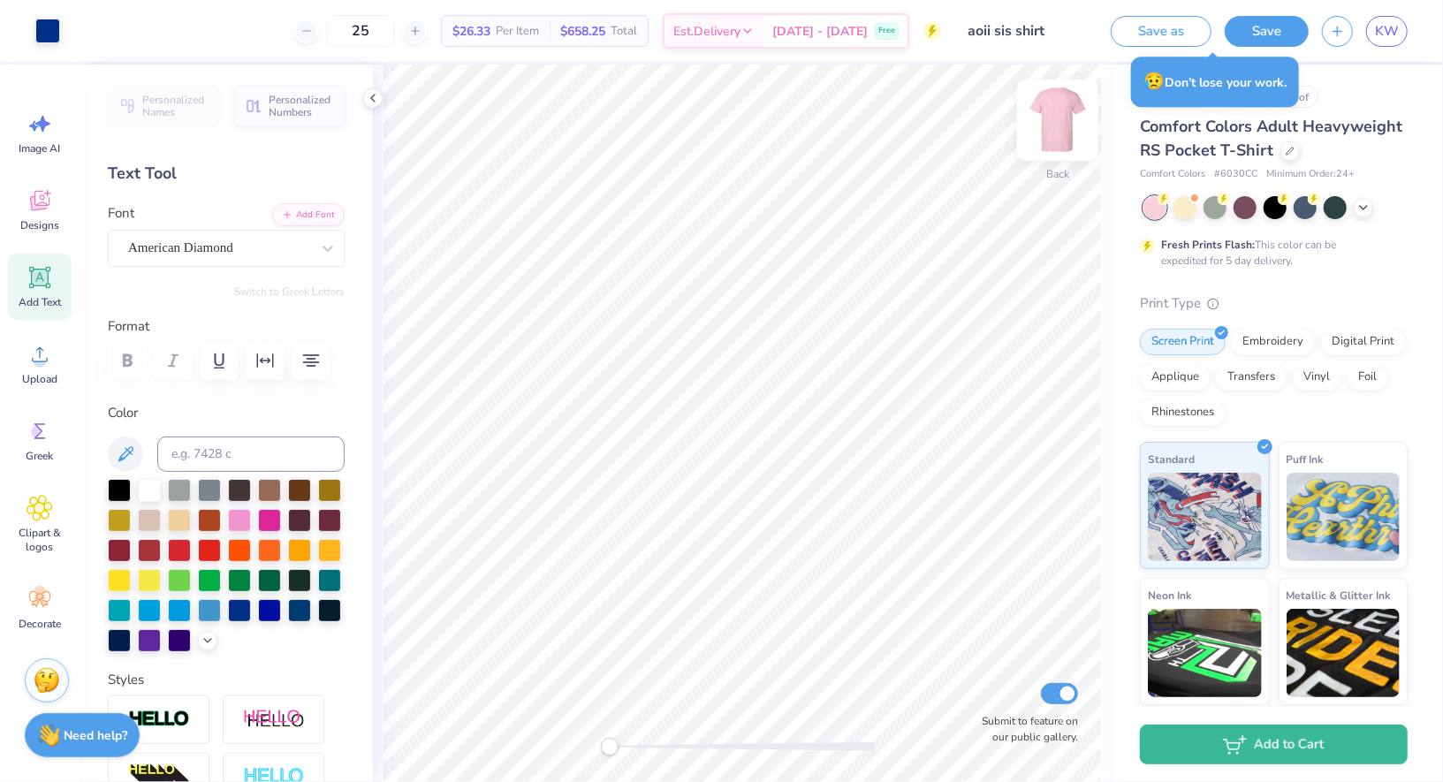
click at [1051, 122] on img at bounding box center [1057, 120] width 71 height 71
click at [34, 614] on div "Decorate" at bounding box center [40, 608] width 64 height 66
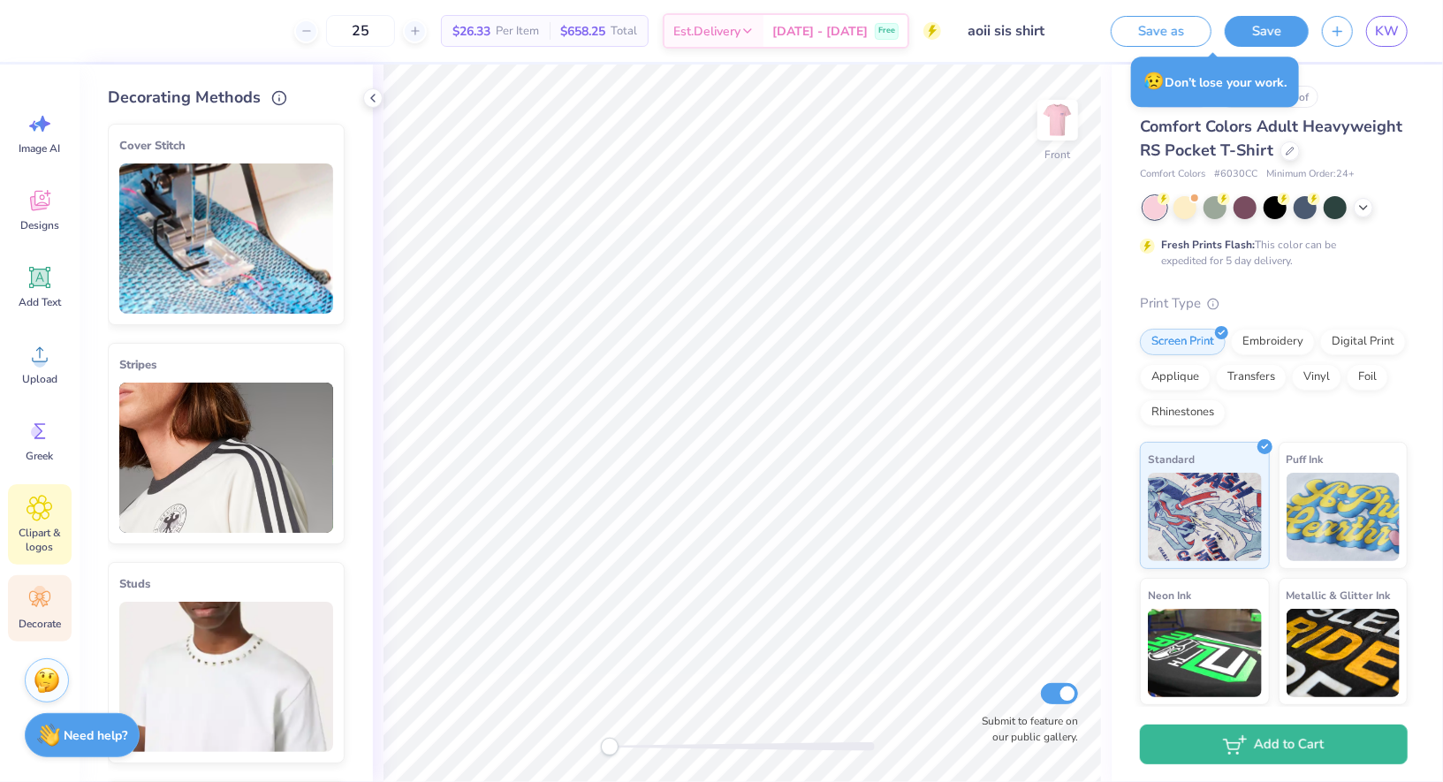
click at [31, 530] on span "Clipart & logos" at bounding box center [40, 540] width 58 height 28
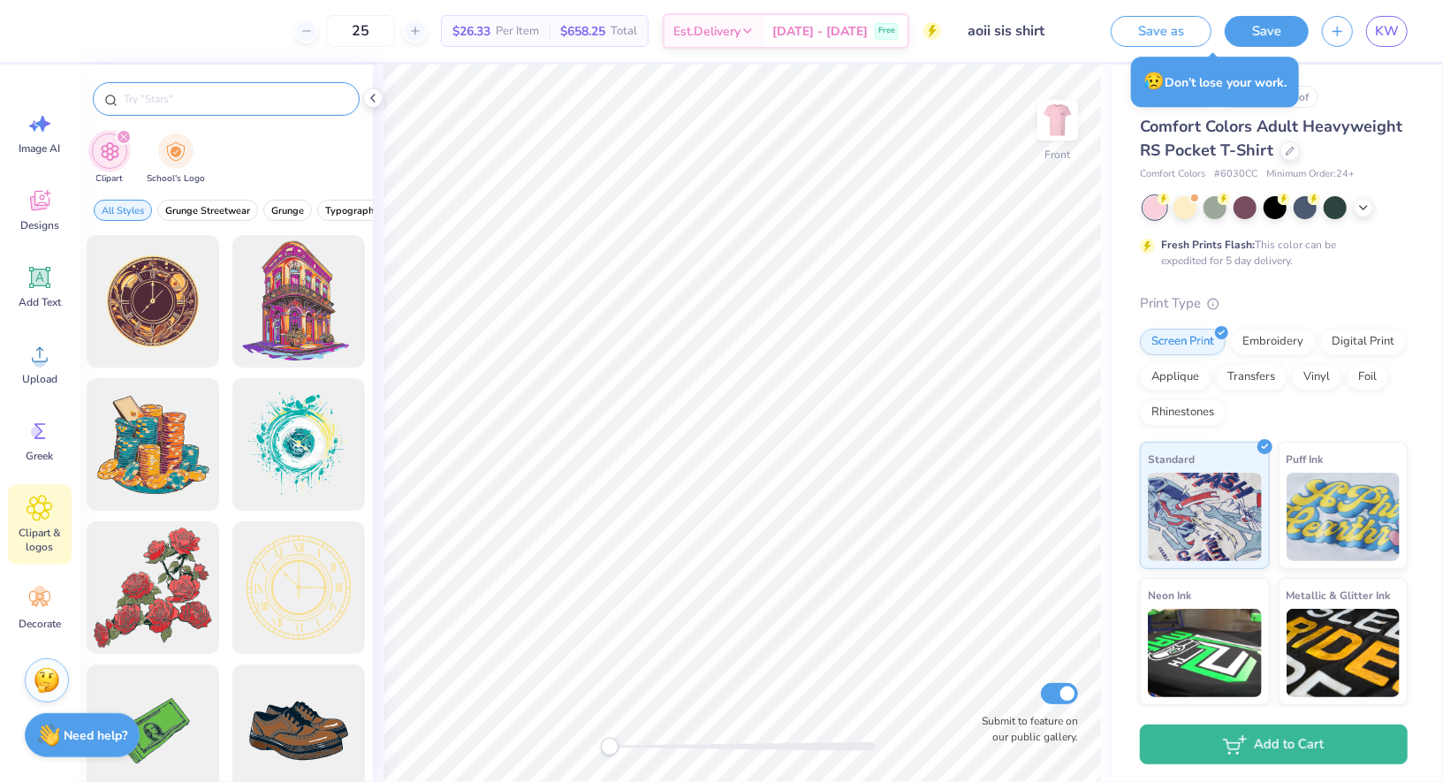
click at [231, 97] on input "text" at bounding box center [235, 99] width 226 height 18
type input "f"
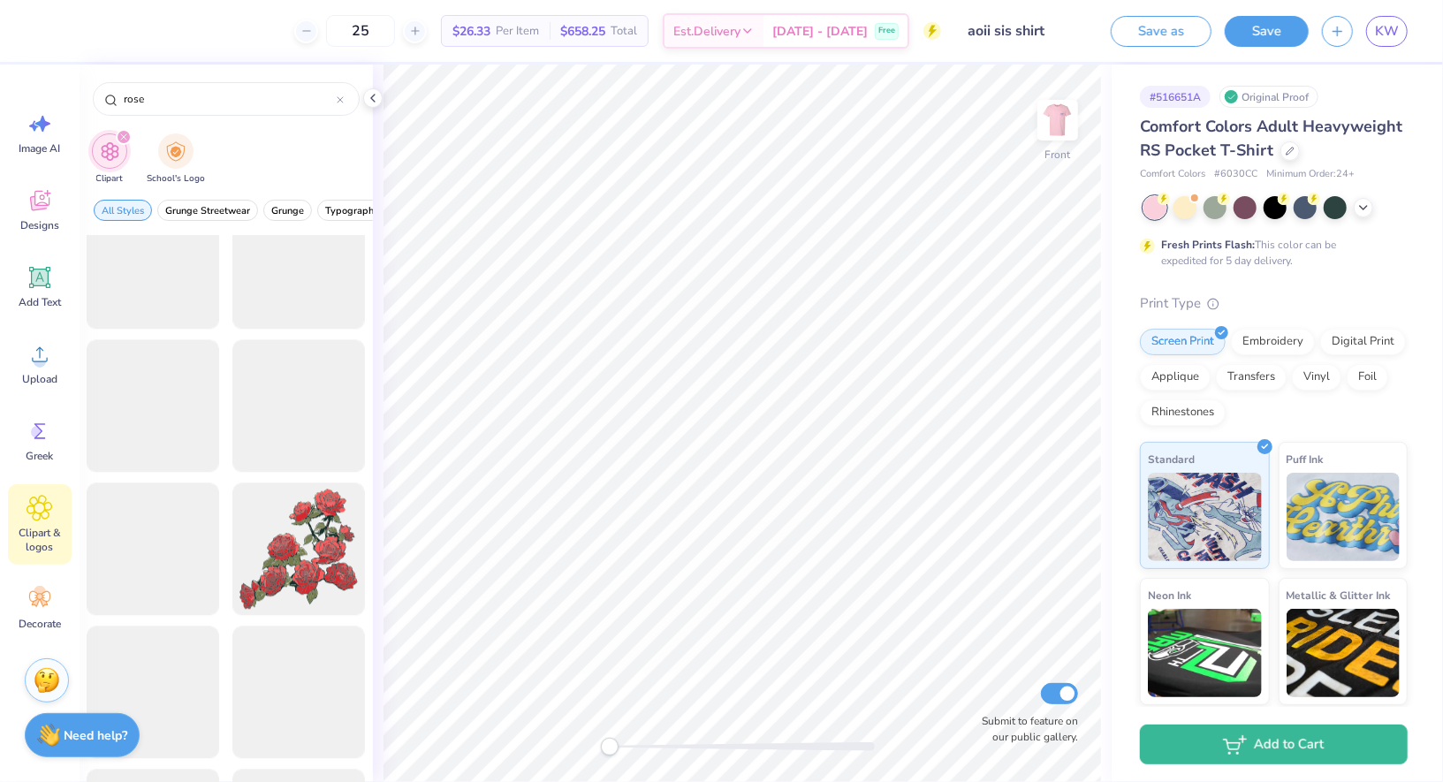
scroll to position [2769, 0]
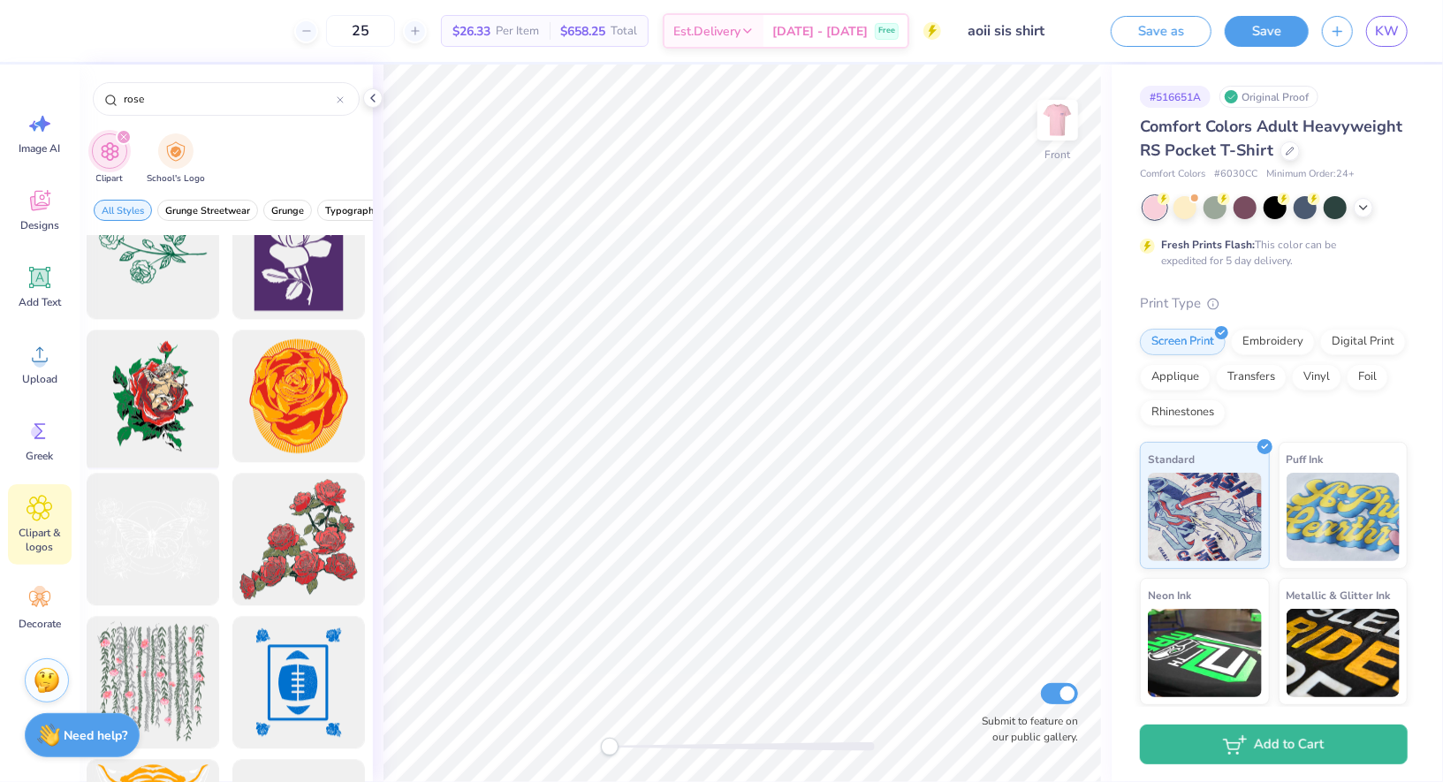
click at [178, 380] on div at bounding box center [153, 396] width 146 height 146
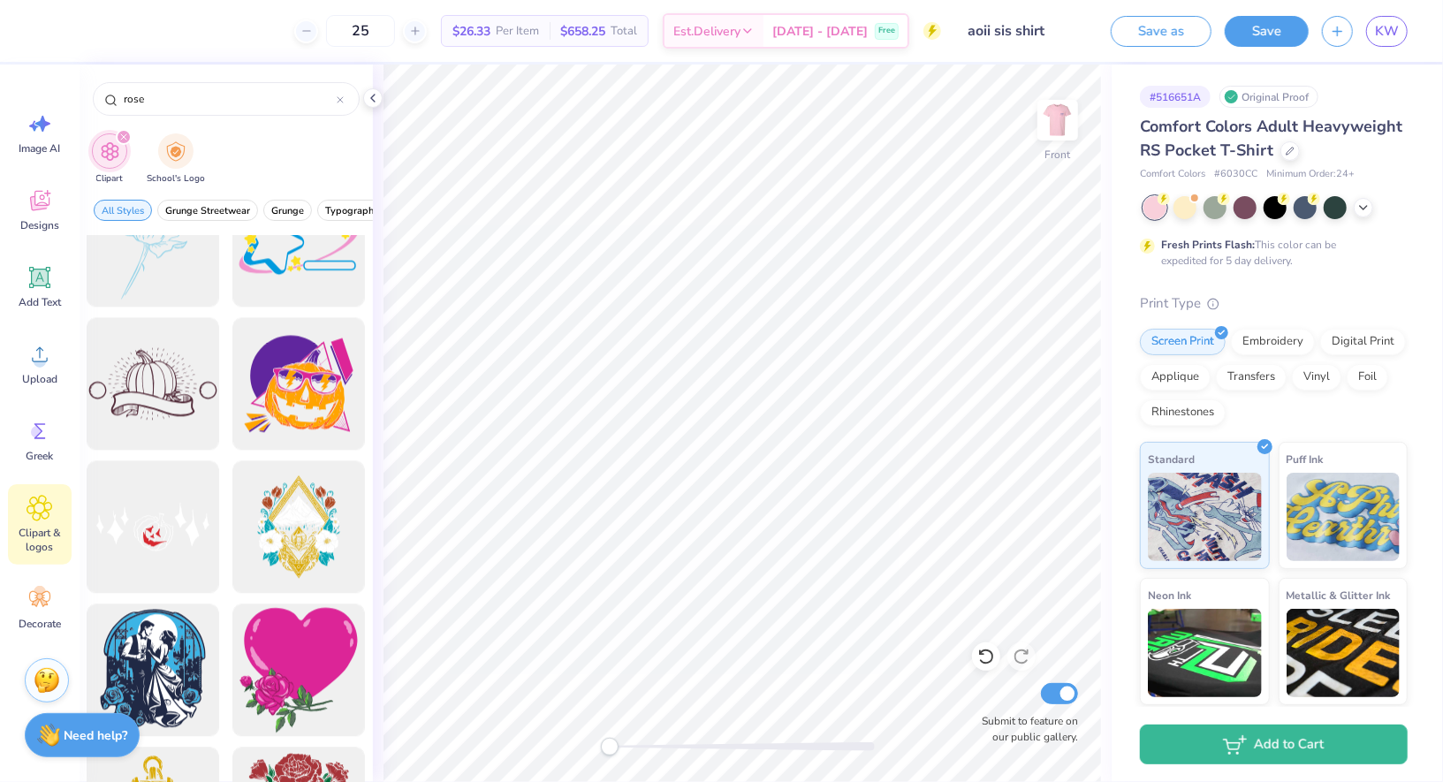
scroll to position [7331, 0]
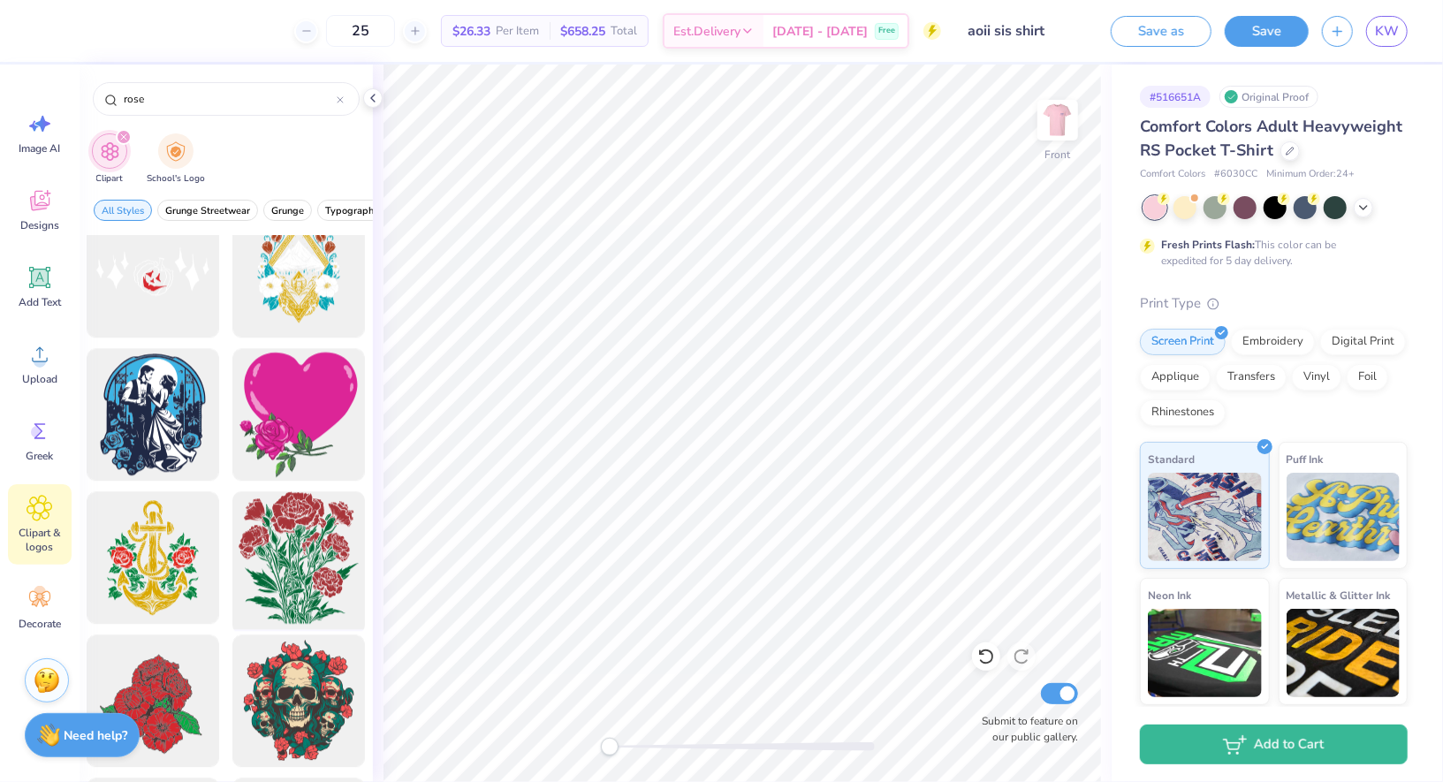
click at [286, 555] on div at bounding box center [299, 558] width 146 height 146
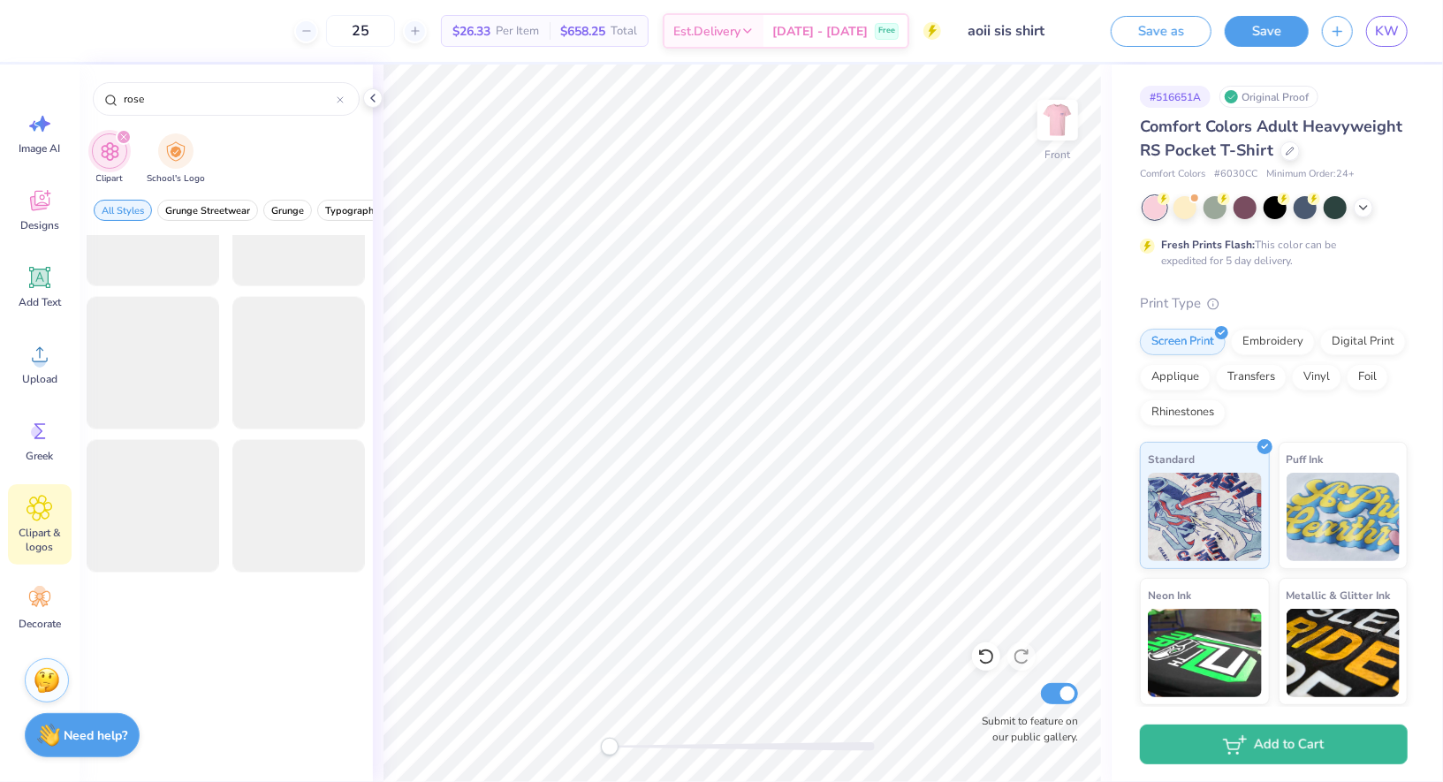
scroll to position [10941, 0]
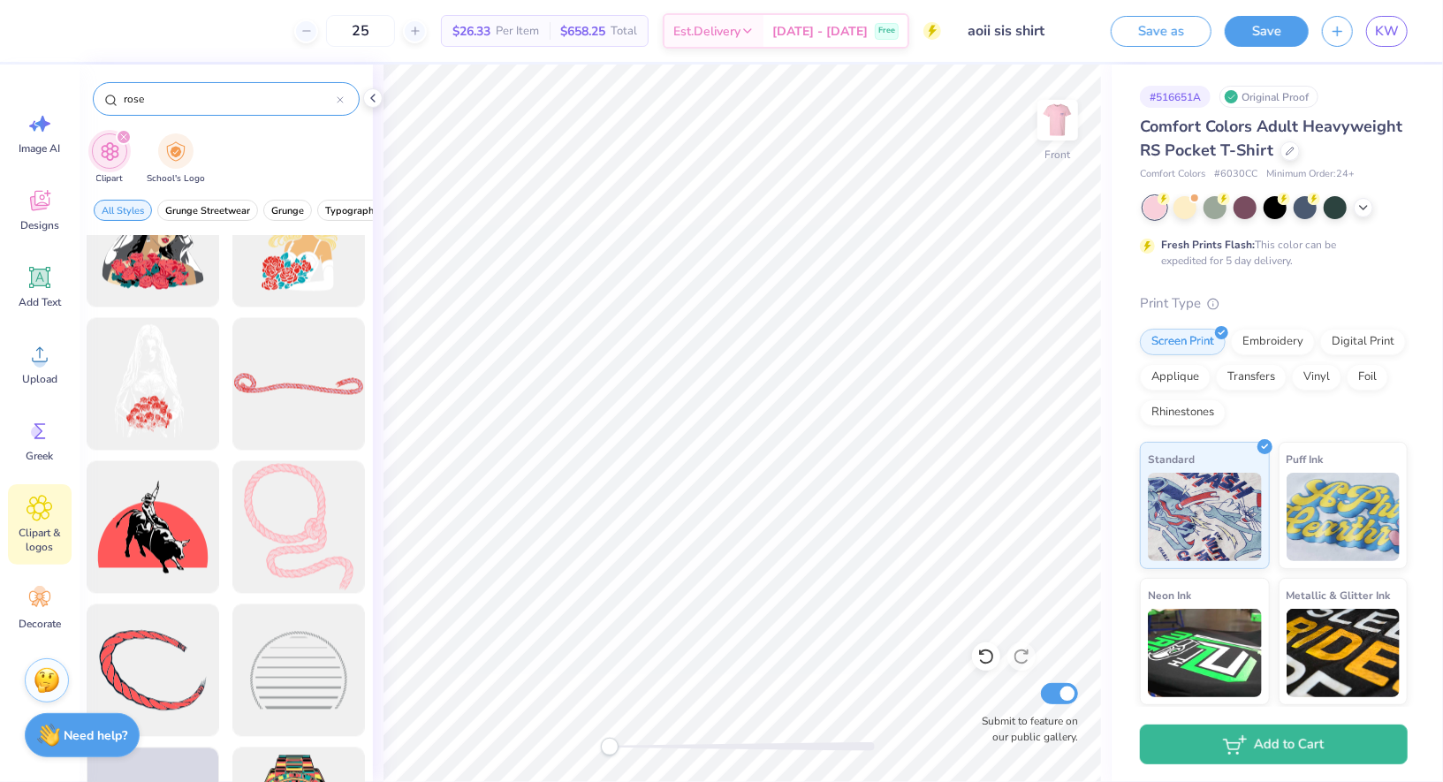
drag, startPoint x: 195, startPoint y: 103, endPoint x: 103, endPoint y: 103, distance: 91.9
click at [103, 103] on div "rose" at bounding box center [226, 99] width 267 height 34
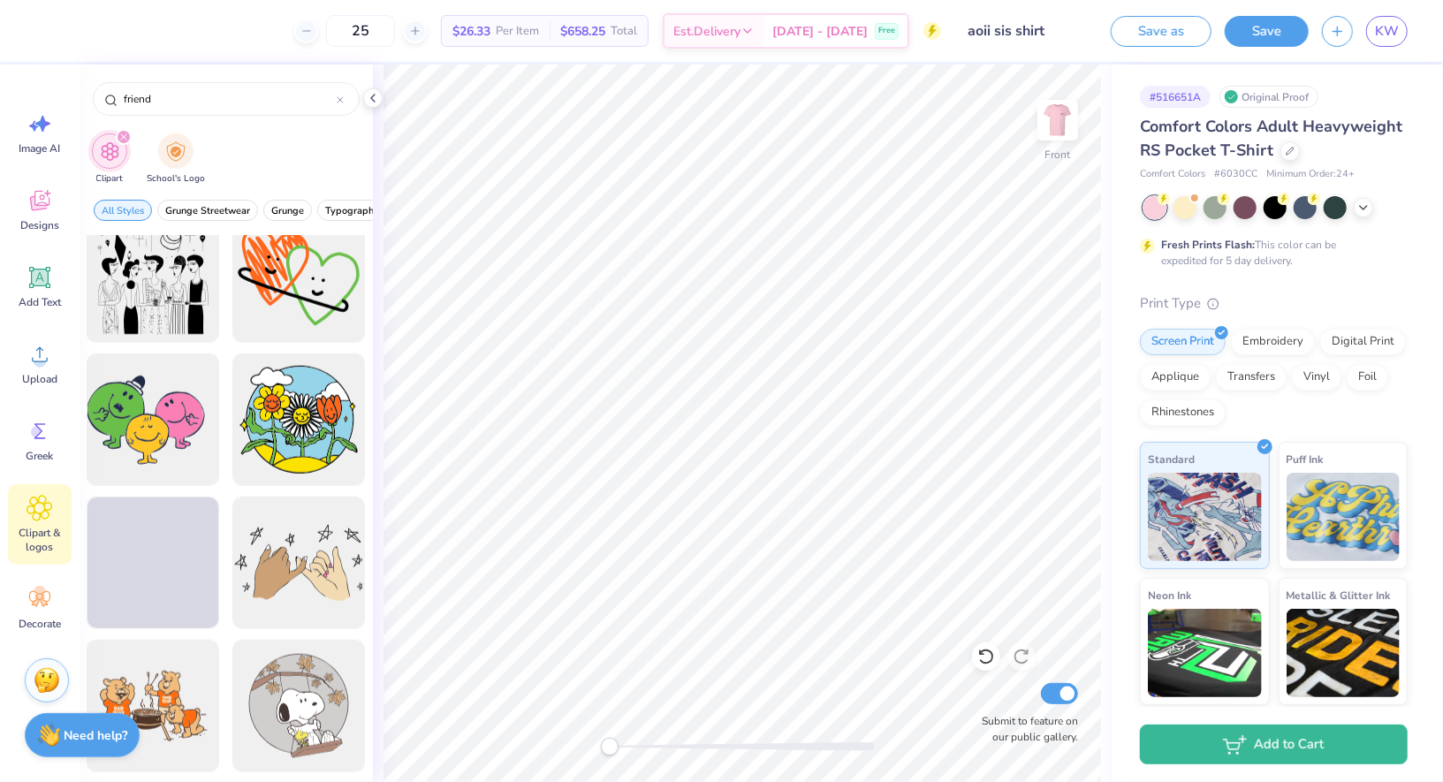
scroll to position [1219, 0]
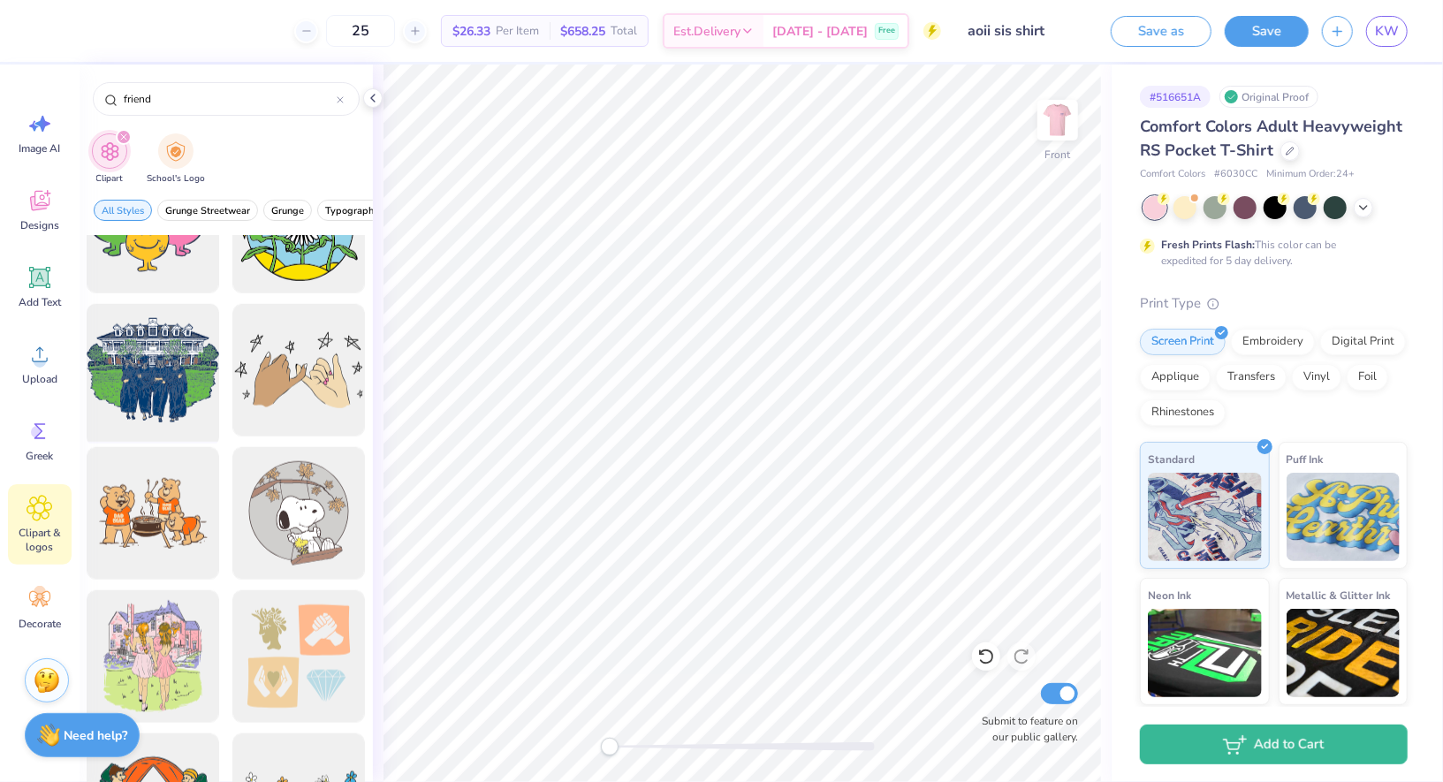
click at [163, 373] on div at bounding box center [153, 371] width 146 height 146
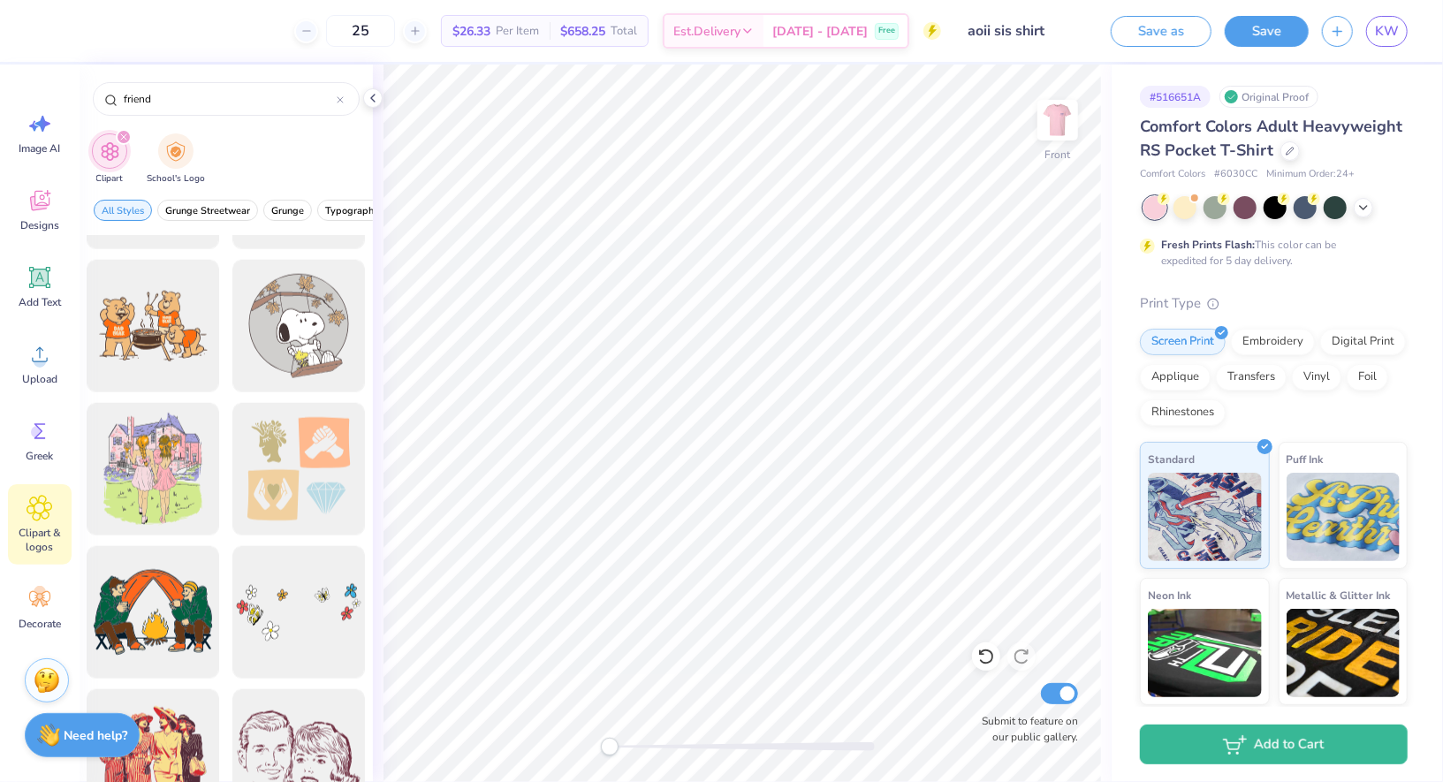
scroll to position [1769, 0]
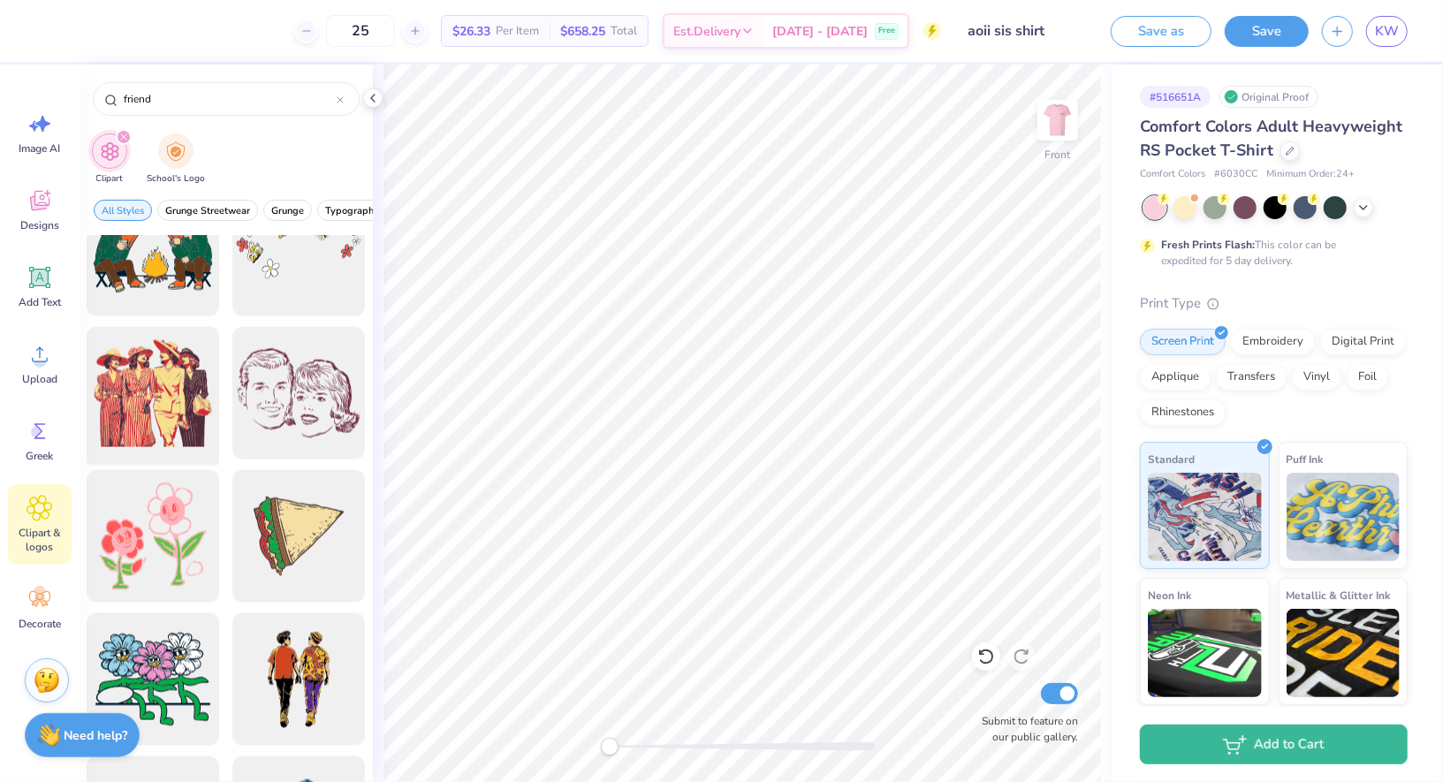
click at [194, 429] on div at bounding box center [153, 394] width 146 height 146
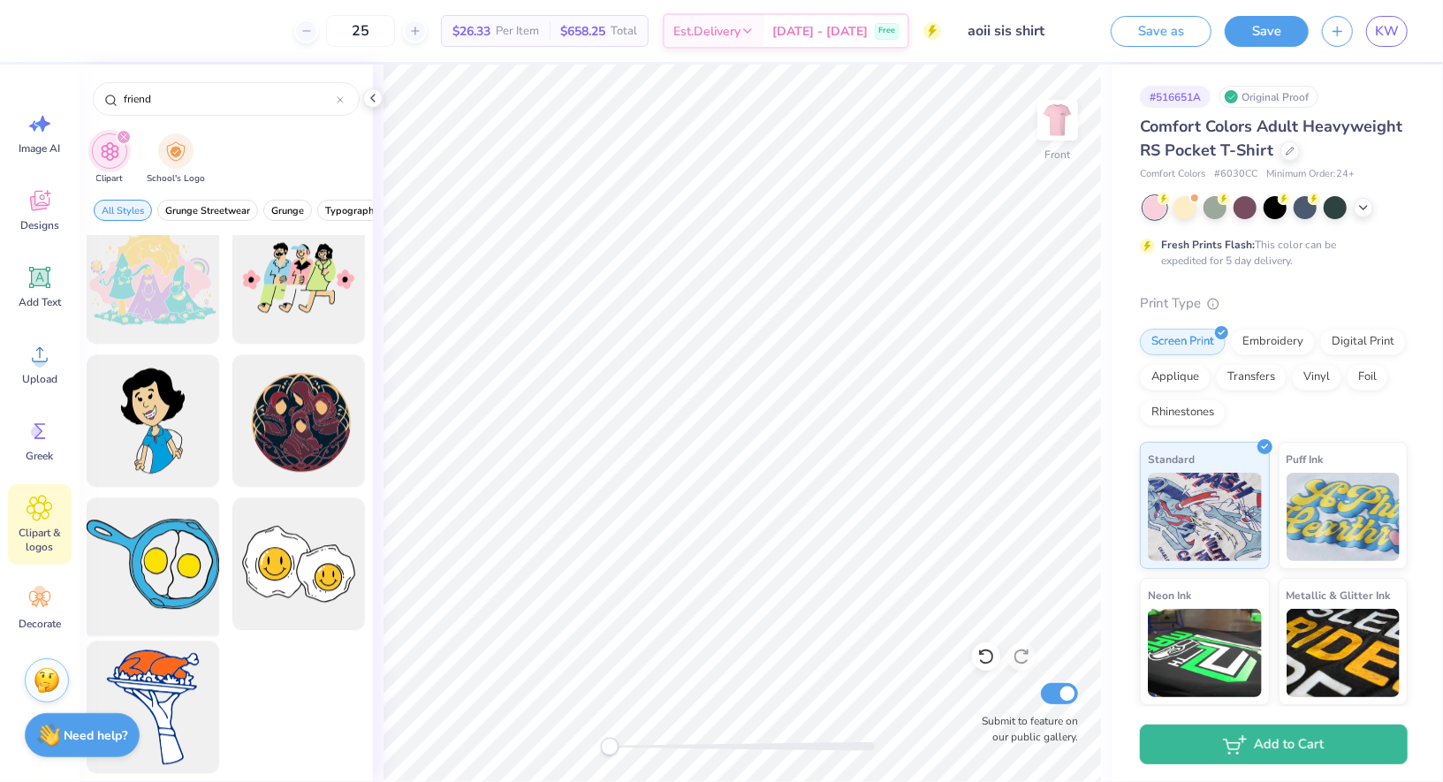
scroll to position [2678, 0]
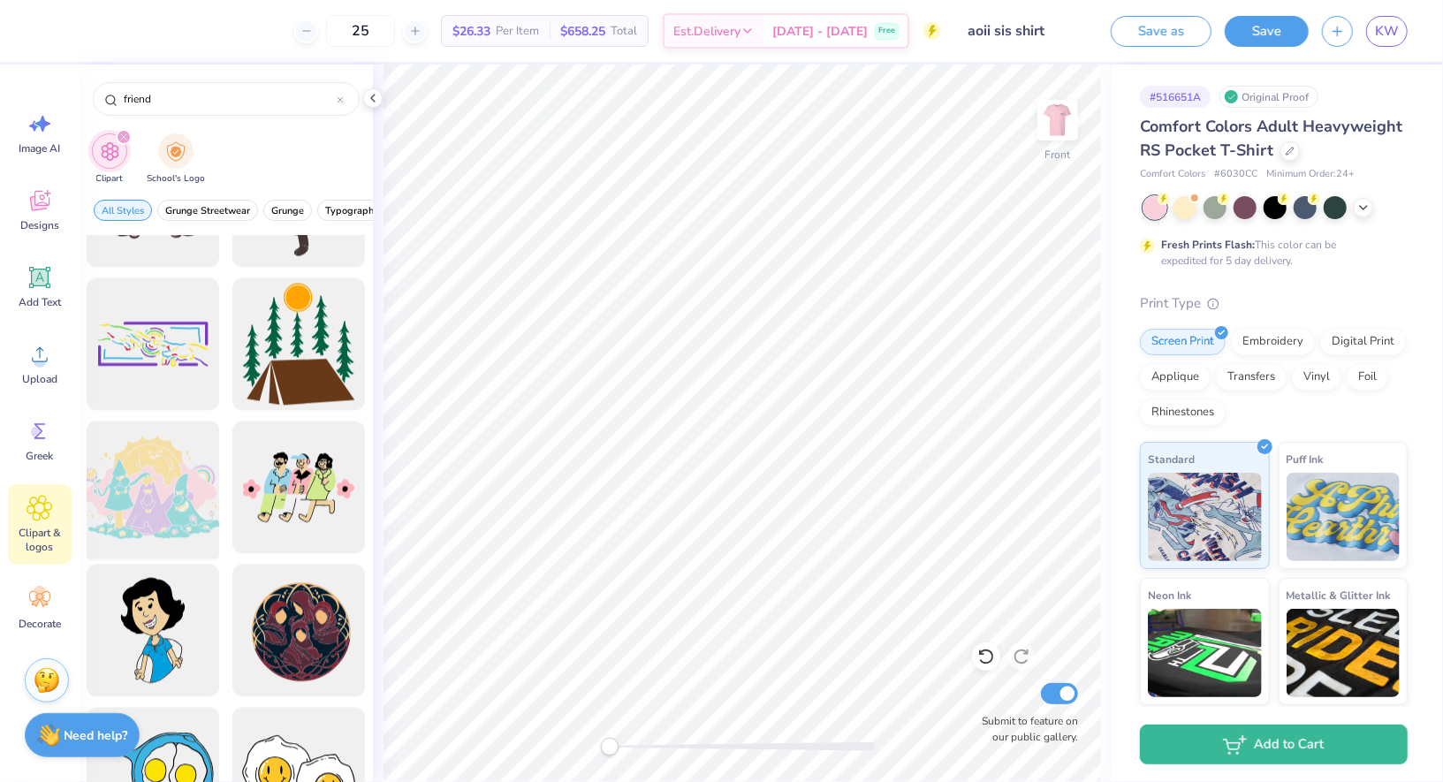
click at [186, 479] on div at bounding box center [153, 487] width 146 height 146
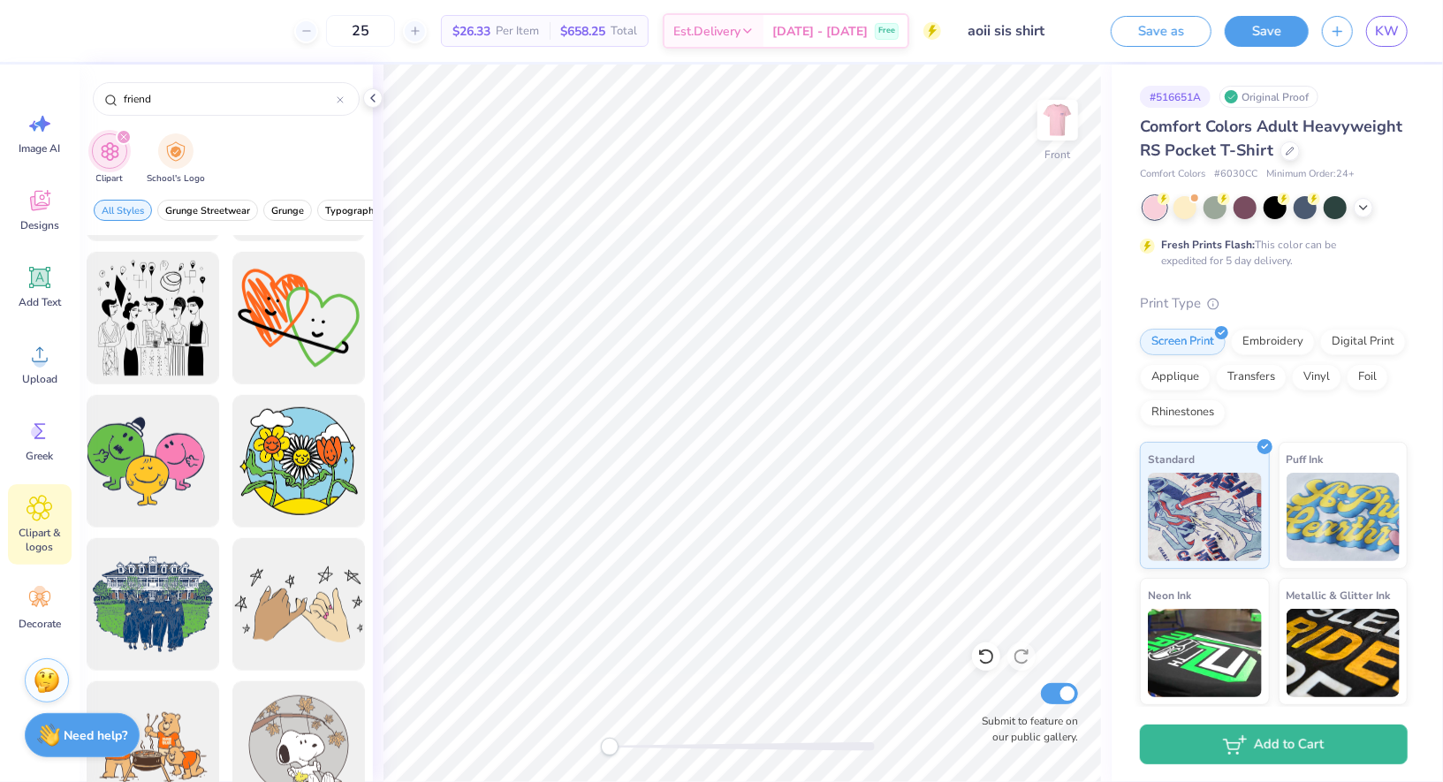
scroll to position [0, 0]
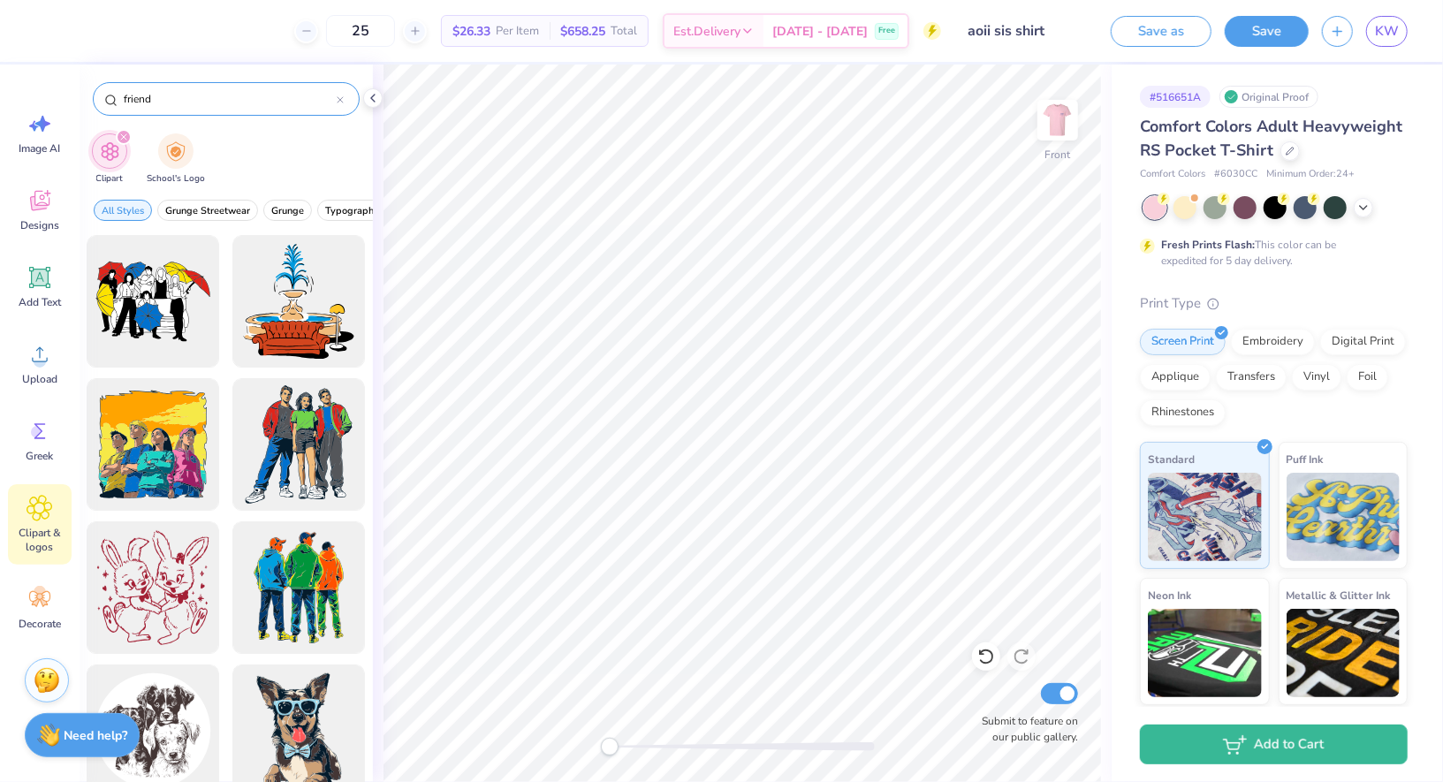
click at [199, 90] on input "friend" at bounding box center [229, 99] width 215 height 18
type input "f"
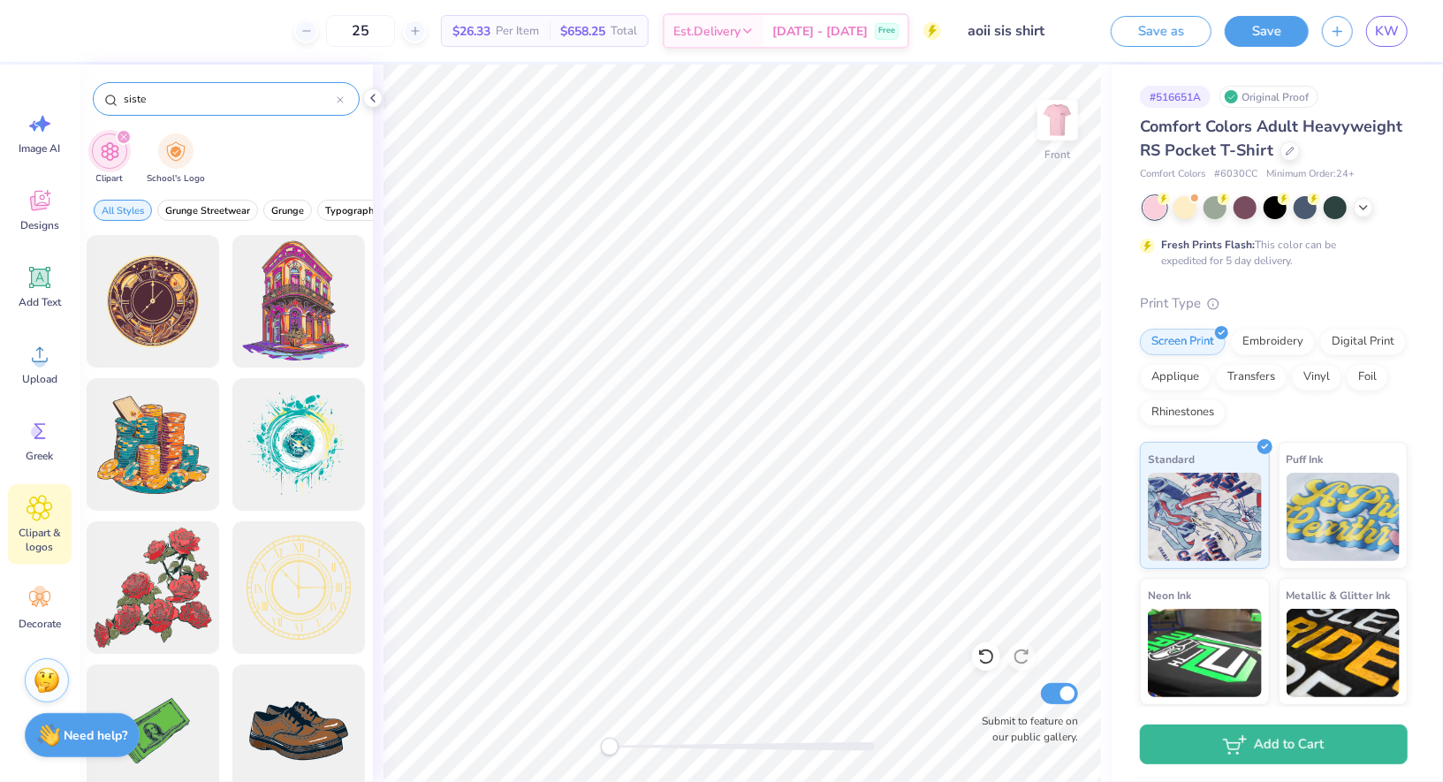
type input "sister"
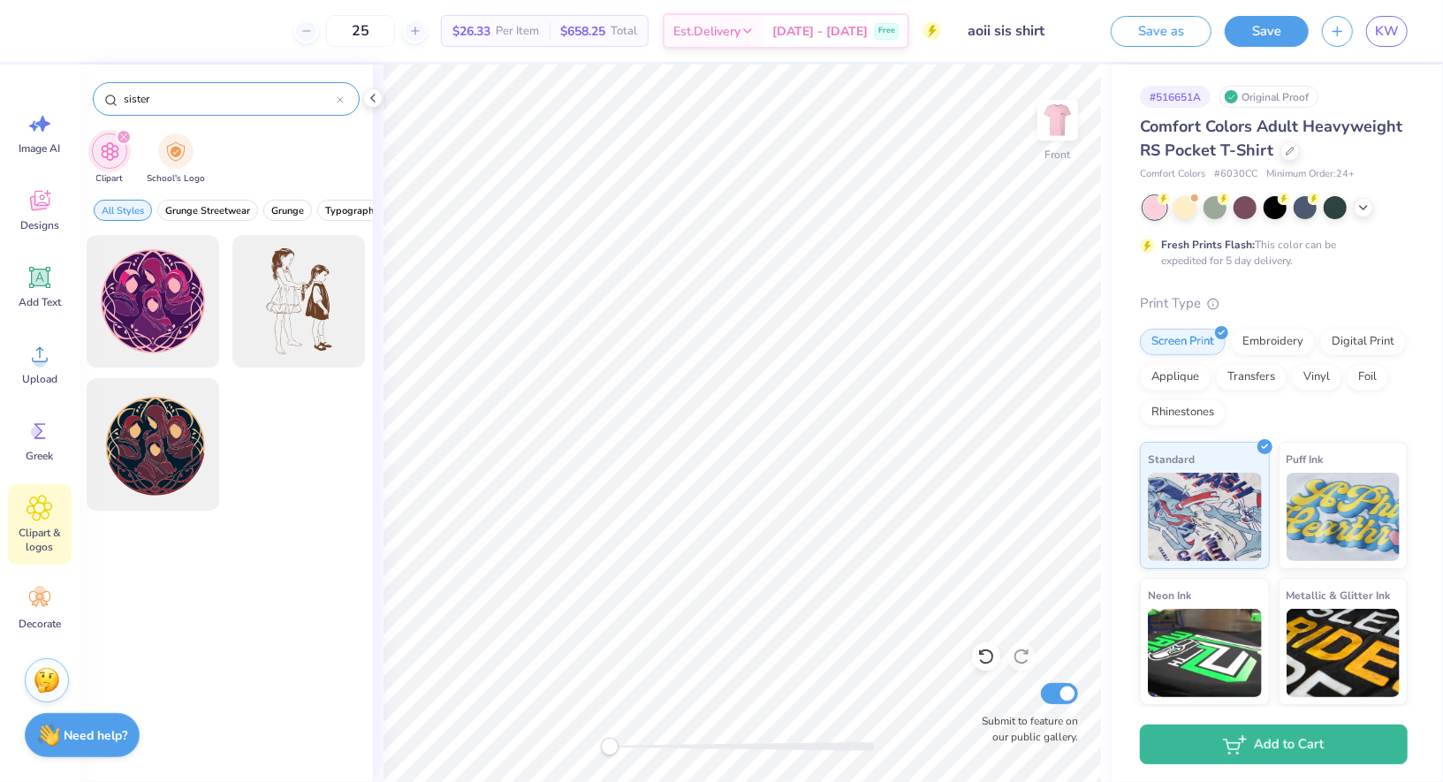
click at [338, 103] on div at bounding box center [340, 99] width 7 height 16
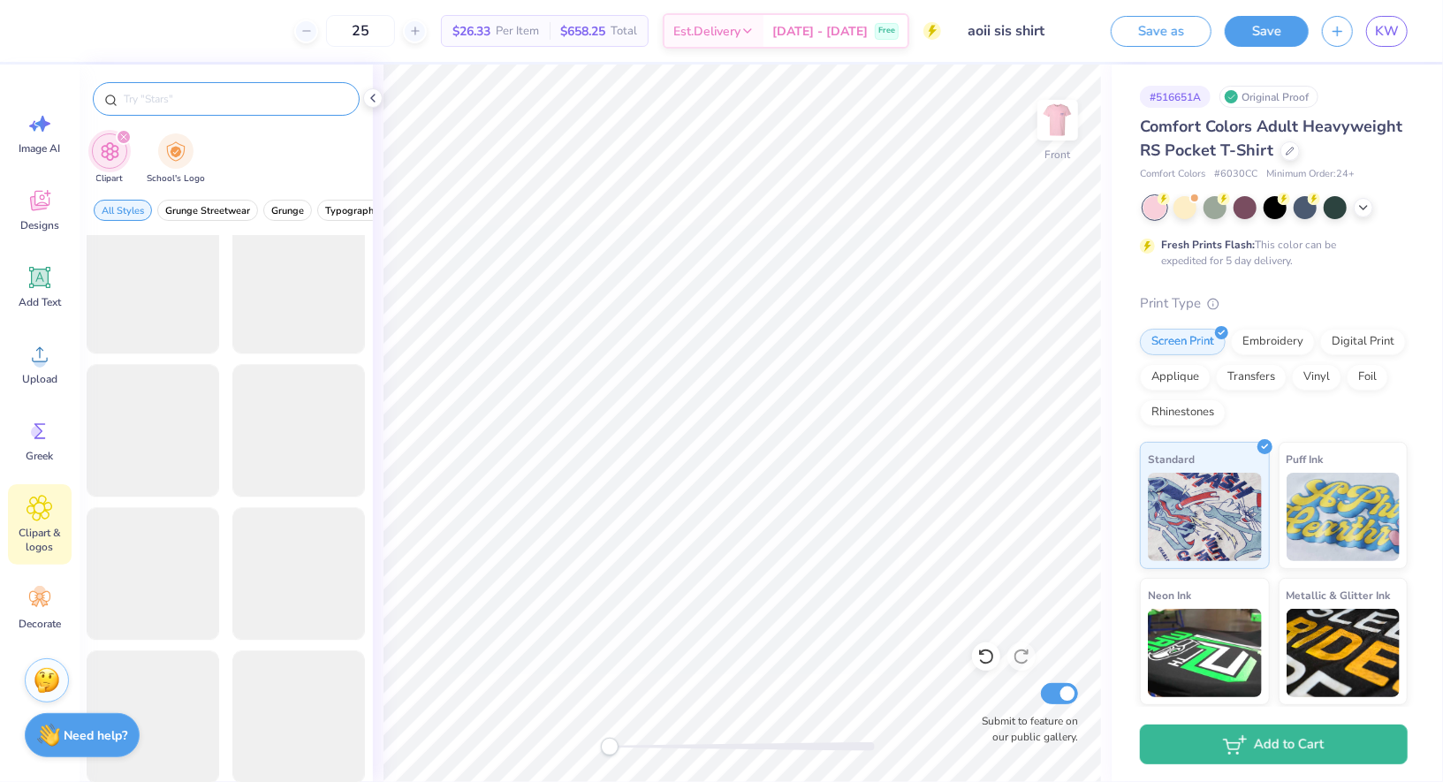
scroll to position [3051, 0]
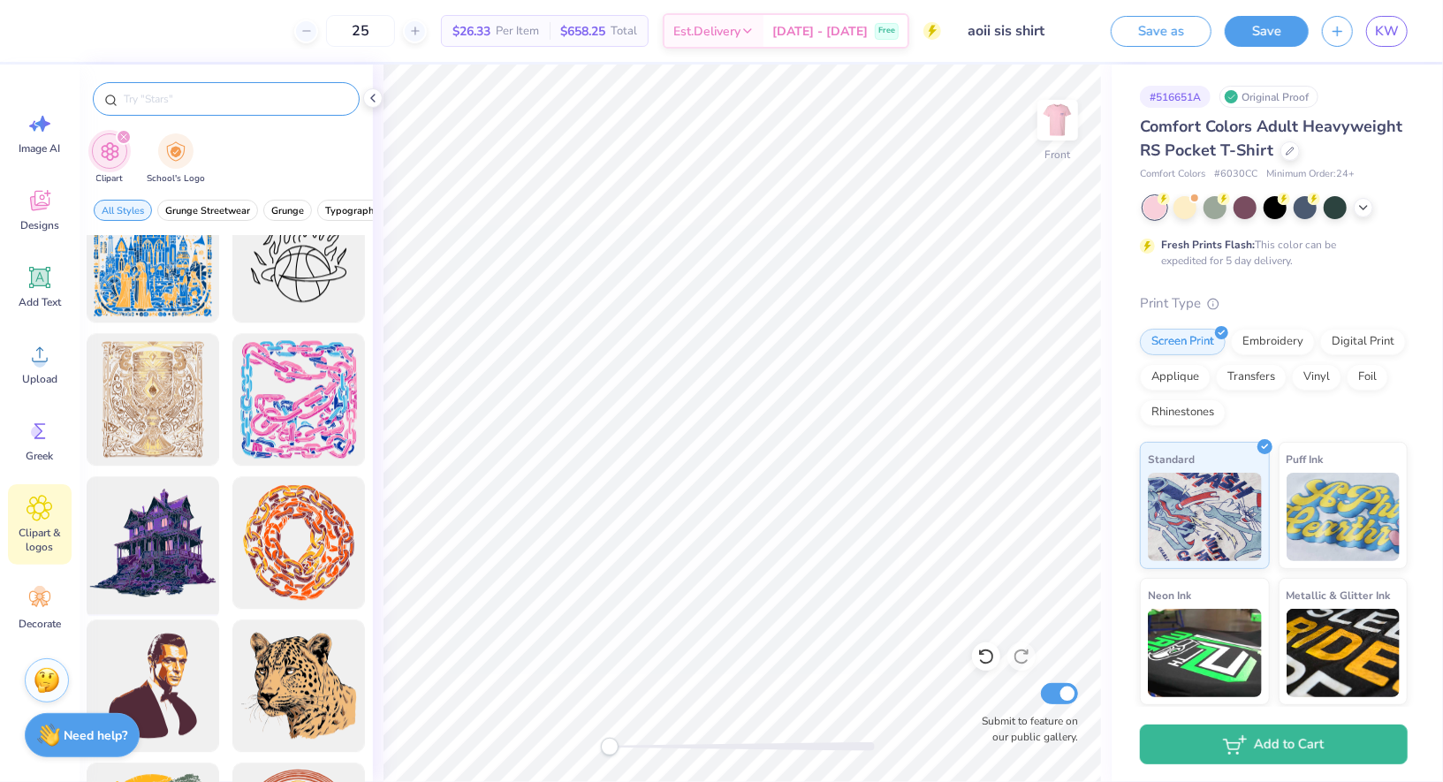
click at [177, 528] on div at bounding box center [153, 543] width 146 height 146
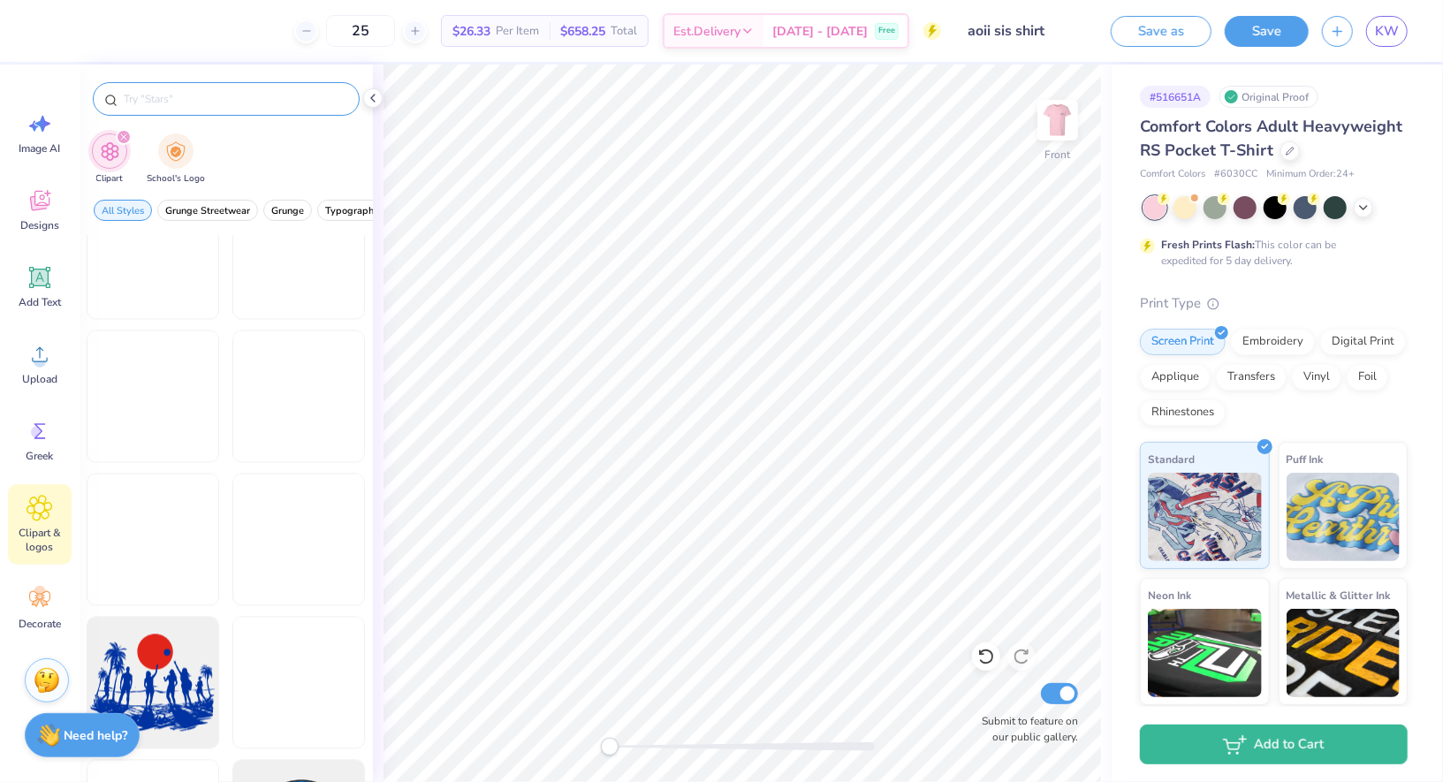
scroll to position [15277, 0]
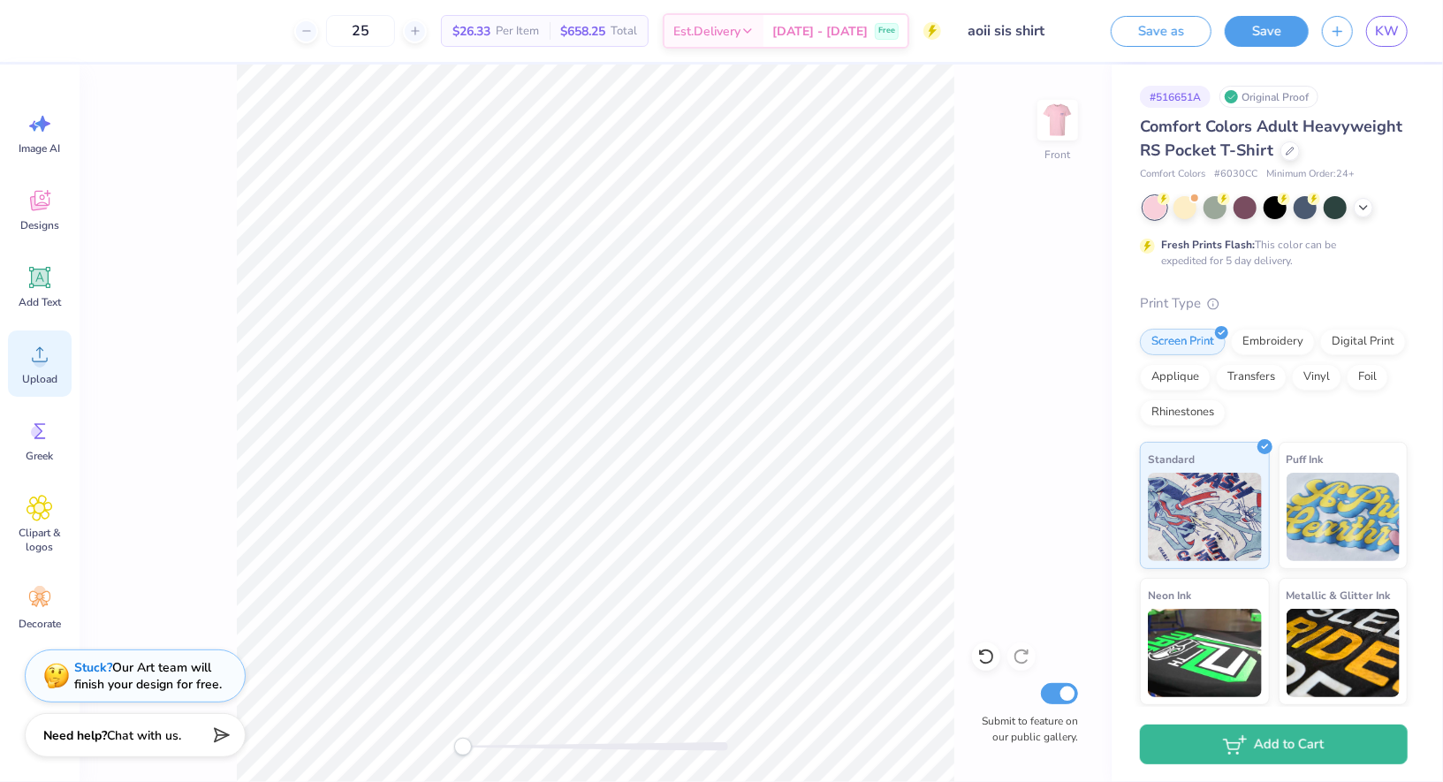
click at [47, 354] on icon at bounding box center [40, 354] width 27 height 27
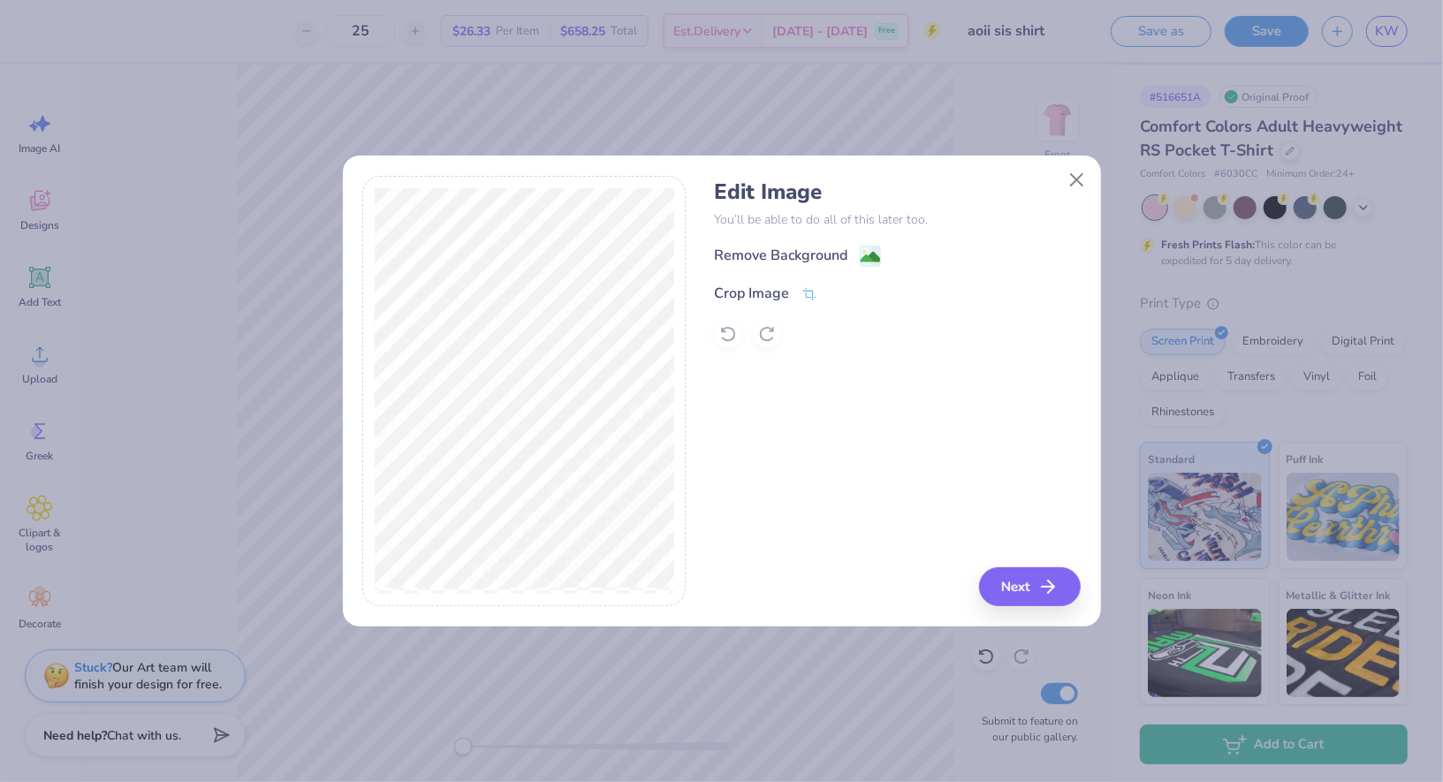
click at [818, 292] on div "Crop Image" at bounding box center [897, 293] width 367 height 21
click at [800, 293] on div "Crop Image" at bounding box center [765, 295] width 103 height 21
click at [835, 298] on icon at bounding box center [838, 293] width 11 height 11
click at [1038, 586] on button "Next" at bounding box center [1033, 586] width 102 height 39
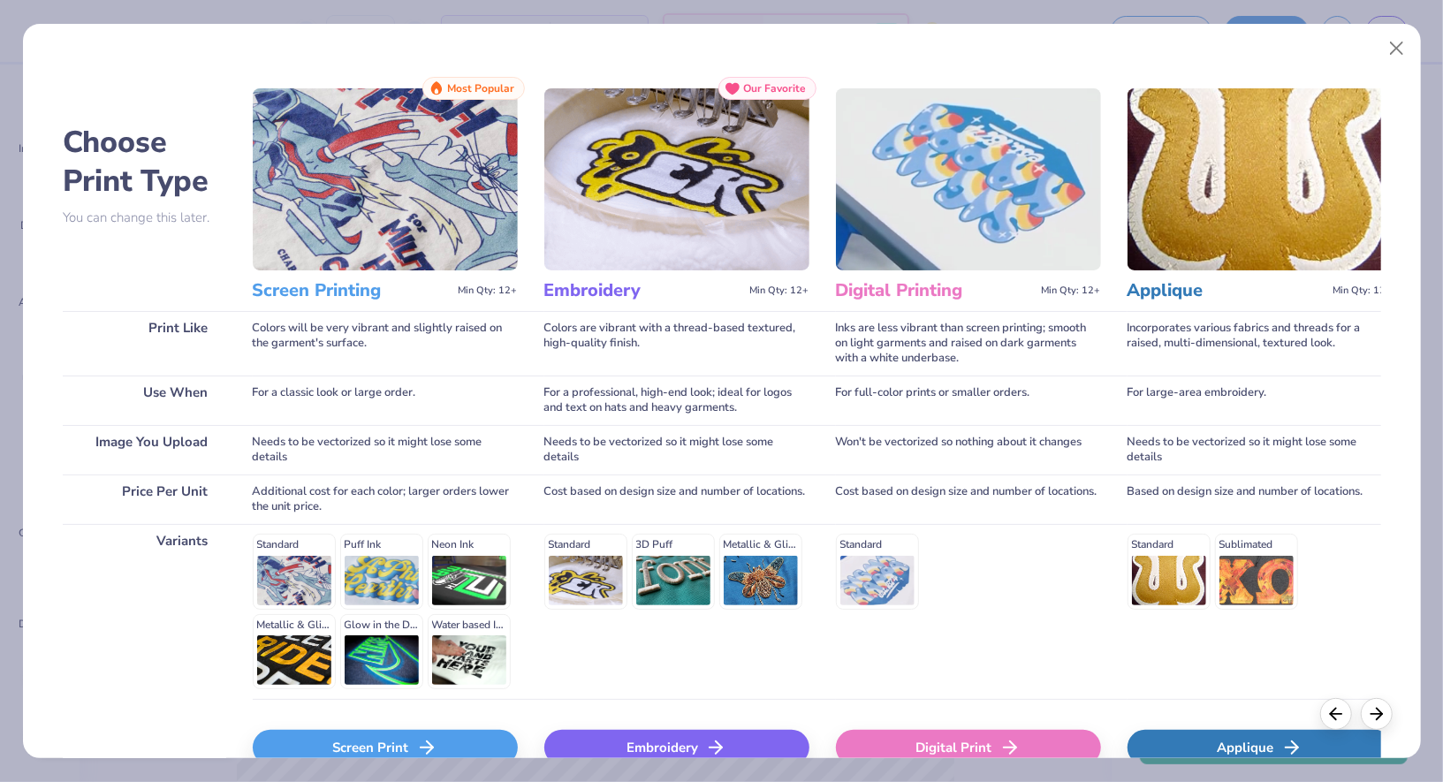
click at [412, 741] on div "Screen Print" at bounding box center [385, 747] width 265 height 35
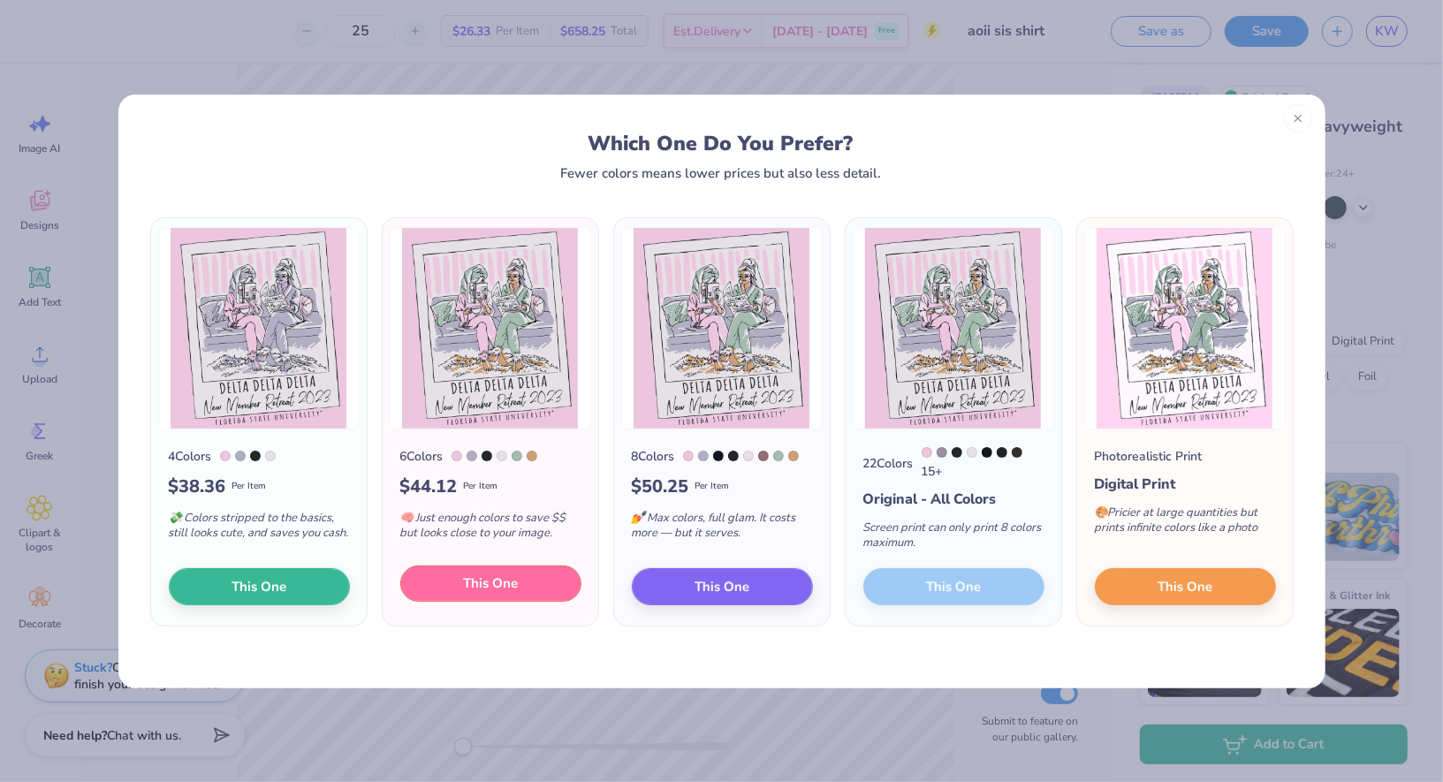
click at [452, 580] on button "This One" at bounding box center [490, 584] width 181 height 37
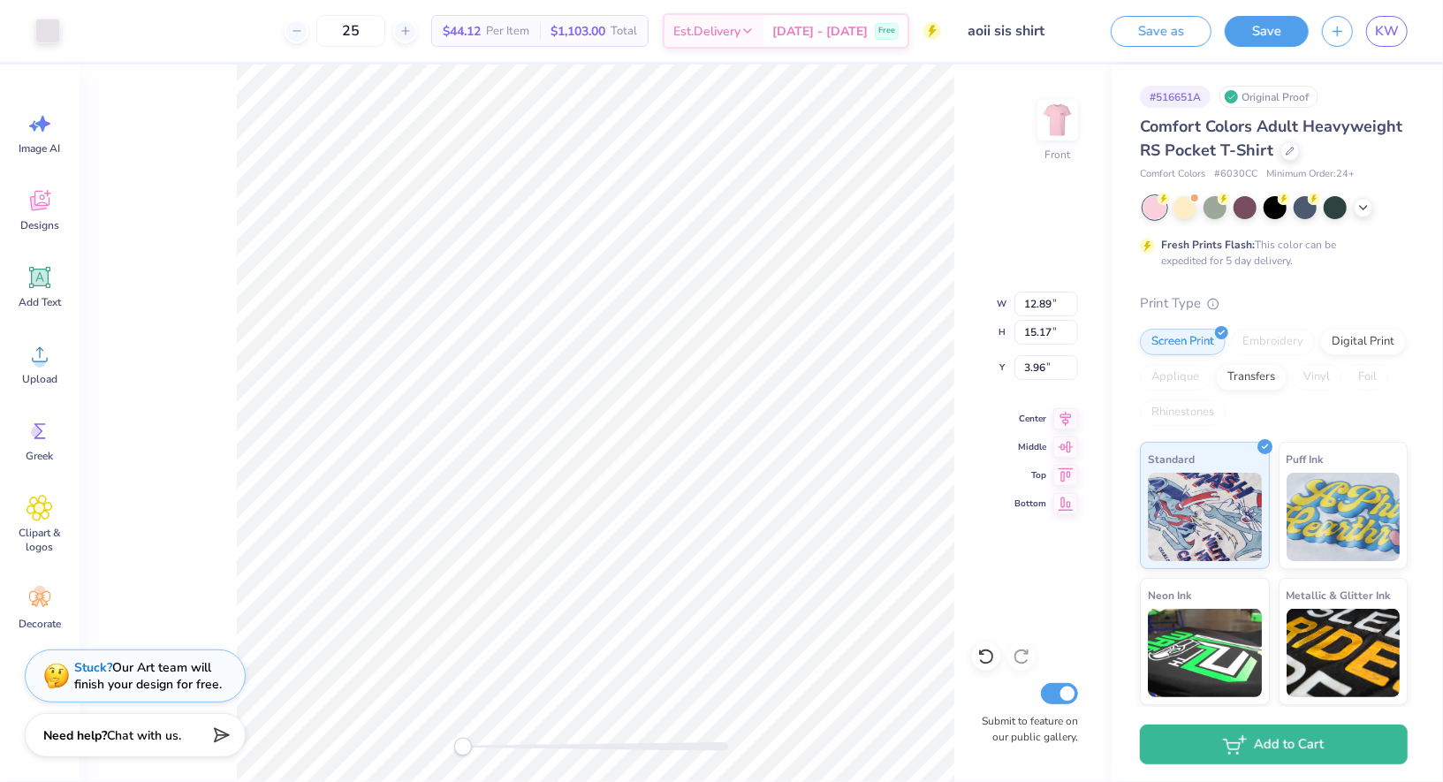
type input "3.26"
type input "1.08"
type input "9.07"
drag, startPoint x: 465, startPoint y: 747, endPoint x: 556, endPoint y: 753, distance: 91.2
click at [556, 753] on div "Accessibility label" at bounding box center [556, 747] width 18 height 18
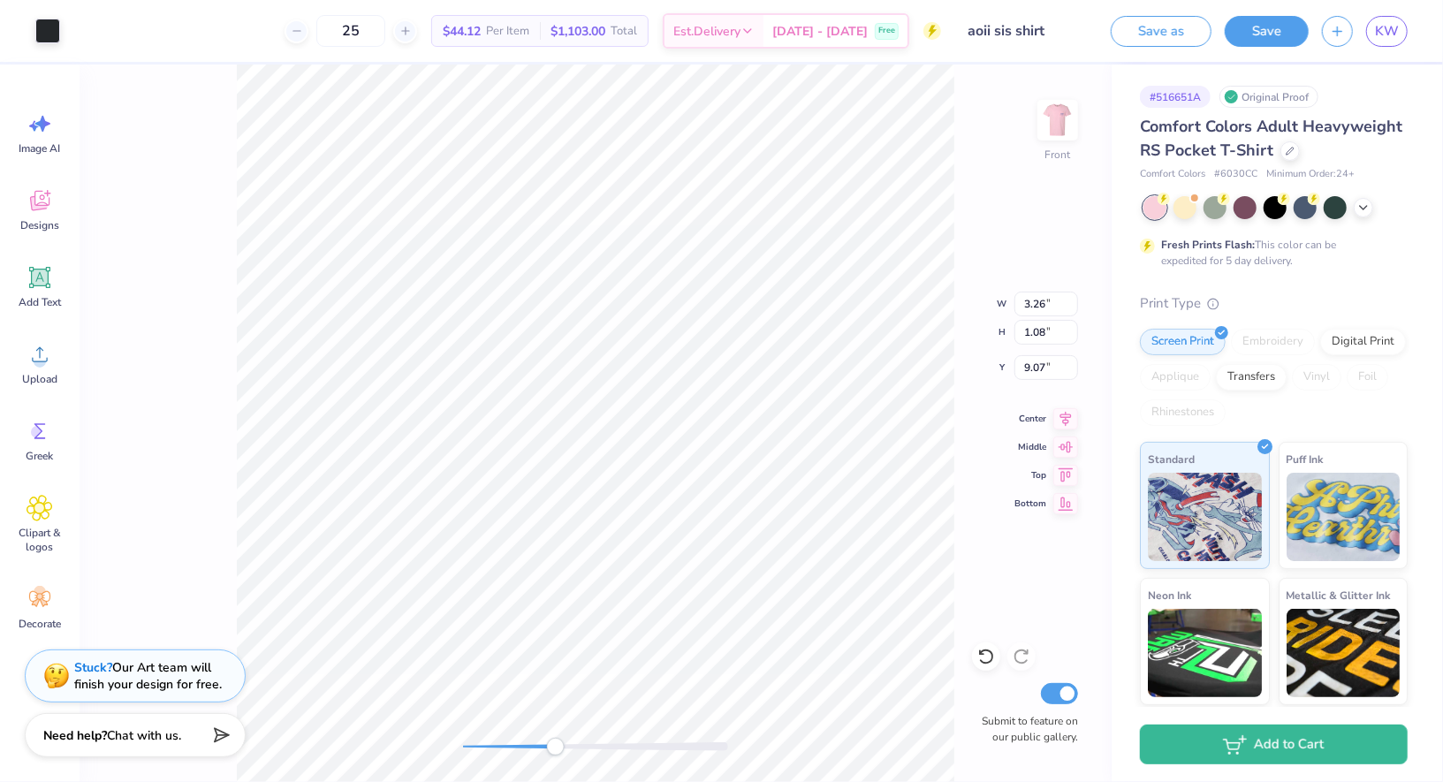
type input "0.53"
type input "0.23"
type input "9.39"
click at [164, 116] on div "Front Submit to feature on our public gallery." at bounding box center [596, 424] width 1032 height 718
click at [1080, 350] on div "Front Submit to feature on our public gallery." at bounding box center [596, 424] width 1032 height 718
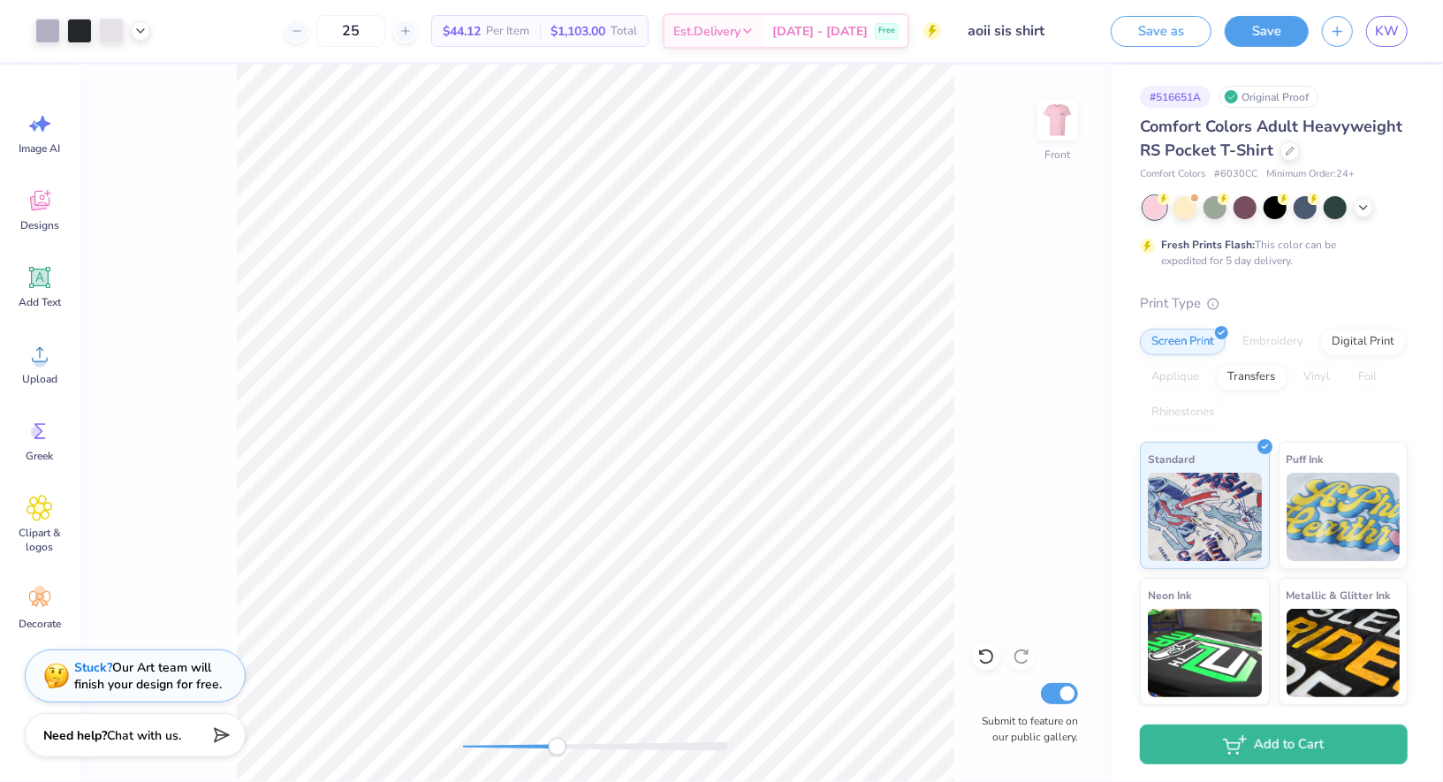
click at [558, 756] on div at bounding box center [595, 747] width 265 height 18
drag, startPoint x: 558, startPoint y: 756, endPoint x: 466, endPoint y: 749, distance: 92.1
click at [466, 749] on div "Accessibility label" at bounding box center [466, 747] width 18 height 18
type input "9.01"
type input "7.49"
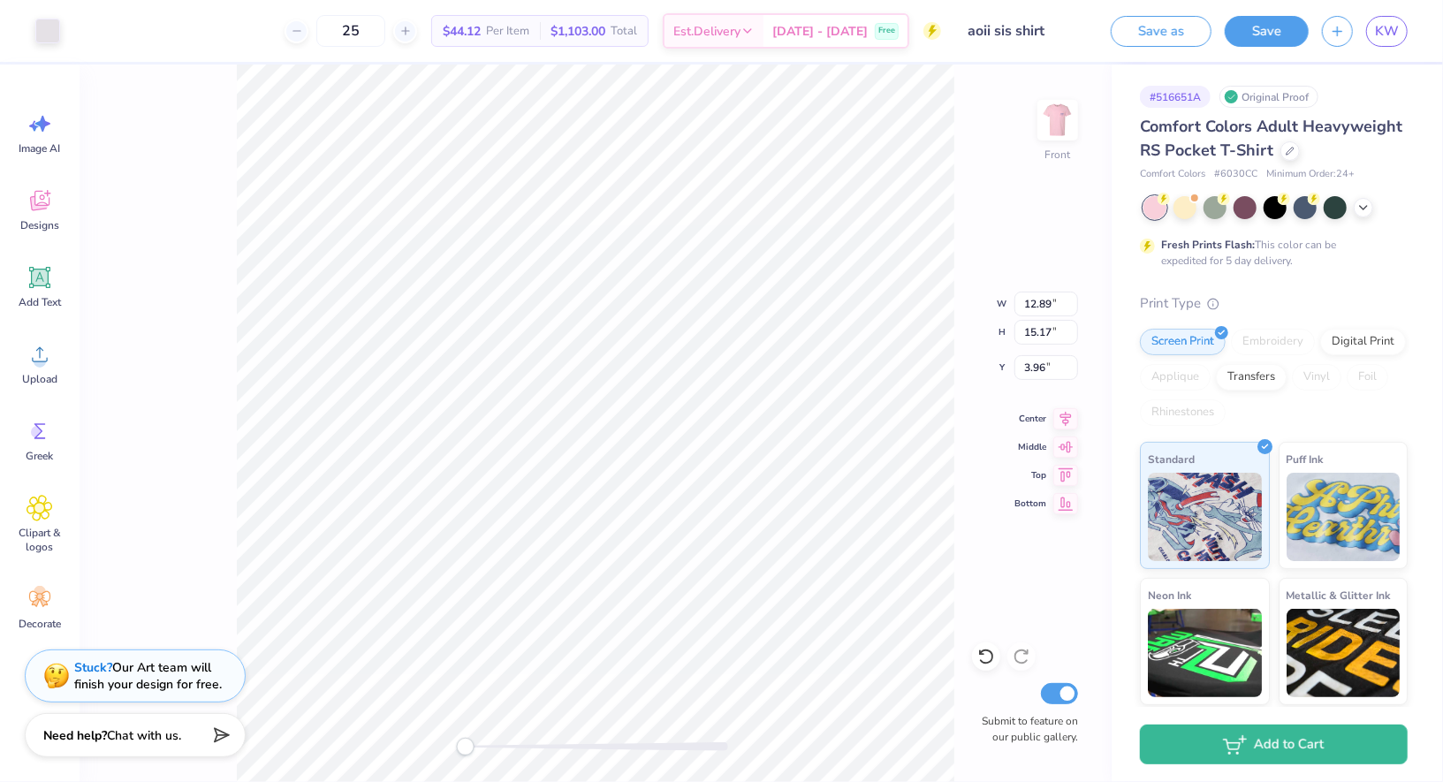
type input "10.42"
click at [147, 41] on div at bounding box center [92, 31] width 115 height 25
click at [142, 27] on icon at bounding box center [140, 29] width 14 height 14
click at [141, 74] on div at bounding box center [140, 74] width 25 height 25
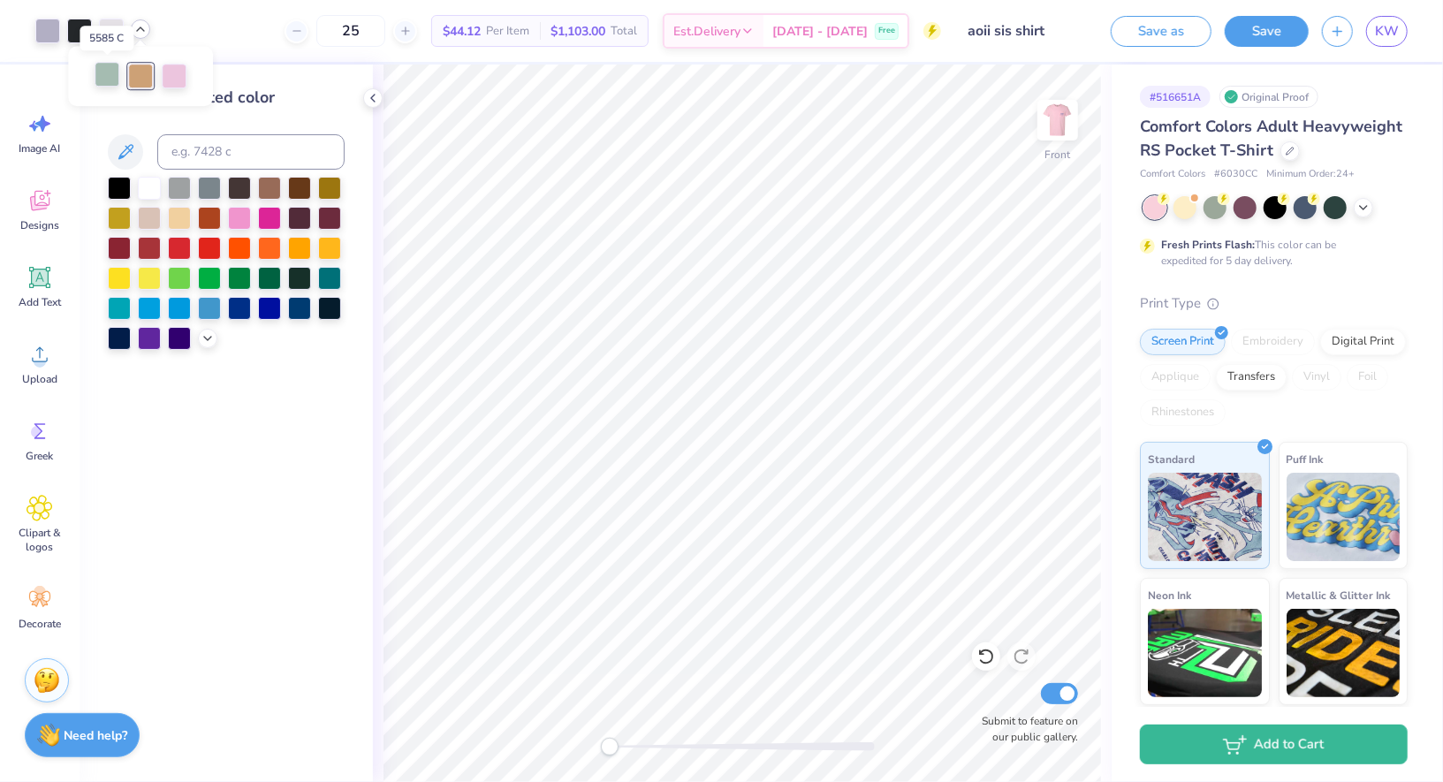
click at [109, 78] on div at bounding box center [107, 74] width 25 height 25
click at [172, 79] on div at bounding box center [174, 74] width 25 height 25
click at [206, 340] on icon at bounding box center [208, 337] width 14 height 14
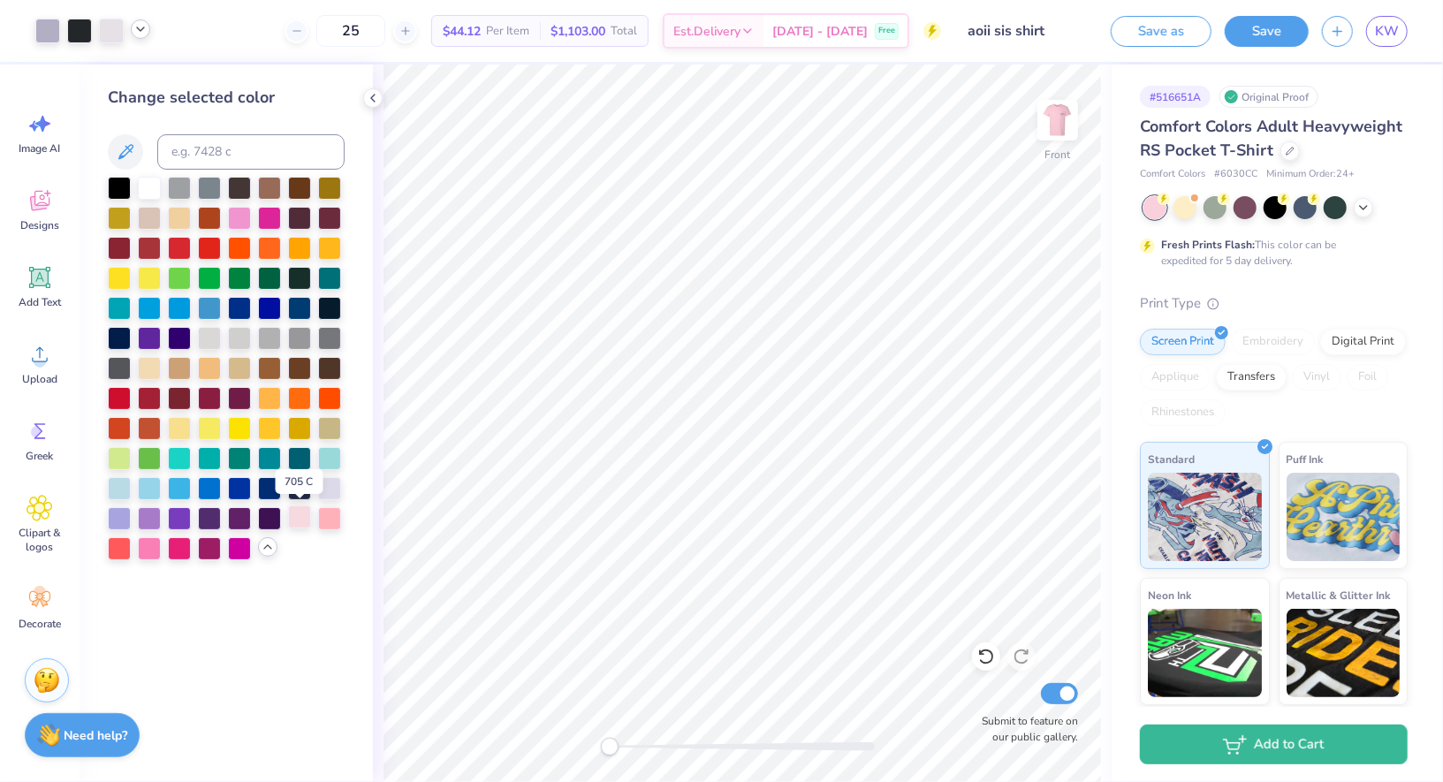
click at [306, 520] on div at bounding box center [299, 516] width 23 height 23
click at [136, 34] on icon at bounding box center [140, 29] width 14 height 14
click at [173, 80] on div at bounding box center [174, 76] width 25 height 25
click at [110, 73] on div at bounding box center [107, 74] width 25 height 25
click at [330, 520] on div at bounding box center [329, 516] width 23 height 23
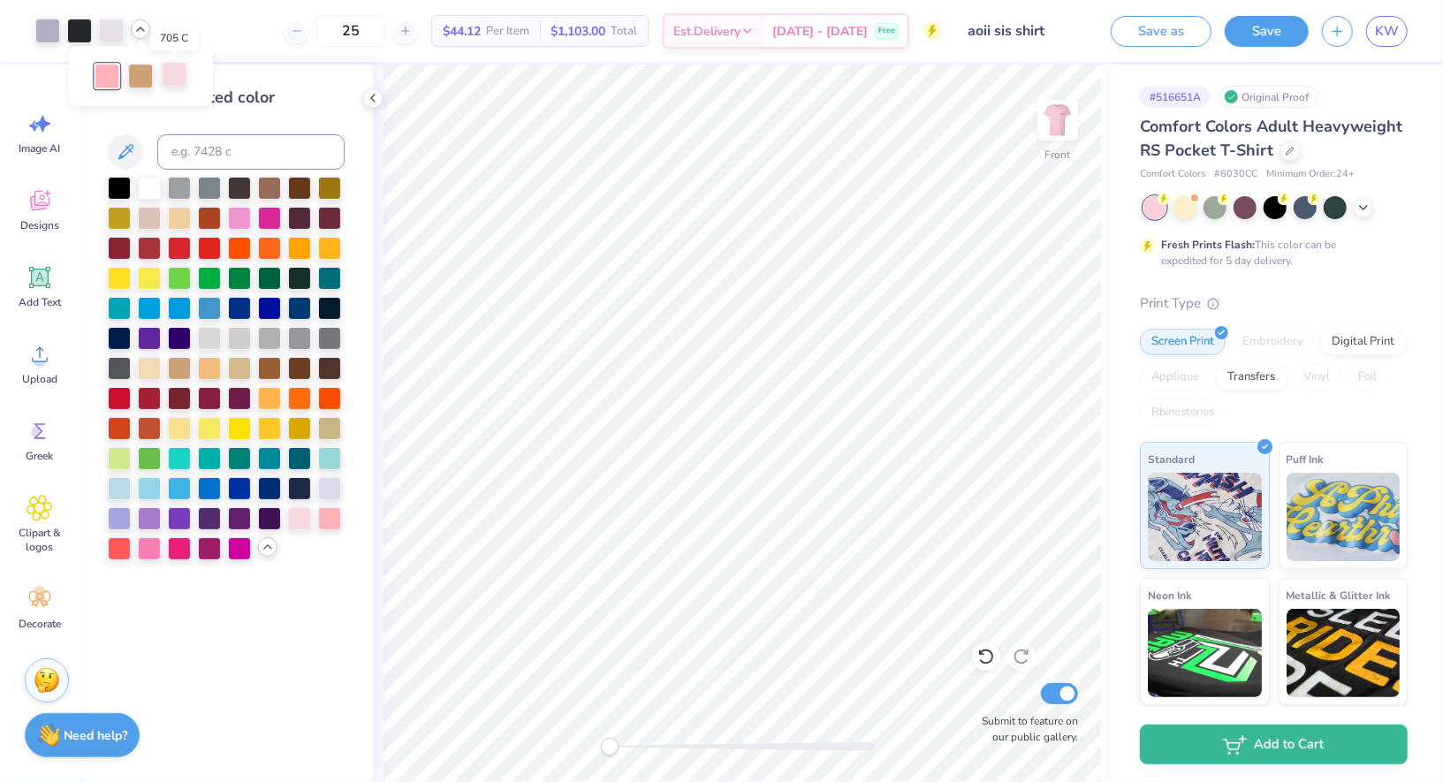
click at [170, 80] on div at bounding box center [174, 74] width 25 height 25
click at [333, 527] on div at bounding box center [329, 516] width 23 height 23
click at [376, 103] on icon at bounding box center [373, 98] width 14 height 14
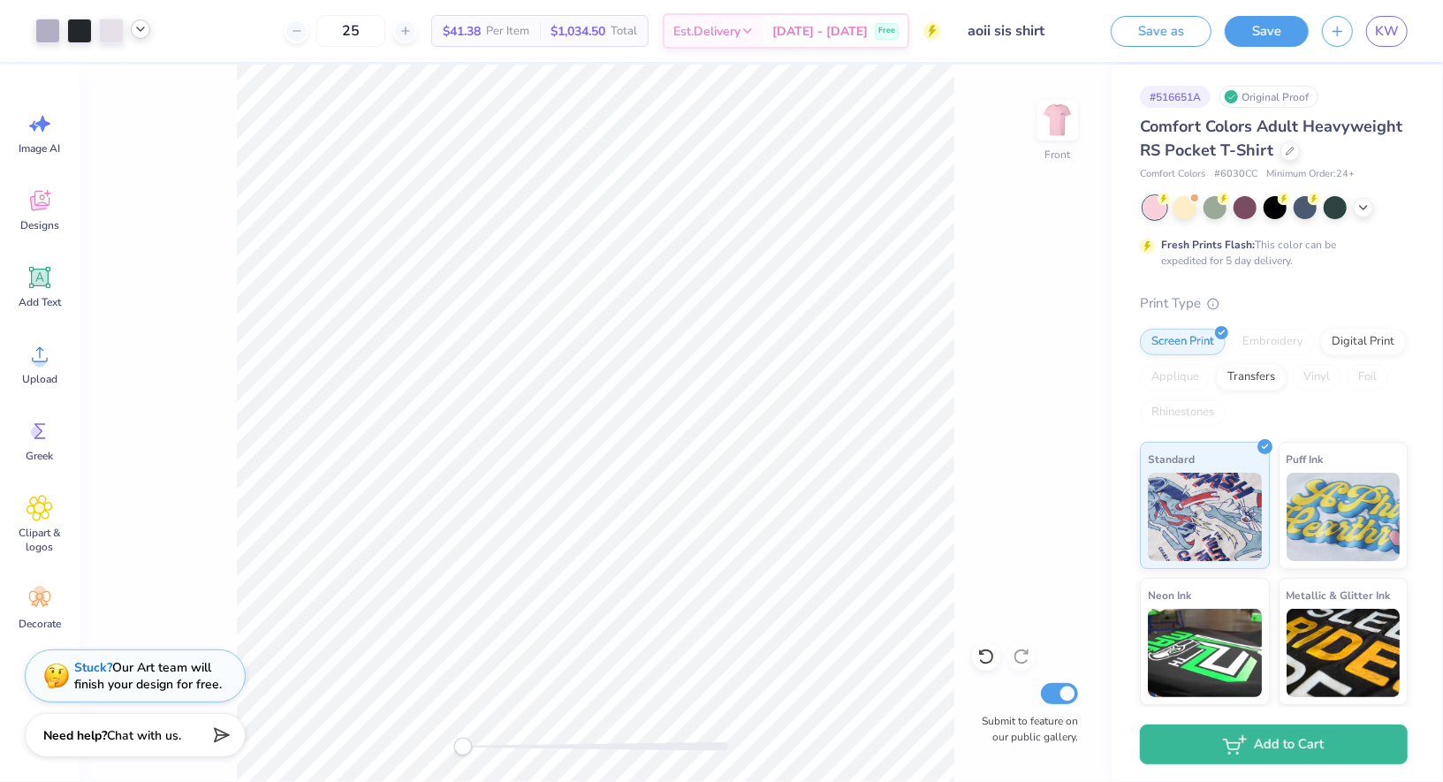
click at [1257, 54] on div "Save as Save KW" at bounding box center [1271, 31] width 346 height 62
click at [1261, 27] on button "Save" at bounding box center [1267, 28] width 84 height 31
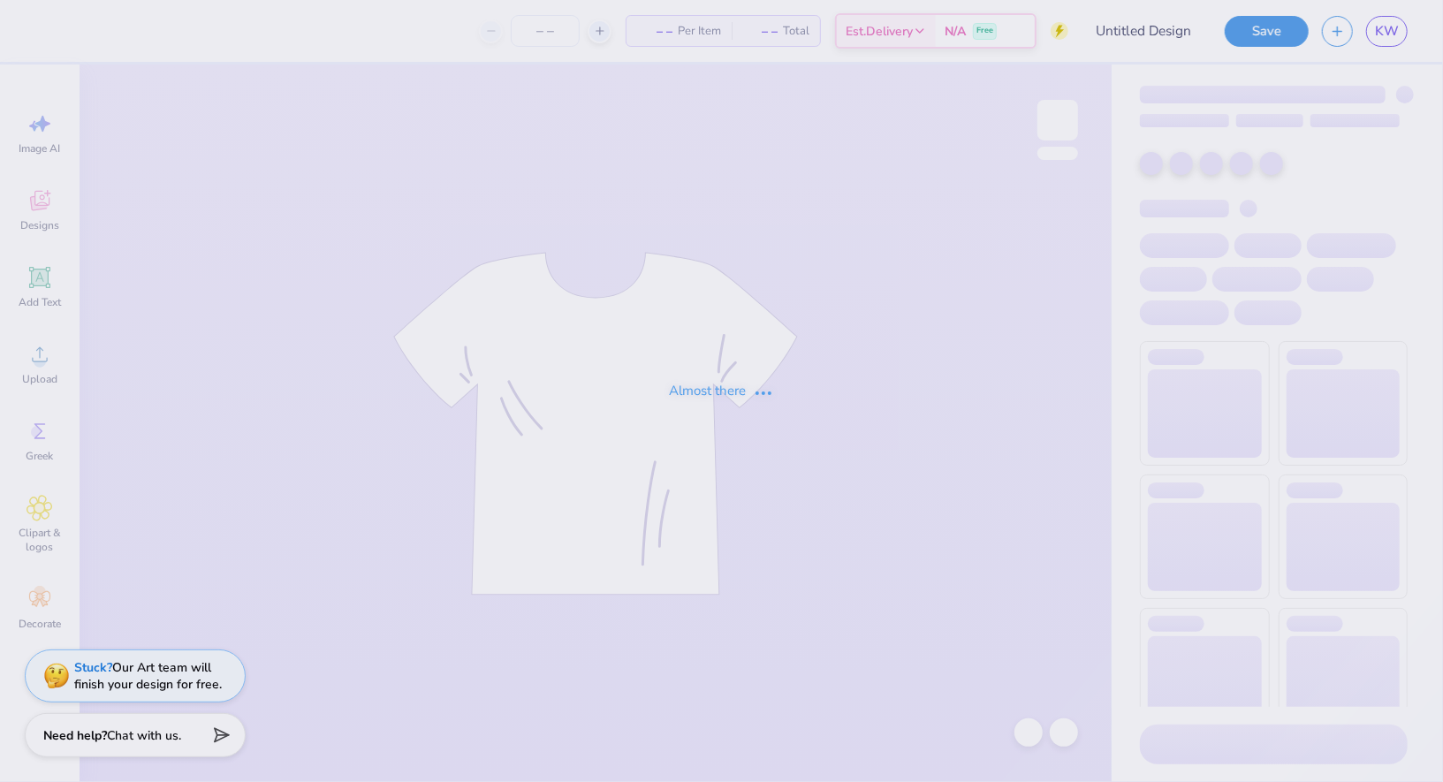
type input "aoii sis shirt"
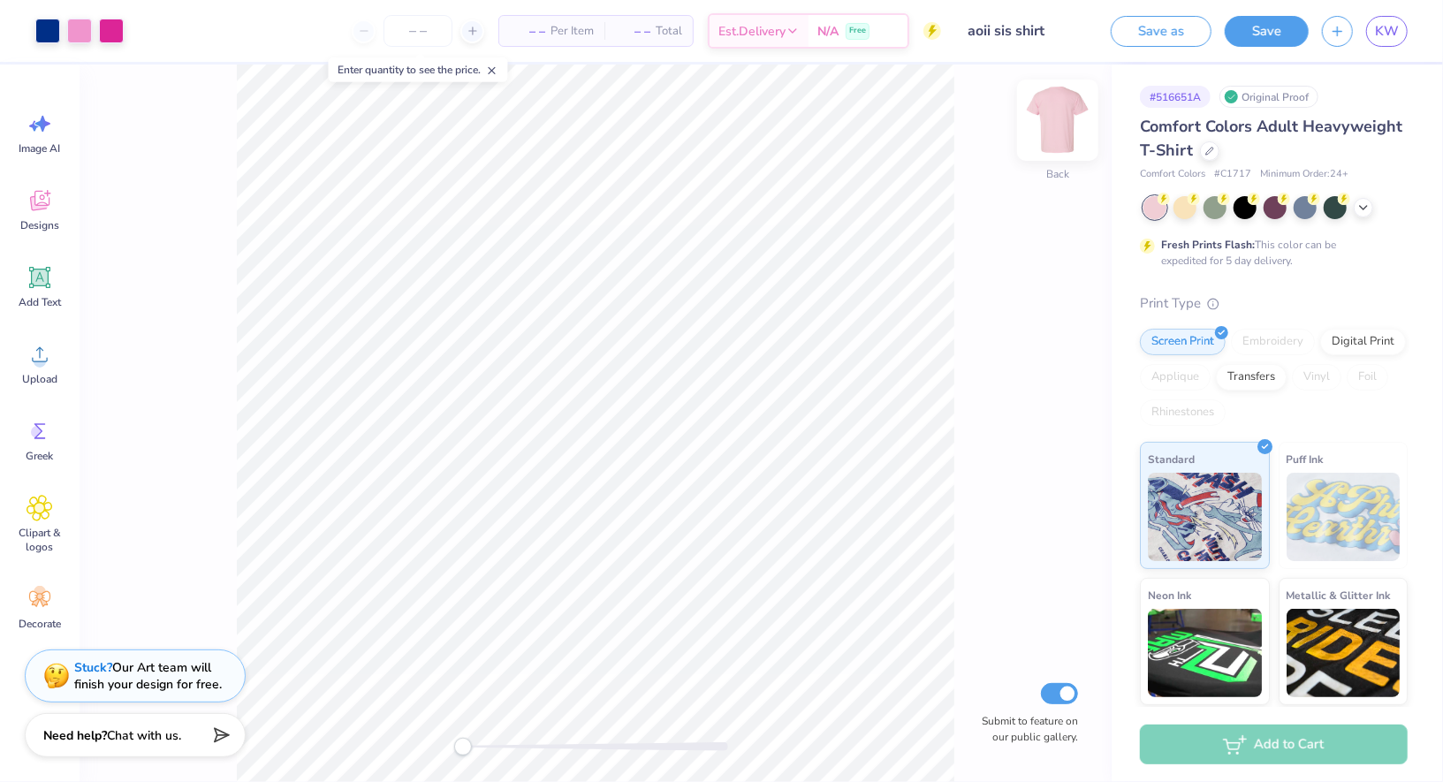
click at [1057, 125] on img at bounding box center [1057, 120] width 71 height 71
click at [1069, 123] on img at bounding box center [1057, 120] width 71 height 71
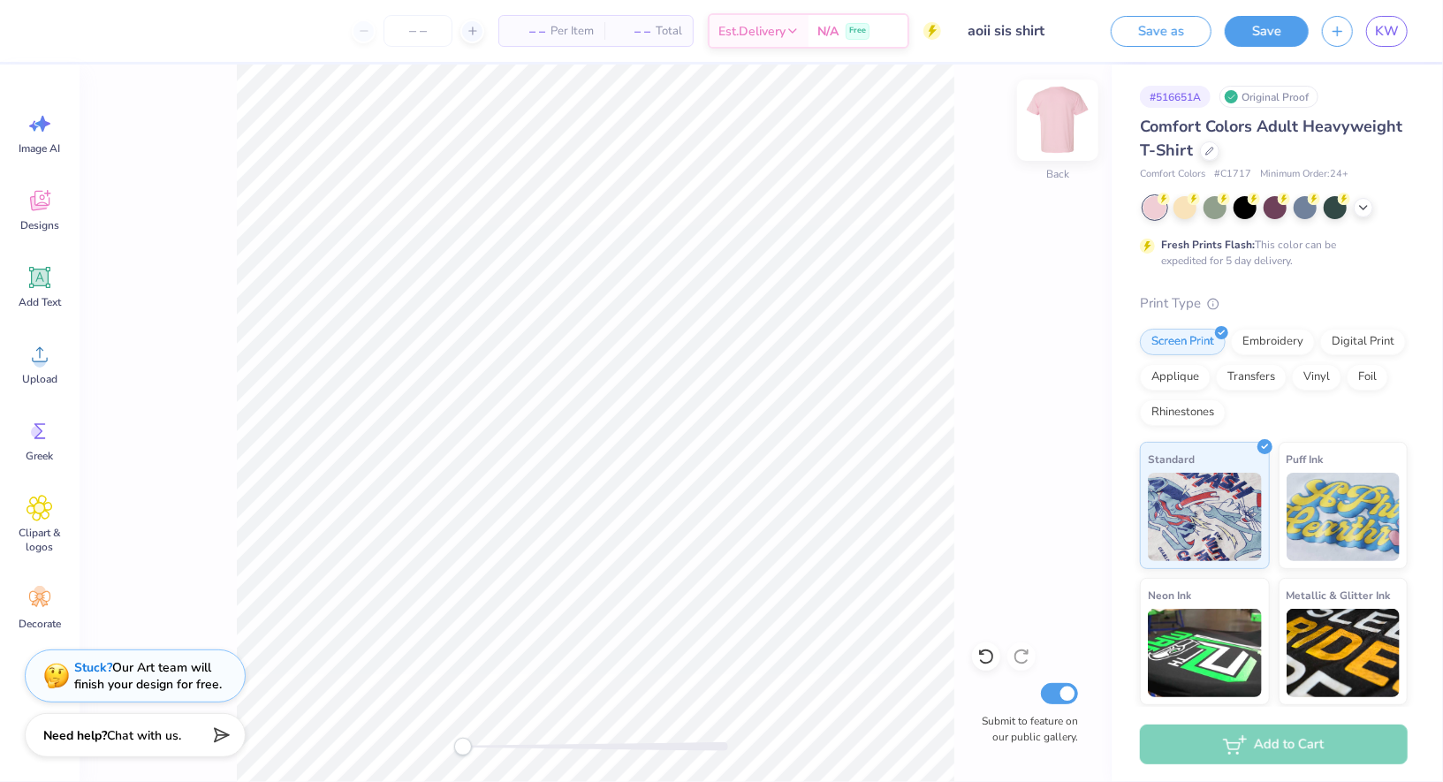
click at [1075, 112] on img at bounding box center [1057, 120] width 71 height 71
click at [51, 338] on div "Upload" at bounding box center [40, 363] width 64 height 66
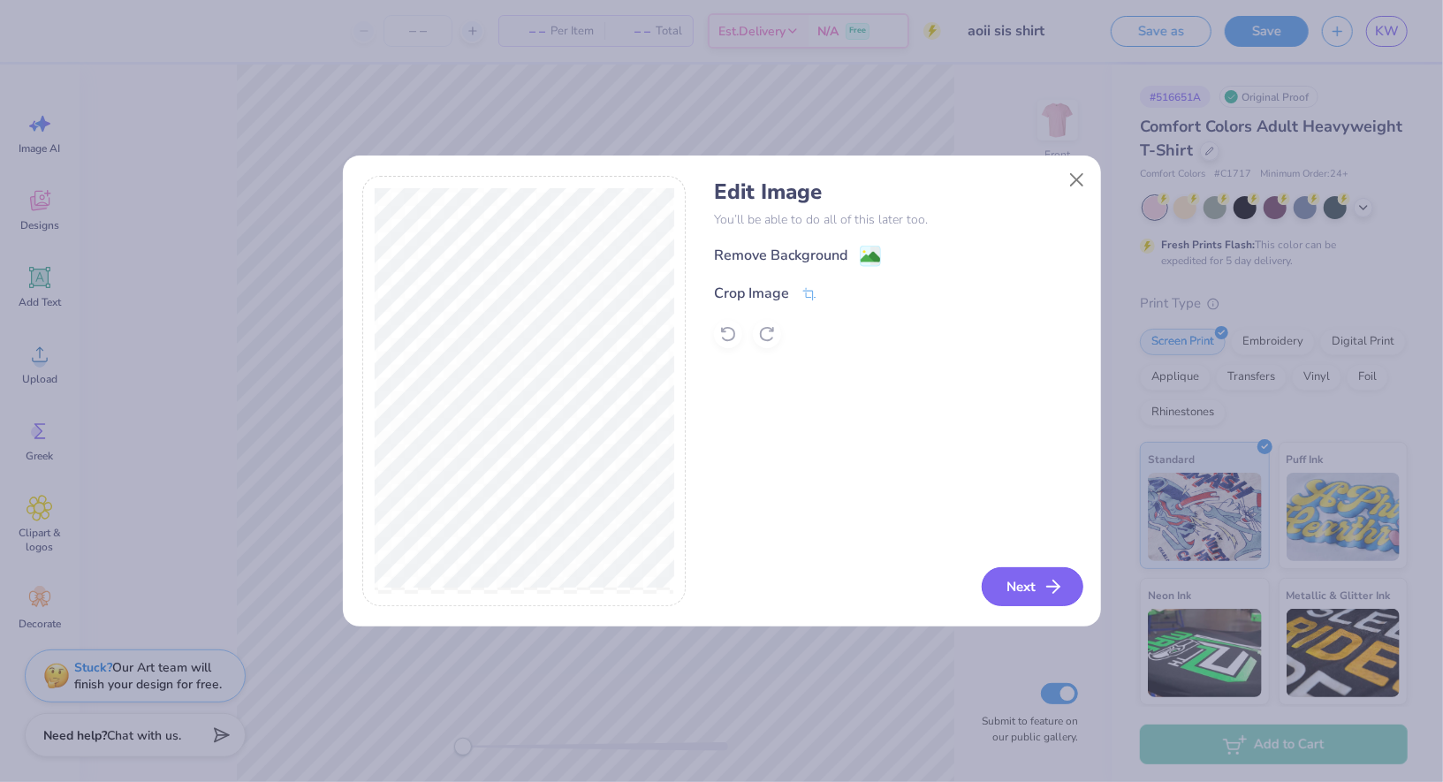
click at [1038, 589] on button "Next" at bounding box center [1033, 586] width 102 height 39
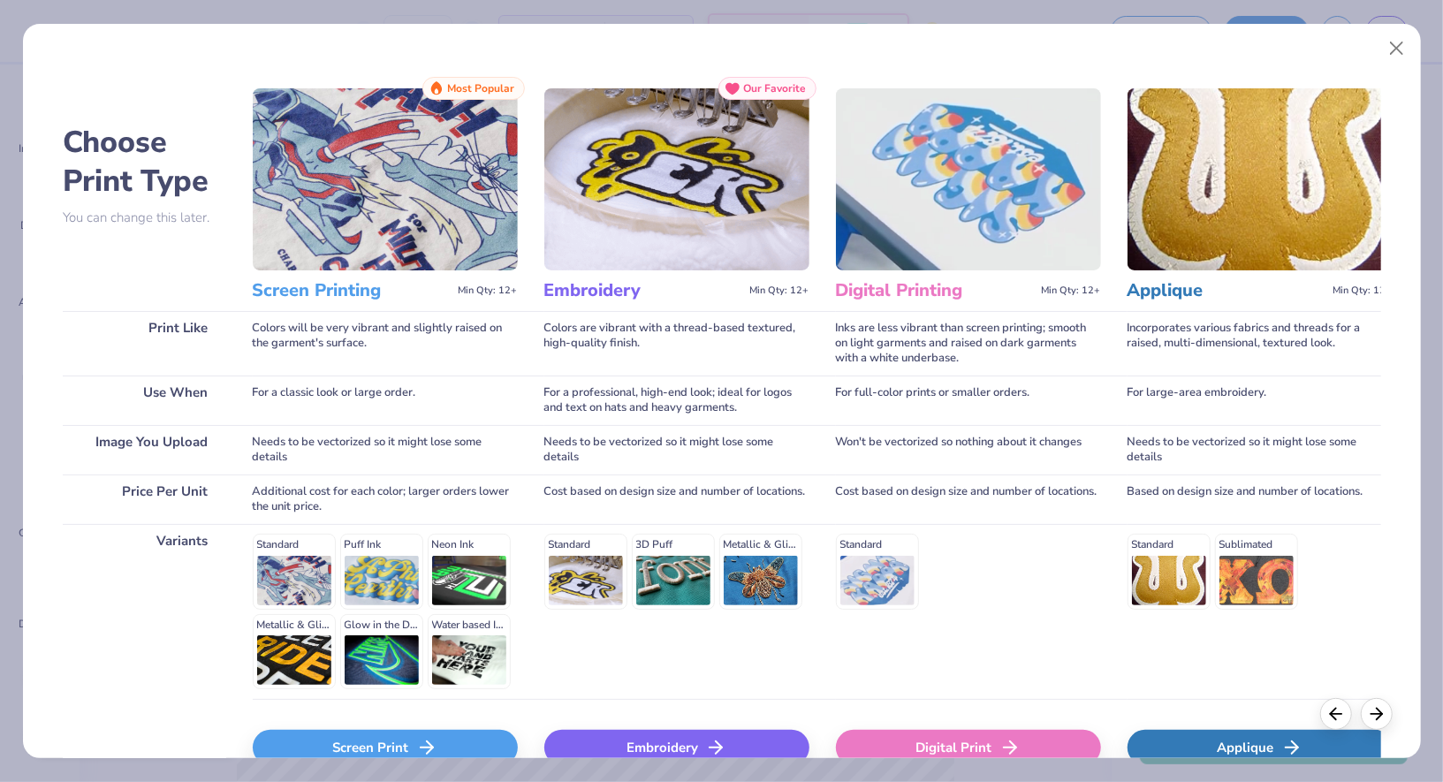
click at [391, 736] on div "Screen Print" at bounding box center [385, 747] width 265 height 35
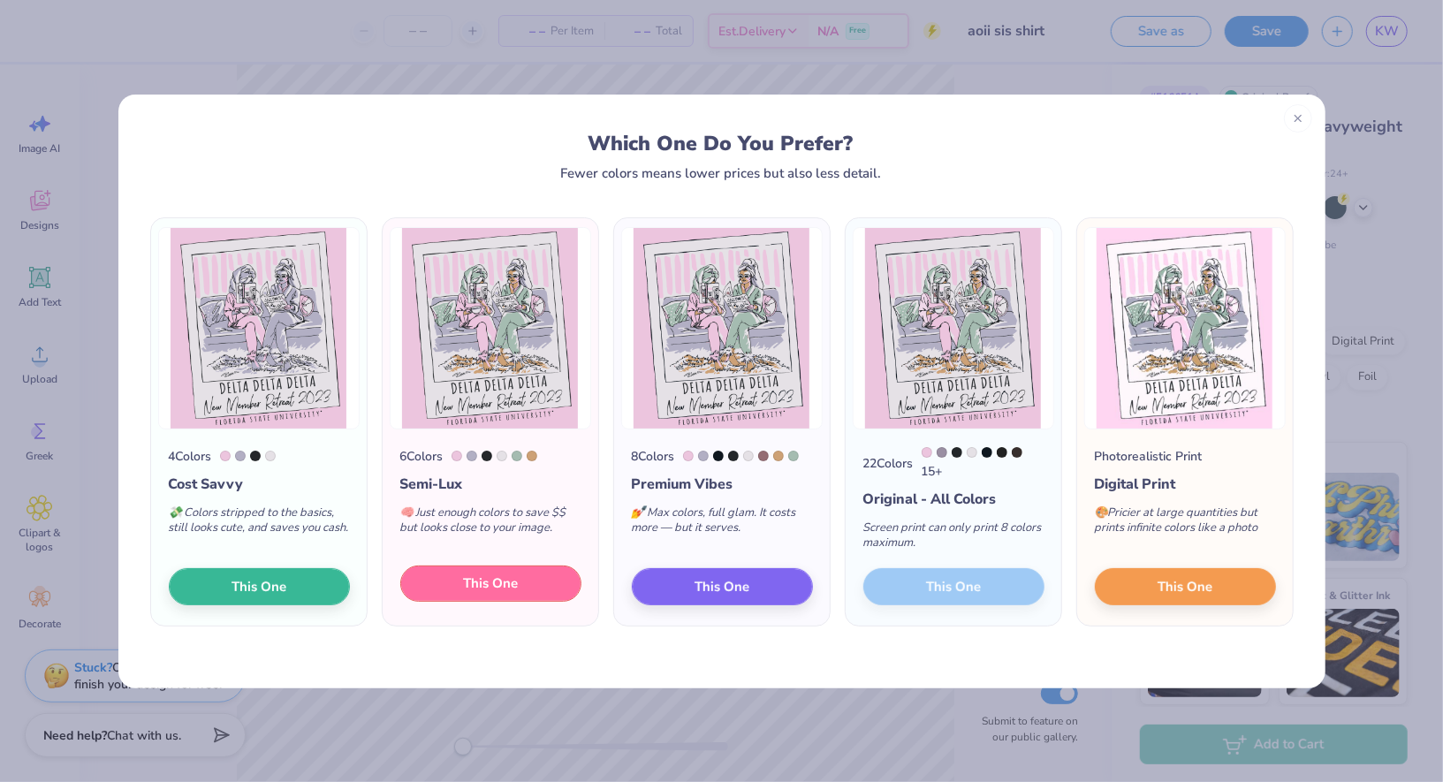
click at [442, 589] on button "This One" at bounding box center [490, 584] width 181 height 37
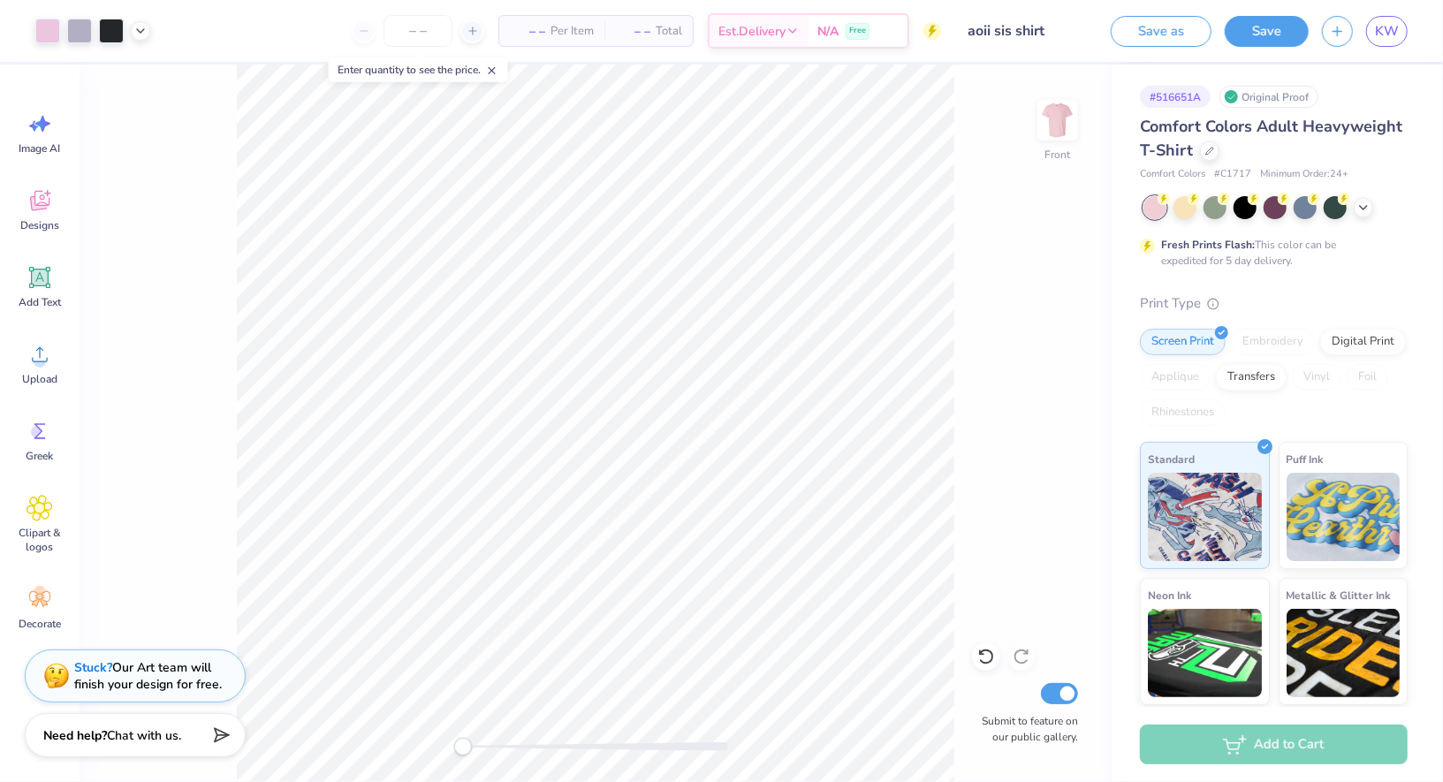
click at [153, 35] on div "Art colors – – Per Item – – Total Est. Delivery N/A Free Design Title aoii sis …" at bounding box center [721, 31] width 1443 height 62
click at [135, 33] on icon at bounding box center [140, 29] width 14 height 14
click at [144, 75] on div at bounding box center [140, 74] width 25 height 25
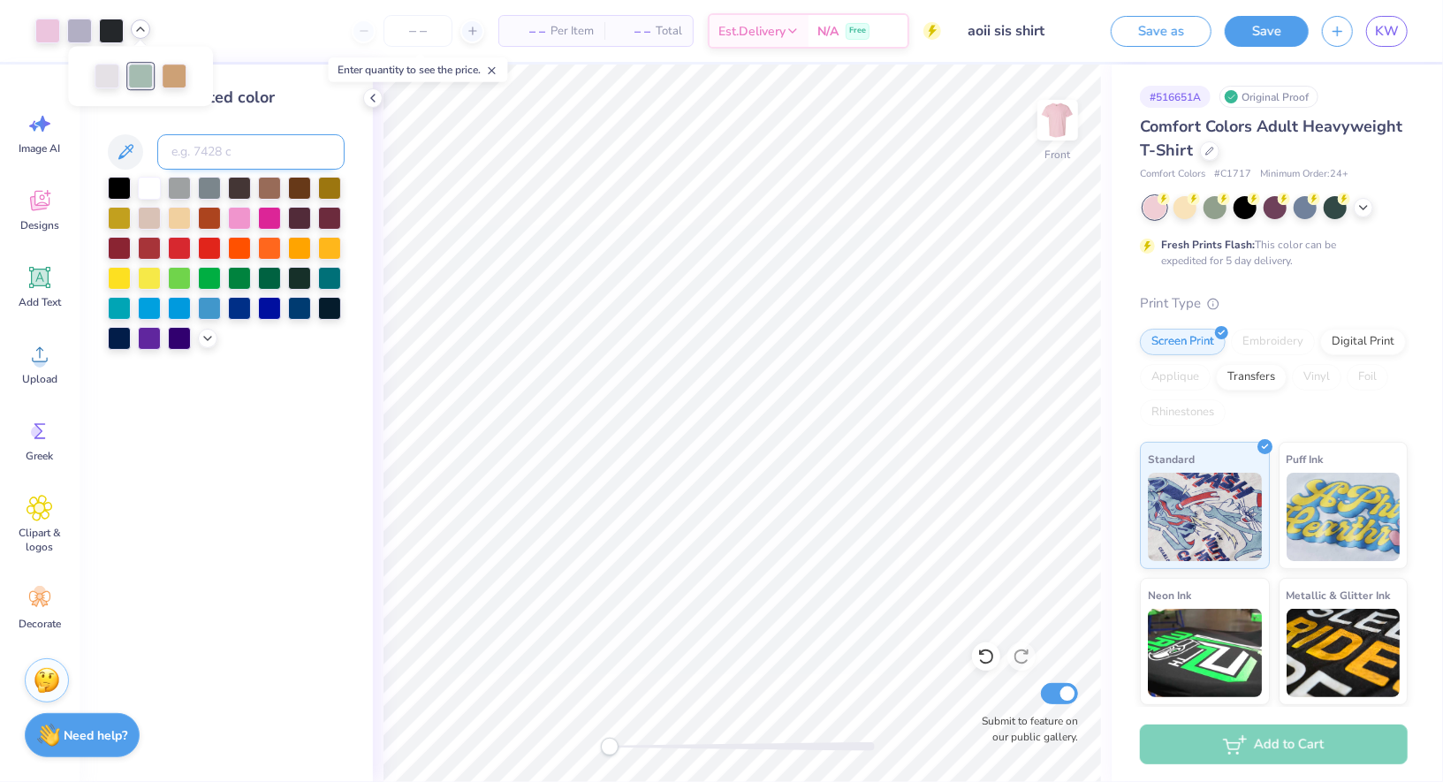
click at [207, 148] on input at bounding box center [250, 151] width 187 height 35
type input "517"
click at [136, 34] on icon at bounding box center [140, 29] width 14 height 14
click at [131, 75] on div at bounding box center [123, 74] width 25 height 25
click at [534, 37] on span "– –" at bounding box center [527, 31] width 35 height 19
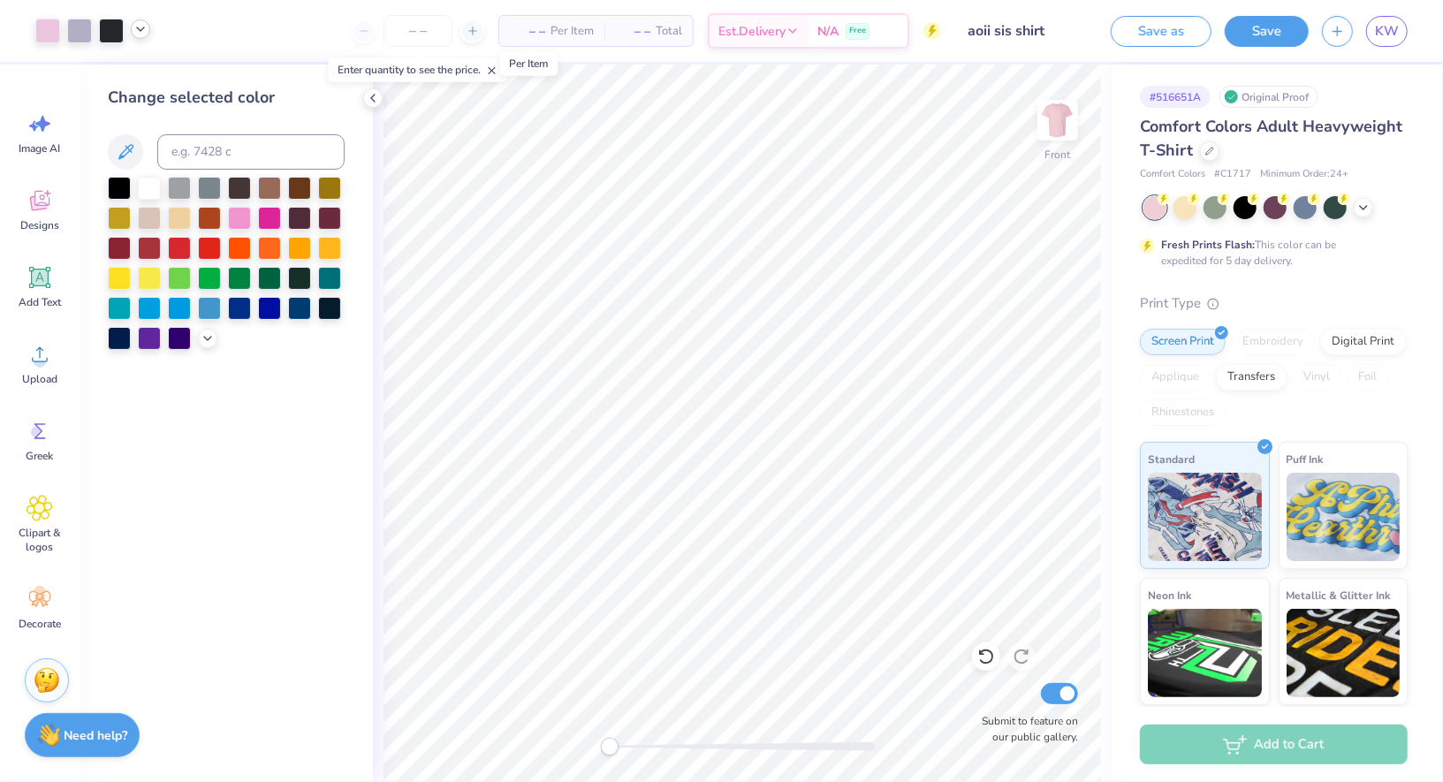
click at [538, 30] on span "– –" at bounding box center [527, 31] width 35 height 19
click at [368, 96] on icon at bounding box center [373, 98] width 14 height 14
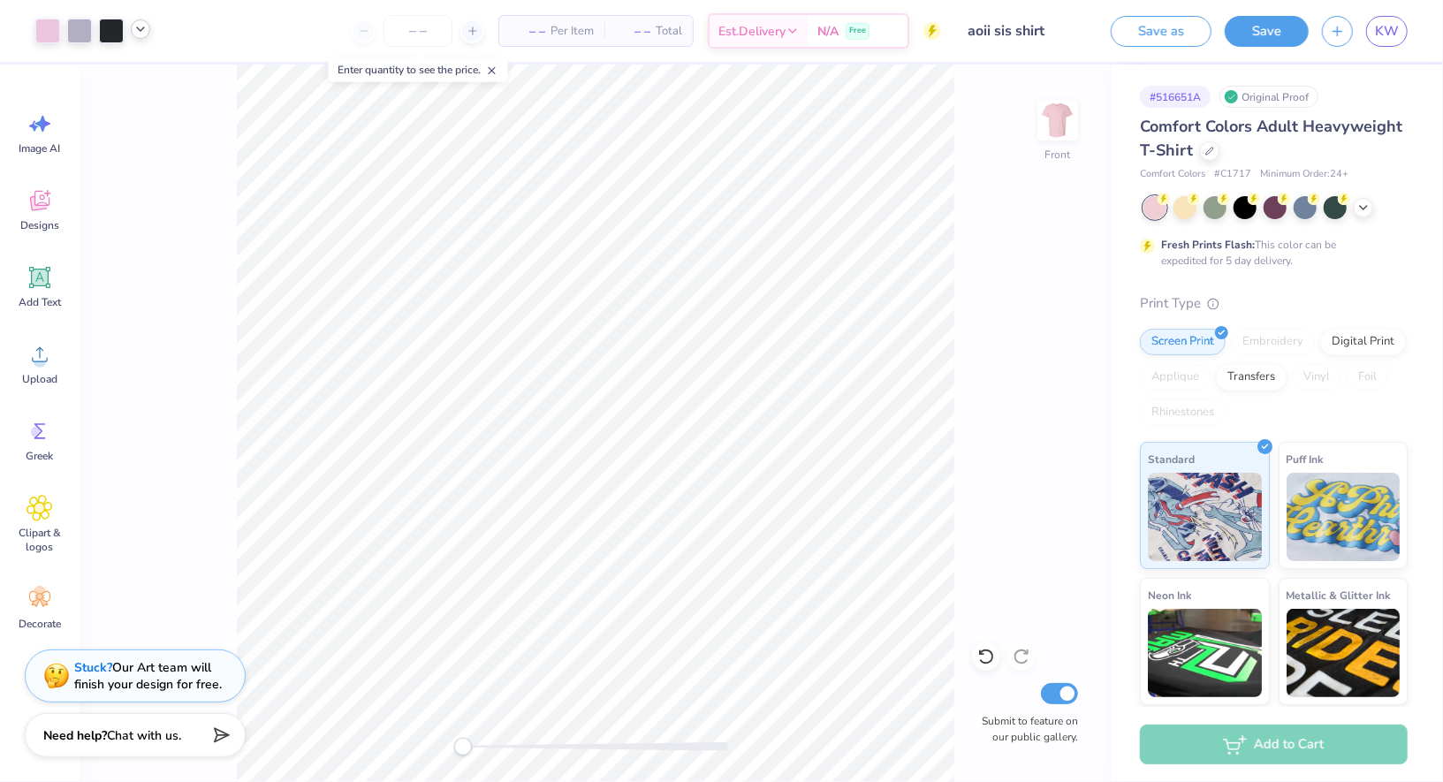
click at [531, 23] on span "– –" at bounding box center [527, 31] width 35 height 19
click at [438, 23] on input "number" at bounding box center [418, 31] width 69 height 32
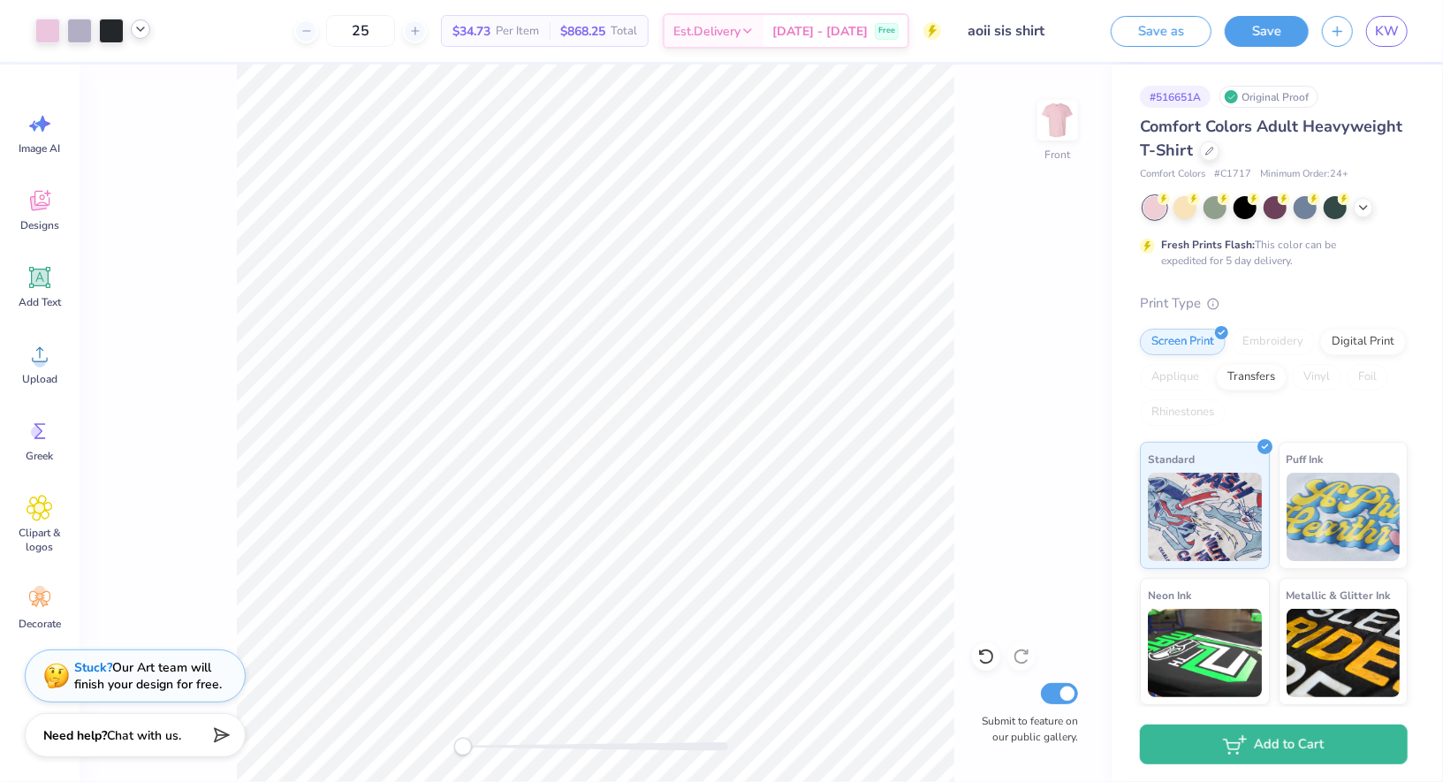
type input "25"
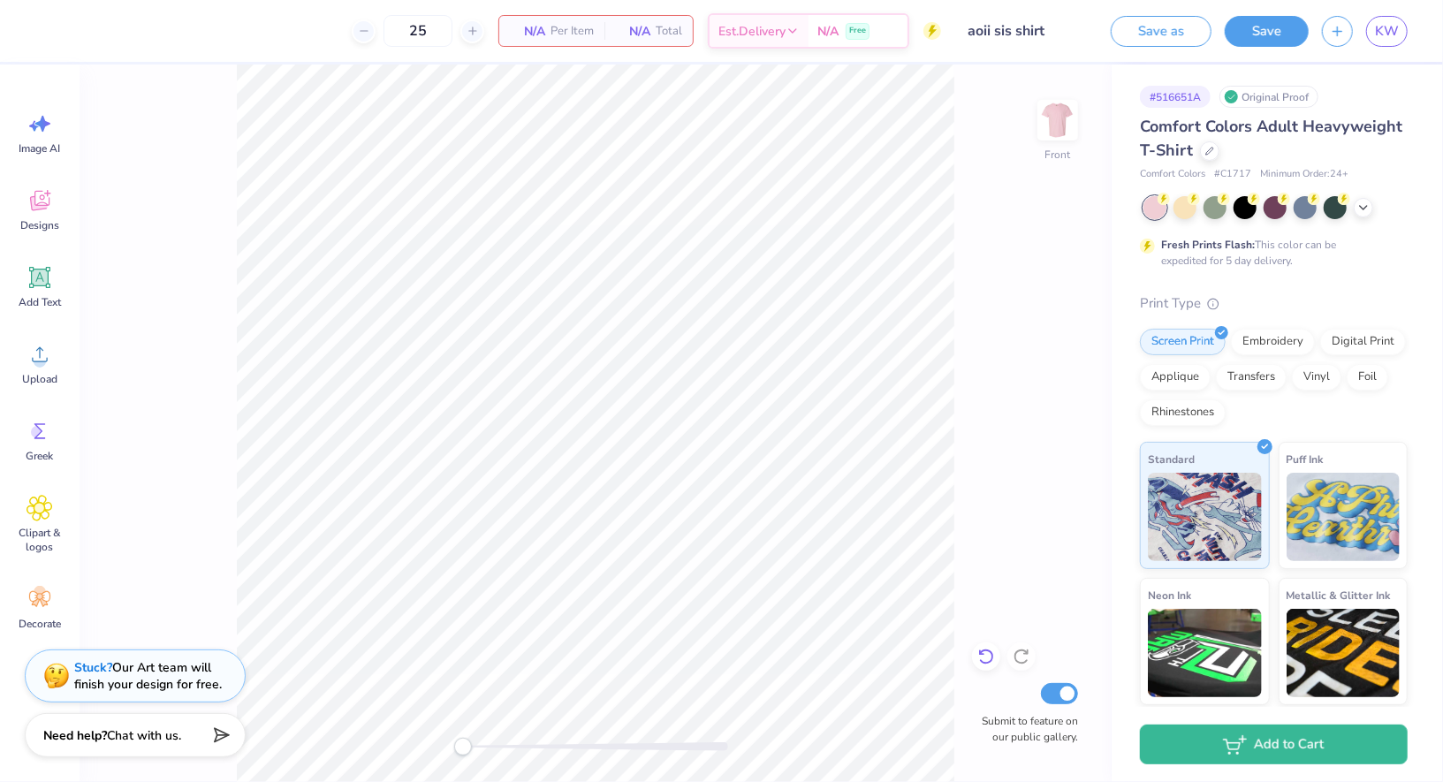
click at [989, 665] on icon at bounding box center [986, 657] width 18 height 18
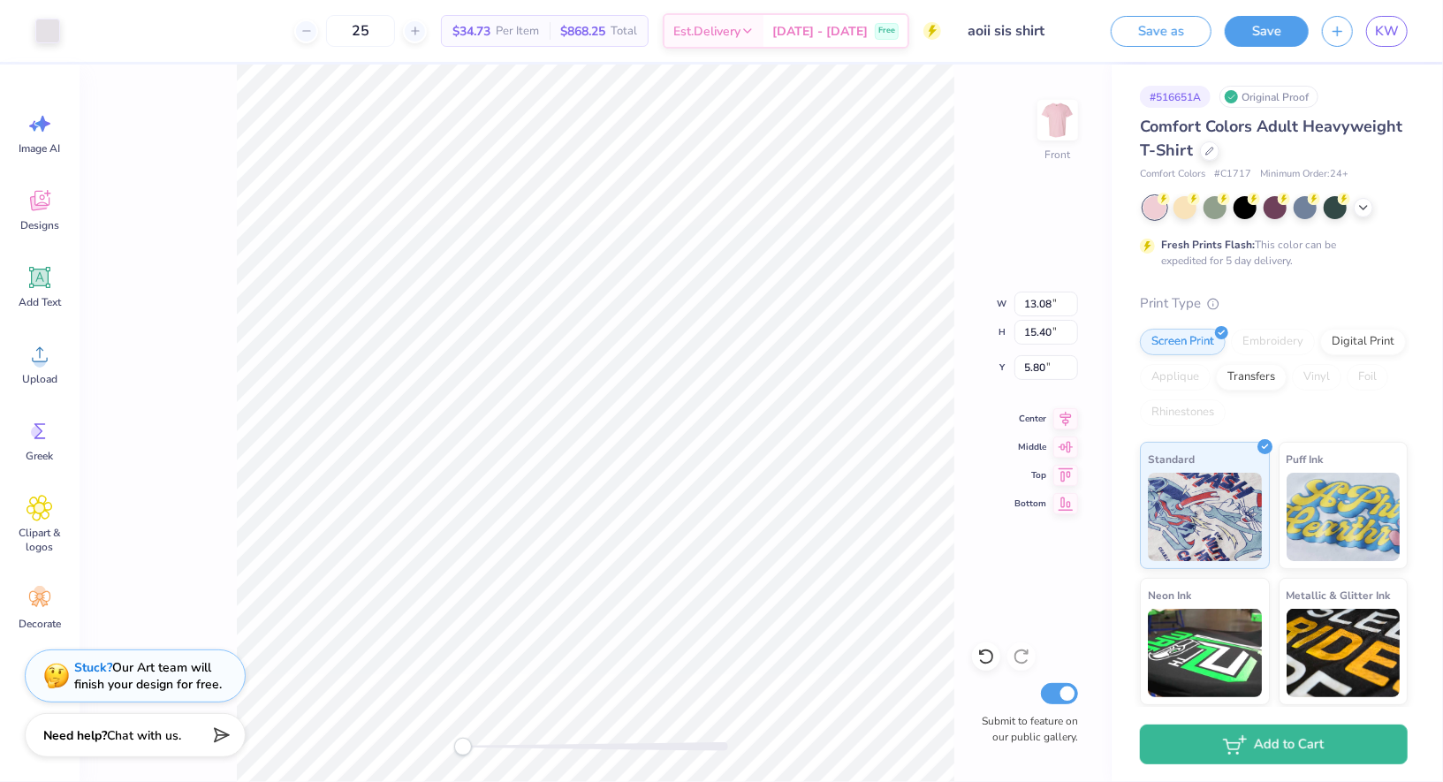
type input "9.18"
type input "2.83"
type input "17.48"
click at [986, 656] on icon at bounding box center [986, 657] width 18 height 18
click at [993, 659] on icon at bounding box center [986, 657] width 18 height 18
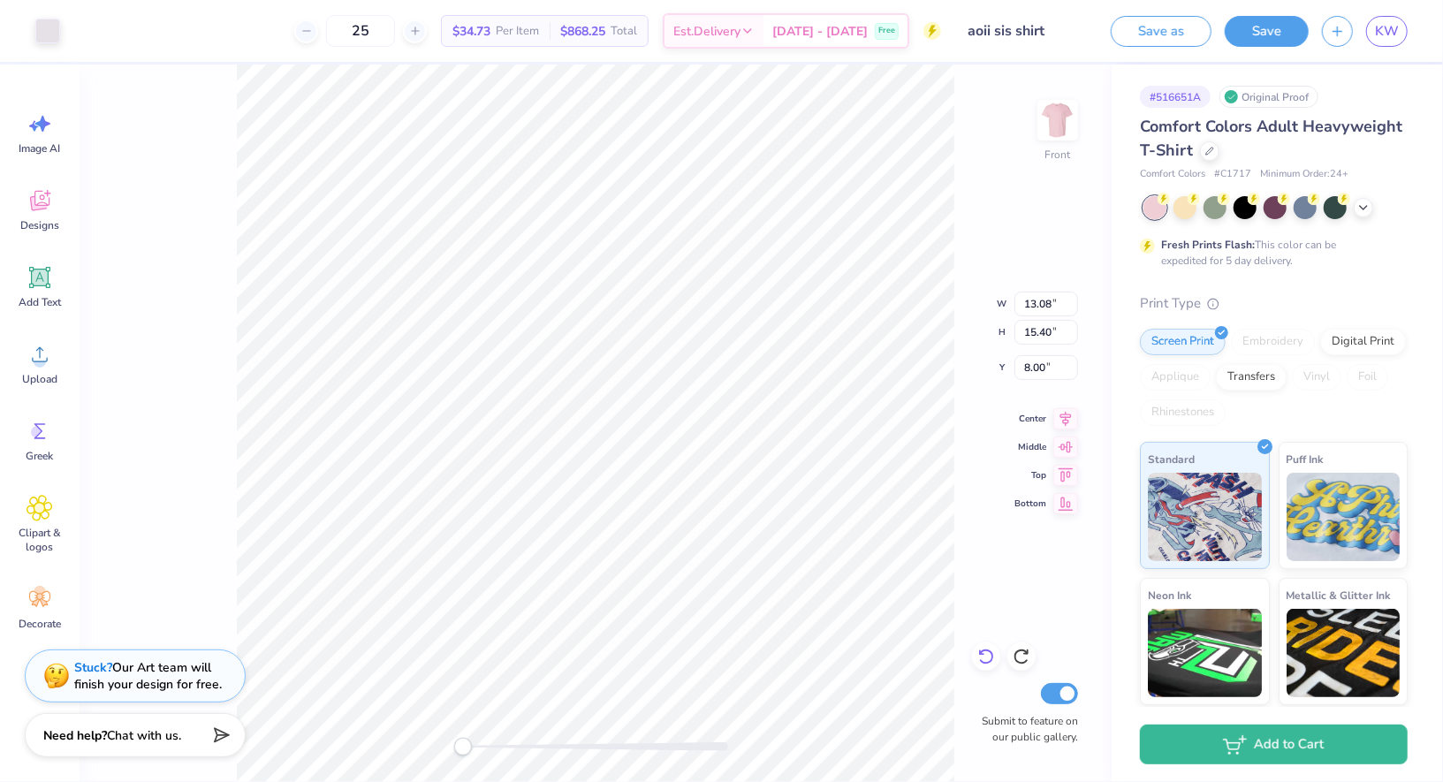
type input "5.70"
click at [993, 659] on icon at bounding box center [986, 657] width 18 height 18
click at [993, 657] on icon at bounding box center [986, 657] width 18 height 18
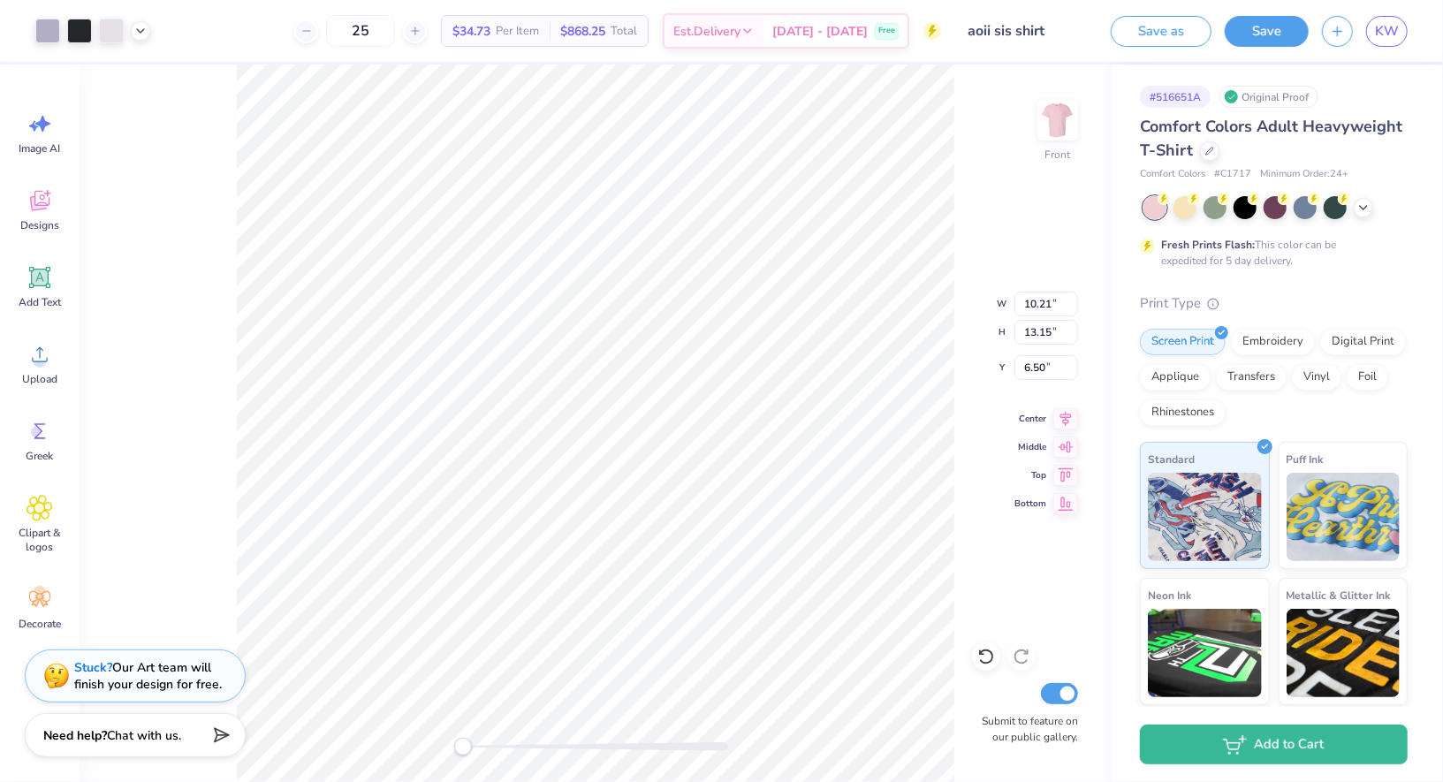
type input "10.21"
type input "13.15"
type input "5.19"
type input "11.21"
type input "14.09"
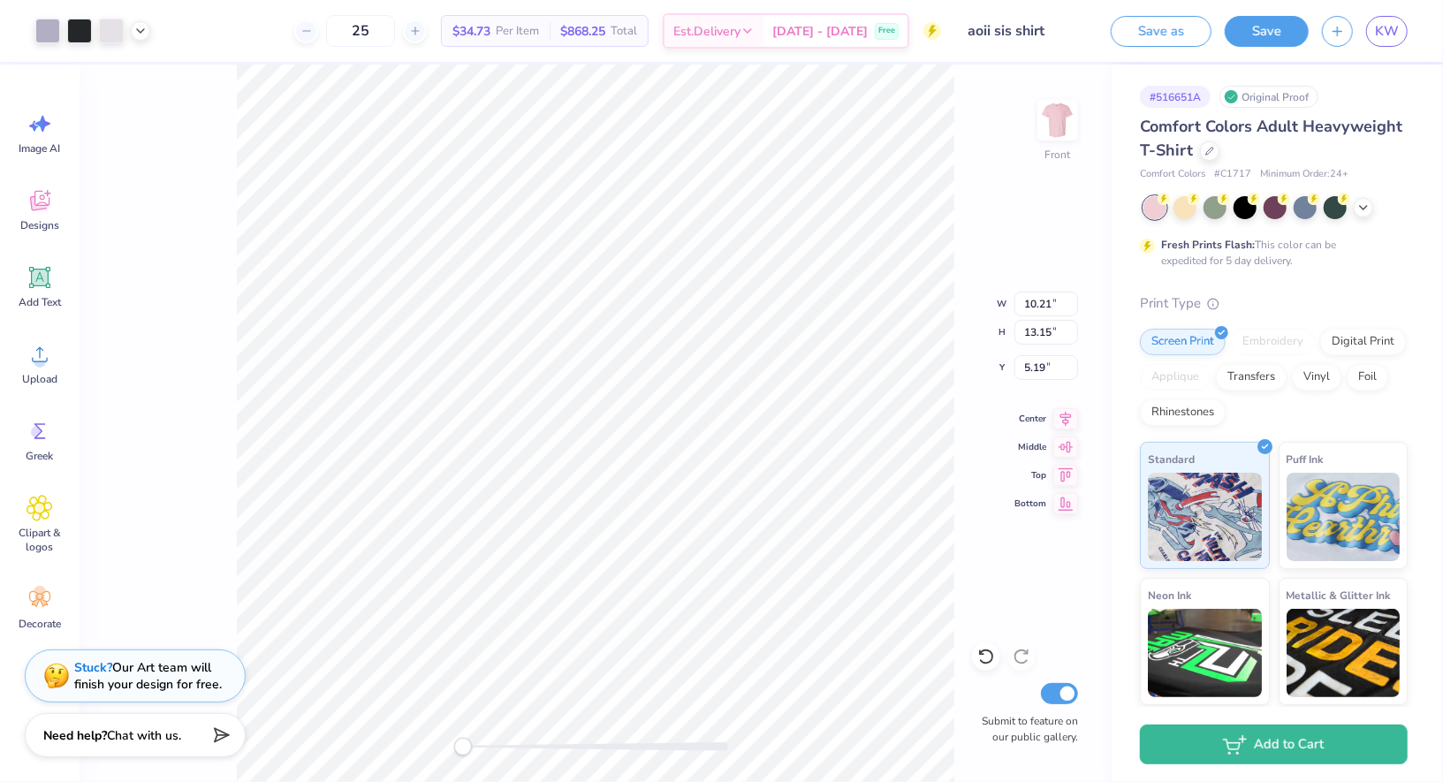
type input "4.89"
click at [986, 656] on icon at bounding box center [986, 657] width 18 height 18
type input "9.05"
type input "11.62"
type input "5.06"
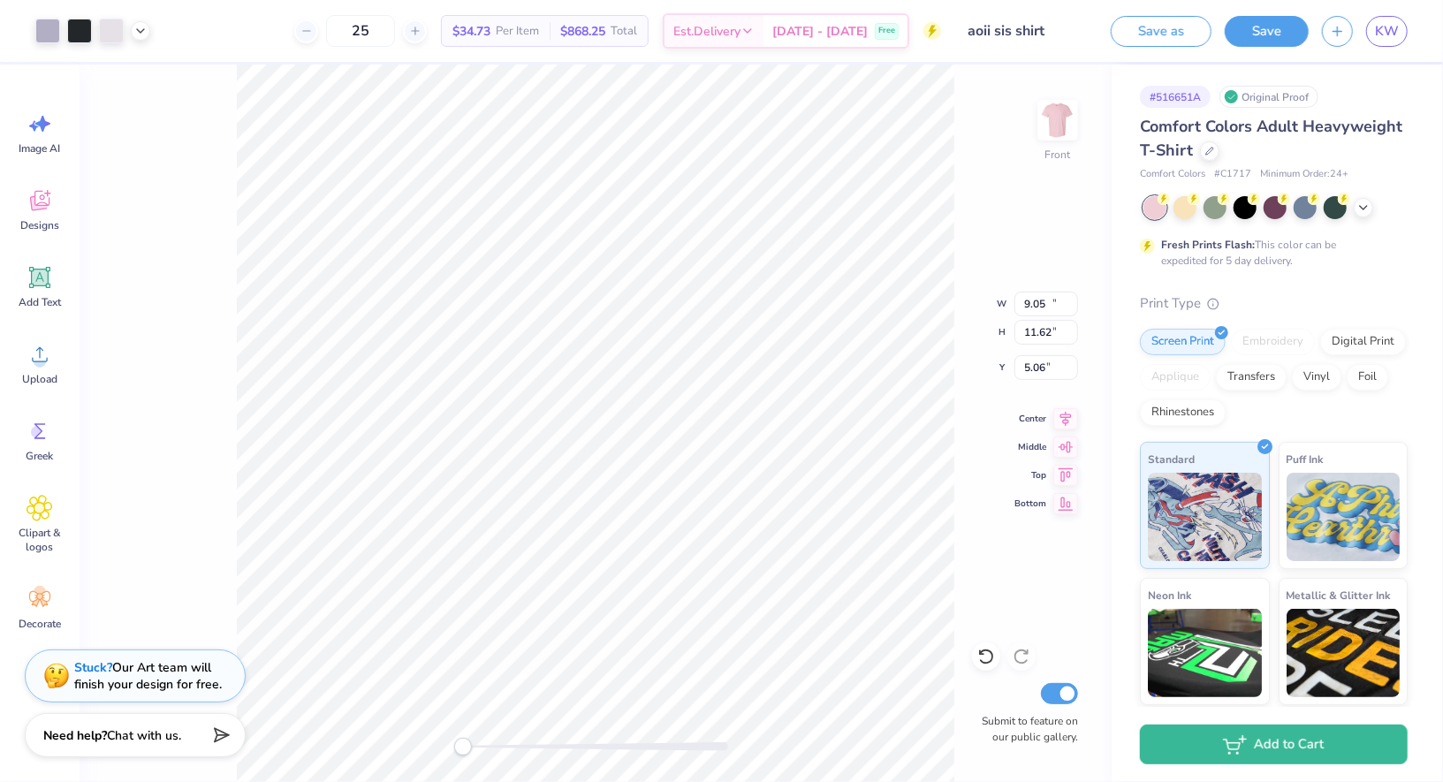
type input "10.55"
type input "13.02"
type input "4.60"
click at [984, 650] on icon at bounding box center [985, 657] width 15 height 16
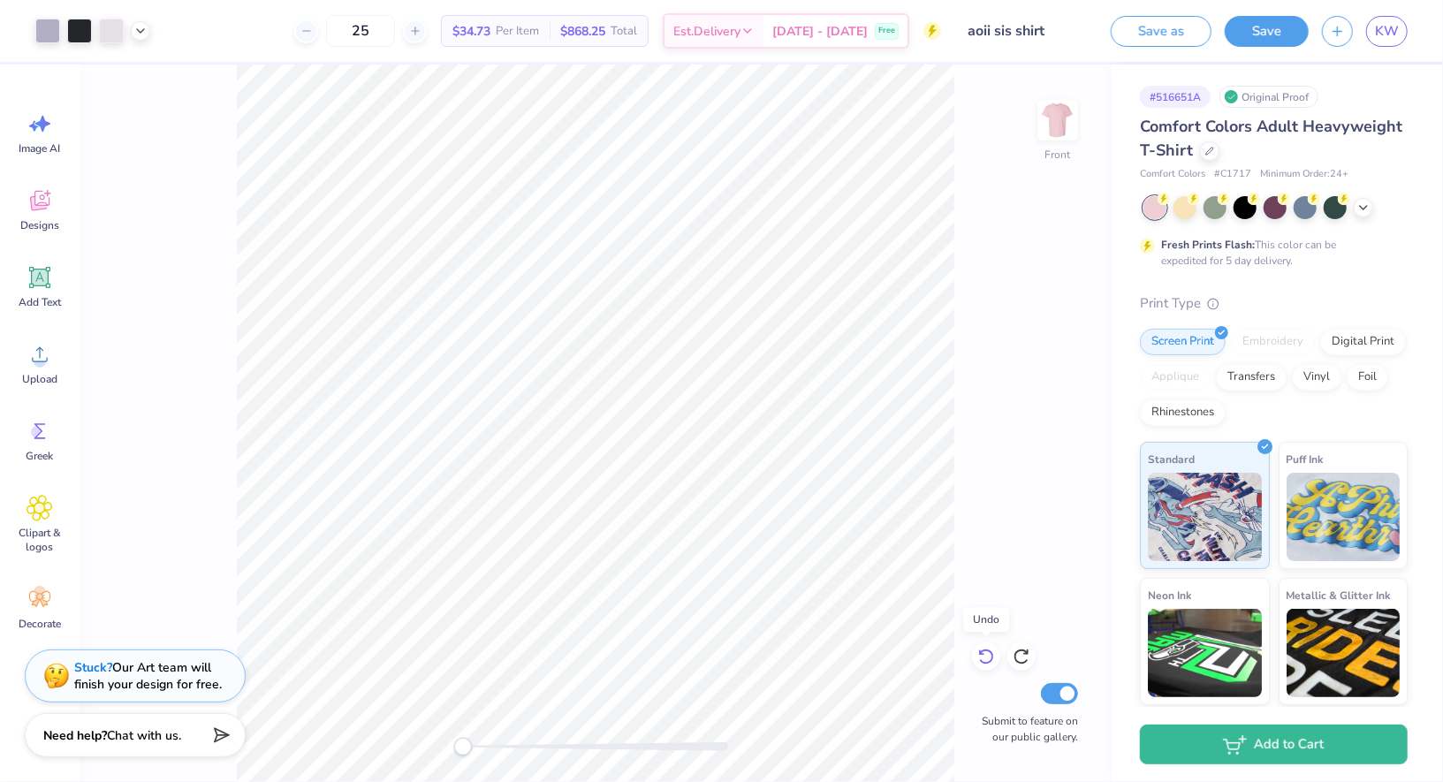
click at [985, 650] on icon at bounding box center [985, 657] width 15 height 16
click at [986, 651] on icon at bounding box center [985, 657] width 15 height 16
click at [1030, 649] on div at bounding box center [1021, 656] width 28 height 28
type input "4.06"
click at [505, 757] on div "Front Submit to feature on our public gallery." at bounding box center [596, 424] width 1032 height 718
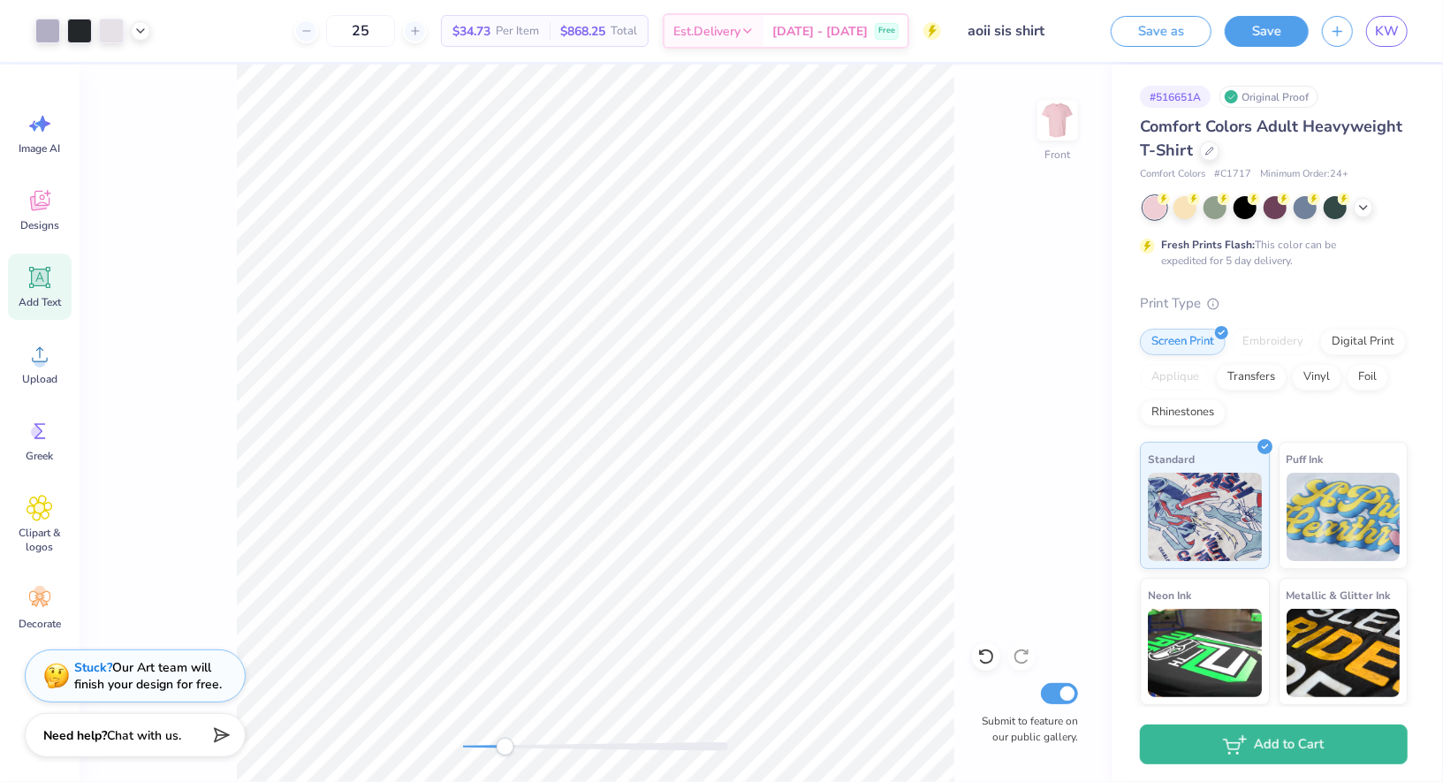
click at [42, 278] on icon at bounding box center [39, 277] width 21 height 21
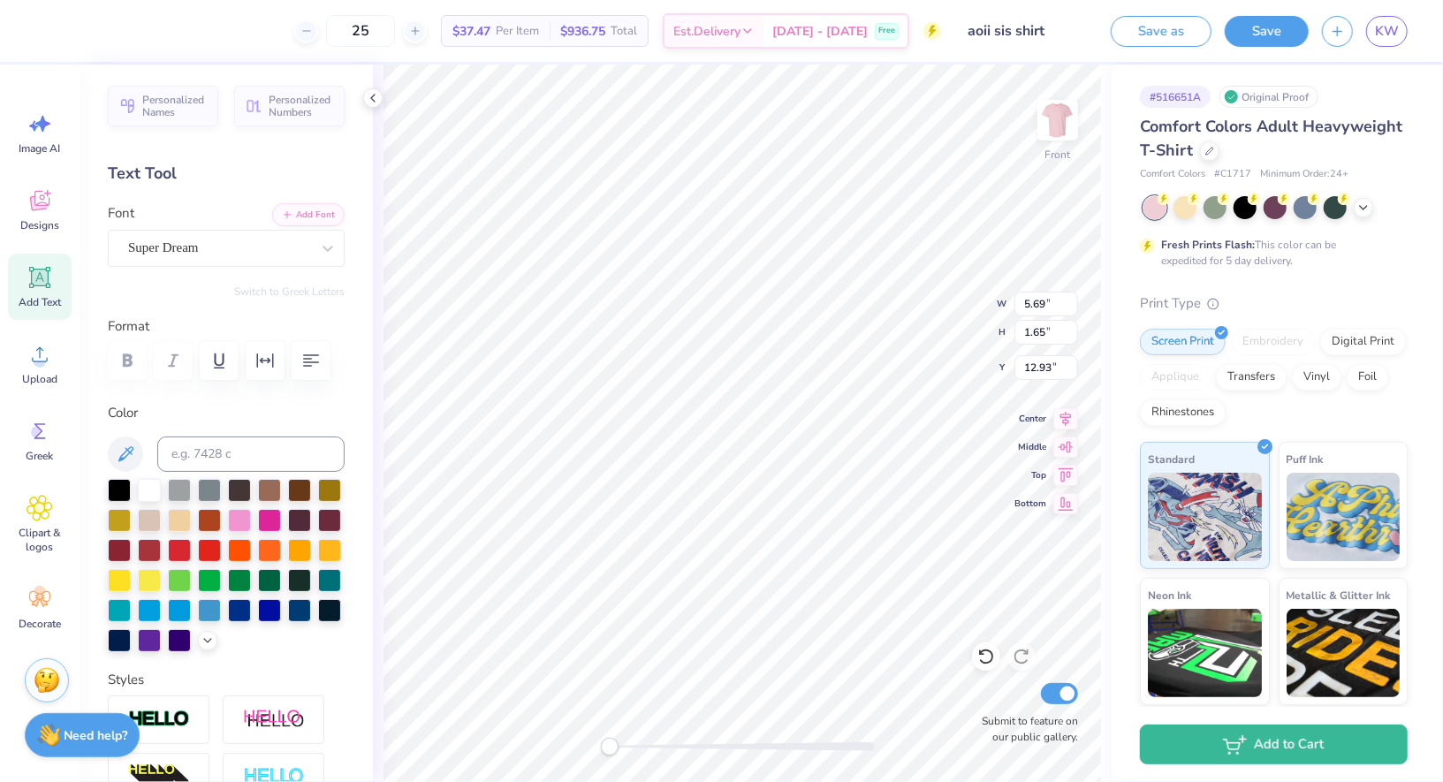
type textarea "A"
type textarea "Alpha Omicron Pi"
click at [208, 642] on icon at bounding box center [208, 639] width 14 height 14
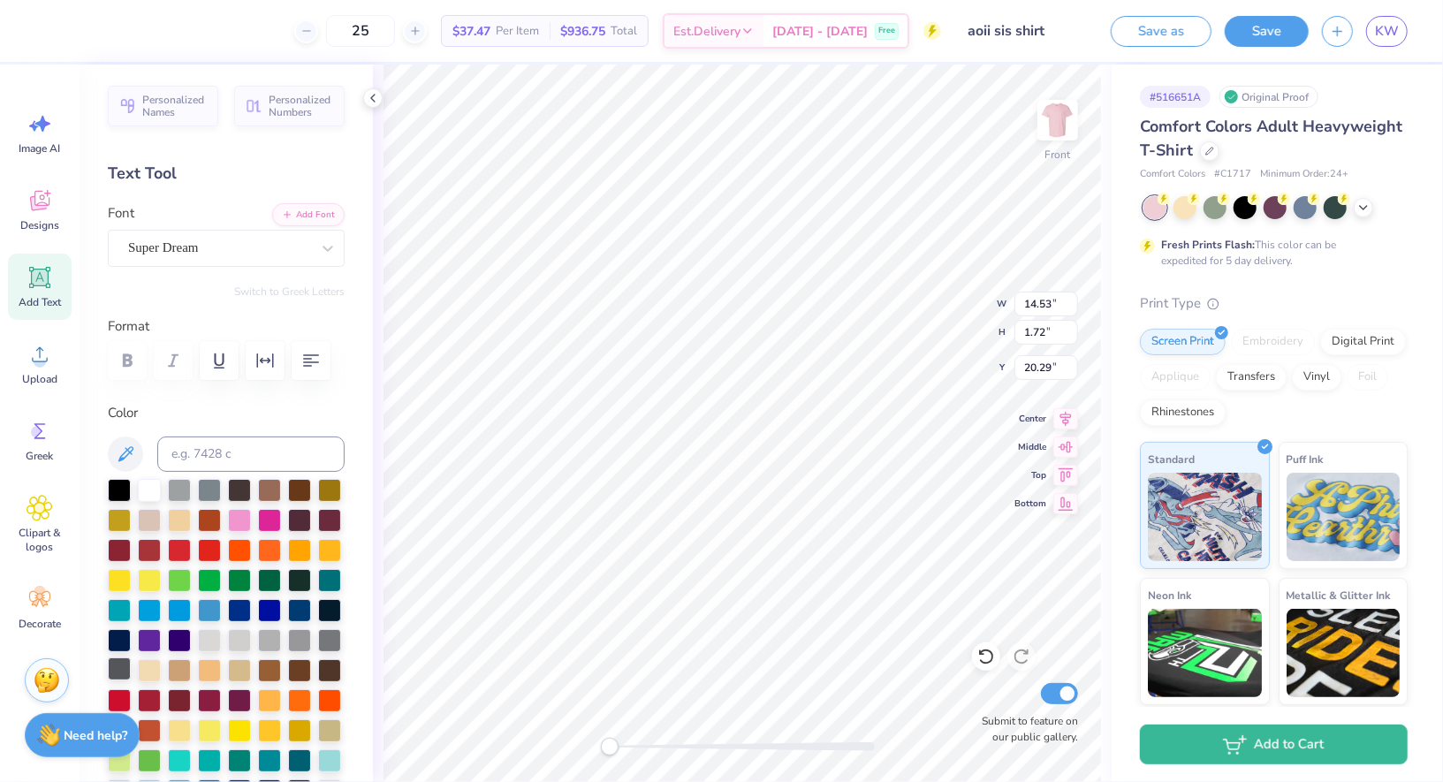
click at [125, 662] on div at bounding box center [119, 668] width 23 height 23
click at [340, 632] on div at bounding box center [329, 638] width 23 height 23
click at [333, 612] on div at bounding box center [329, 610] width 23 height 23
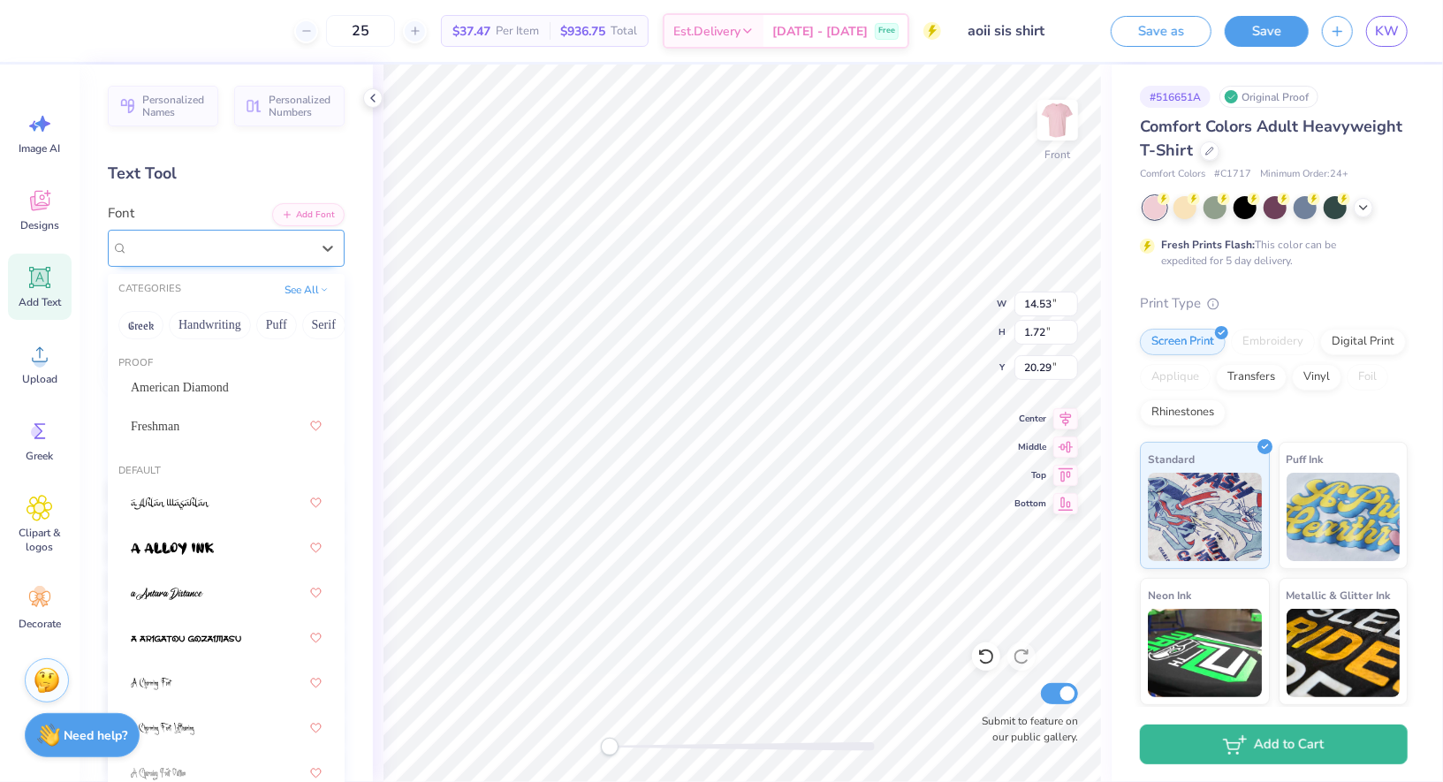
click at [208, 251] on div "Super Dream" at bounding box center [219, 247] width 186 height 27
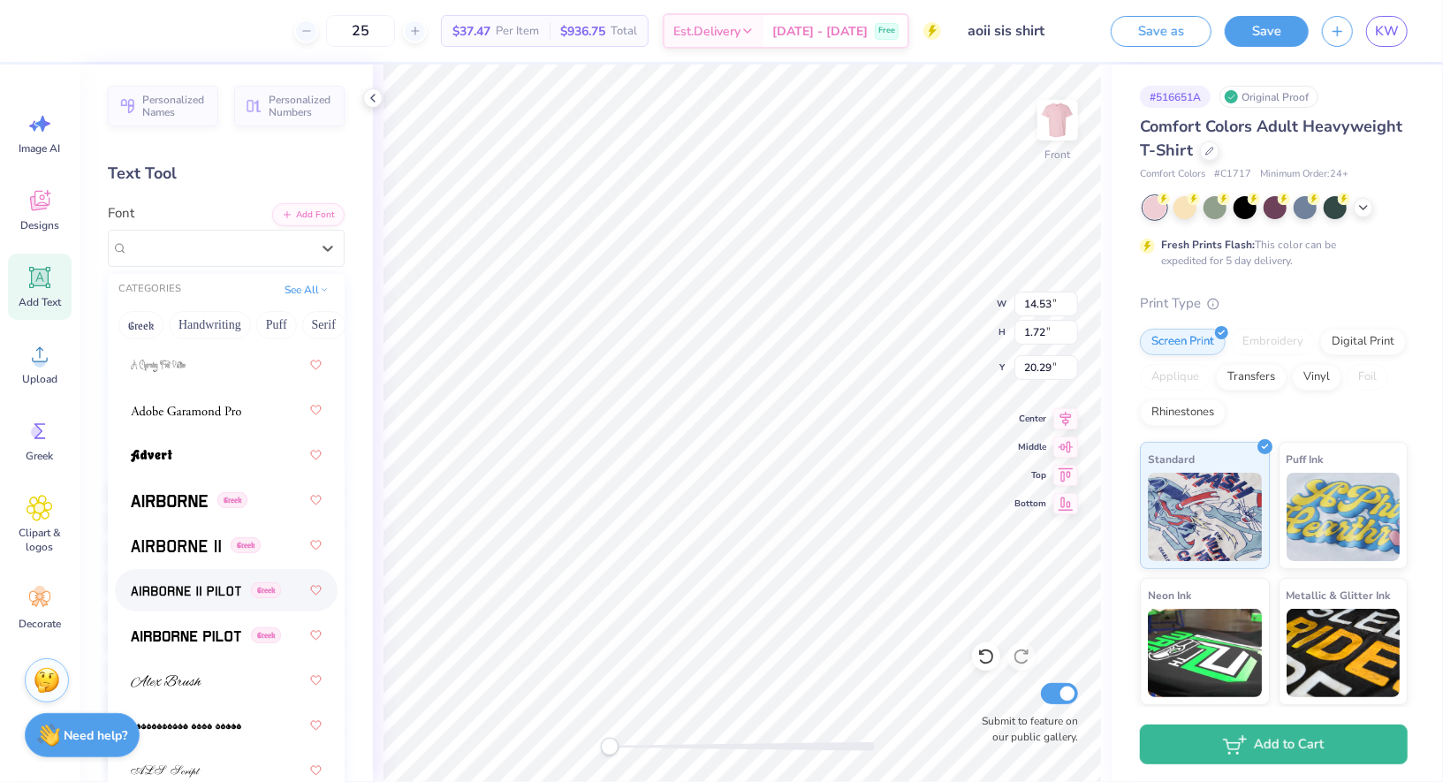
scroll to position [831, 0]
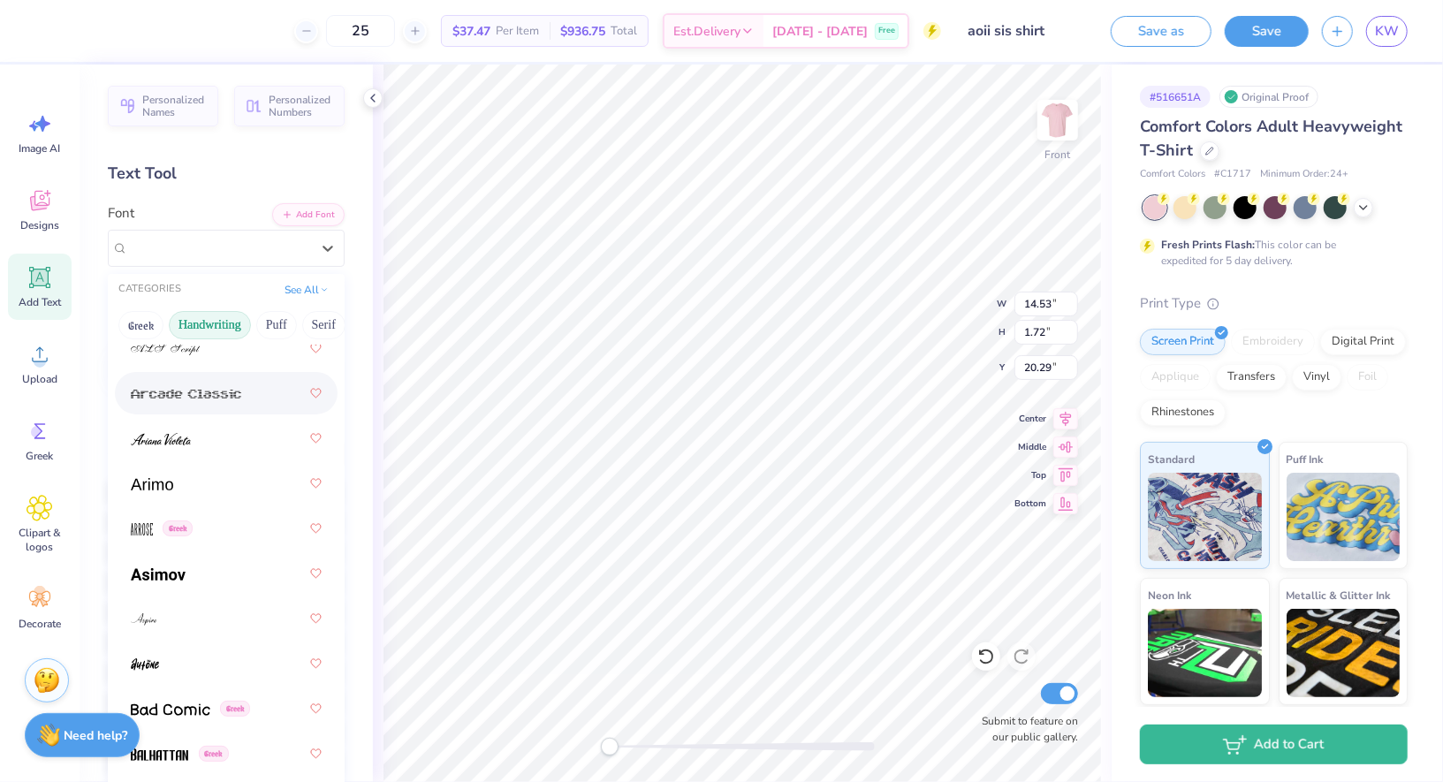
click at [206, 311] on button "Handwriting" at bounding box center [210, 325] width 82 height 28
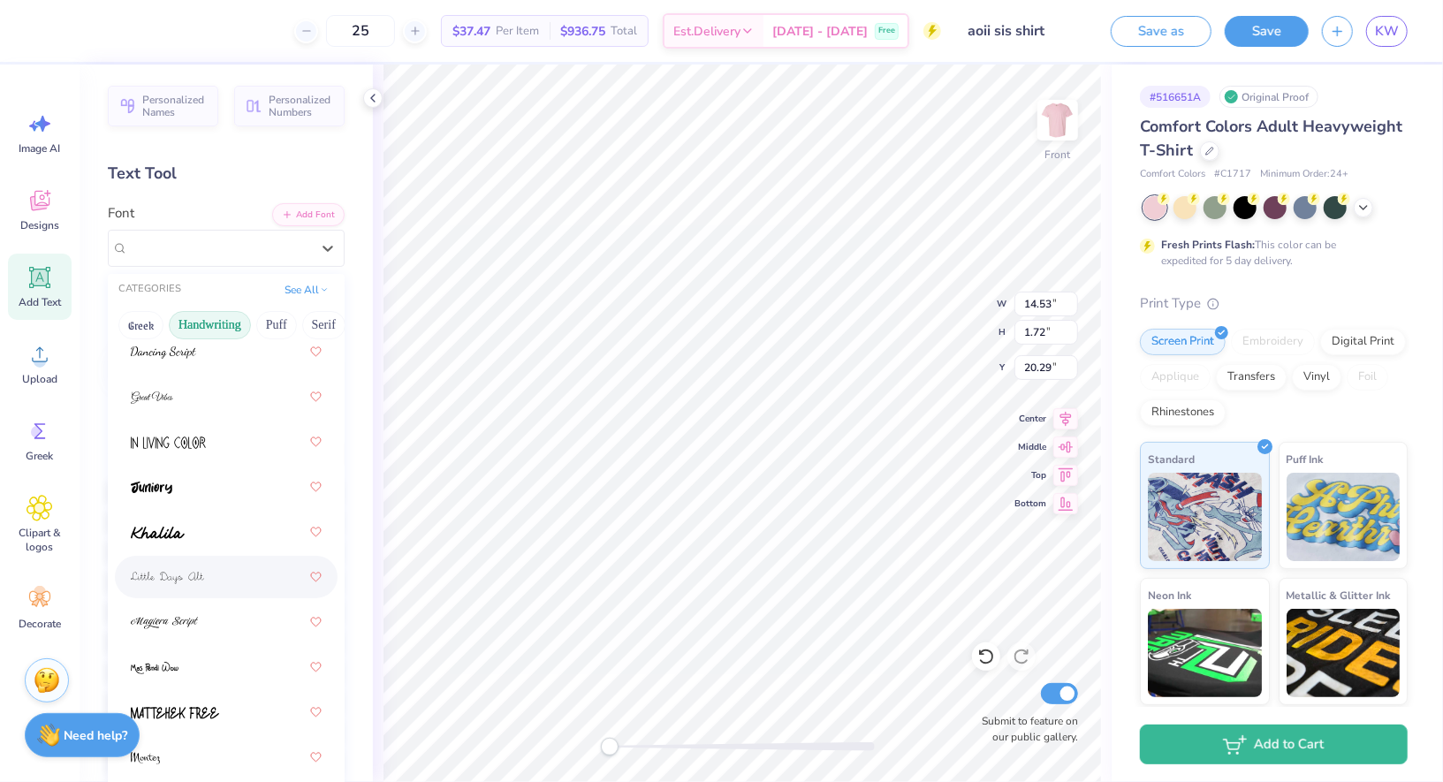
scroll to position [771, 0]
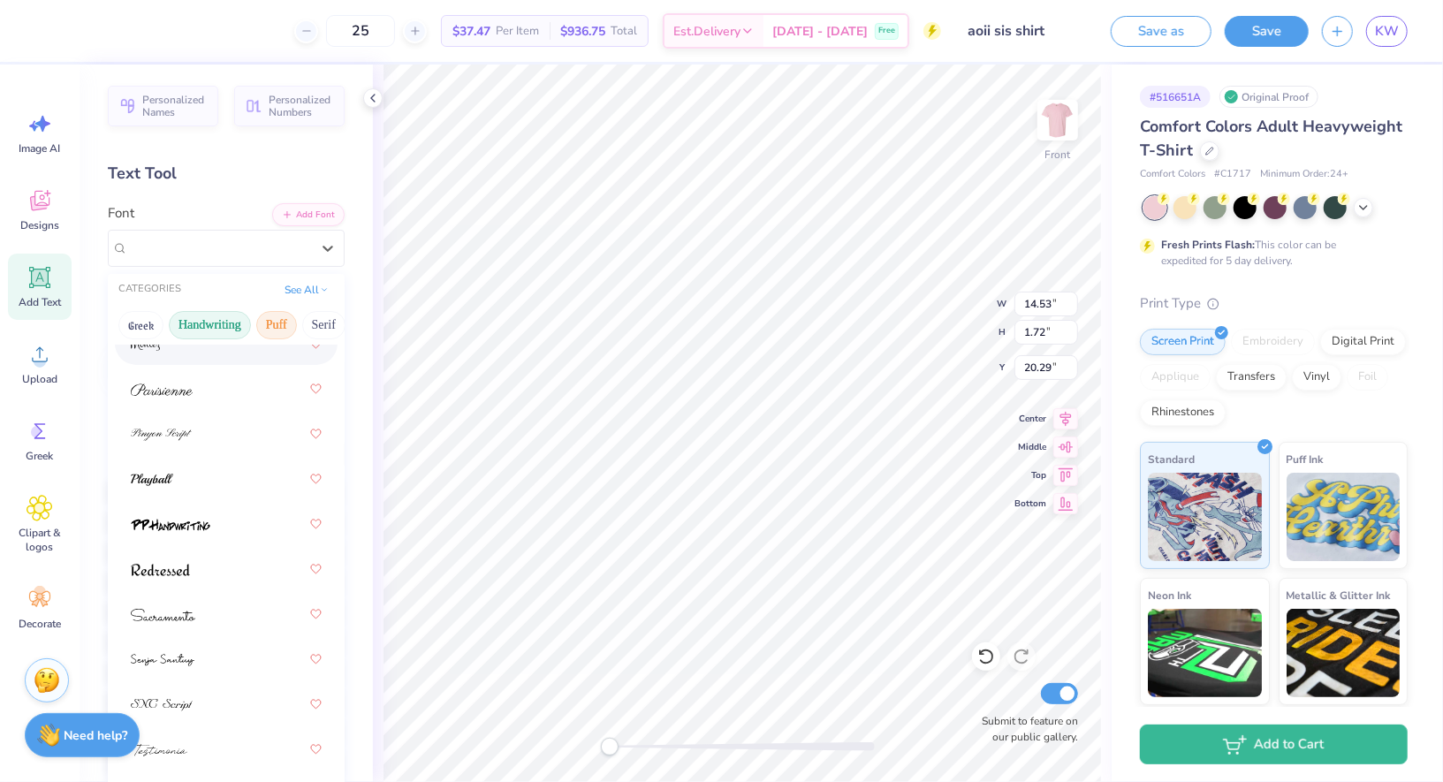
click at [263, 332] on button "Puff" at bounding box center [276, 325] width 41 height 28
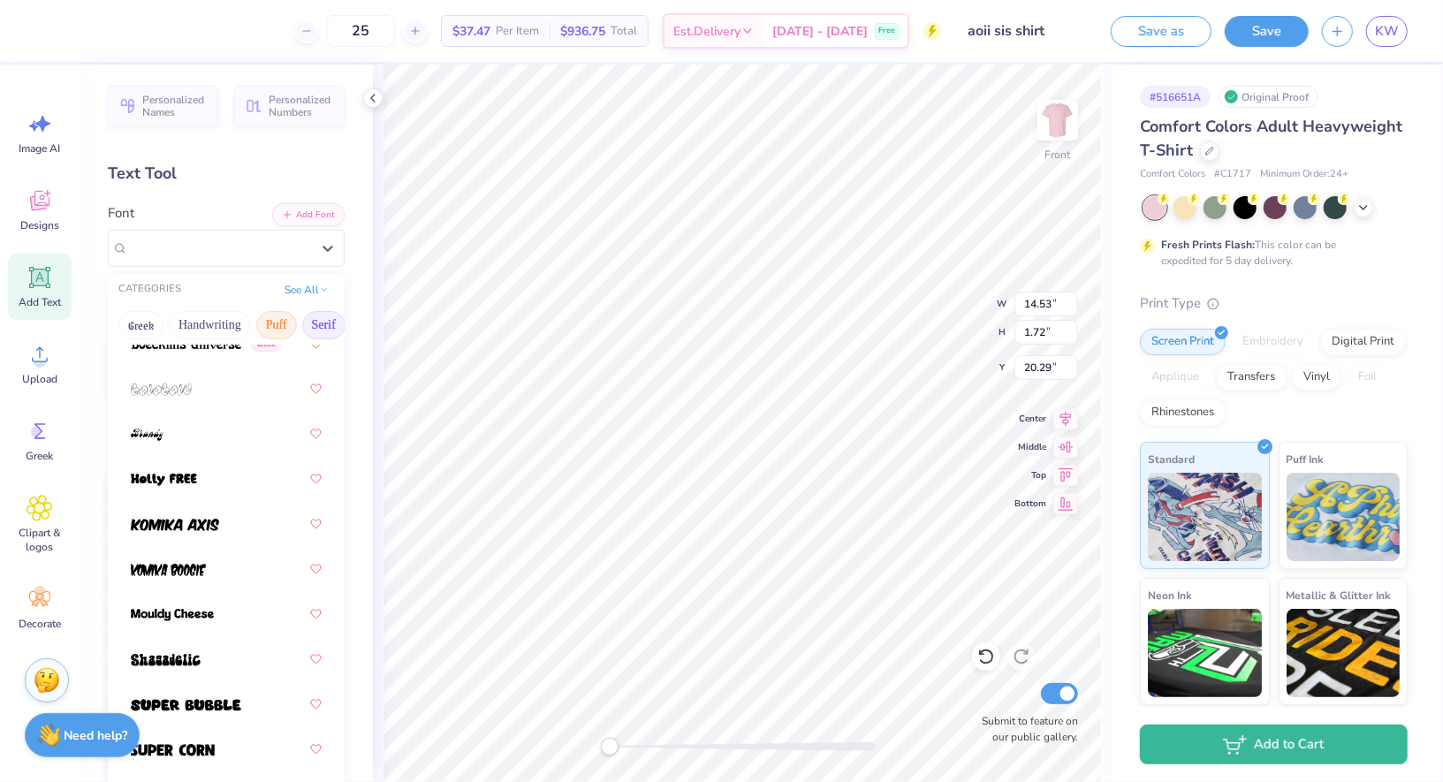
click at [317, 322] on button "Serif" at bounding box center [323, 325] width 43 height 28
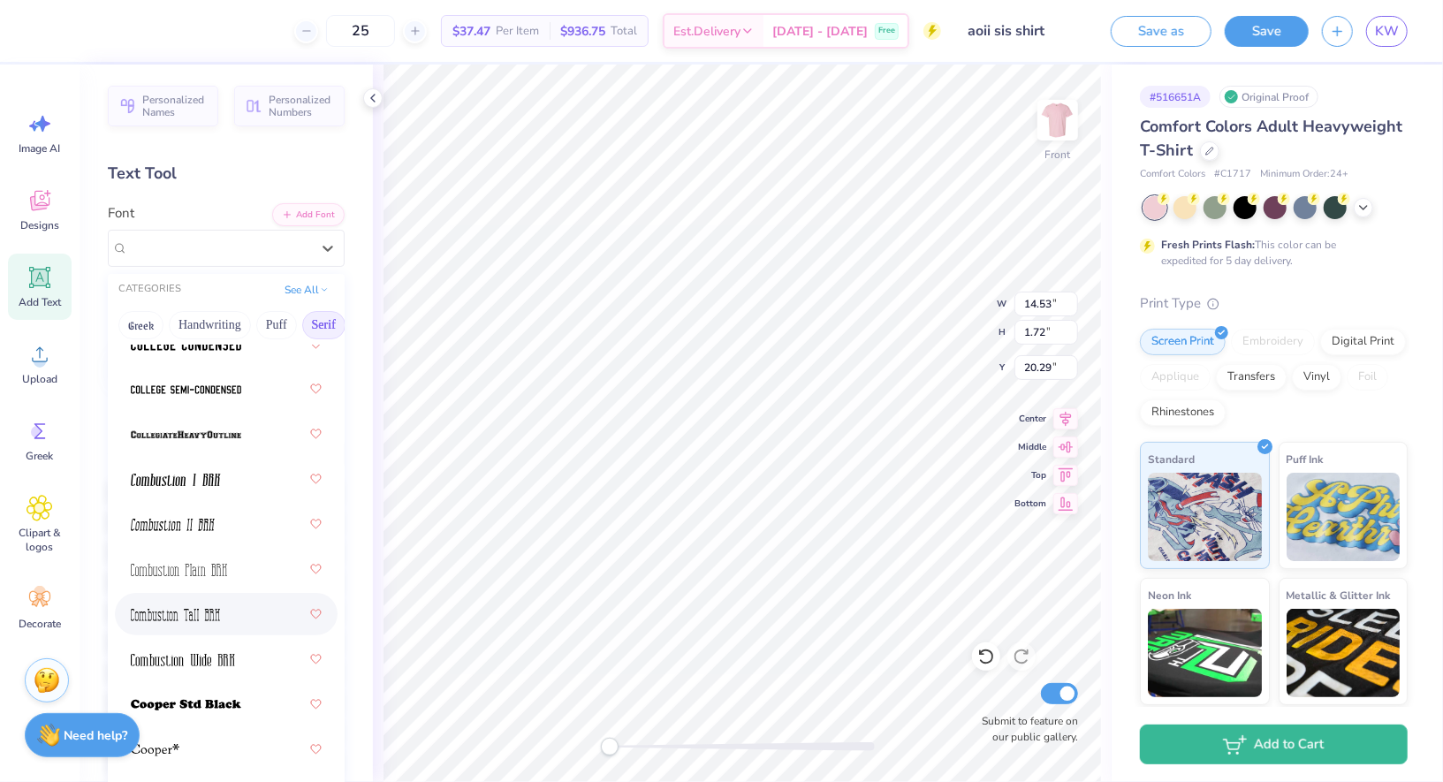
scroll to position [1045, 0]
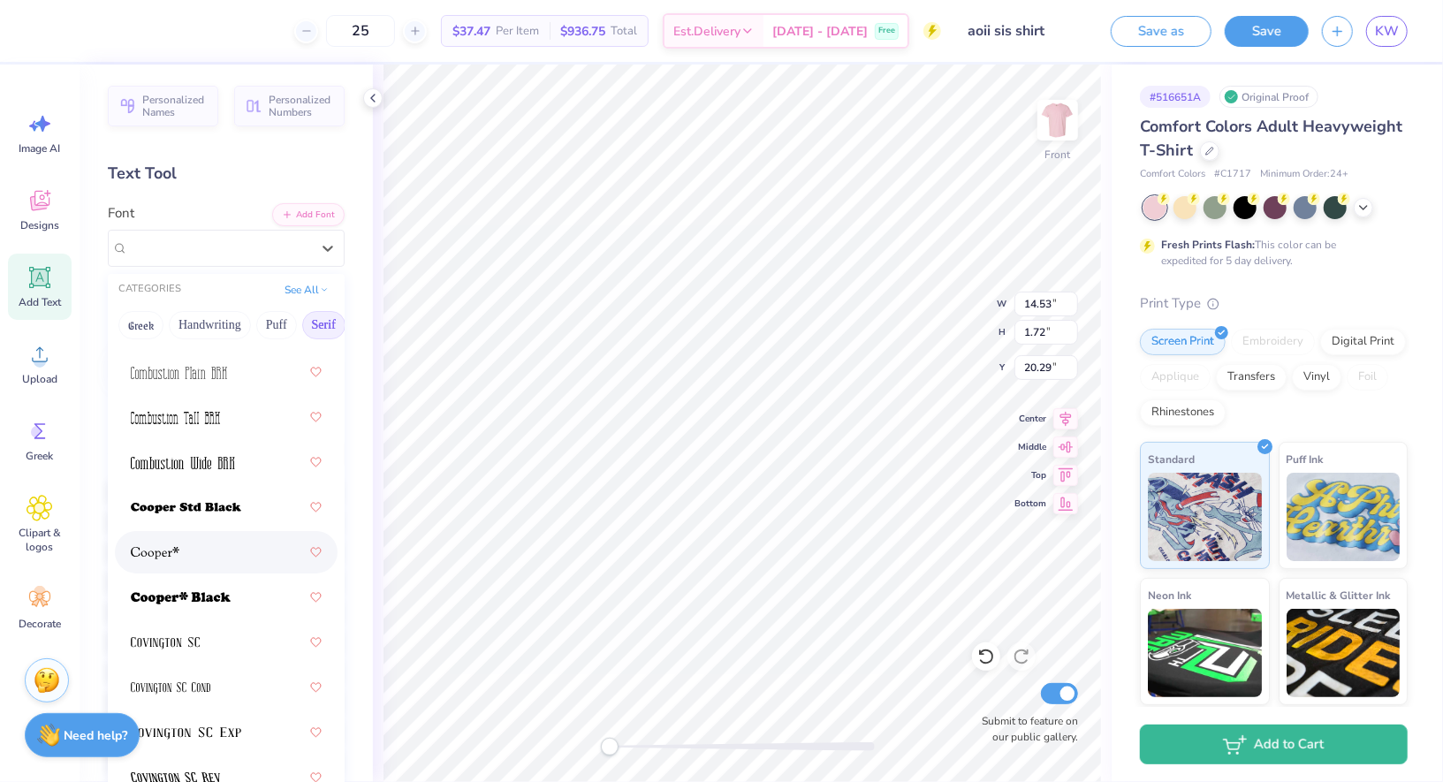
click at [209, 555] on div at bounding box center [226, 552] width 191 height 32
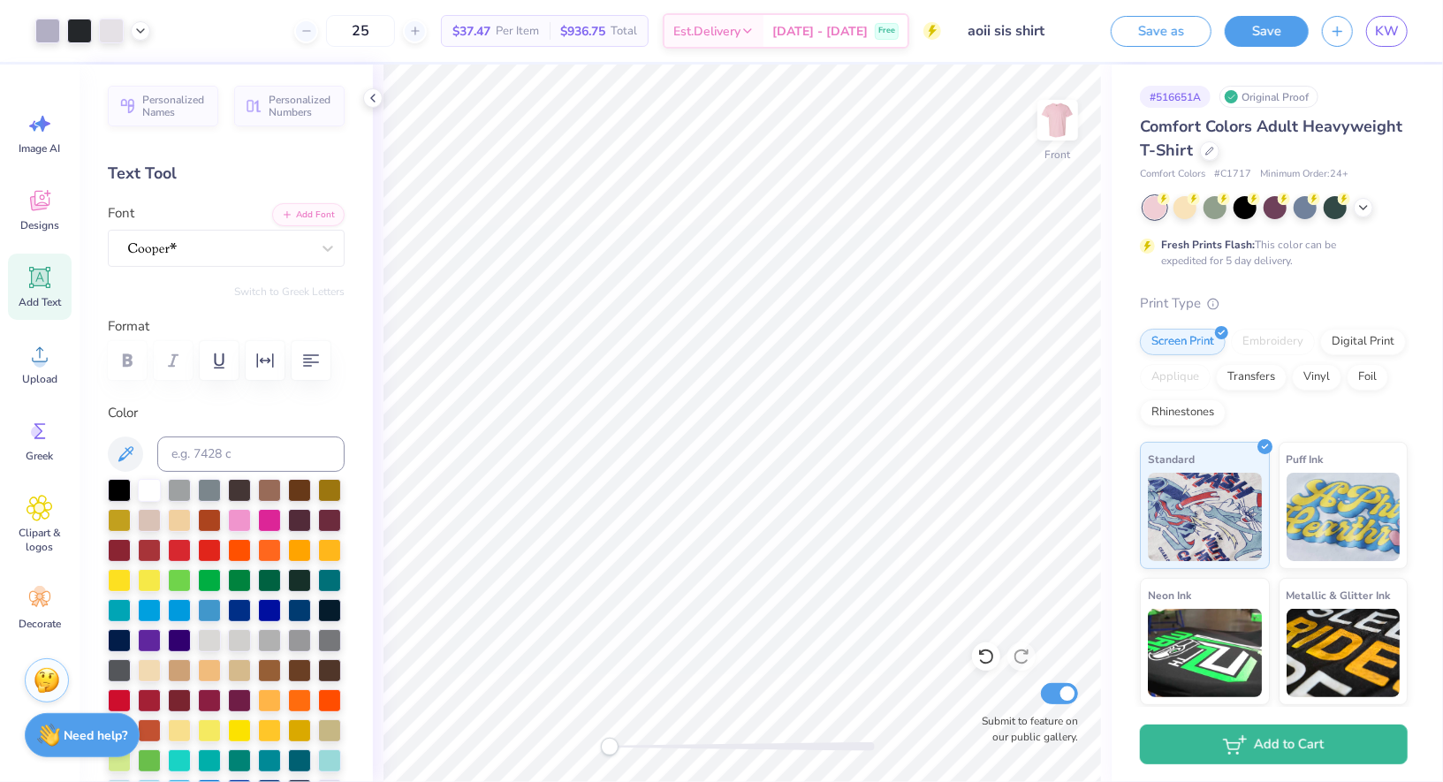
click at [36, 281] on icon at bounding box center [39, 277] width 21 height 21
type textarea "F"
type textarea "Sisterhood Retreat 2025"
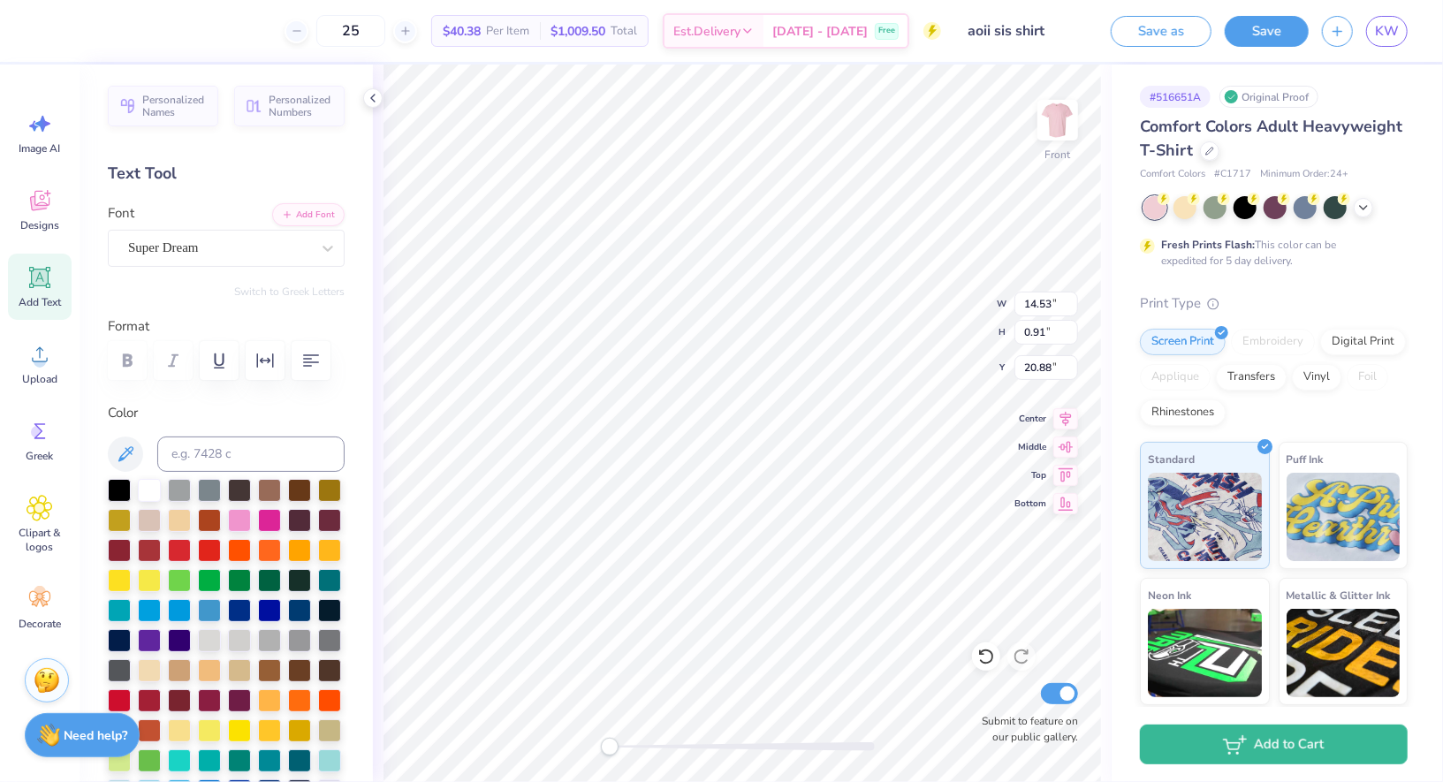
type textarea "Fall Sisterhood Retreat '25"
click at [187, 248] on div "Super Dream" at bounding box center [219, 247] width 186 height 27
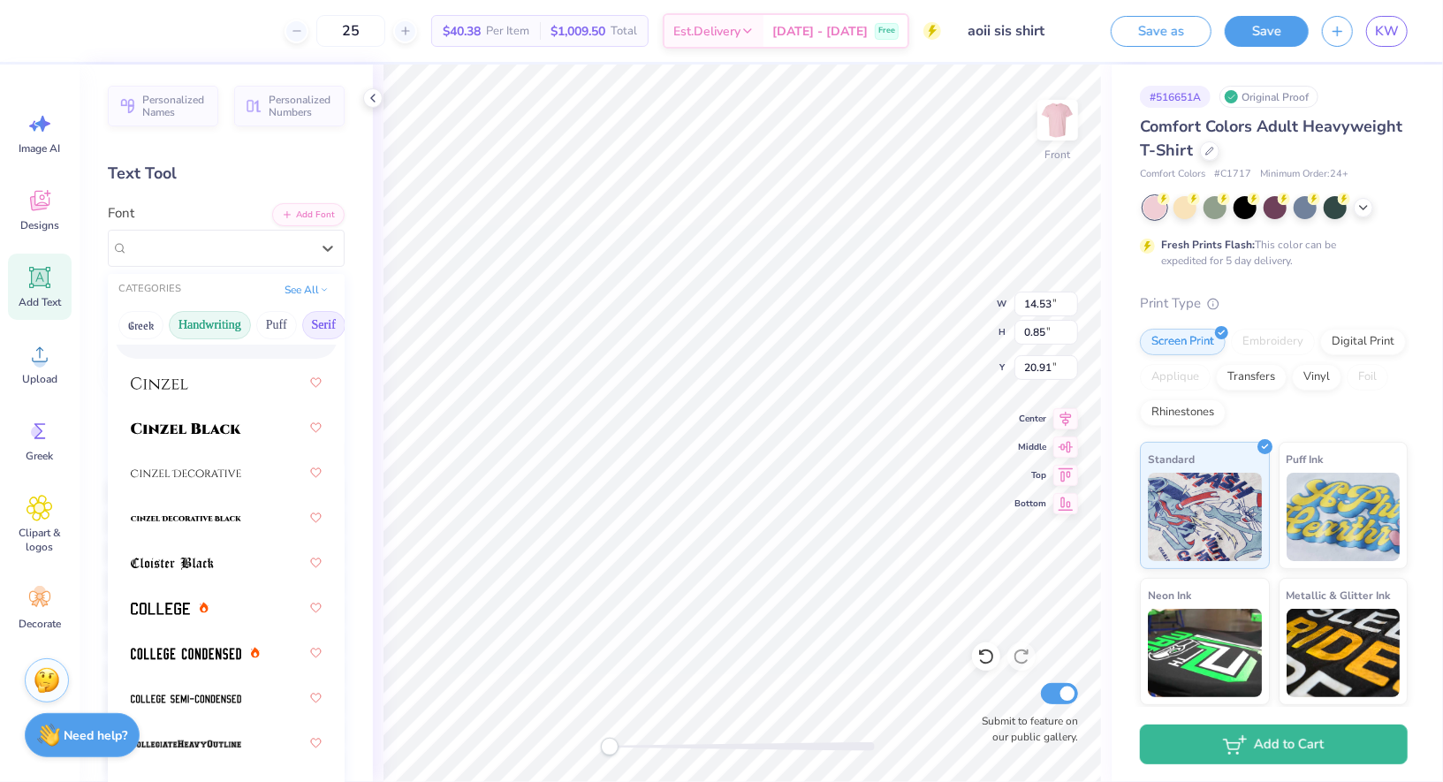
click at [186, 322] on button "Handwriting" at bounding box center [210, 325] width 82 height 28
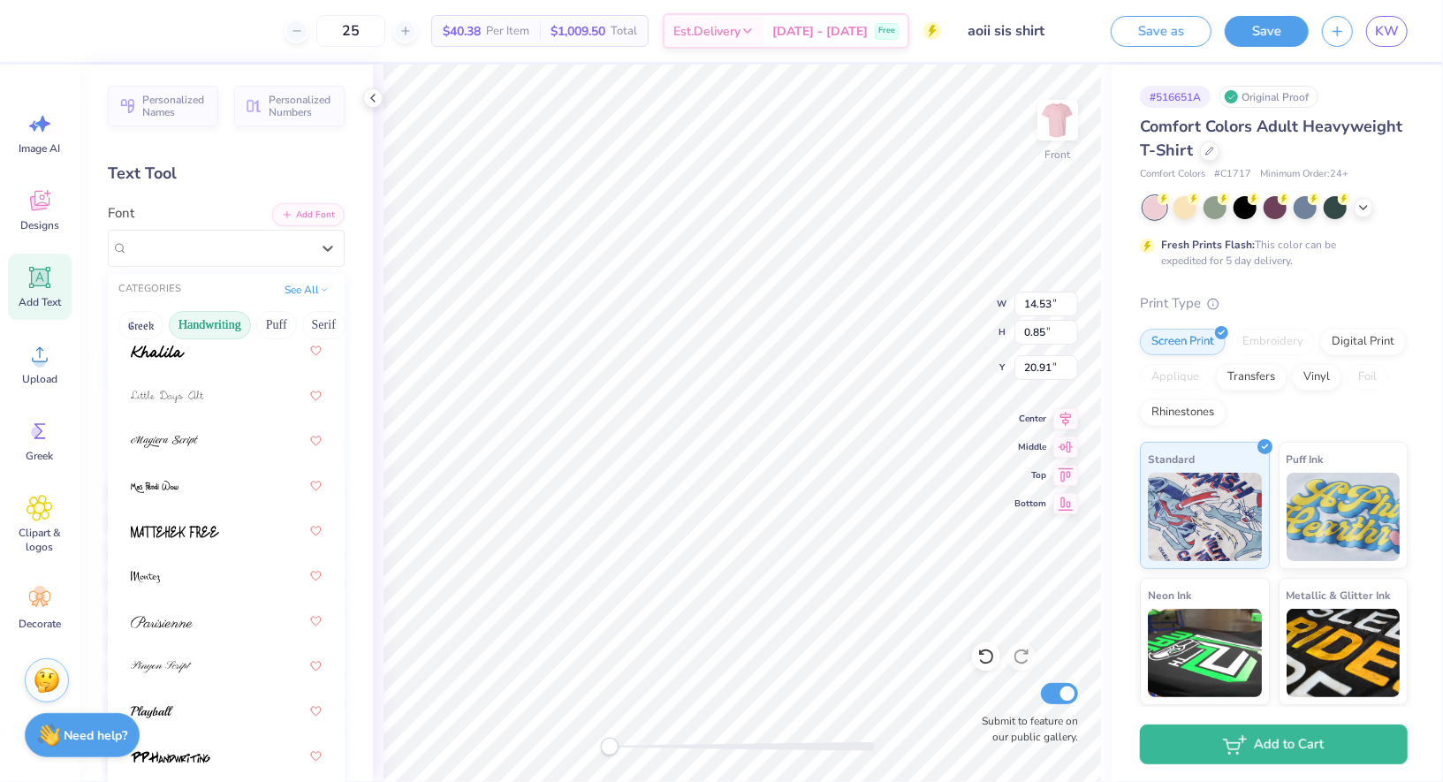
scroll to position [462, 0]
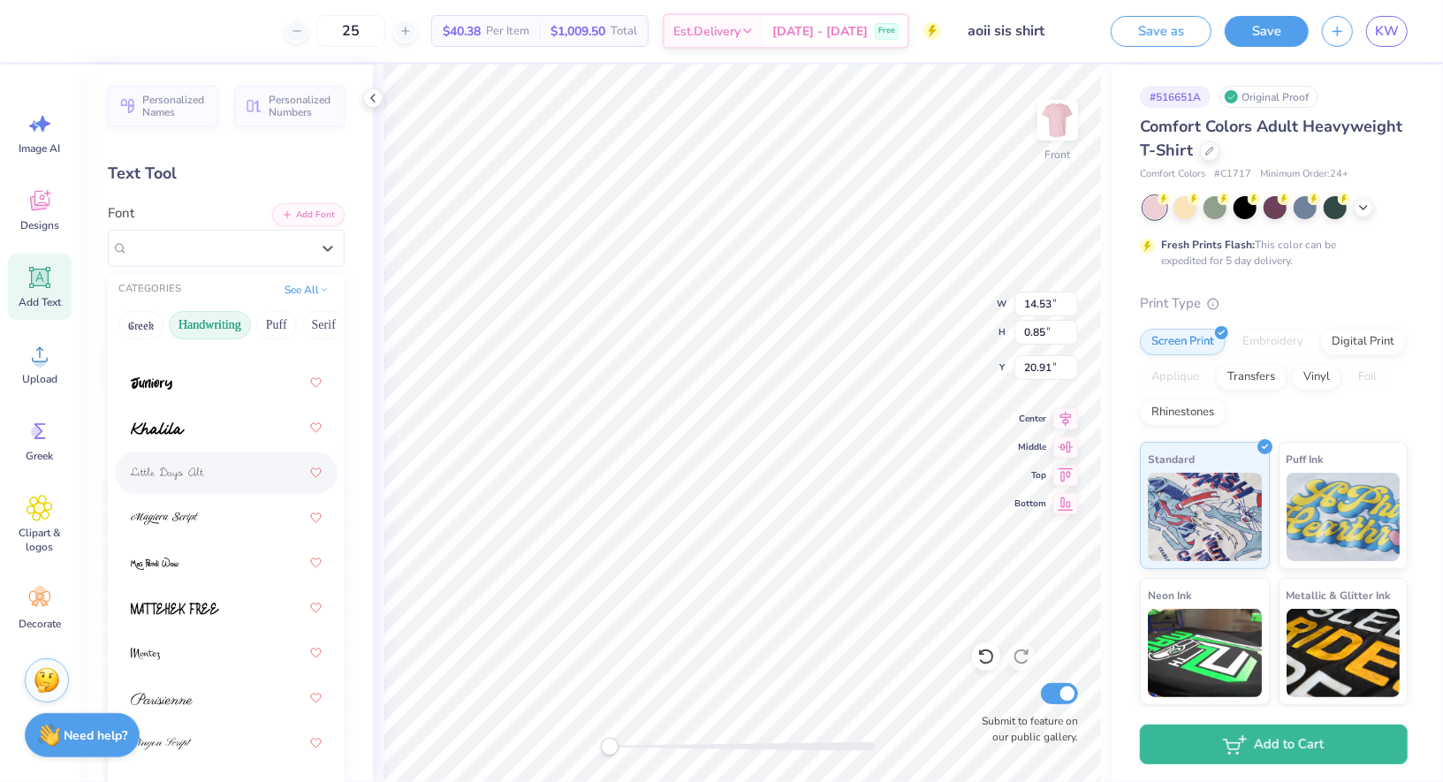
click at [199, 460] on div at bounding box center [226, 473] width 191 height 32
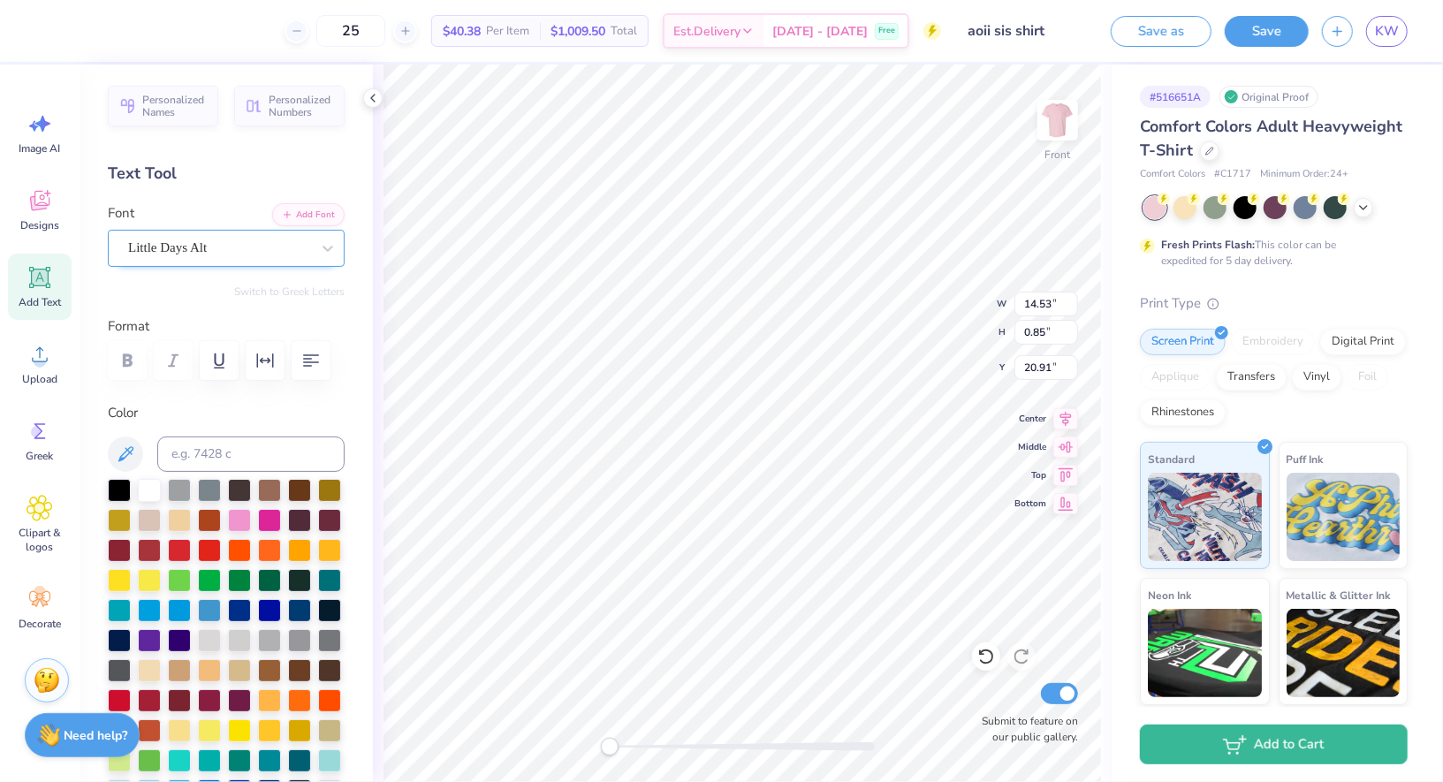
click at [201, 247] on div "Little Days Alt" at bounding box center [219, 247] width 186 height 27
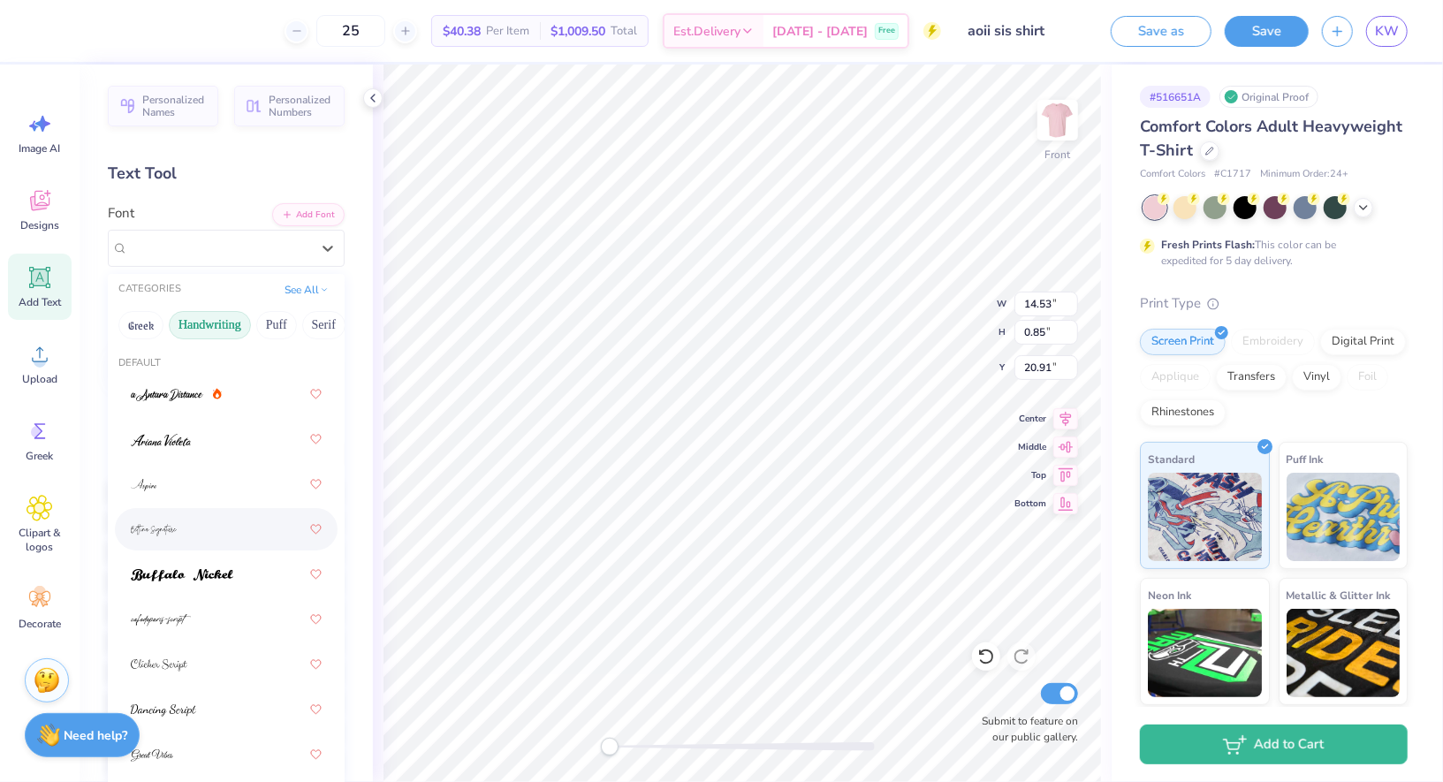
click at [194, 531] on div at bounding box center [226, 529] width 191 height 32
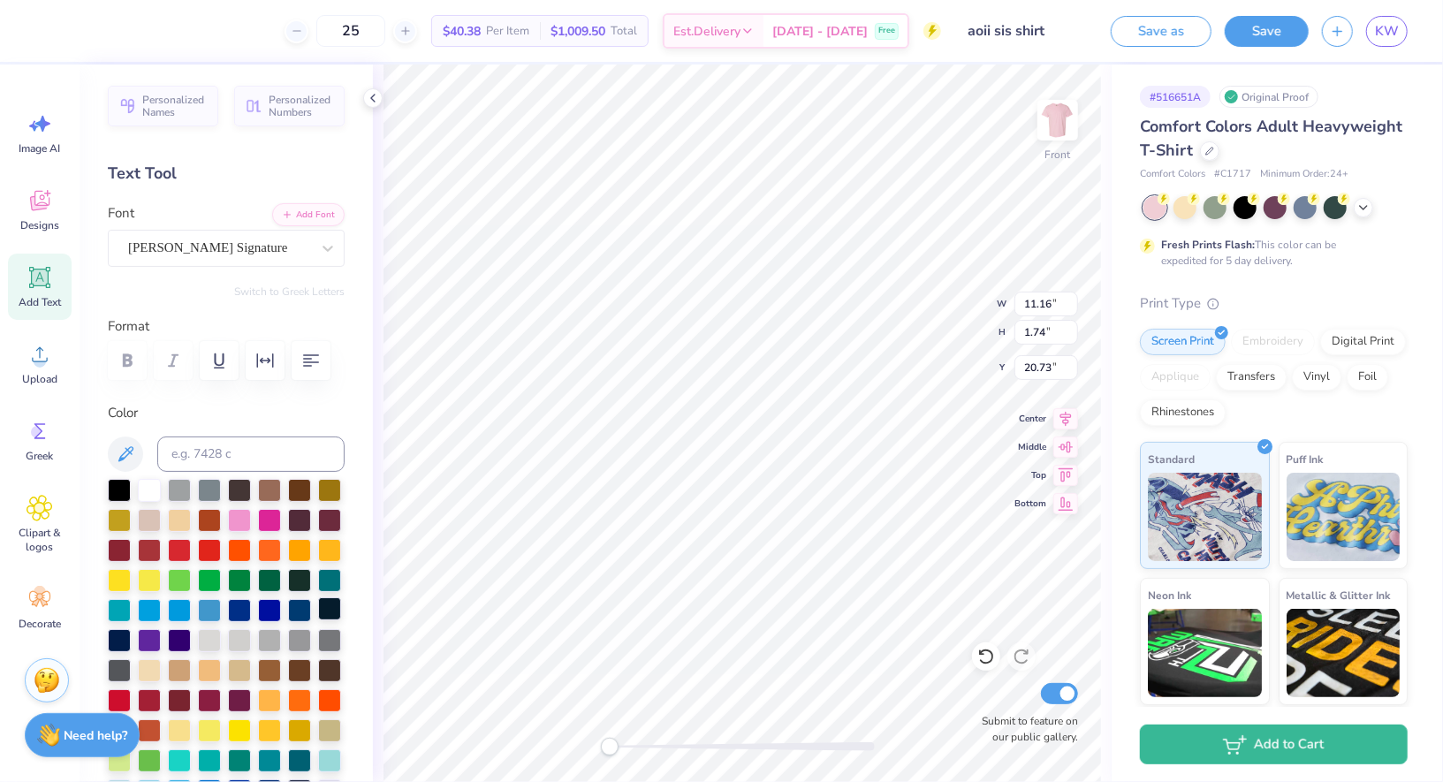
click at [332, 602] on div at bounding box center [329, 608] width 23 height 23
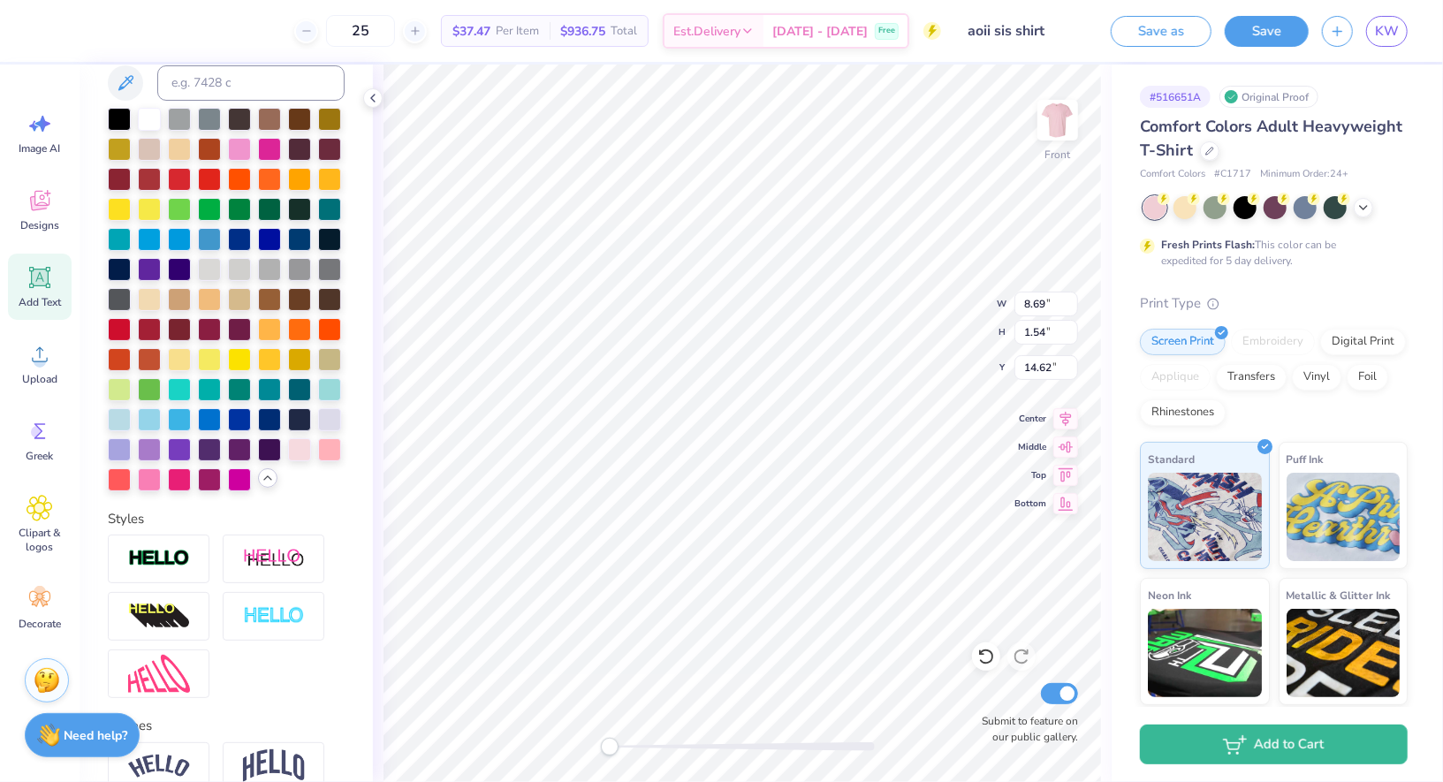
scroll to position [16, 0]
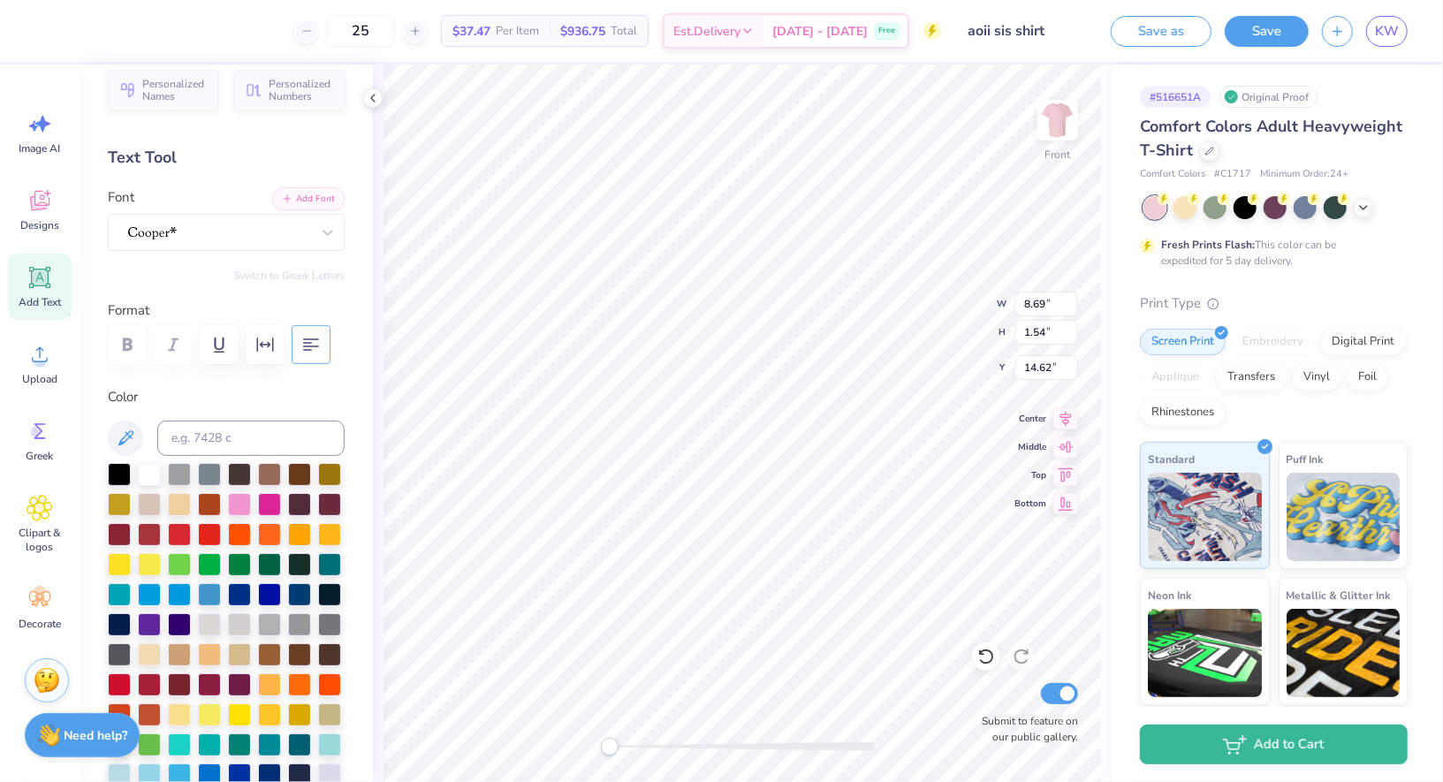
click at [307, 353] on button "button" at bounding box center [311, 344] width 39 height 39
click at [264, 346] on icon "button" at bounding box center [264, 344] width 21 height 21
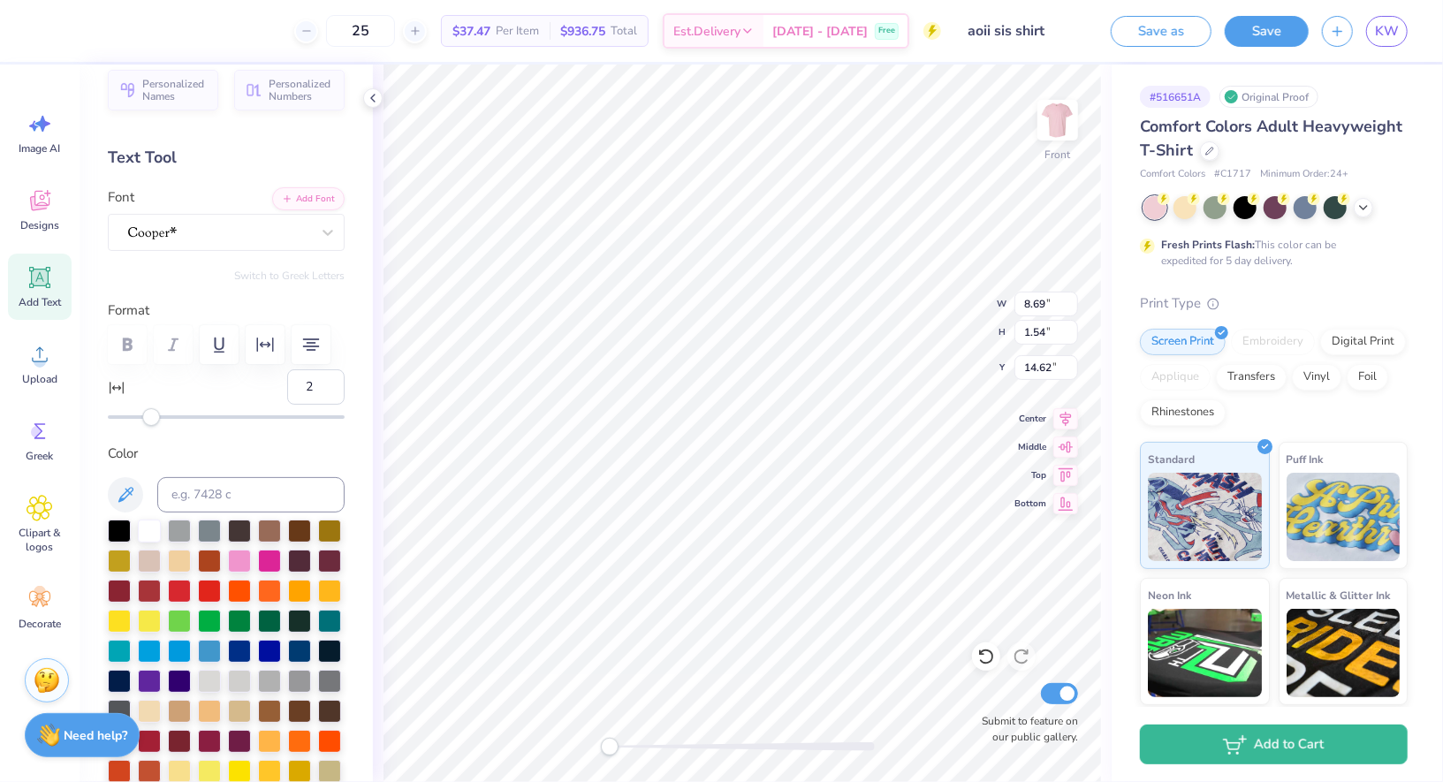
type input "3"
drag, startPoint x: 143, startPoint y: 414, endPoint x: 154, endPoint y: 415, distance: 10.6
click at [154, 415] on div "Accessibility label" at bounding box center [153, 417] width 18 height 18
type input "6"
click at [160, 417] on div "Accessibility label" at bounding box center [159, 417] width 18 height 18
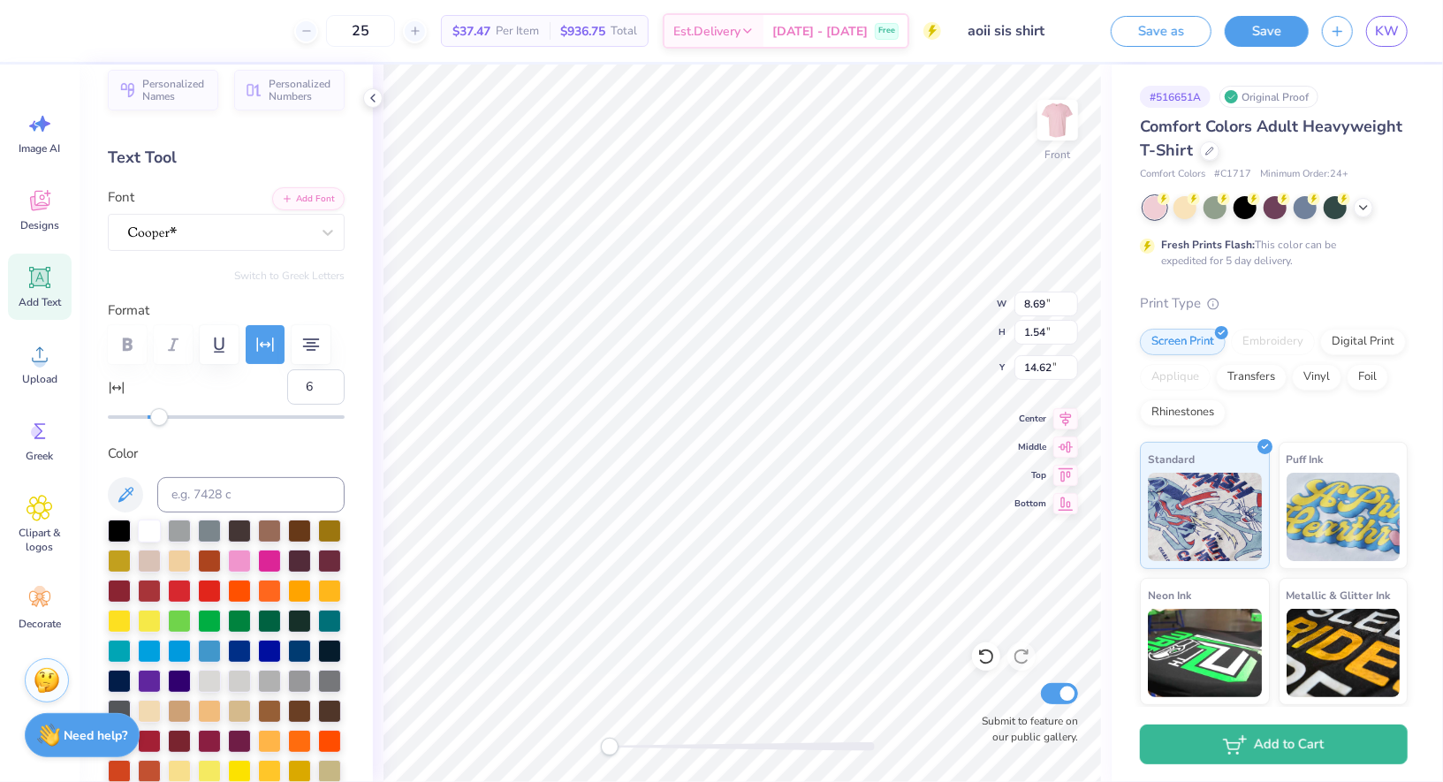
click at [374, 444] on div "Front W 8.69 8.69 " H 1.54 1.54 " Y 14.62 14.62 " Center Middle Top Bottom Subm…" at bounding box center [742, 424] width 739 height 718
click at [55, 292] on div "Add Text" at bounding box center [40, 287] width 64 height 66
type input "0"
type textarea "Camp Skyline"
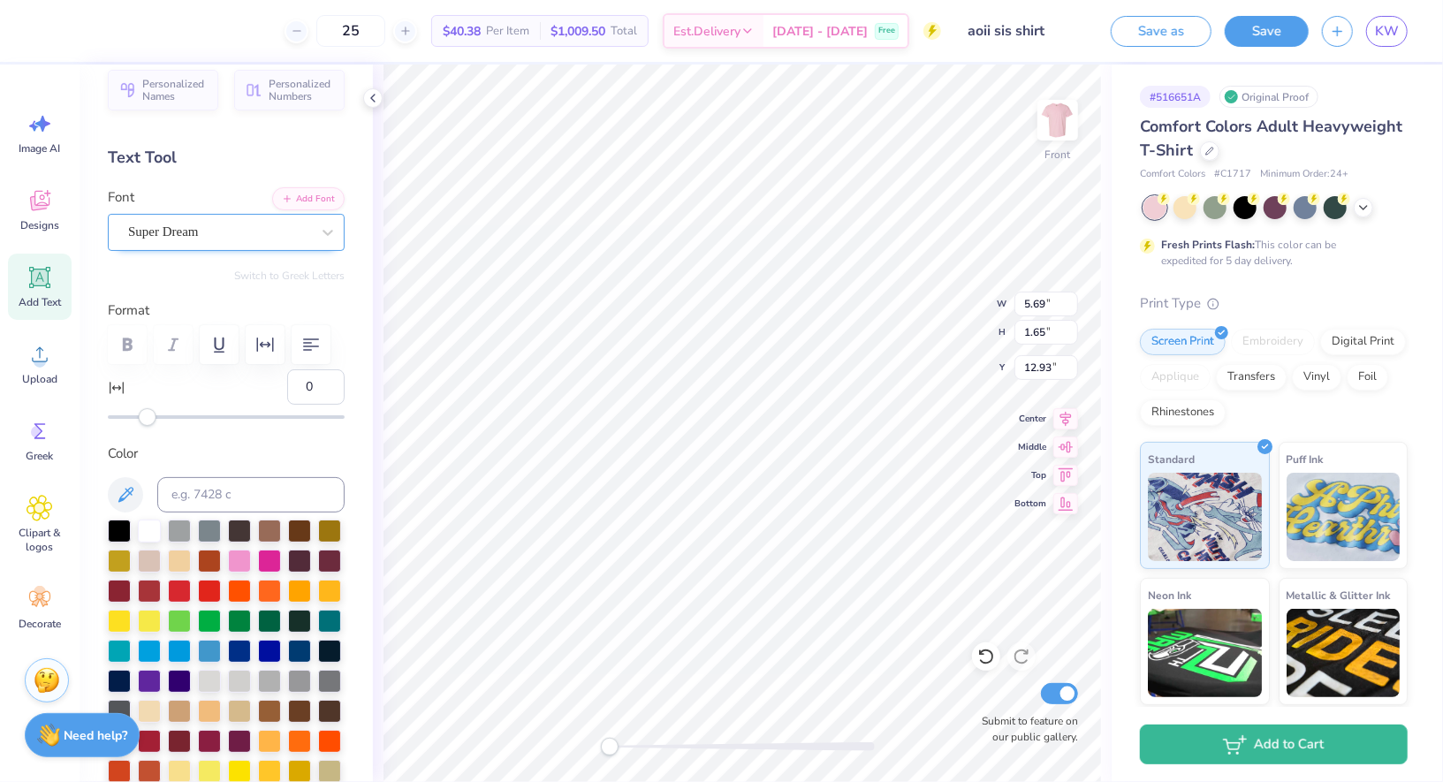
click at [220, 232] on div "Super Dream" at bounding box center [219, 231] width 186 height 27
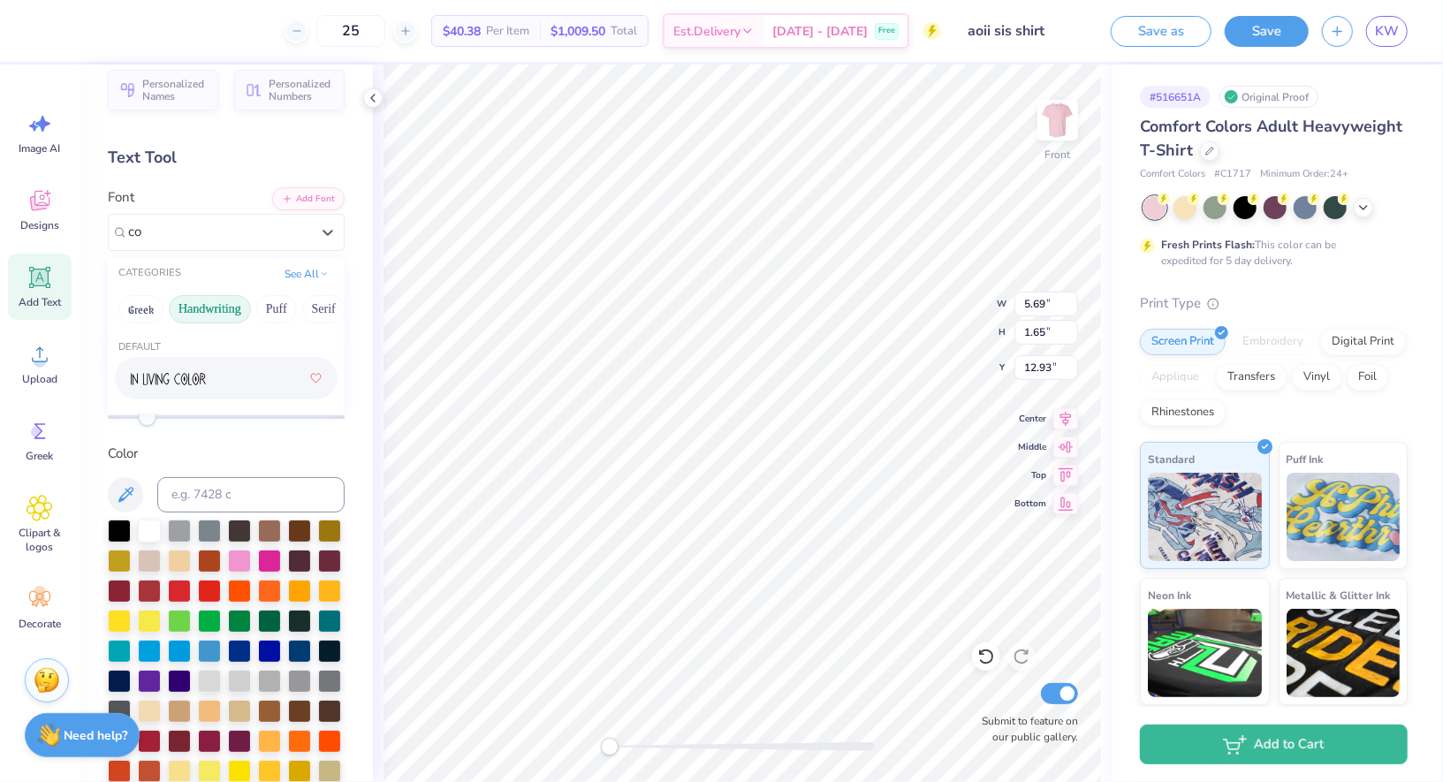
type input "c"
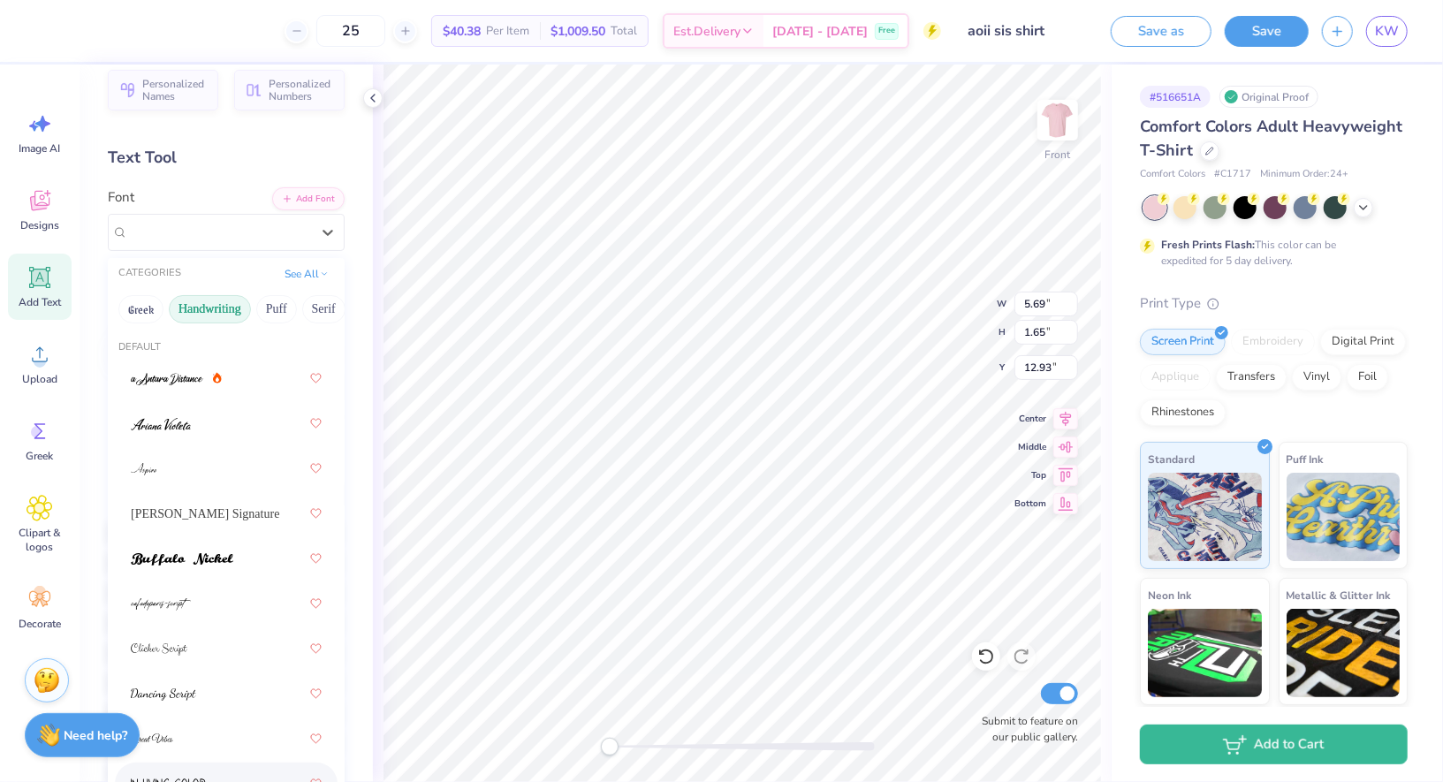
type input "*"
click at [330, 308] on button "Serif" at bounding box center [323, 309] width 43 height 28
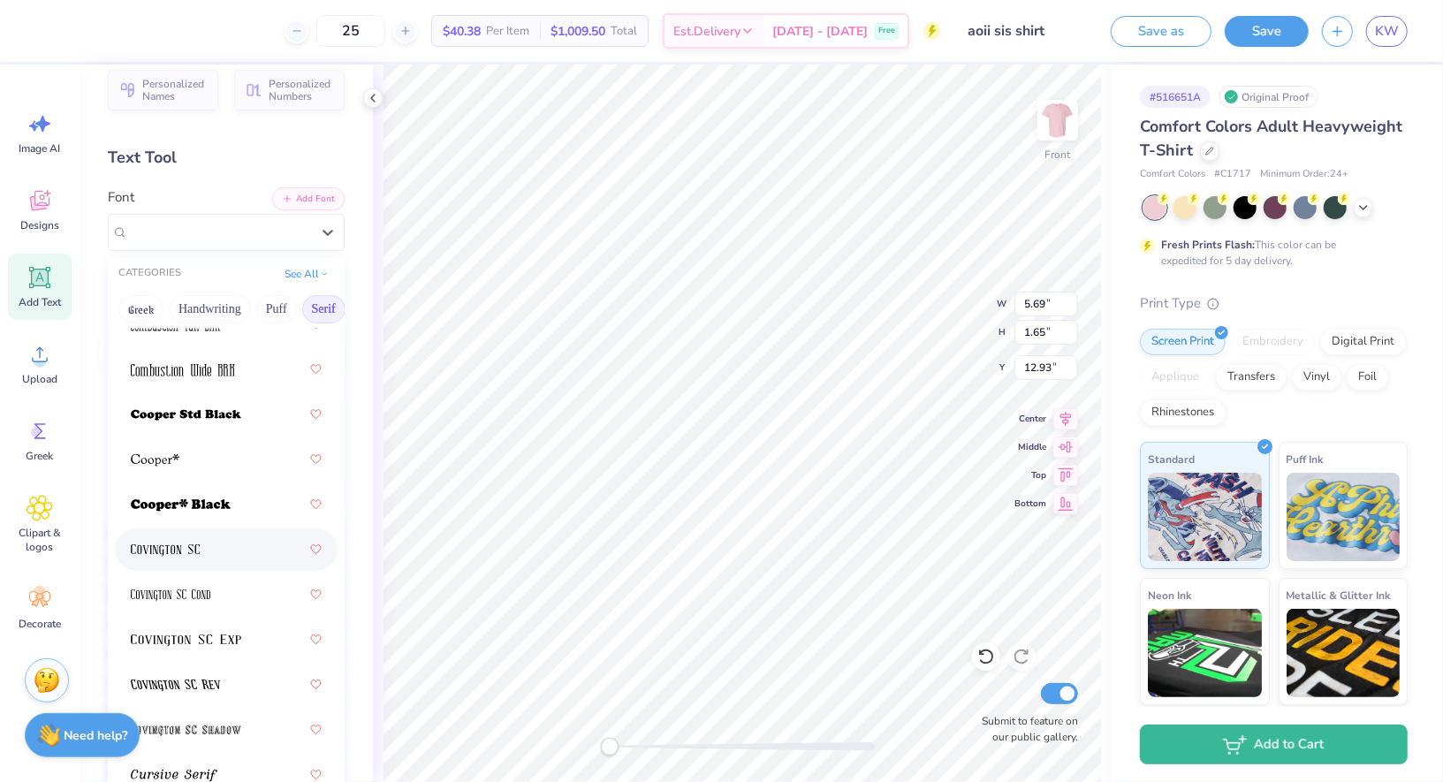
scroll to position [1213, 0]
click at [211, 360] on div at bounding box center [226, 369] width 191 height 32
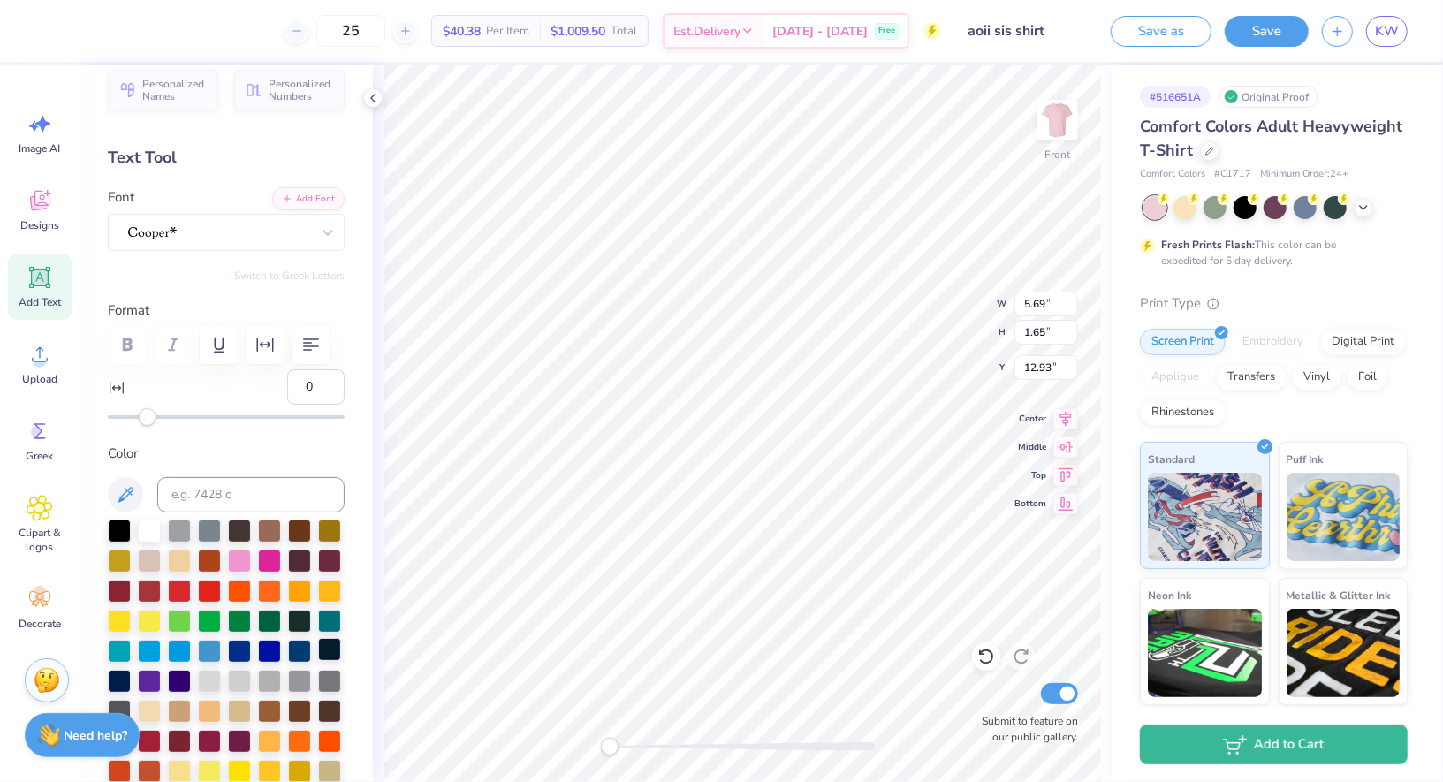
click at [328, 643] on div at bounding box center [329, 649] width 23 height 23
type textarea "Camp Skyline, Mentone, [GEOGRAPHIC_DATA]"
type input "11.63"
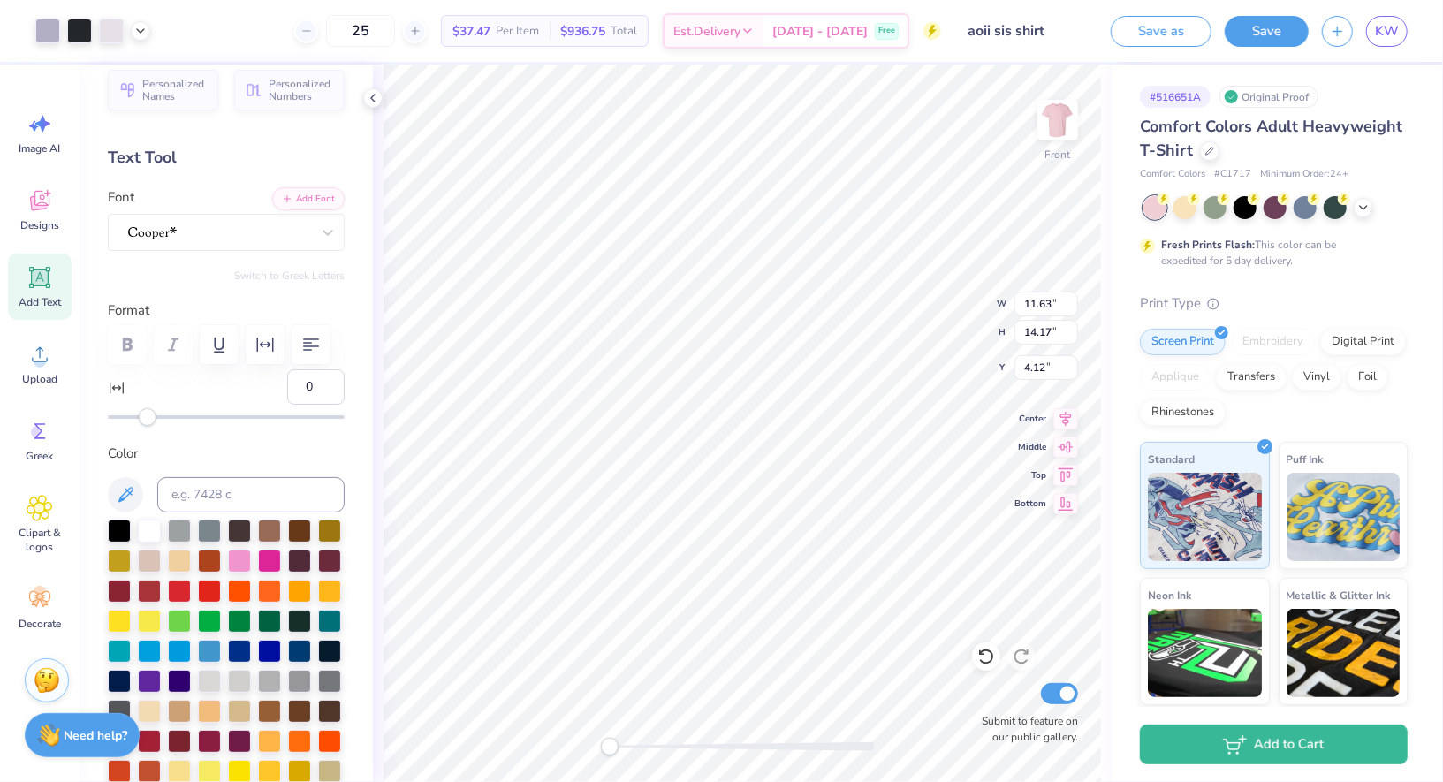
type input "14.17"
type input "4.12"
click at [314, 336] on icon "button" at bounding box center [310, 344] width 21 height 21
click at [266, 356] on button "button" at bounding box center [265, 344] width 39 height 39
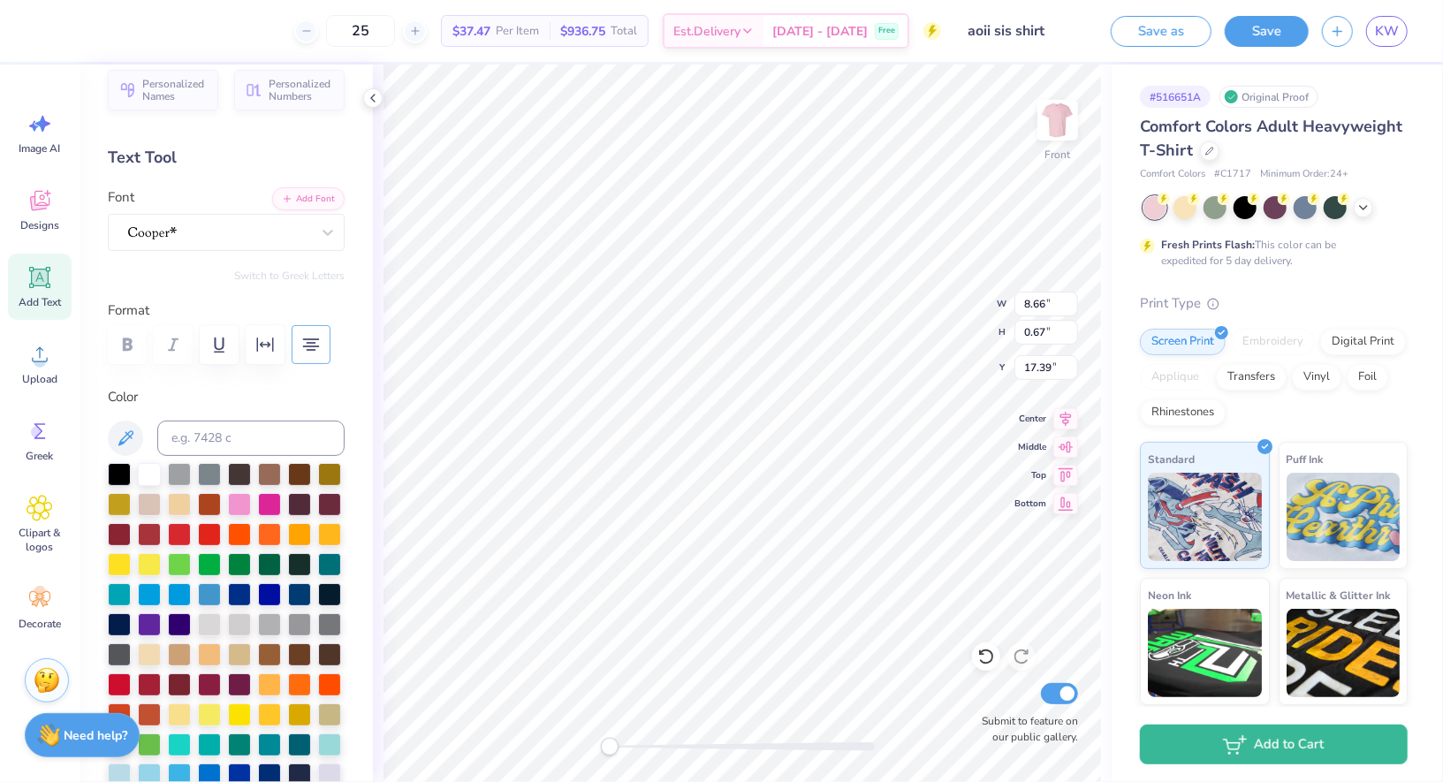
click at [315, 346] on icon "button" at bounding box center [310, 344] width 21 height 21
click at [271, 346] on icon "button" at bounding box center [264, 344] width 21 height 21
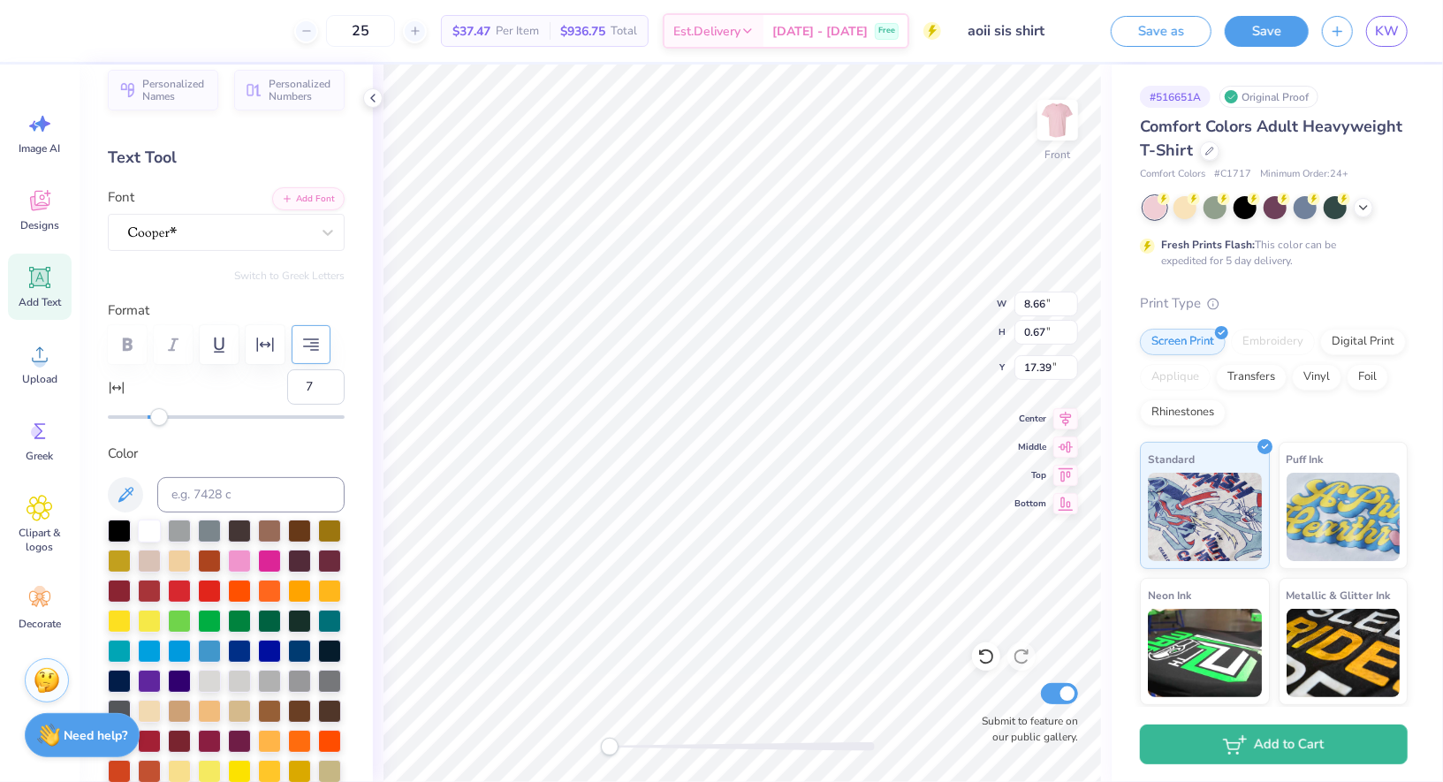
type input "8"
drag, startPoint x: 149, startPoint y: 412, endPoint x: 163, endPoint y: 414, distance: 13.5
click at [163, 414] on div "Accessibility label" at bounding box center [159, 417] width 18 height 18
type input "10"
click at [168, 416] on div "Accessibility label" at bounding box center [167, 417] width 18 height 18
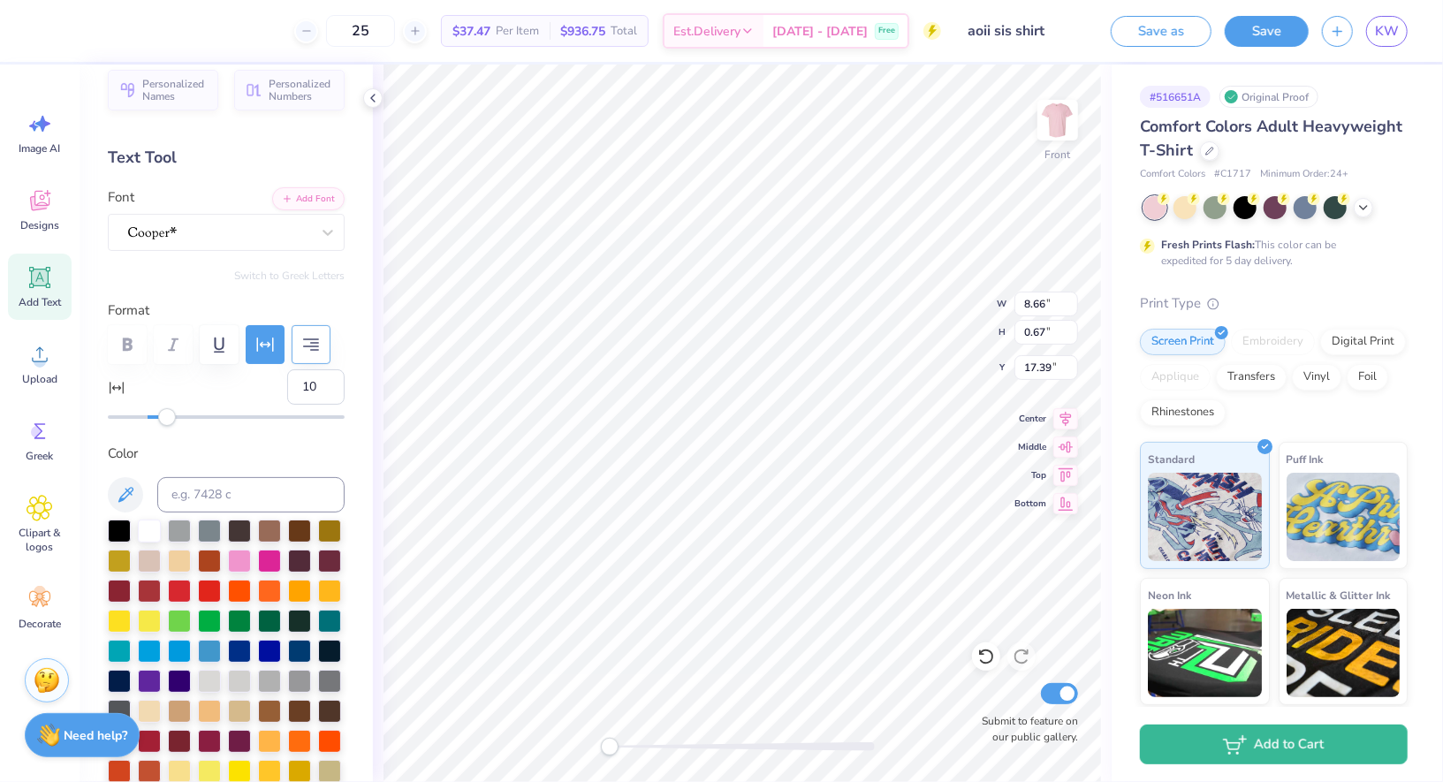
click at [168, 416] on div "Accessibility label" at bounding box center [167, 417] width 18 height 18
click at [371, 103] on icon at bounding box center [373, 98] width 14 height 14
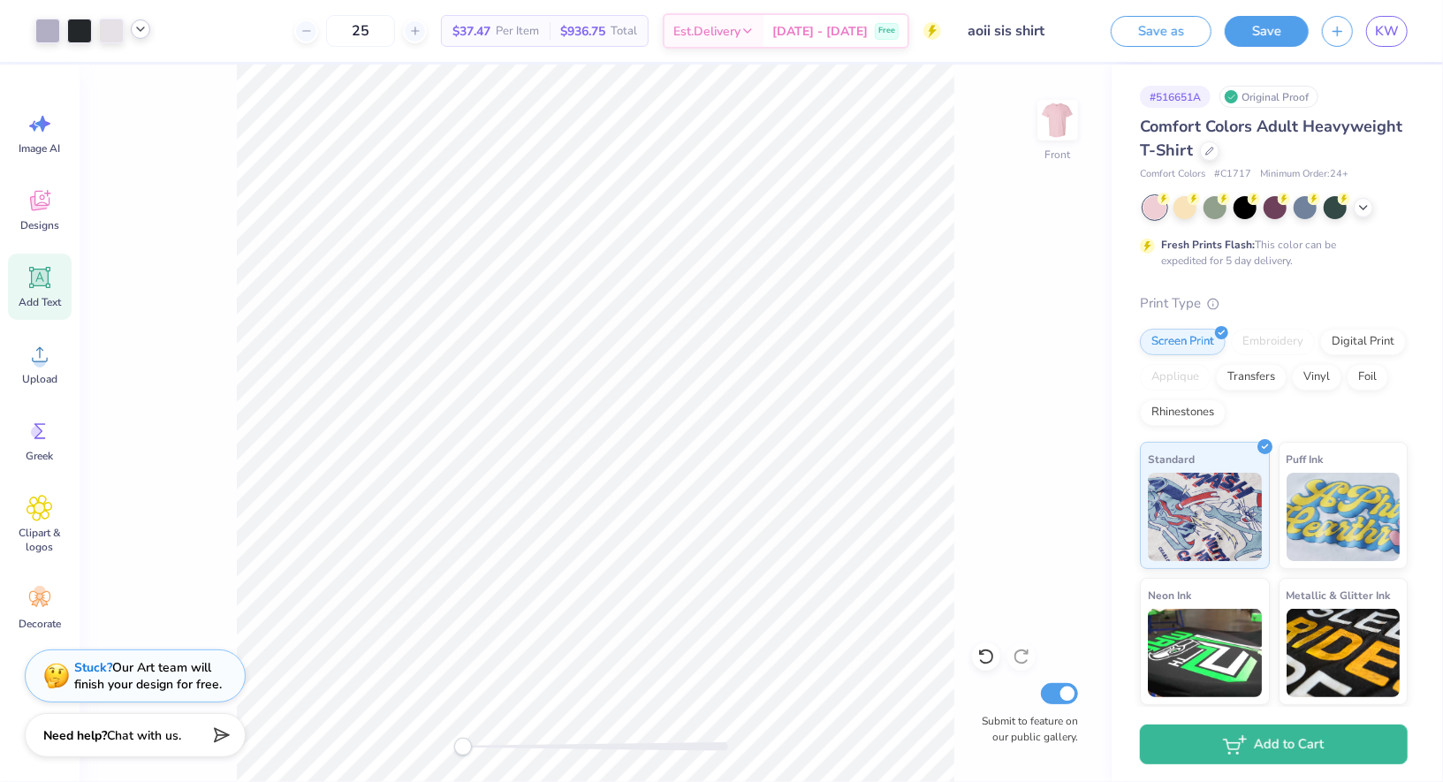
click at [131, 30] on div at bounding box center [140, 28] width 19 height 19
click at [48, 28] on div at bounding box center [47, 29] width 25 height 25
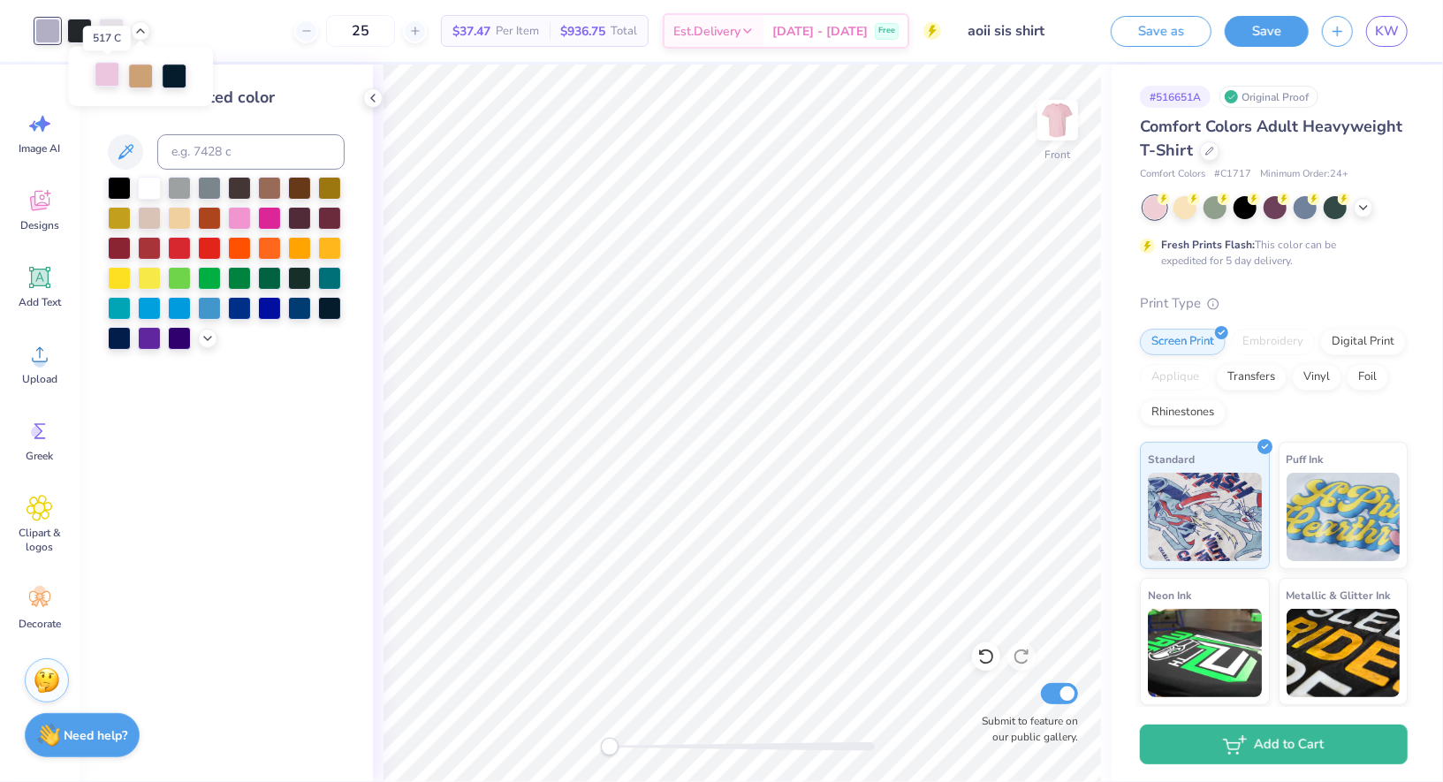
click at [103, 74] on div at bounding box center [107, 74] width 25 height 25
click at [52, 32] on div at bounding box center [47, 29] width 25 height 25
click at [206, 152] on input at bounding box center [250, 151] width 187 height 35
type input "517"
click at [141, 29] on polyline at bounding box center [140, 29] width 7 height 4
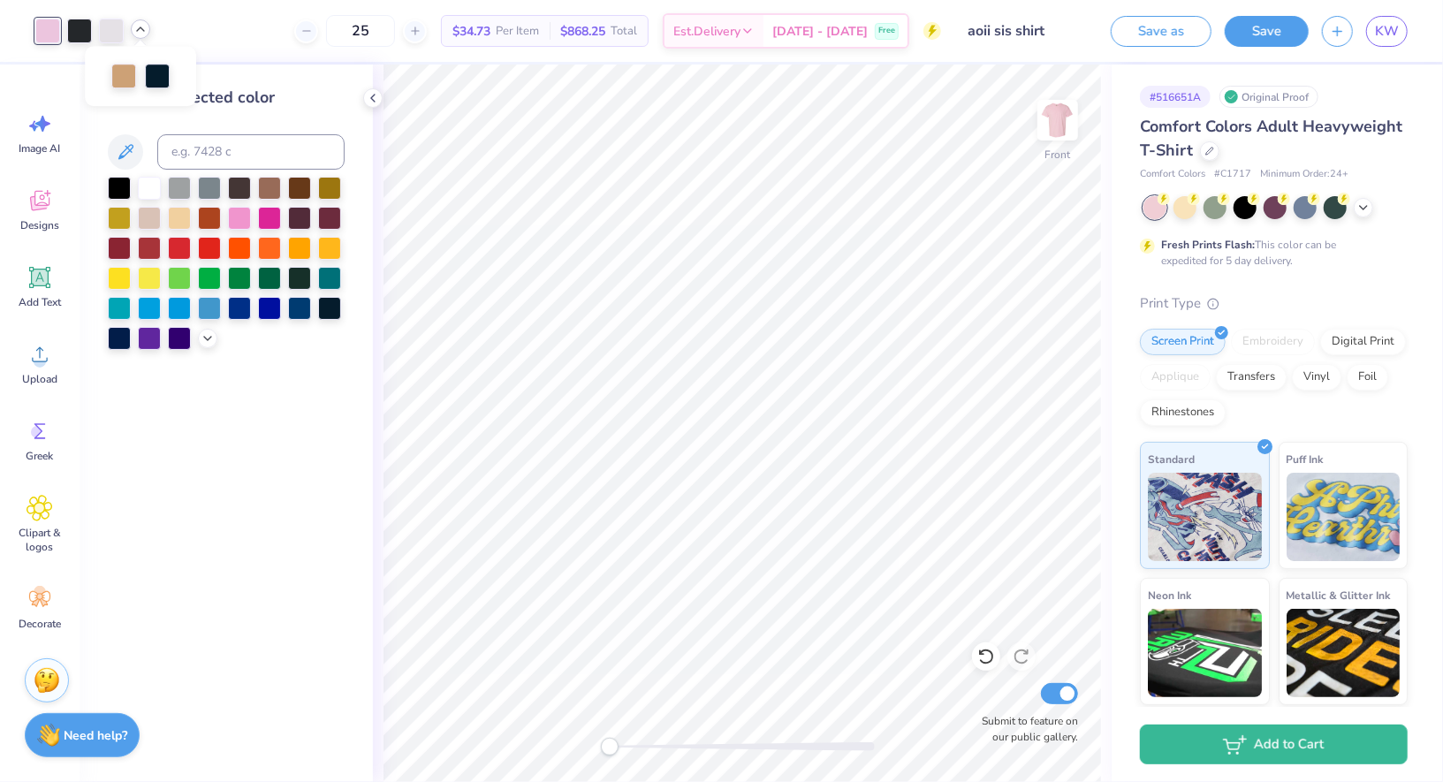
click at [141, 29] on polyline at bounding box center [140, 29] width 7 height 4
click at [163, 72] on div at bounding box center [157, 74] width 25 height 25
click at [332, 303] on div at bounding box center [329, 306] width 23 height 23
click at [330, 306] on div at bounding box center [329, 306] width 23 height 23
click at [88, 29] on div at bounding box center [79, 29] width 25 height 25
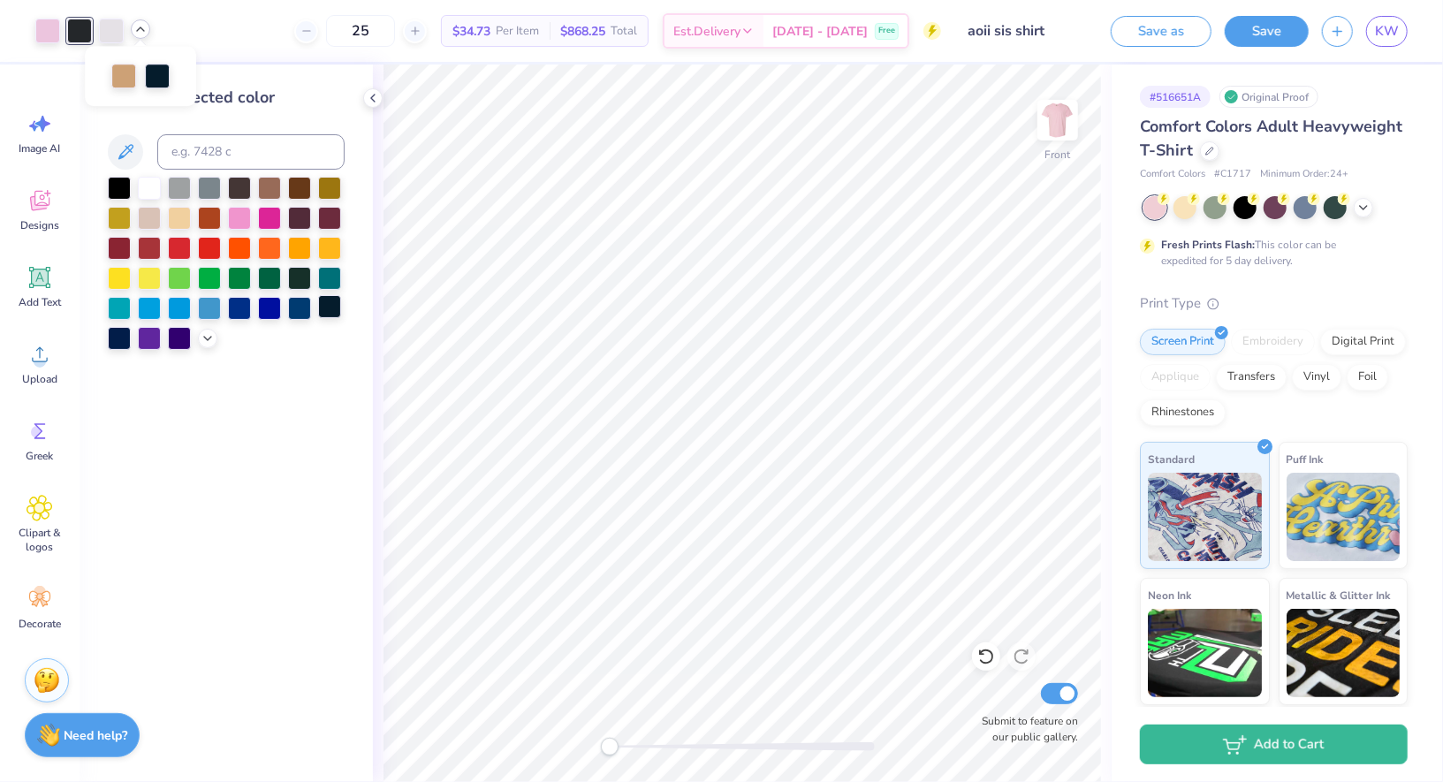
click at [330, 308] on div at bounding box center [329, 306] width 23 height 23
click at [371, 94] on icon at bounding box center [373, 98] width 14 height 14
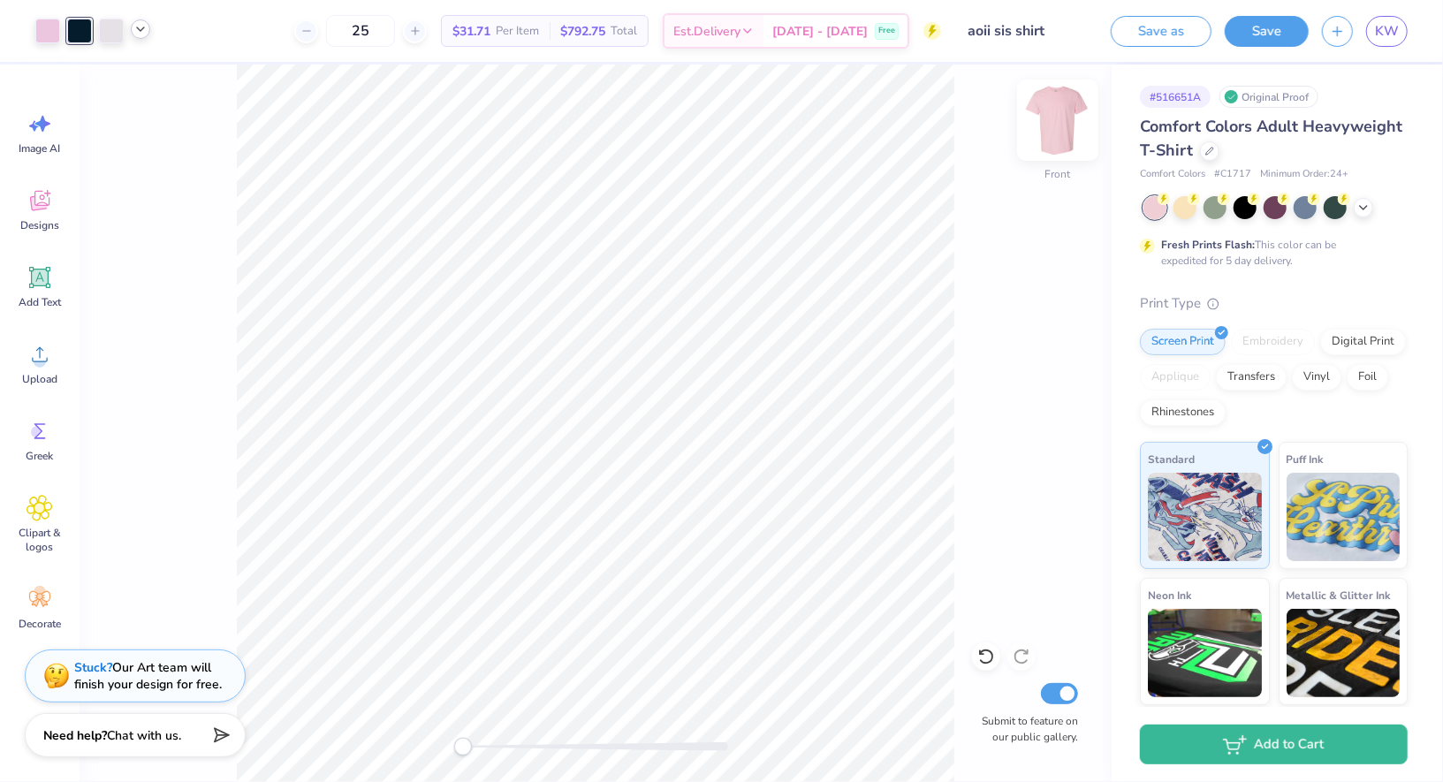
click at [1049, 121] on img at bounding box center [1057, 120] width 71 height 71
click at [57, 206] on div "Designs" at bounding box center [40, 210] width 64 height 66
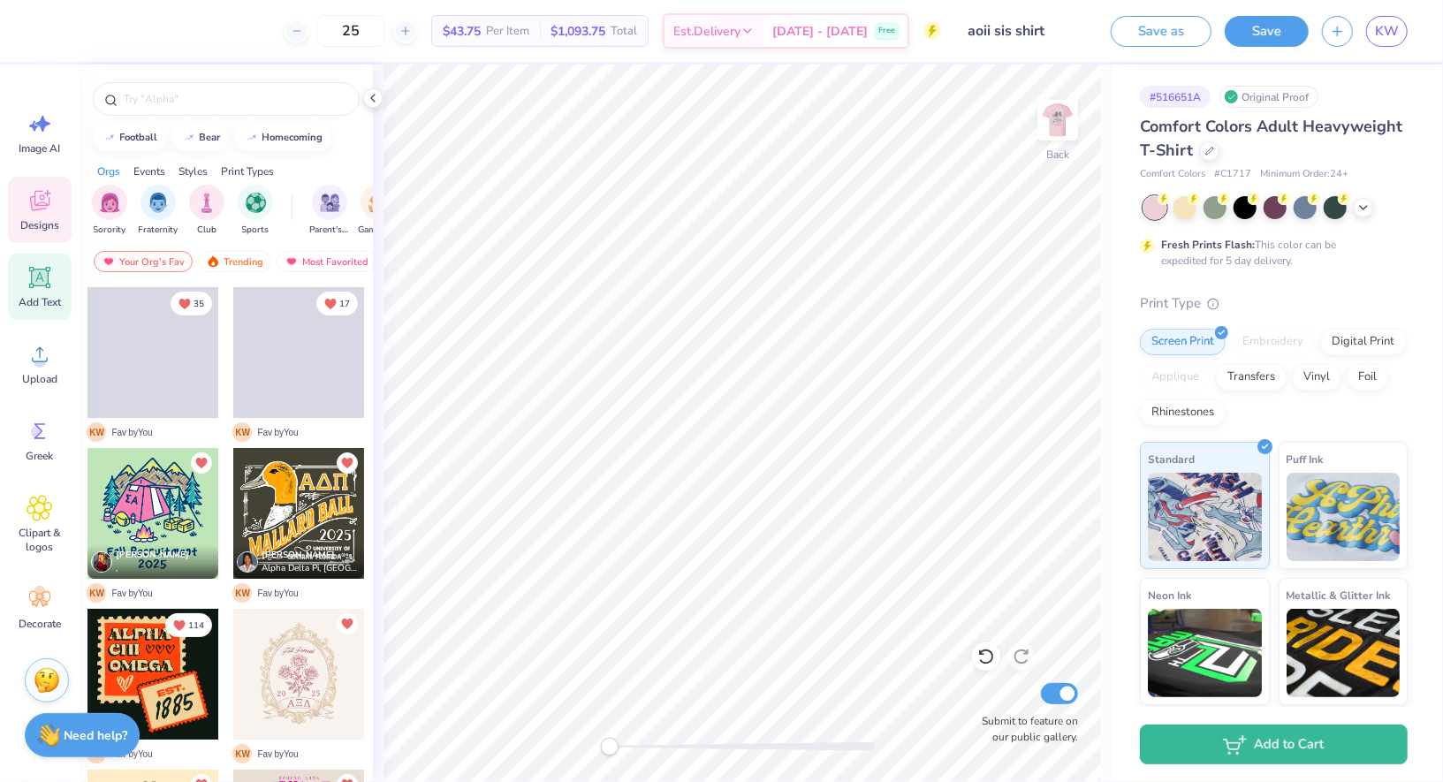
click at [42, 291] on div "Add Text" at bounding box center [40, 287] width 64 height 66
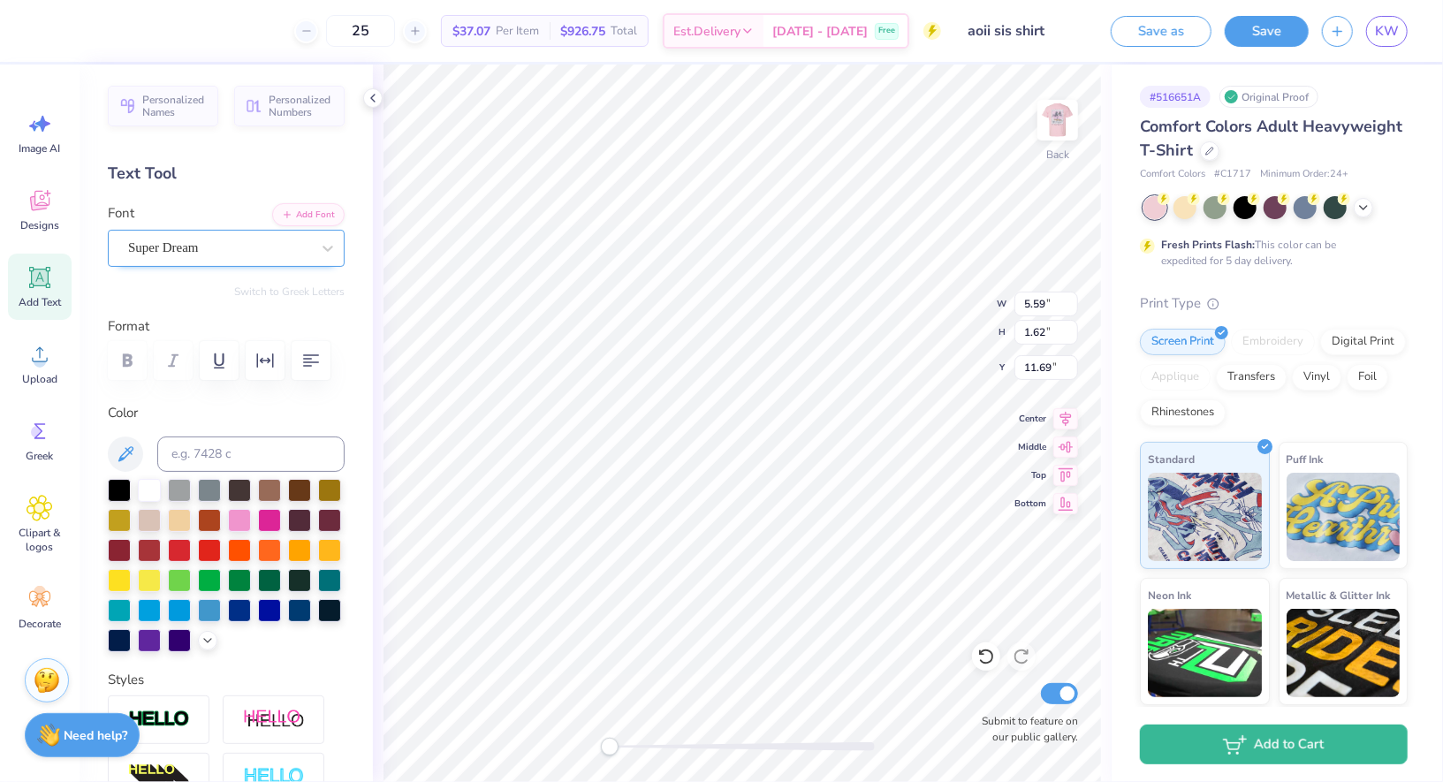
click at [180, 245] on div "Super Dream" at bounding box center [219, 247] width 186 height 27
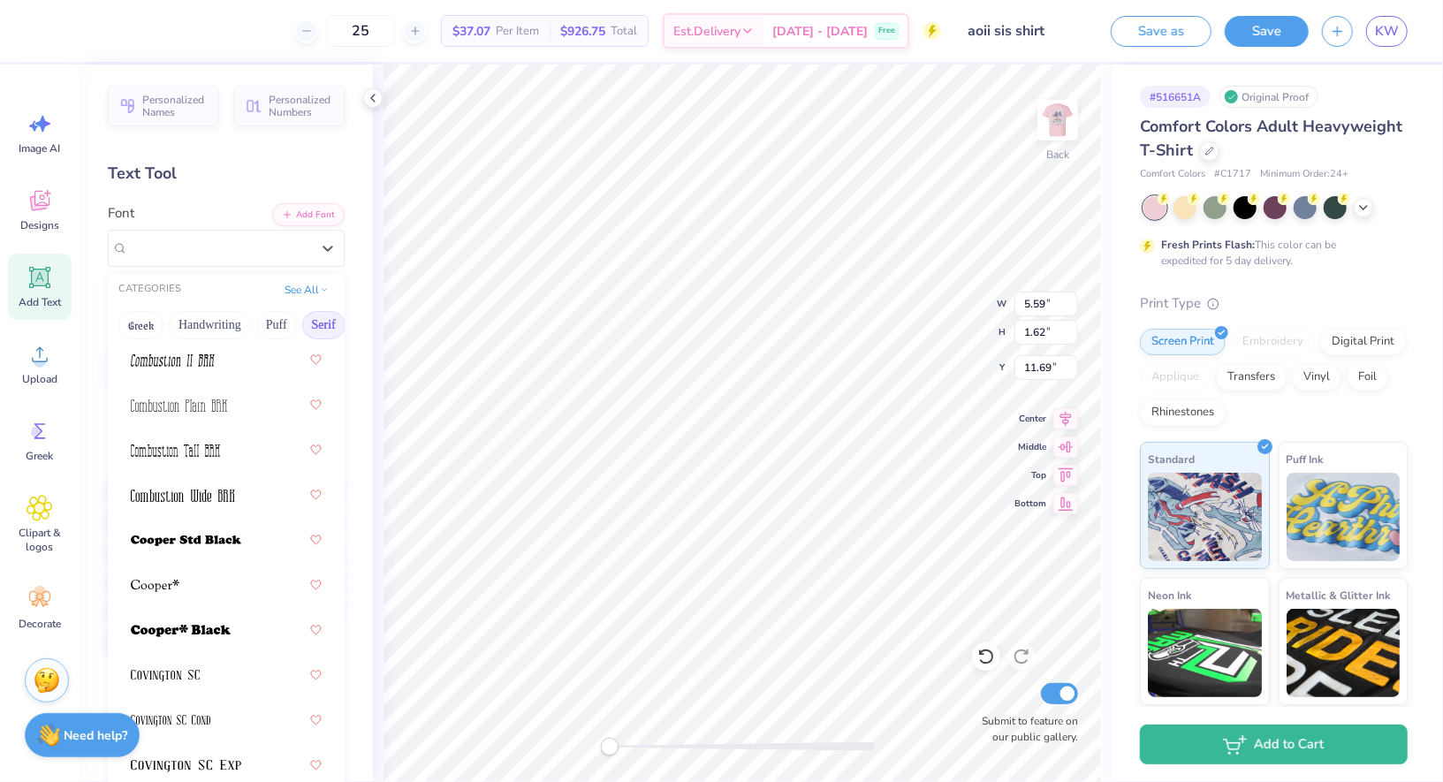
scroll to position [1206, 0]
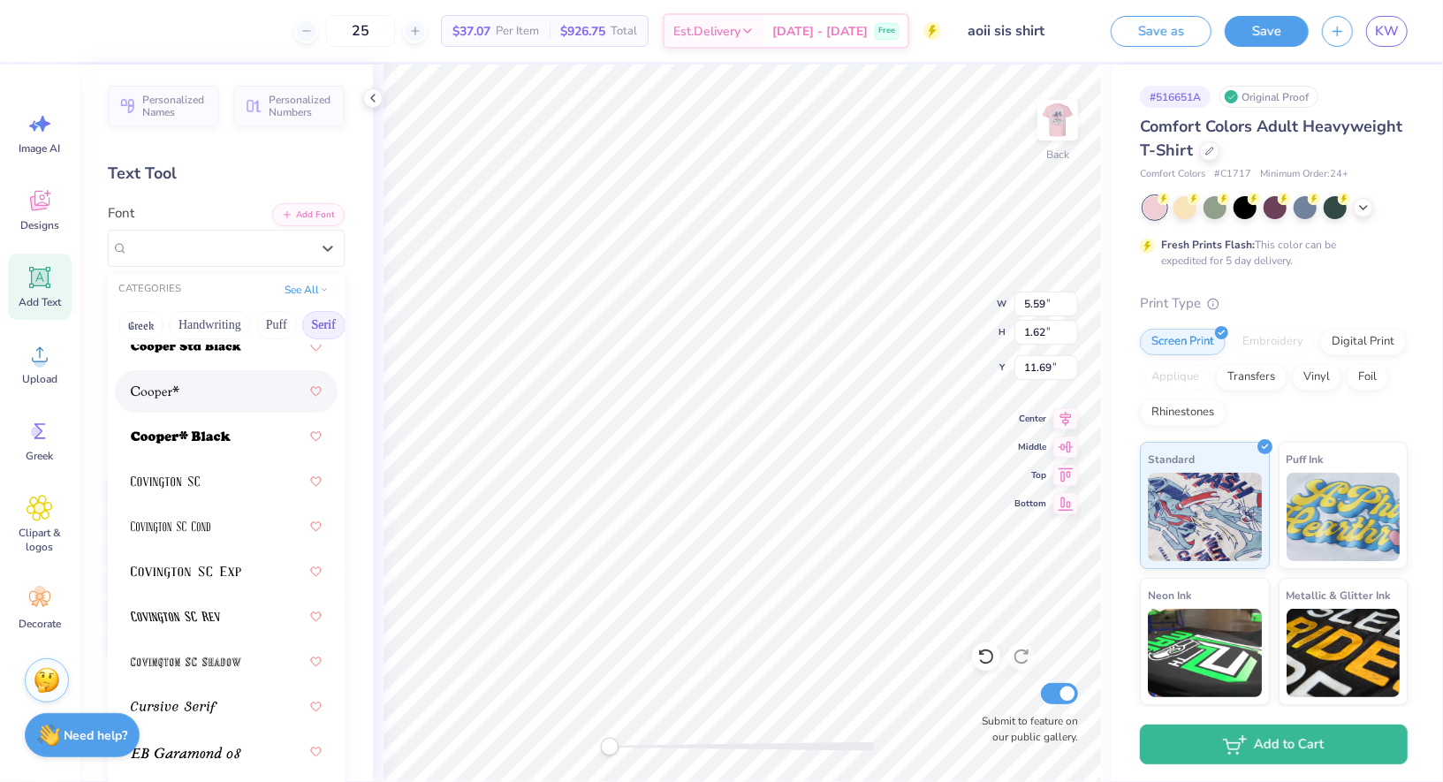
click at [210, 393] on div at bounding box center [226, 392] width 191 height 32
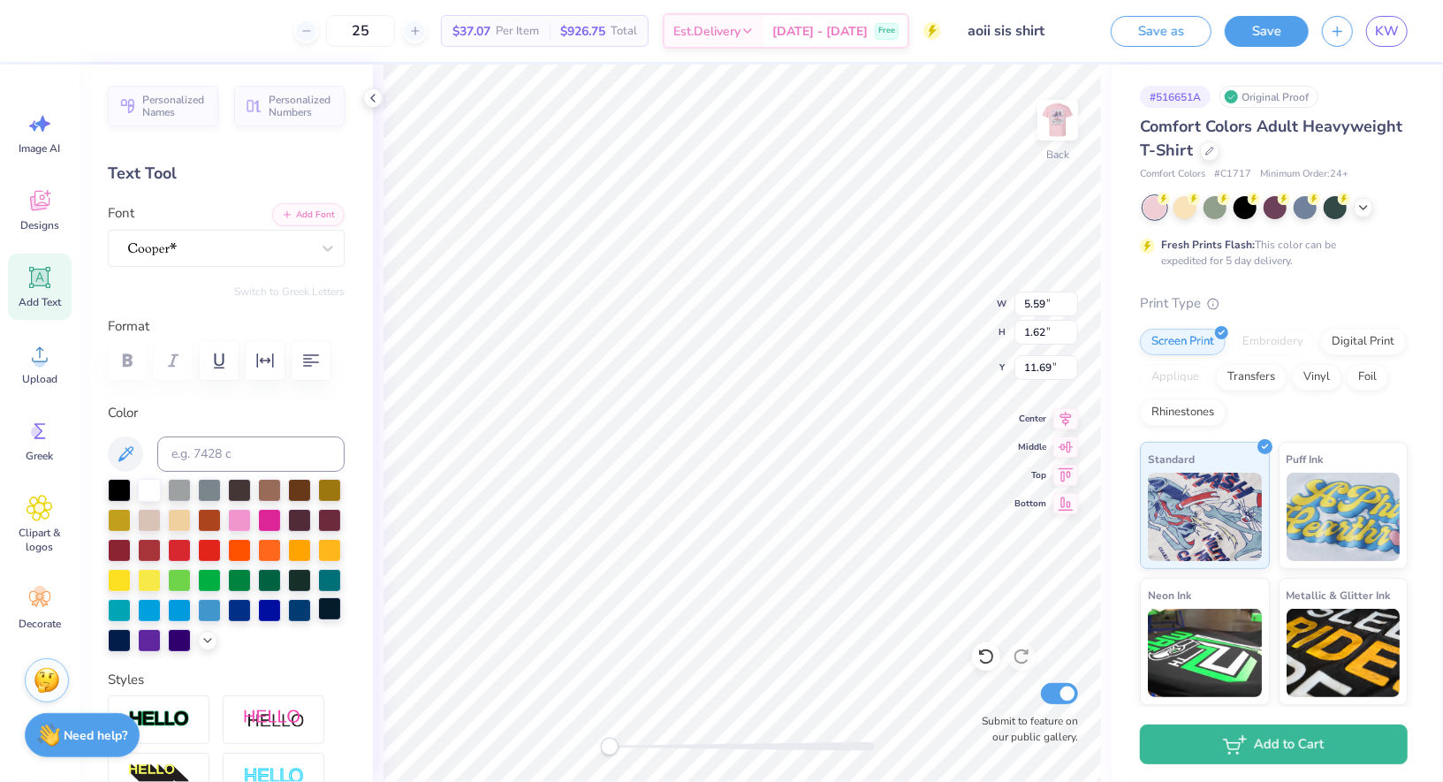
click at [330, 612] on div at bounding box center [329, 608] width 23 height 23
type textarea "AOII"
click at [28, 290] on icon at bounding box center [40, 277] width 27 height 27
click at [263, 248] on div "Super Dream" at bounding box center [219, 247] width 186 height 27
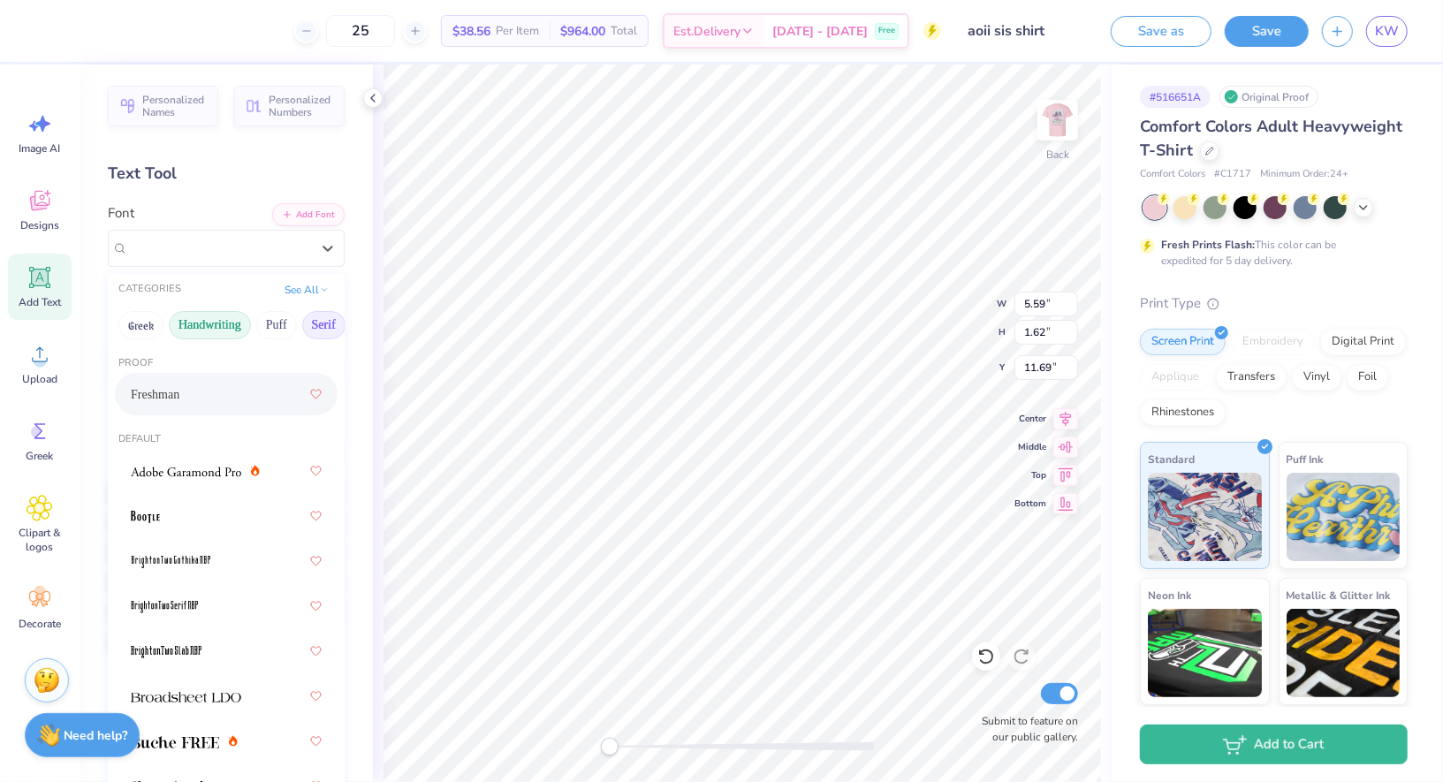
click at [218, 324] on button "Handwriting" at bounding box center [210, 325] width 82 height 28
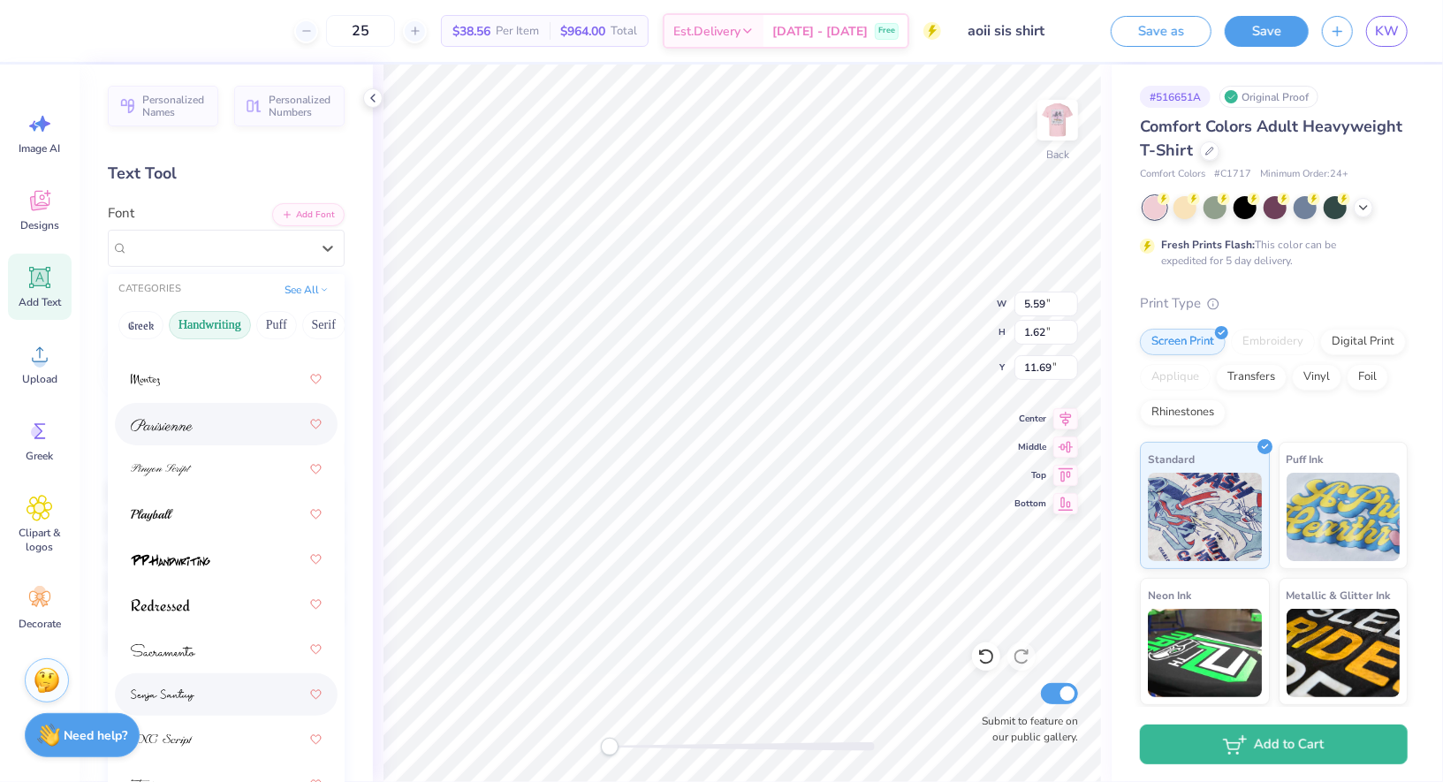
scroll to position [771, 0]
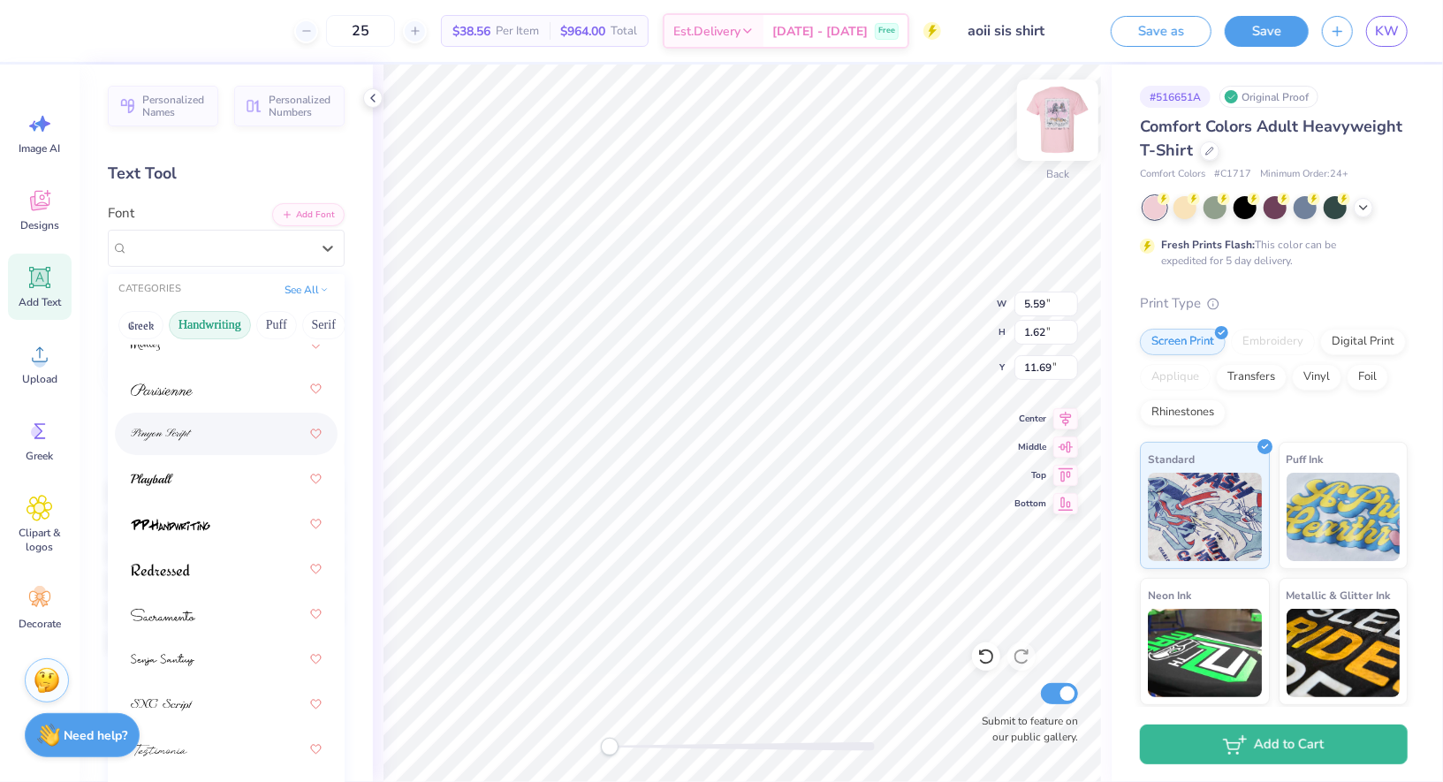
click at [1052, 110] on img at bounding box center [1057, 120] width 71 height 71
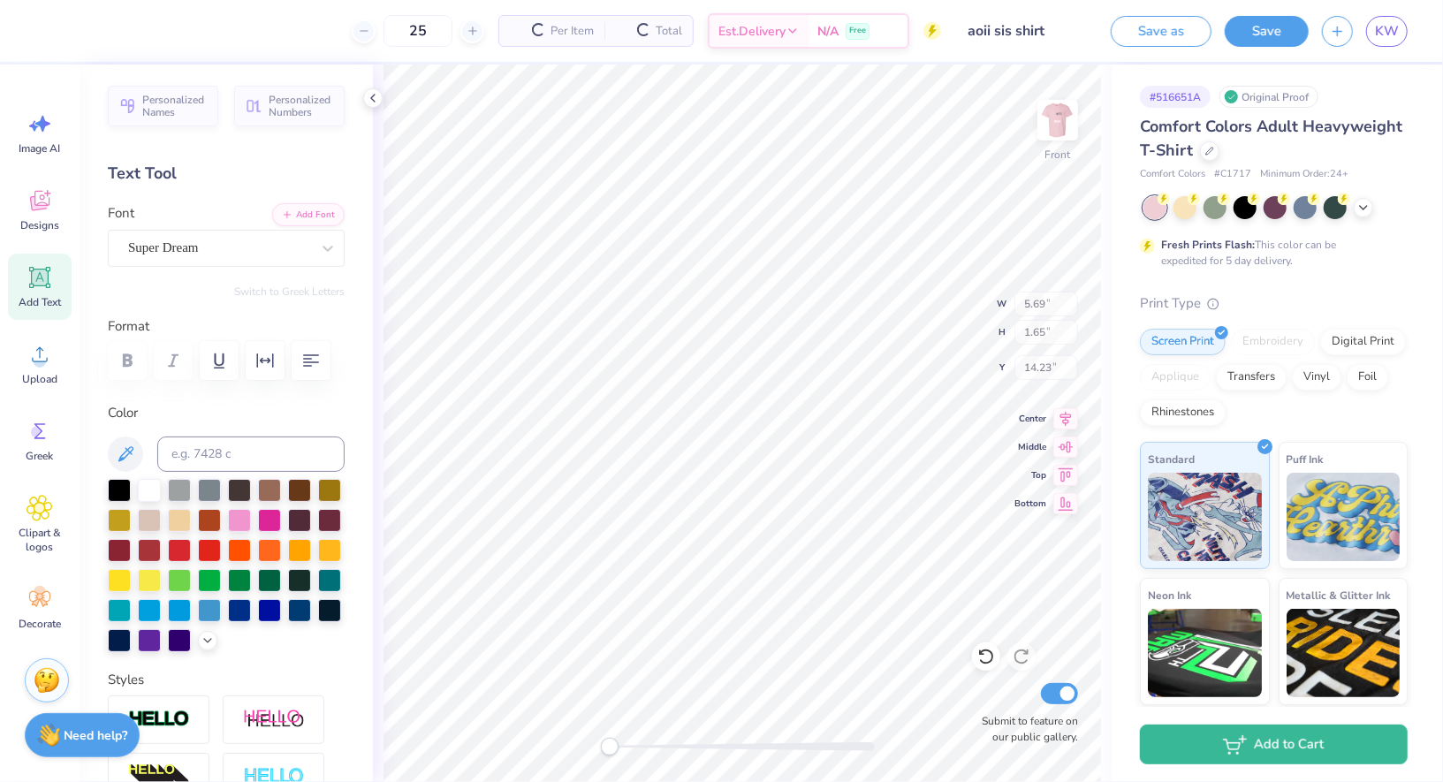
type input "5.69"
type input "1.65"
type input "14.23"
type input "8.10"
type input "1.28"
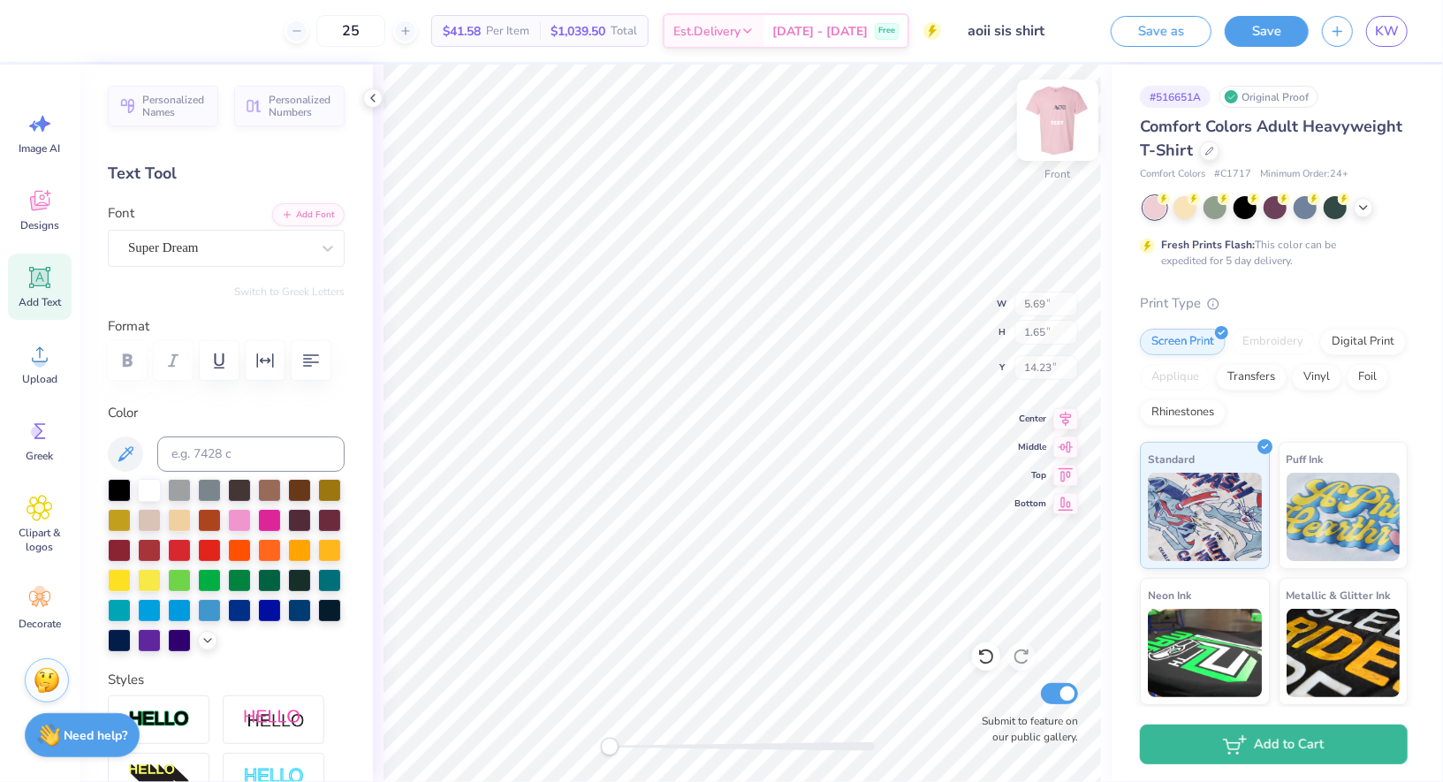
type input "15.65"
click at [1047, 122] on img at bounding box center [1057, 120] width 71 height 71
type input "7.97"
type input "1.26"
type input "13.09"
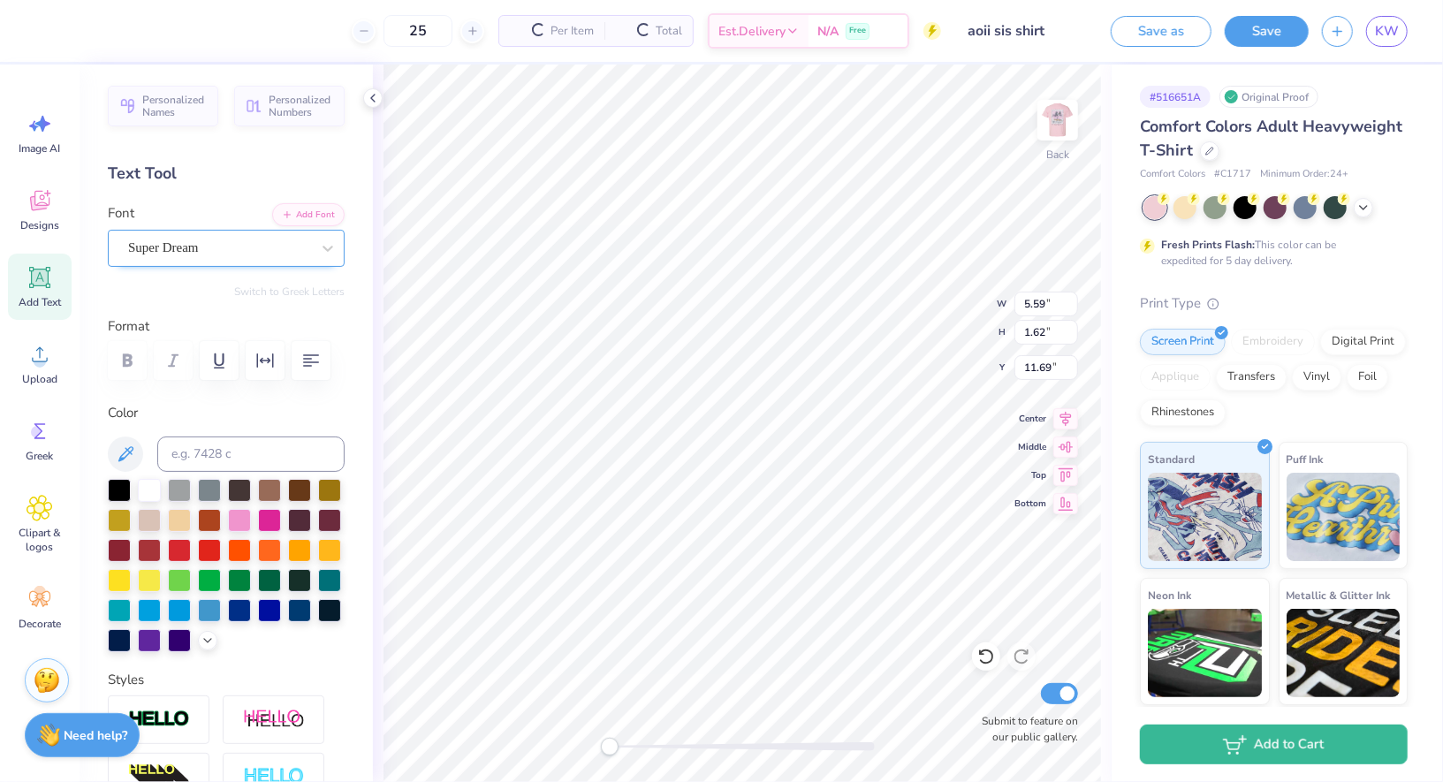
click at [197, 248] on div "Super Dream" at bounding box center [219, 247] width 186 height 27
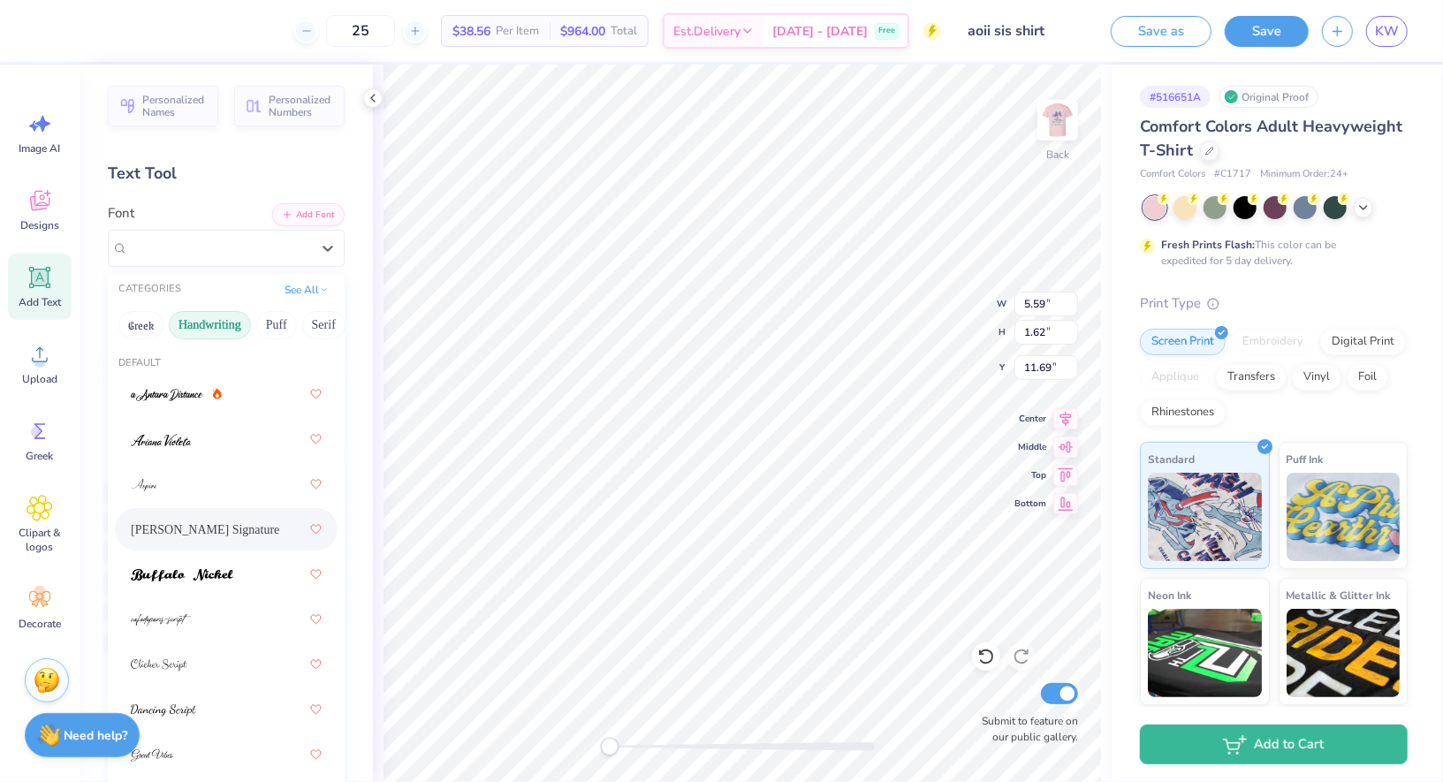
click at [204, 523] on span "[PERSON_NAME] Signature" at bounding box center [205, 529] width 148 height 19
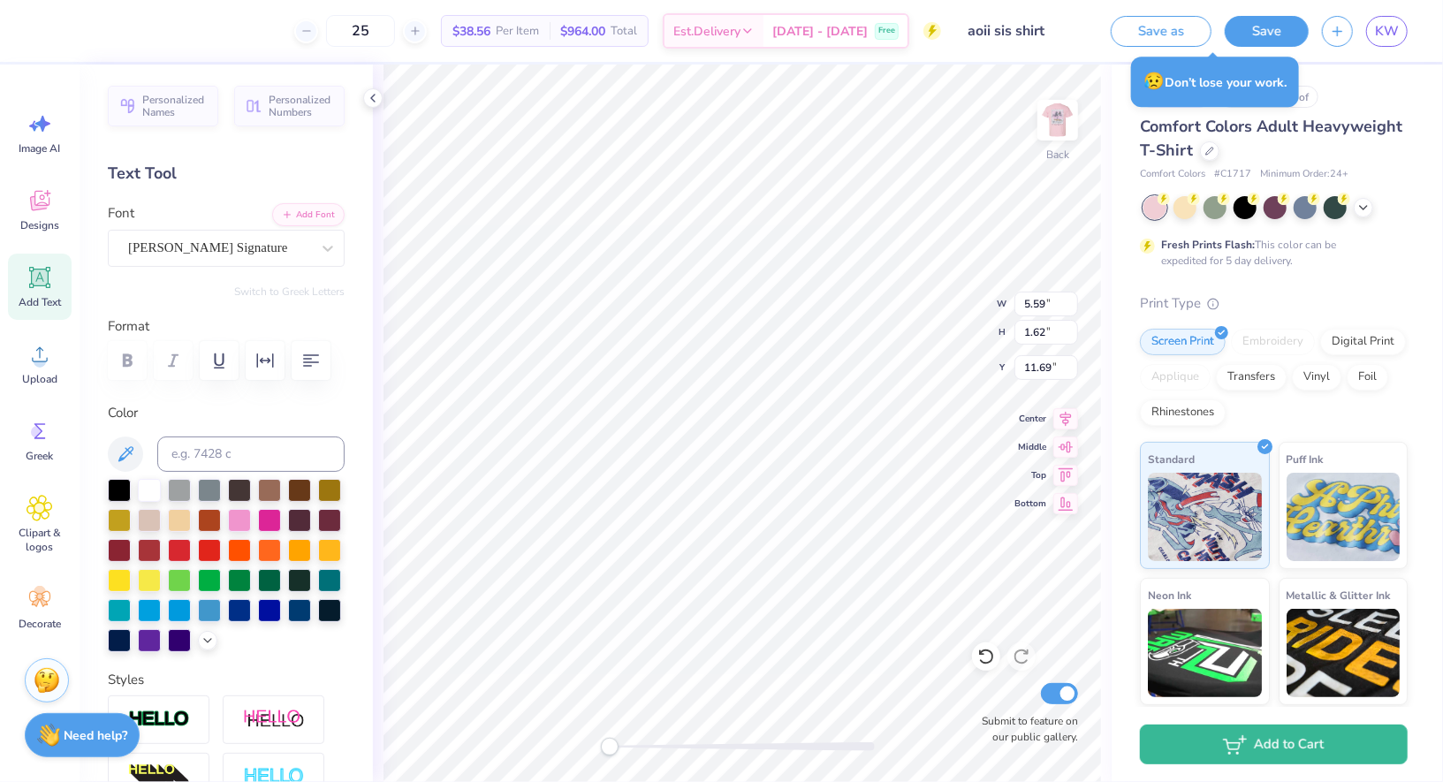
scroll to position [0, 3]
type textarea "Fall Sisterhoood Retreat"
click at [331, 604] on div at bounding box center [329, 608] width 23 height 23
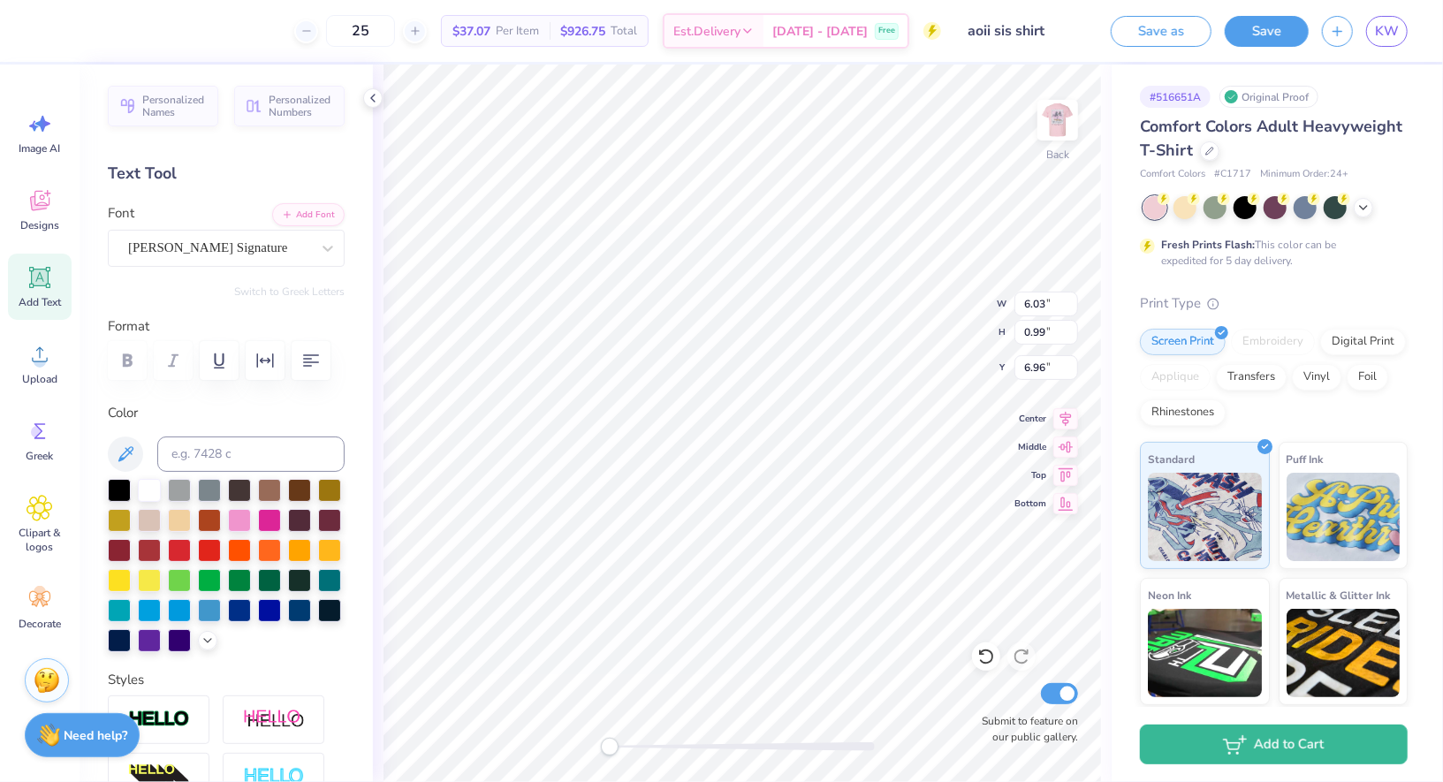
type textarea "2025t"
type textarea "2025"
type input "6.03"
type input "0.99"
type input "6.96"
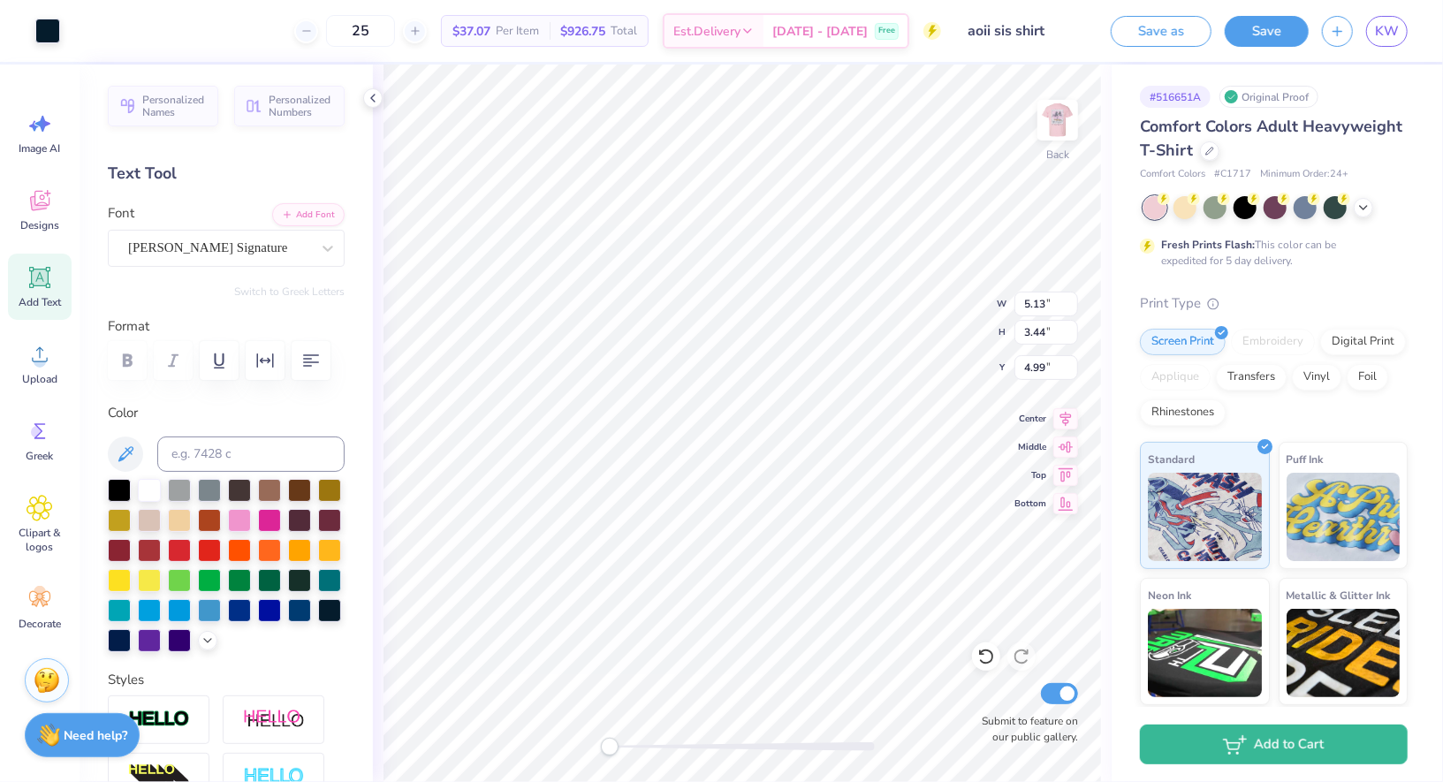
type input "4.10"
type input "2.69"
type input "2.27"
type input "3.00"
type input "3.97"
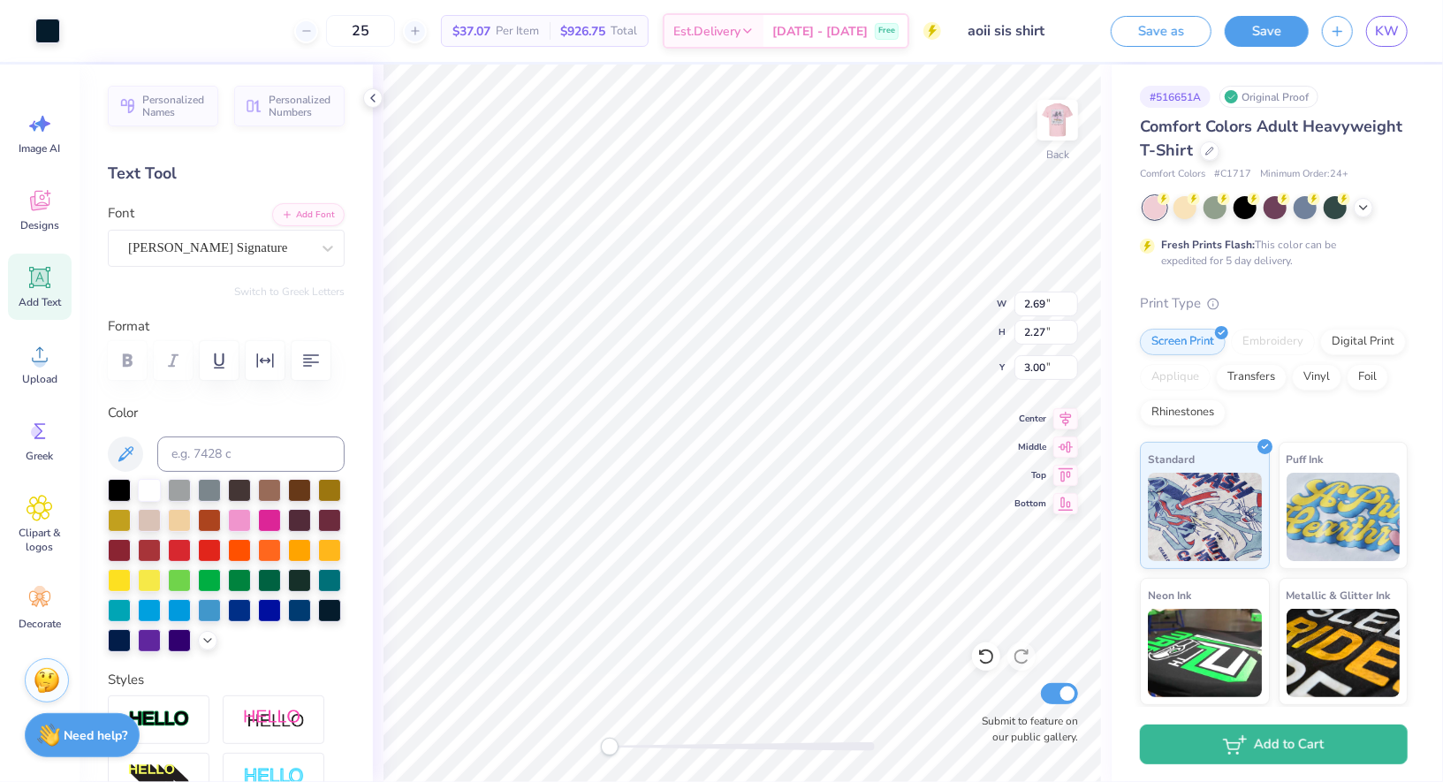
type input "2.91"
type input "3.00"
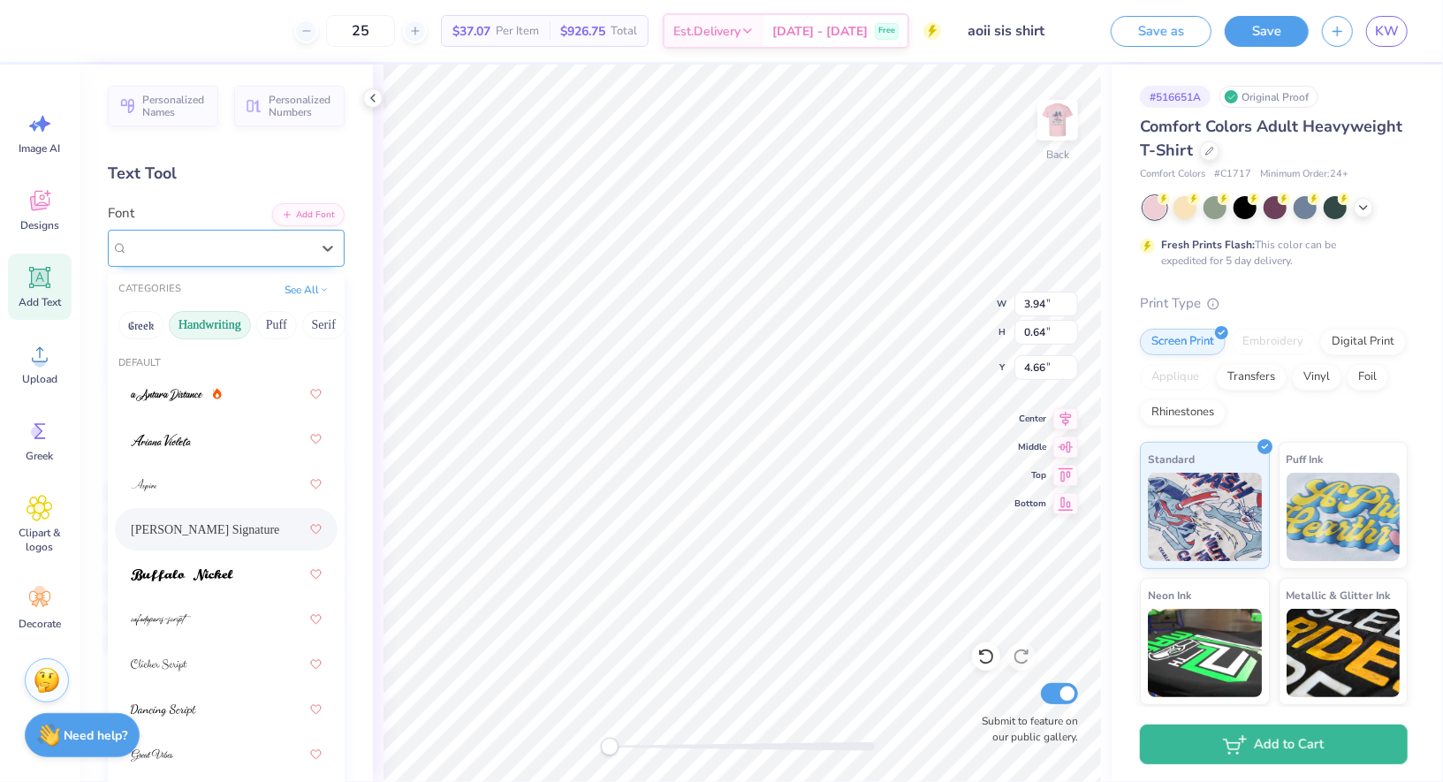
click at [200, 249] on div "[PERSON_NAME] Signature" at bounding box center [219, 247] width 186 height 27
click at [219, 585] on div at bounding box center [226, 574] width 191 height 32
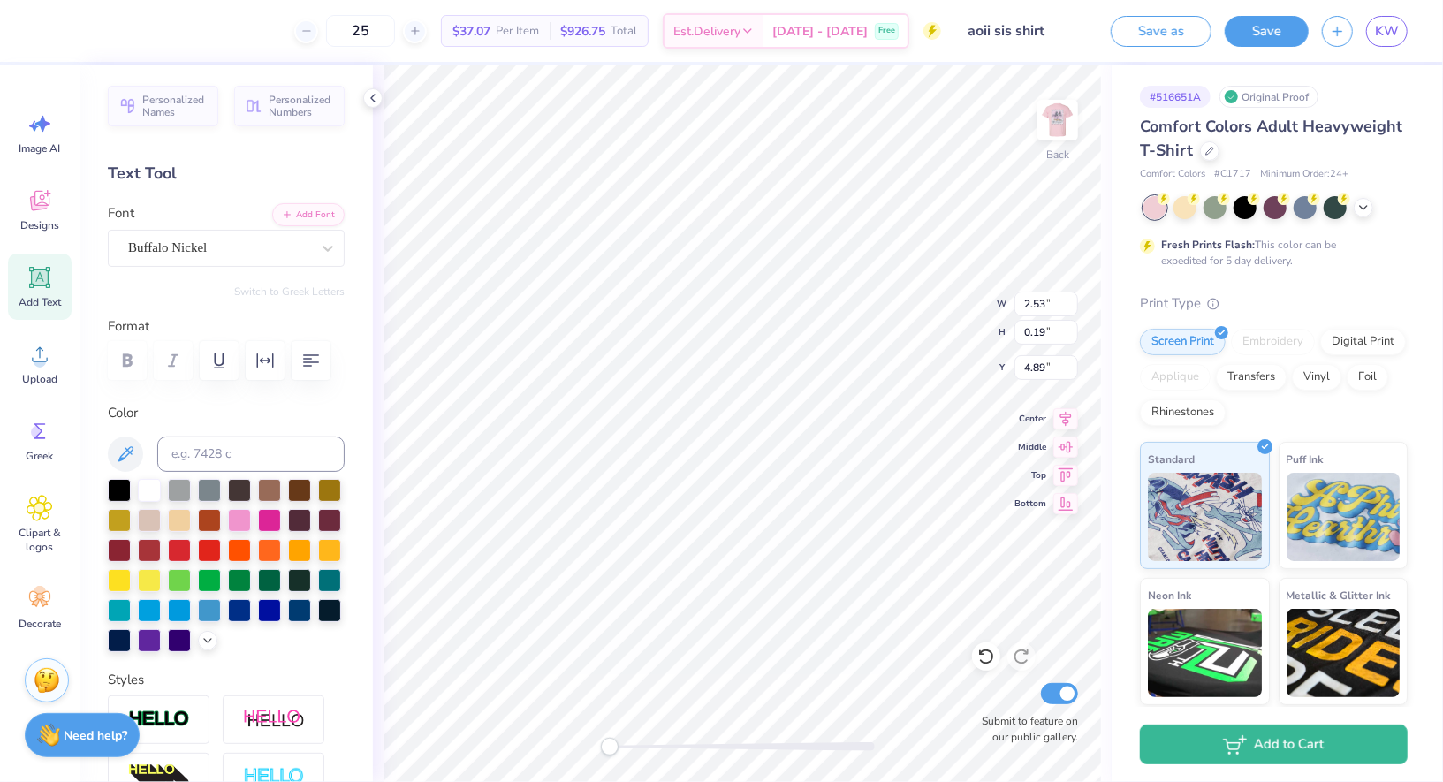
type input "2.53"
type input "0.19"
type input "4.89"
type input "2.53"
type input "0.19"
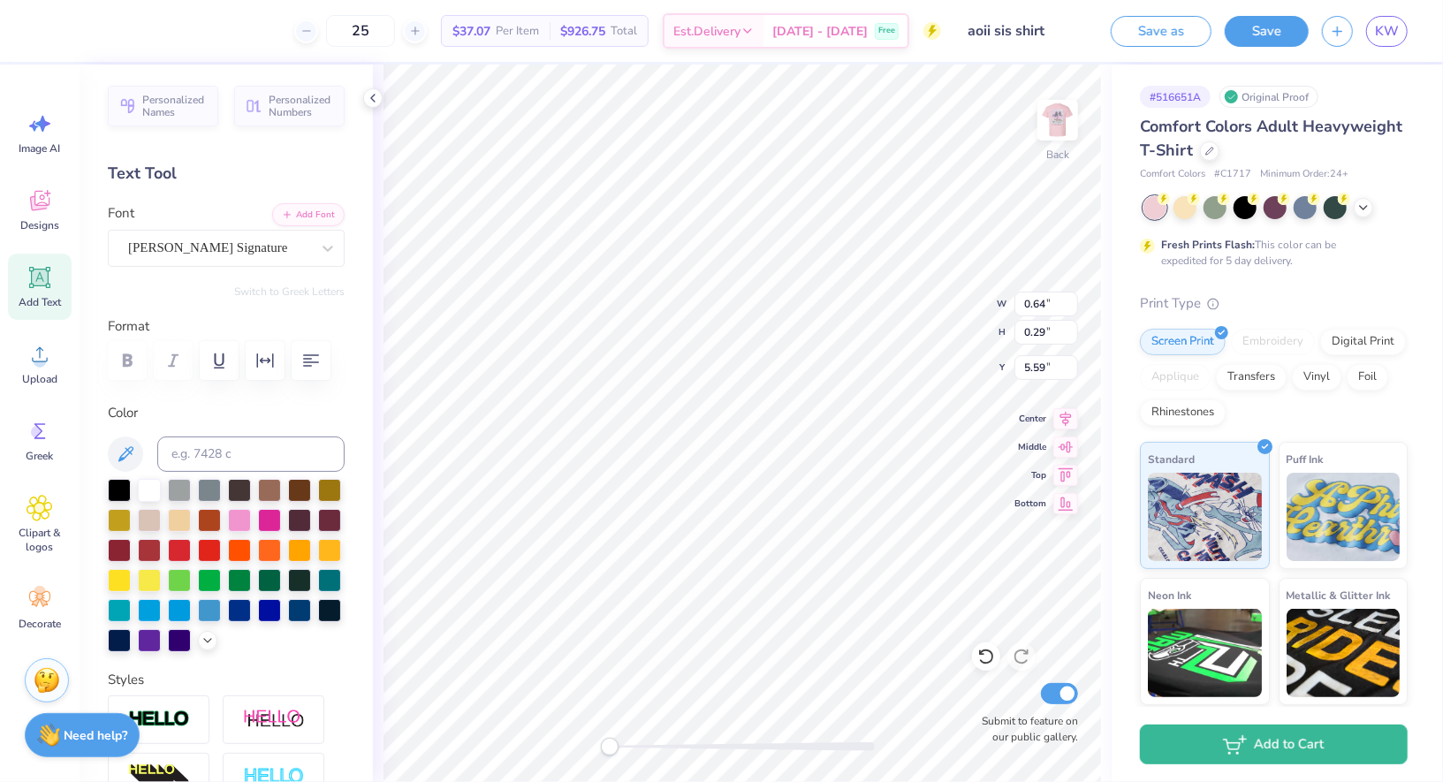
type input "4.90"
click at [254, 247] on div "Buffalo Nickel" at bounding box center [219, 247] width 186 height 27
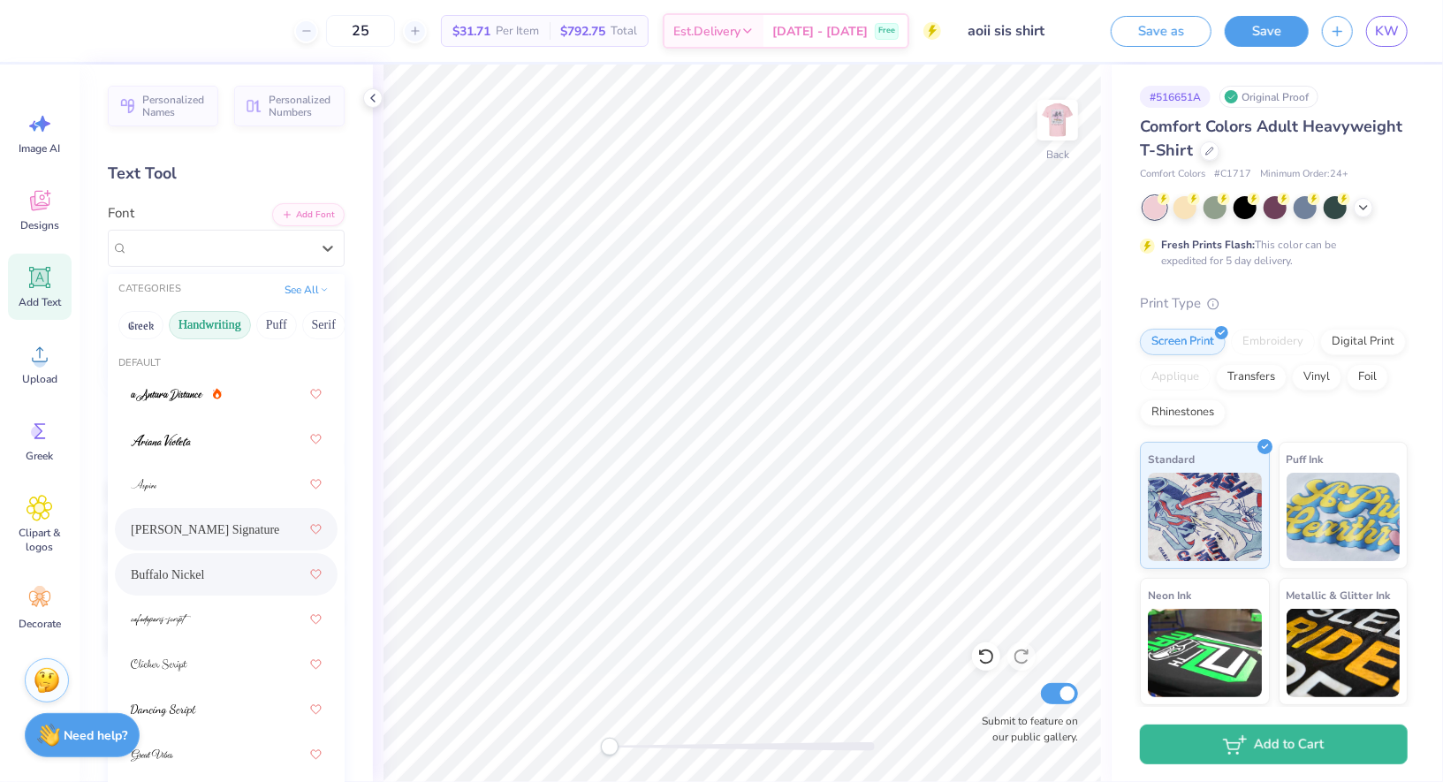
click at [179, 528] on span "[PERSON_NAME] Signature" at bounding box center [205, 529] width 148 height 19
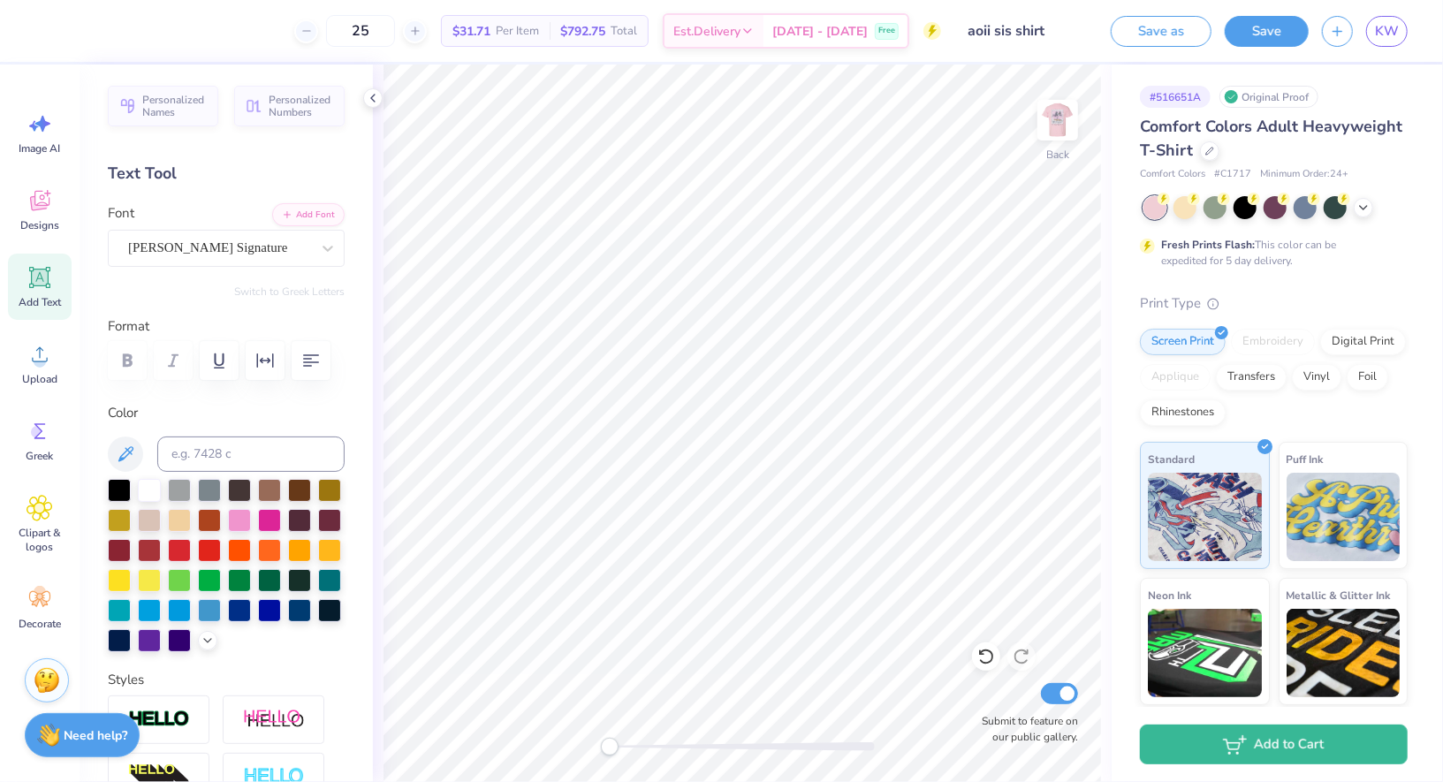
click at [15, 304] on div "Add Text" at bounding box center [40, 287] width 64 height 66
click at [179, 257] on div at bounding box center [219, 248] width 182 height 24
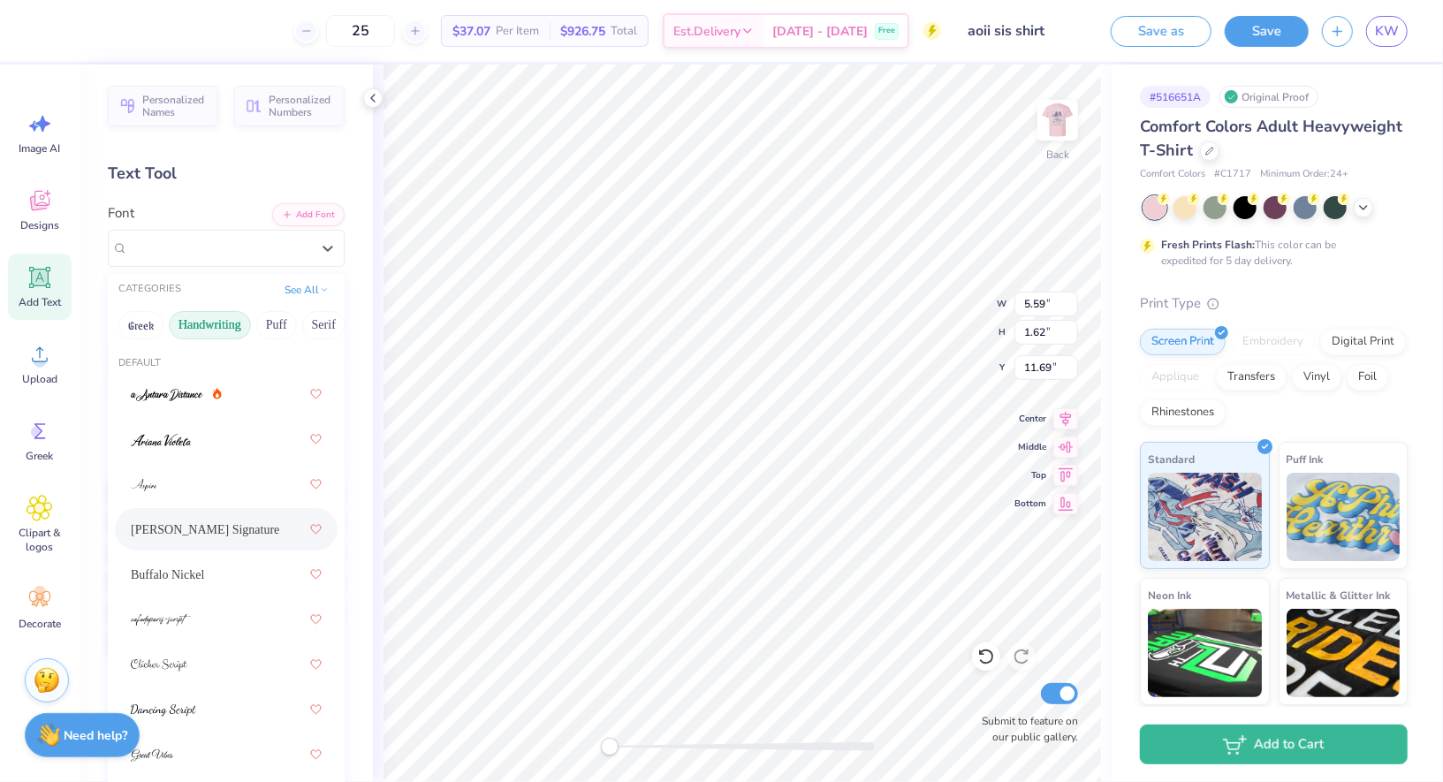
click at [220, 523] on span "[PERSON_NAME] Signature" at bounding box center [205, 529] width 148 height 19
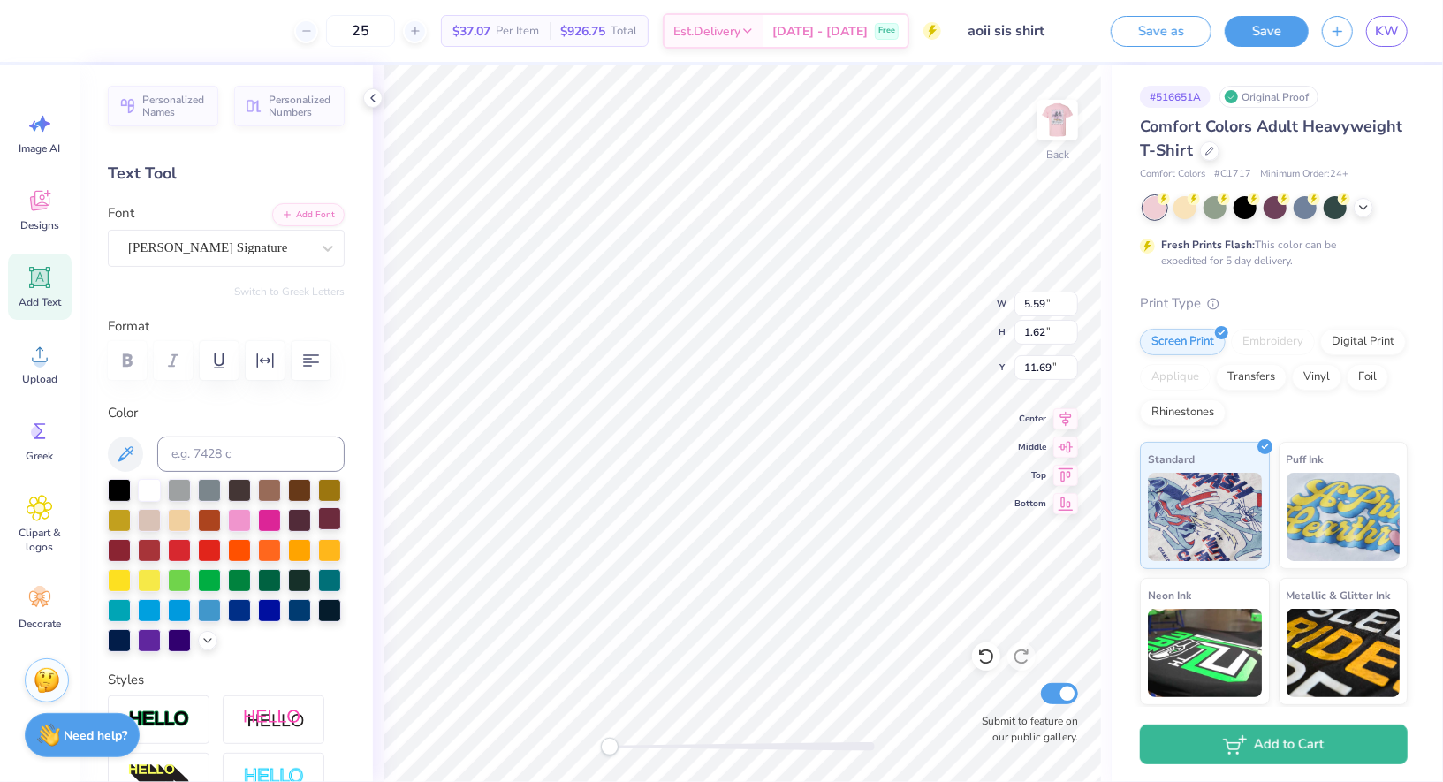
type textarea "a"
type textarea "Fall Sisterhood Retreat"
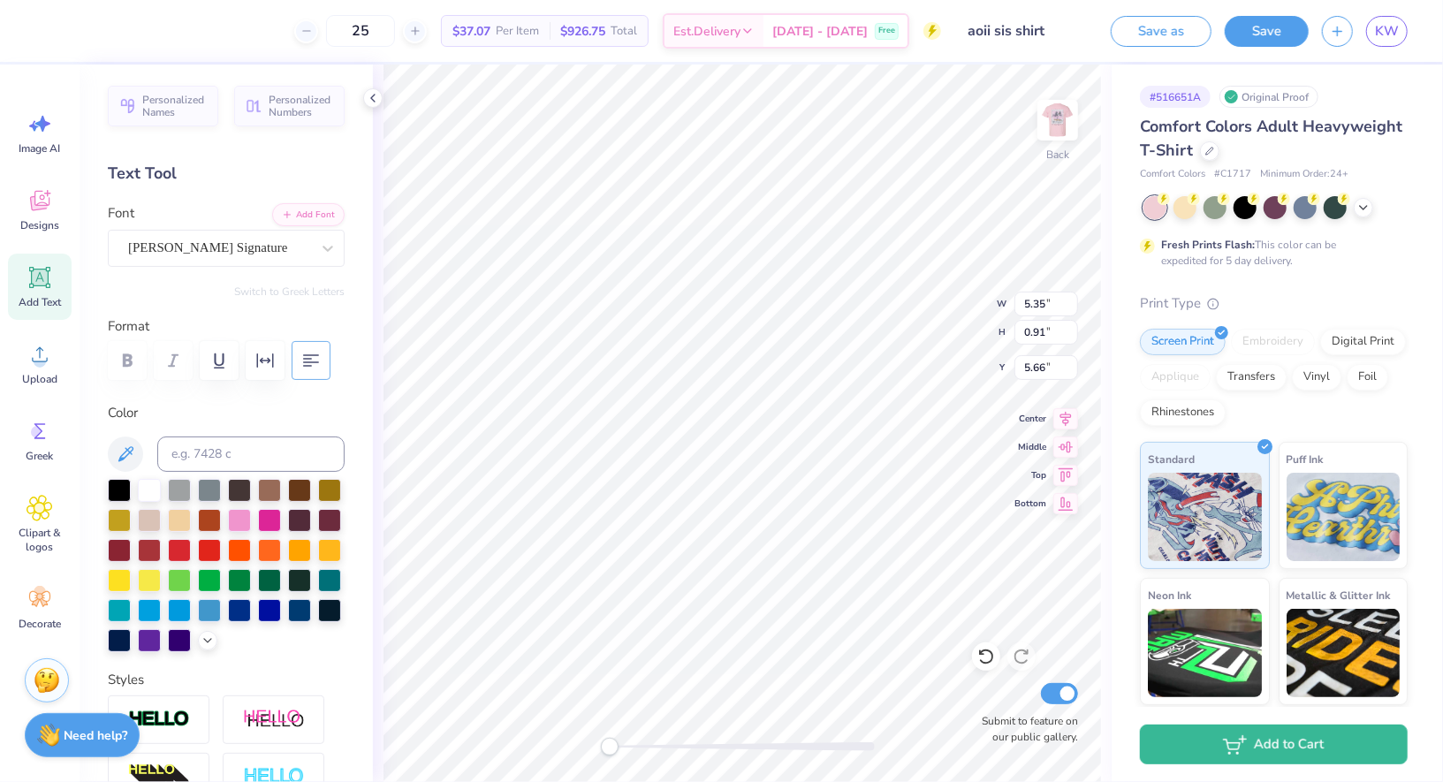
click at [299, 353] on button "button" at bounding box center [311, 360] width 39 height 39
click at [281, 358] on button "button" at bounding box center [265, 360] width 39 height 39
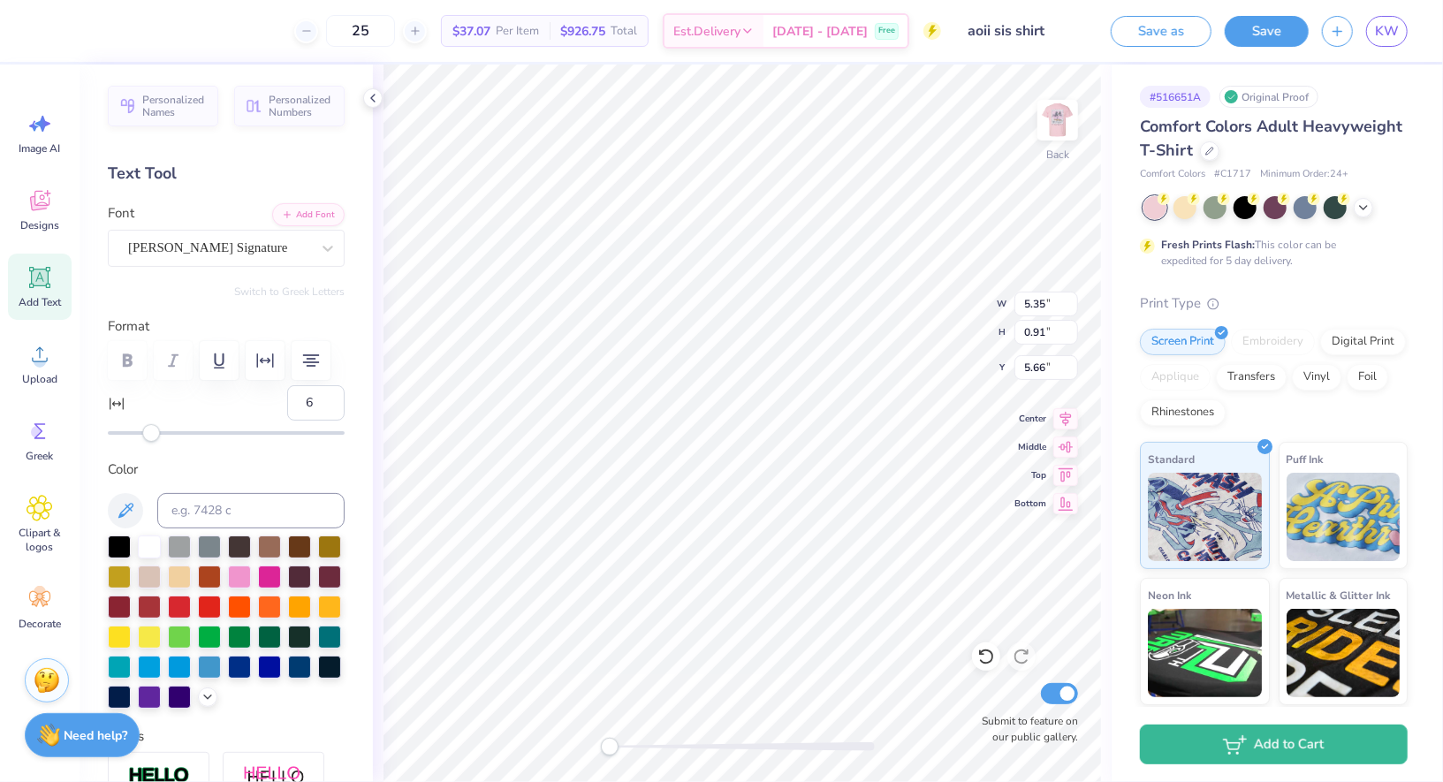
type input "7"
drag, startPoint x: 148, startPoint y: 431, endPoint x: 161, endPoint y: 435, distance: 12.9
click at [162, 435] on div "Accessibility label" at bounding box center [161, 433] width 18 height 18
type textarea "Fall Sisterhood"
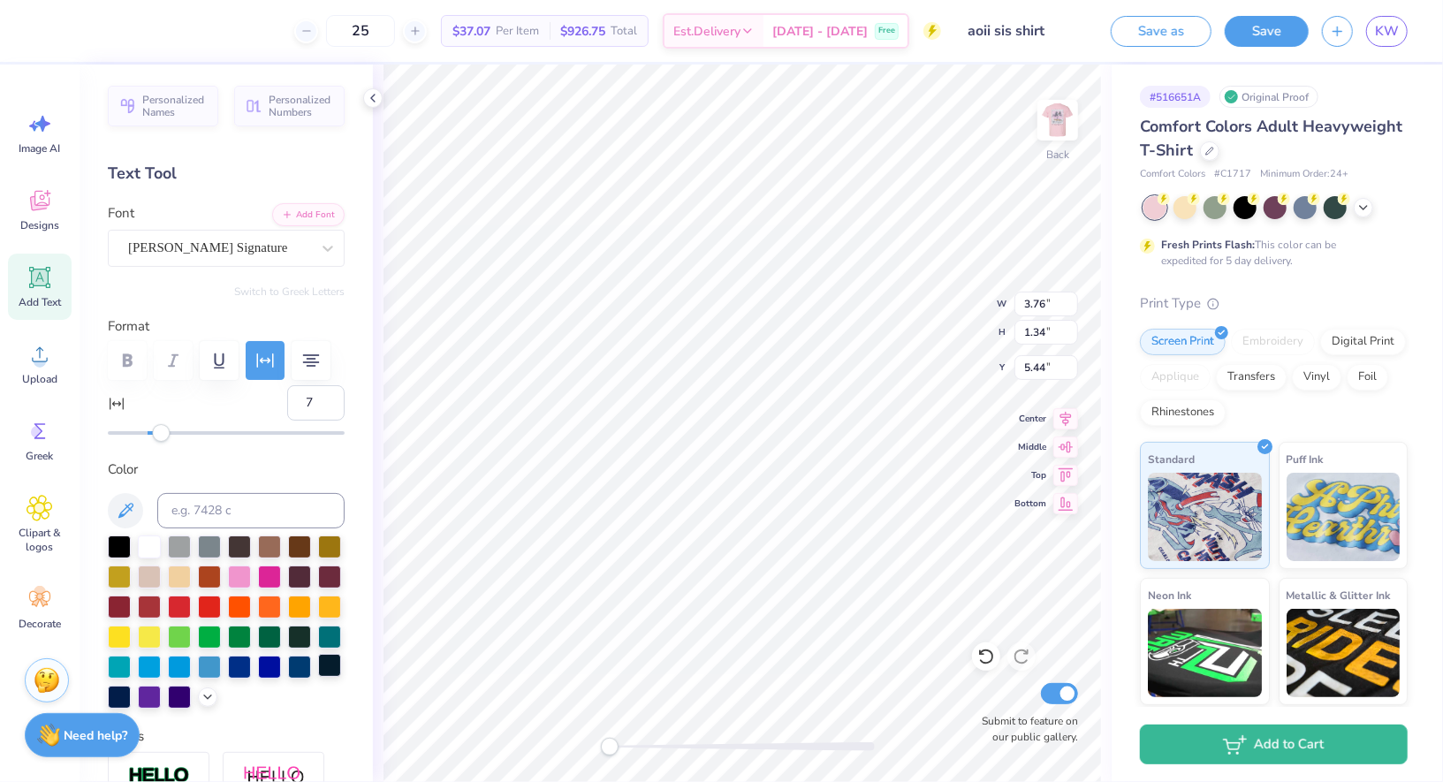
click at [334, 664] on div at bounding box center [329, 665] width 23 height 23
type textarea "F"
type textarea "Retreat '25"
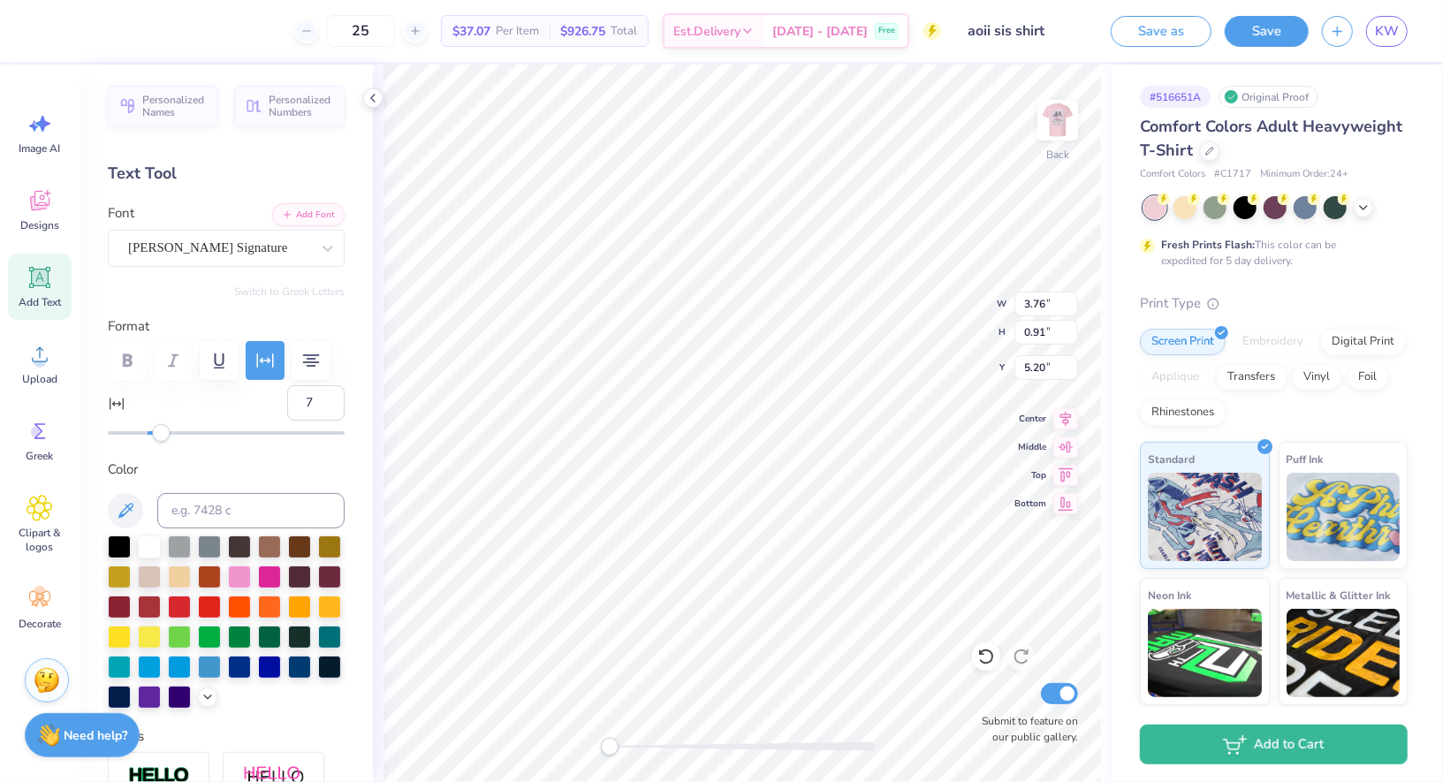
scroll to position [0, 3]
type textarea "Retreat 2025"
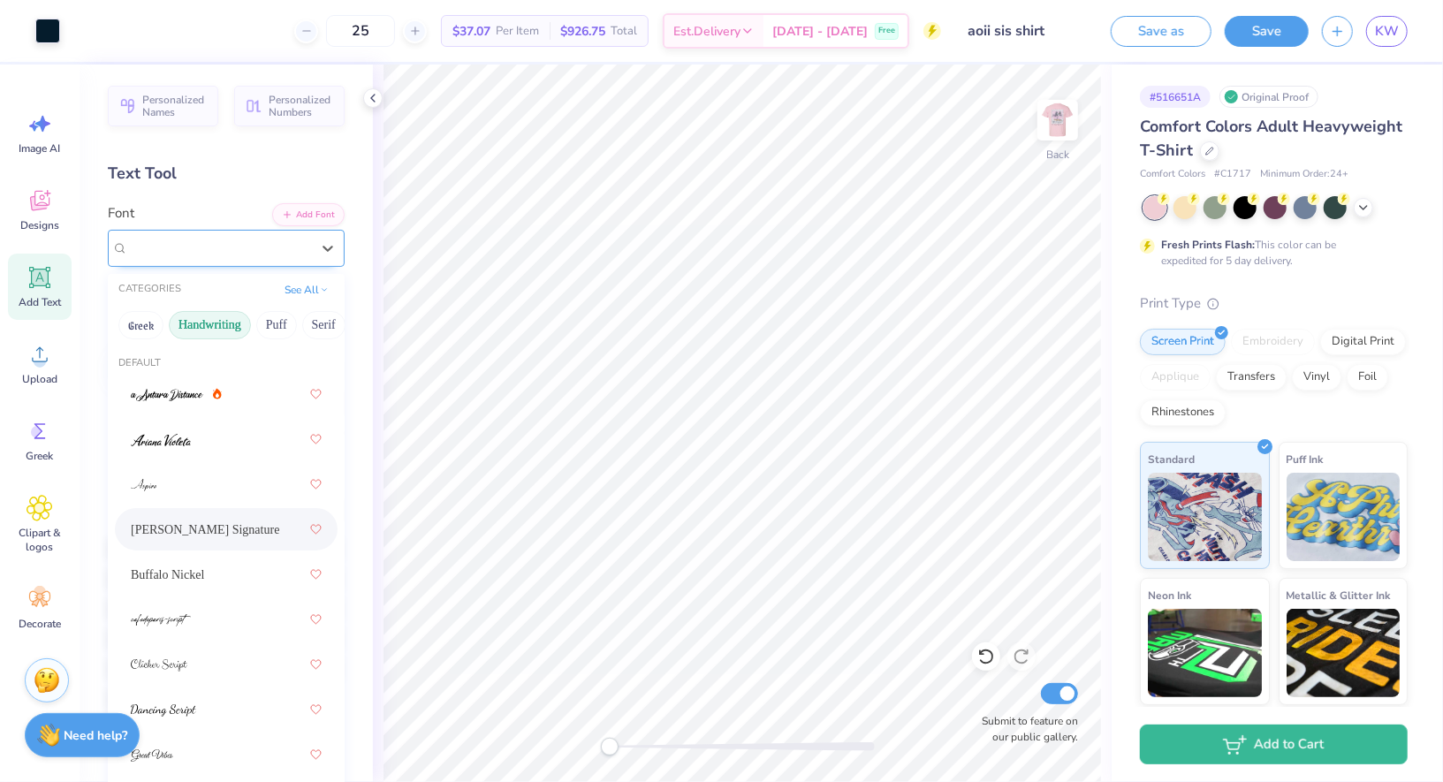
click at [180, 248] on div "[PERSON_NAME] Signature" at bounding box center [219, 247] width 186 height 27
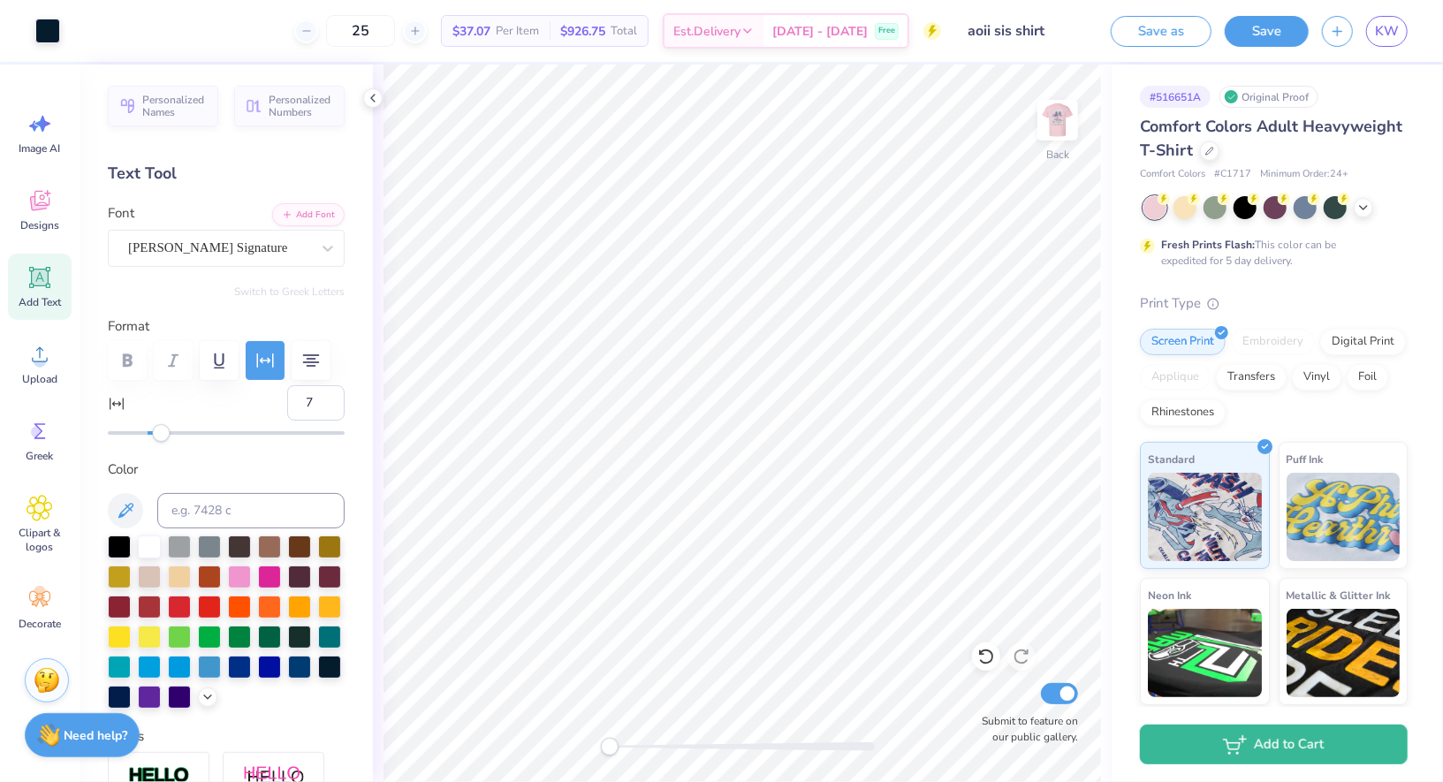
click at [57, 289] on div "Add Text" at bounding box center [40, 287] width 64 height 66
type input "0"
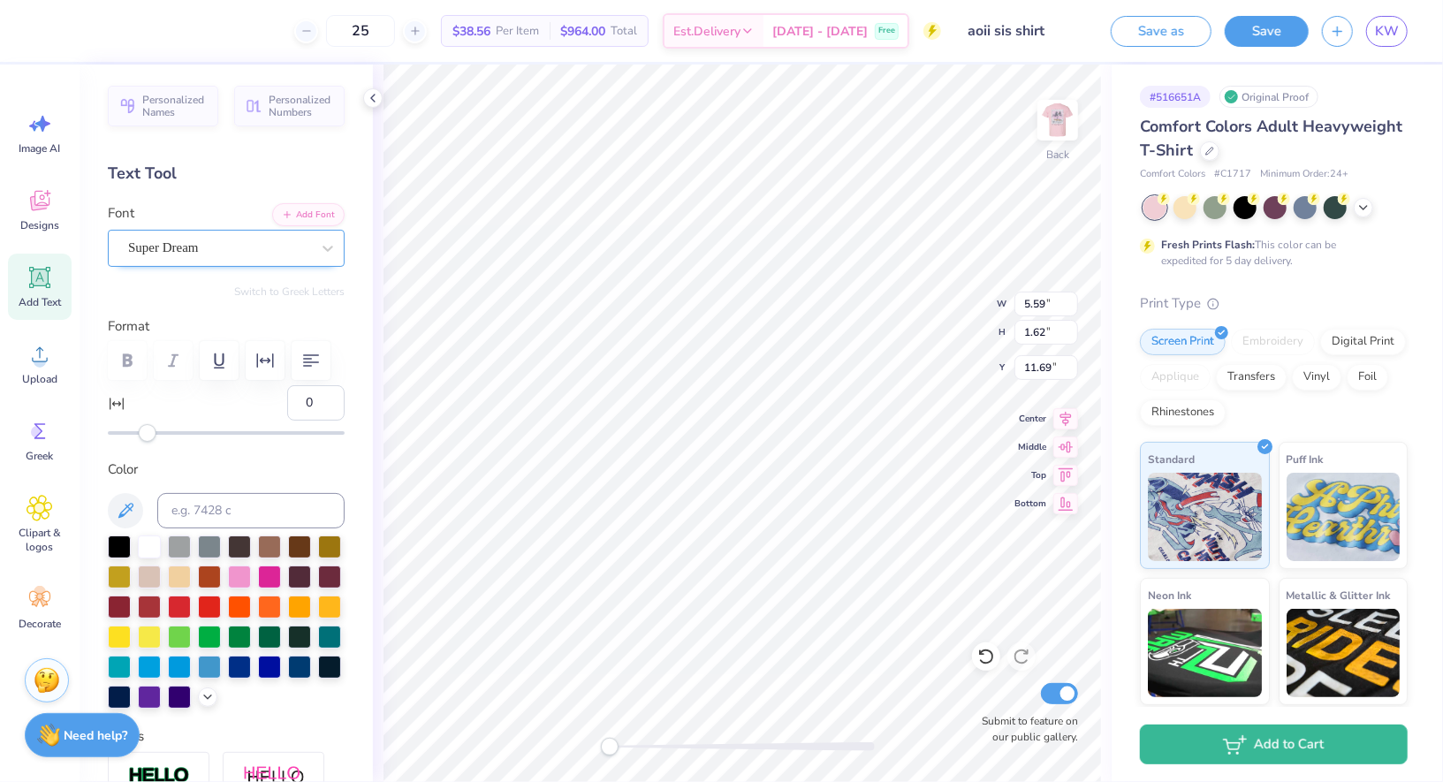
click at [280, 248] on div "Super Dream" at bounding box center [219, 247] width 186 height 27
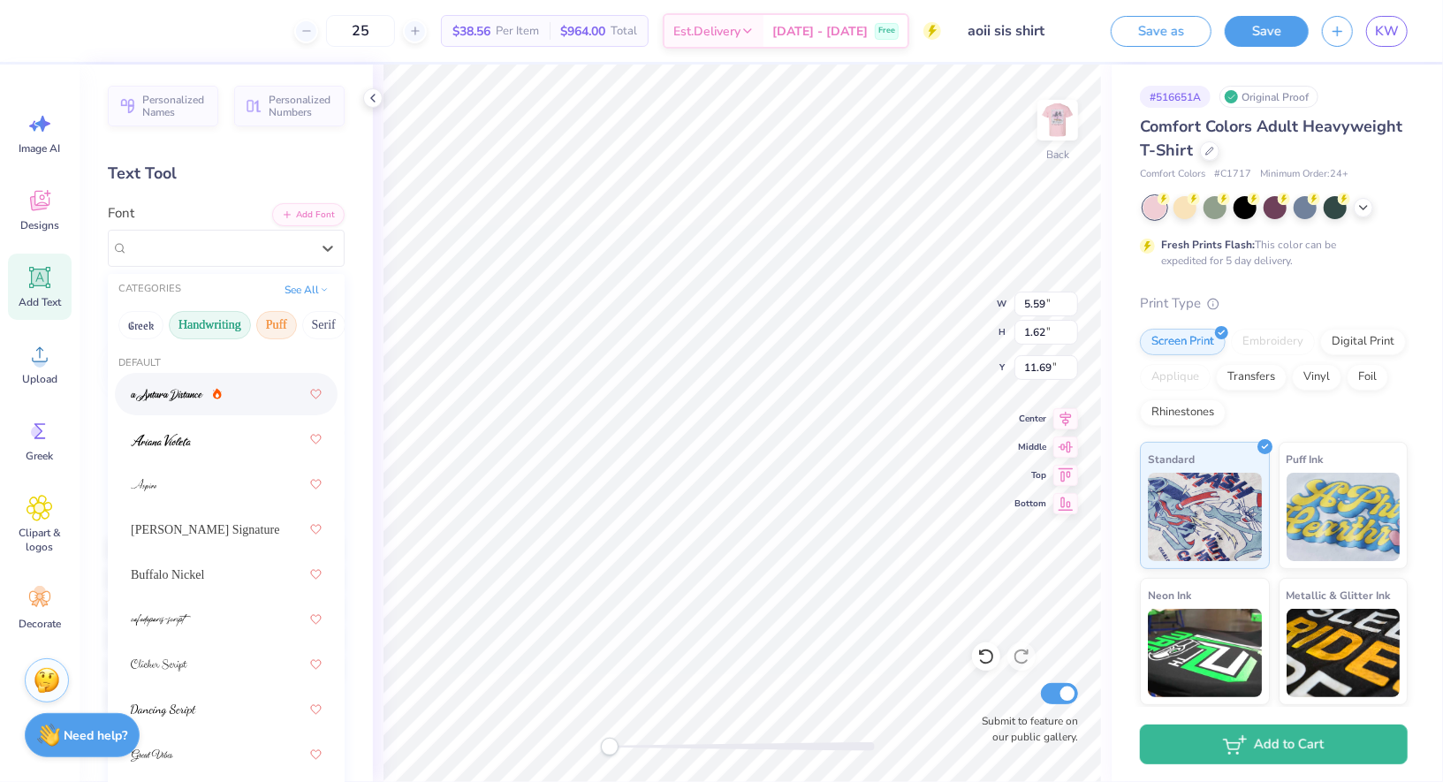
click at [277, 319] on button "Puff" at bounding box center [276, 325] width 41 height 28
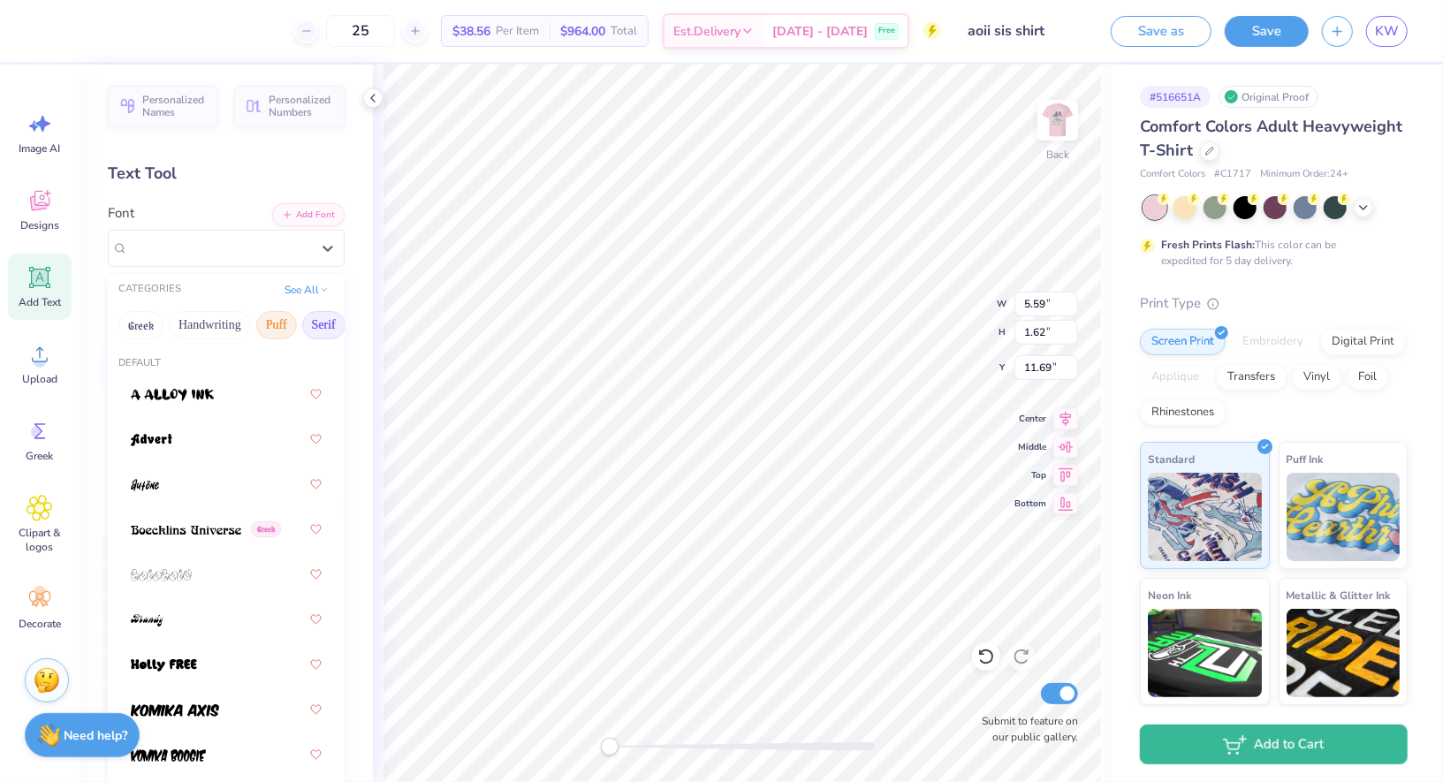
click at [327, 323] on button "Serif" at bounding box center [323, 325] width 43 height 28
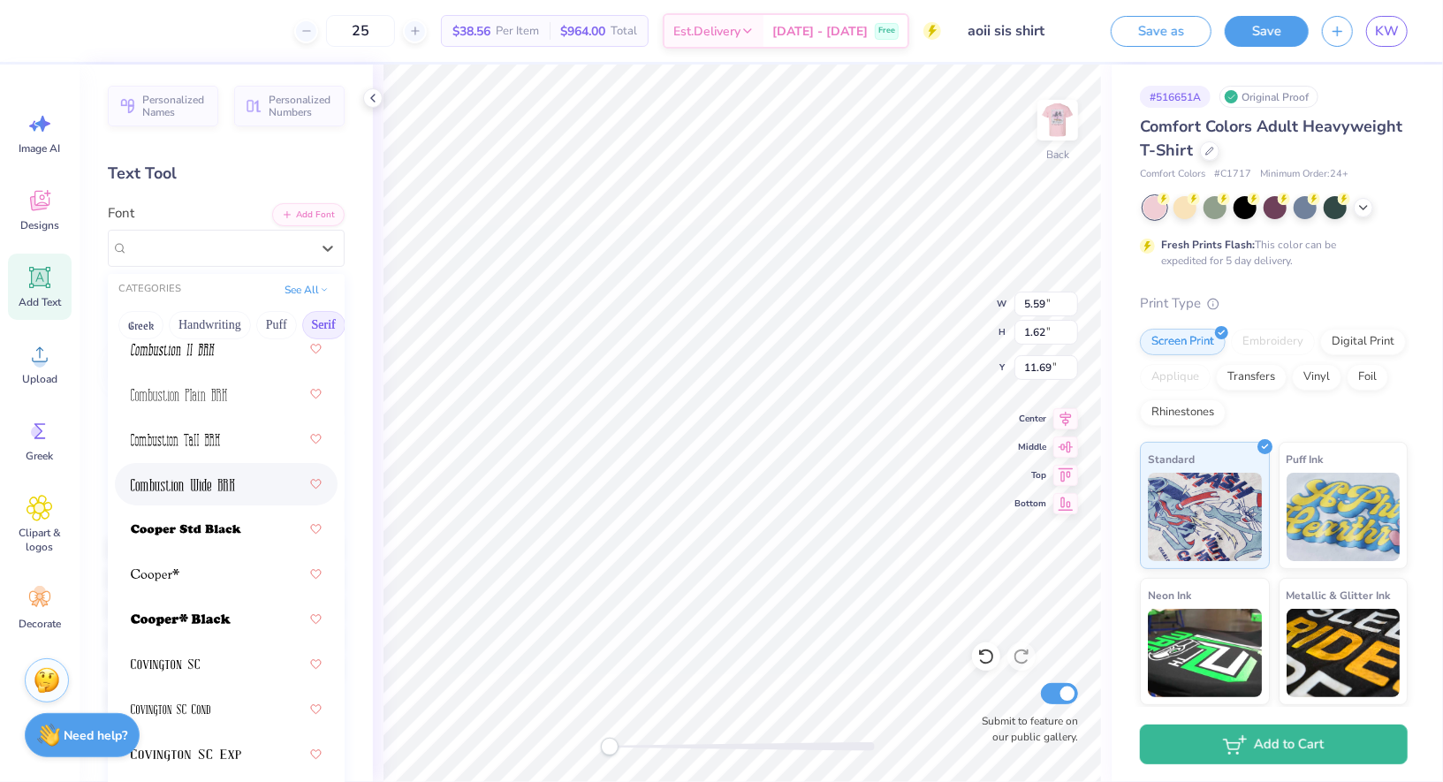
scroll to position [1089, 0]
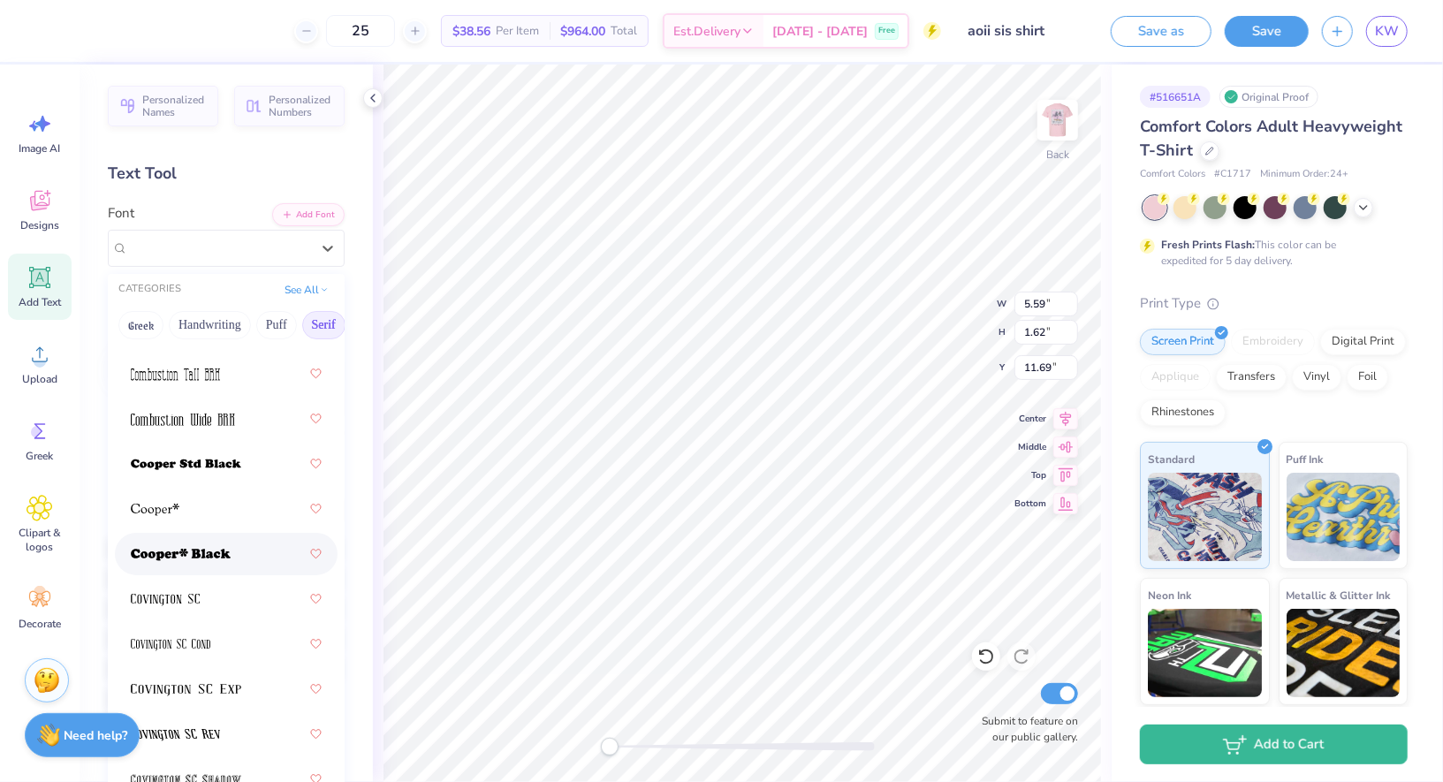
click at [244, 556] on div at bounding box center [226, 554] width 191 height 32
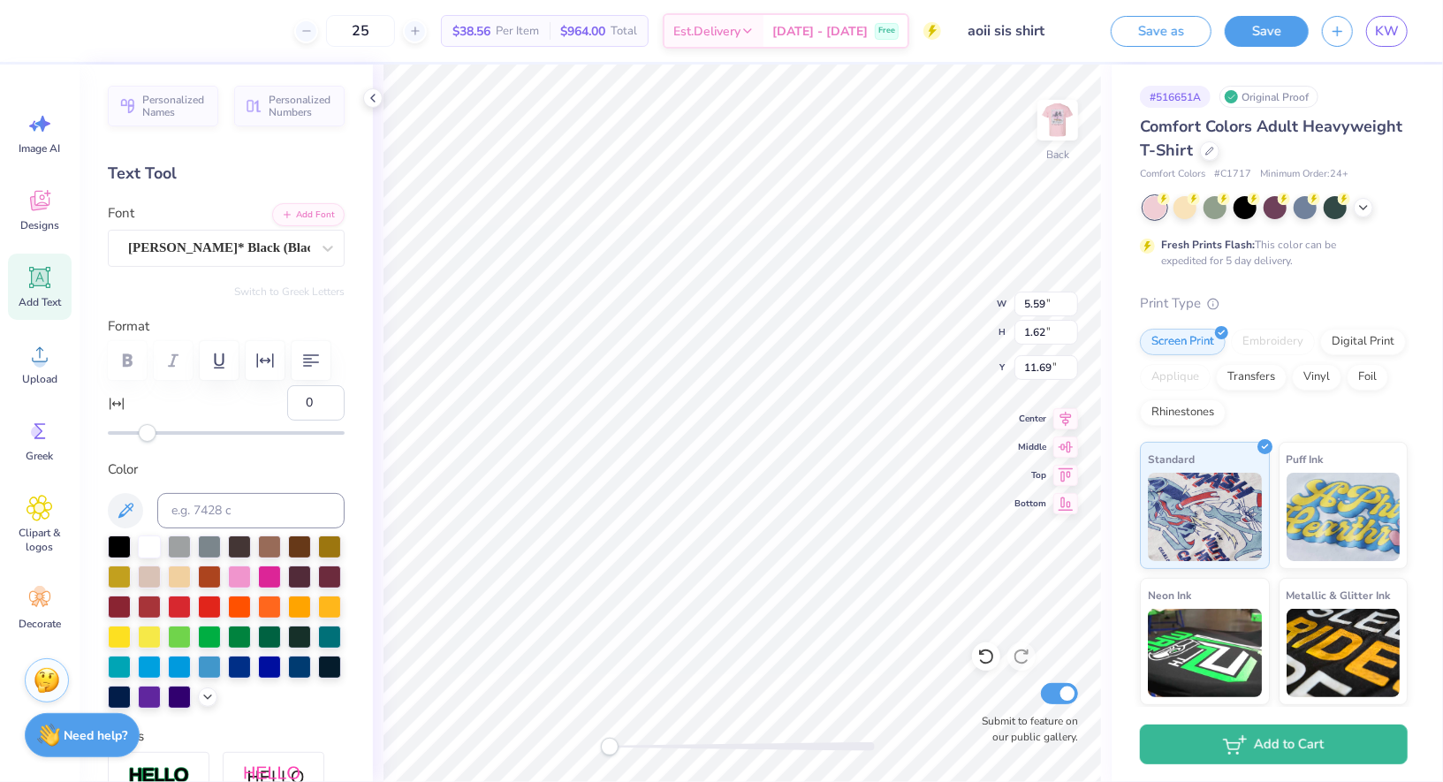
type textarea "AOII"
type input "4.96"
click at [333, 668] on div at bounding box center [329, 665] width 23 height 23
click at [266, 670] on div at bounding box center [269, 665] width 23 height 23
type input "1.82"
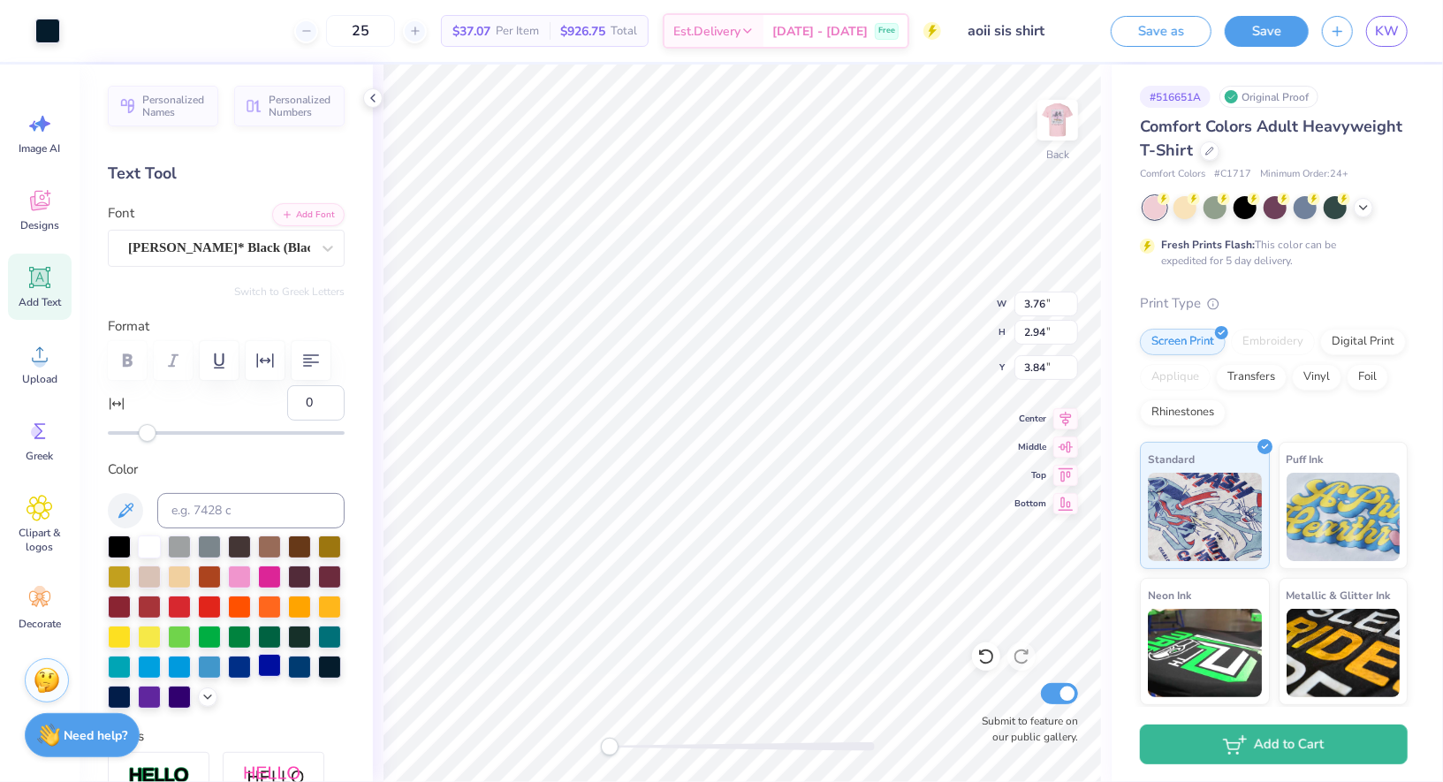
type input "4.96"
click at [247, 665] on div at bounding box center [239, 665] width 23 height 23
click at [353, 453] on div "Personalized Names Personalized Numbers Text Tool Add Font Font [PERSON_NAME]* …" at bounding box center [226, 424] width 293 height 718
click at [369, 95] on icon at bounding box center [373, 98] width 14 height 14
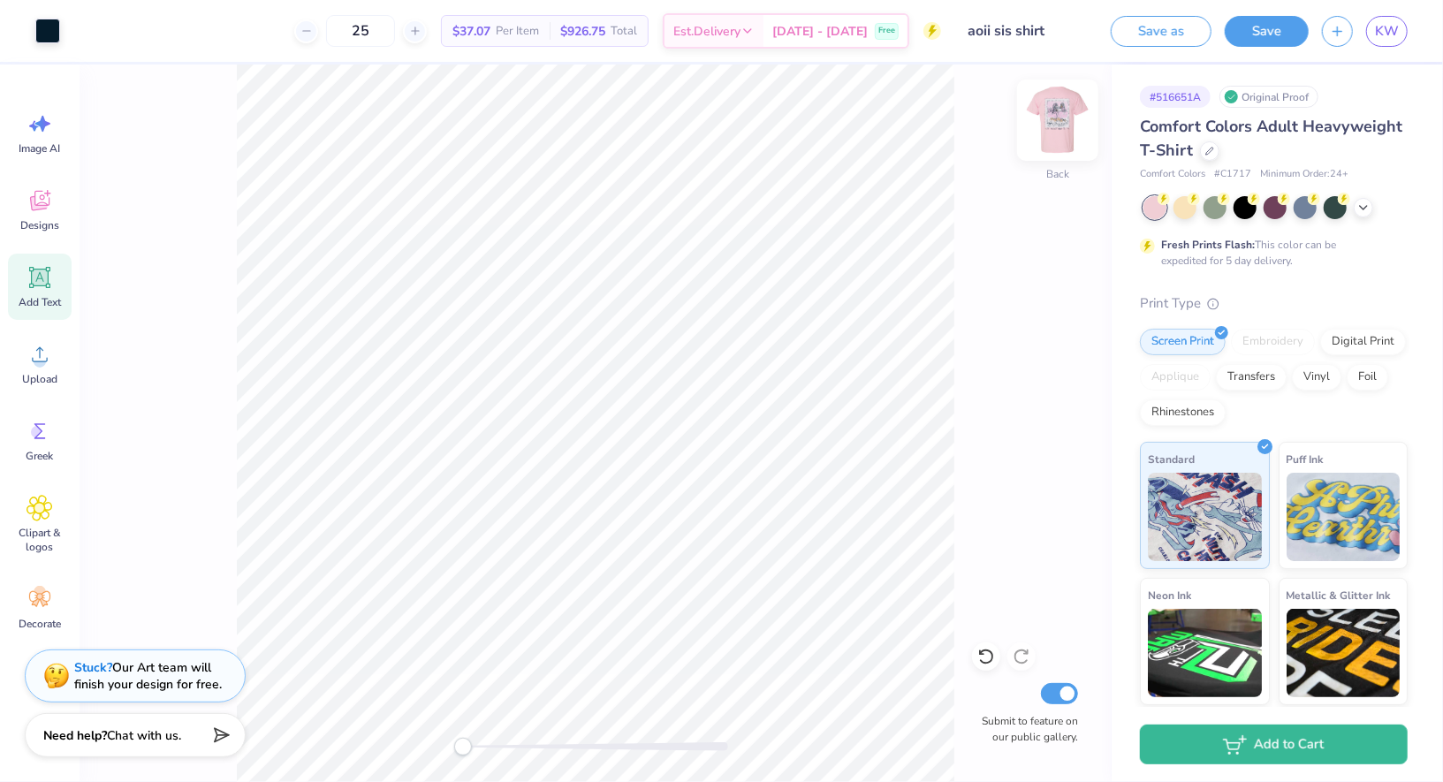
click at [1064, 122] on img at bounding box center [1057, 120] width 71 height 71
click at [1041, 133] on img at bounding box center [1057, 120] width 71 height 71
click at [1034, 128] on div "Front Submit to feature on our public gallery." at bounding box center [596, 424] width 1032 height 718
click at [1067, 126] on img at bounding box center [1057, 120] width 71 height 71
click at [1067, 126] on img at bounding box center [1057, 120] width 35 height 35
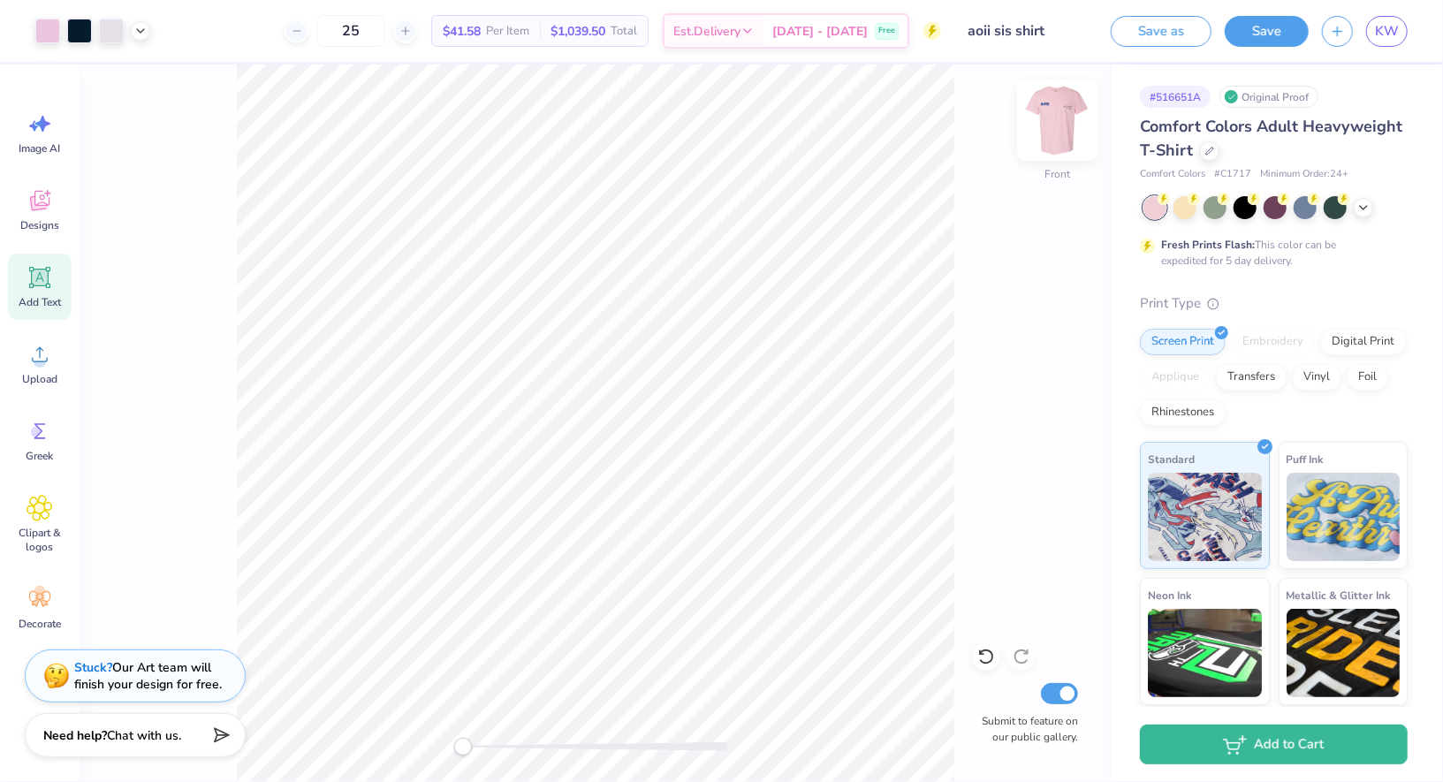
click at [1052, 88] on img at bounding box center [1057, 120] width 71 height 71
click at [43, 530] on span "Clipart & logos" at bounding box center [40, 540] width 58 height 28
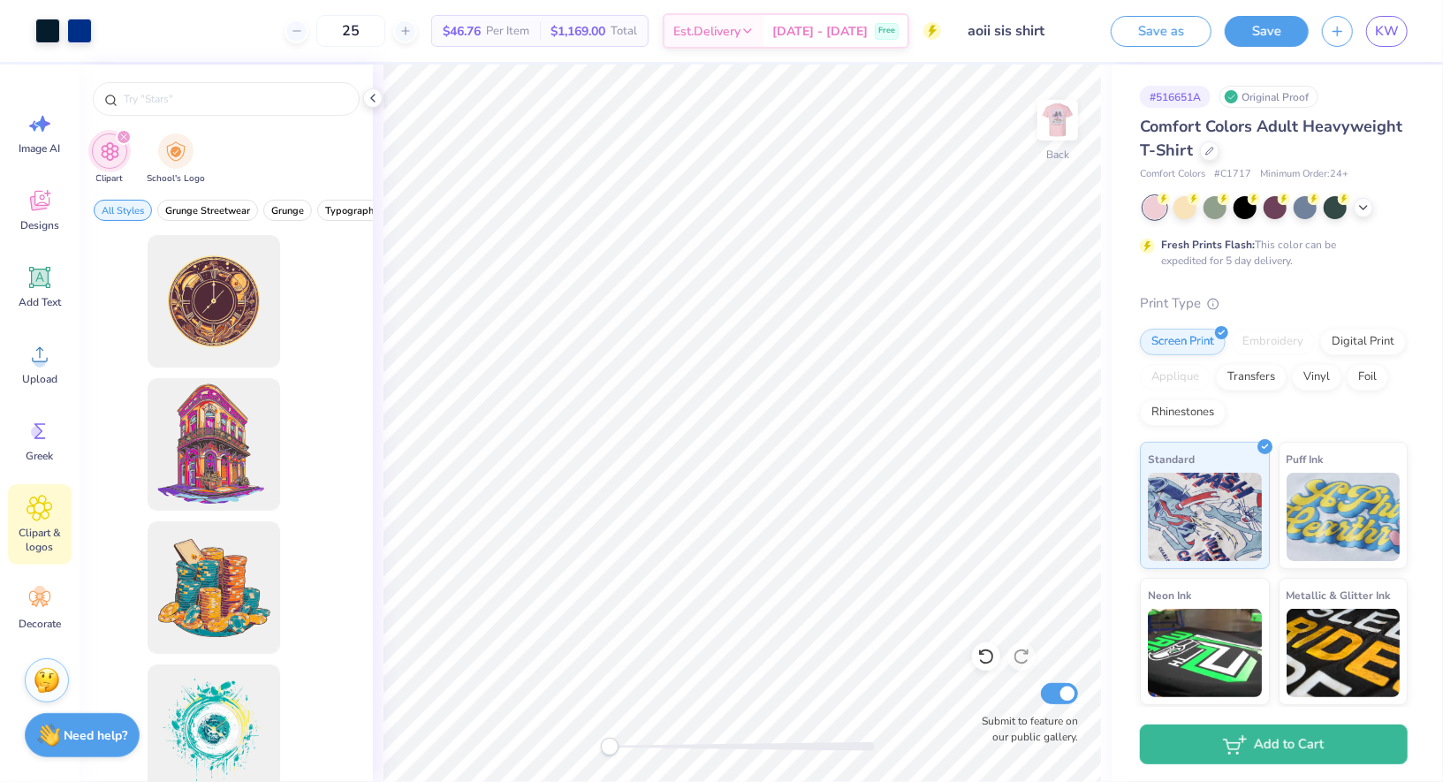
scroll to position [0, 0]
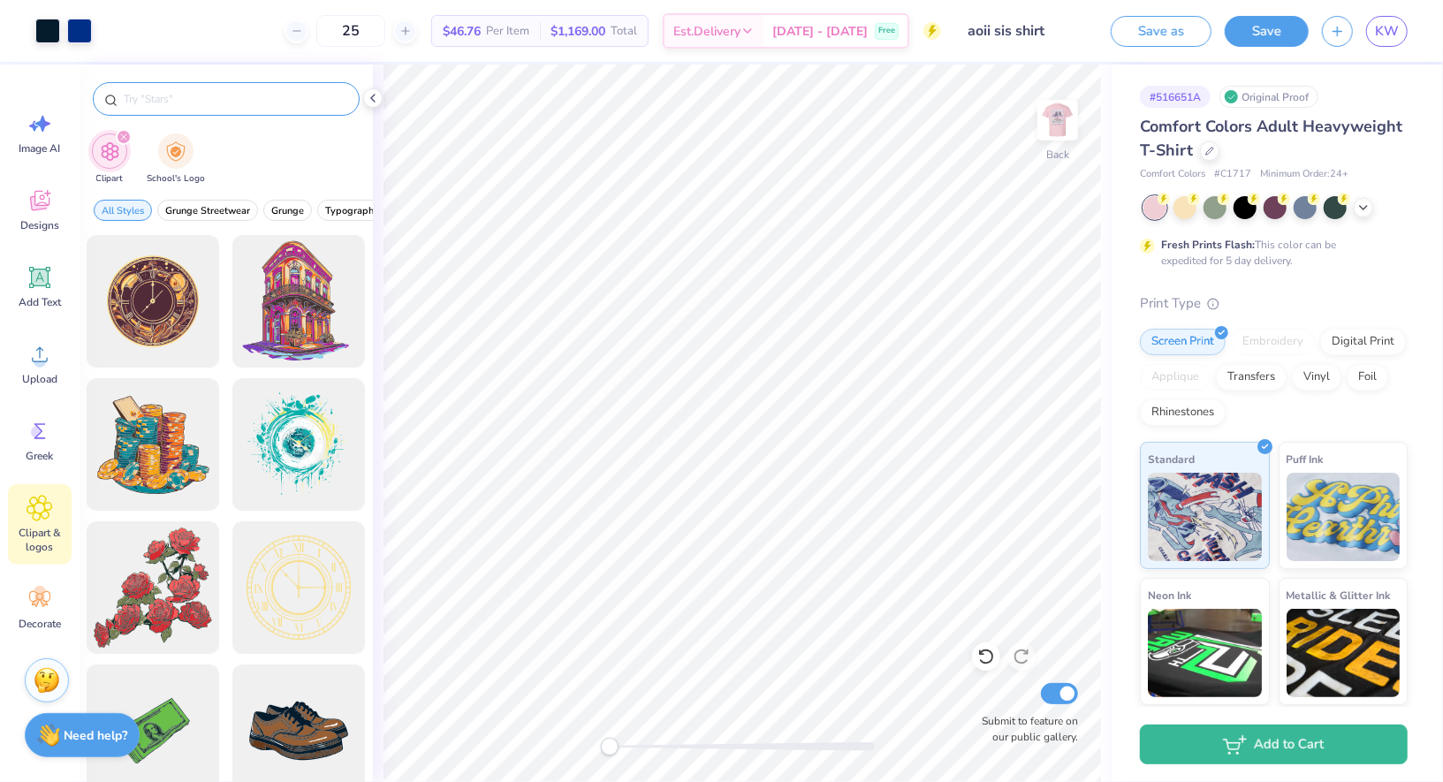
click at [226, 100] on input "text" at bounding box center [235, 99] width 226 height 18
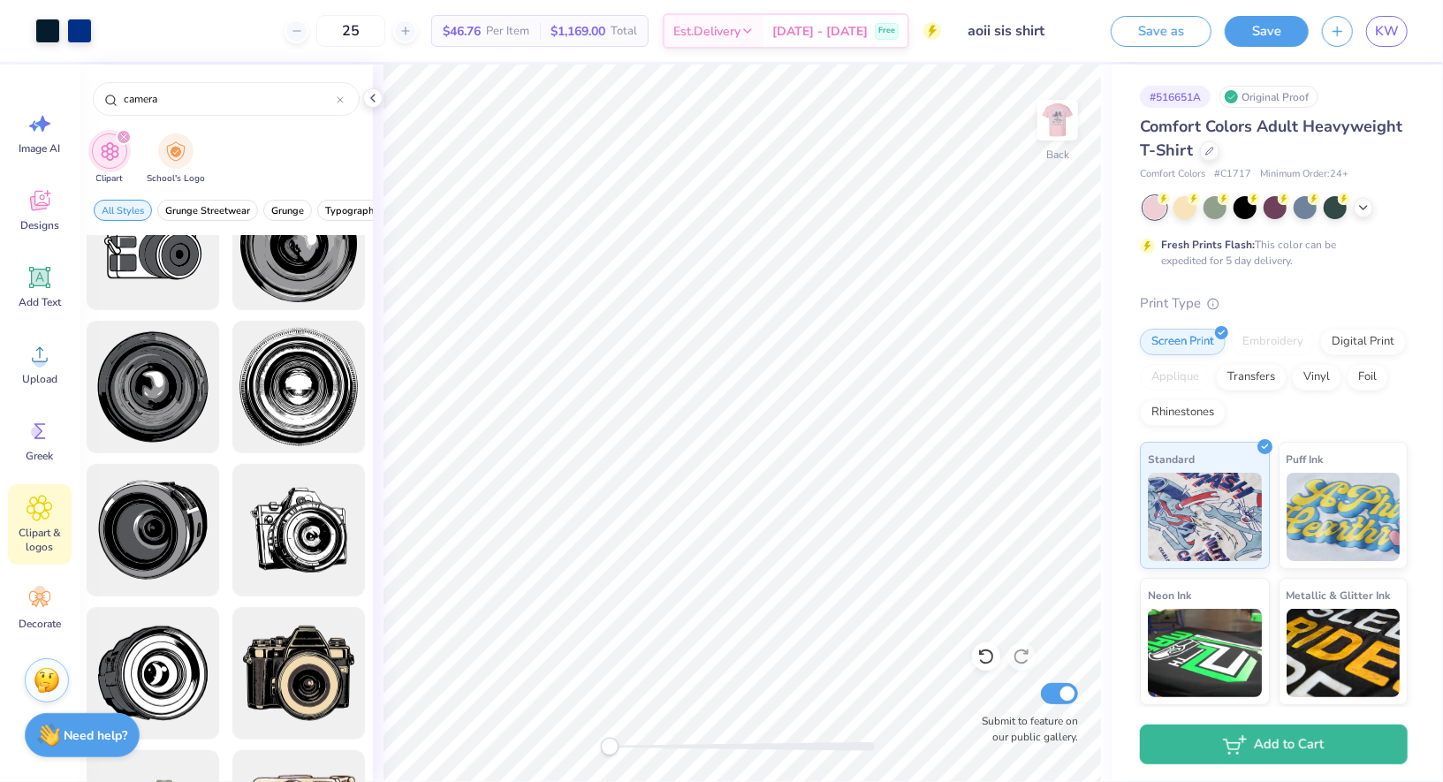
scroll to position [992, 0]
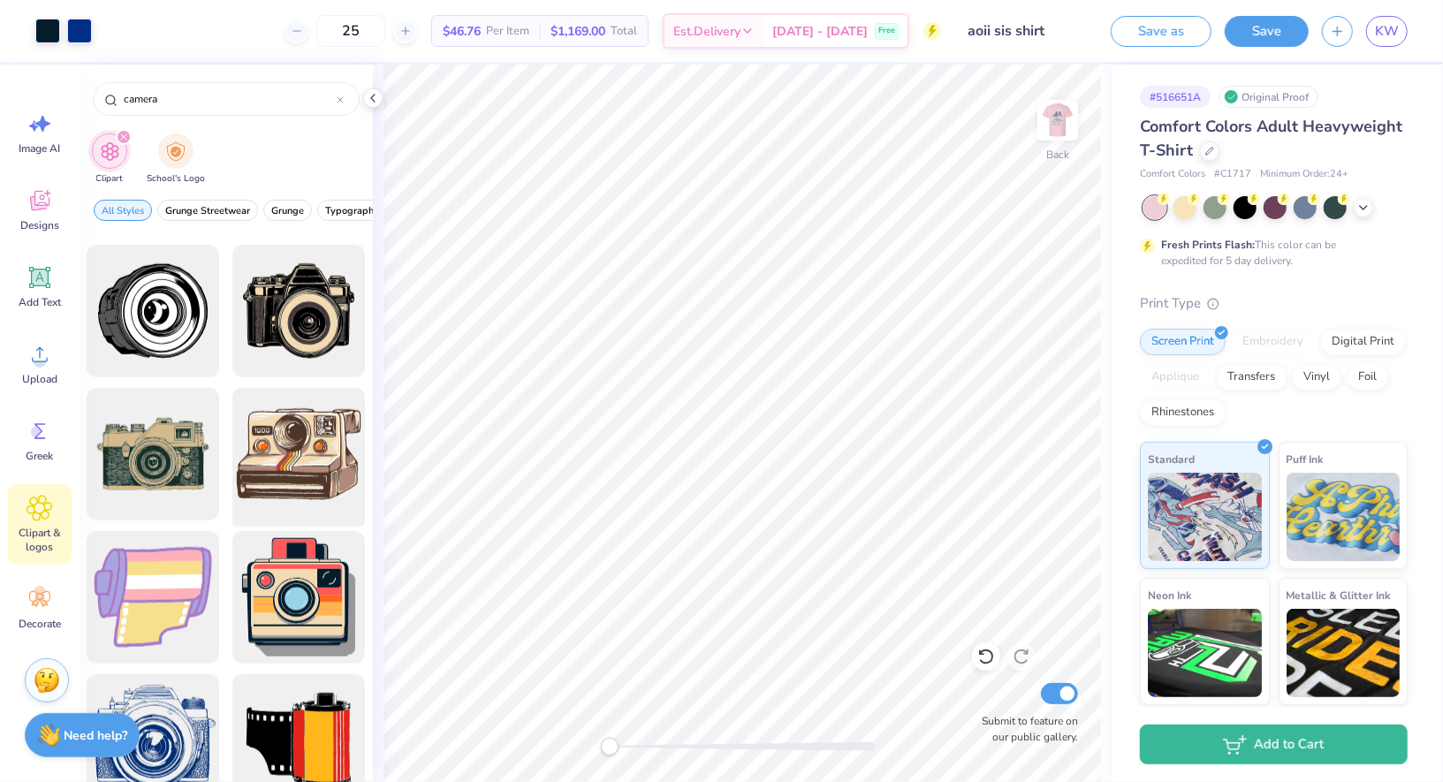
type input "camera"
click at [311, 452] on div at bounding box center [299, 455] width 146 height 146
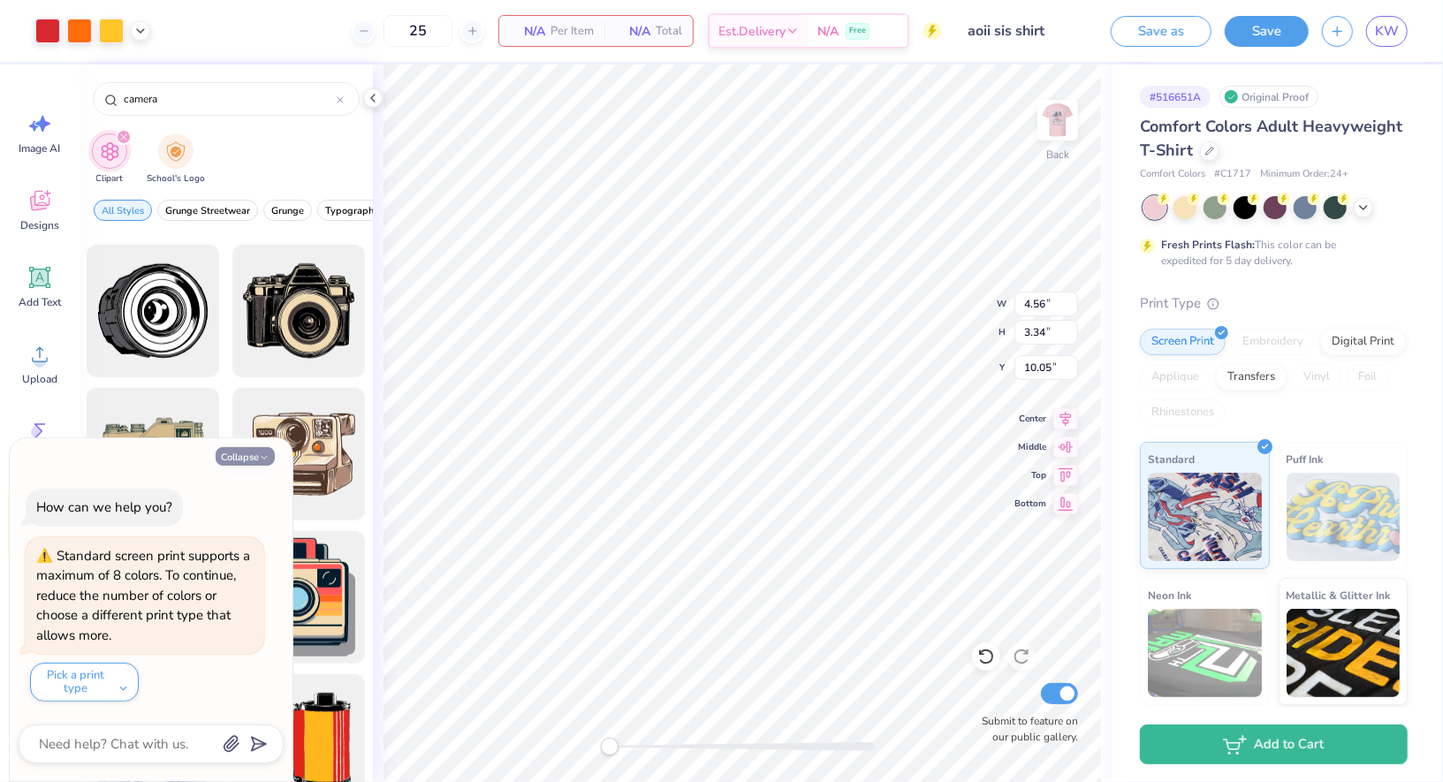
click at [251, 459] on button "Collapse" at bounding box center [245, 456] width 59 height 19
type textarea "x"
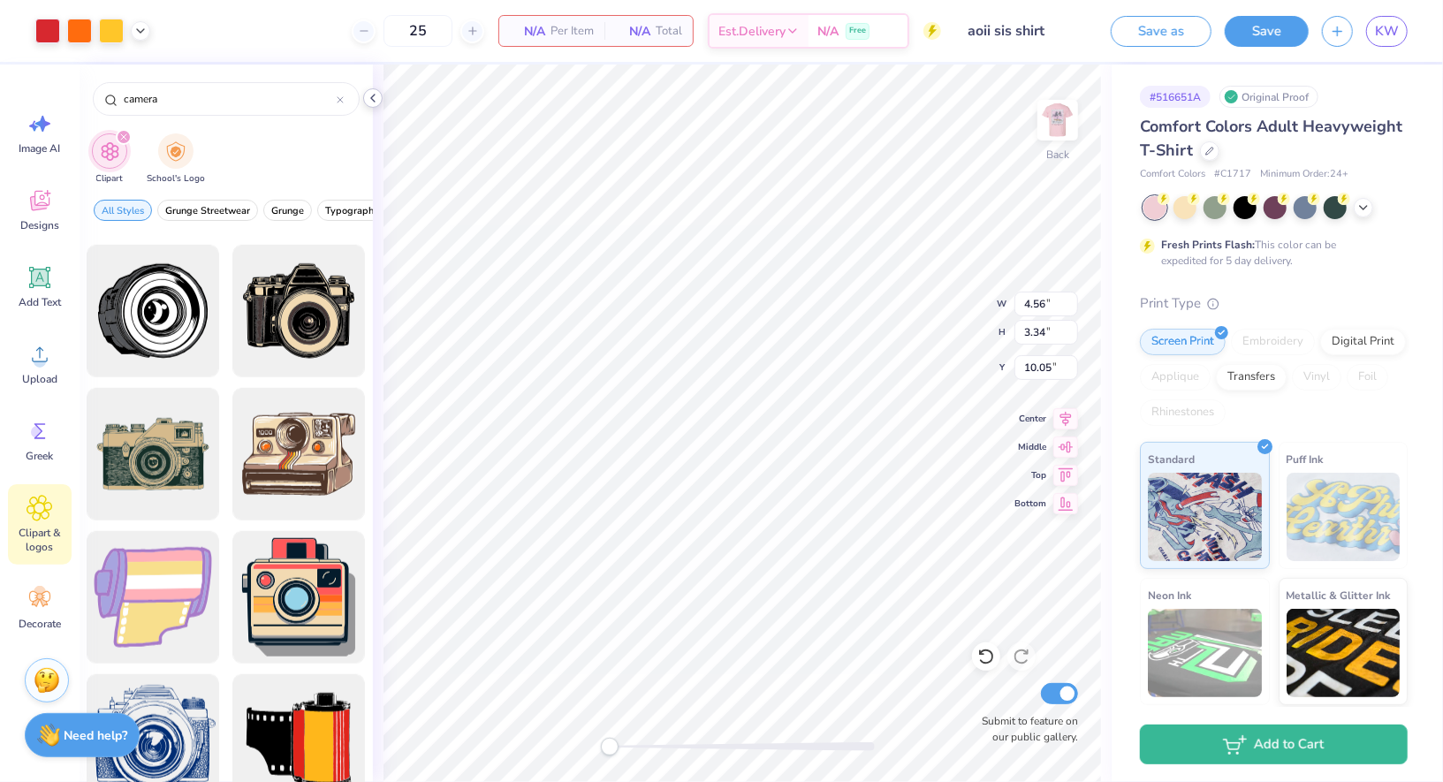
click at [376, 98] on icon at bounding box center [373, 98] width 14 height 14
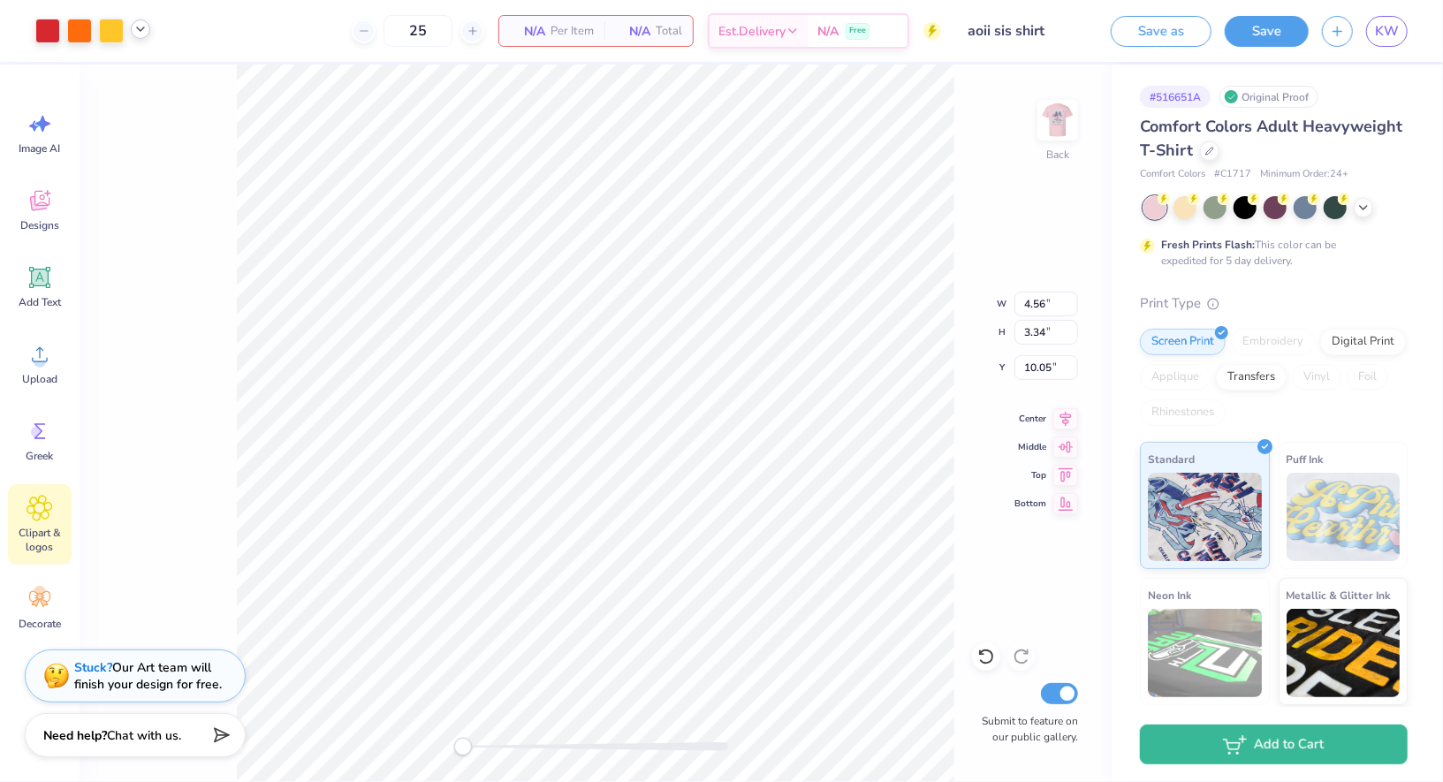
click at [145, 30] on icon at bounding box center [140, 29] width 14 height 14
click at [54, 31] on div at bounding box center [47, 29] width 25 height 25
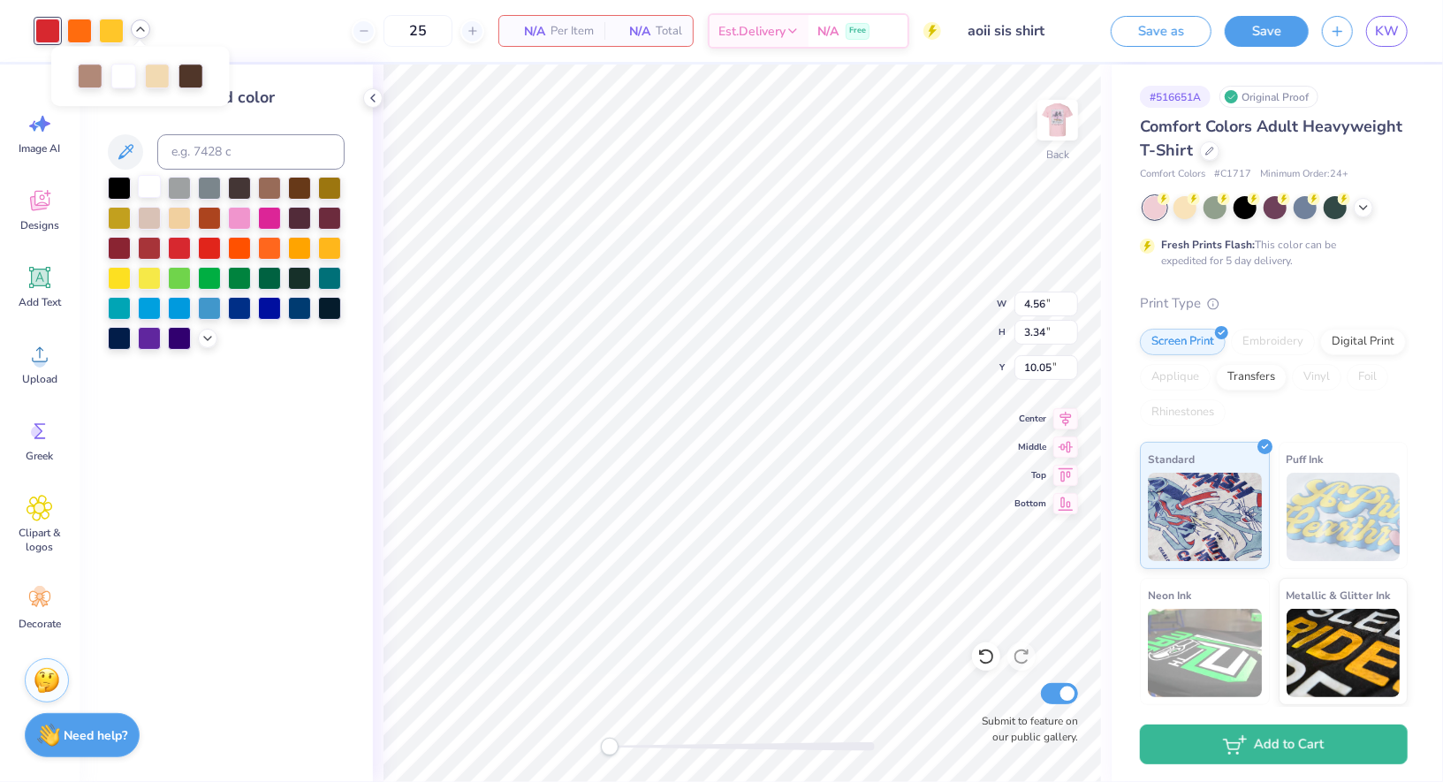
click at [156, 194] on div at bounding box center [149, 186] width 23 height 23
click at [83, 31] on div at bounding box center [79, 29] width 25 height 25
click at [148, 185] on div at bounding box center [149, 186] width 23 height 23
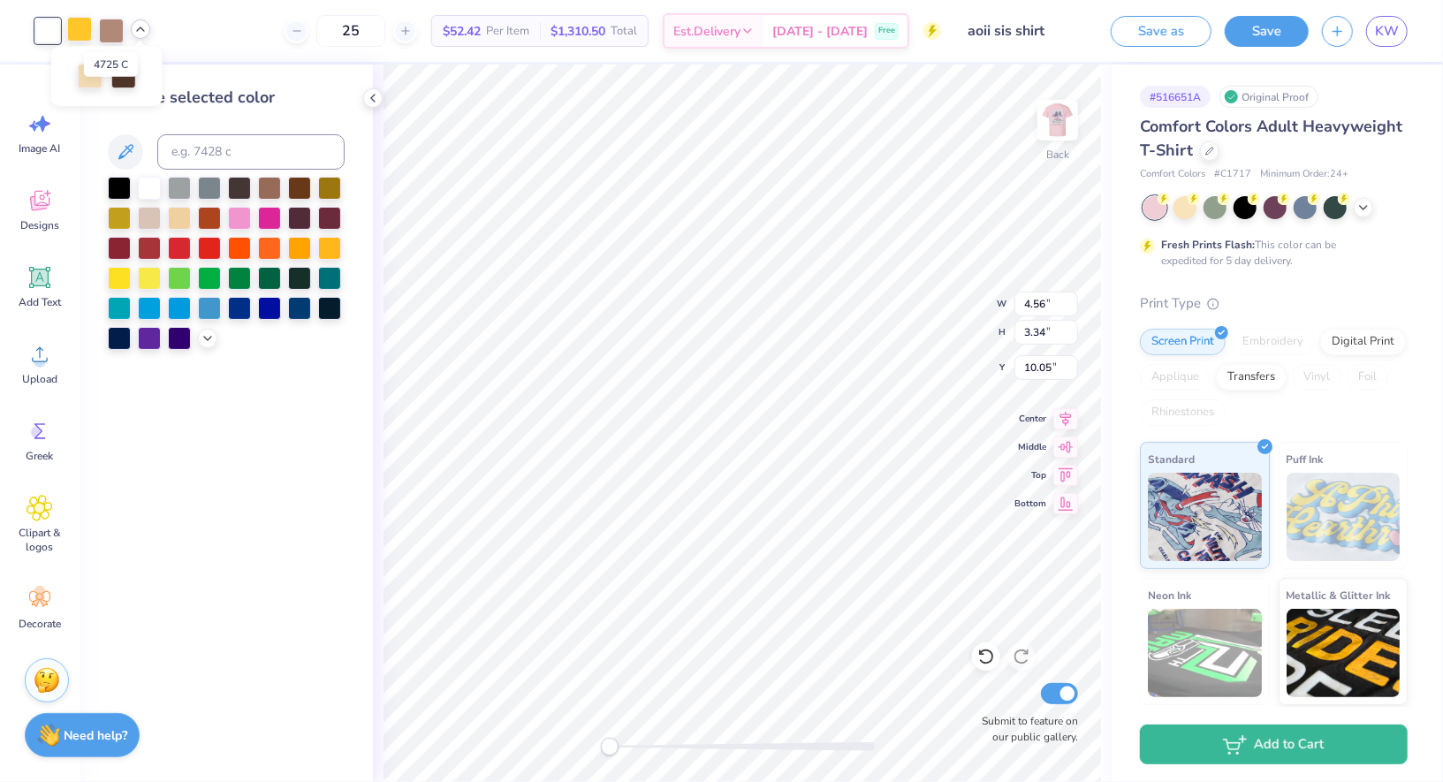
click at [86, 30] on div at bounding box center [79, 29] width 25 height 25
click at [148, 190] on div at bounding box center [149, 186] width 23 height 23
click at [89, 31] on div at bounding box center [79, 29] width 25 height 25
click at [148, 183] on div at bounding box center [149, 186] width 23 height 23
click at [81, 32] on div at bounding box center [79, 29] width 25 height 25
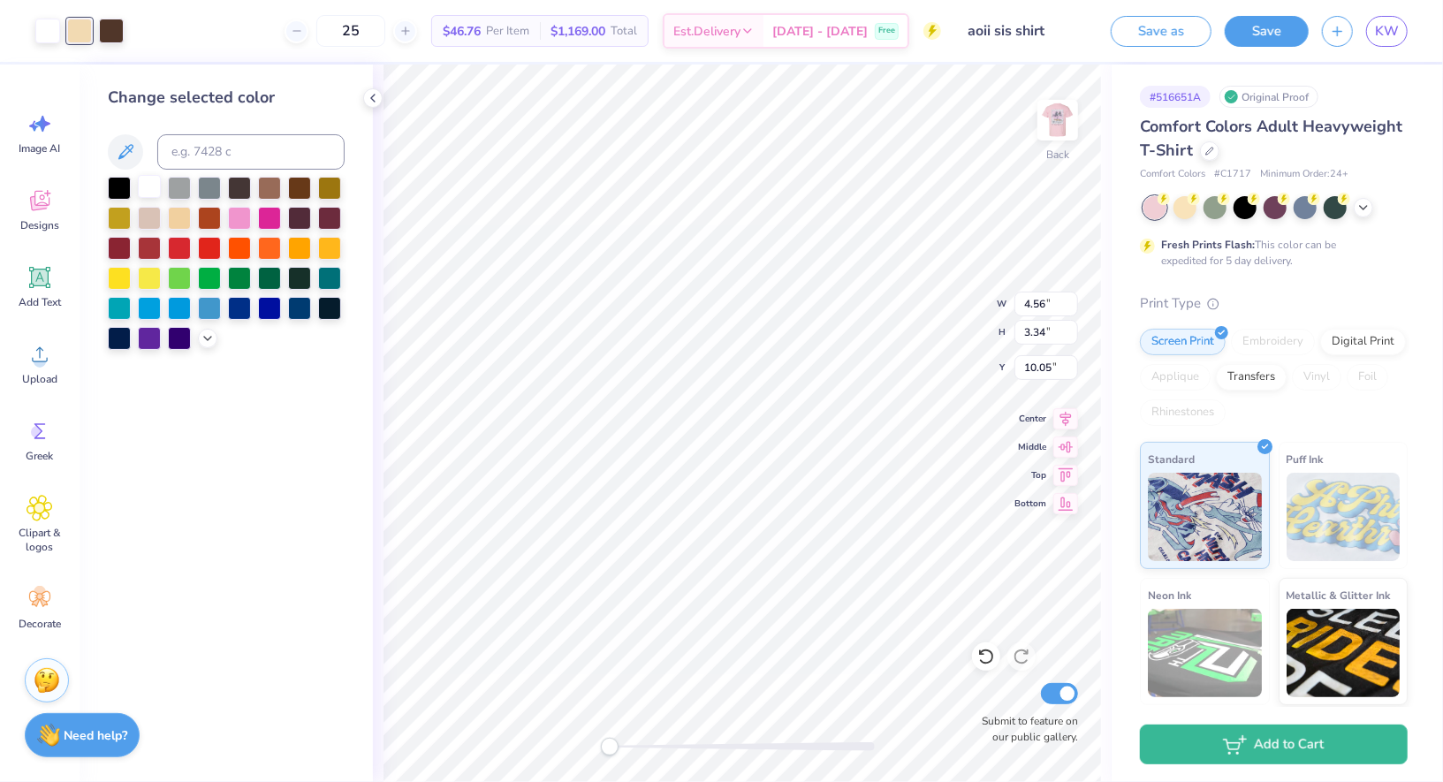
click at [153, 186] on div at bounding box center [149, 186] width 23 height 23
click at [84, 34] on div at bounding box center [79, 29] width 25 height 25
click at [117, 186] on div at bounding box center [119, 186] width 23 height 23
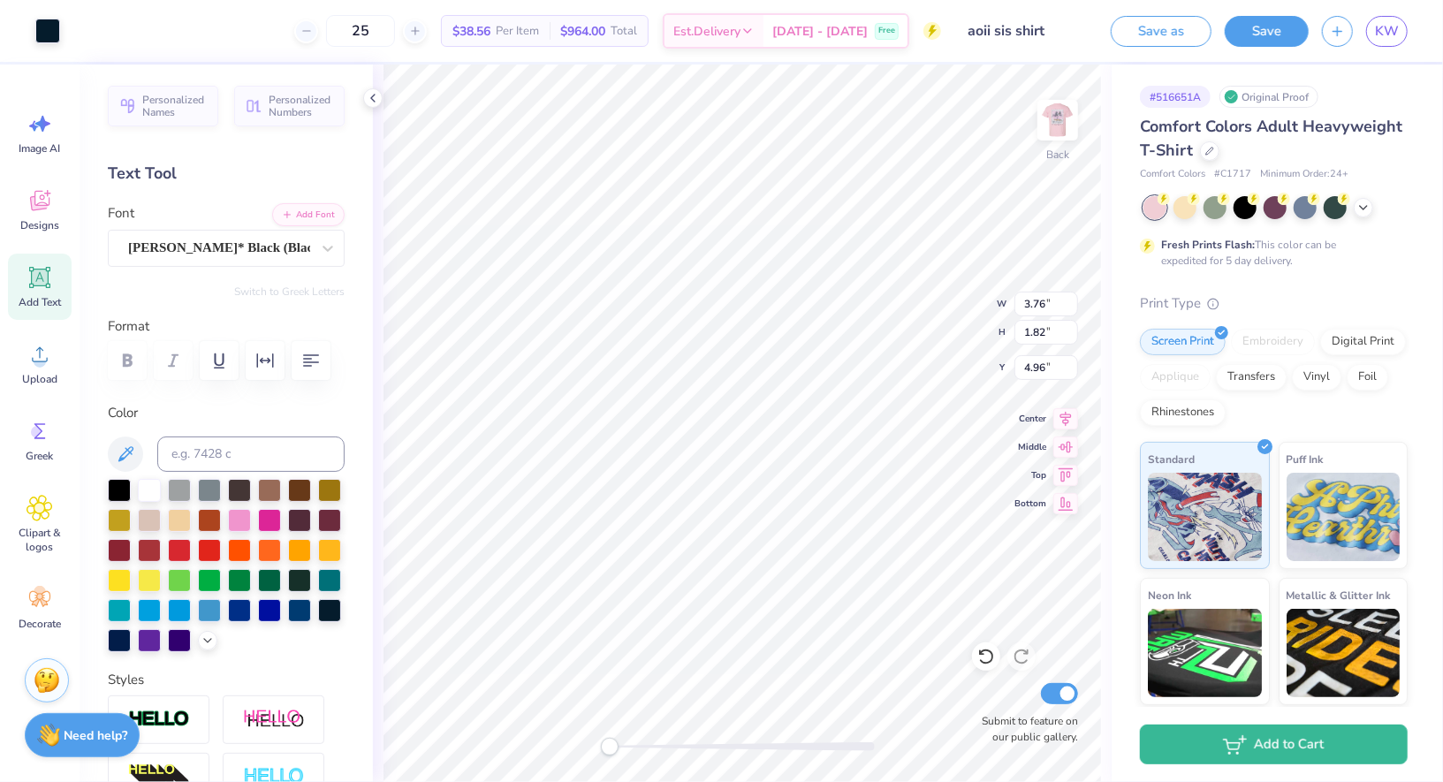
type input "2.57"
type input "1.38"
type input "4.84"
type input "3.53"
type input "1.74"
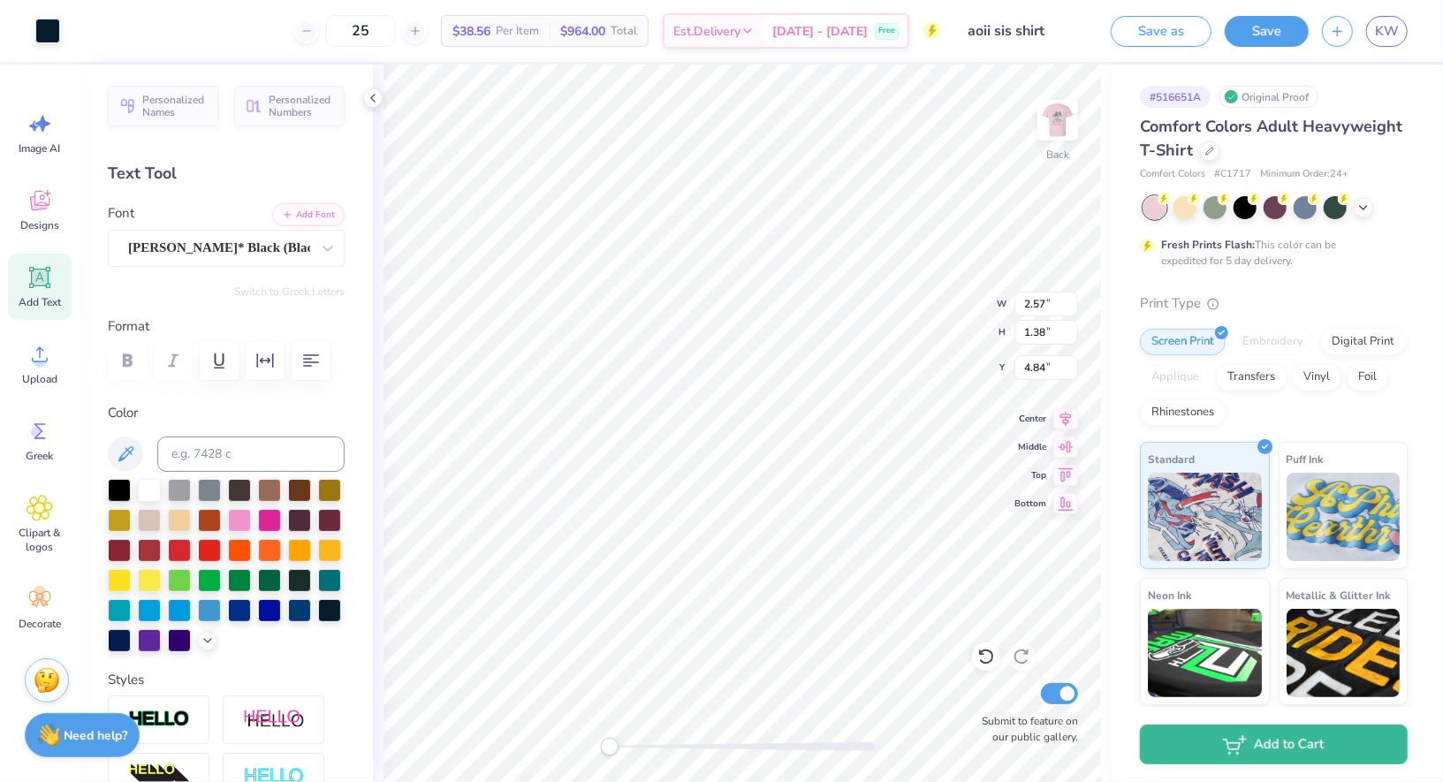
type input "4.78"
type input "2.99"
type input "1.54"
type input "4.75"
type input "3.47"
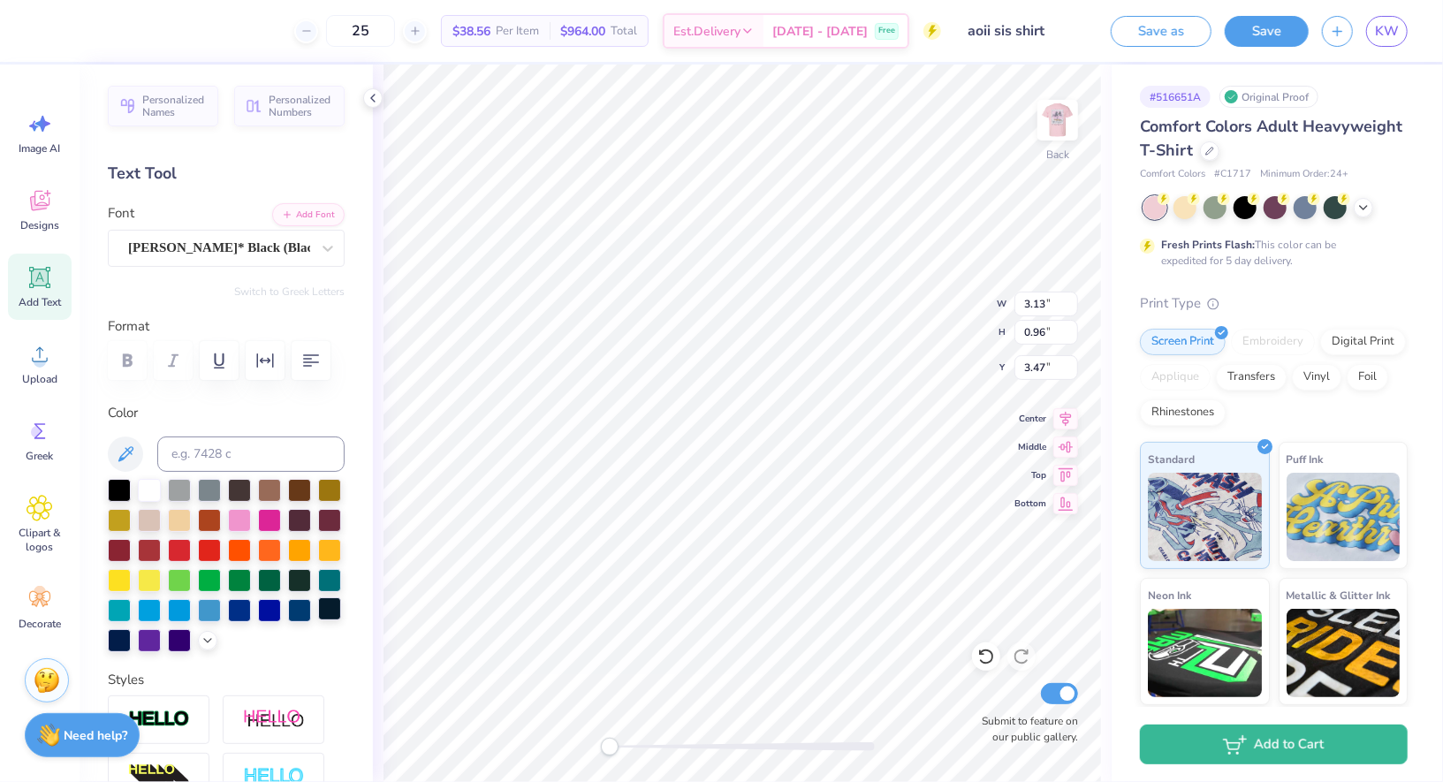
click at [332, 599] on div at bounding box center [329, 608] width 23 height 23
click at [380, 96] on div at bounding box center [372, 97] width 19 height 19
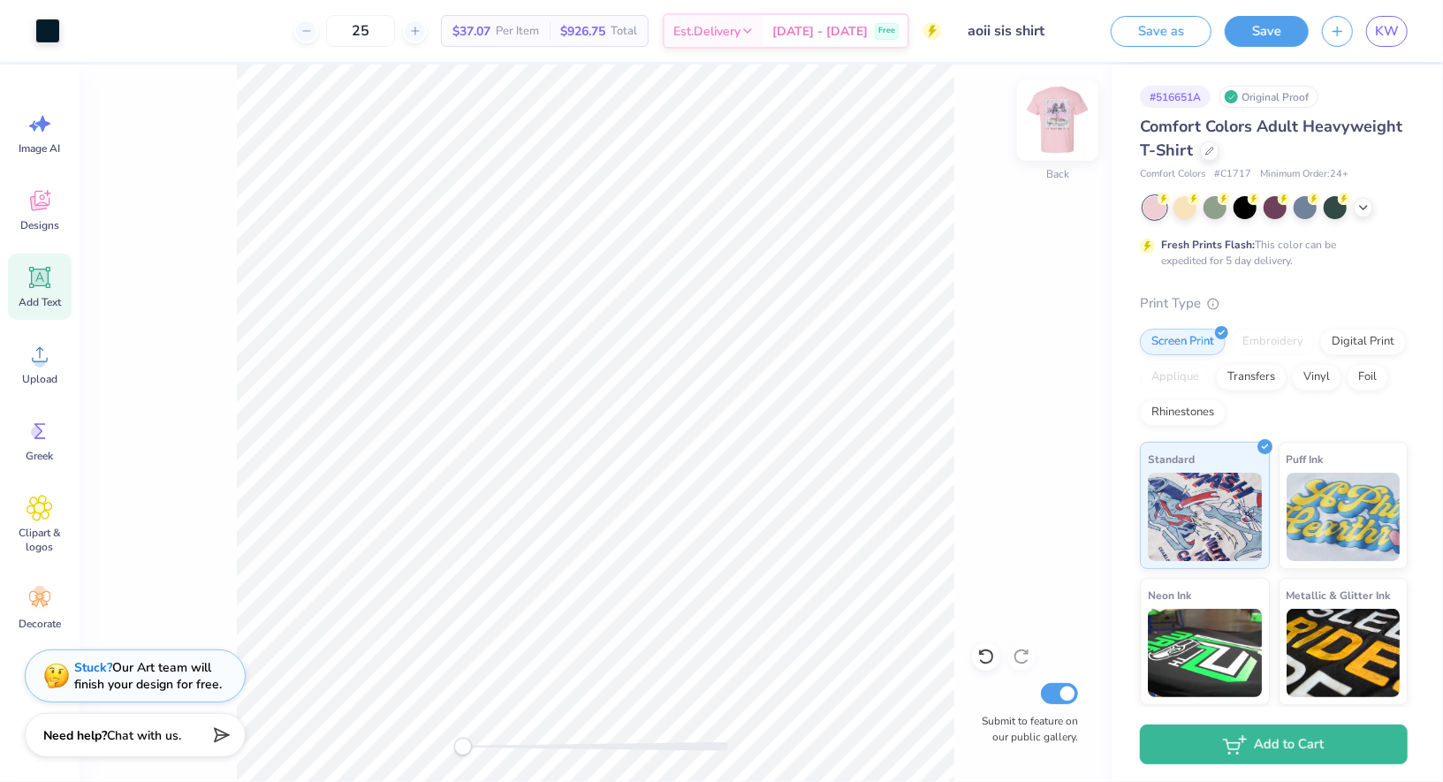
click at [1058, 128] on img at bounding box center [1057, 120] width 71 height 71
click at [71, 32] on div at bounding box center [79, 29] width 25 height 25
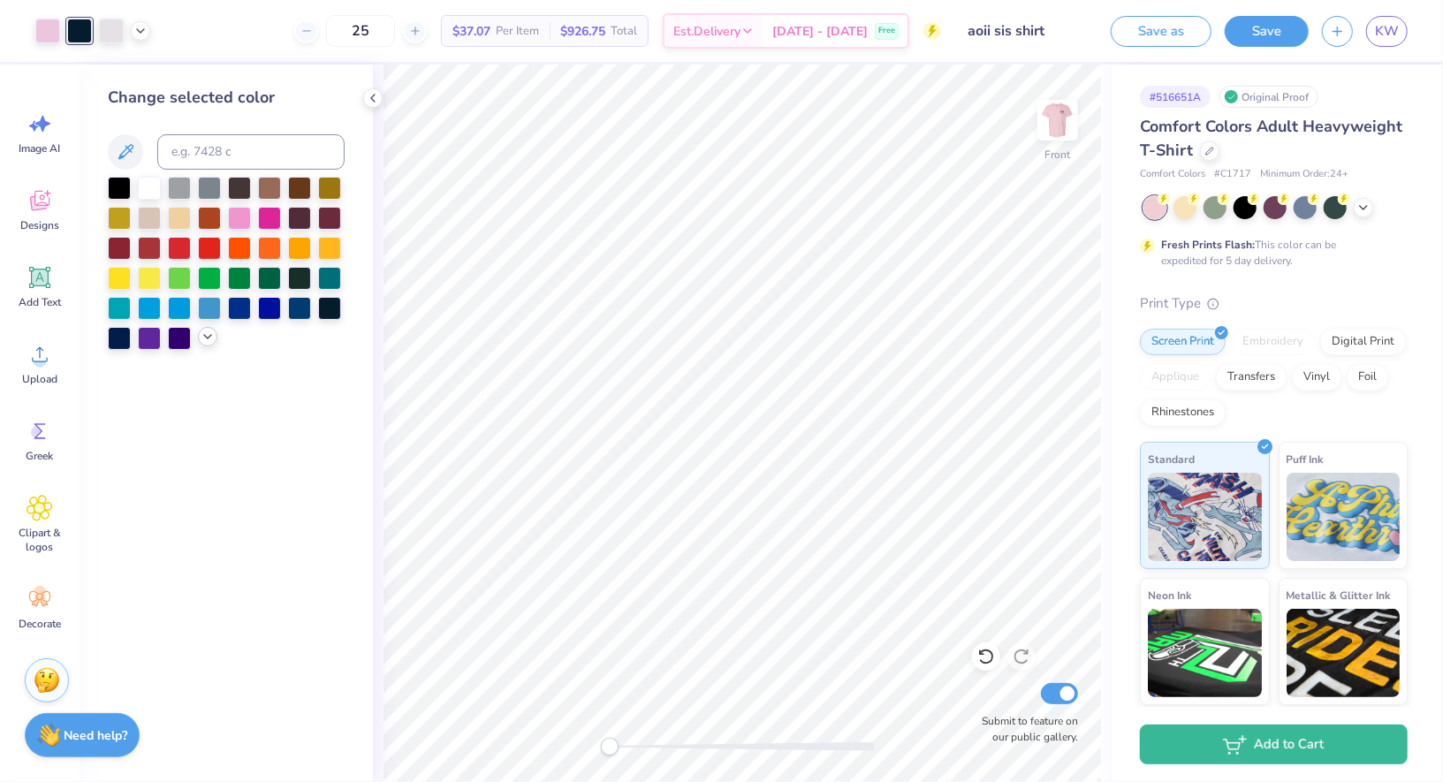
click at [201, 341] on icon at bounding box center [208, 337] width 14 height 14
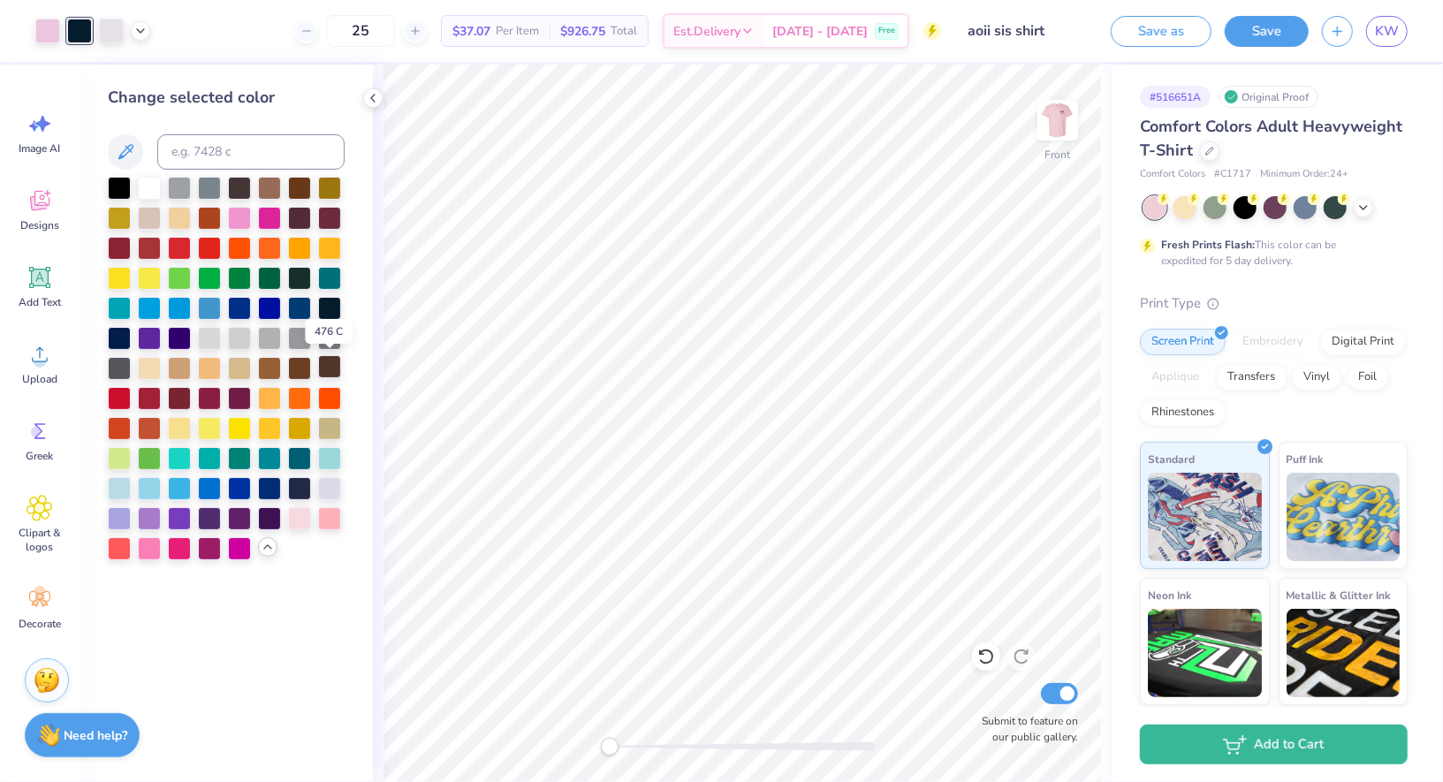
click at [336, 368] on div at bounding box center [329, 366] width 23 height 23
click at [141, 34] on icon at bounding box center [140, 29] width 14 height 14
click at [141, 78] on div at bounding box center [140, 74] width 25 height 25
click at [265, 370] on div at bounding box center [269, 366] width 23 height 23
click at [307, 369] on div at bounding box center [299, 366] width 23 height 23
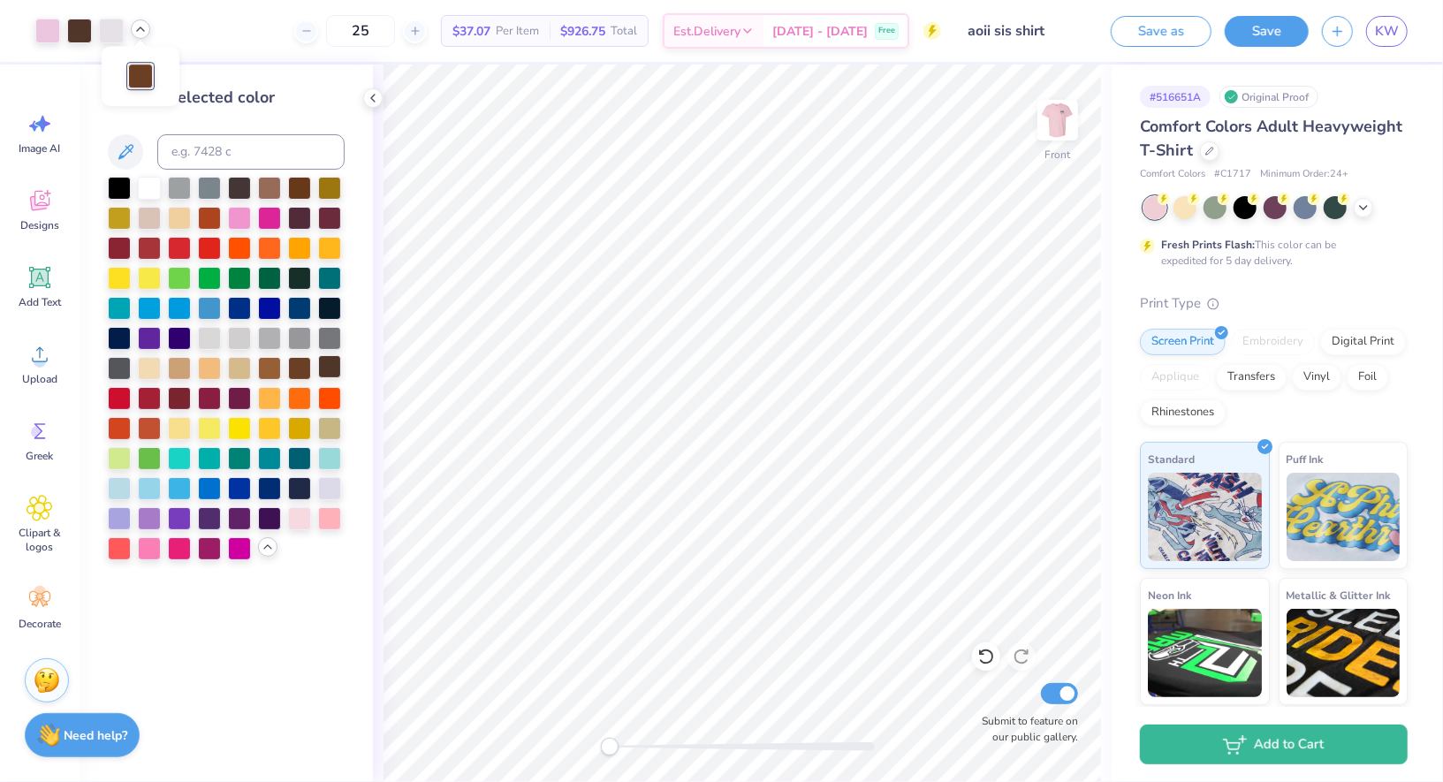
click at [330, 368] on div at bounding box center [329, 366] width 23 height 23
click at [182, 370] on div at bounding box center [179, 366] width 23 height 23
click at [277, 368] on div at bounding box center [269, 366] width 23 height 23
click at [318, 365] on div at bounding box center [329, 366] width 23 height 23
click at [300, 368] on div at bounding box center [299, 366] width 23 height 23
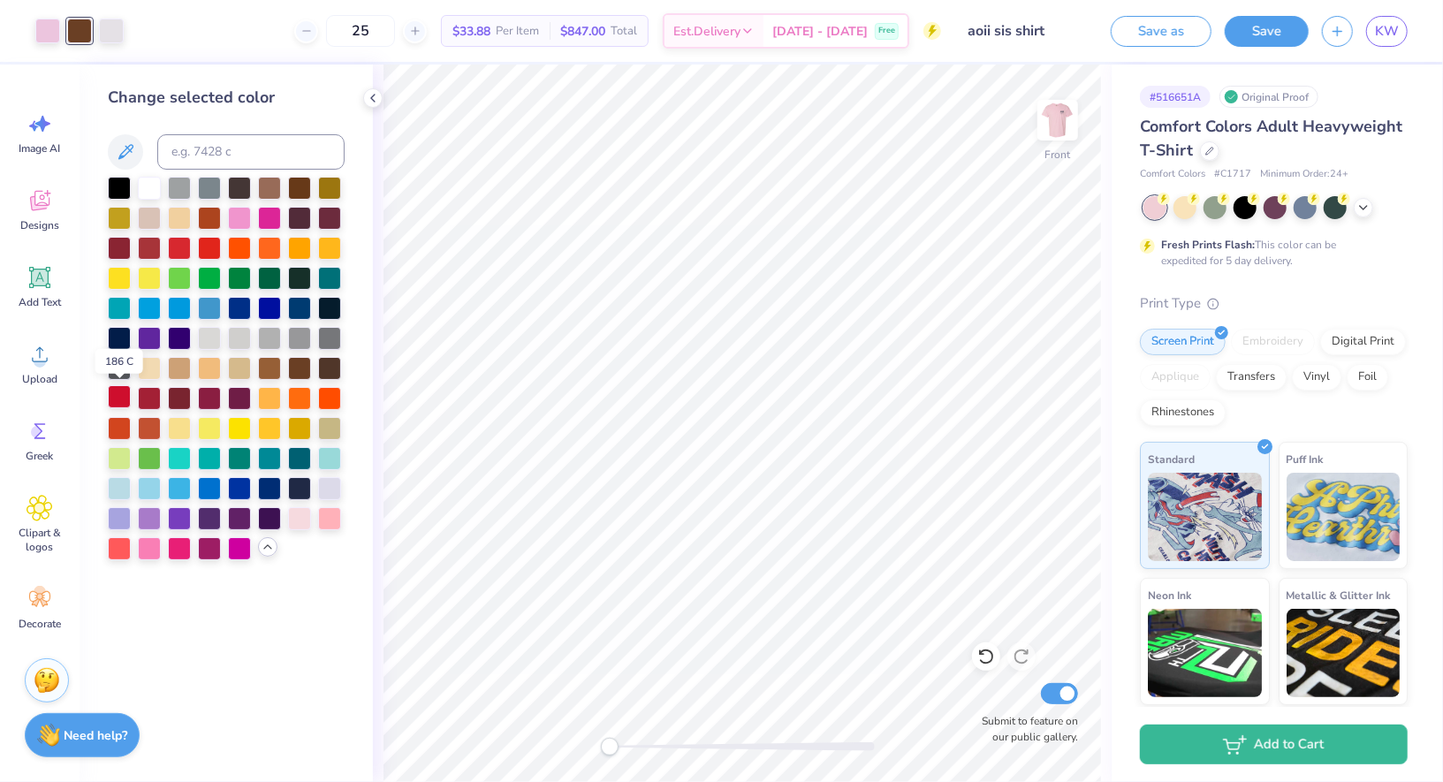
click at [126, 399] on div at bounding box center [119, 396] width 23 height 23
click at [300, 365] on div at bounding box center [299, 366] width 23 height 23
click at [328, 364] on div at bounding box center [329, 366] width 23 height 23
click at [308, 368] on div at bounding box center [299, 366] width 23 height 23
click at [368, 105] on div at bounding box center [372, 97] width 19 height 19
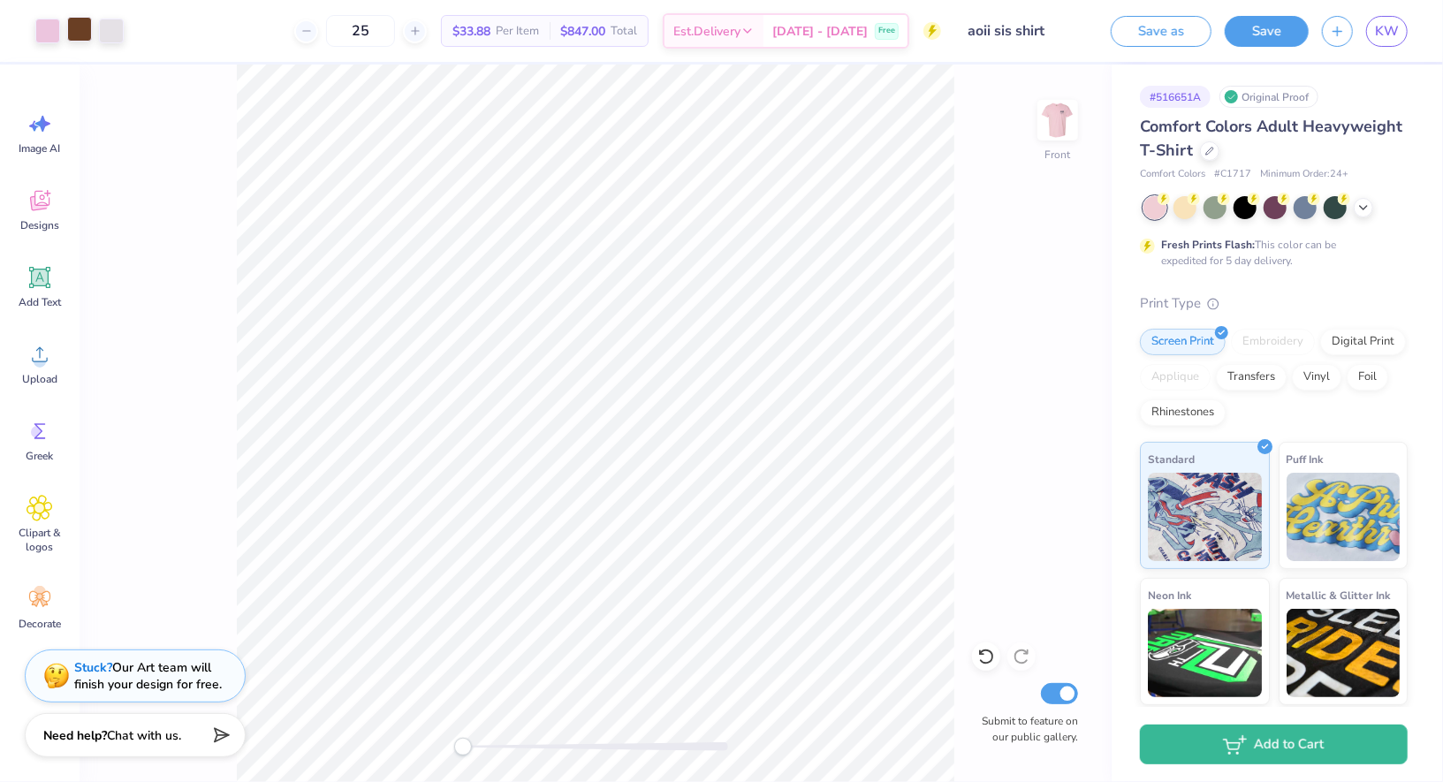
click at [80, 37] on div at bounding box center [79, 29] width 25 height 25
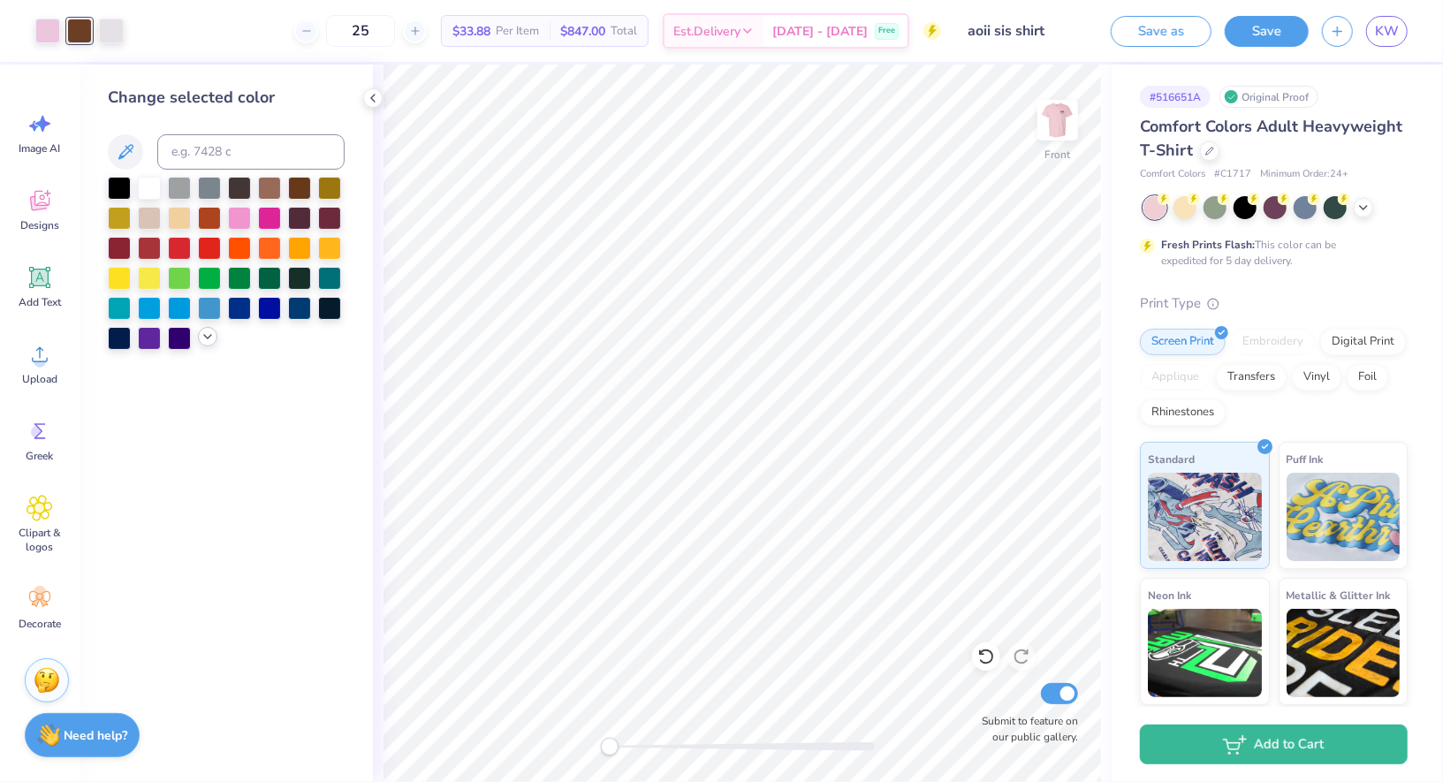
click at [209, 338] on icon at bounding box center [208, 337] width 14 height 14
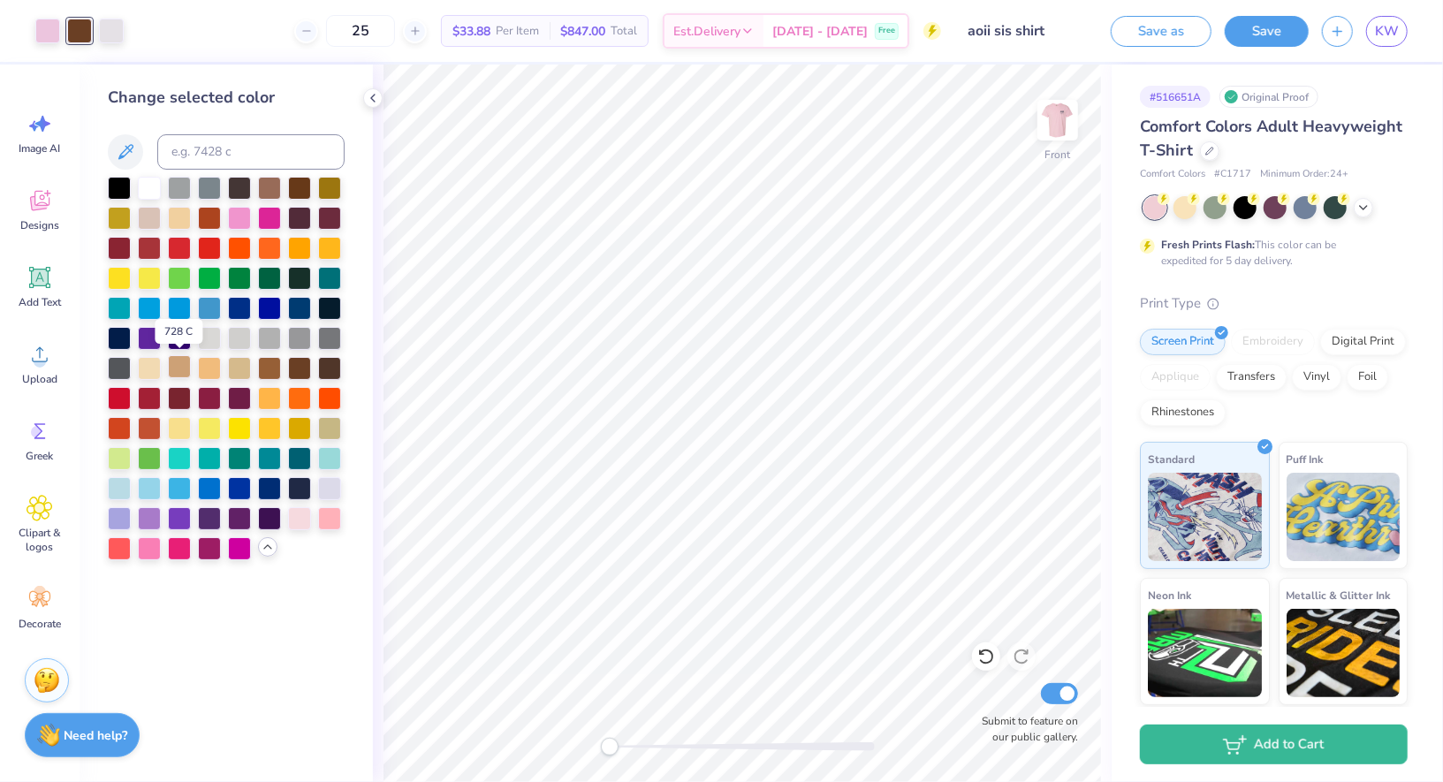
click at [183, 373] on div at bounding box center [179, 366] width 23 height 23
click at [987, 655] on icon at bounding box center [986, 657] width 18 height 18
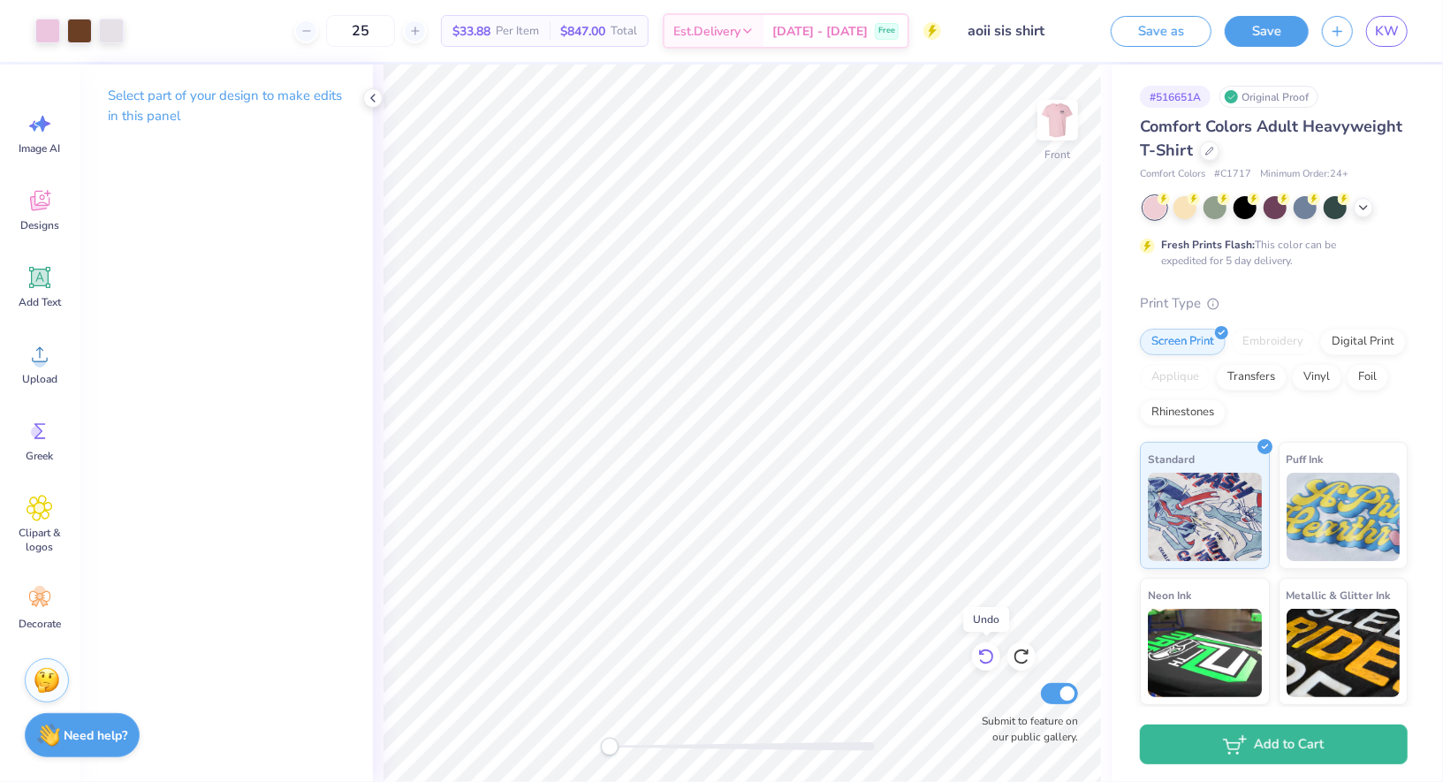
click at [988, 655] on icon at bounding box center [986, 657] width 18 height 18
click at [987, 657] on icon at bounding box center [986, 657] width 18 height 18
click at [988, 657] on icon at bounding box center [986, 657] width 18 height 18
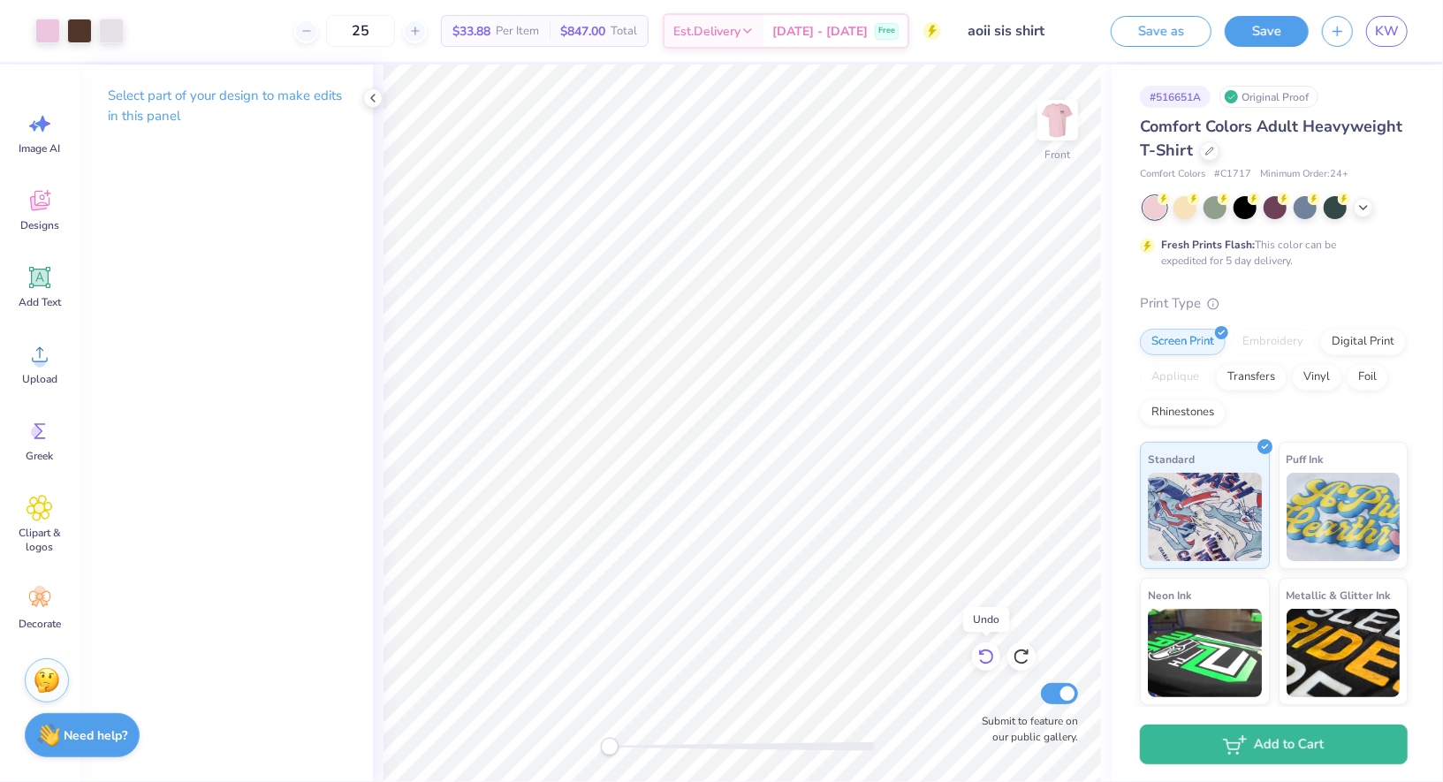
click at [988, 657] on icon at bounding box center [986, 657] width 18 height 18
click at [379, 97] on icon at bounding box center [373, 98] width 14 height 14
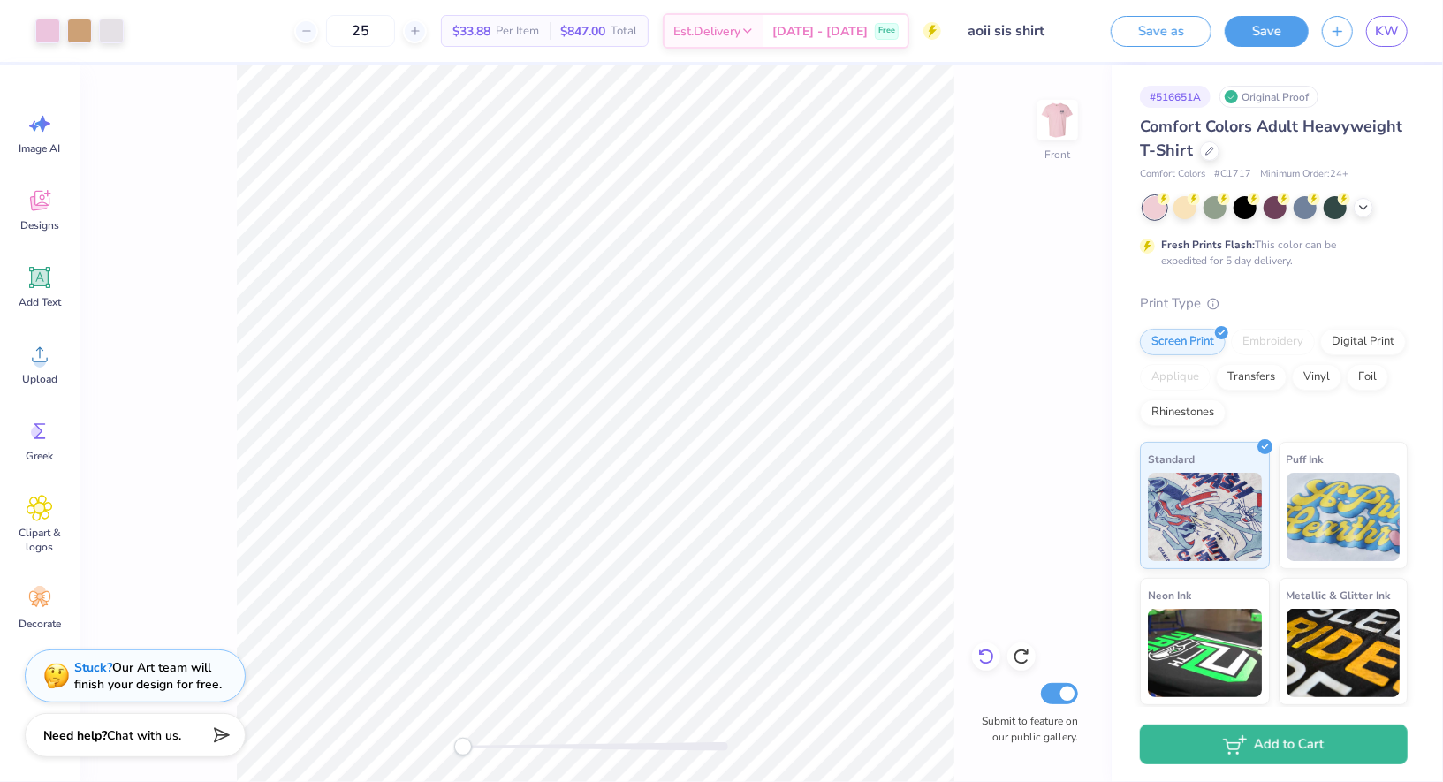
click at [995, 663] on div at bounding box center [986, 656] width 28 height 28
click at [977, 657] on icon at bounding box center [986, 657] width 18 height 18
click at [144, 22] on icon at bounding box center [140, 29] width 14 height 14
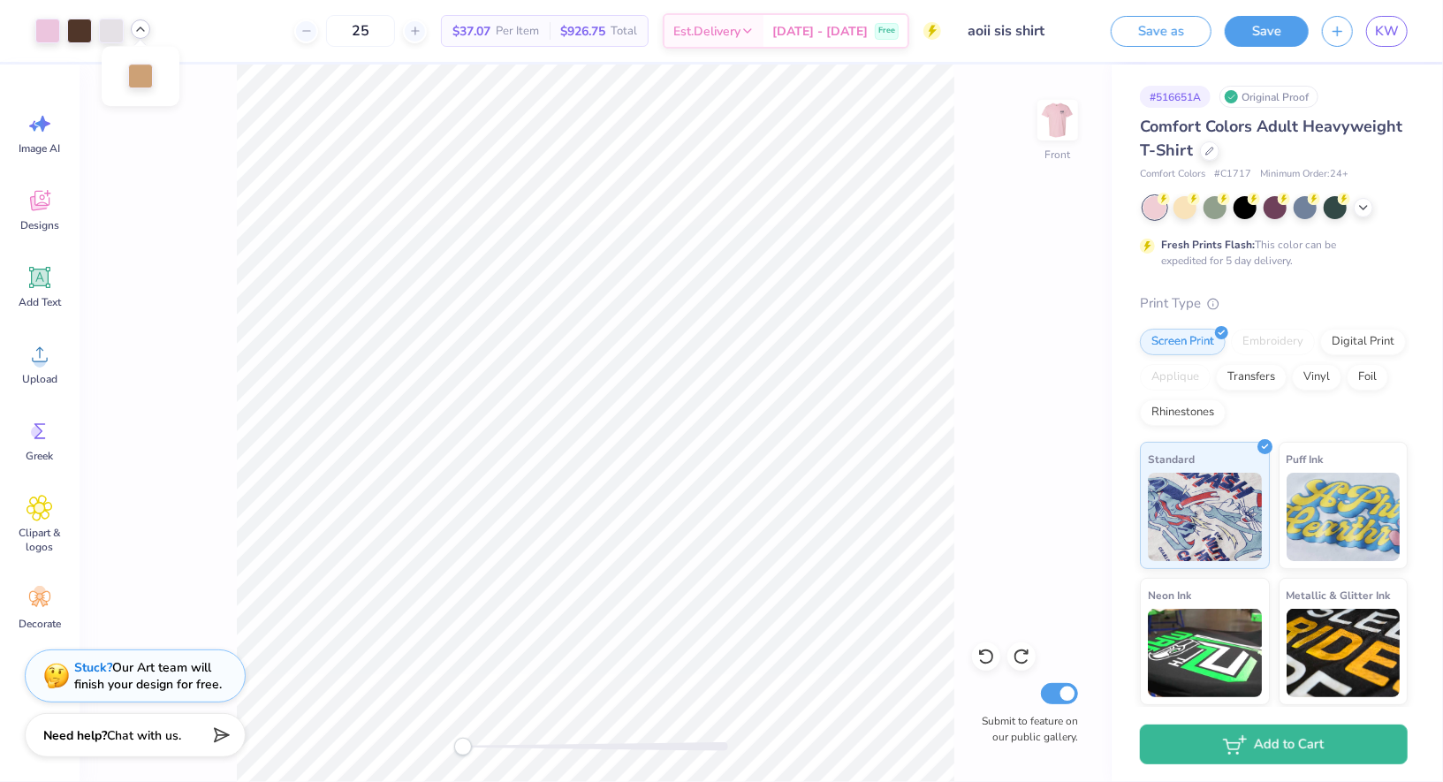
click at [144, 22] on icon at bounding box center [140, 29] width 14 height 14
click at [1060, 127] on img at bounding box center [1057, 120] width 71 height 71
click at [385, 31] on input "25" at bounding box center [350, 31] width 69 height 32
type input "2"
type input "30"
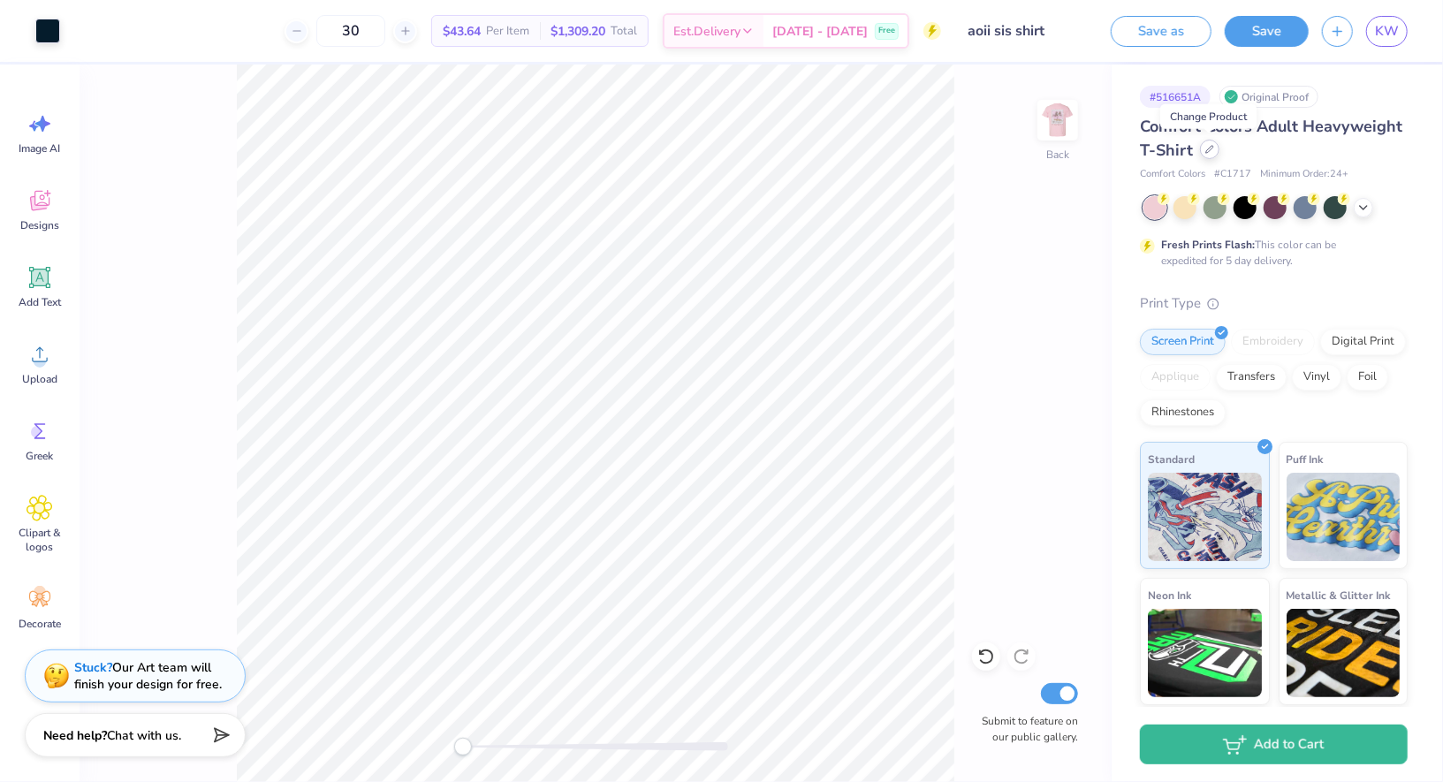
click at [1206, 150] on icon at bounding box center [1209, 149] width 7 height 7
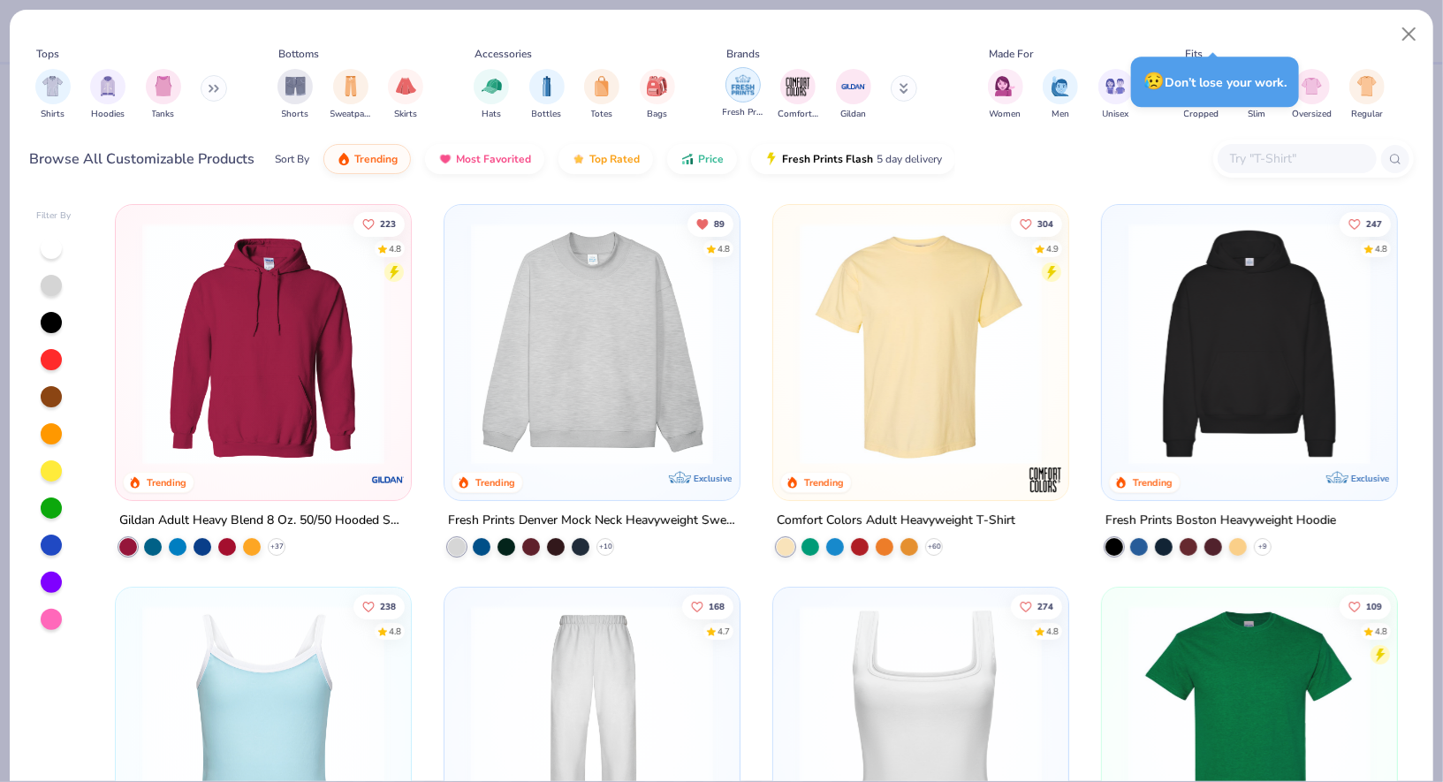
click at [745, 96] on img "filter for Fresh Prints" at bounding box center [743, 85] width 27 height 27
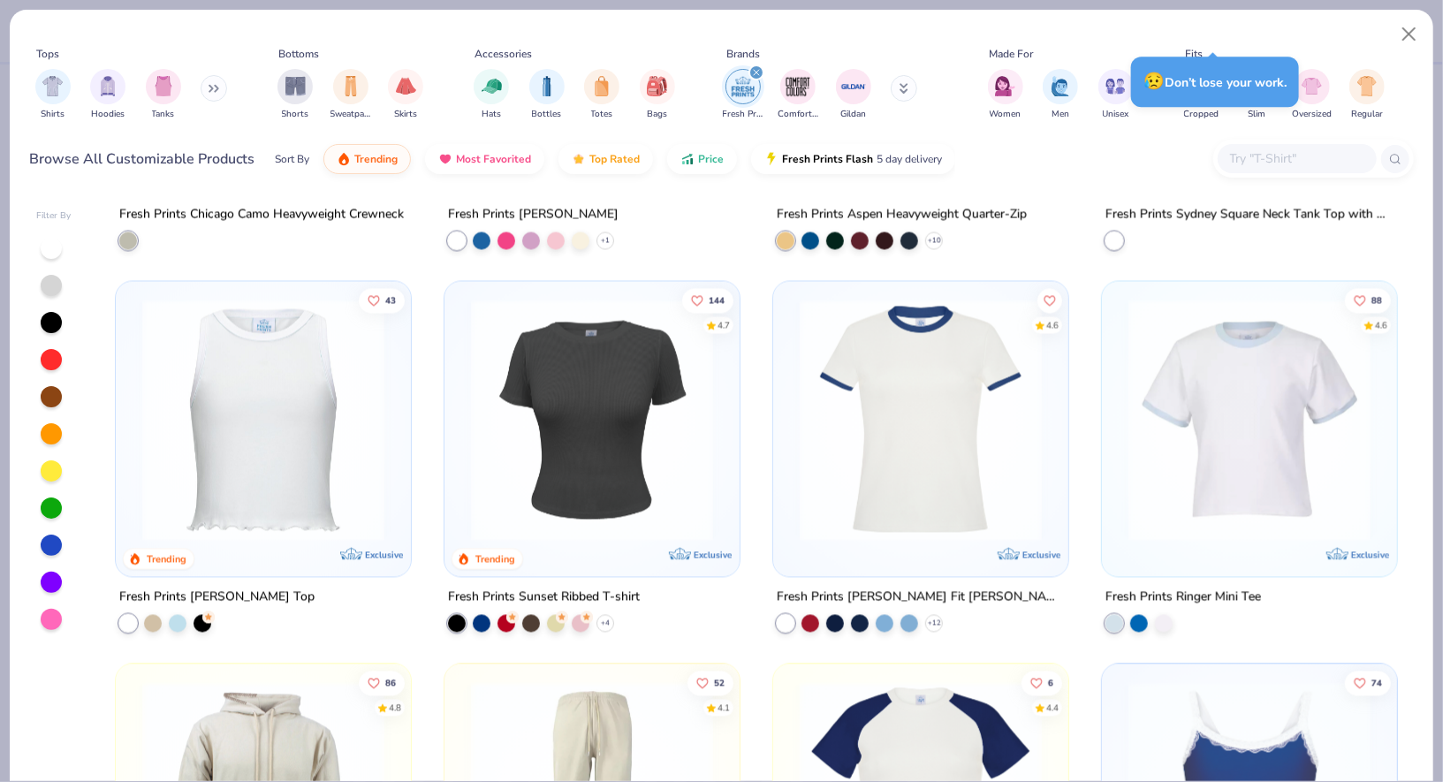
scroll to position [2009, 0]
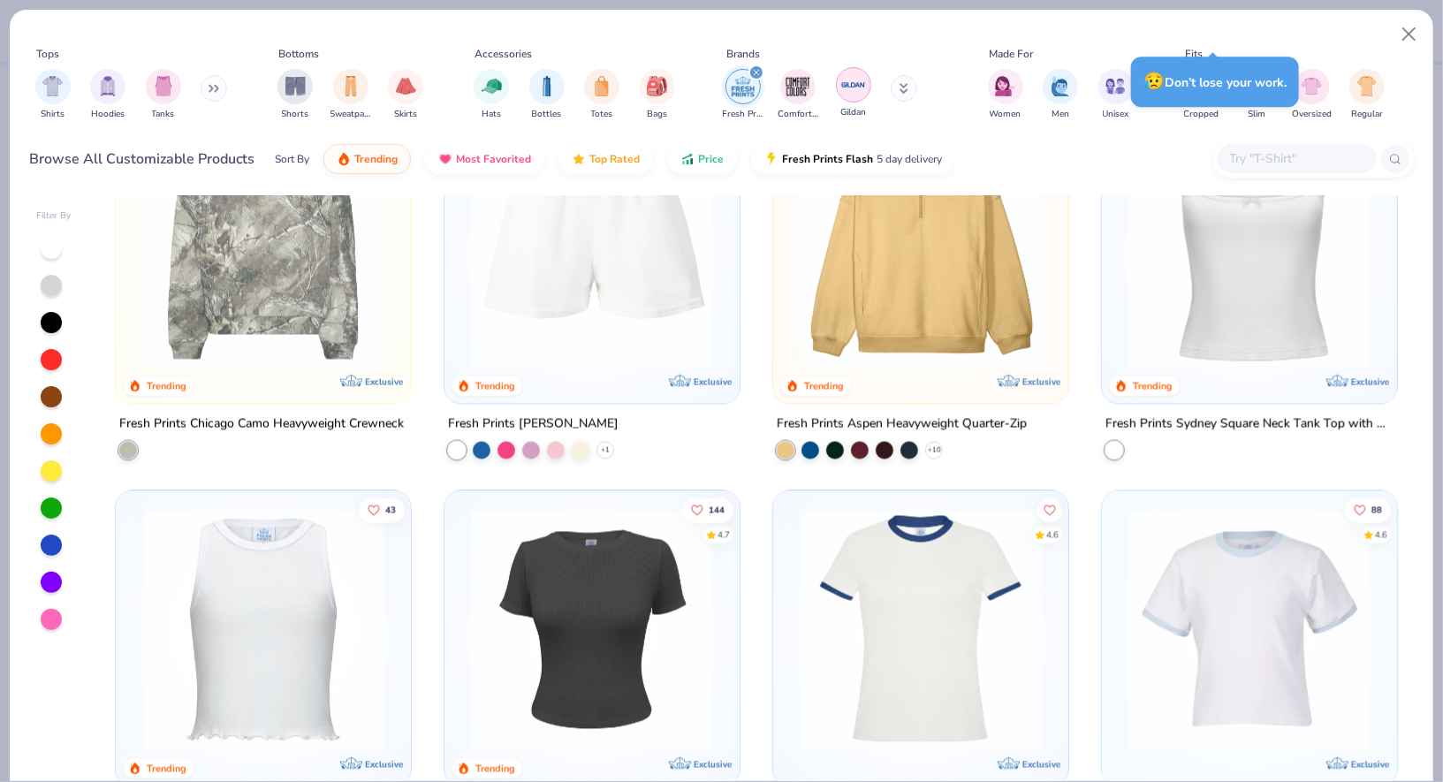
click at [854, 95] on img "filter for Gildan" at bounding box center [853, 85] width 27 height 27
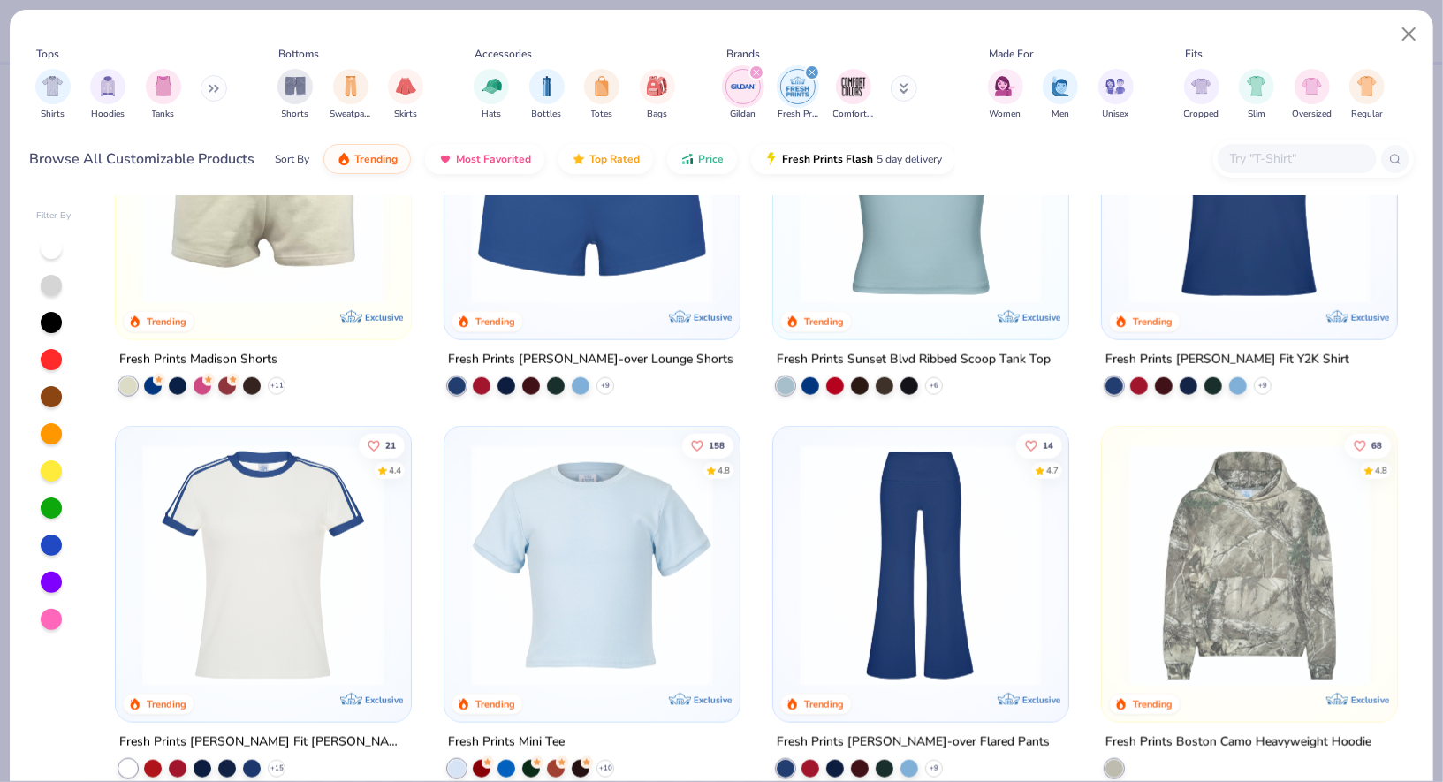
scroll to position [1819, 0]
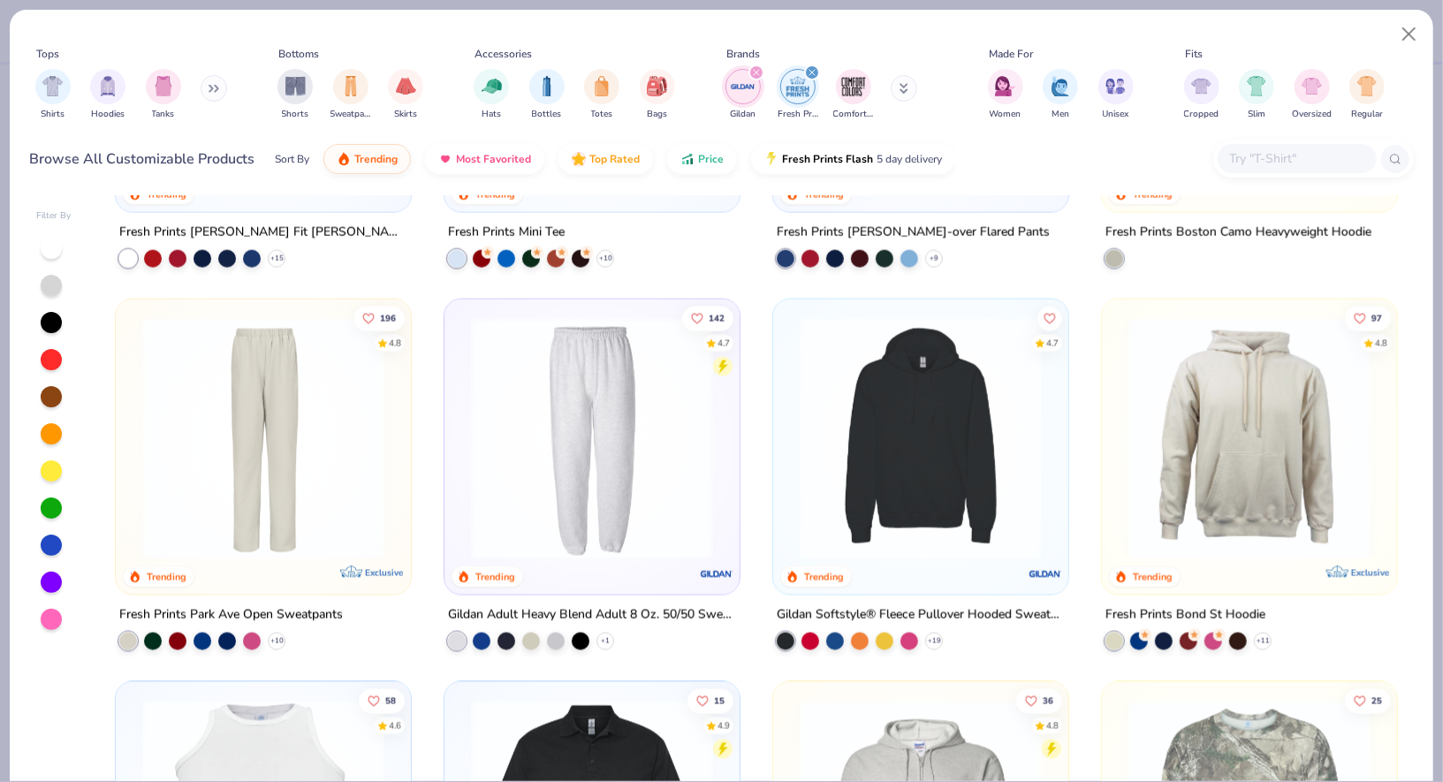
click at [907, 87] on icon at bounding box center [904, 88] width 9 height 11
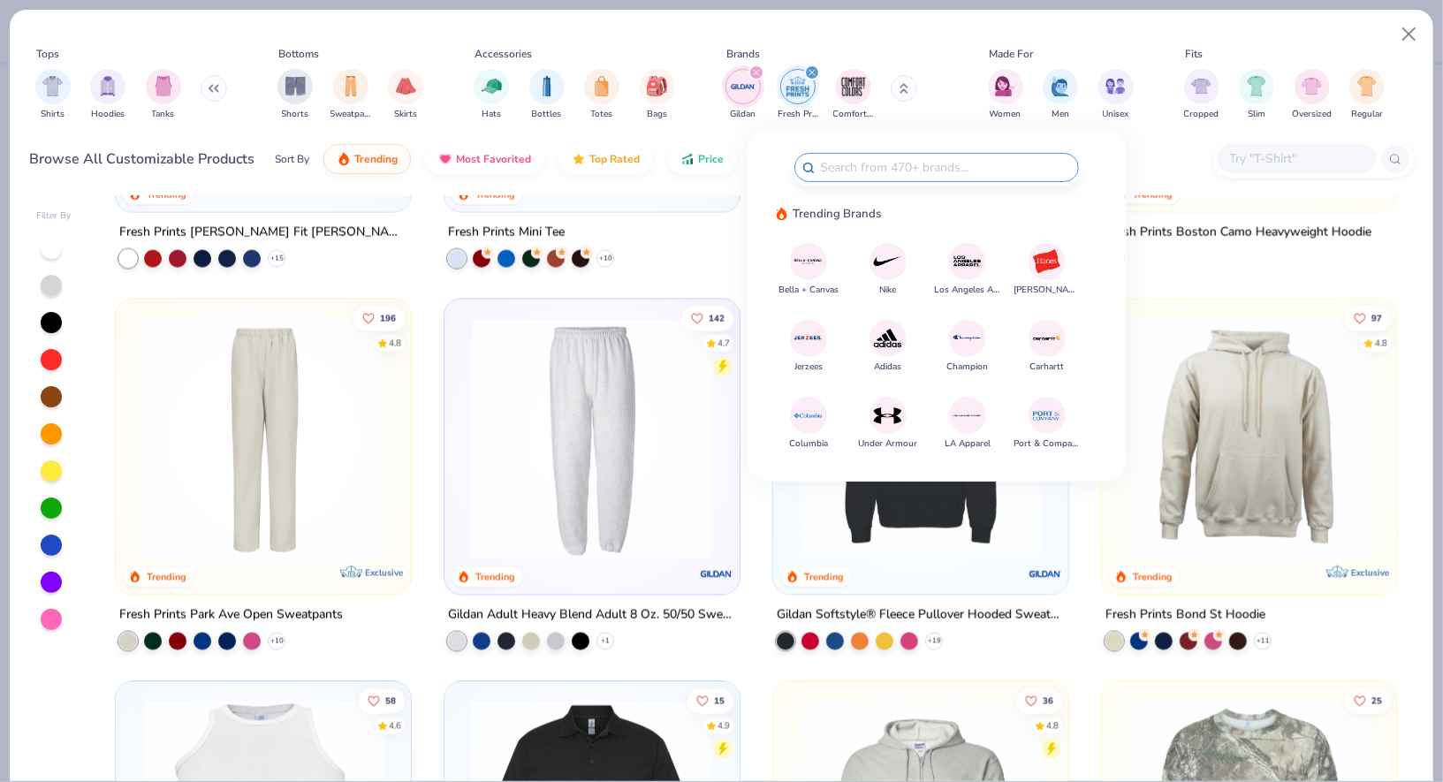
click at [907, 87] on icon at bounding box center [904, 88] width 9 height 11
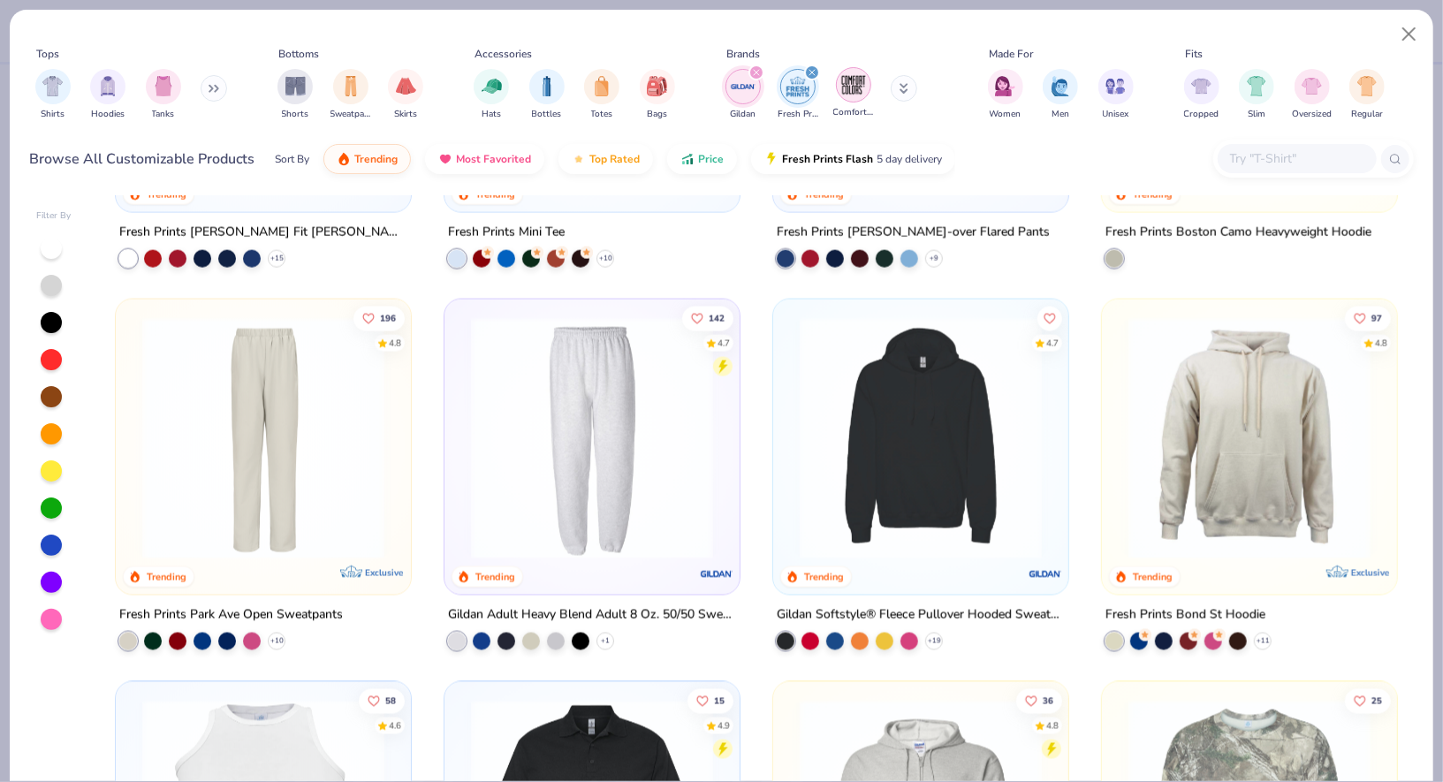
click at [851, 88] on img "filter for Comfort Colors" at bounding box center [853, 85] width 27 height 27
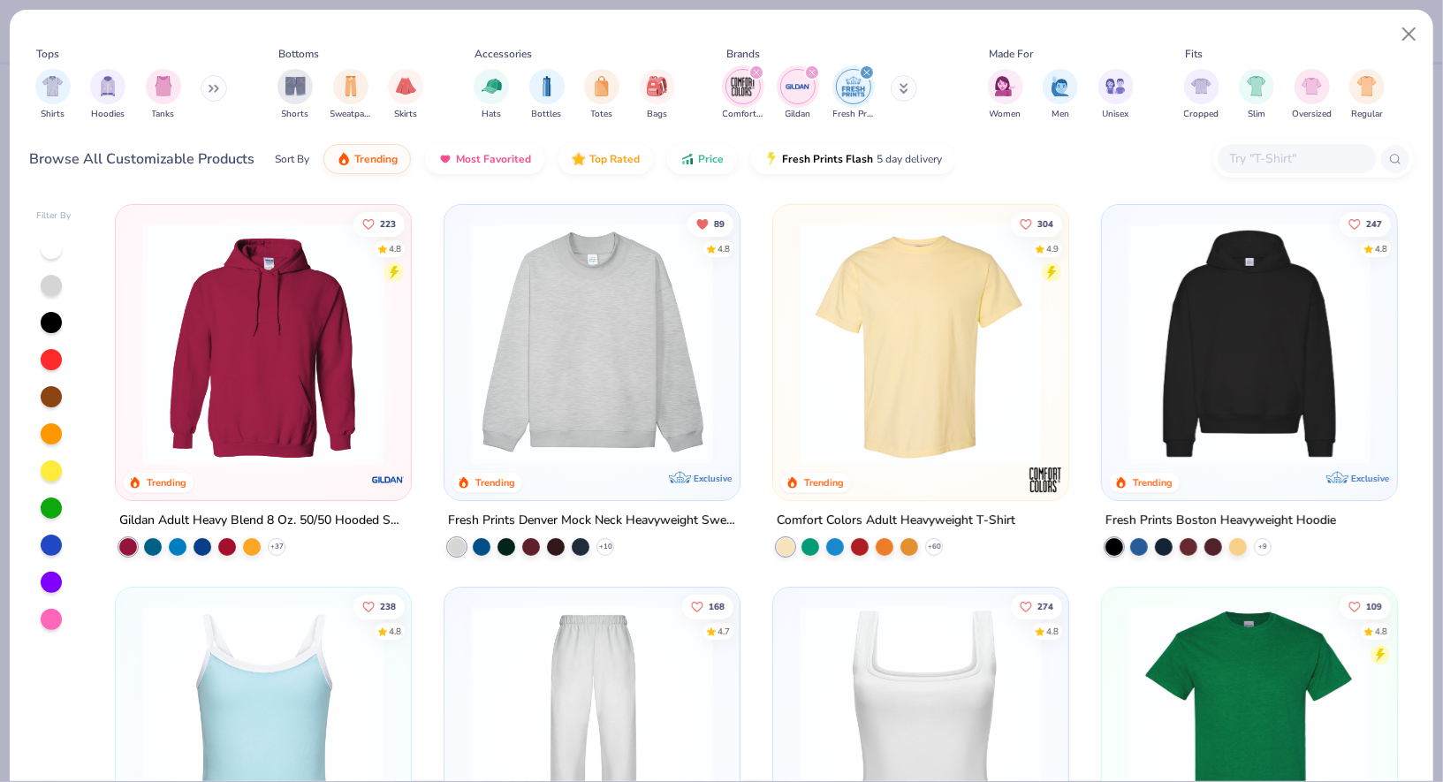
click at [814, 95] on div "Gildan" at bounding box center [797, 95] width 35 height 52
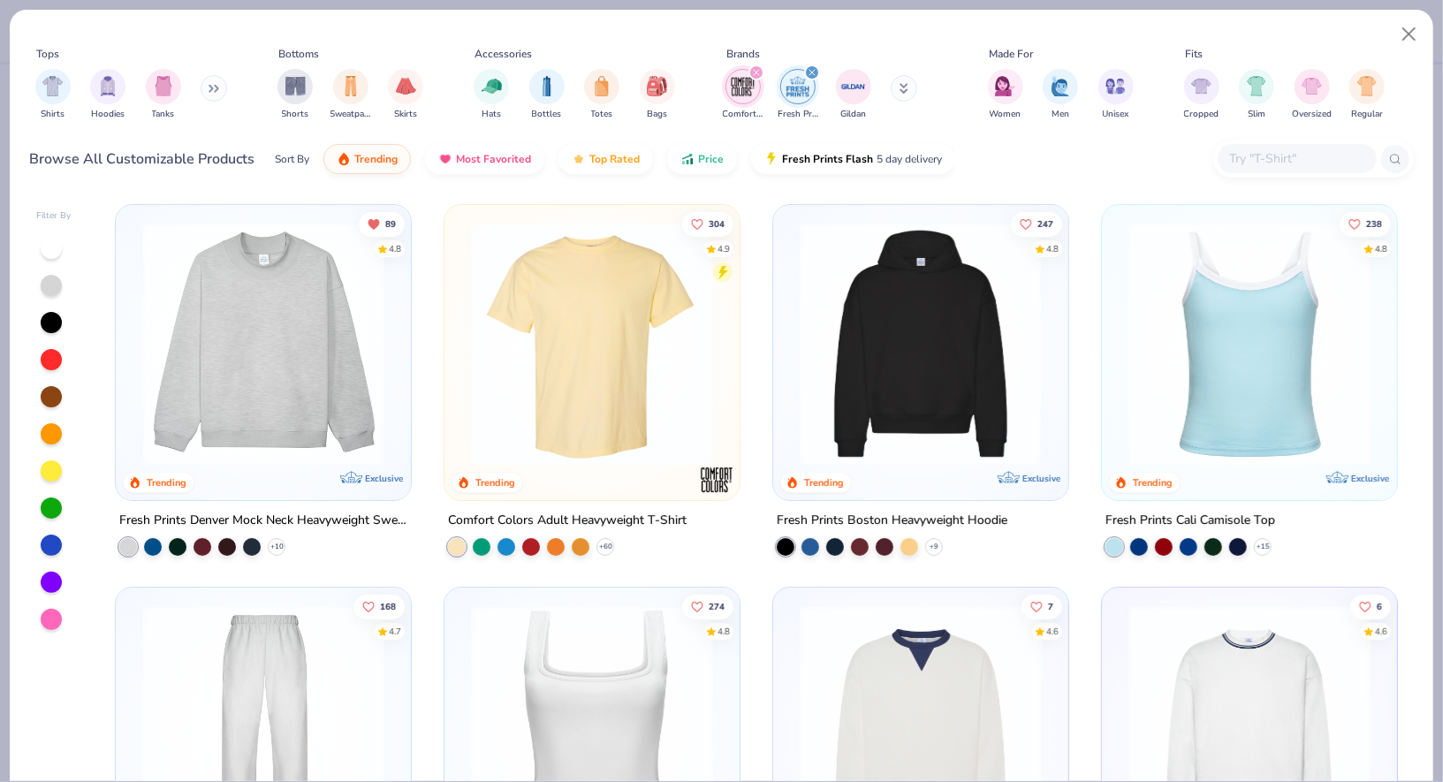
click at [794, 89] on img "filter for Fresh Prints" at bounding box center [798, 86] width 27 height 27
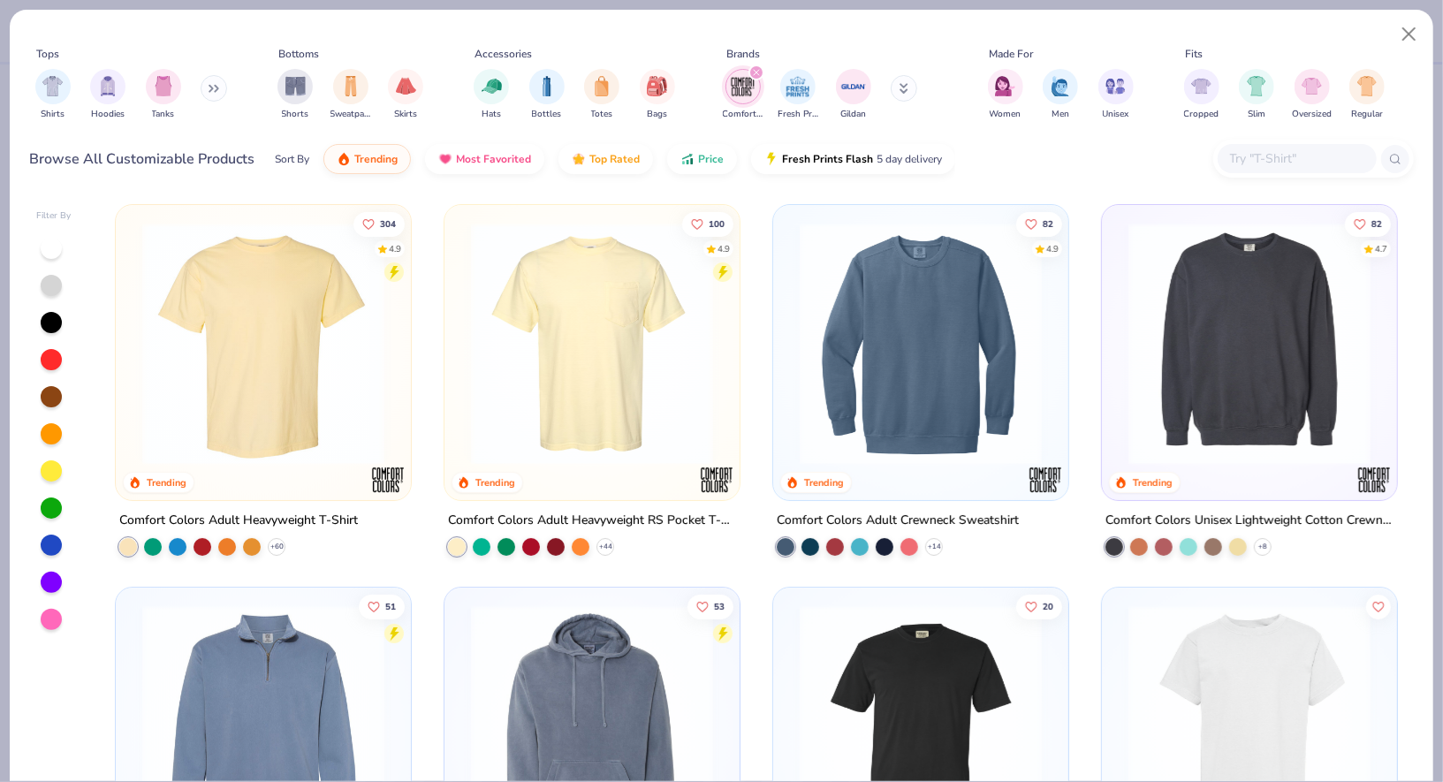
click at [748, 89] on img "filter for Comfort Colors" at bounding box center [743, 86] width 27 height 27
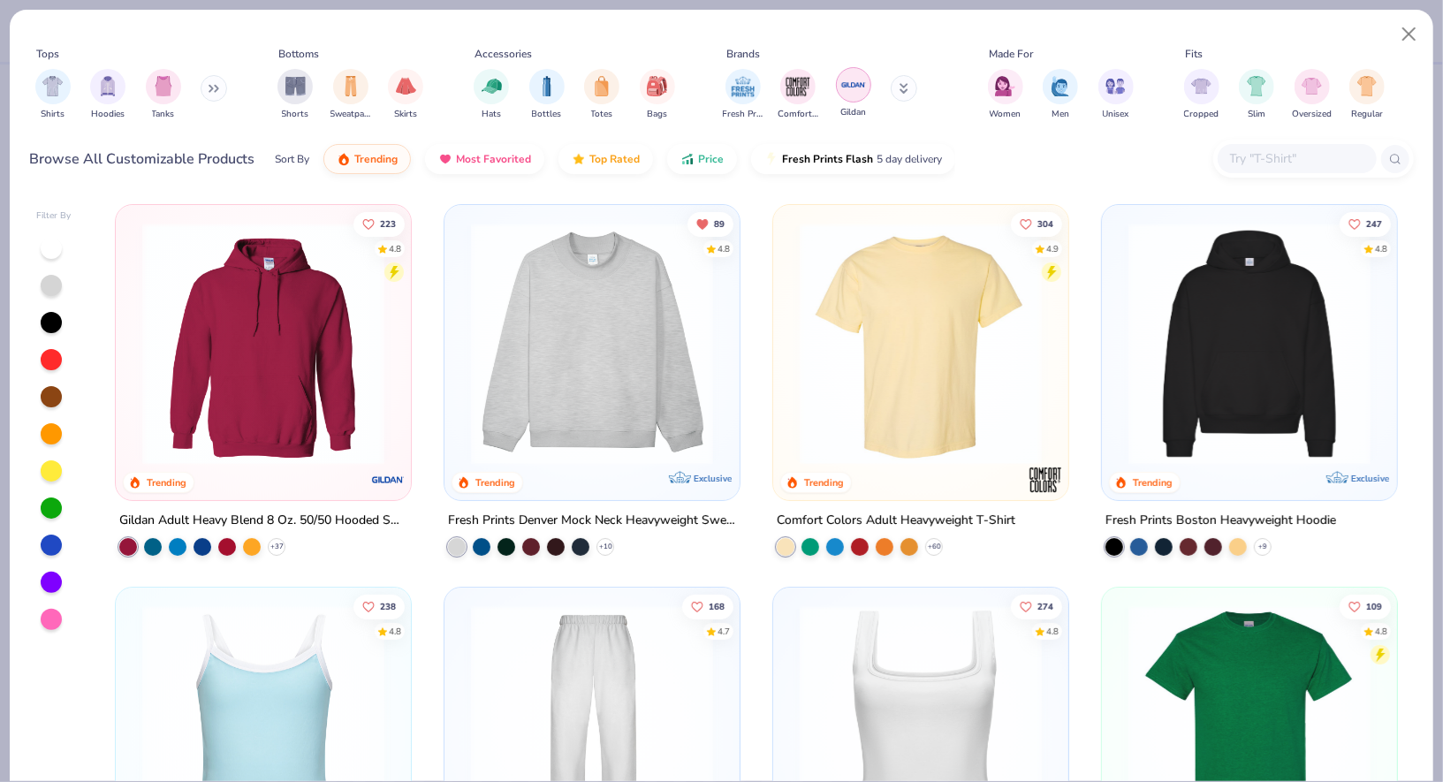
click at [848, 91] on img "filter for Gildan" at bounding box center [853, 85] width 27 height 27
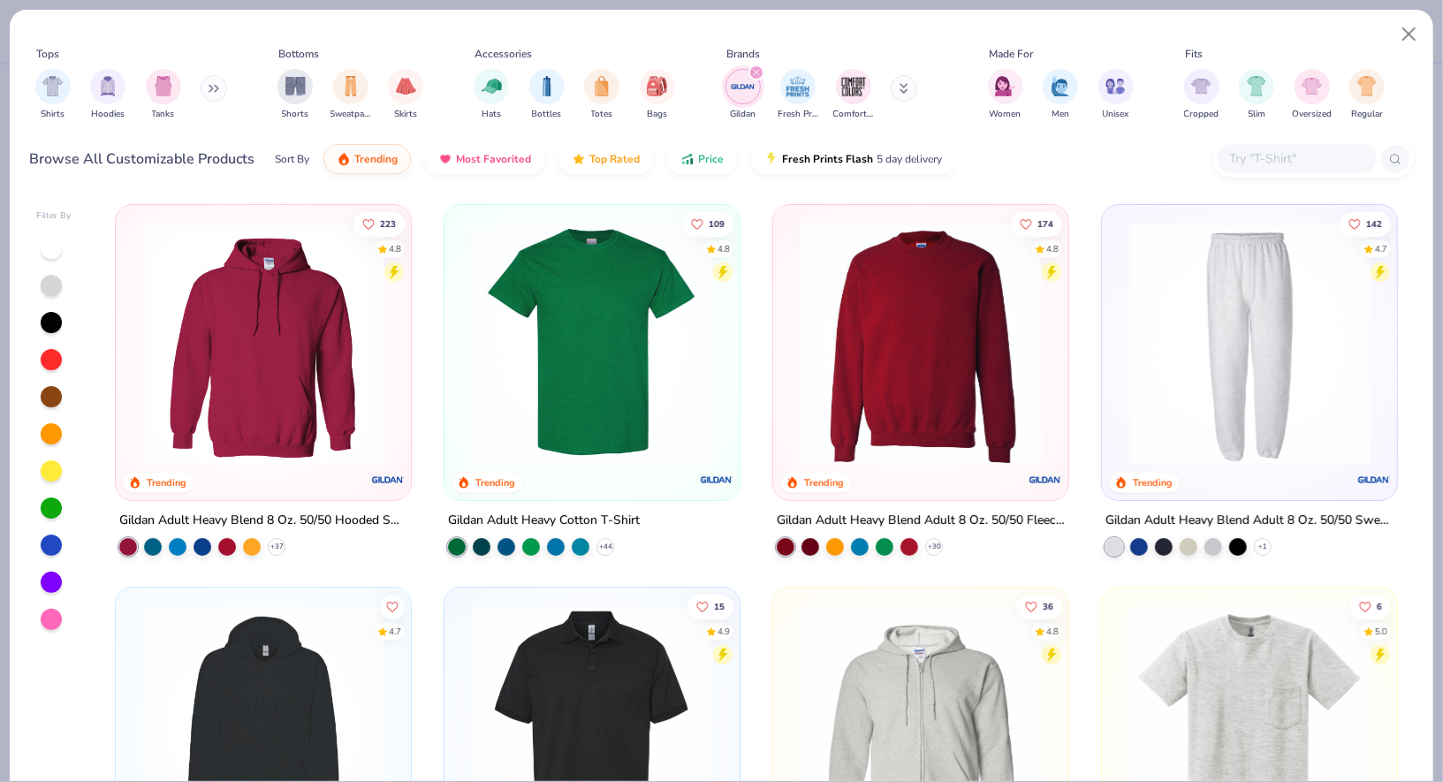
click at [653, 320] on img at bounding box center [592, 344] width 260 height 242
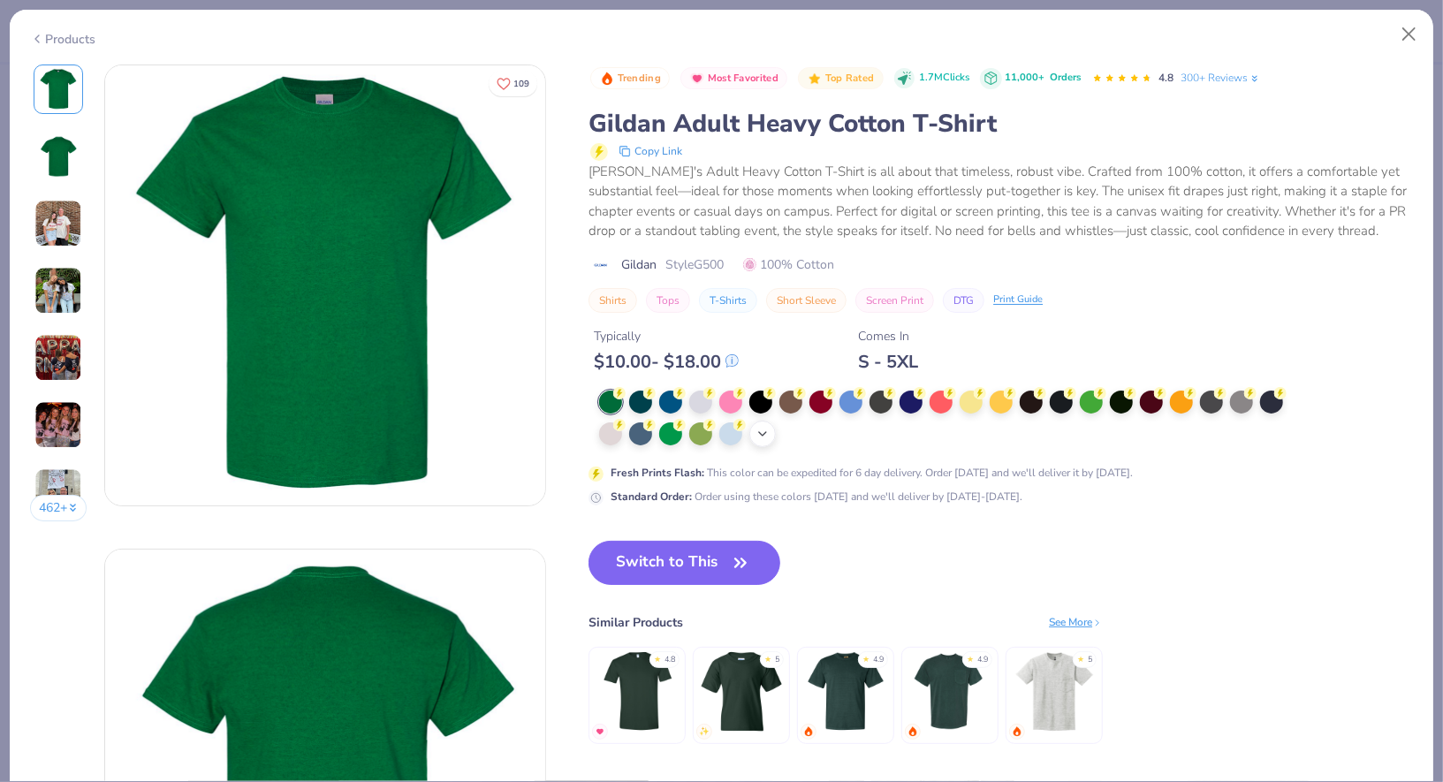
click at [764, 427] on icon at bounding box center [763, 434] width 14 height 14
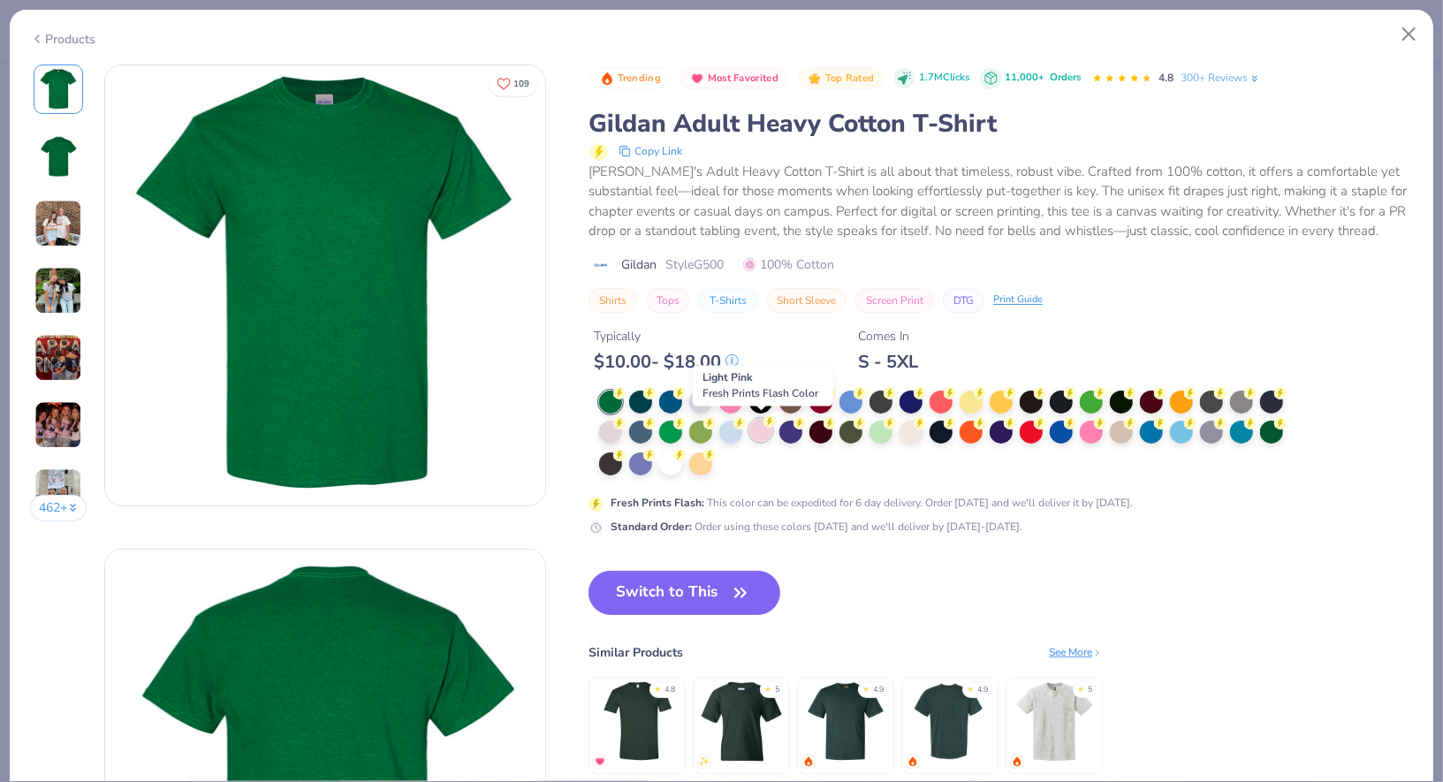
click at [764, 427] on div at bounding box center [760, 430] width 23 height 23
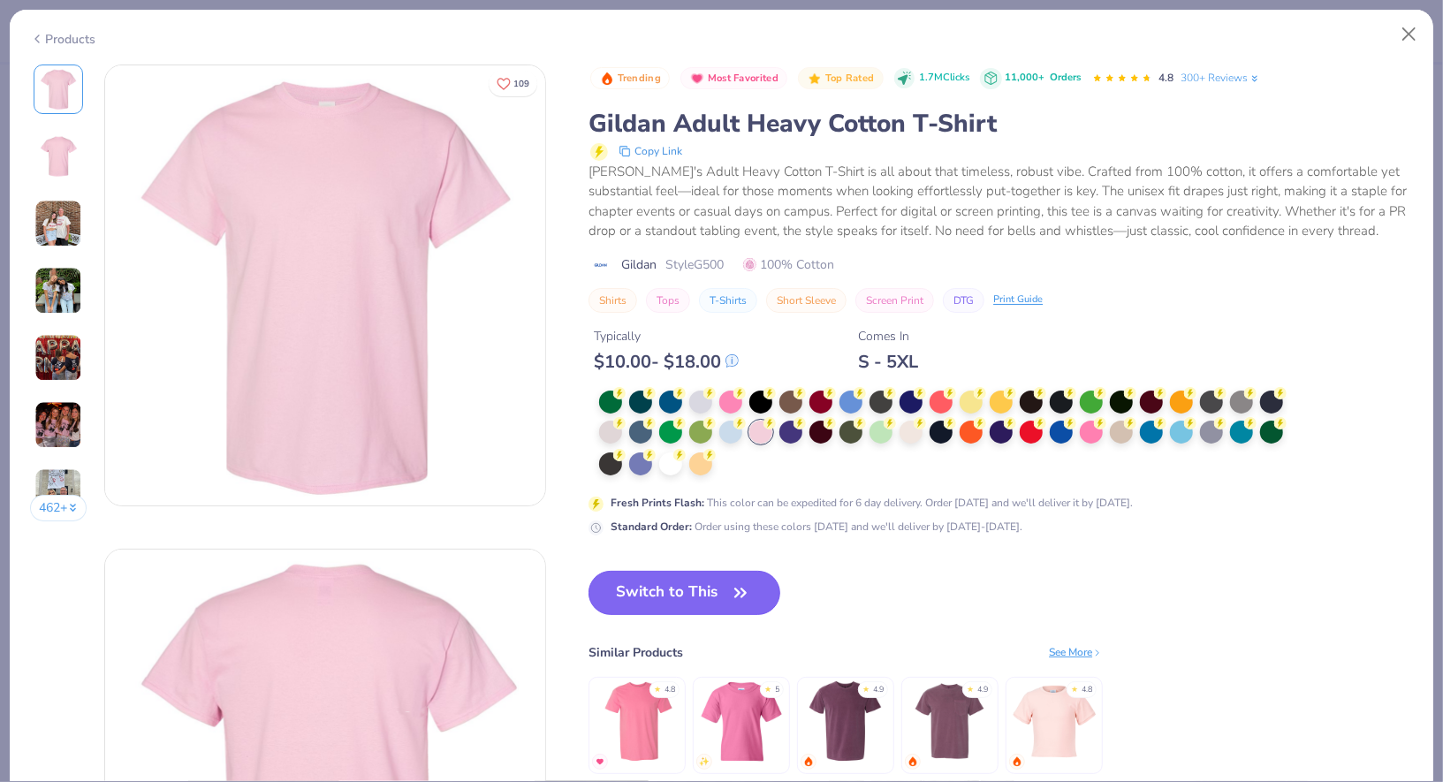
click at [698, 588] on button "Switch to This" at bounding box center [685, 593] width 192 height 44
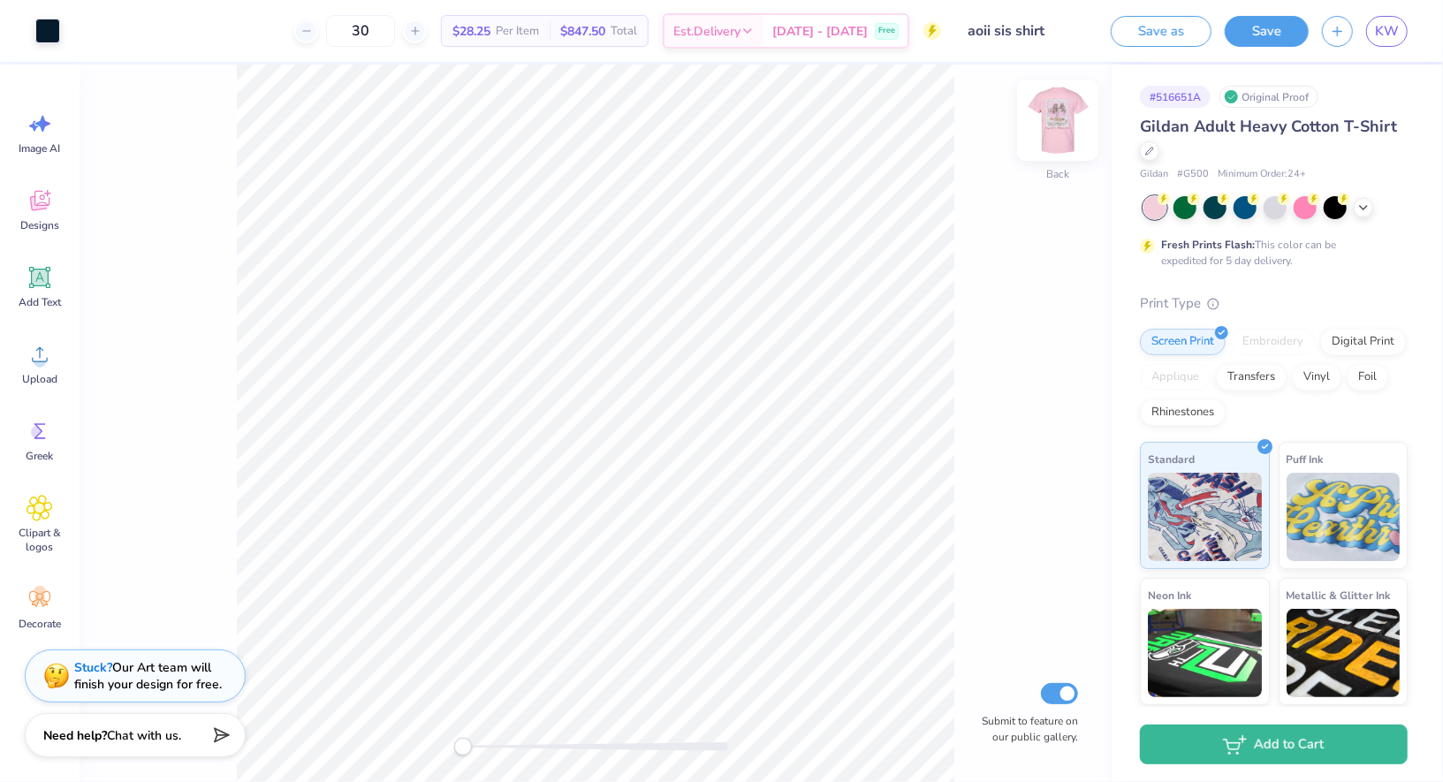
click at [1053, 130] on img at bounding box center [1057, 120] width 71 height 71
click at [1069, 124] on img at bounding box center [1057, 120] width 71 height 71
type input "3.62"
click at [1060, 104] on img at bounding box center [1057, 120] width 71 height 71
type input "4.32"
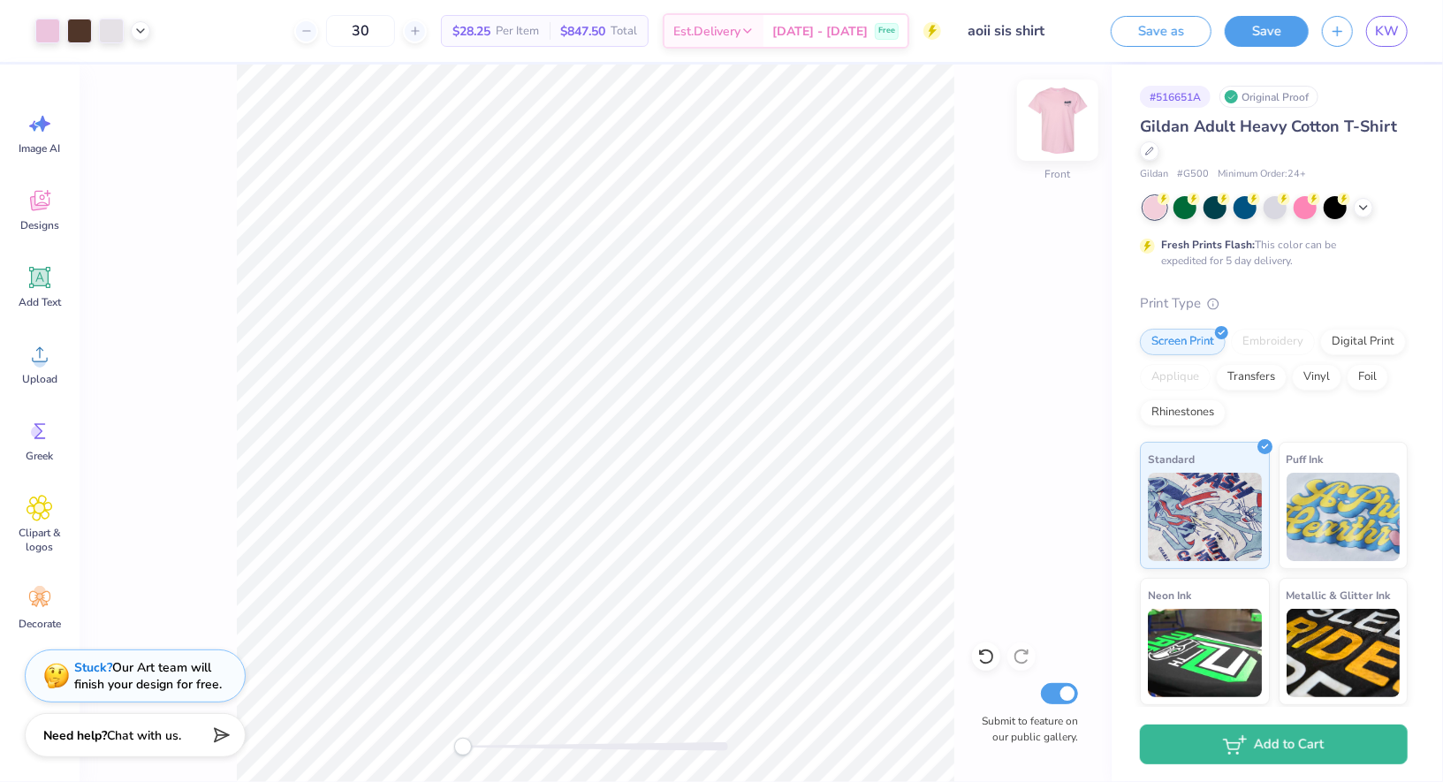
click at [1054, 133] on img at bounding box center [1057, 120] width 71 height 71
type input "4.29"
click at [1265, 38] on button "Save" at bounding box center [1267, 28] width 84 height 31
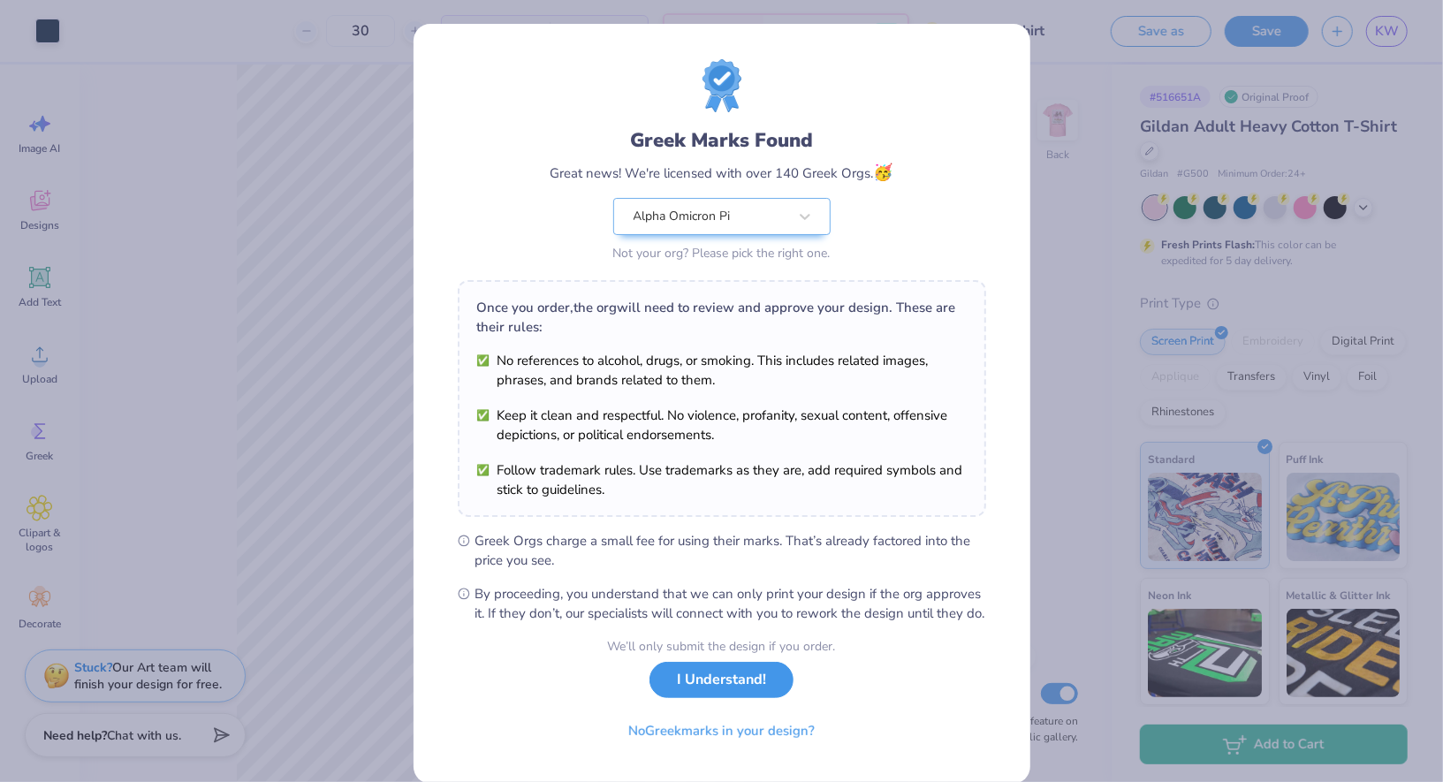
click at [736, 698] on button "I Understand!" at bounding box center [721, 680] width 144 height 36
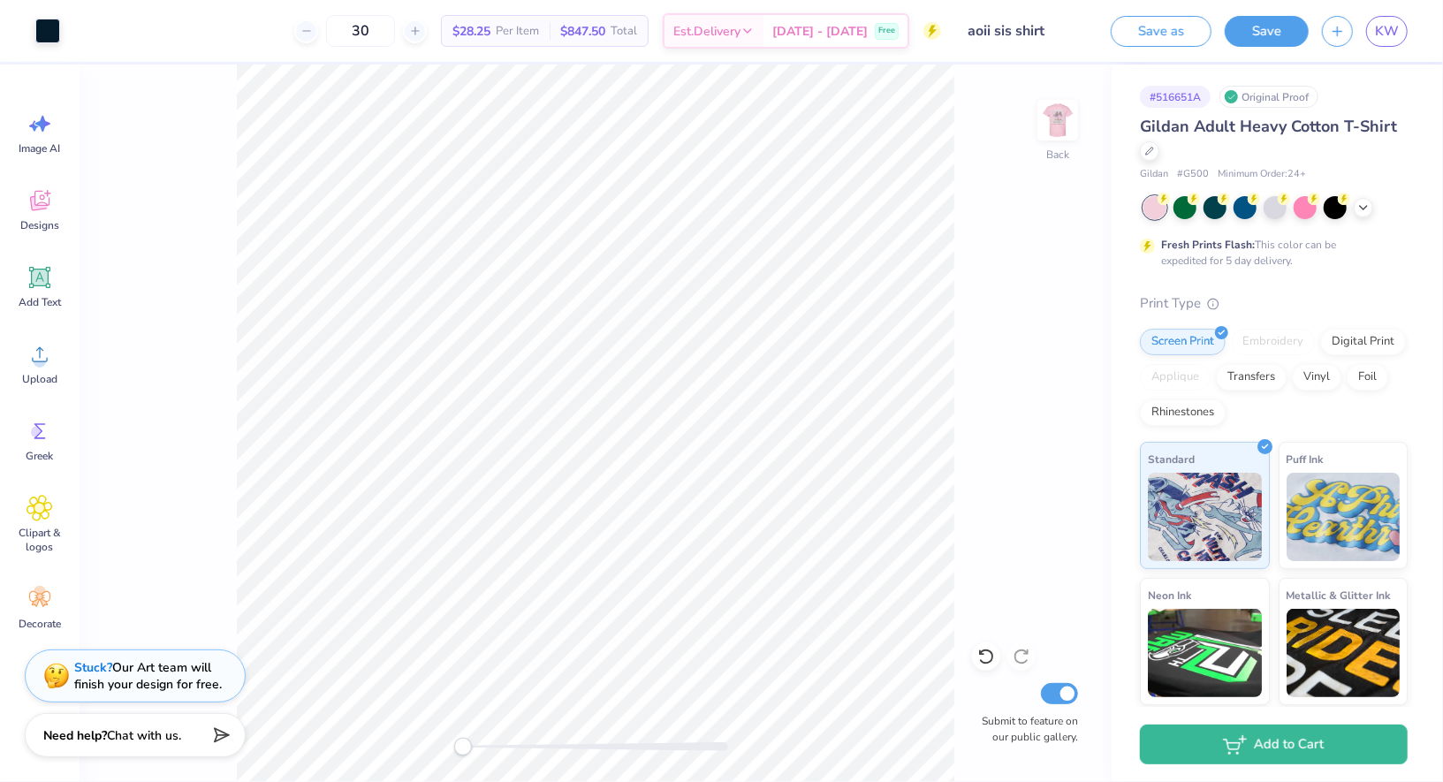
click at [1054, 135] on img at bounding box center [1057, 120] width 35 height 35
click at [1267, 37] on button "Save" at bounding box center [1267, 28] width 84 height 31
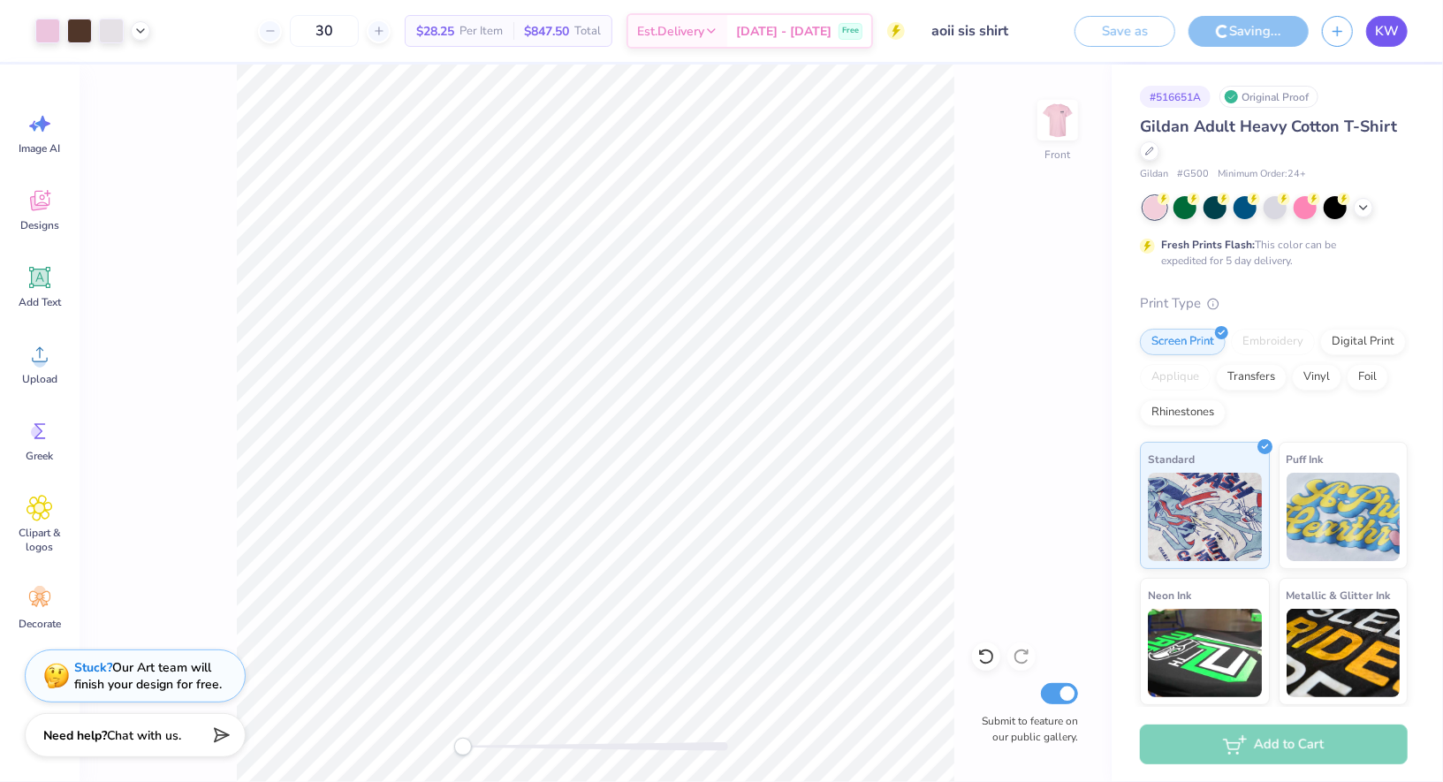
click at [1393, 32] on span "KW" at bounding box center [1387, 31] width 24 height 20
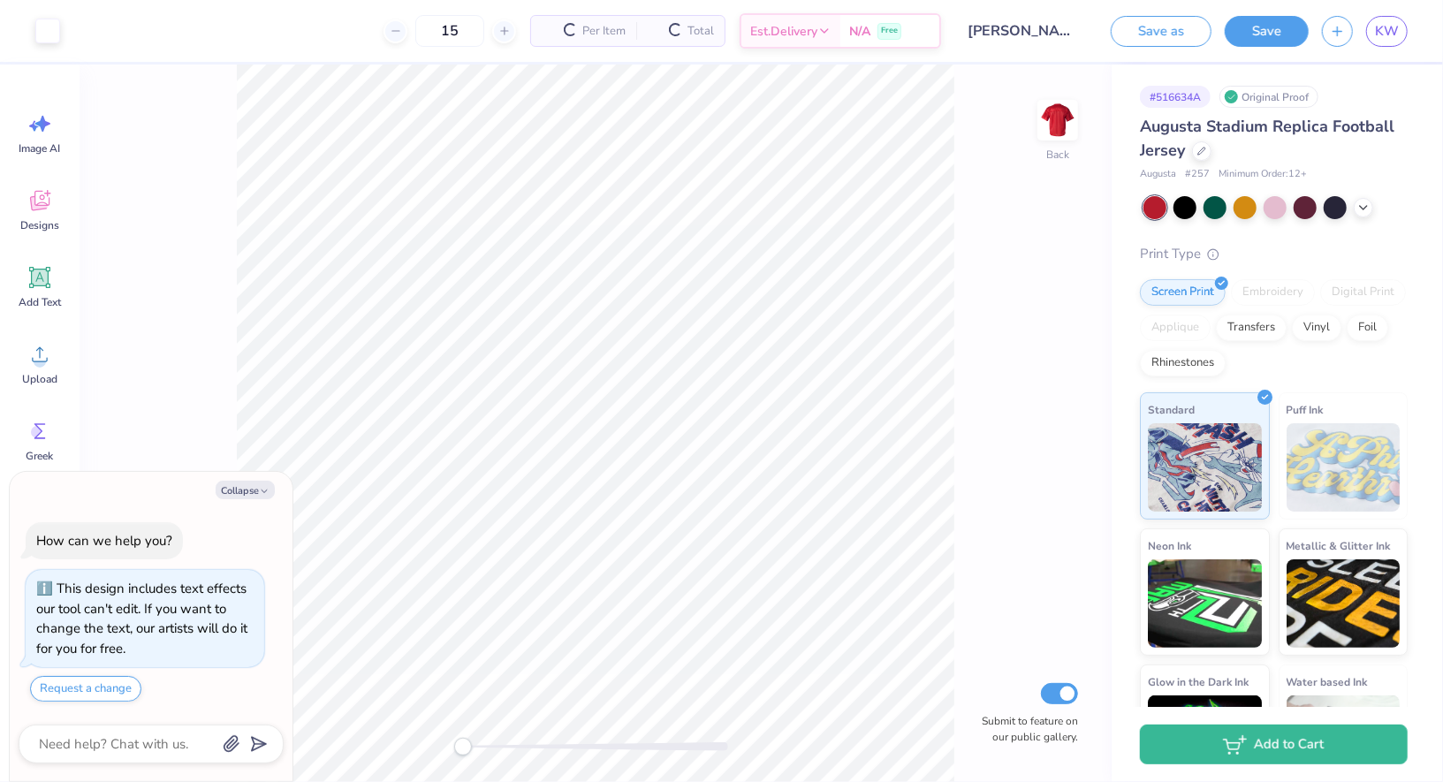
type textarea "x"
click at [427, 33] on input "15" at bounding box center [392, 31] width 69 height 32
click at [427, 26] on input "15" at bounding box center [392, 31] width 69 height 32
type input "1"
type textarea "x"
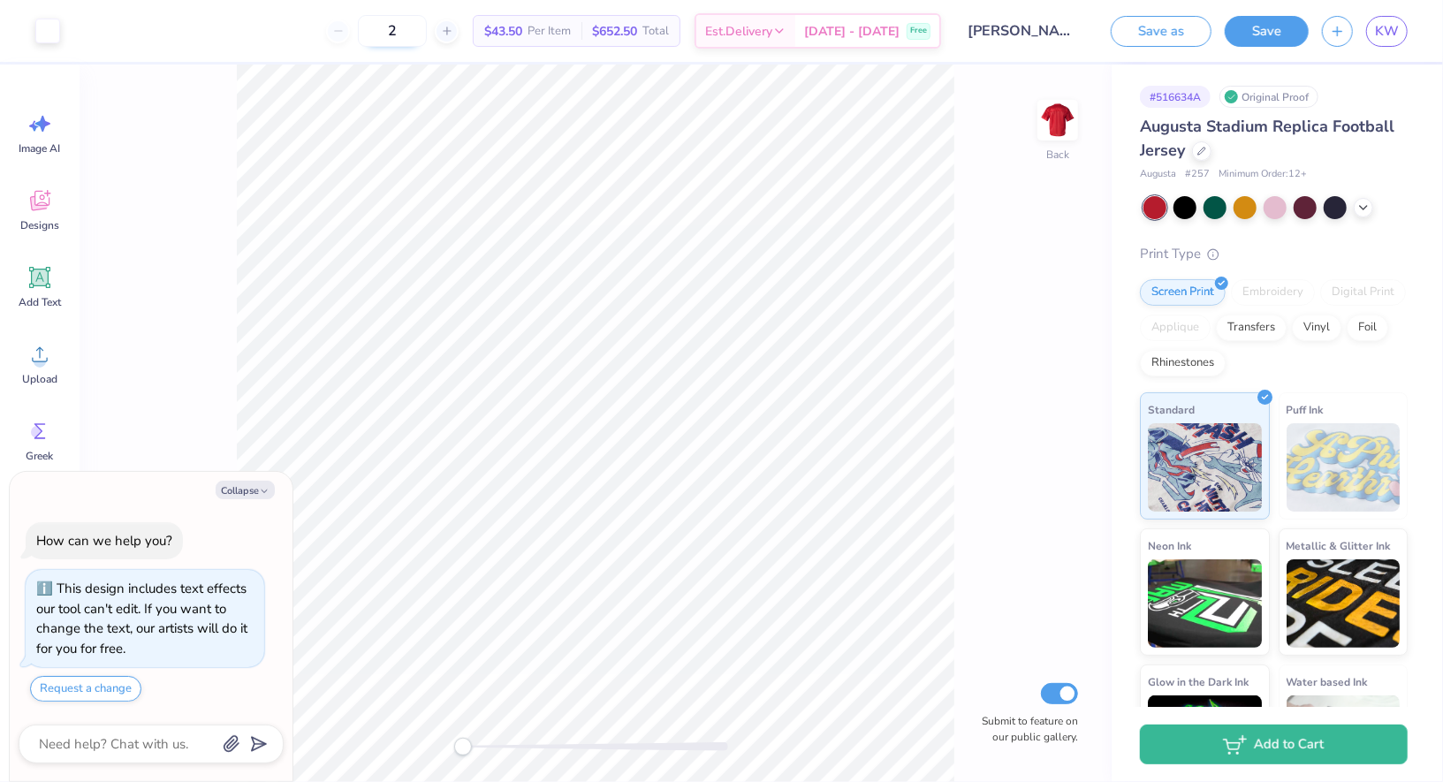
type input "20"
type textarea "x"
click at [427, 34] on input "20" at bounding box center [392, 31] width 69 height 32
type input "2"
type textarea "x"
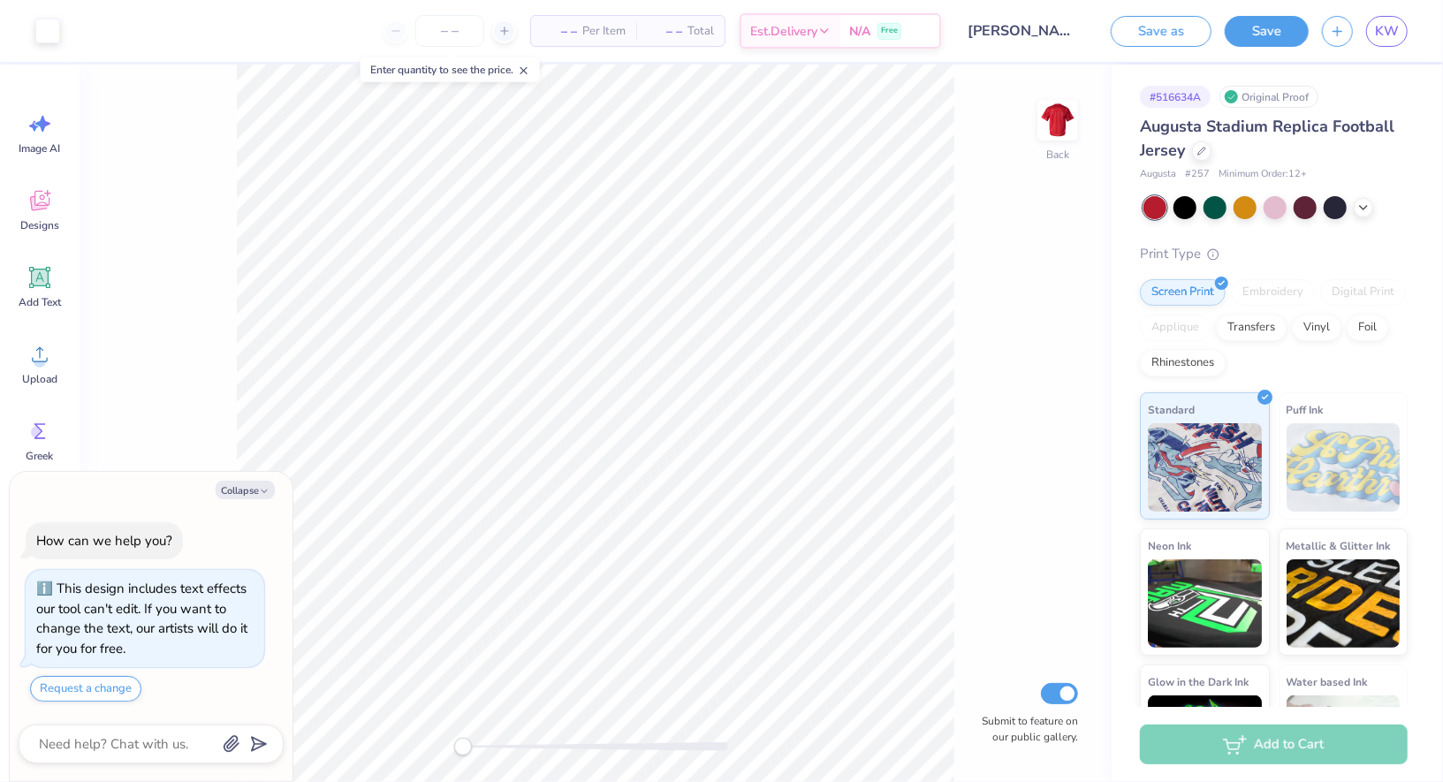
click at [237, 520] on div "How can we help you? This design includes text effects our tool can't edit. If …" at bounding box center [151, 612] width 265 height 209
click at [239, 494] on button "Collapse" at bounding box center [245, 490] width 59 height 19
type textarea "x"
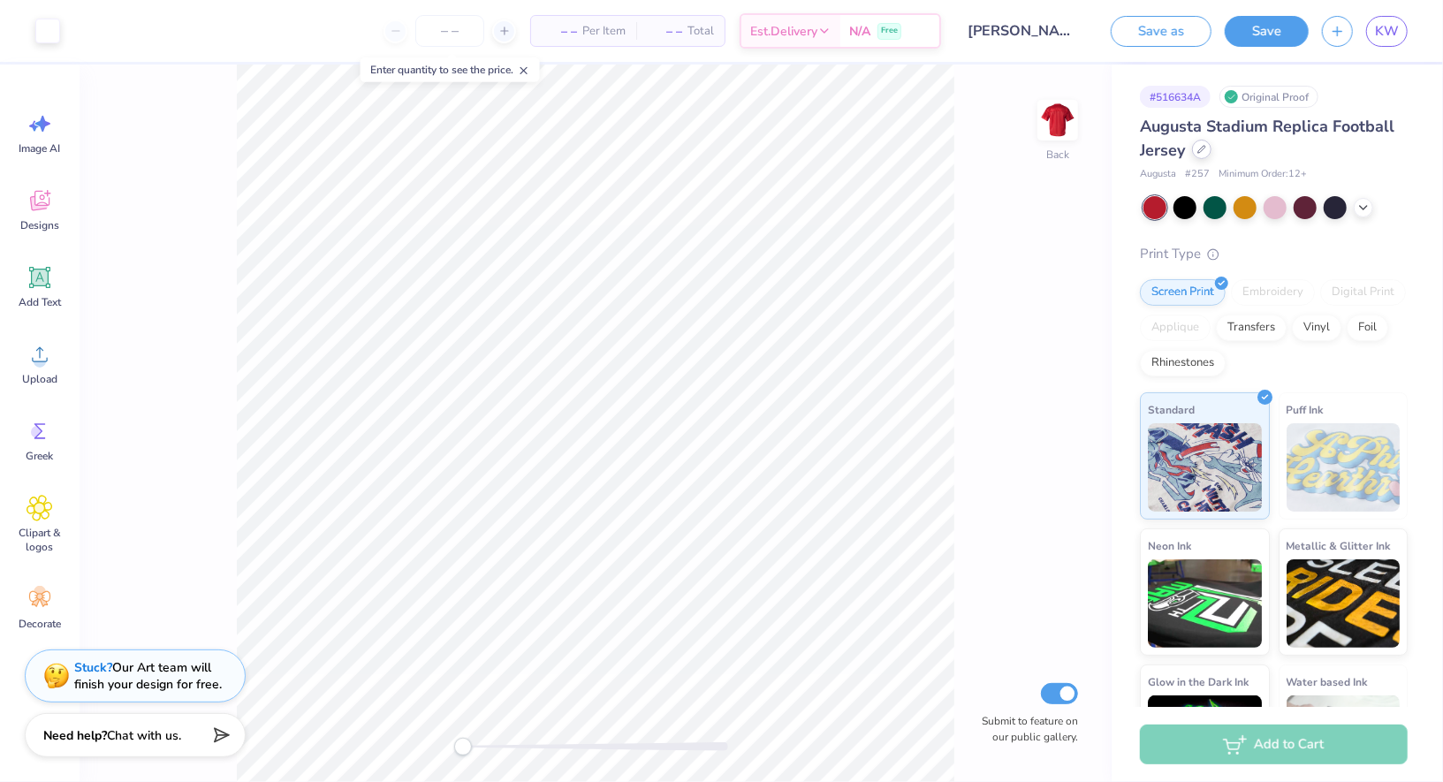
click at [1199, 156] on div at bounding box center [1201, 149] width 19 height 19
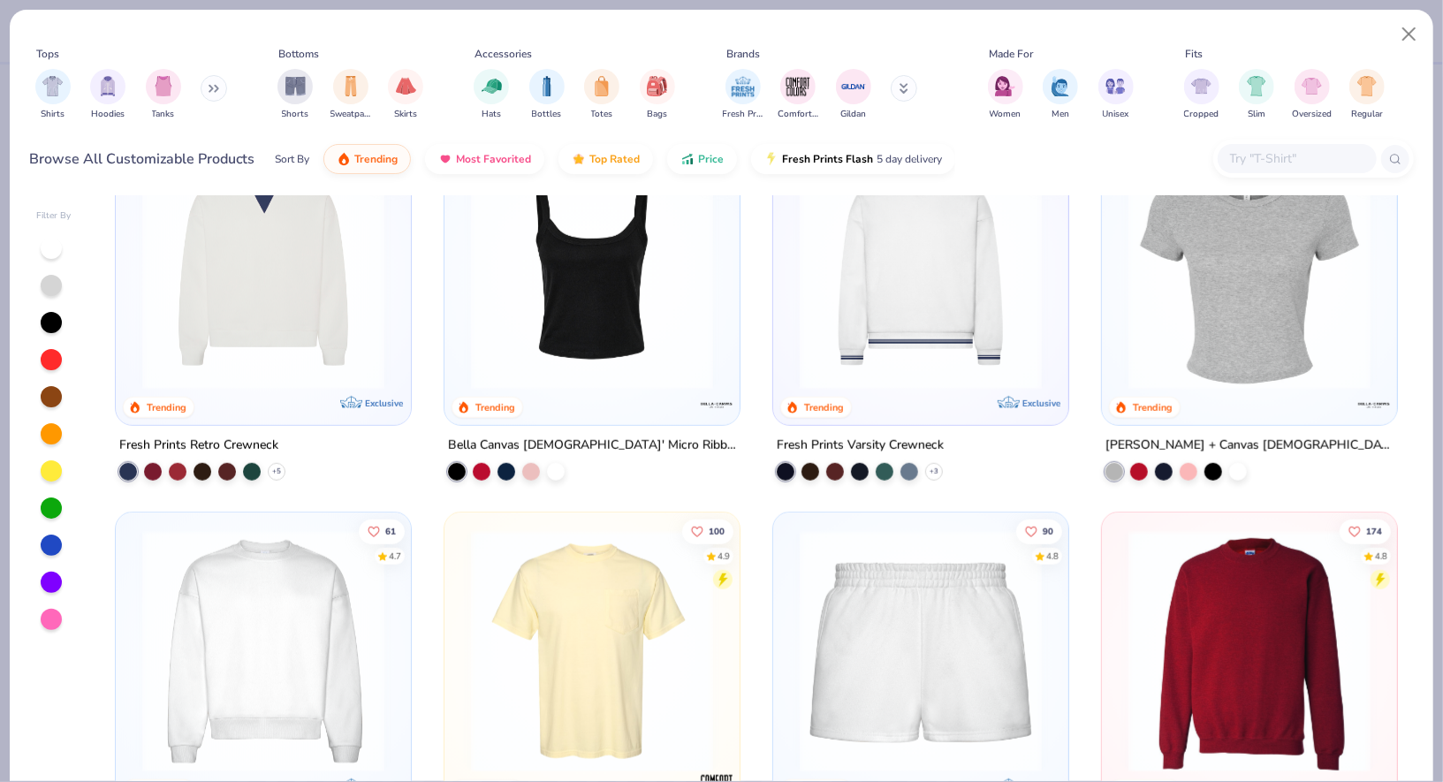
scroll to position [1898, 0]
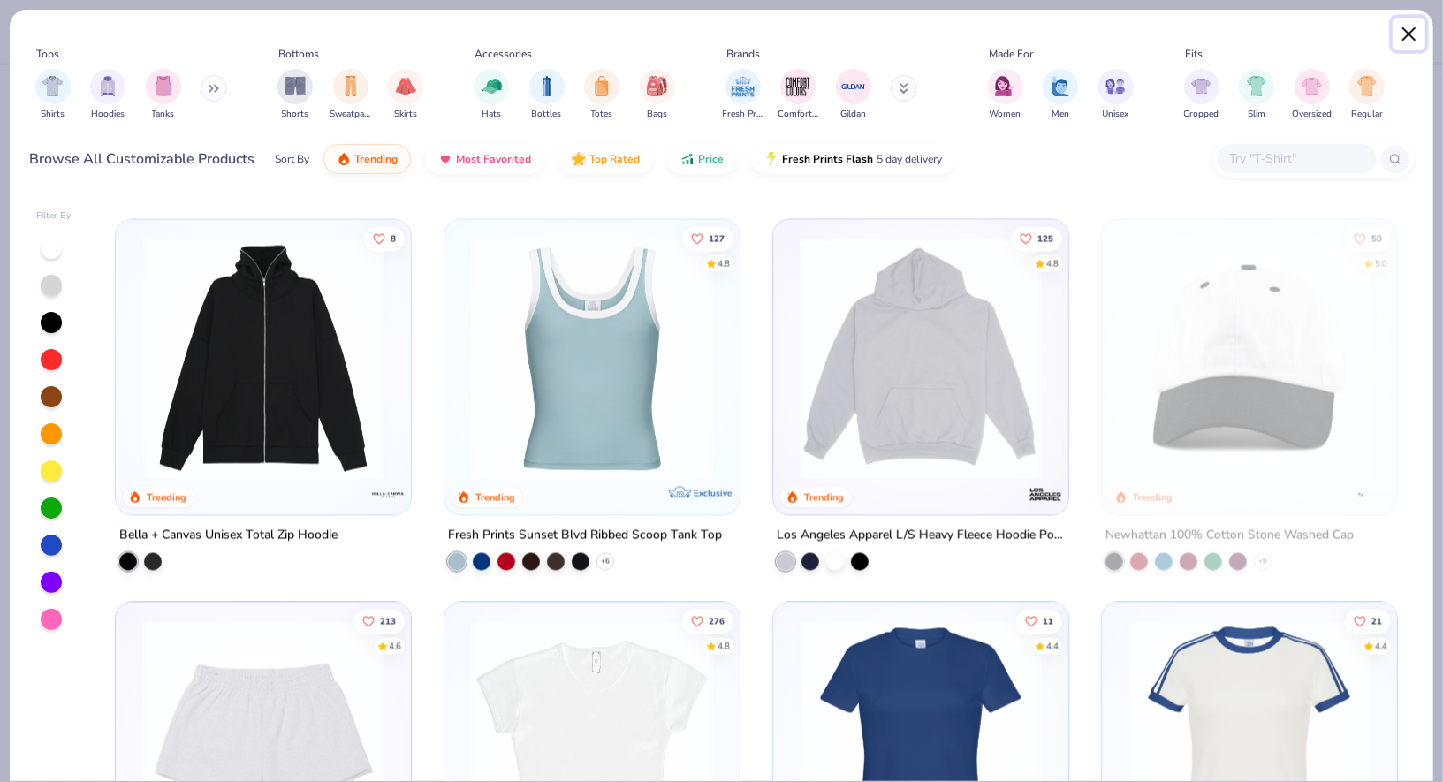
click at [1409, 35] on button "Close" at bounding box center [1410, 35] width 34 height 34
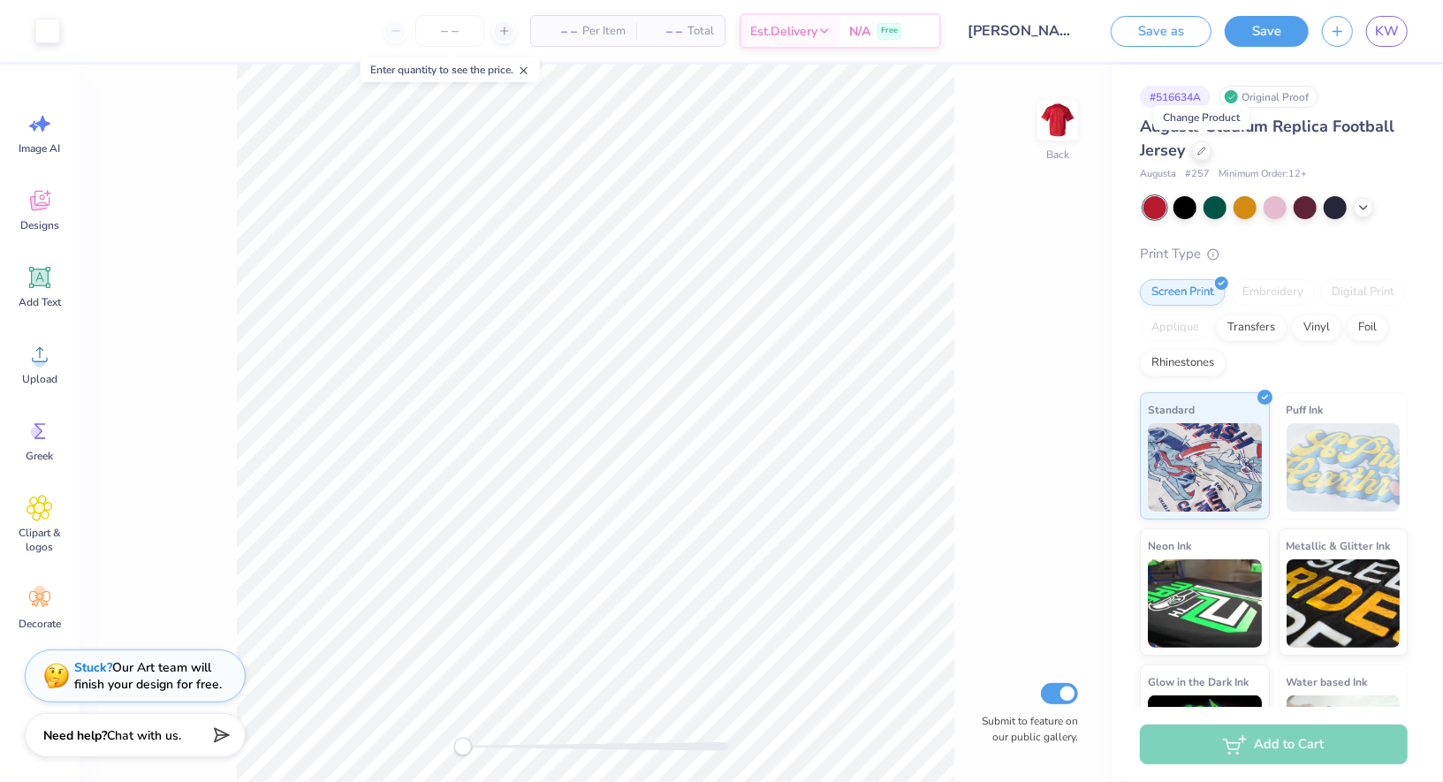
click at [385, 49] on div "– – Per Item – – Total Est. Delivery N/A Free" at bounding box center [507, 31] width 868 height 62
click at [521, 71] on icon at bounding box center [524, 71] width 12 height 12
click at [466, 31] on input "number" at bounding box center [449, 31] width 69 height 32
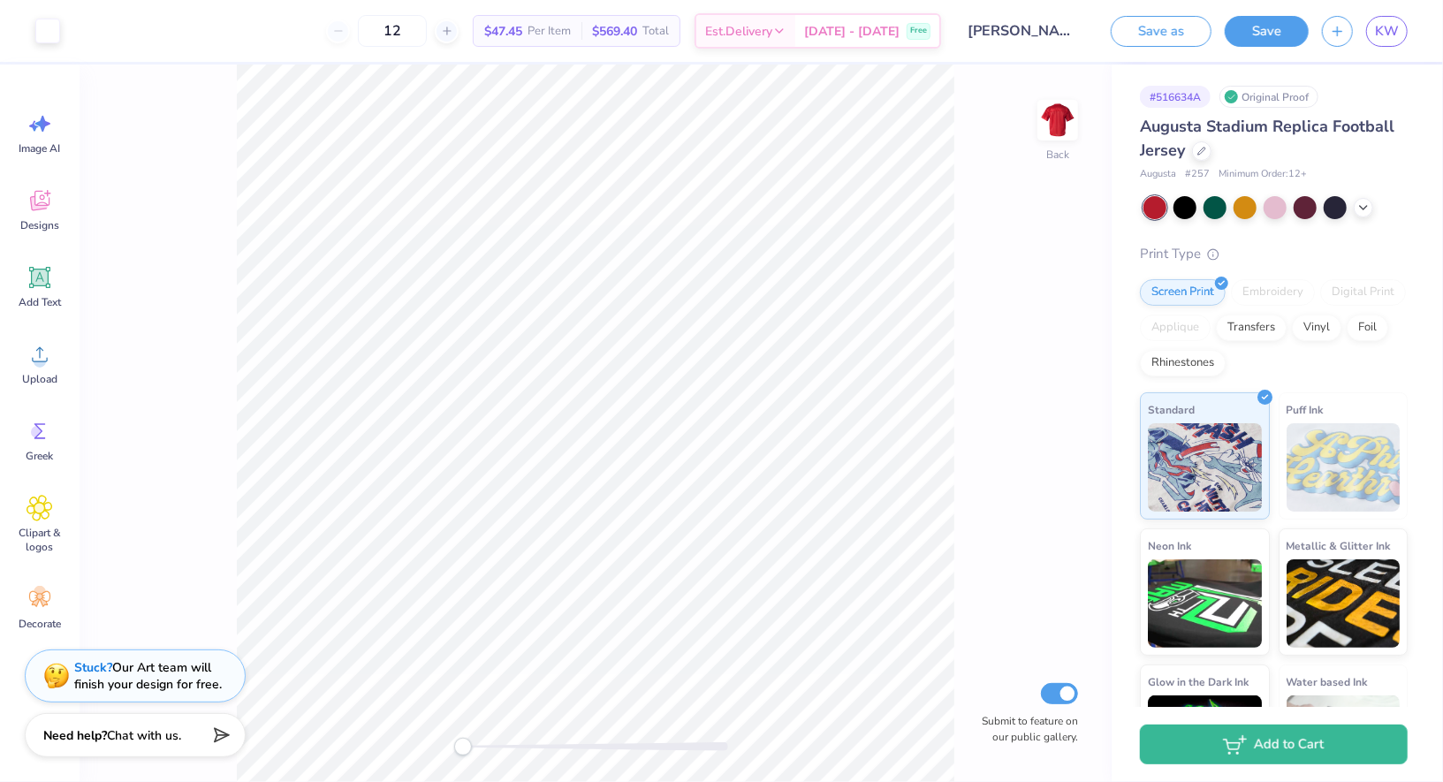
type input "12"
click at [1068, 121] on img at bounding box center [1057, 120] width 71 height 71
click at [1068, 121] on img at bounding box center [1057, 120] width 35 height 35
